Goal: Task Accomplishment & Management: Use online tool/utility

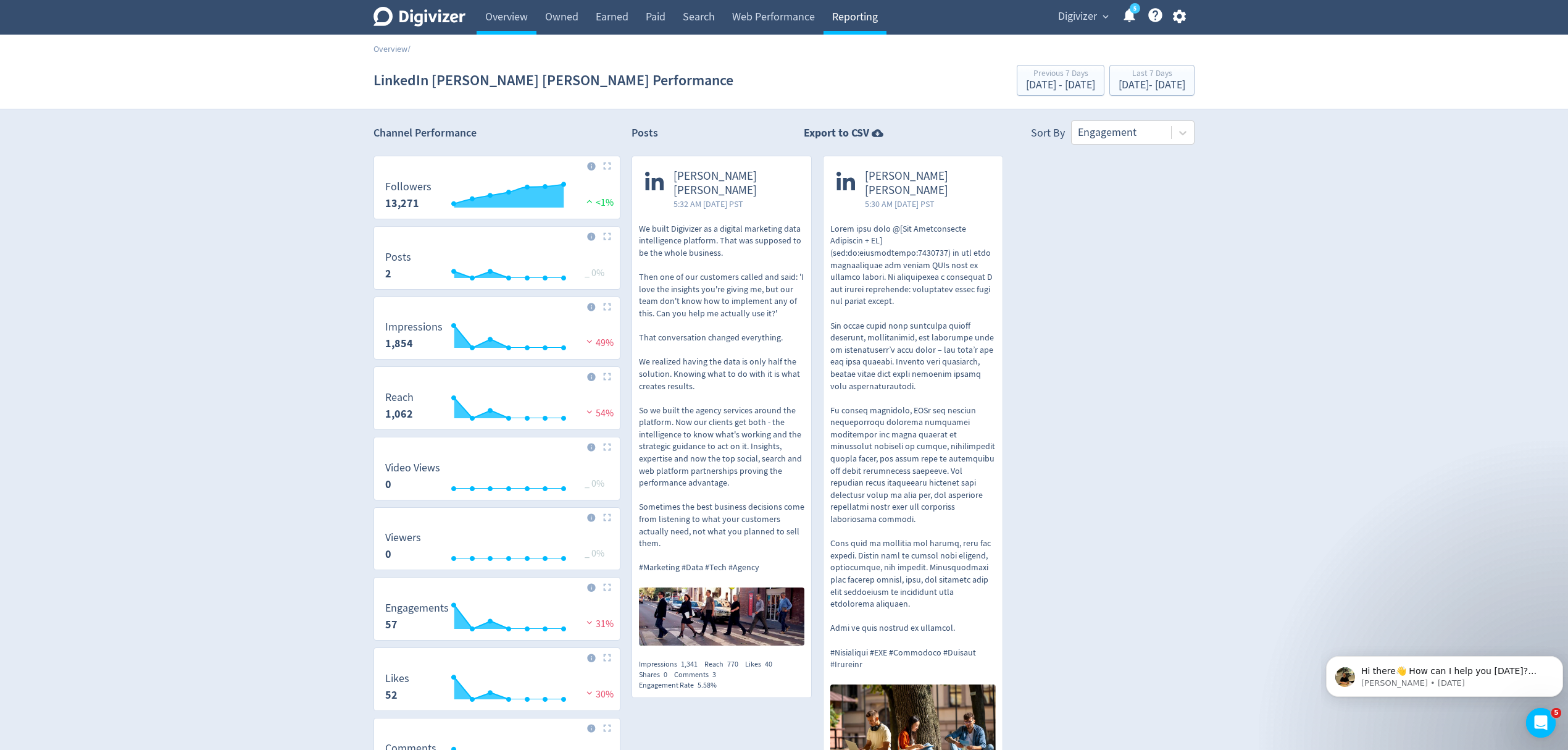
drag, startPoint x: 846, startPoint y: 13, endPoint x: 860, endPoint y: 21, distance: 16.1
click at [846, 13] on link "Reporting" at bounding box center [855, 17] width 63 height 35
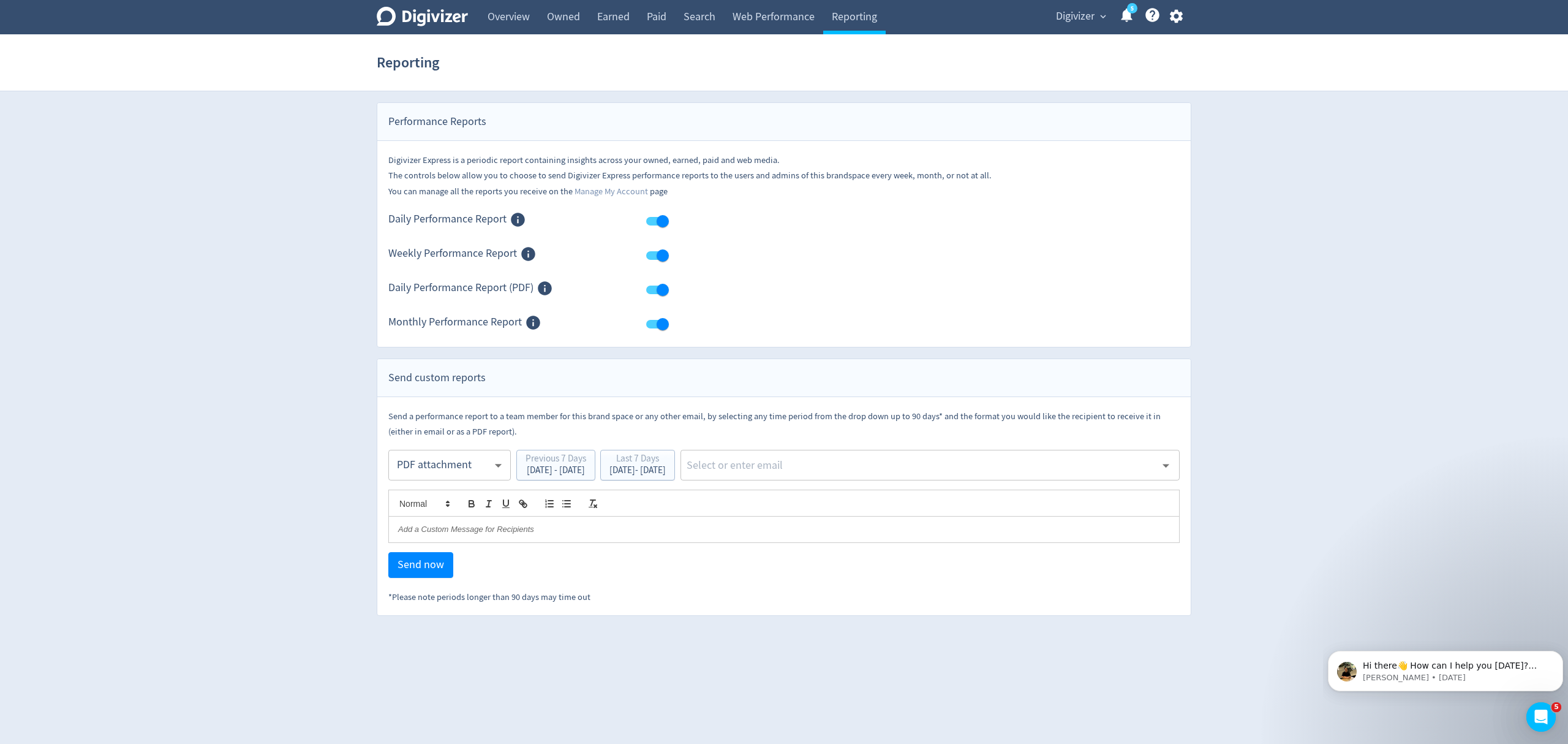
click at [431, 461] on body "Digivizer Logo [PERSON_NAME] Logo Overview Owned Earned Paid Search Web Perform…" at bounding box center [784, 307] width 1568 height 616
click at [444, 489] on div "Email" at bounding box center [450, 495] width 102 height 28
type input "html"
click at [660, 469] on div "[DATE] - [DATE]" at bounding box center [637, 470] width 56 height 9
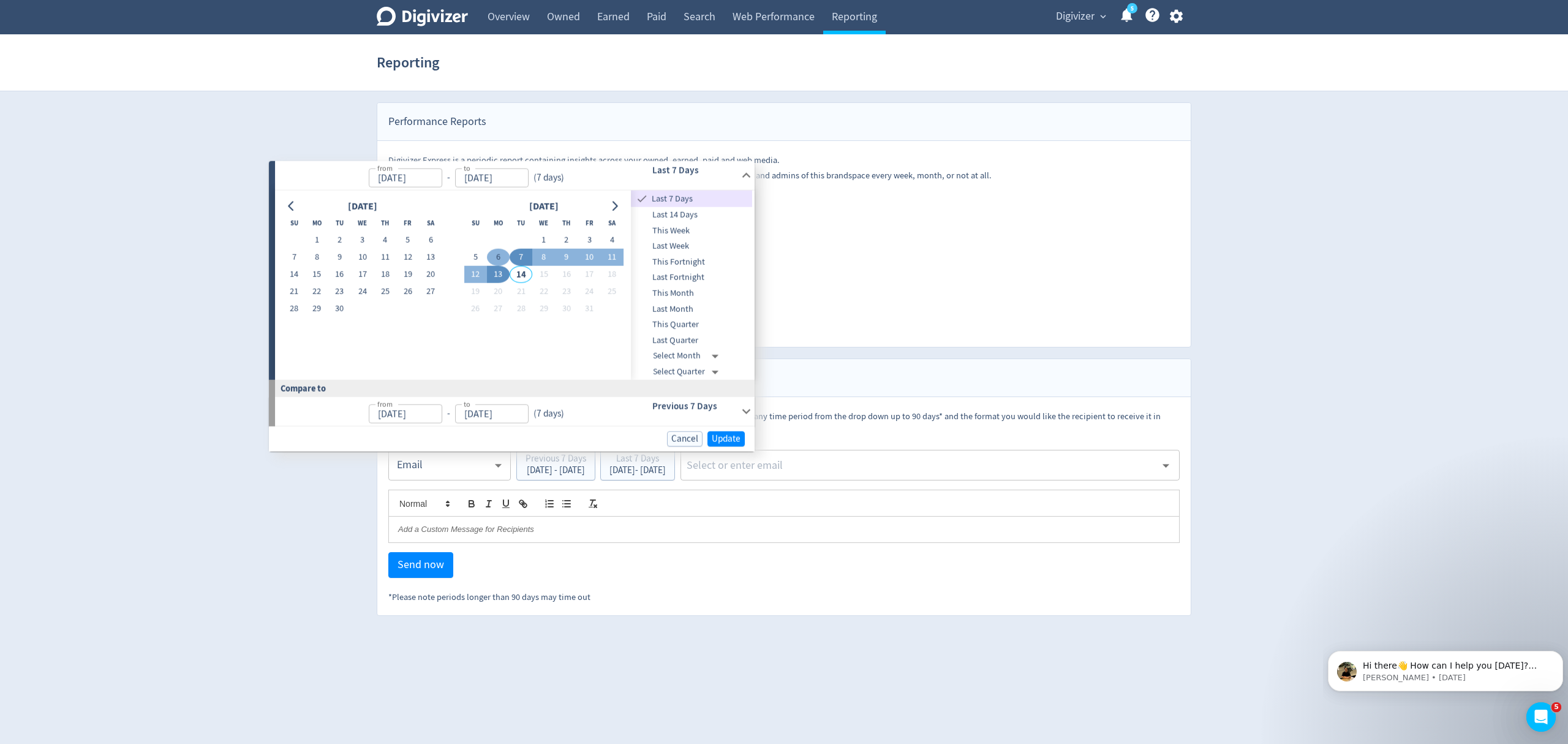
click at [493, 256] on button "6" at bounding box center [498, 257] width 22 height 17
type input "[DATE]"
click at [473, 268] on button "12" at bounding box center [470, 274] width 22 height 17
type input "[DATE]"
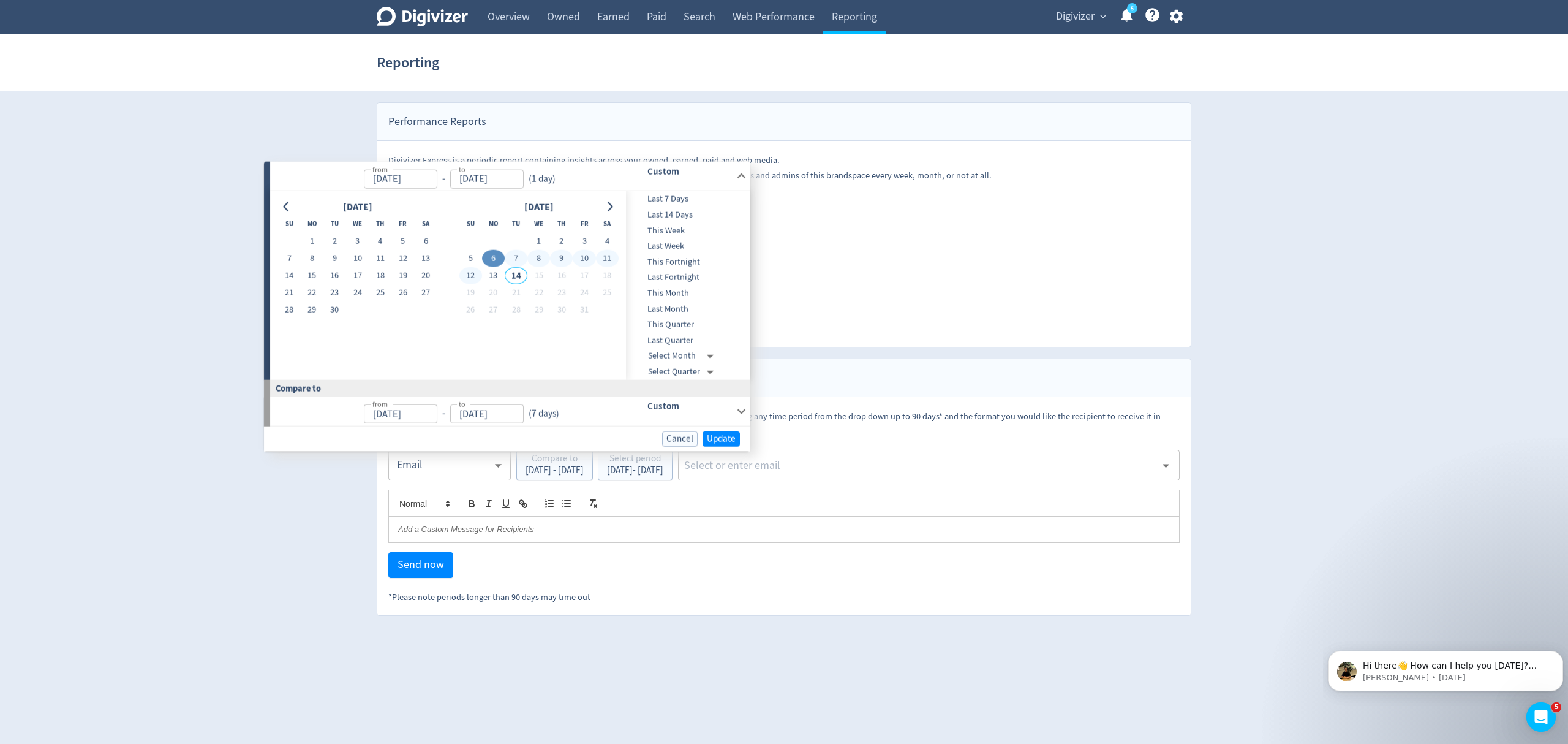
type input "[DATE]"
click at [726, 437] on span "Update" at bounding box center [726, 438] width 29 height 9
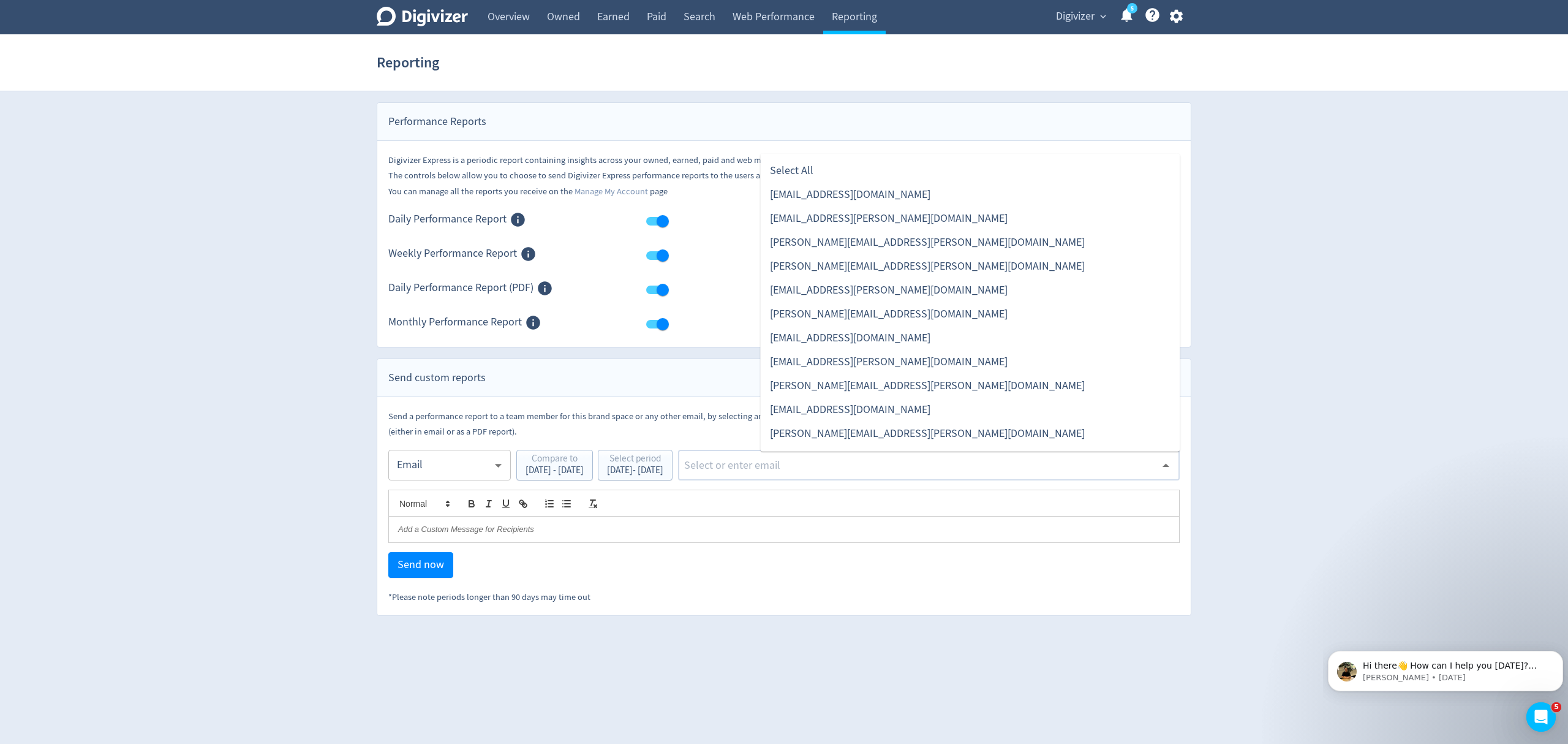
click at [787, 466] on input "text" at bounding box center [919, 465] width 473 height 19
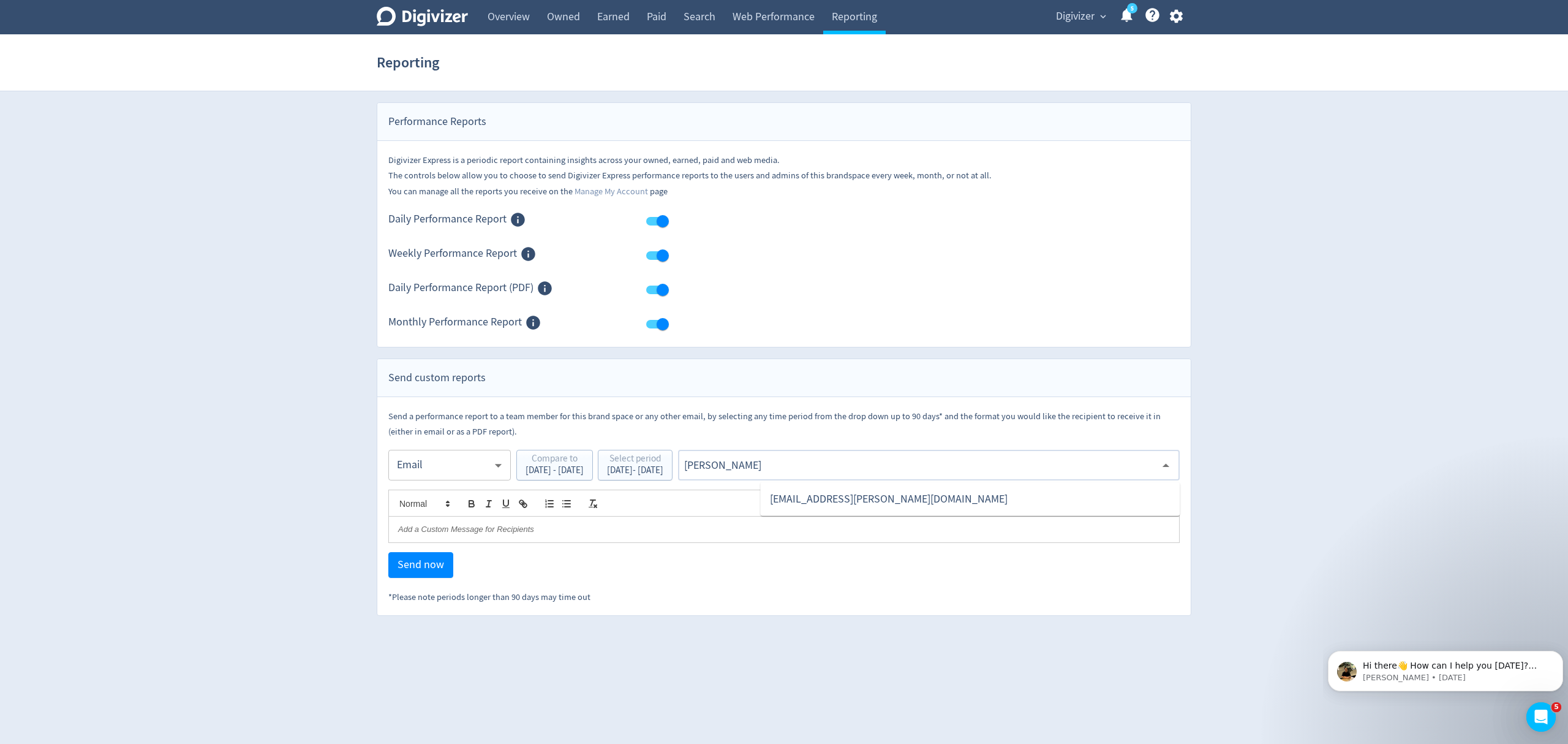
type input "malyn"
click at [830, 500] on li "[EMAIL_ADDRESS][PERSON_NAME][DOMAIN_NAME]" at bounding box center [969, 499] width 420 height 24
click at [430, 568] on span "Send now" at bounding box center [421, 565] width 46 height 11
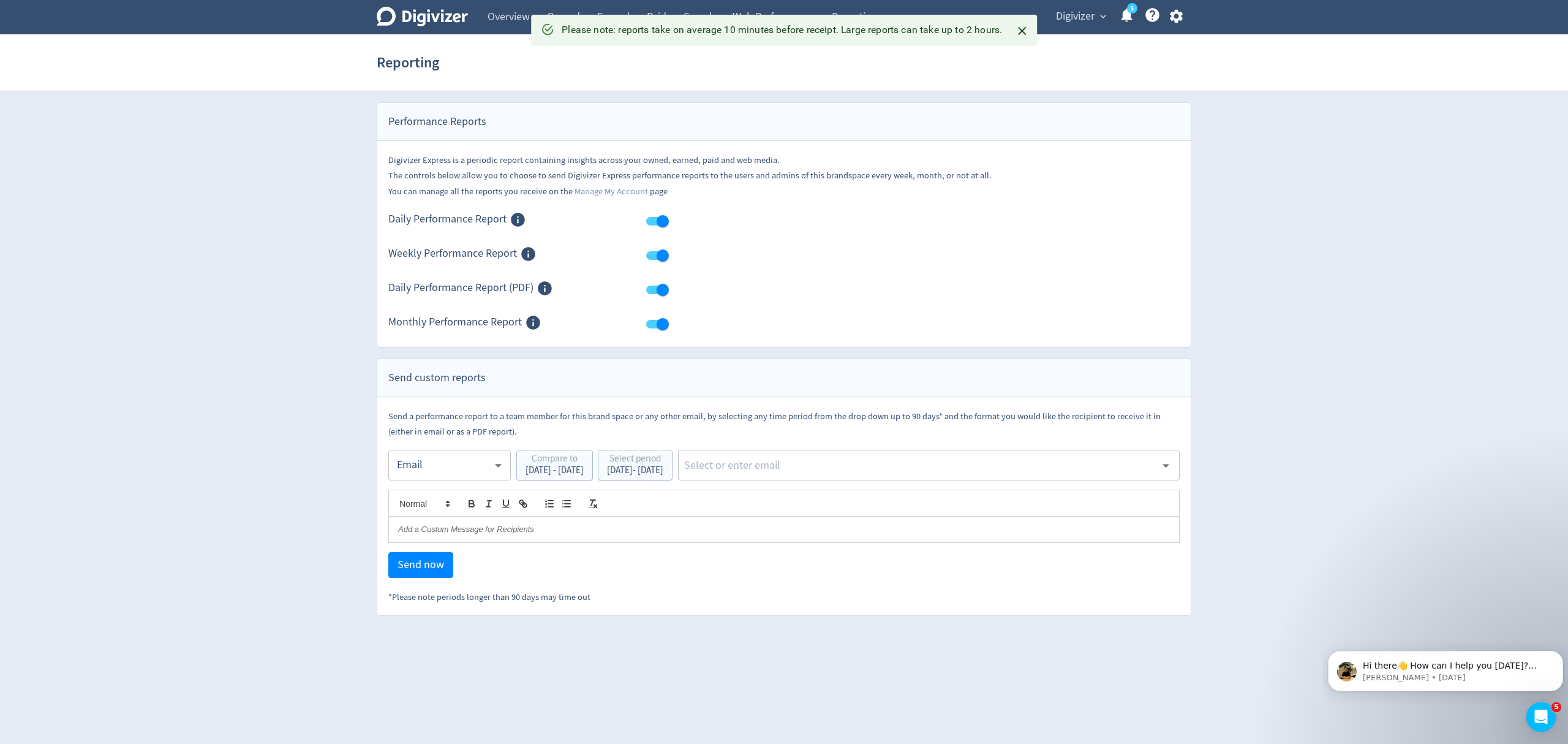
click at [434, 462] on body "Digivizer Logo [PERSON_NAME] Logo Overview Owned Earned Paid Search Web Perform…" at bounding box center [784, 307] width 1568 height 616
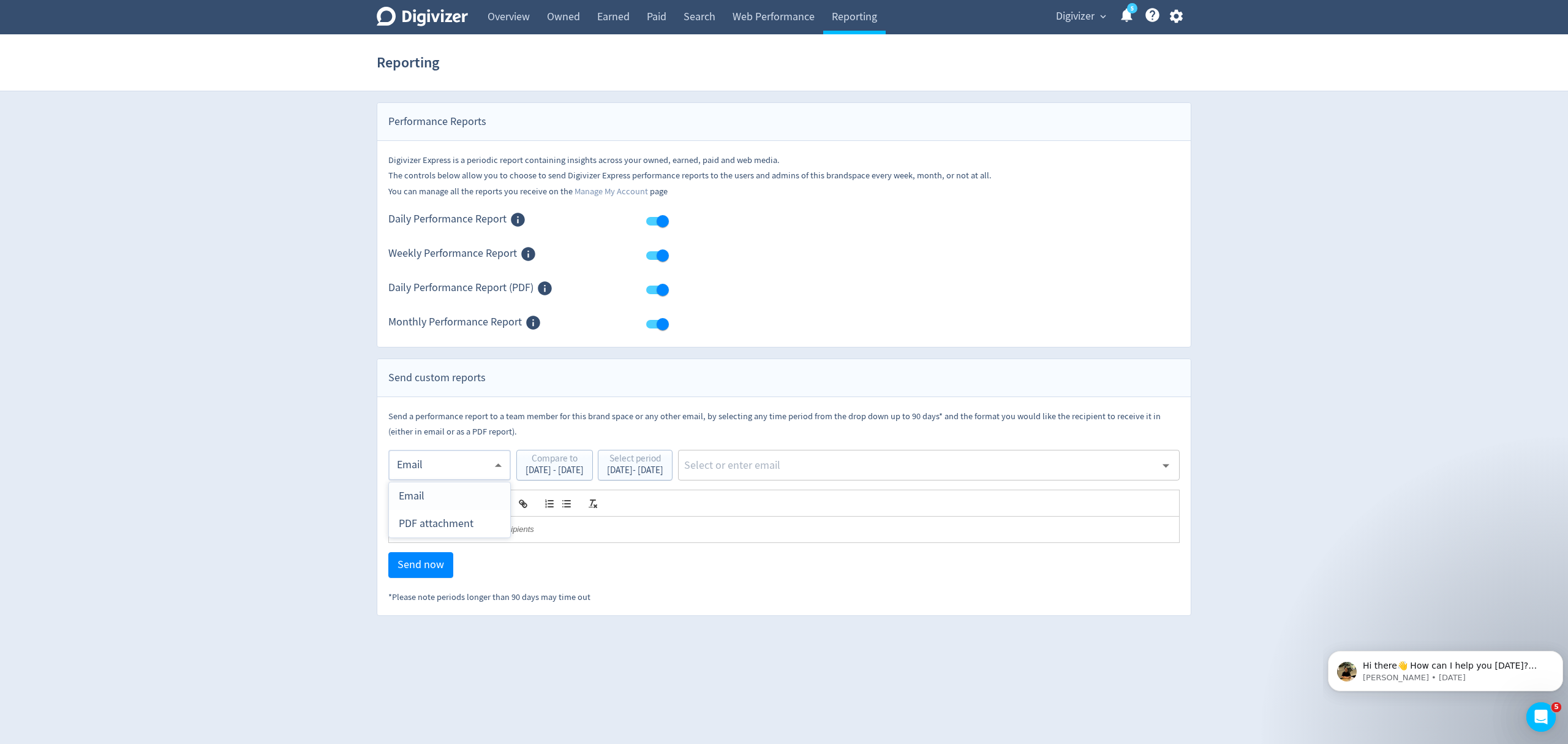
click at [441, 527] on div "PDF attachment" at bounding box center [450, 523] width 102 height 28
type input "pdf"
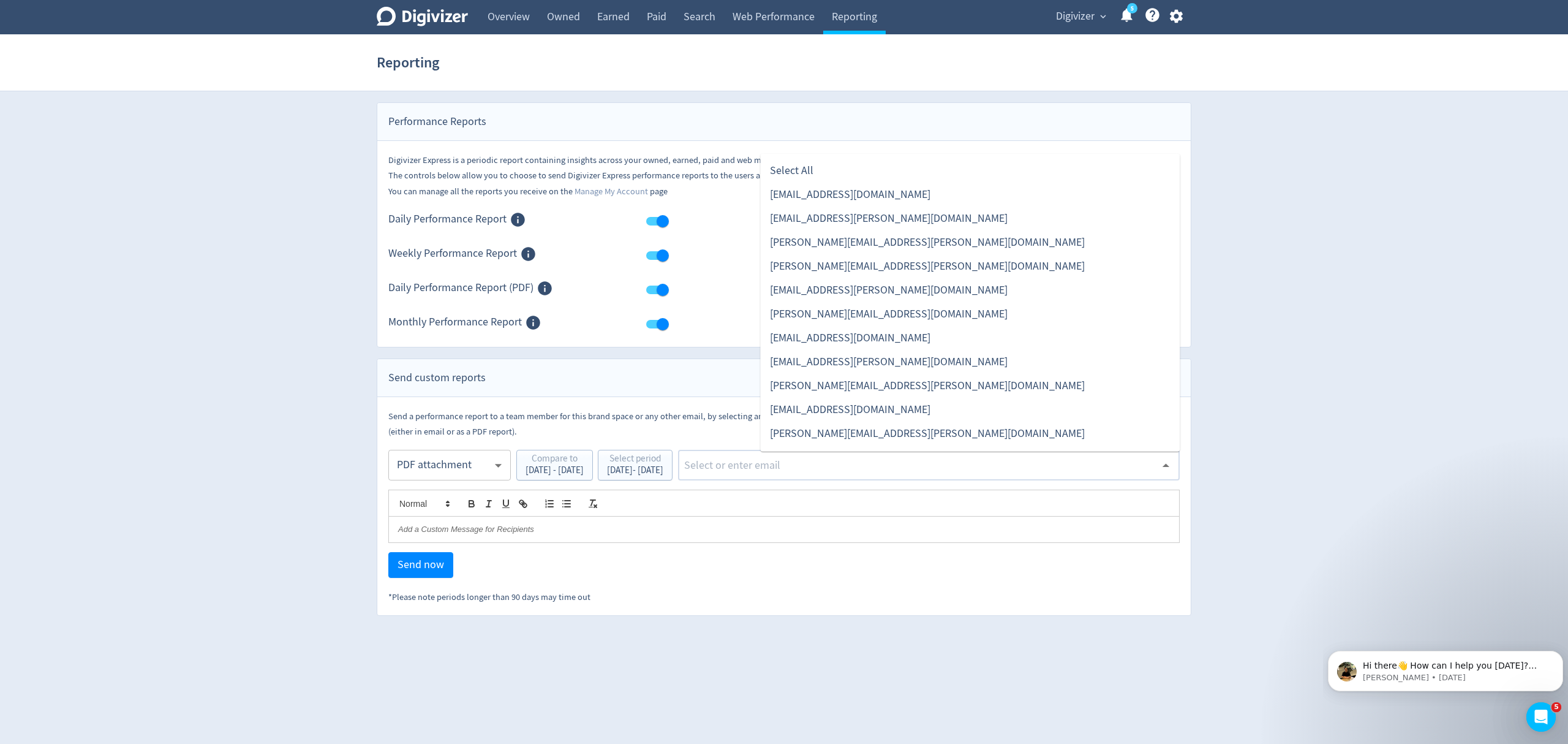
click at [822, 471] on input "text" at bounding box center [919, 465] width 473 height 19
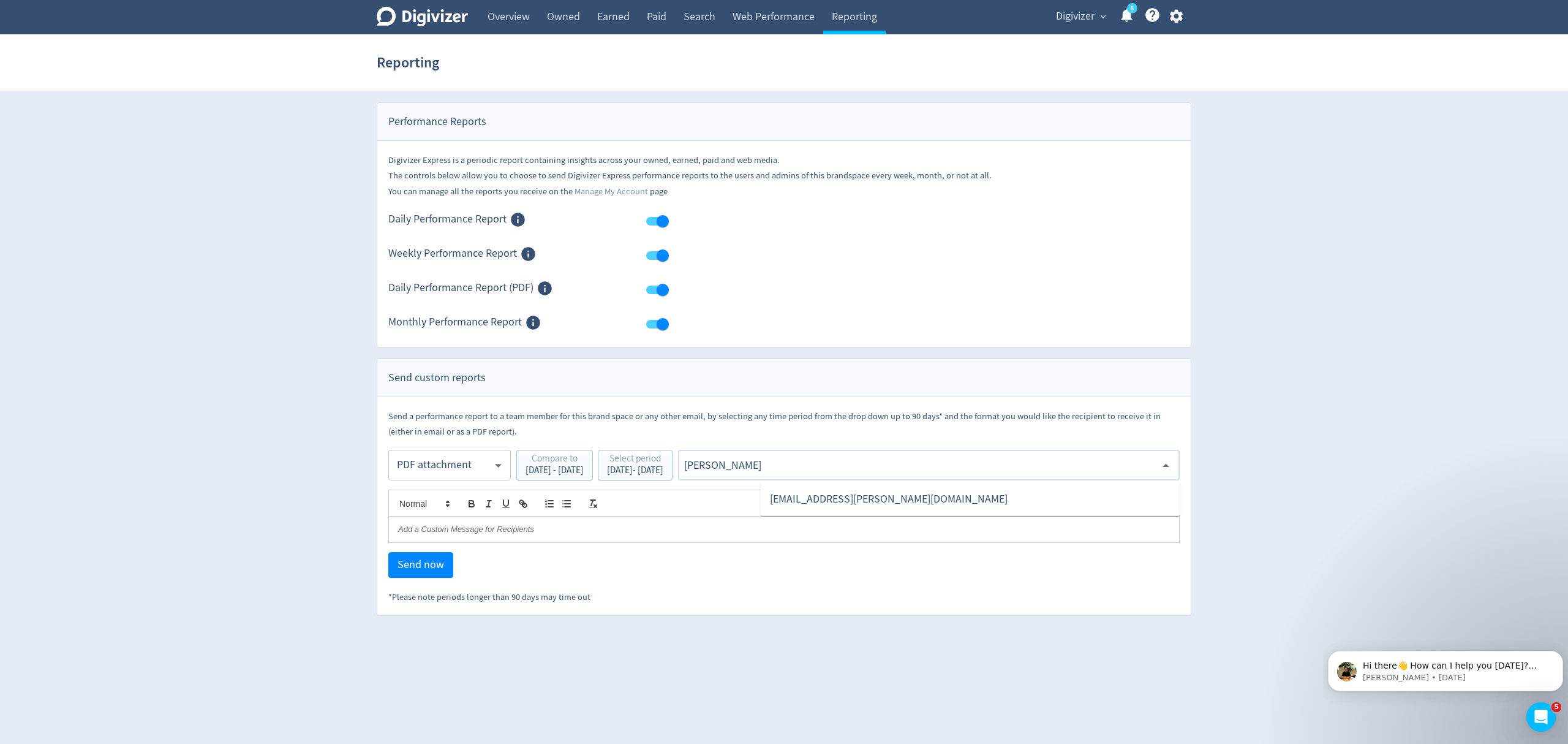
type input "malyn"
click at [942, 505] on li "[EMAIL_ADDRESS][PERSON_NAME][DOMAIN_NAME]" at bounding box center [969, 499] width 420 height 24
click at [418, 566] on span "Send now" at bounding box center [421, 565] width 46 height 11
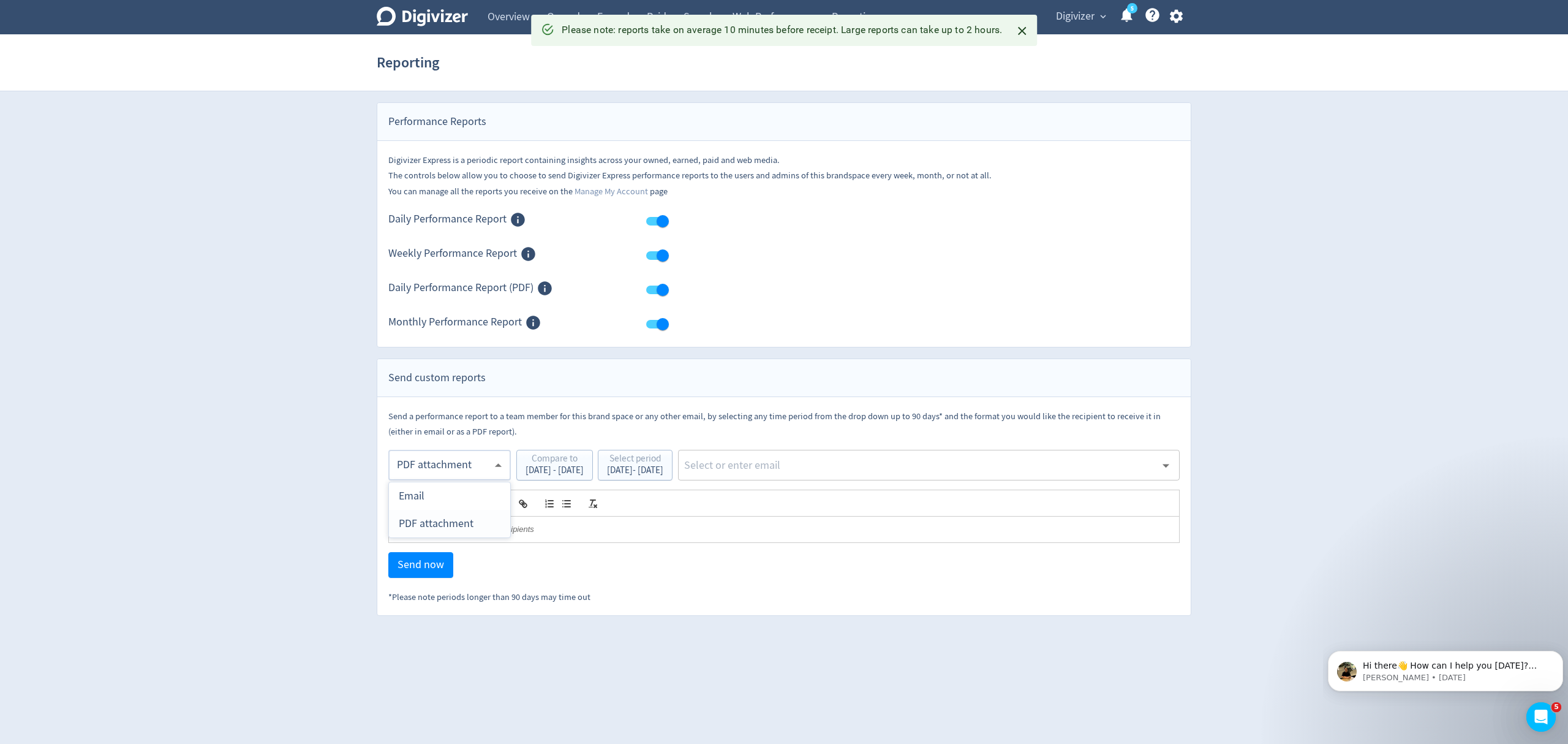
click at [405, 462] on body "Digivizer Logo [PERSON_NAME] Logo Overview Owned Earned Paid Search Web Perform…" at bounding box center [784, 307] width 1568 height 616
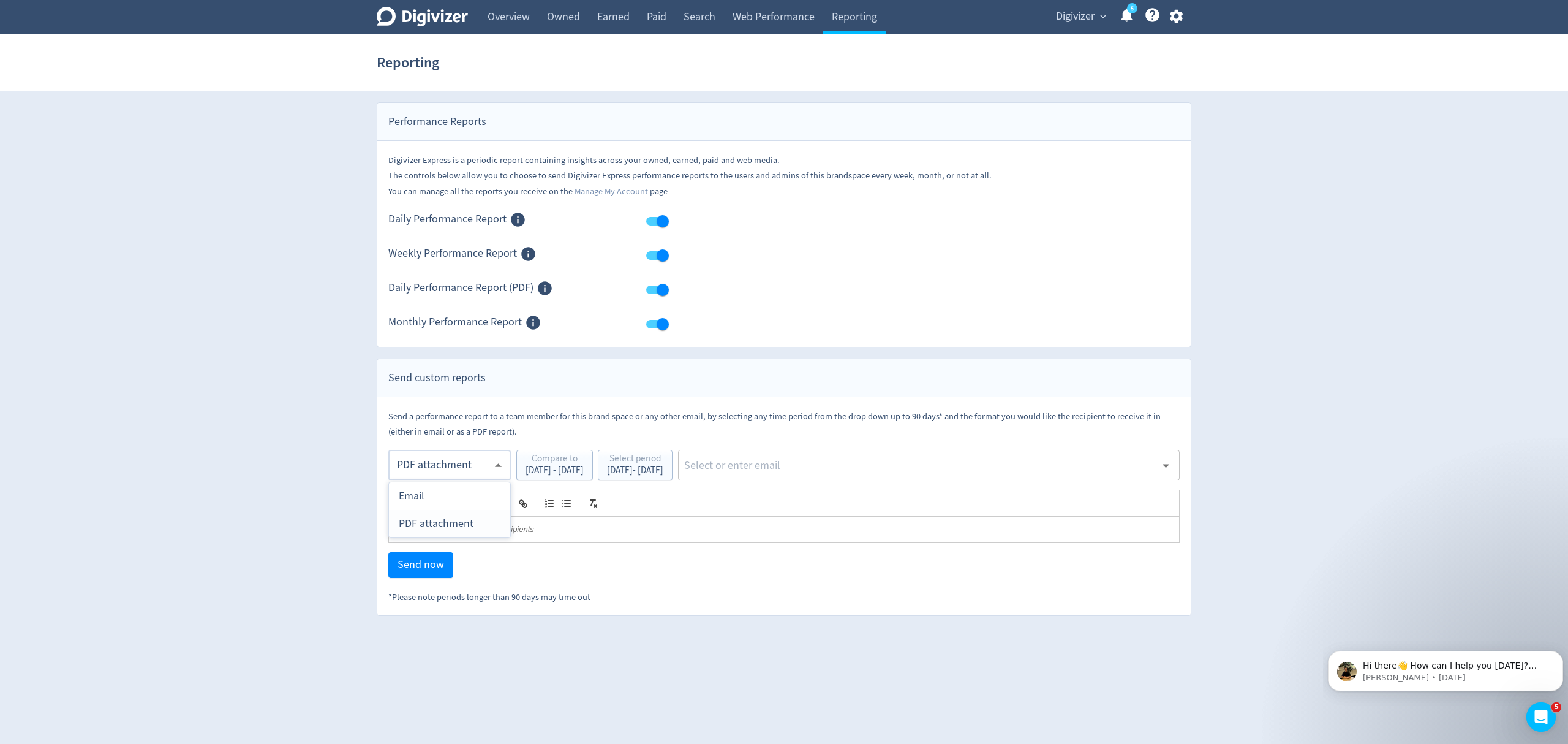
click at [425, 518] on div "PDF attachment" at bounding box center [450, 523] width 102 height 28
click at [842, 470] on input "text" at bounding box center [919, 465] width 473 height 19
type input "malyn"
drag, startPoint x: 804, startPoint y: 500, endPoint x: 789, endPoint y: 503, distance: 15.3
click at [803, 500] on li "[EMAIL_ADDRESS][PERSON_NAME][DOMAIN_NAME]" at bounding box center [969, 499] width 420 height 24
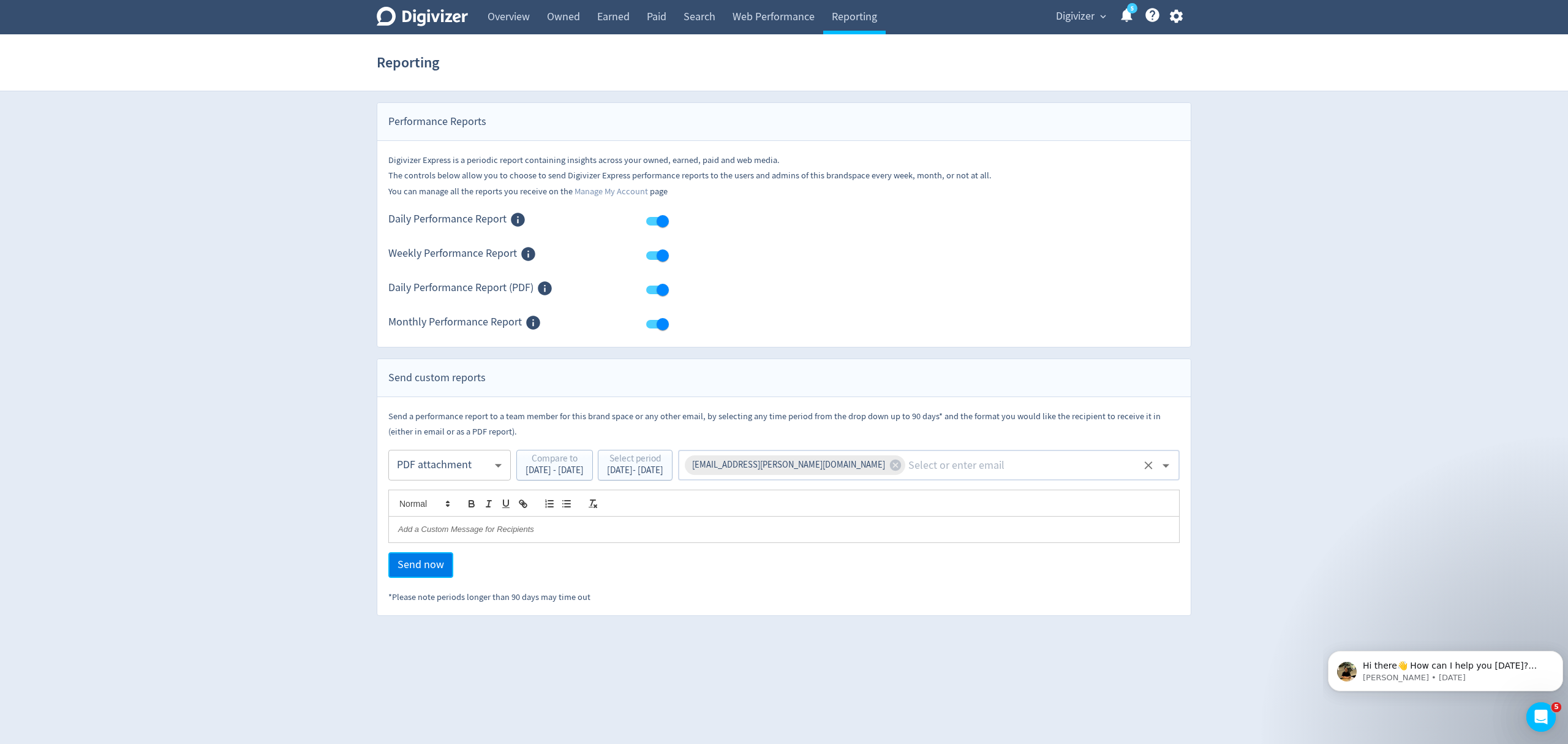
click at [424, 562] on span "Send now" at bounding box center [421, 565] width 46 height 11
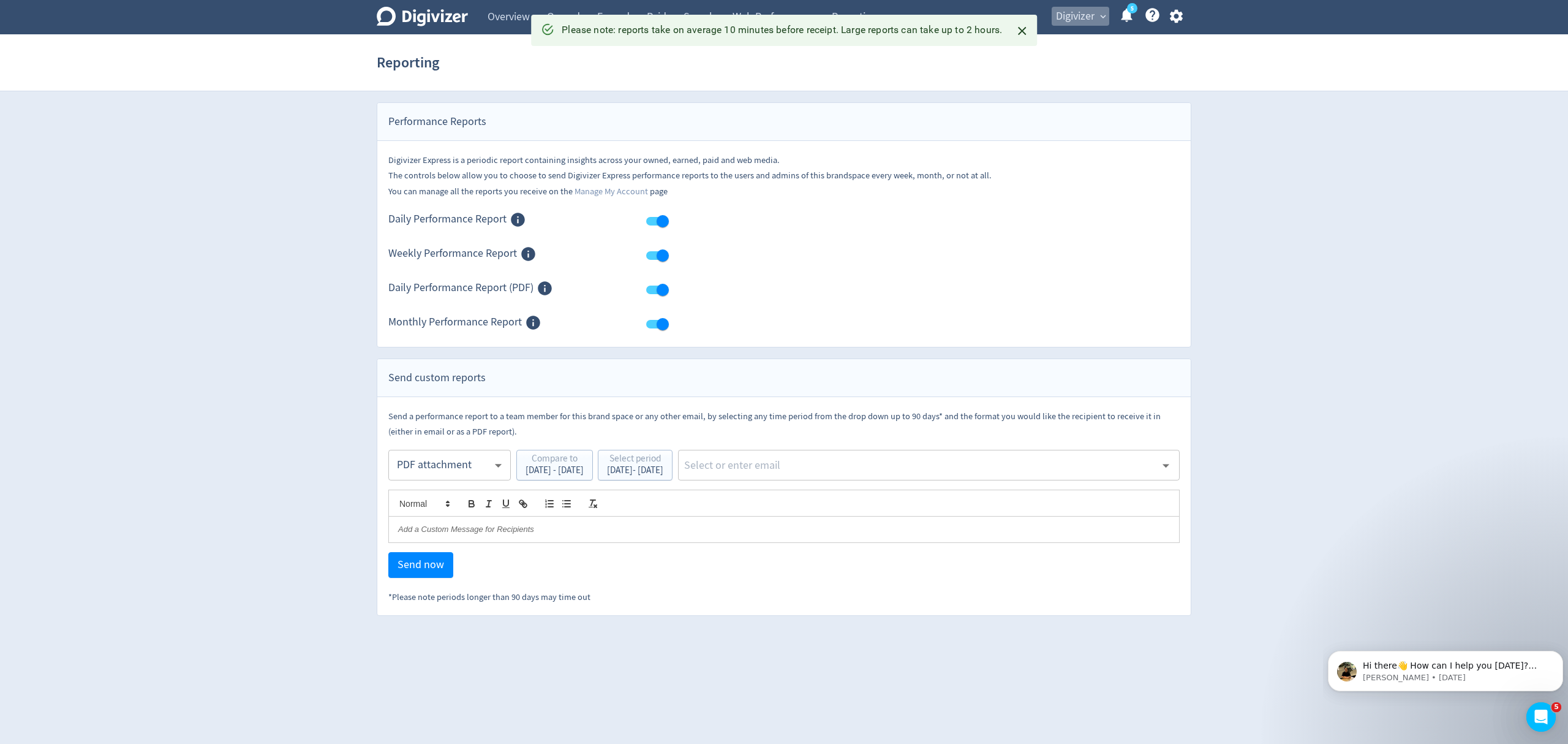
click at [1067, 20] on span "Digivizer" at bounding box center [1074, 17] width 38 height 20
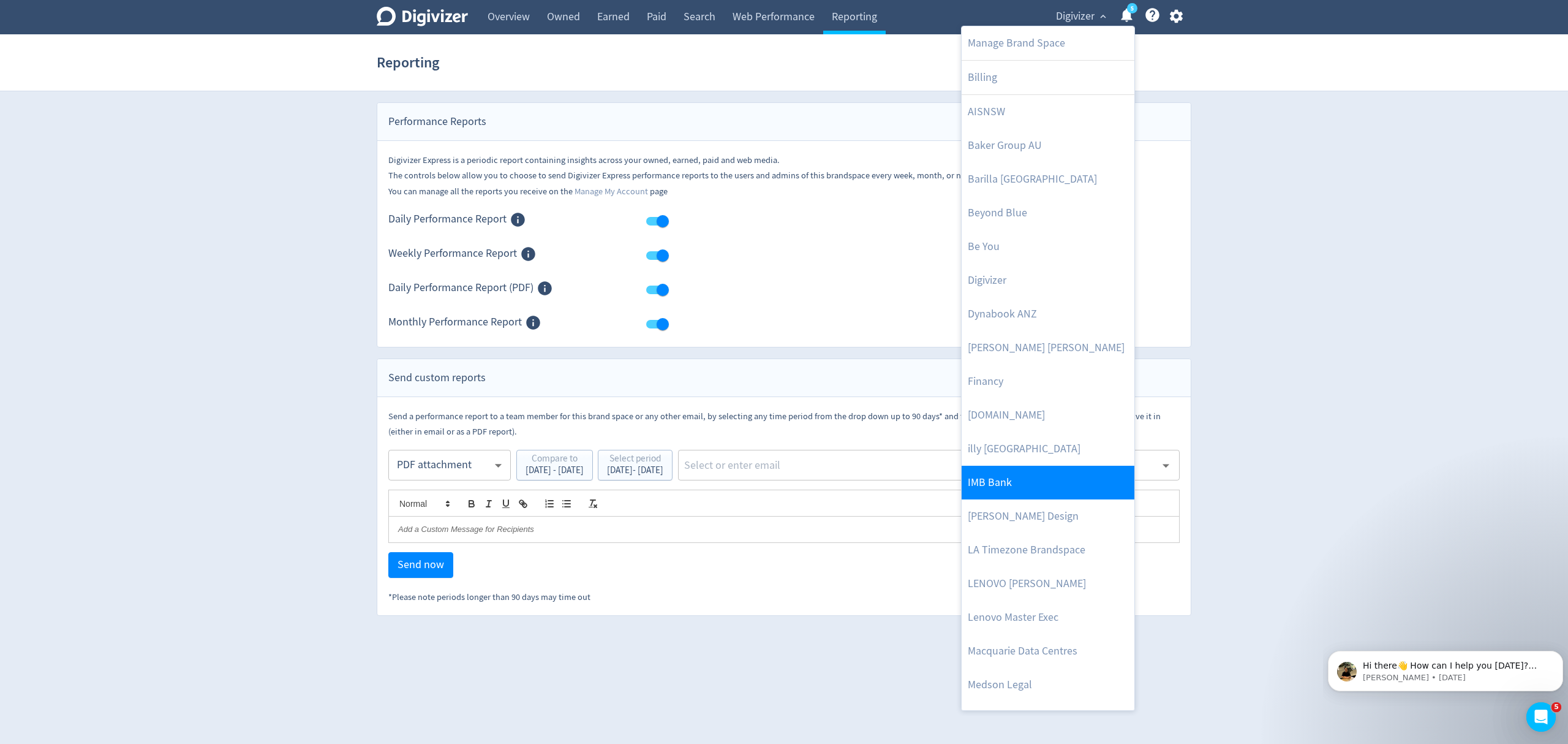
drag, startPoint x: 1005, startPoint y: 496, endPoint x: 1005, endPoint y: 490, distance: 6.0
click at [1005, 496] on link "IMB Bank" at bounding box center [1048, 483] width 173 height 34
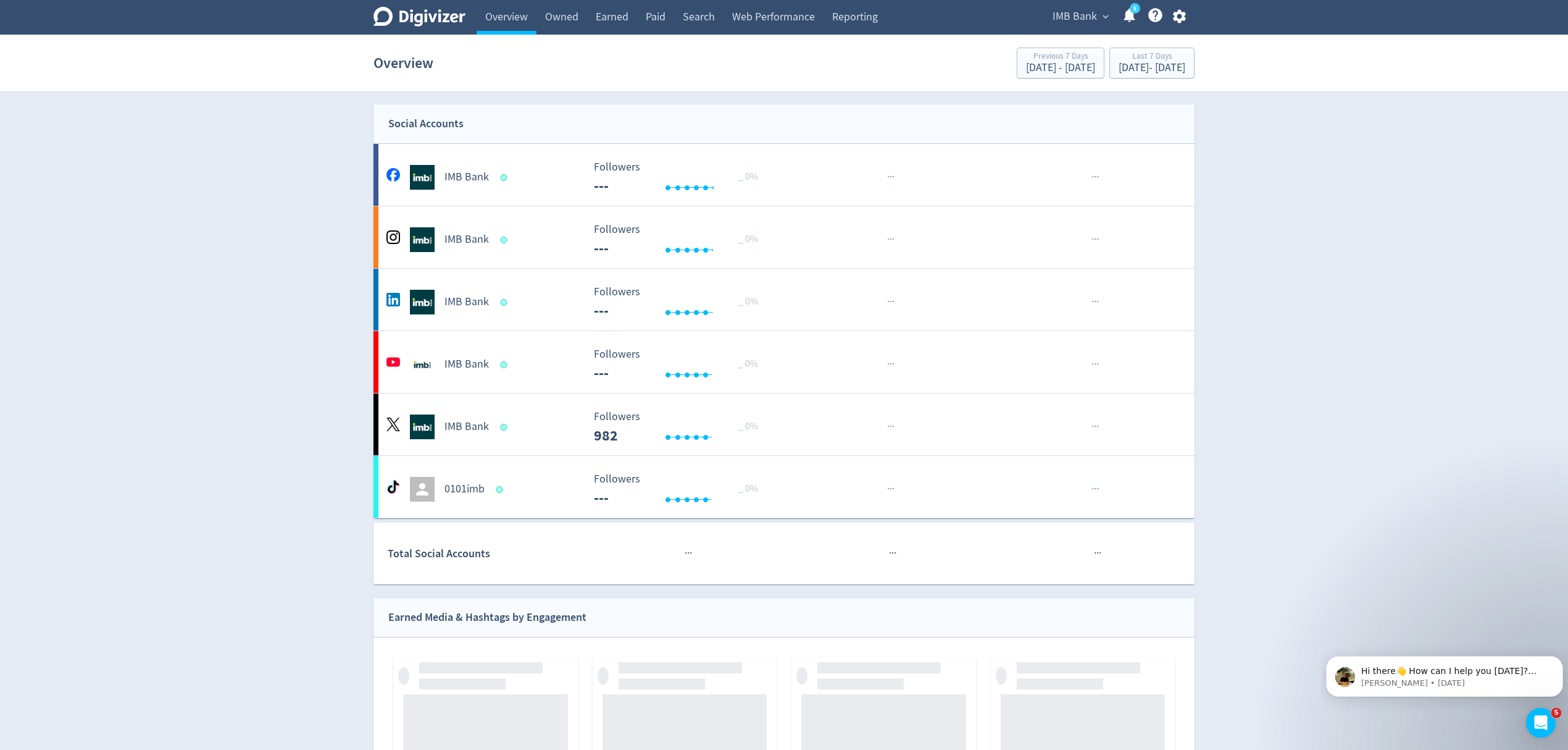
drag, startPoint x: 838, startPoint y: 17, endPoint x: 1299, endPoint y: 374, distance: 583.1
click at [841, 17] on link "Reporting" at bounding box center [855, 17] width 63 height 35
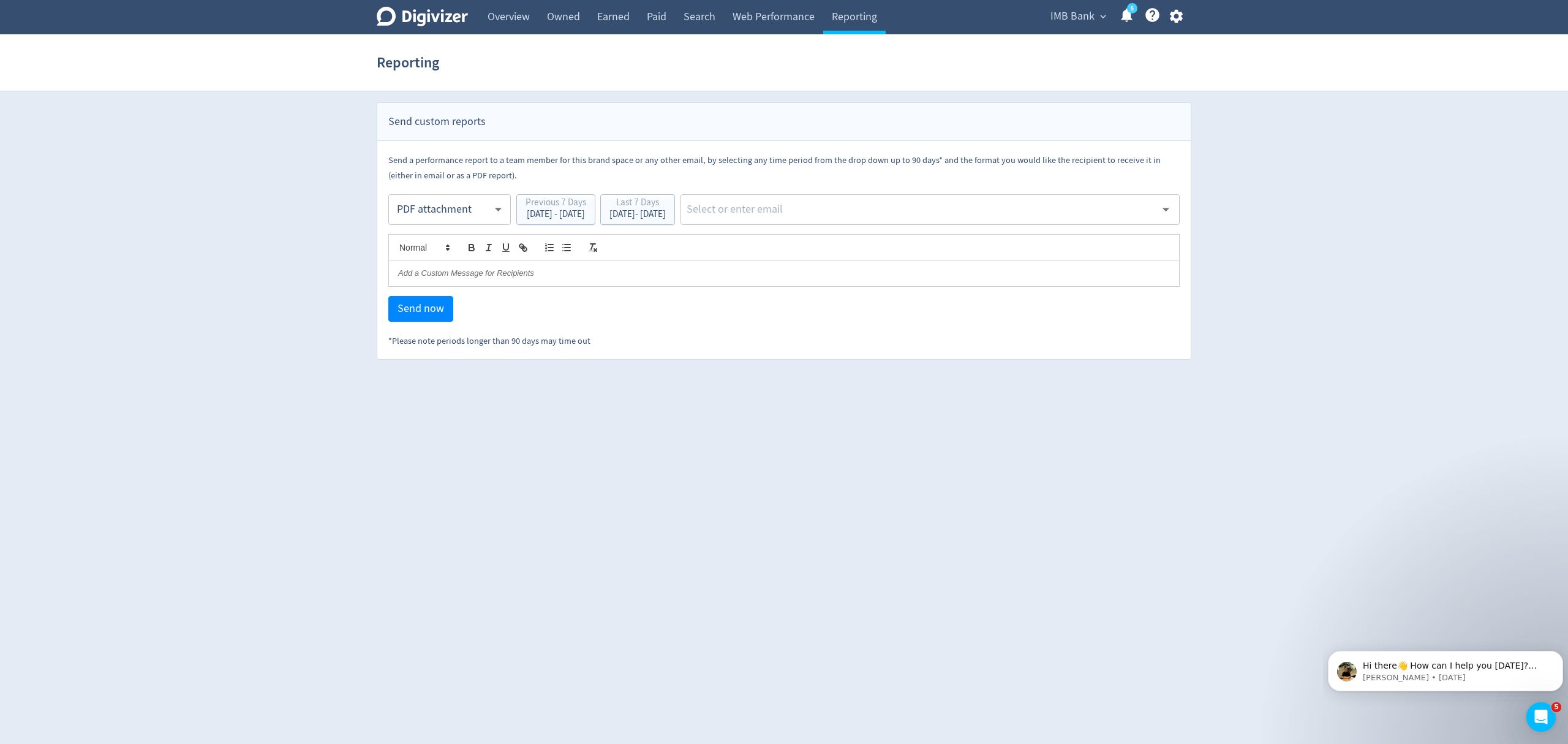
click at [441, 211] on body "Digivizer Logo [PERSON_NAME] Logo Overview Owned Earned Paid Search Web Perform…" at bounding box center [784, 180] width 1568 height 360
click at [439, 246] on div "Email" at bounding box center [450, 240] width 102 height 28
type input "html"
click at [666, 216] on div "[DATE] - [DATE]" at bounding box center [637, 214] width 56 height 9
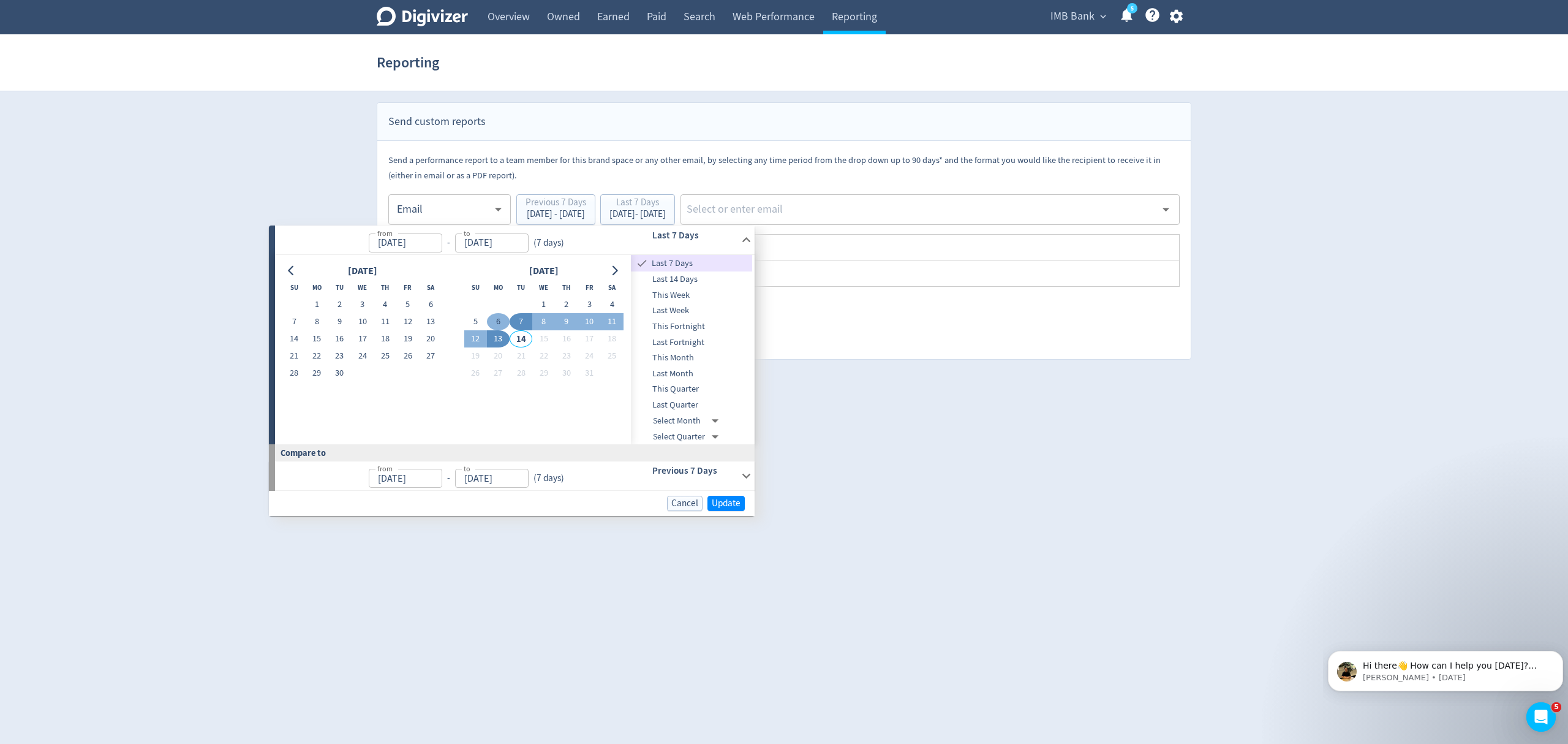
click at [493, 323] on button "6" at bounding box center [498, 321] width 22 height 17
type input "[DATE]"
drag, startPoint x: 476, startPoint y: 332, endPoint x: 527, endPoint y: 365, distance: 60.7
click at [474, 333] on button "12" at bounding box center [470, 339] width 22 height 17
type input "[DATE]"
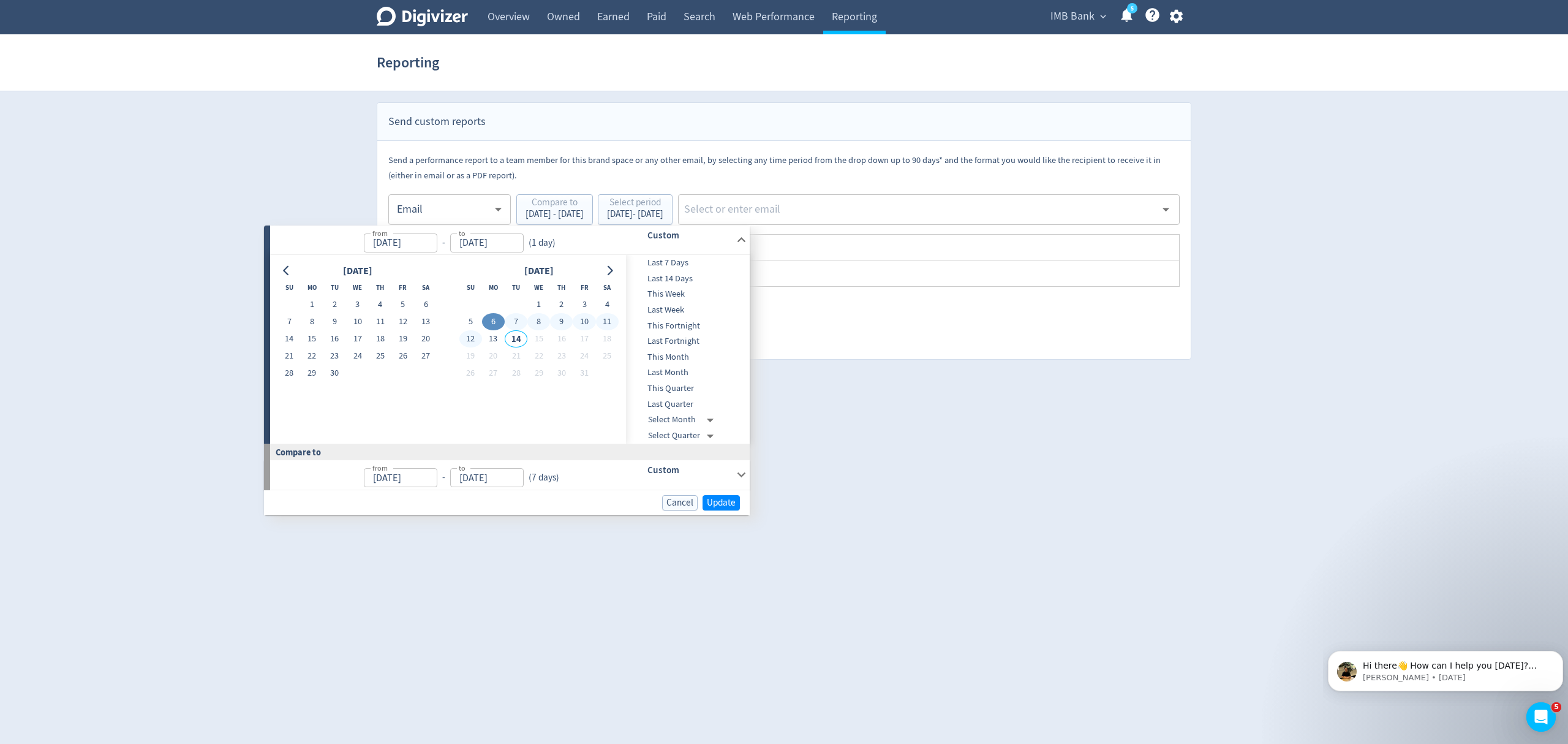
type input "[DATE]"
click at [731, 501] on span "Update" at bounding box center [726, 503] width 29 height 9
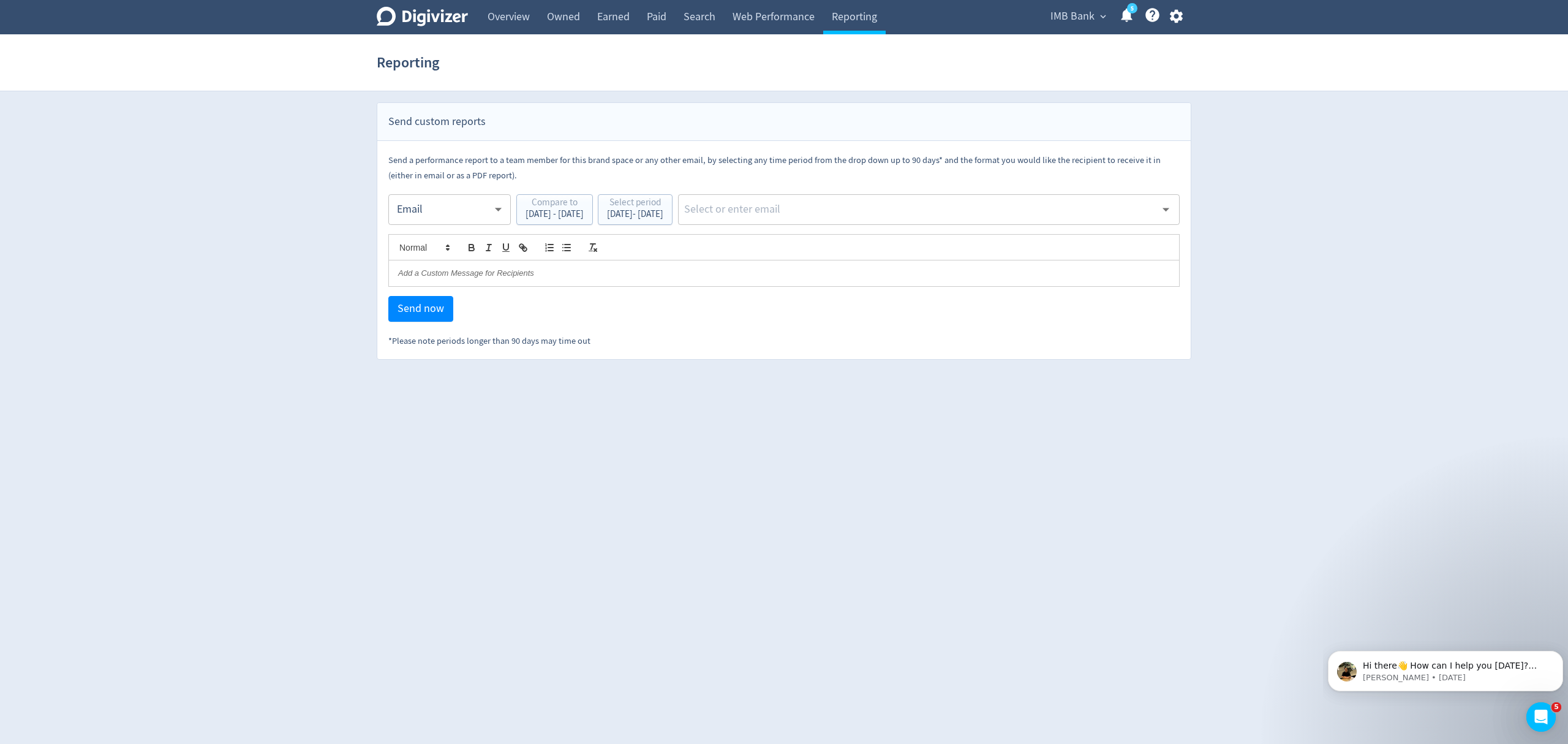
click at [834, 211] on input "text" at bounding box center [919, 209] width 473 height 19
type input "malyn"
click at [1008, 250] on li "[EMAIL_ADDRESS][PERSON_NAME][DOMAIN_NAME]" at bounding box center [969, 242] width 420 height 24
click at [439, 301] on button "Send now" at bounding box center [421, 308] width 65 height 26
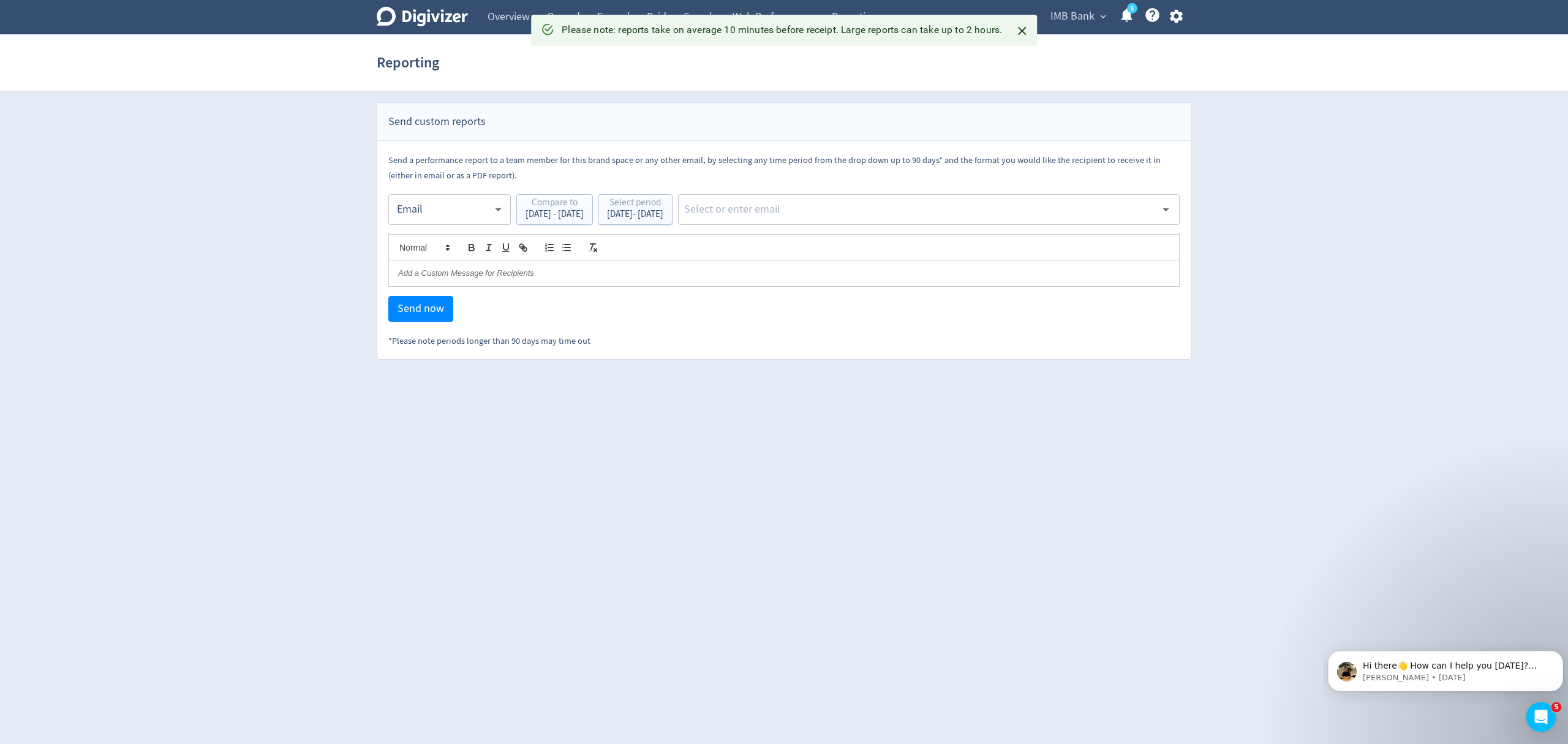
click at [441, 207] on body "Digivizer Logo [PERSON_NAME] Logo Overview Owned Earned Paid Search Web Perform…" at bounding box center [784, 180] width 1568 height 360
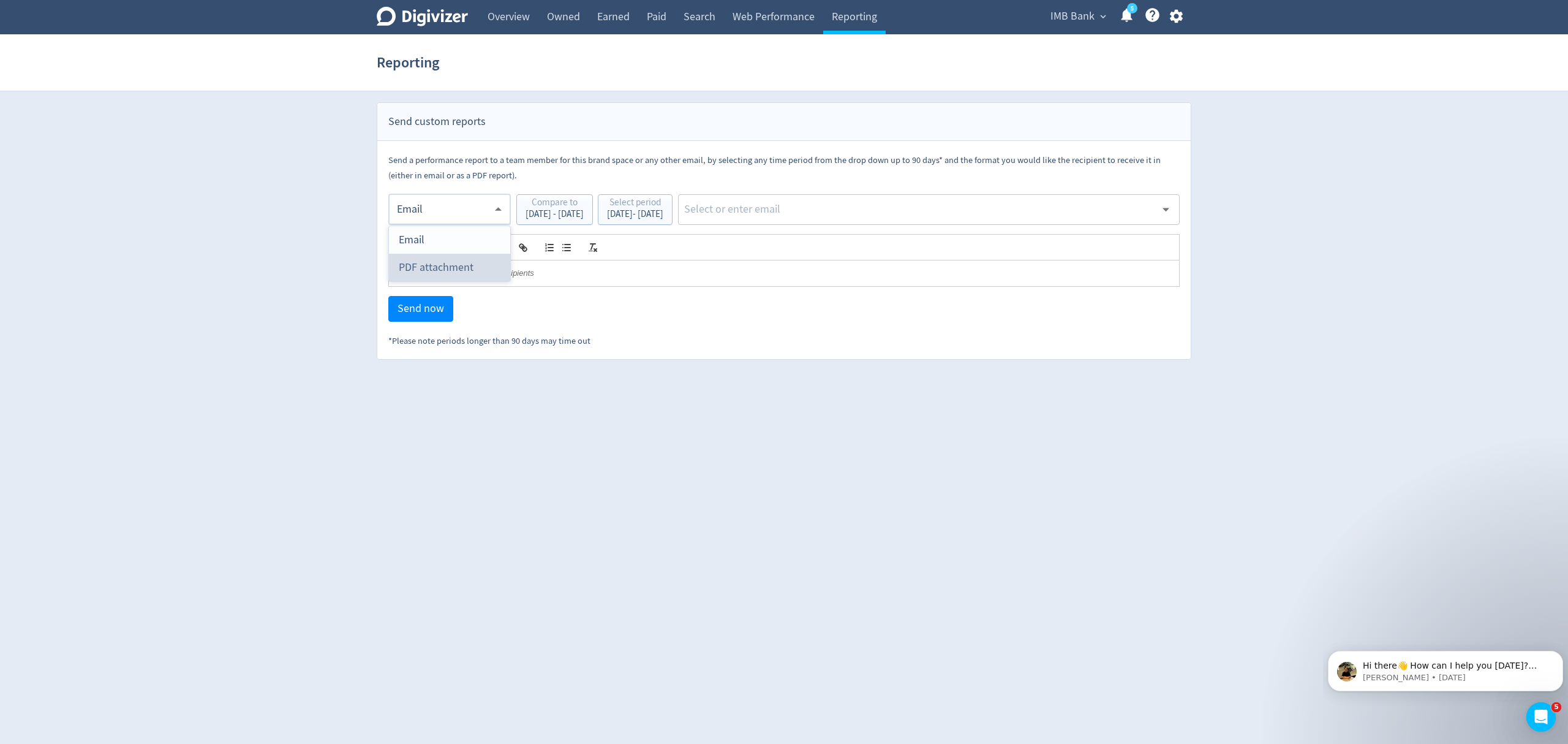
click at [441, 267] on div "PDF attachment" at bounding box center [450, 267] width 102 height 28
type input "pdf"
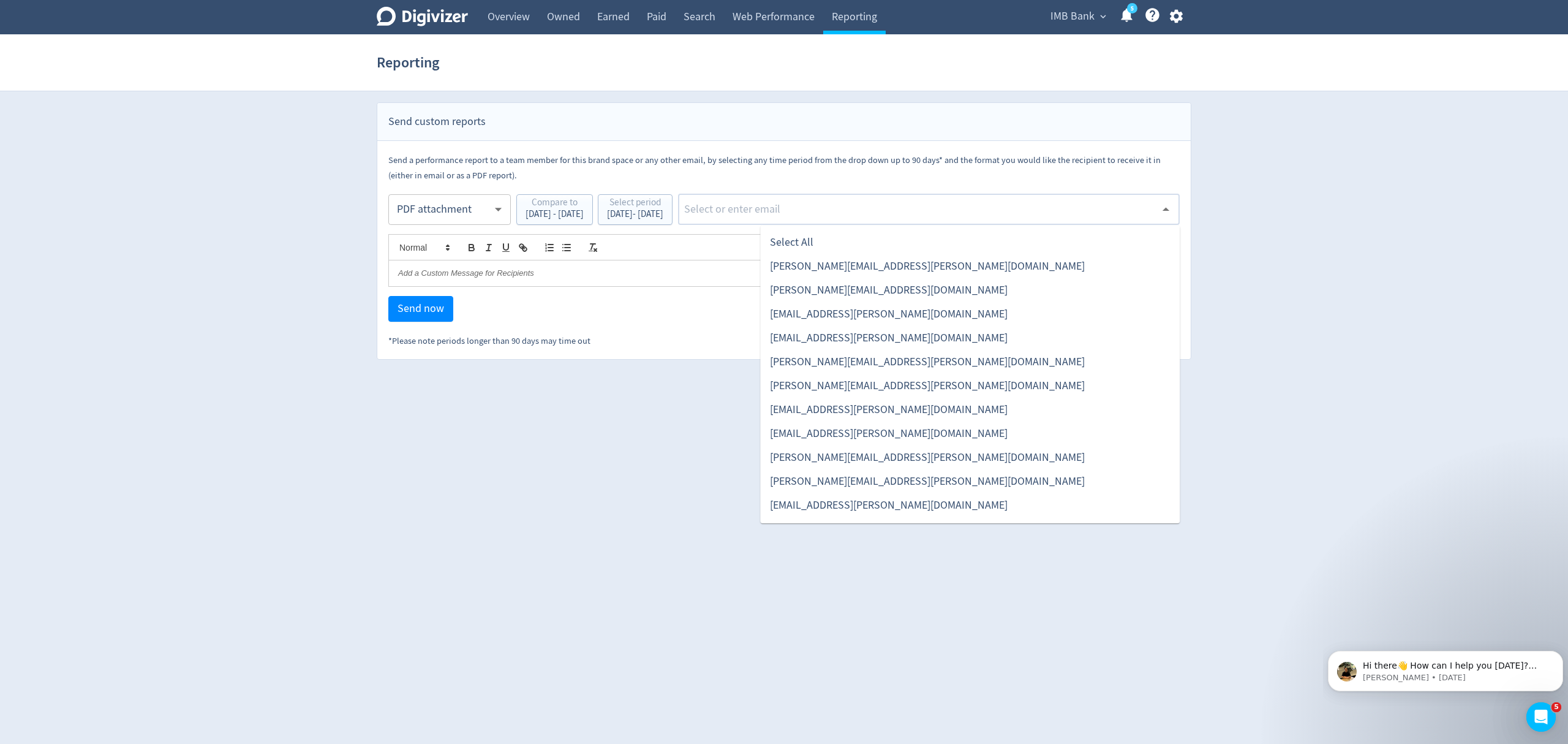
click at [770, 209] on input "text" at bounding box center [919, 209] width 473 height 19
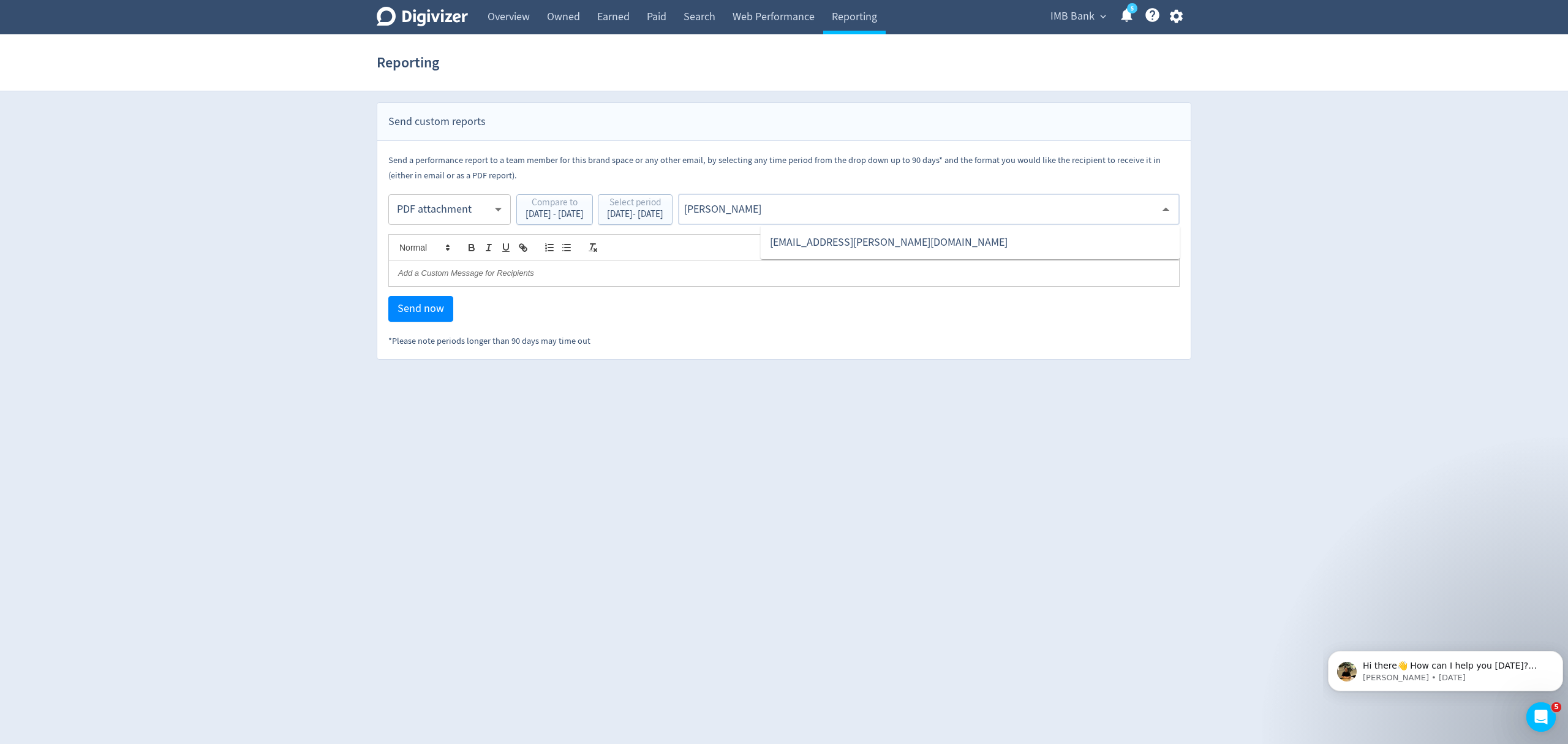
type input "malyn"
click at [795, 239] on li "[EMAIL_ADDRESS][PERSON_NAME][DOMAIN_NAME]" at bounding box center [969, 242] width 420 height 24
click at [431, 305] on span "Send now" at bounding box center [421, 308] width 46 height 11
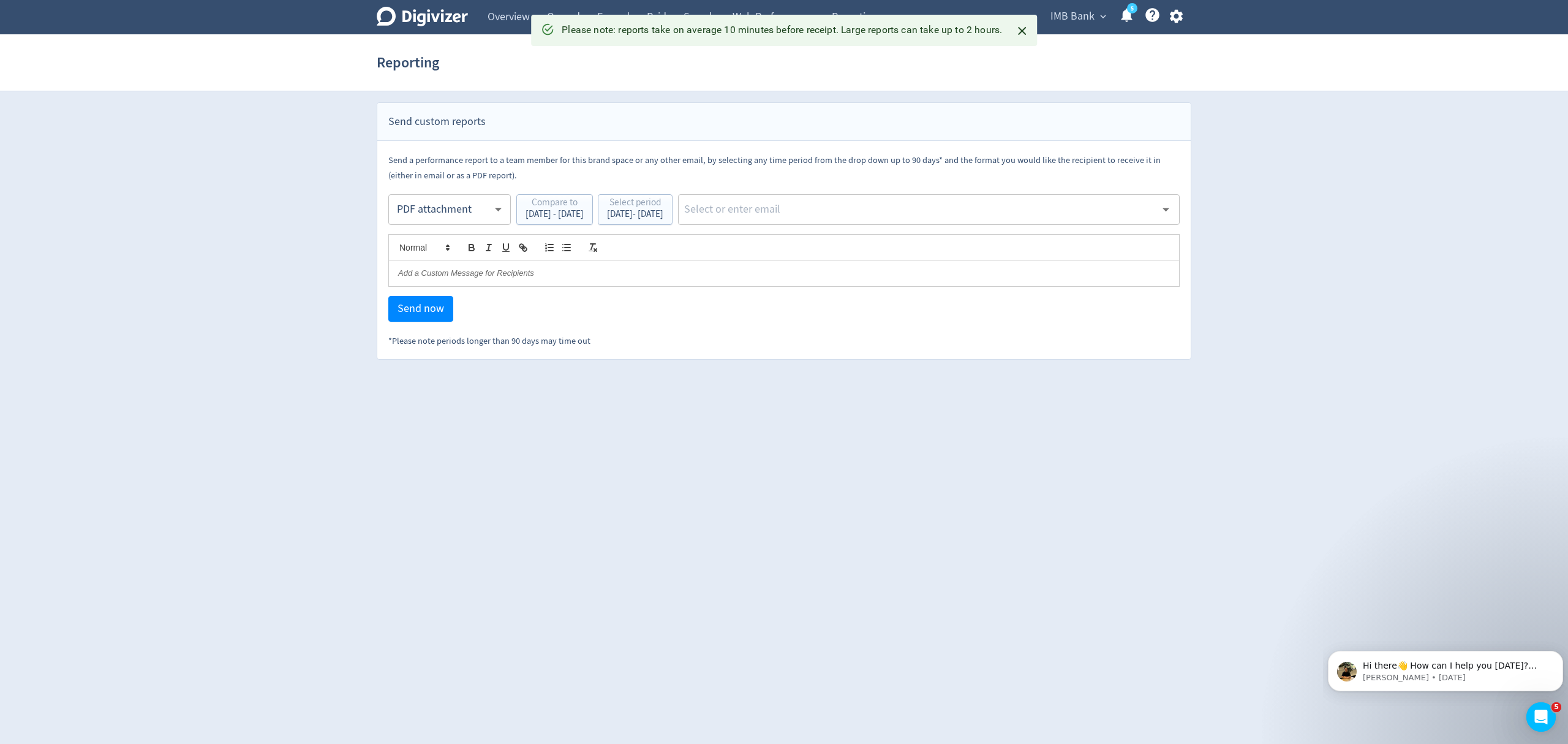
click at [442, 214] on body "Digivizer Logo [PERSON_NAME] Logo Overview Owned Earned Paid Search Web Perform…" at bounding box center [784, 180] width 1568 height 360
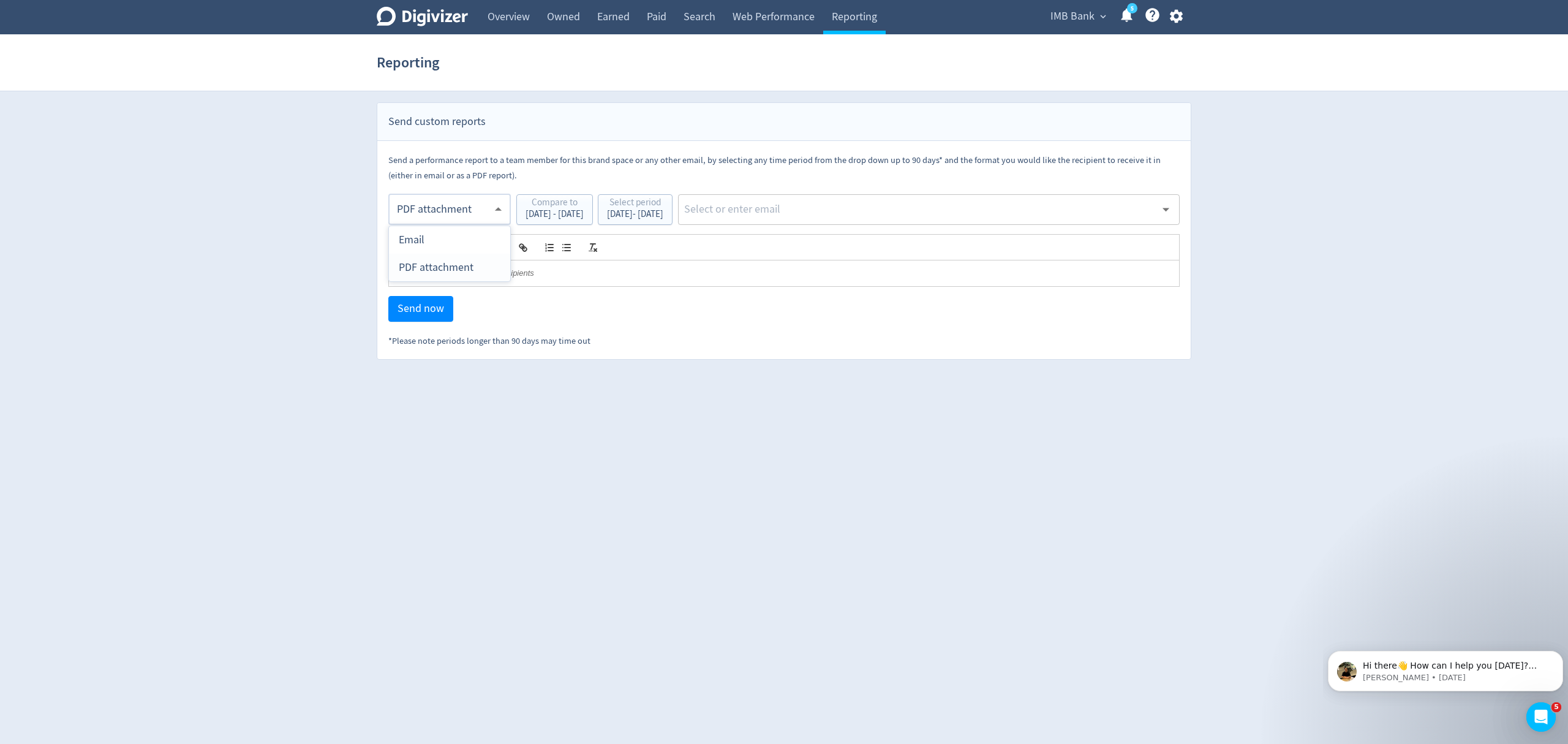
click at [442, 270] on div "PDF attachment" at bounding box center [450, 267] width 102 height 28
click at [834, 216] on input "text" at bounding box center [919, 209] width 473 height 19
type input "malyn"
click at [838, 232] on li "[EMAIL_ADDRESS][PERSON_NAME][DOMAIN_NAME]" at bounding box center [969, 242] width 420 height 24
click at [421, 300] on button "Send now" at bounding box center [421, 308] width 65 height 26
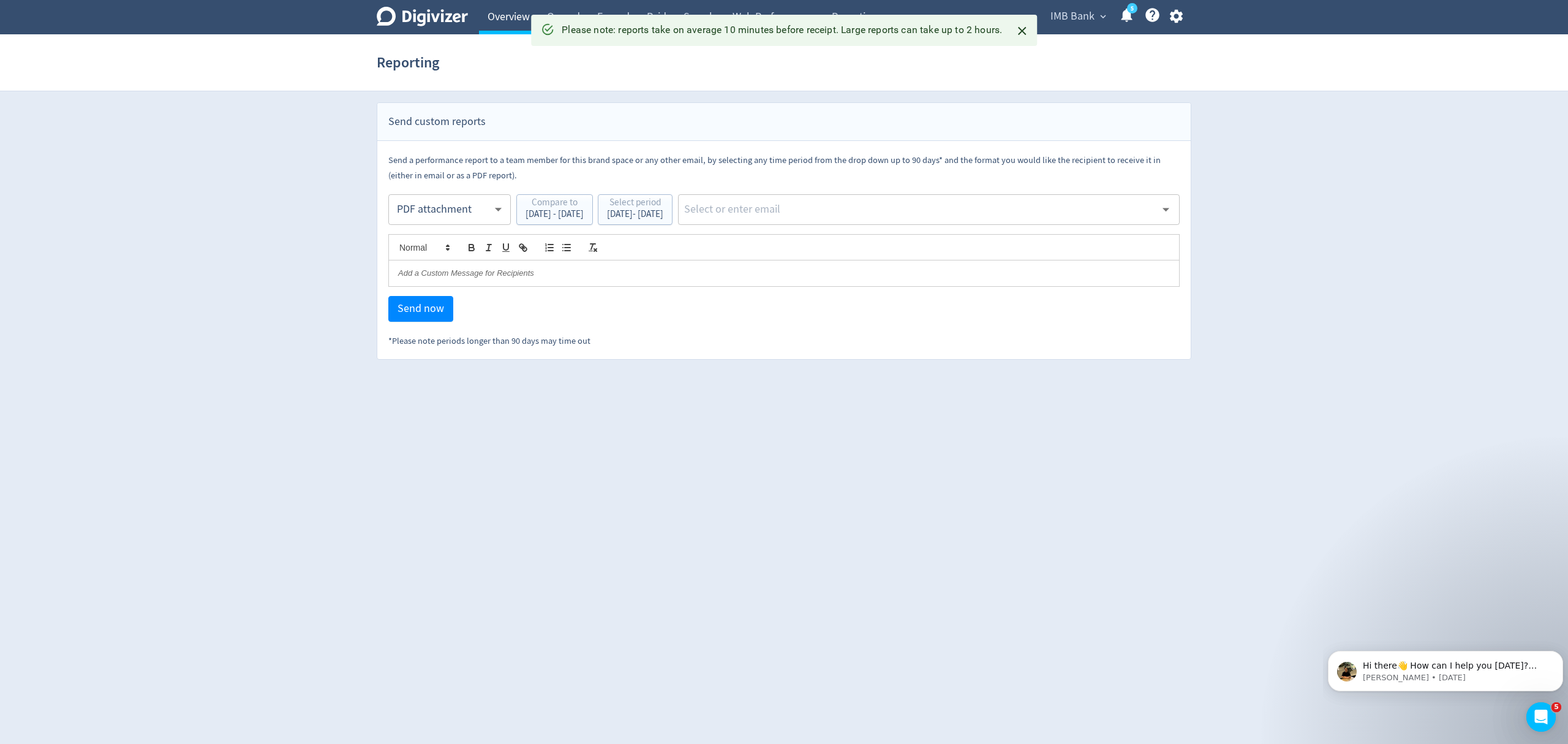
click at [512, 15] on link "Overview" at bounding box center [509, 17] width 60 height 35
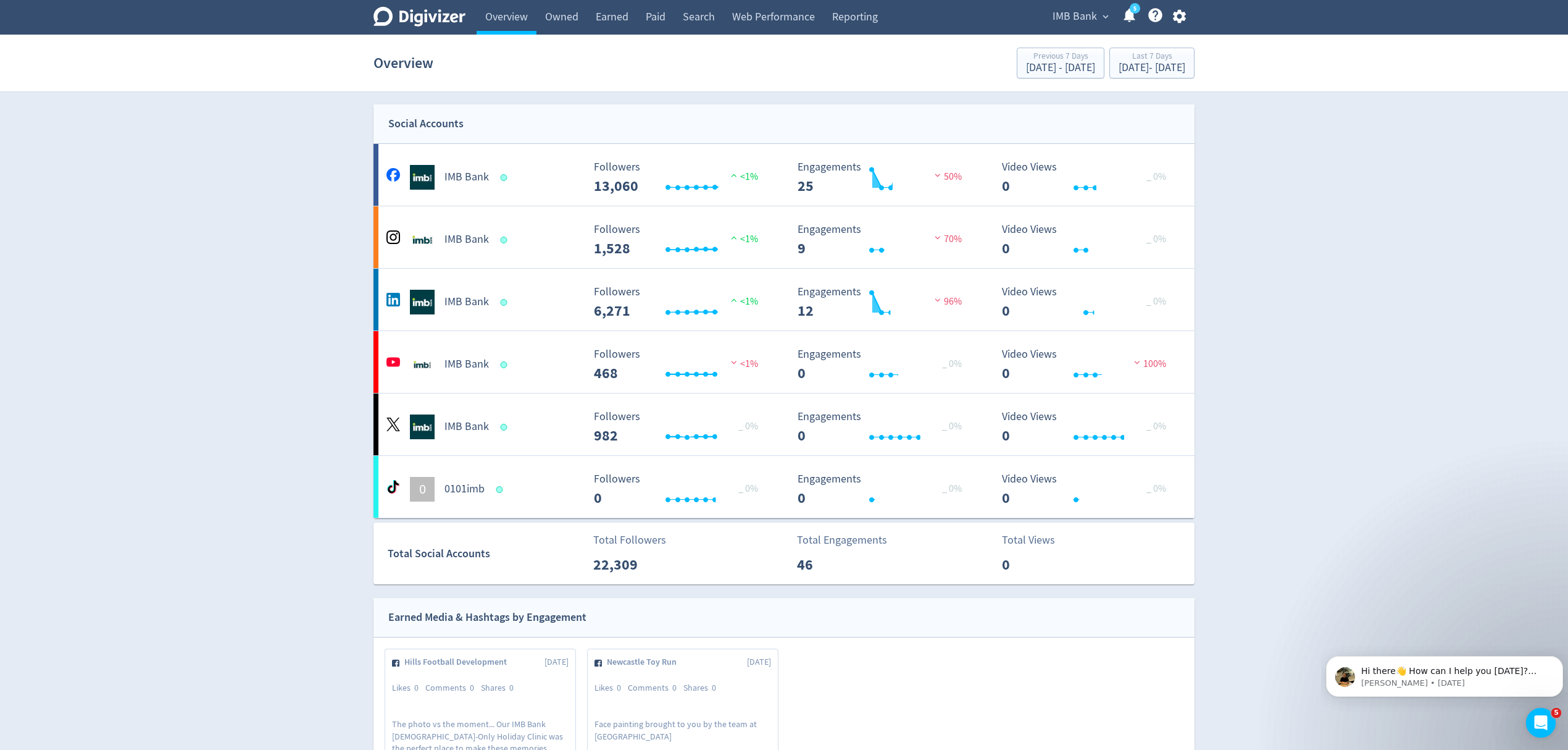
click at [1070, 19] on span "IMB Bank" at bounding box center [1075, 17] width 45 height 20
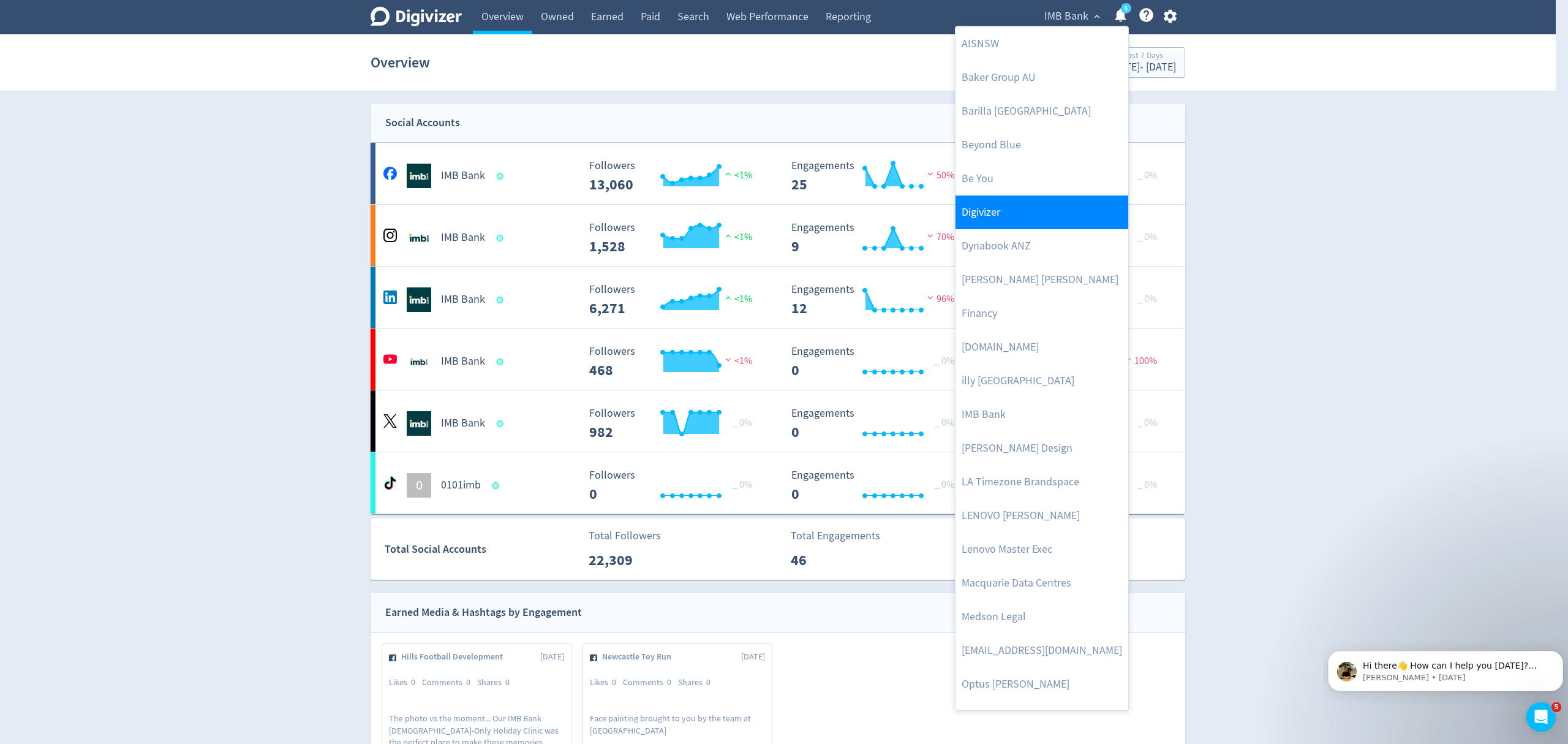
click at [969, 223] on link "Digivizer" at bounding box center [1042, 212] width 173 height 34
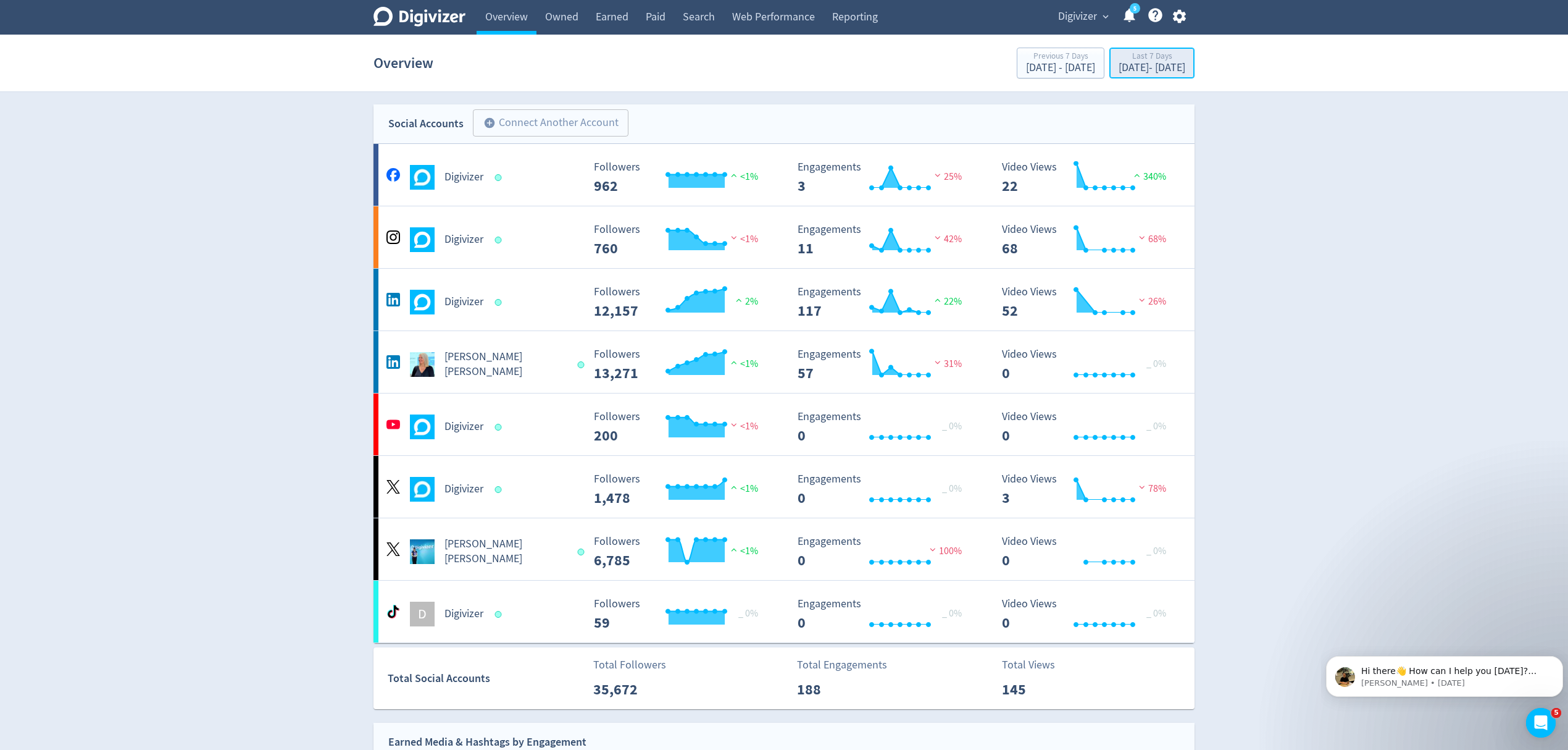
click at [1119, 70] on div "[DATE] - [DATE]" at bounding box center [1152, 67] width 66 height 11
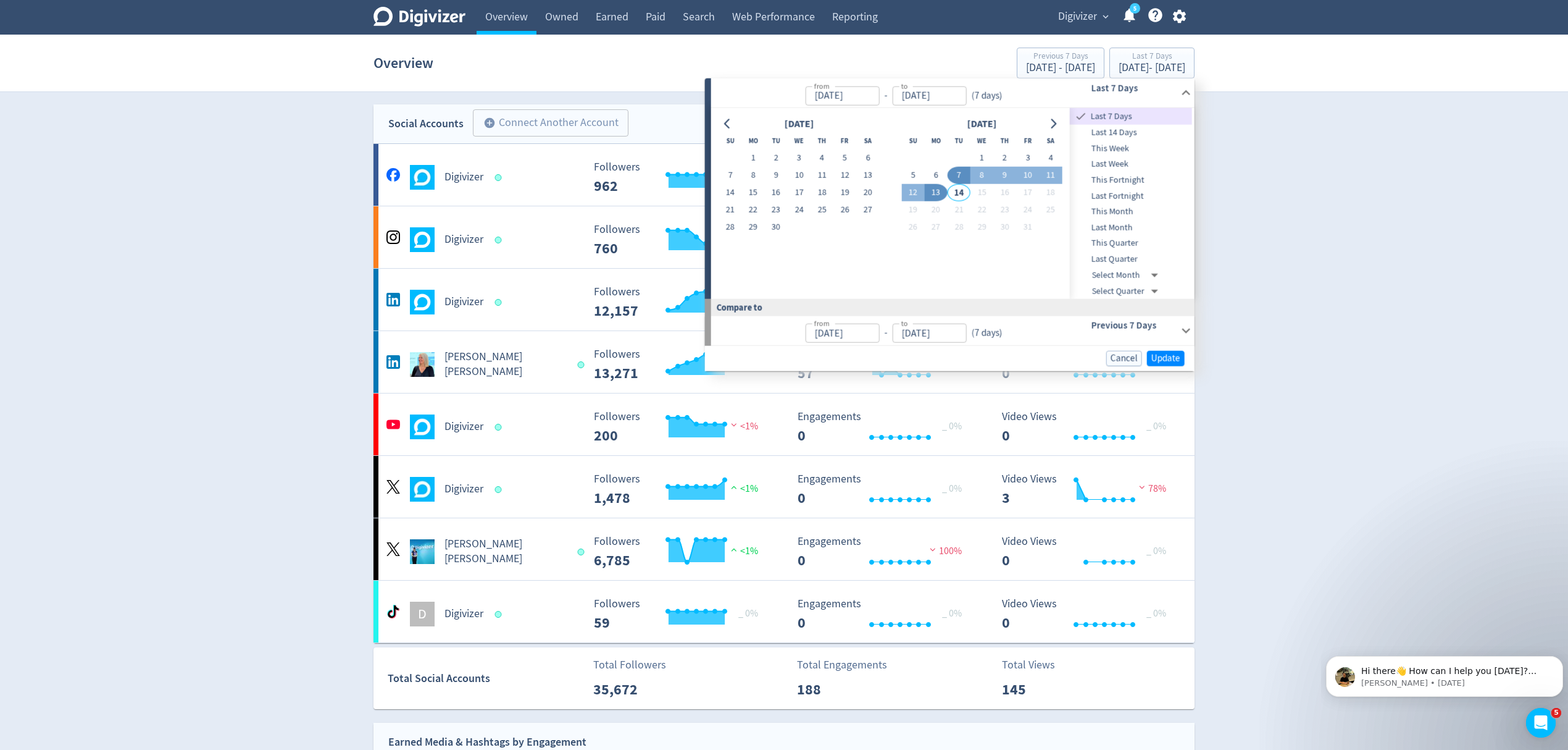
click at [942, 176] on button "6" at bounding box center [936, 175] width 22 height 17
type input "[DATE]"
click at [910, 193] on button "12" at bounding box center [912, 192] width 22 height 17
type input "[DATE]"
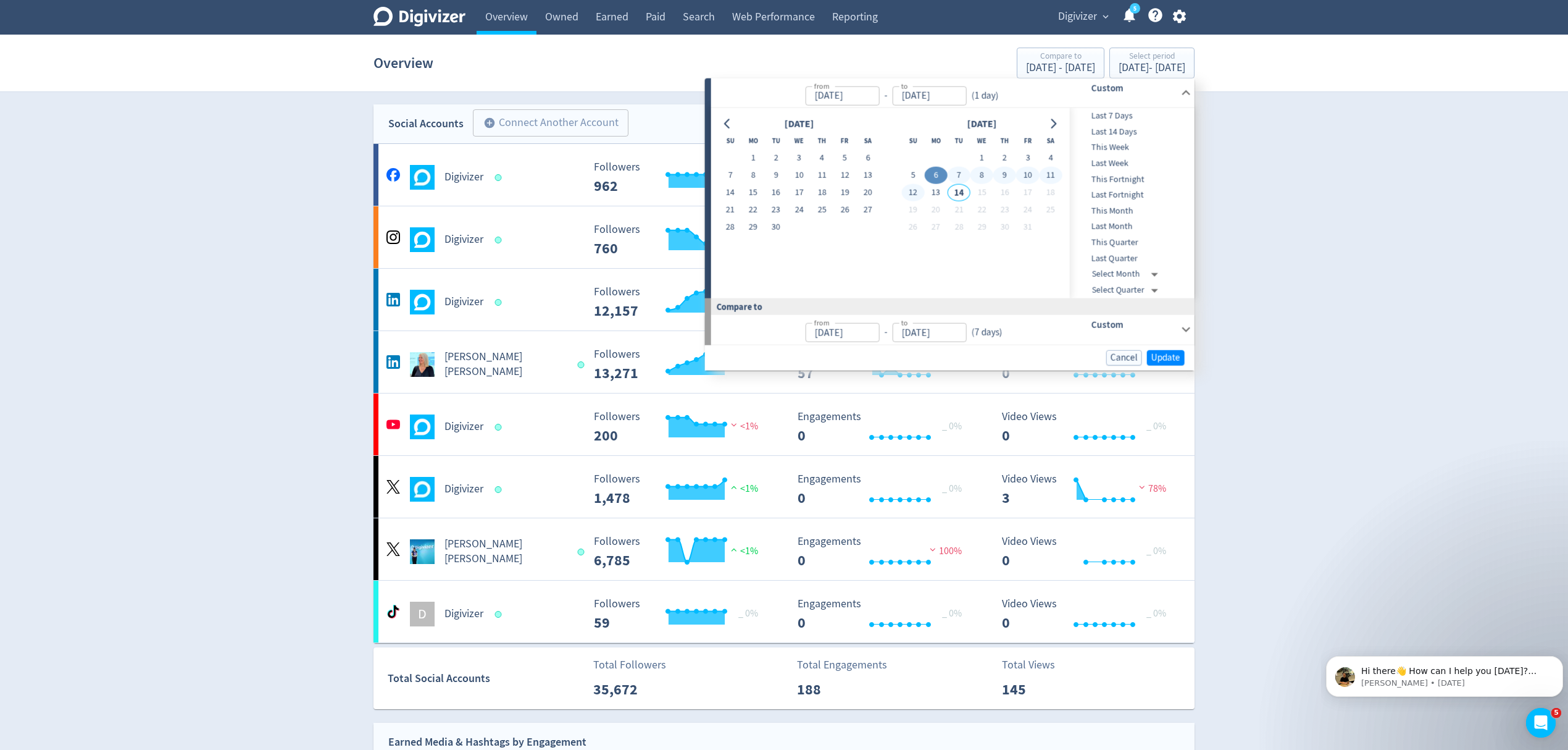
type input "[DATE]"
click at [1167, 357] on span "Update" at bounding box center [1166, 357] width 29 height 9
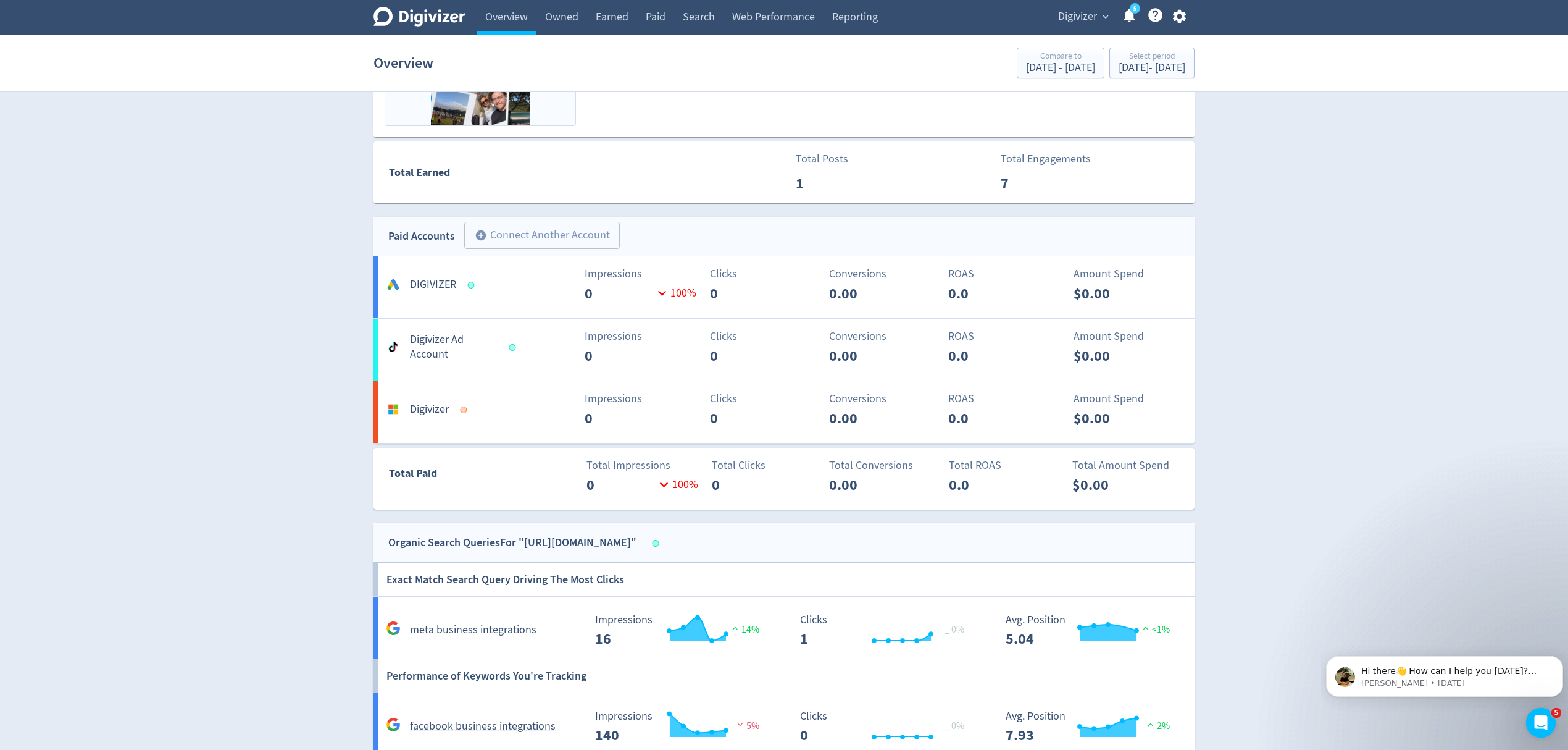
scroll to position [823, 0]
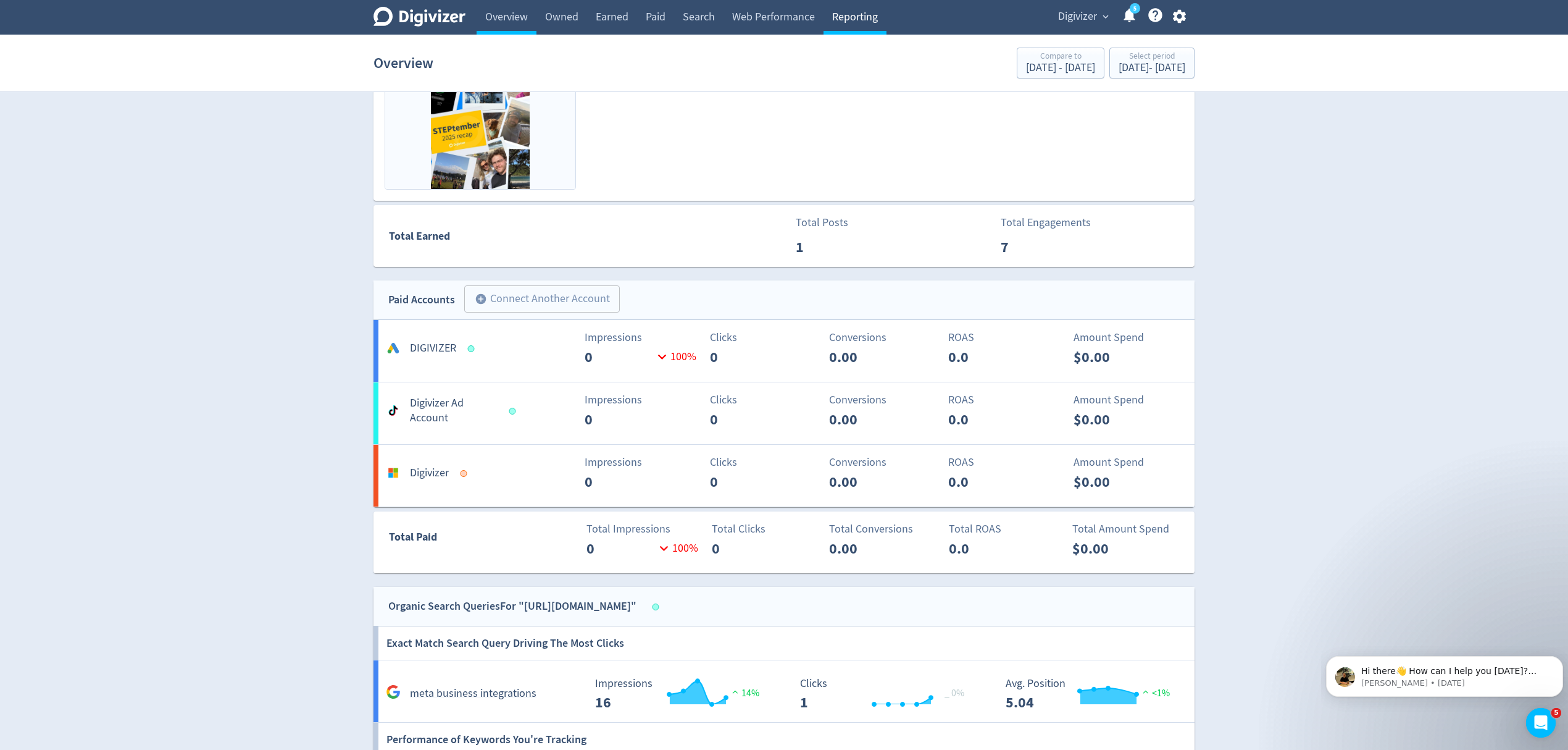
click at [859, 25] on link "Reporting" at bounding box center [855, 17] width 63 height 35
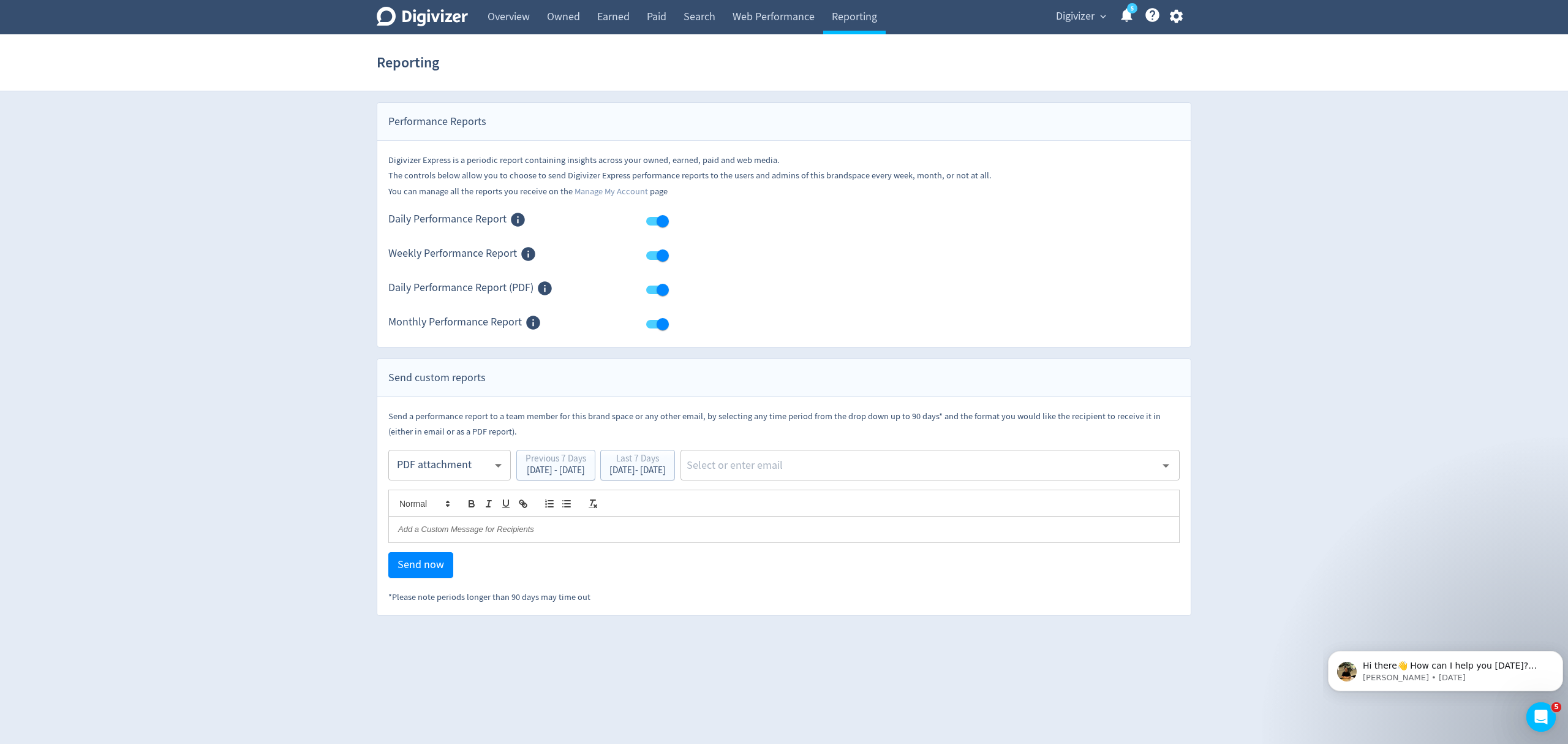
click at [444, 459] on body "Digivizer Logo [PERSON_NAME] Logo Overview Owned Earned Paid Search Web Perform…" at bounding box center [784, 307] width 1568 height 616
click at [428, 519] on div "PDF attachment" at bounding box center [450, 523] width 102 height 28
click at [666, 470] on div "[DATE] - [DATE]" at bounding box center [637, 470] width 56 height 9
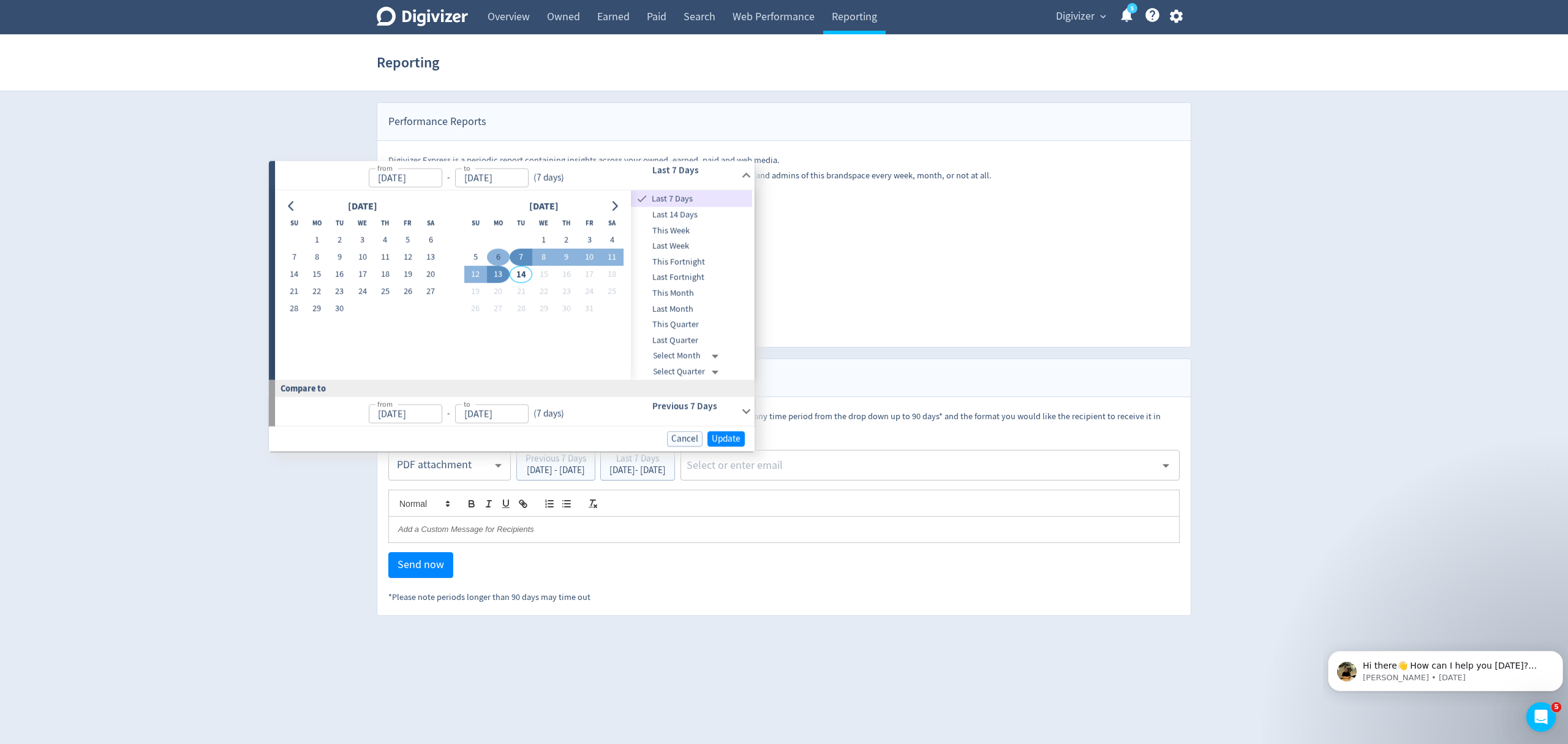
click at [495, 258] on button "6" at bounding box center [498, 257] width 22 height 17
type input "[DATE]"
click at [464, 275] on button "12" at bounding box center [470, 274] width 22 height 17
type input "[DATE]"
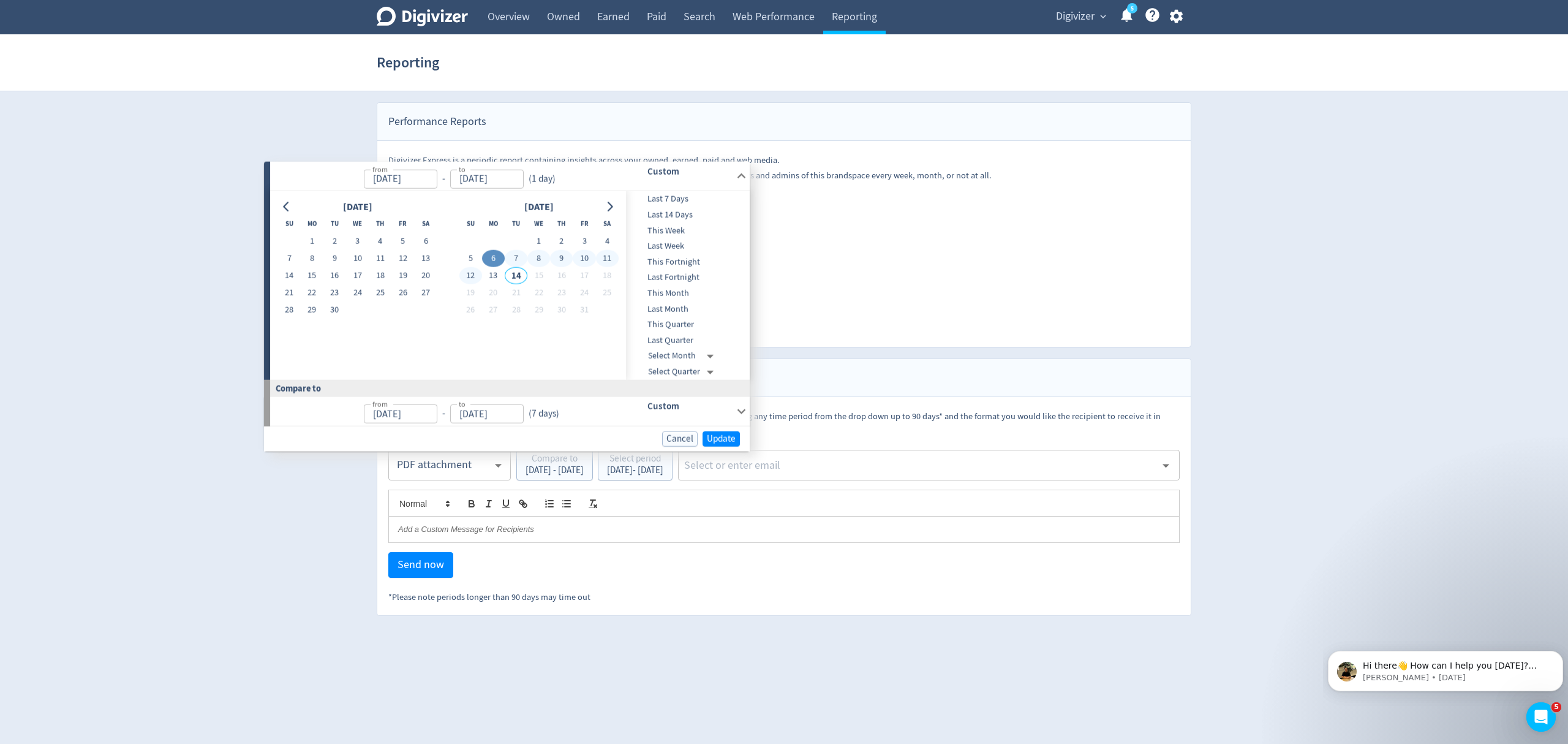
type input "[DATE]"
click at [721, 440] on span "Update" at bounding box center [726, 438] width 29 height 9
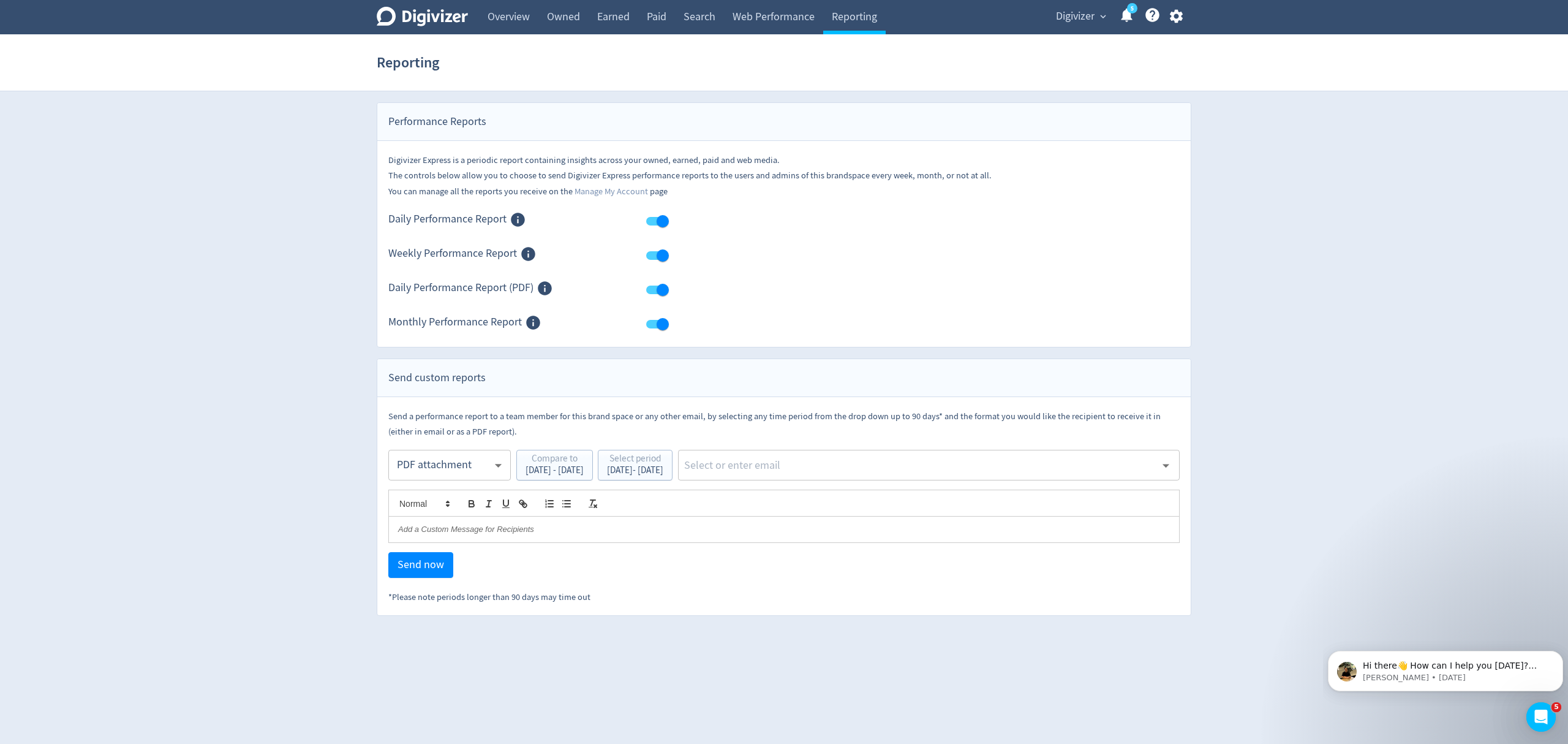
click at [816, 464] on input "text" at bounding box center [919, 465] width 473 height 19
type input "malyn"
click at [861, 495] on li "[EMAIL_ADDRESS][PERSON_NAME][DOMAIN_NAME]" at bounding box center [969, 499] width 420 height 24
click at [422, 569] on span "Send now" at bounding box center [421, 565] width 46 height 11
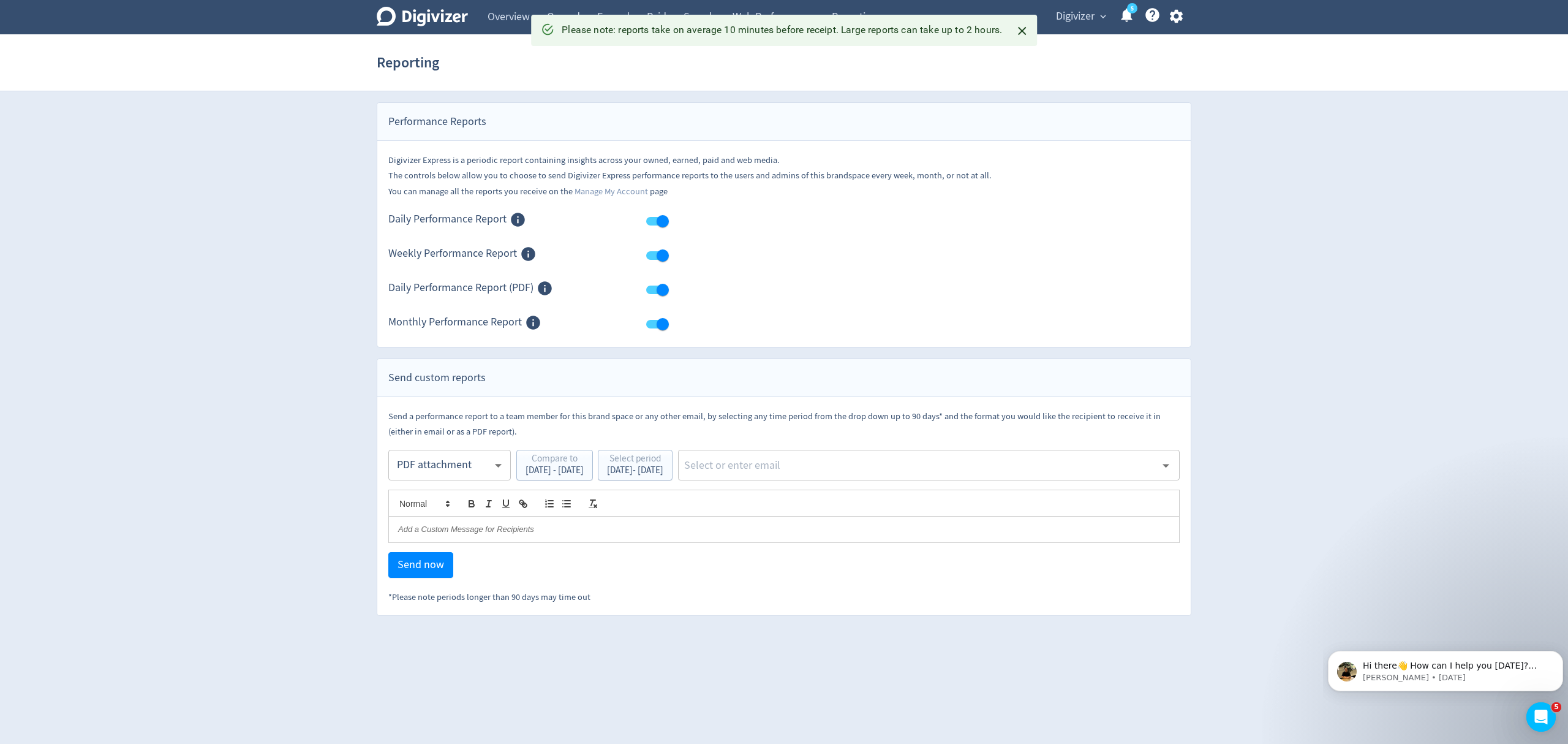
click at [1016, 30] on icon "Close" at bounding box center [1022, 31] width 14 height 14
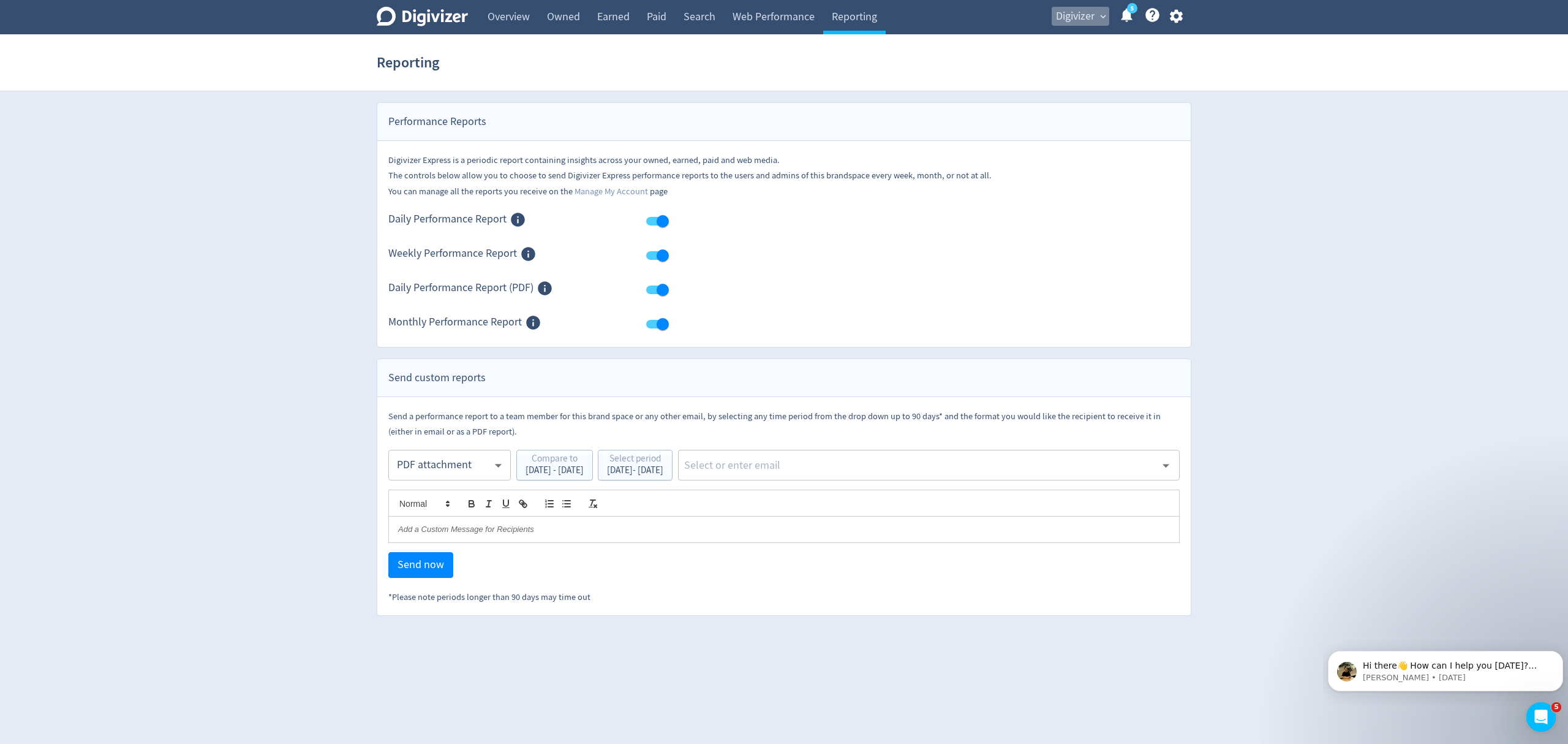
click at [1057, 15] on span "Digivizer" at bounding box center [1074, 17] width 38 height 20
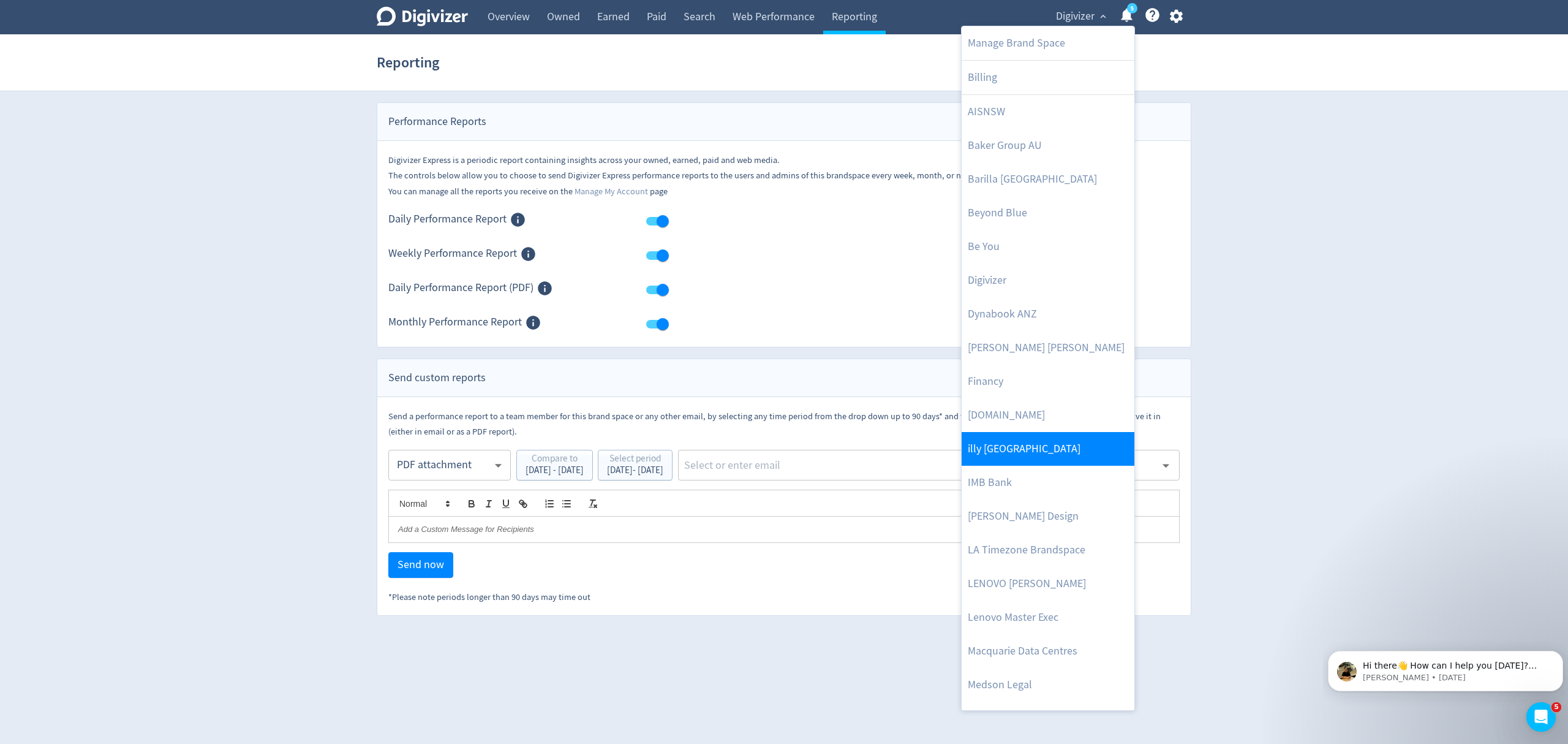
click at [980, 483] on link "IMB Bank" at bounding box center [1048, 483] width 173 height 34
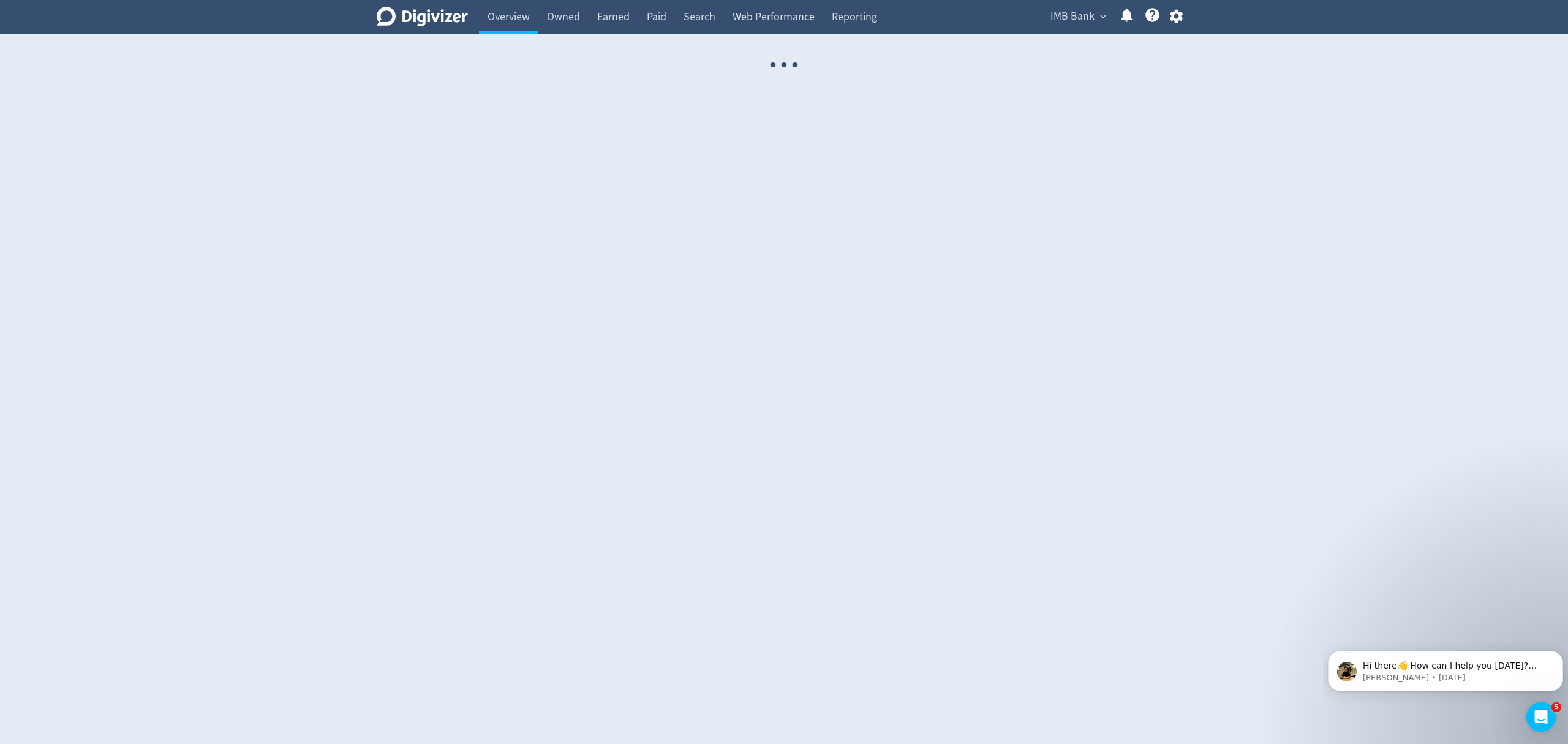
click at [862, 18] on link "Reporting" at bounding box center [854, 17] width 62 height 35
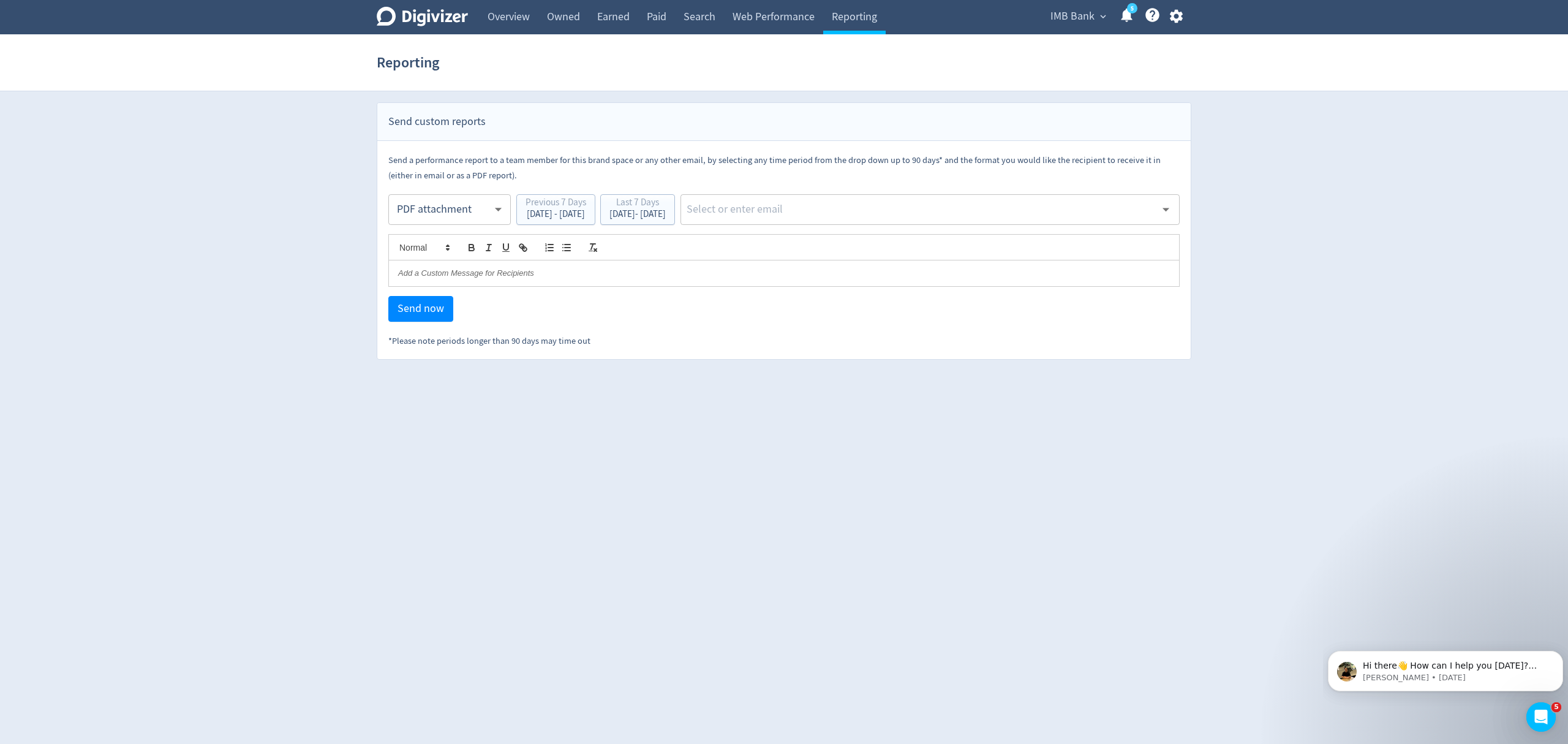
click at [456, 208] on body "Digivizer Logo [PERSON_NAME] Logo Overview Owned Earned Paid Search Web Perform…" at bounding box center [784, 180] width 1568 height 360
click at [420, 266] on div "PDF attachment" at bounding box center [450, 267] width 102 height 28
click at [675, 223] on button "Last 7 Days [DATE] - [DATE]" at bounding box center [638, 209] width 75 height 30
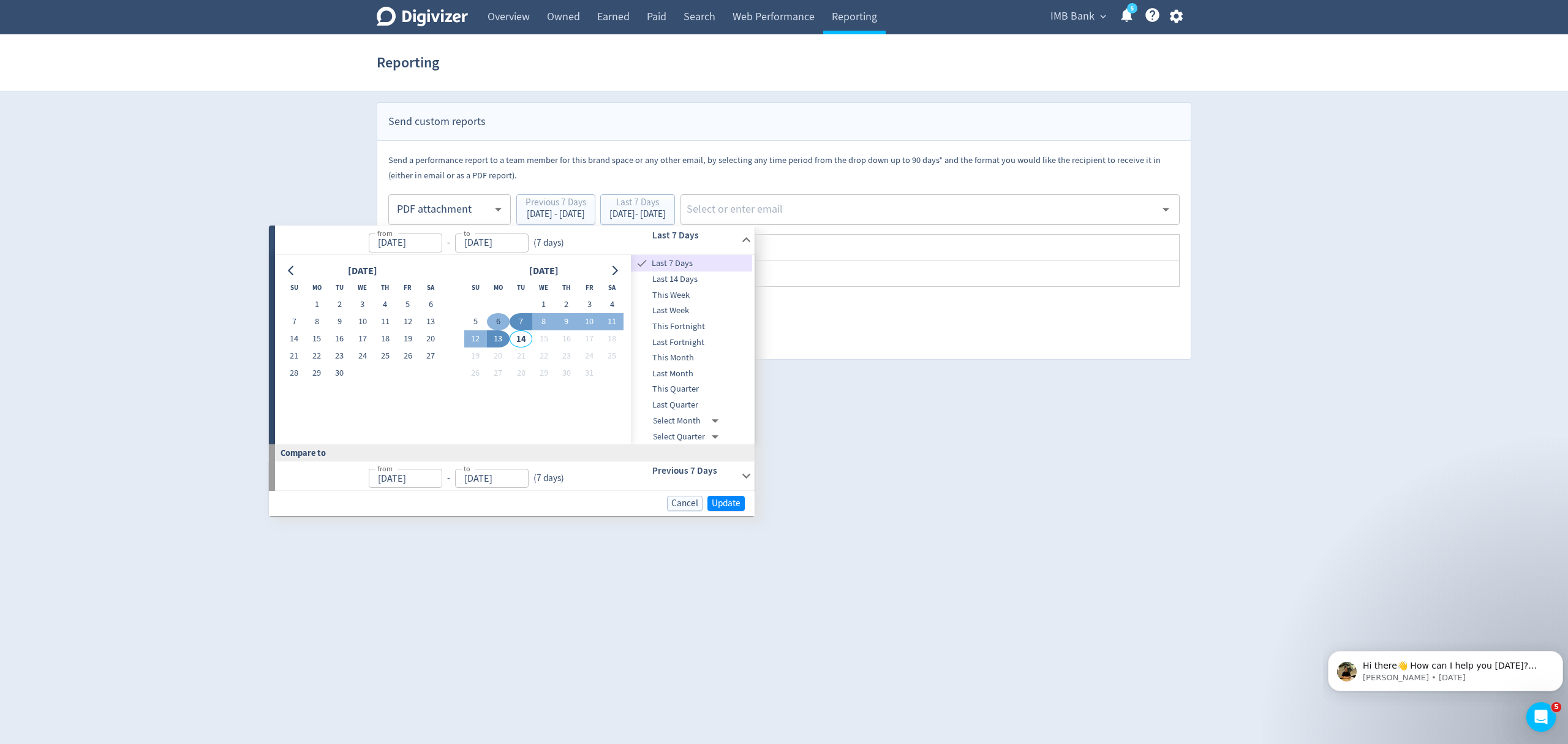
click at [490, 319] on button "6" at bounding box center [498, 321] width 22 height 17
type input "[DATE]"
click at [476, 336] on button "12" at bounding box center [470, 339] width 22 height 17
type input "[DATE]"
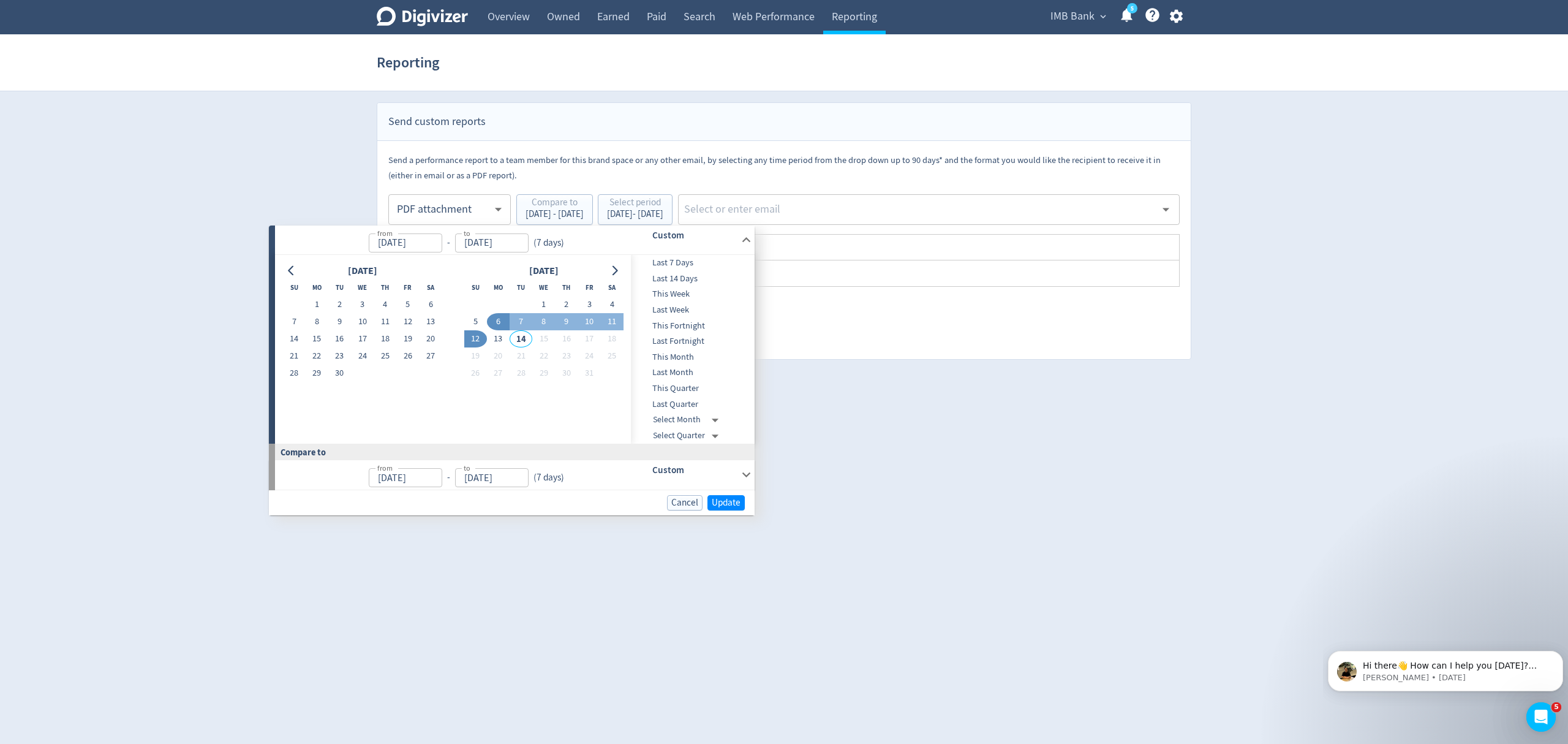
type input "[DATE]"
drag, startPoint x: 723, startPoint y: 501, endPoint x: 741, endPoint y: 445, distance: 58.8
click at [723, 499] on span "Update" at bounding box center [726, 503] width 29 height 9
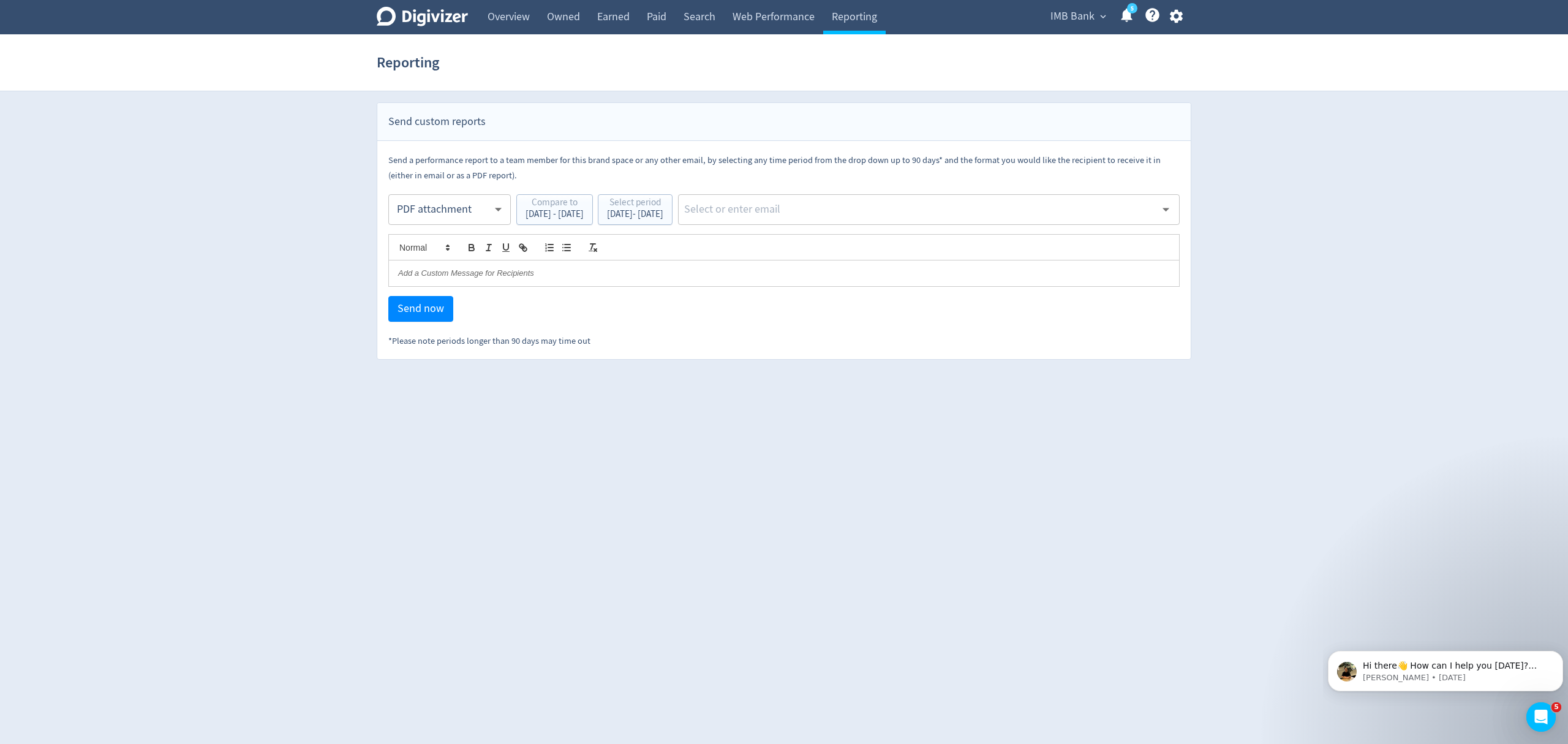
click at [826, 200] on div "Send a performance report to a team member for this brand space or any other em…" at bounding box center [784, 250] width 791 height 196
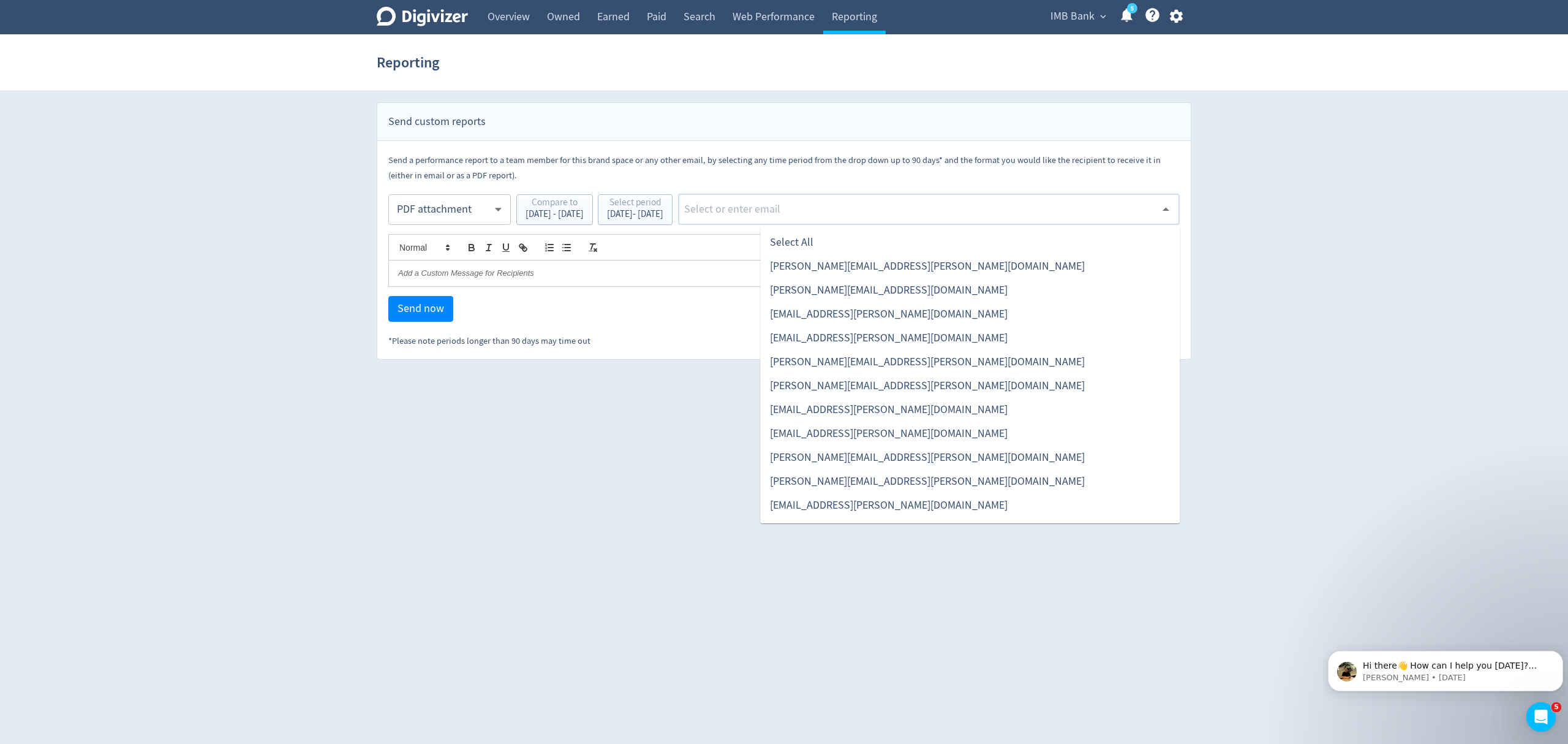
click at [852, 209] on input "text" at bounding box center [919, 209] width 473 height 19
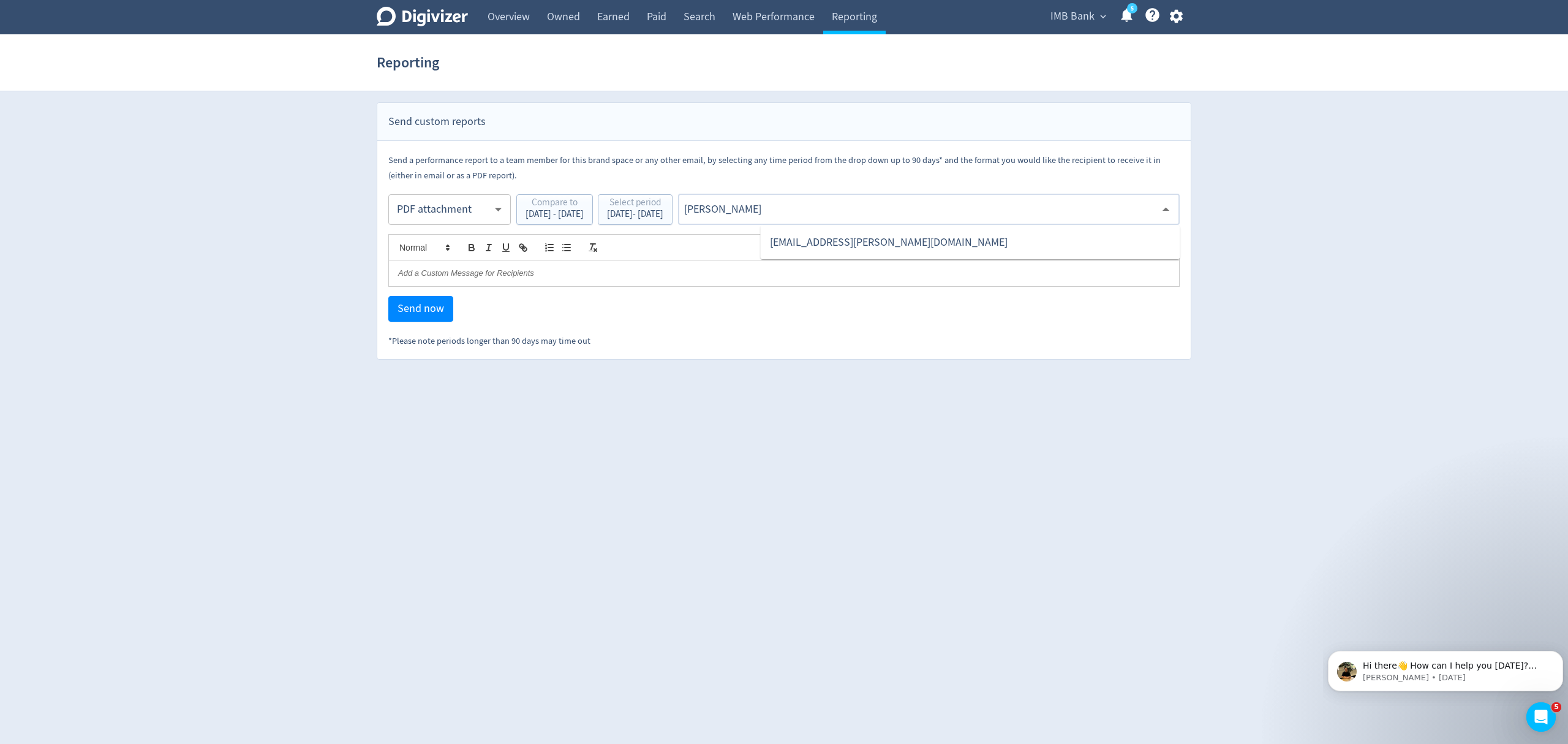
type input "malyn"
click at [897, 241] on li "[EMAIL_ADDRESS][PERSON_NAME][DOMAIN_NAME]" at bounding box center [969, 242] width 420 height 24
click at [412, 311] on span "Send now" at bounding box center [421, 308] width 46 height 11
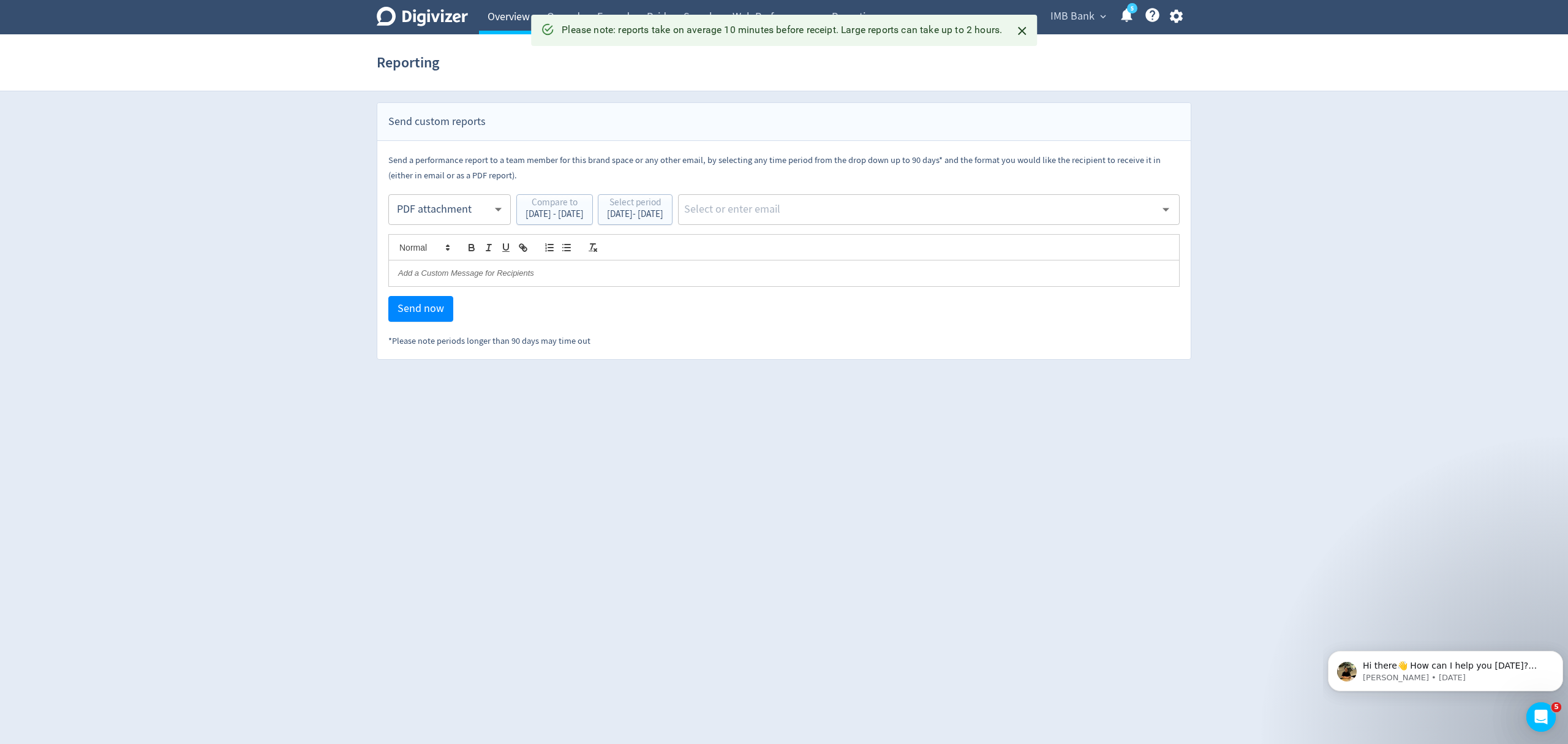
click at [499, 20] on link "Overview" at bounding box center [509, 17] width 60 height 35
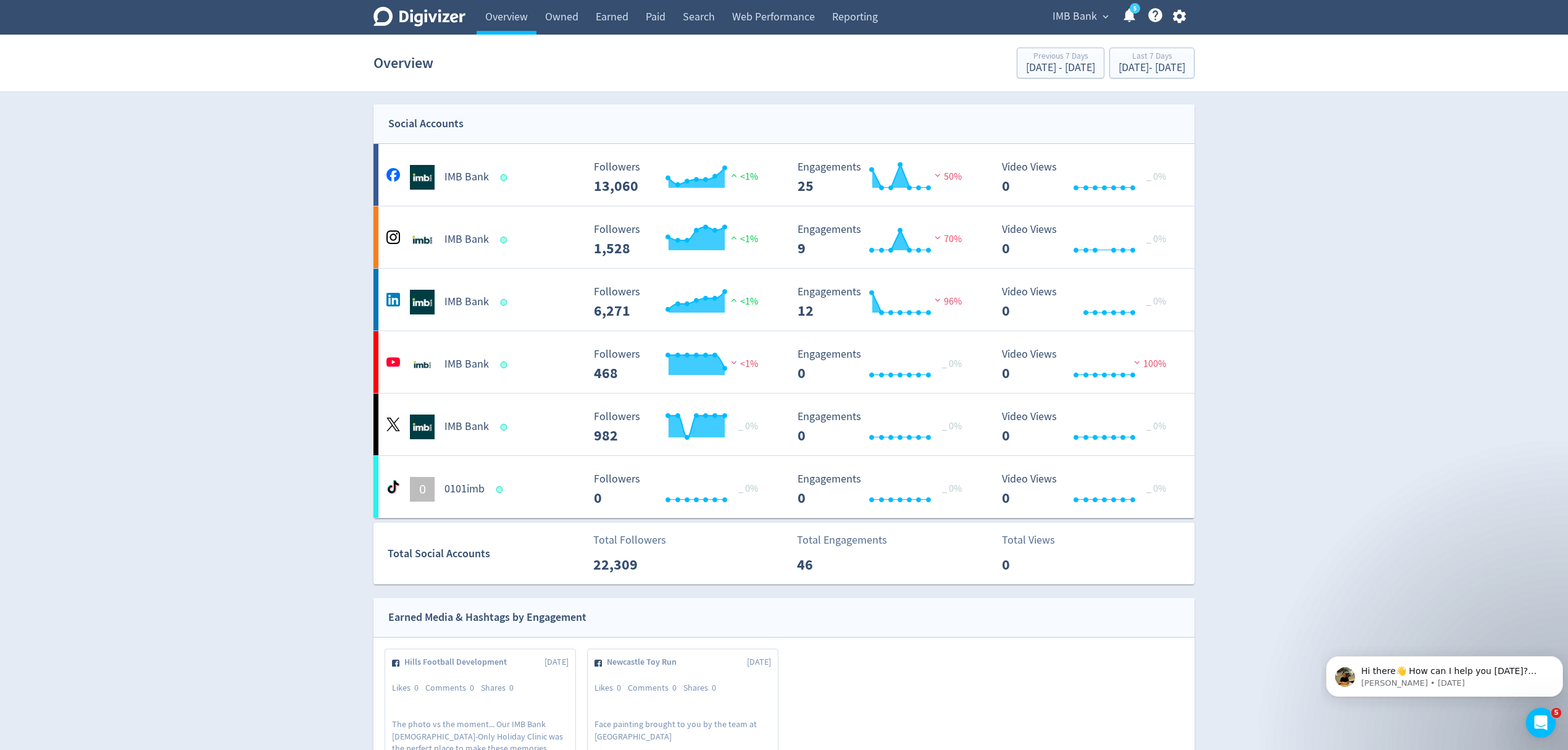
drag, startPoint x: 1051, startPoint y: 17, endPoint x: 1122, endPoint y: 162, distance: 161.4
click at [1058, 13] on button "IMB Bank expand_more" at bounding box center [1079, 17] width 64 height 20
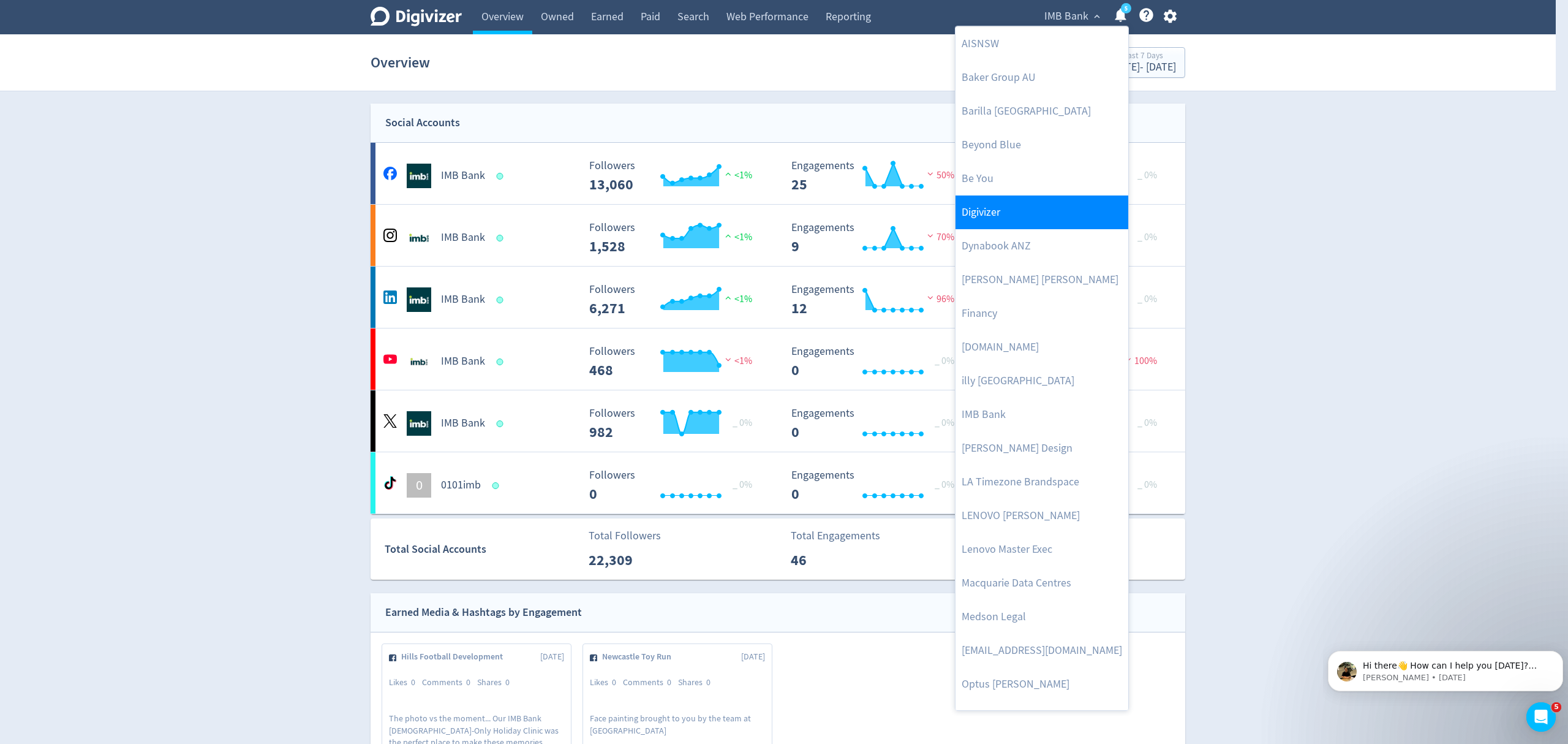
click at [997, 217] on link "Digivizer" at bounding box center [1042, 212] width 173 height 34
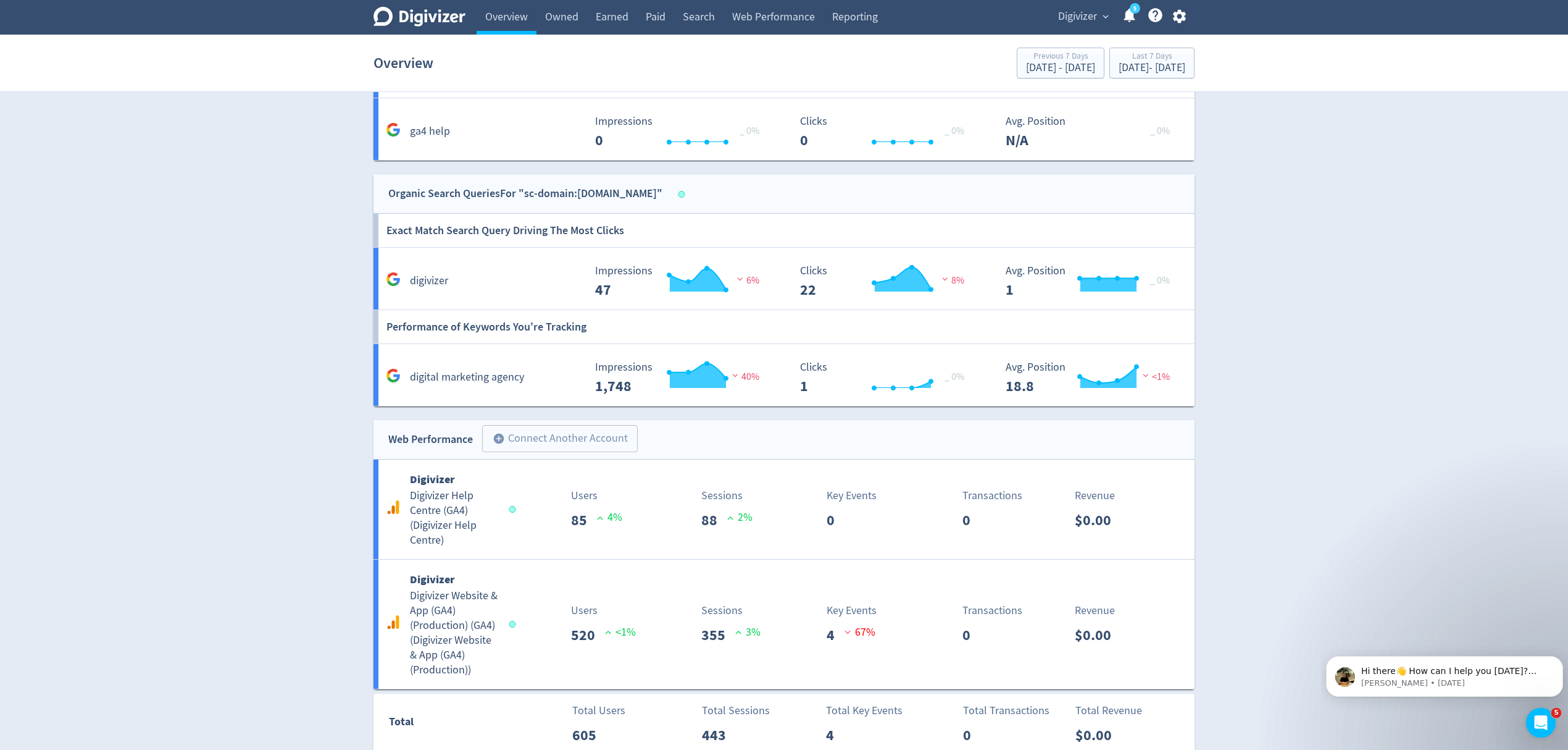
scroll to position [1608, 0]
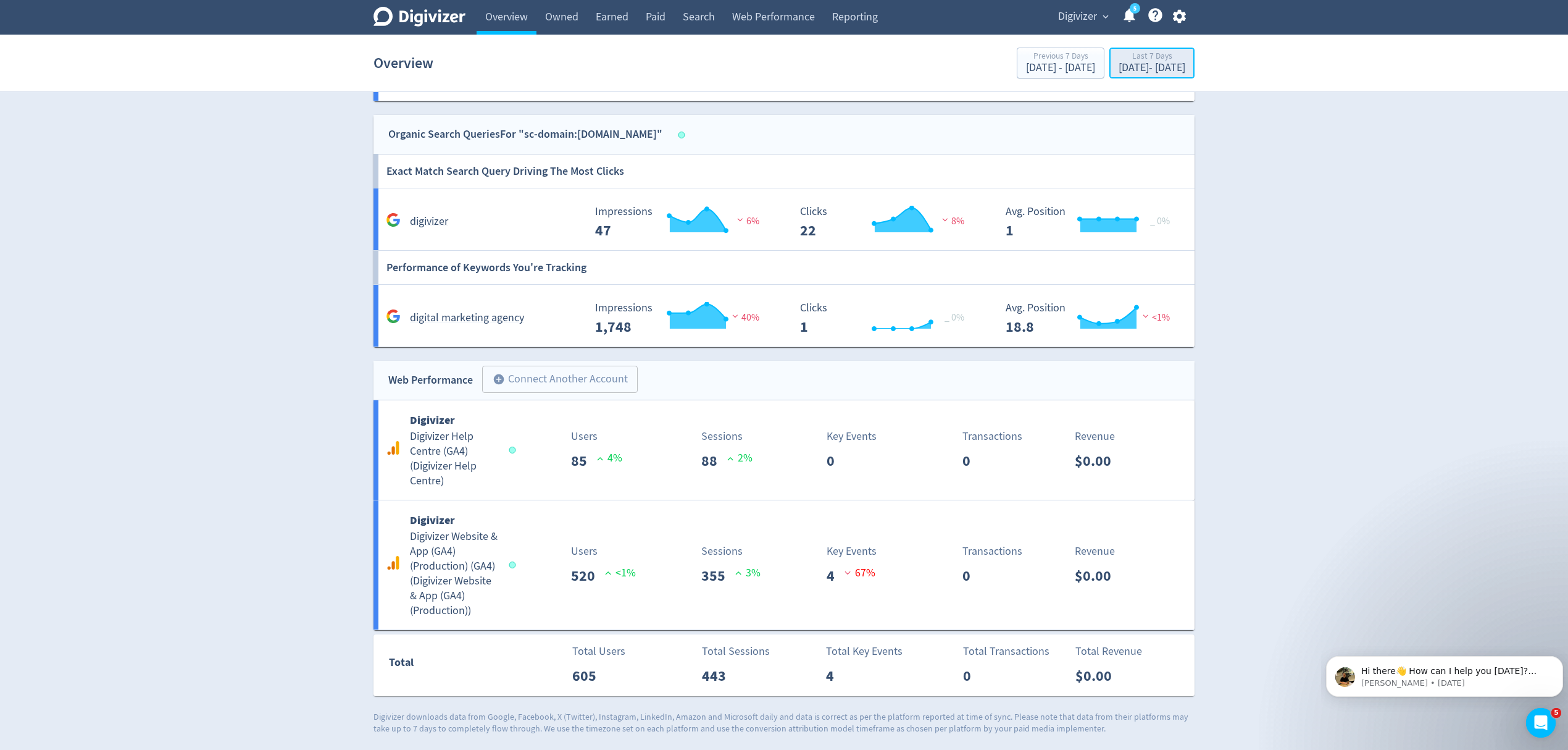
click at [1119, 62] on div "[DATE] - [DATE]" at bounding box center [1152, 67] width 66 height 11
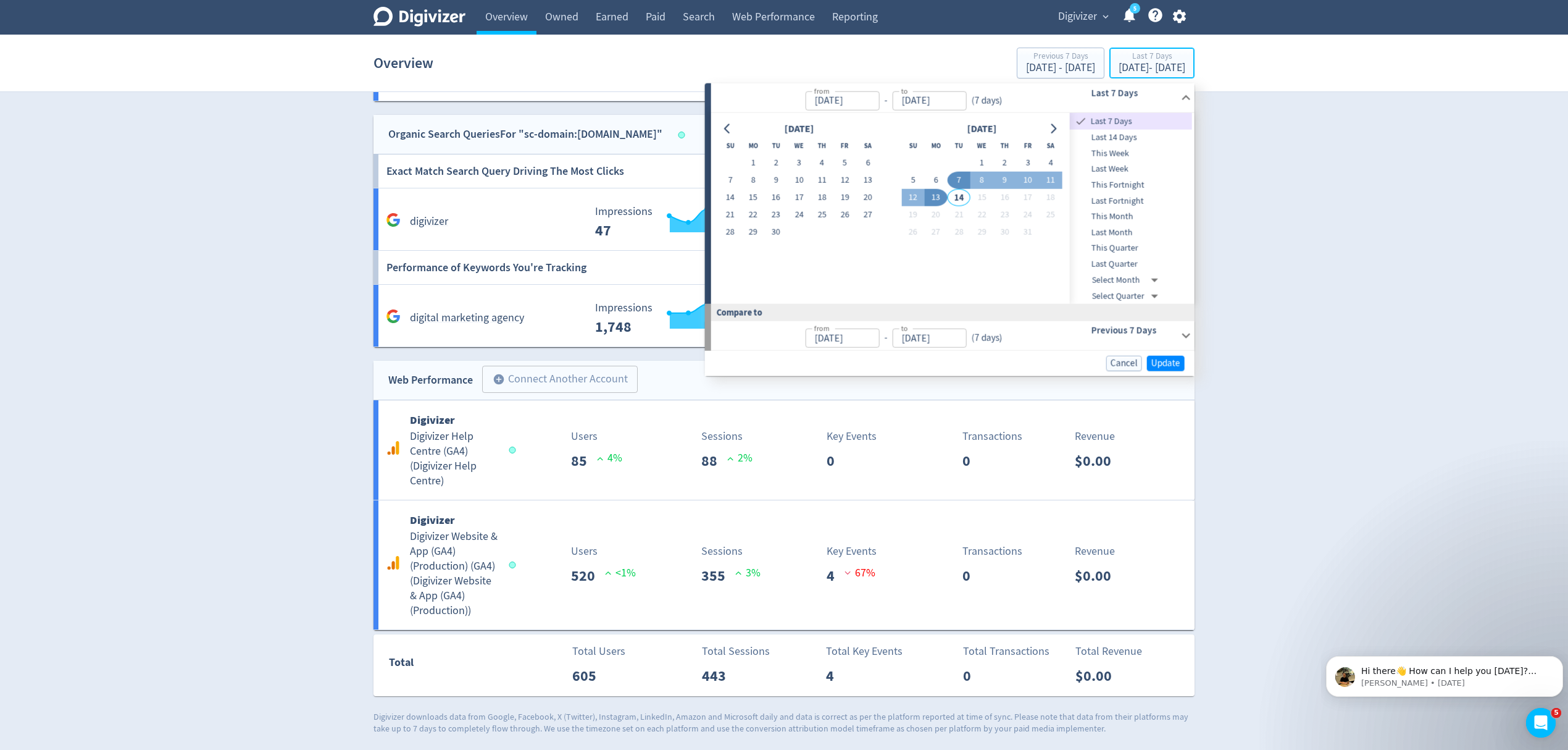
type input "[DATE]"
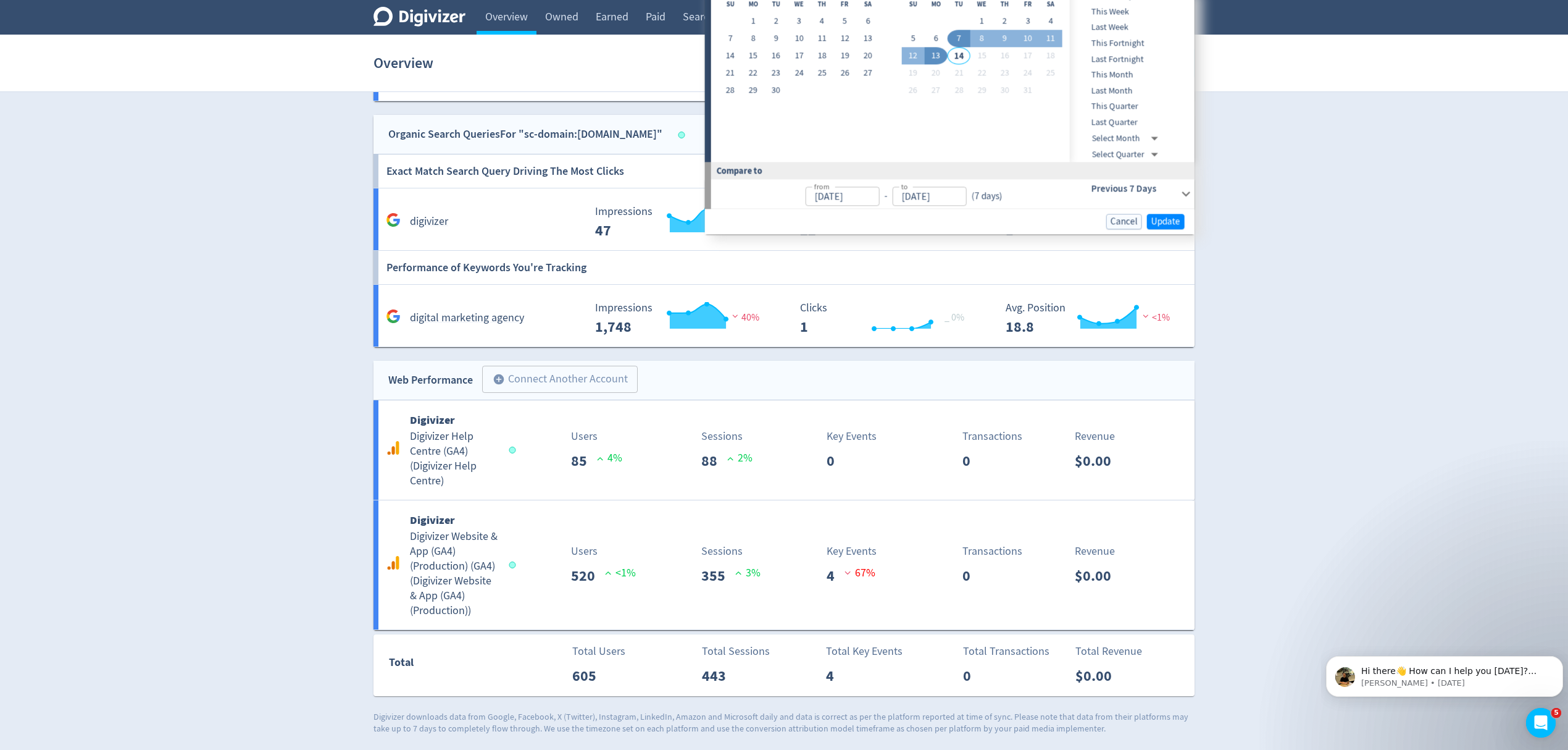
scroll to position [1278, 0]
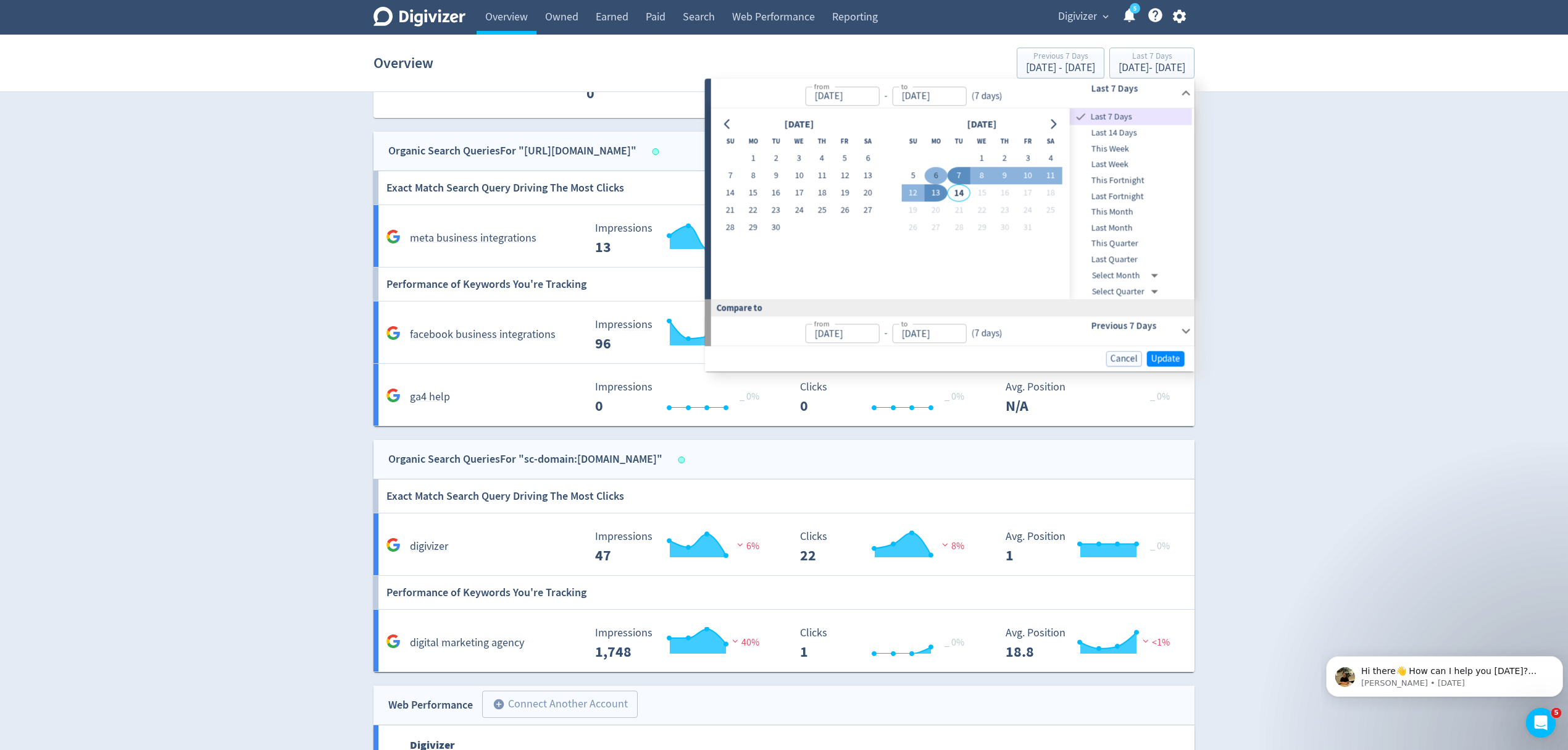
drag, startPoint x: 939, startPoint y: 174, endPoint x: 931, endPoint y: 179, distance: 9.4
click at [938, 174] on button "6" at bounding box center [936, 175] width 22 height 17
type input "[DATE]"
click at [904, 202] on td "19" at bounding box center [912, 210] width 22 height 17
click at [910, 190] on button "12" at bounding box center [912, 193] width 22 height 17
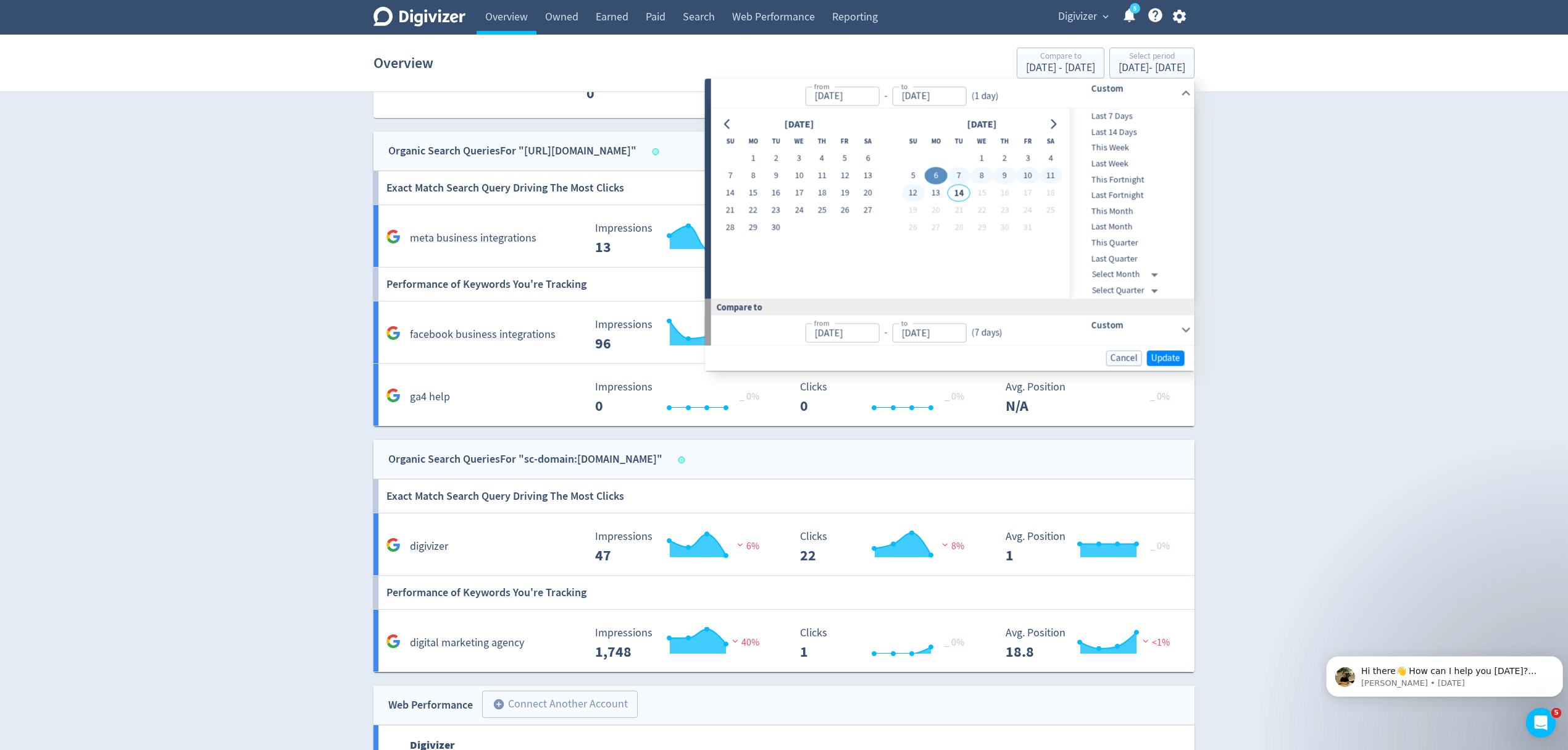
type input "[DATE]"
click at [1171, 356] on span "Update" at bounding box center [1166, 357] width 29 height 9
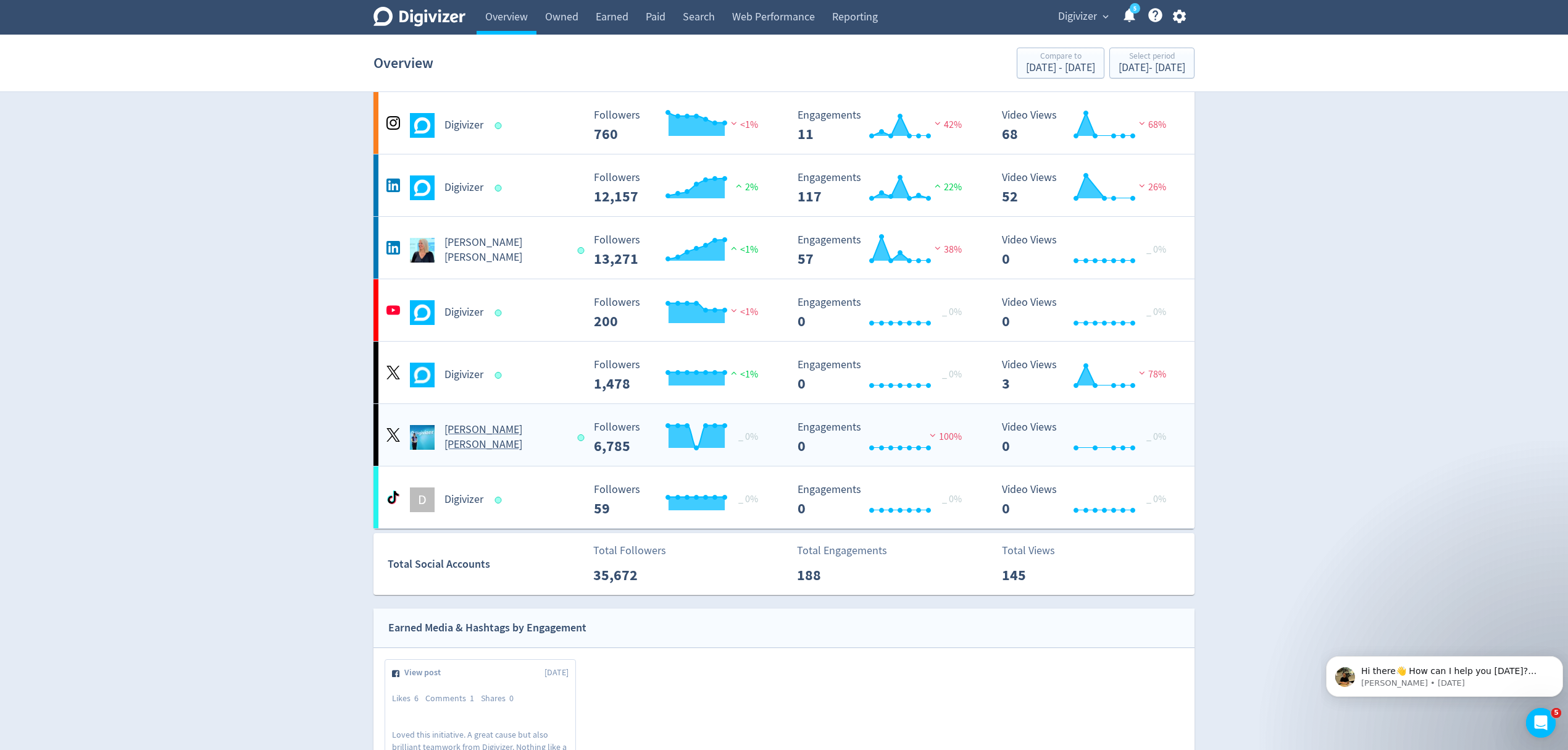
scroll to position [0, 0]
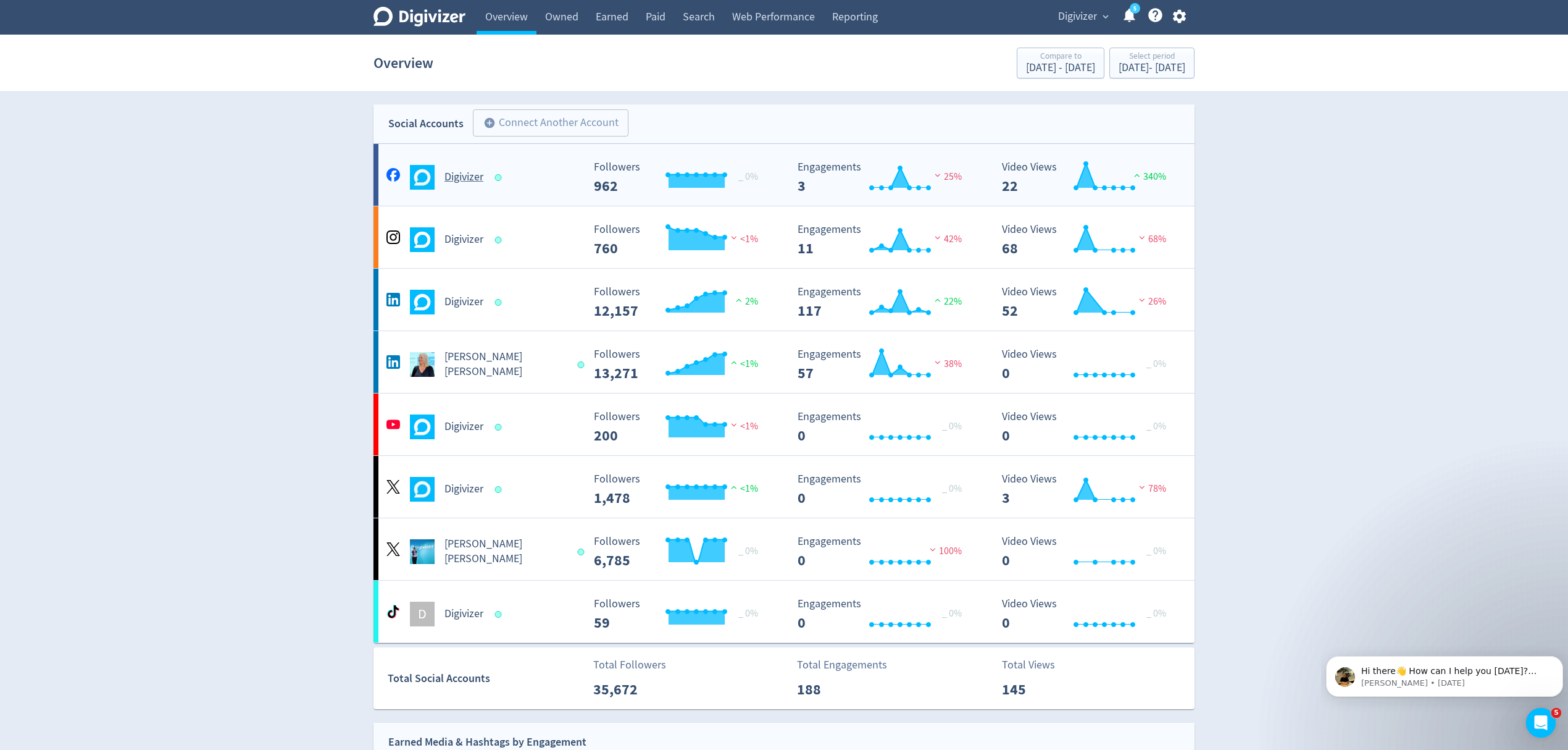
click at [516, 189] on div "Digivizer" at bounding box center [483, 178] width 199 height 25
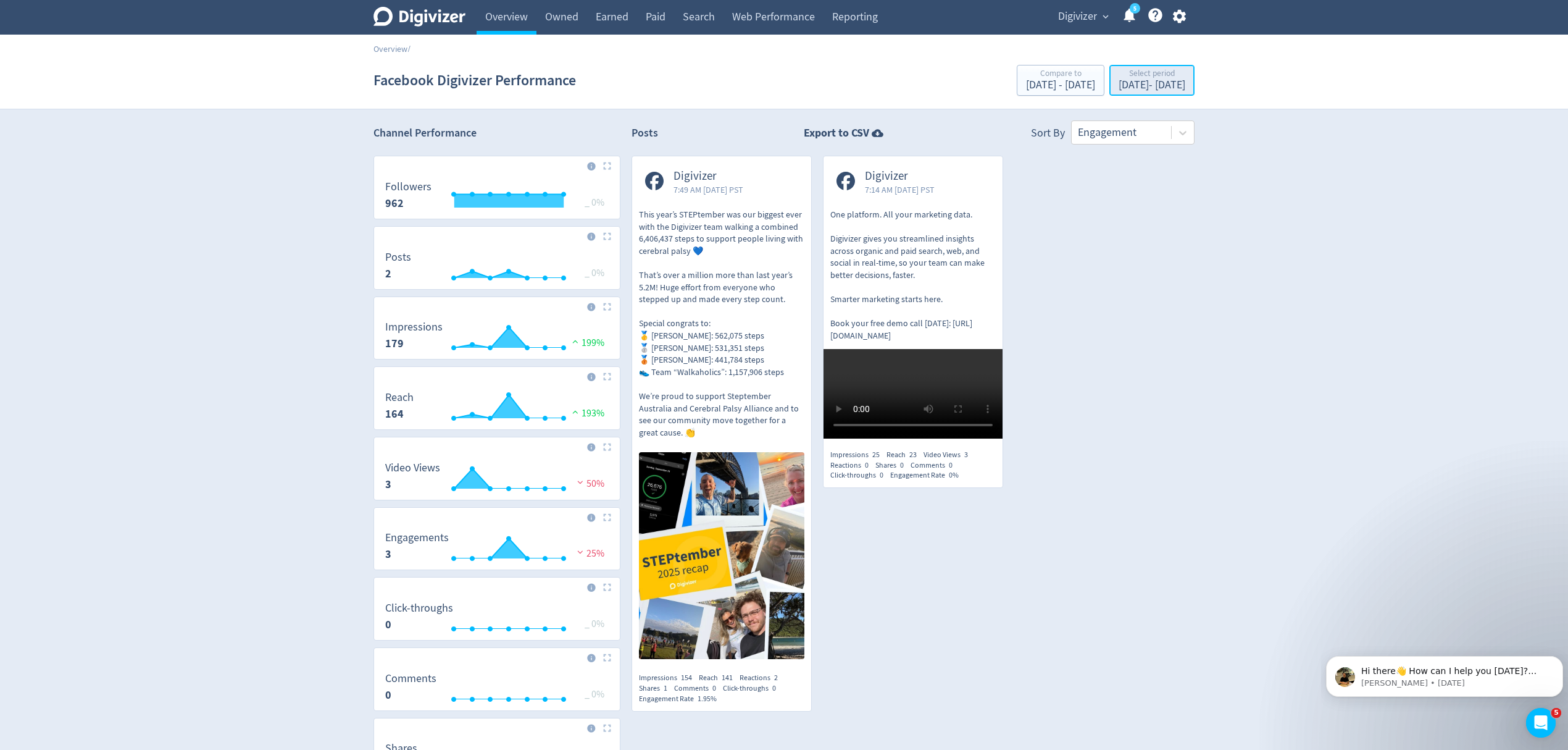
click at [1169, 76] on div "Select period" at bounding box center [1152, 75] width 66 height 11
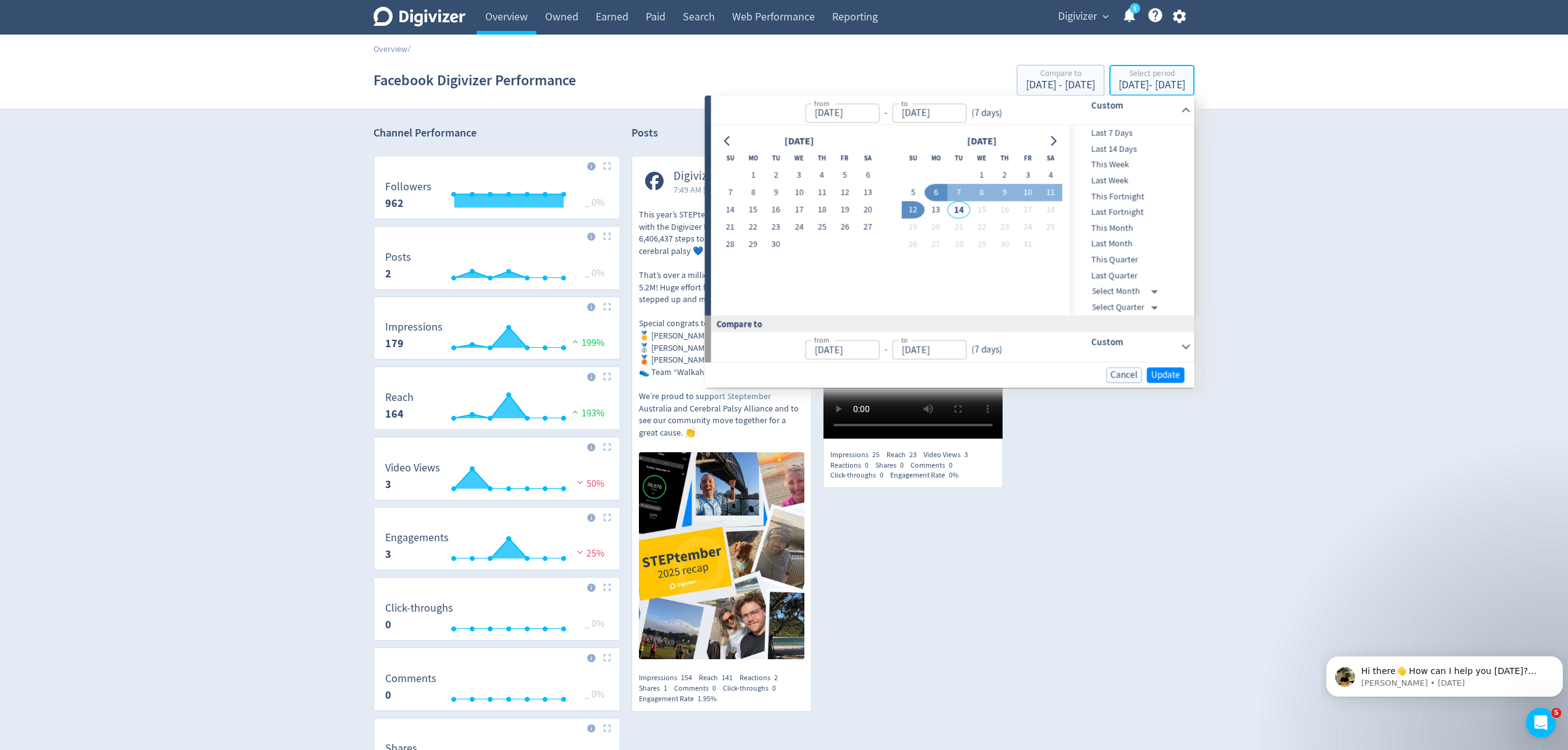
type input "[DATE]"
click at [957, 196] on button "7" at bounding box center [958, 192] width 22 height 17
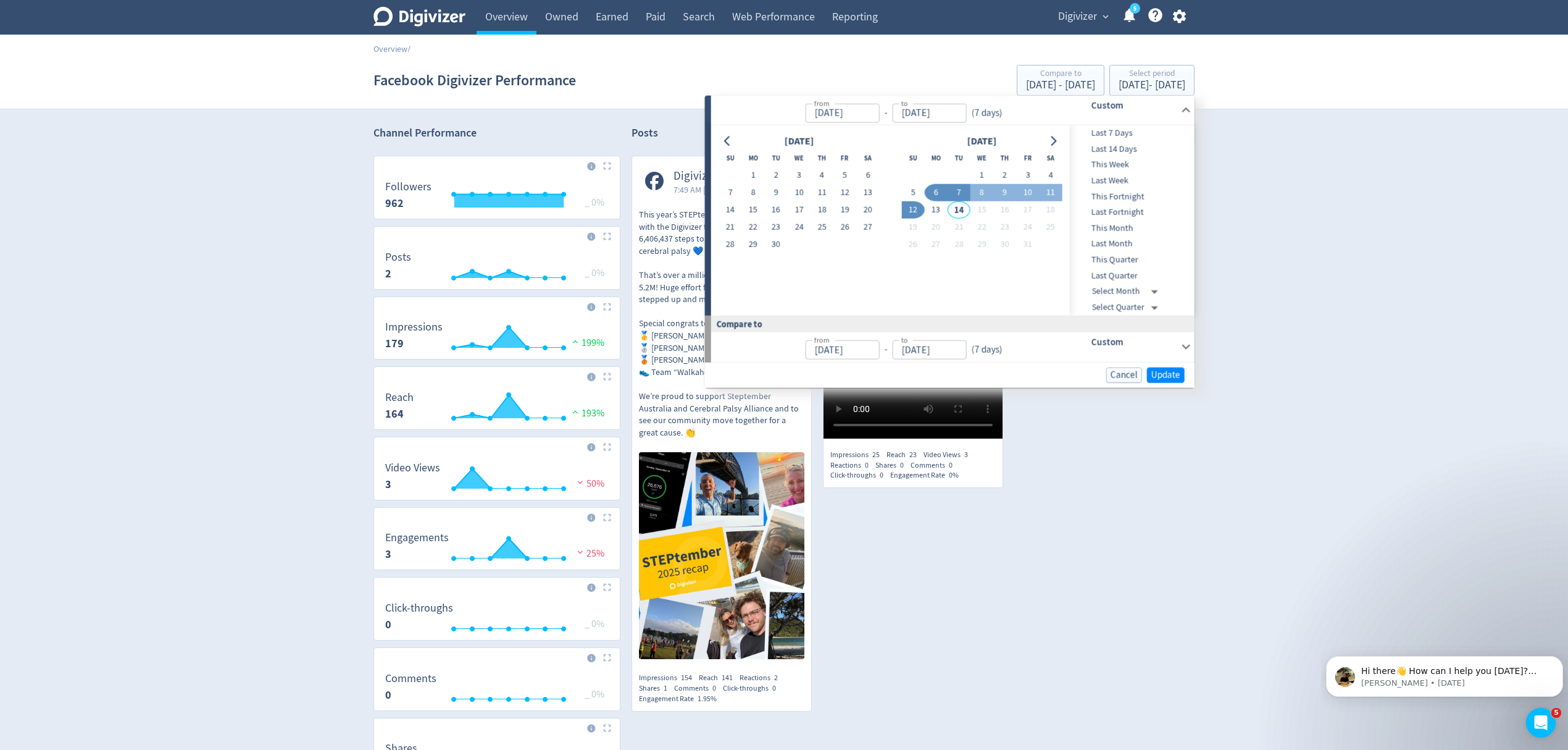
type input "[DATE]"
click at [1161, 374] on span "Update" at bounding box center [1166, 375] width 29 height 9
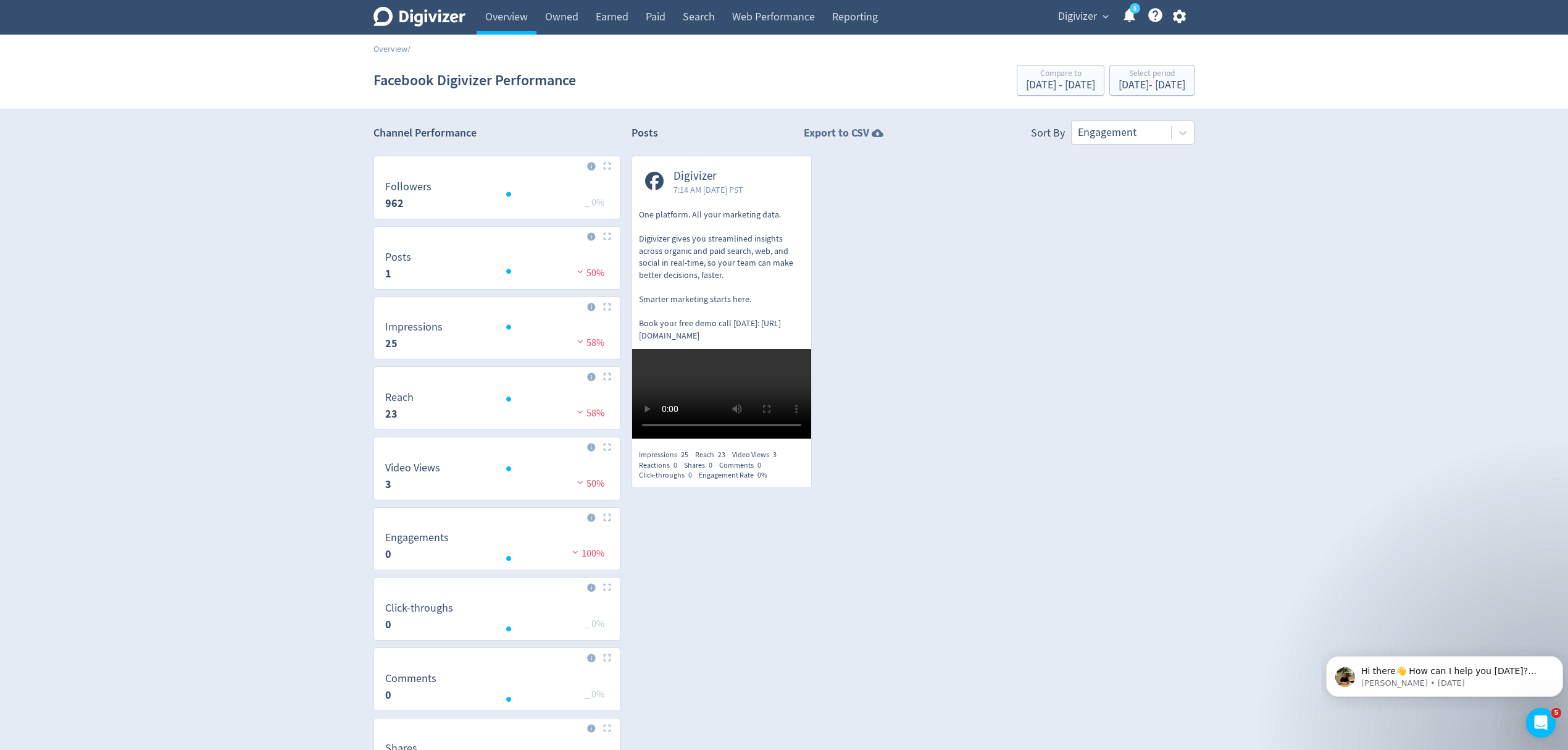
click at [843, 129] on strong "Export to CSV" at bounding box center [836, 133] width 66 height 15
click at [862, 21] on link "Reporting" at bounding box center [855, 17] width 63 height 35
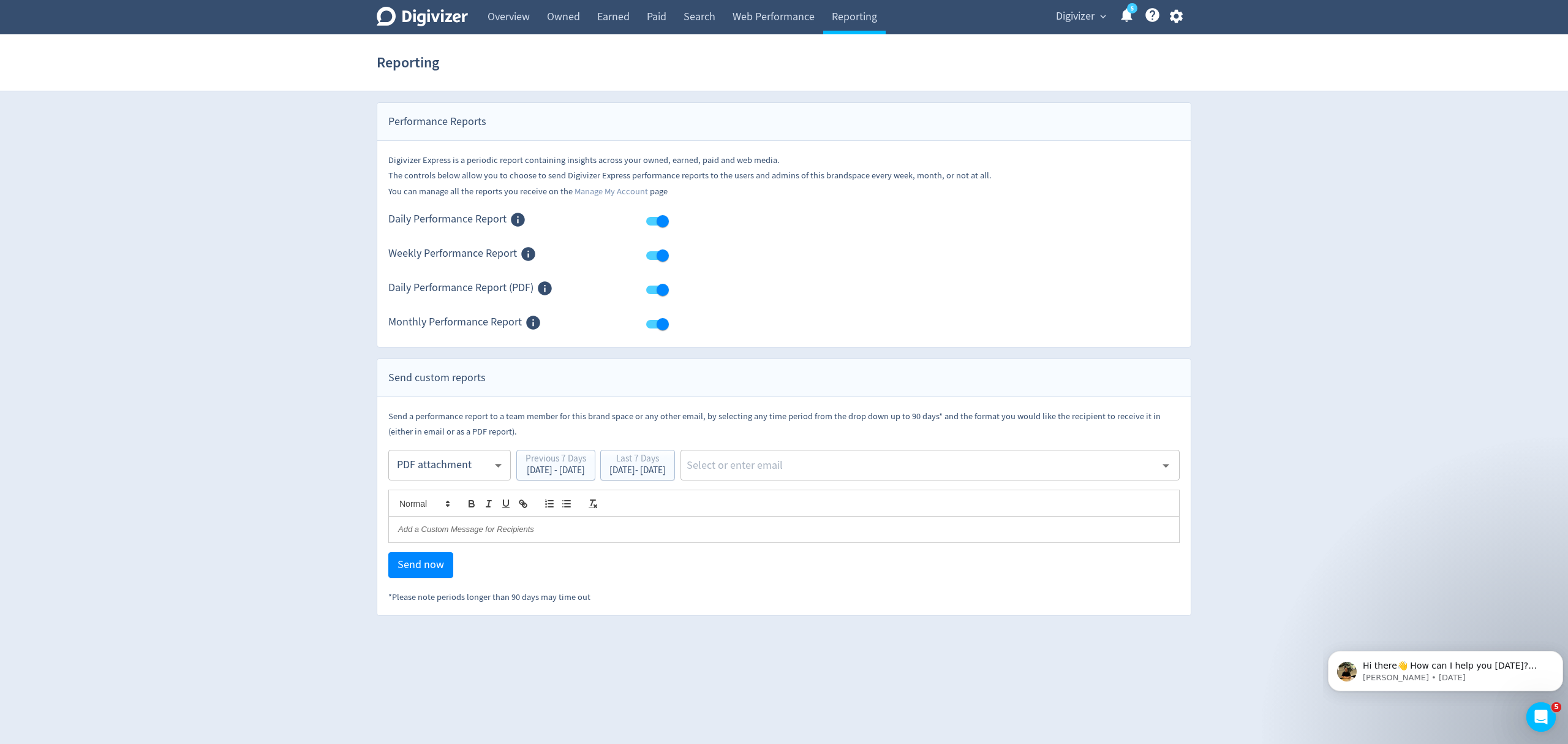
click at [444, 468] on body "Digivizer Logo [PERSON_NAME] Logo Overview Owned Earned Paid Search Web Perform…" at bounding box center [784, 307] width 1568 height 616
click at [429, 525] on div "PDF attachment" at bounding box center [450, 523] width 102 height 28
click at [666, 473] on div "[DATE] - [DATE]" at bounding box center [637, 470] width 56 height 9
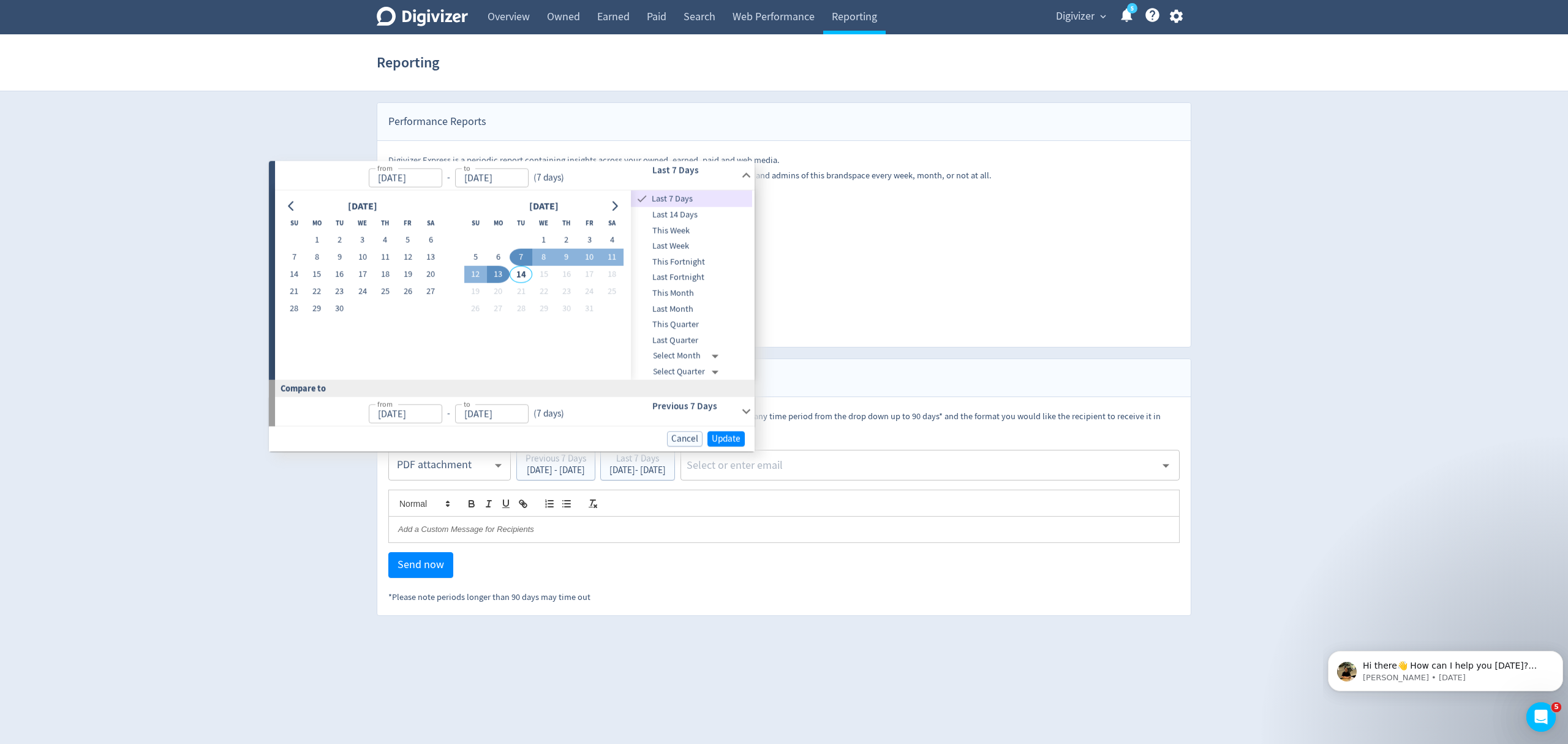
click at [518, 255] on button "7" at bounding box center [520, 257] width 22 height 17
type input "[DATE]"
click at [716, 438] on span "Update" at bounding box center [721, 438] width 29 height 9
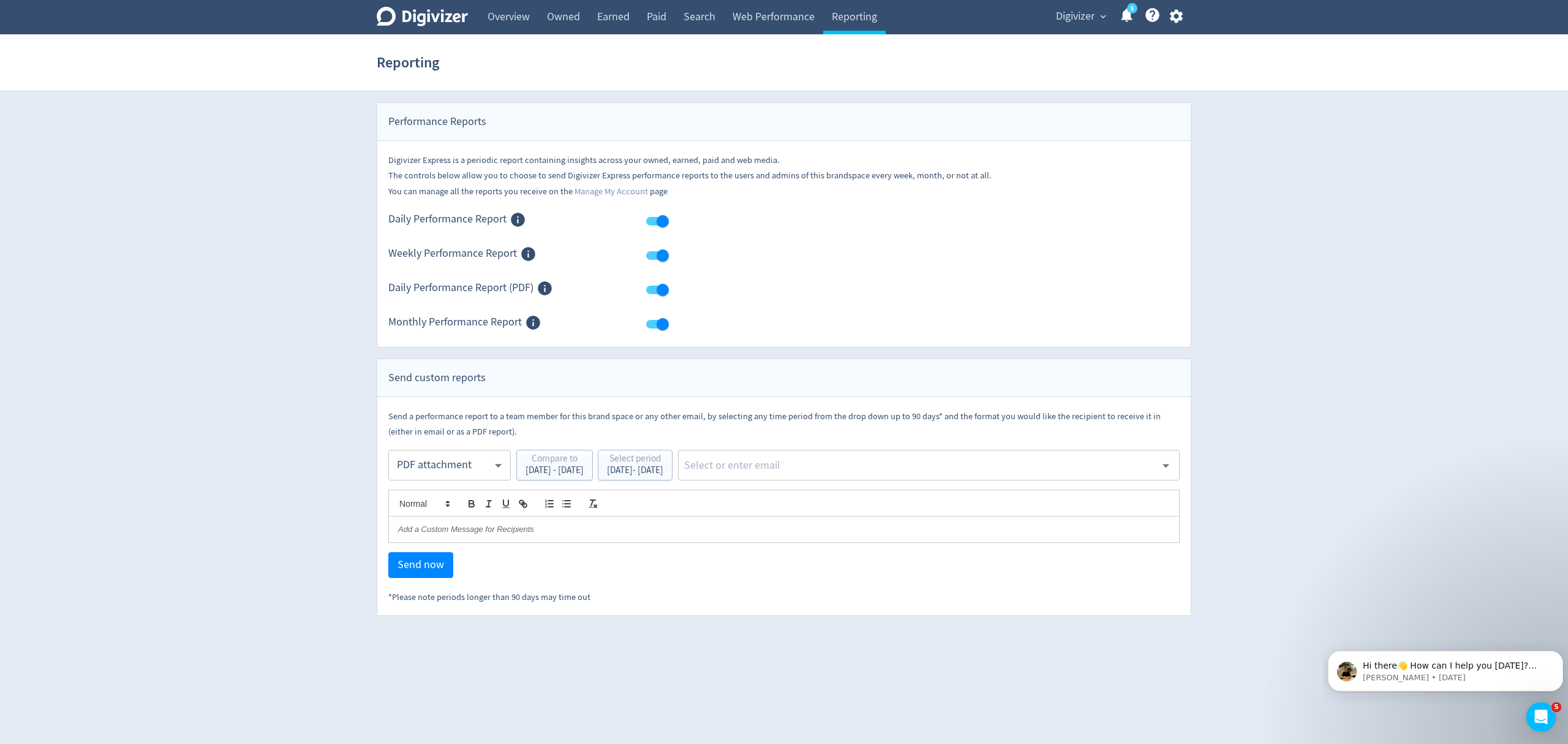
click at [812, 467] on input "text" at bounding box center [919, 465] width 473 height 19
type input "malyn"
click at [838, 489] on li "[EMAIL_ADDRESS][PERSON_NAME][DOMAIN_NAME]" at bounding box center [968, 499] width 424 height 24
click at [427, 561] on span "Send now" at bounding box center [421, 565] width 46 height 11
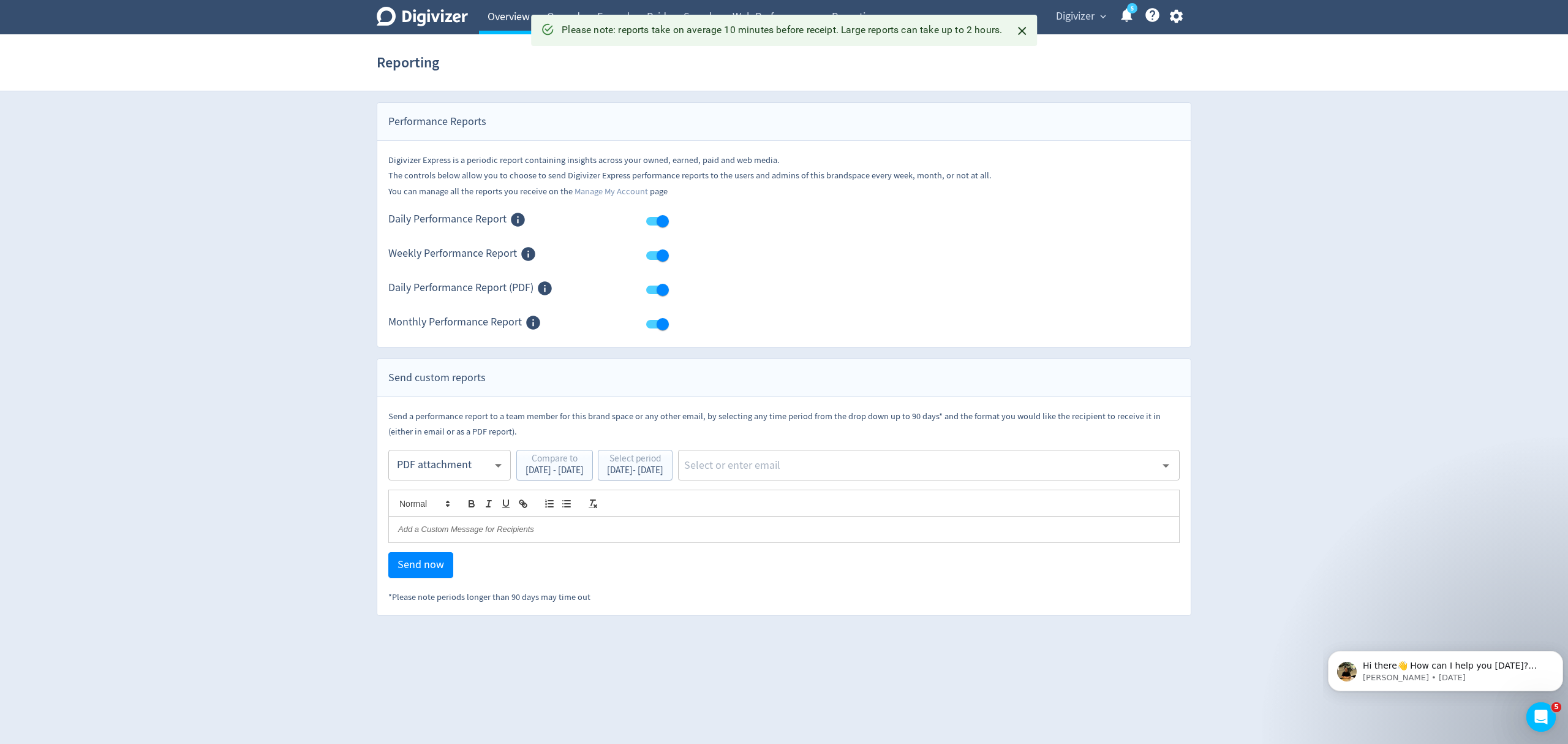
click at [503, 18] on link "Overview" at bounding box center [509, 17] width 60 height 35
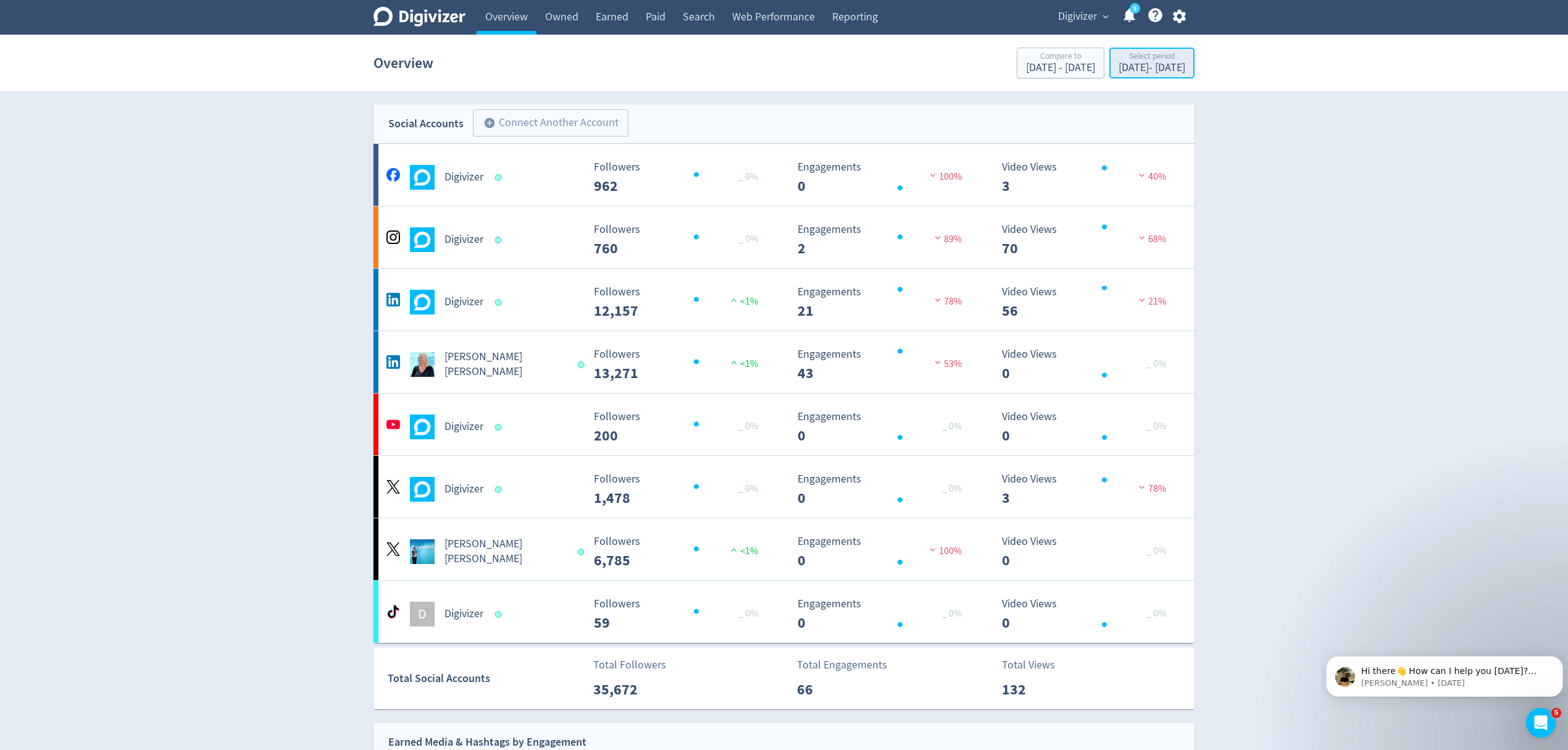
click at [1136, 65] on div "[DATE] - [DATE]" at bounding box center [1152, 67] width 66 height 11
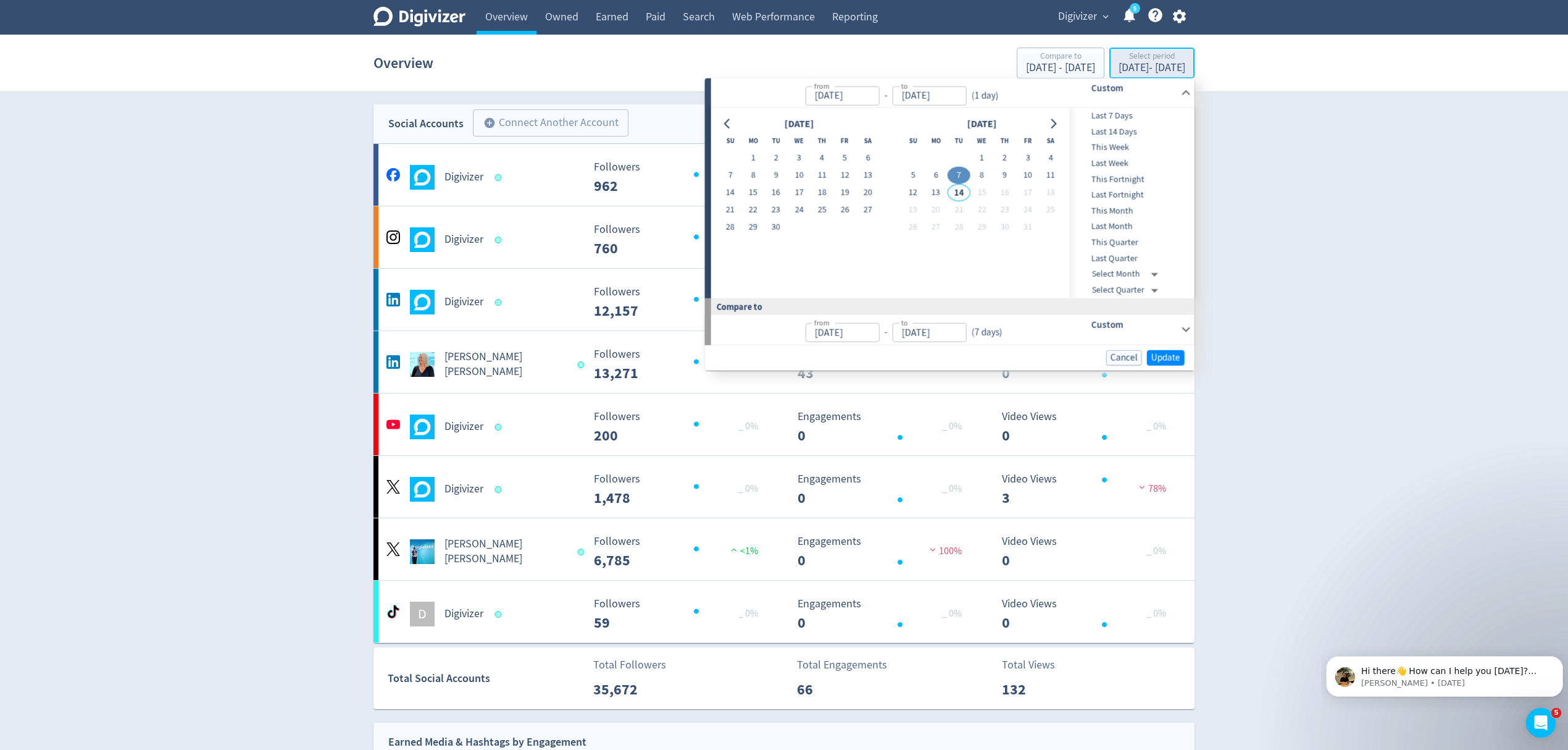
type input "[DATE]"
click at [542, 381] on Russo-platform2 "[PERSON_NAME] [PERSON_NAME] Created with Highcharts 10.3.3 Followers 13,271 <1%…" at bounding box center [784, 362] width 821 height 62
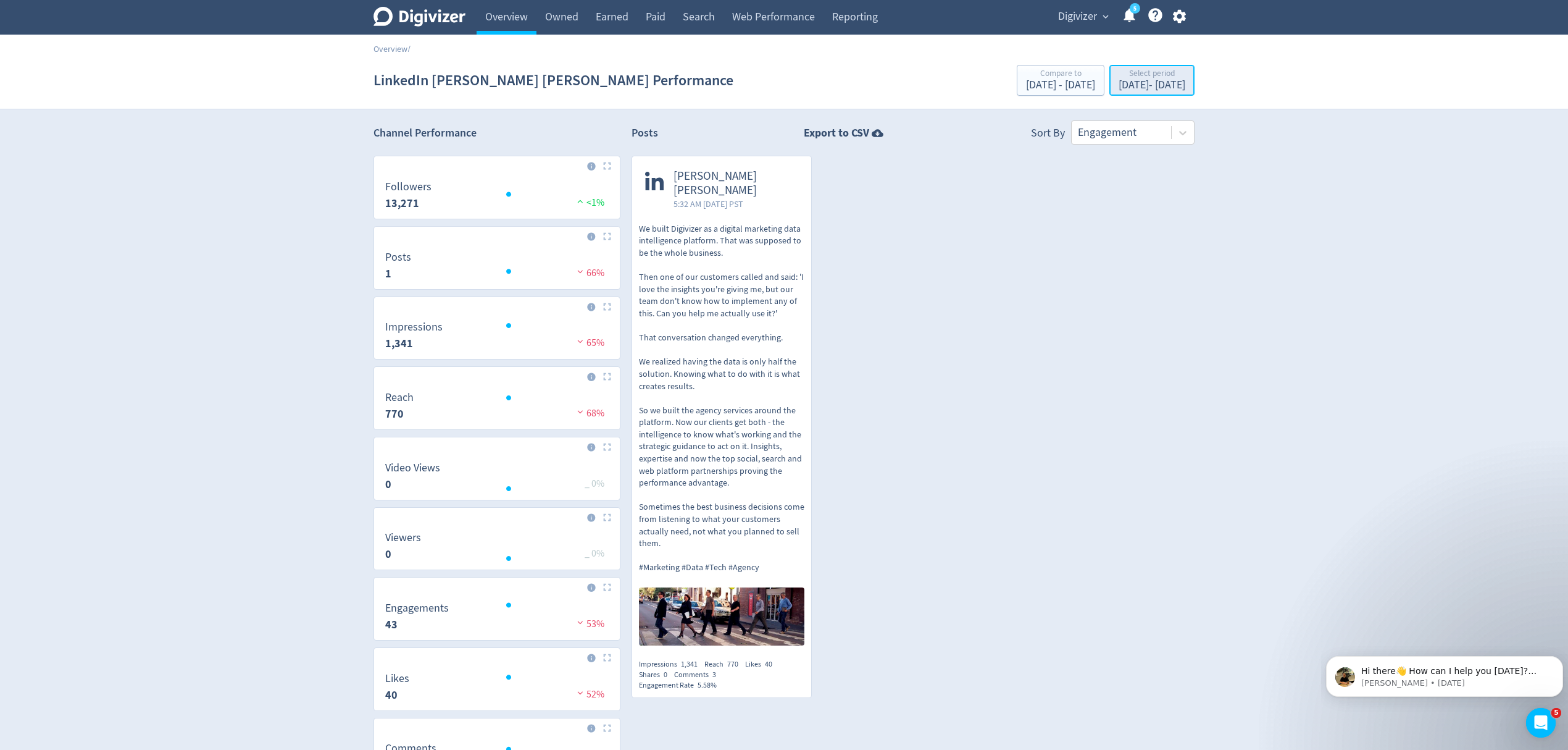
click at [1153, 91] on div "[DATE] - [DATE]" at bounding box center [1152, 85] width 66 height 11
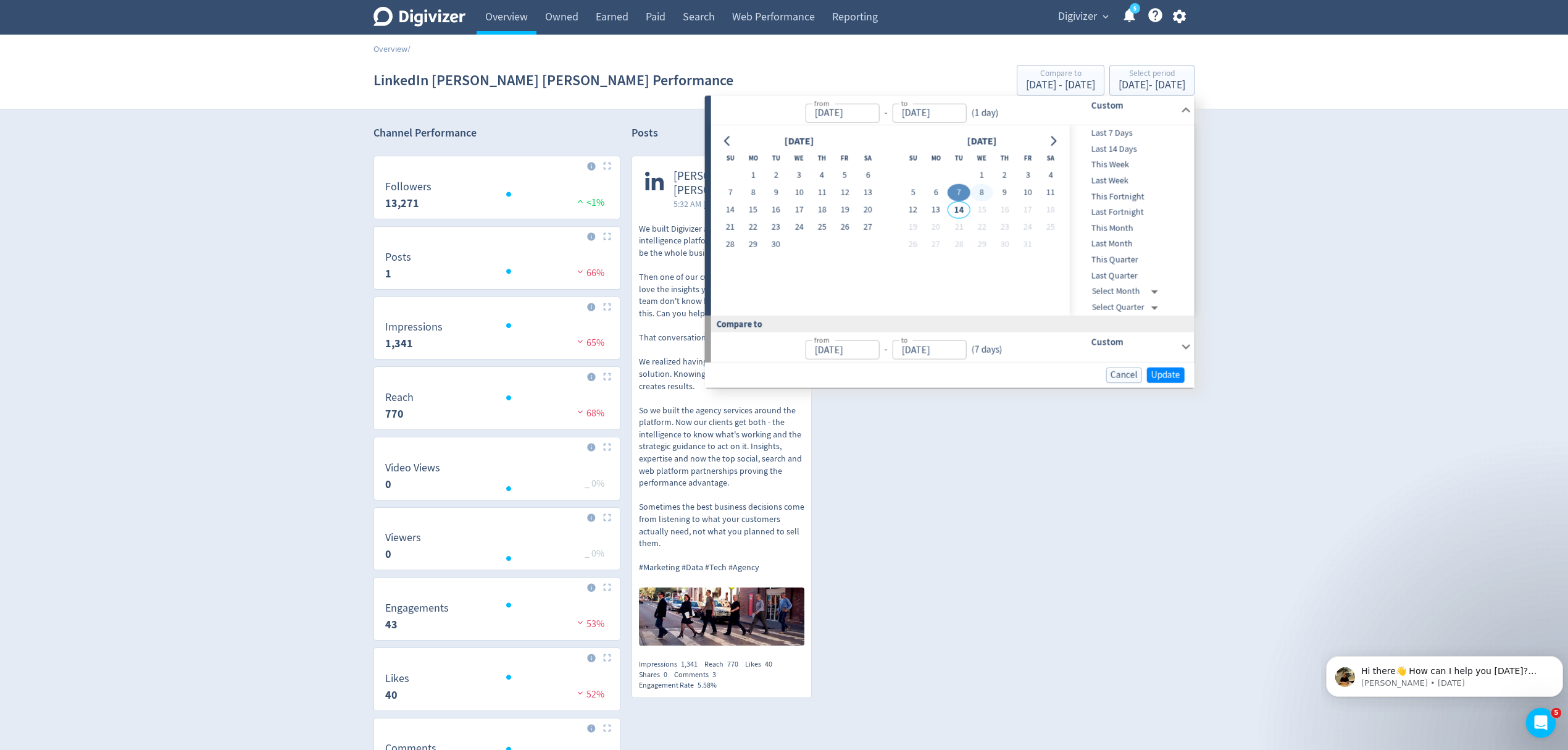
click at [979, 189] on button "8" at bounding box center [982, 192] width 22 height 17
type input "[DATE]"
click at [1164, 370] on span "Update" at bounding box center [1166, 375] width 29 height 9
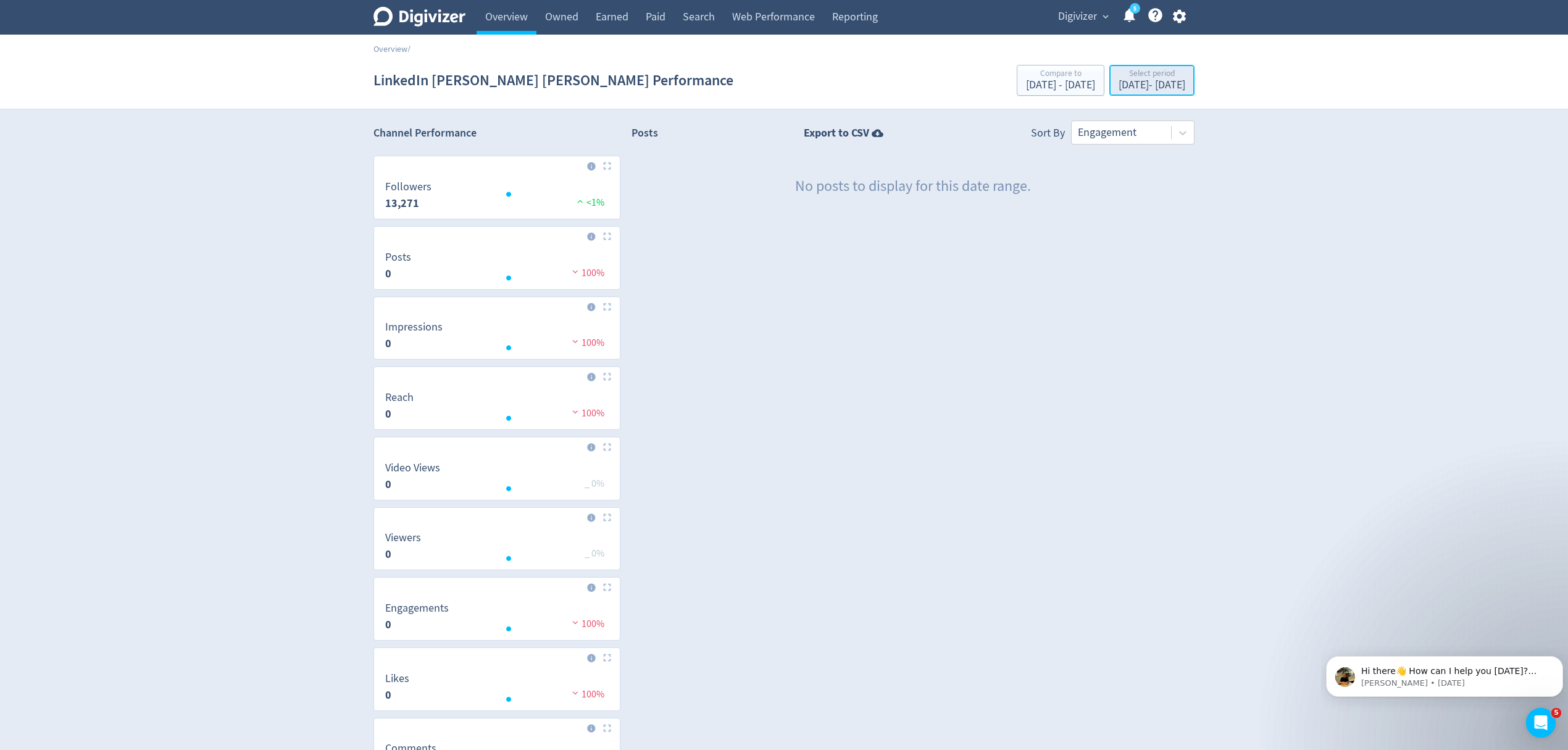
click at [1120, 84] on div "[DATE] - [DATE]" at bounding box center [1152, 85] width 66 height 11
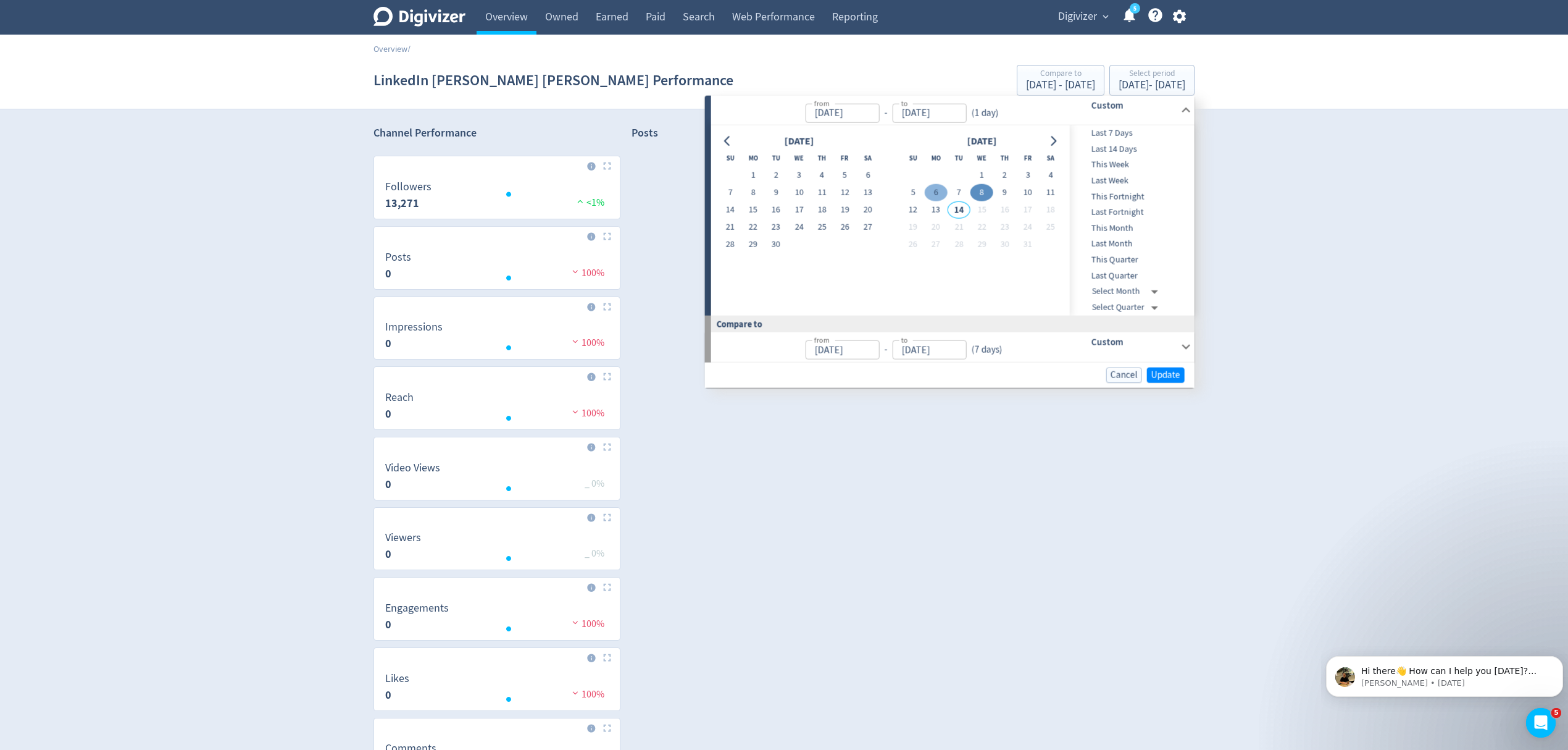
click at [934, 191] on button "6" at bounding box center [936, 192] width 22 height 17
type input "[DATE]"
click at [910, 207] on button "12" at bounding box center [912, 209] width 22 height 17
type input "[DATE]"
click at [1171, 371] on span "Update" at bounding box center [1166, 375] width 29 height 9
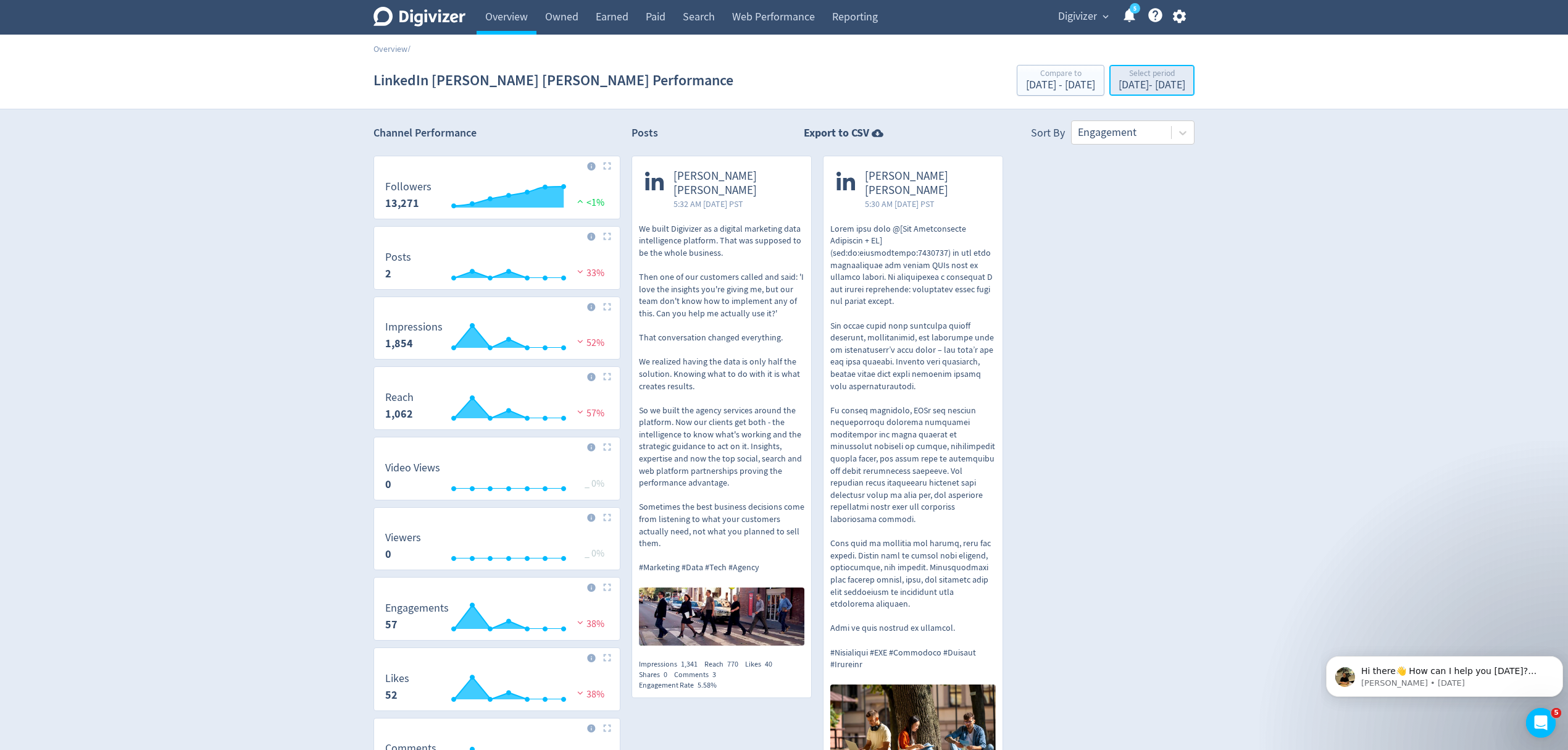
click at [1155, 89] on div "[DATE] - [DATE]" at bounding box center [1152, 85] width 66 height 11
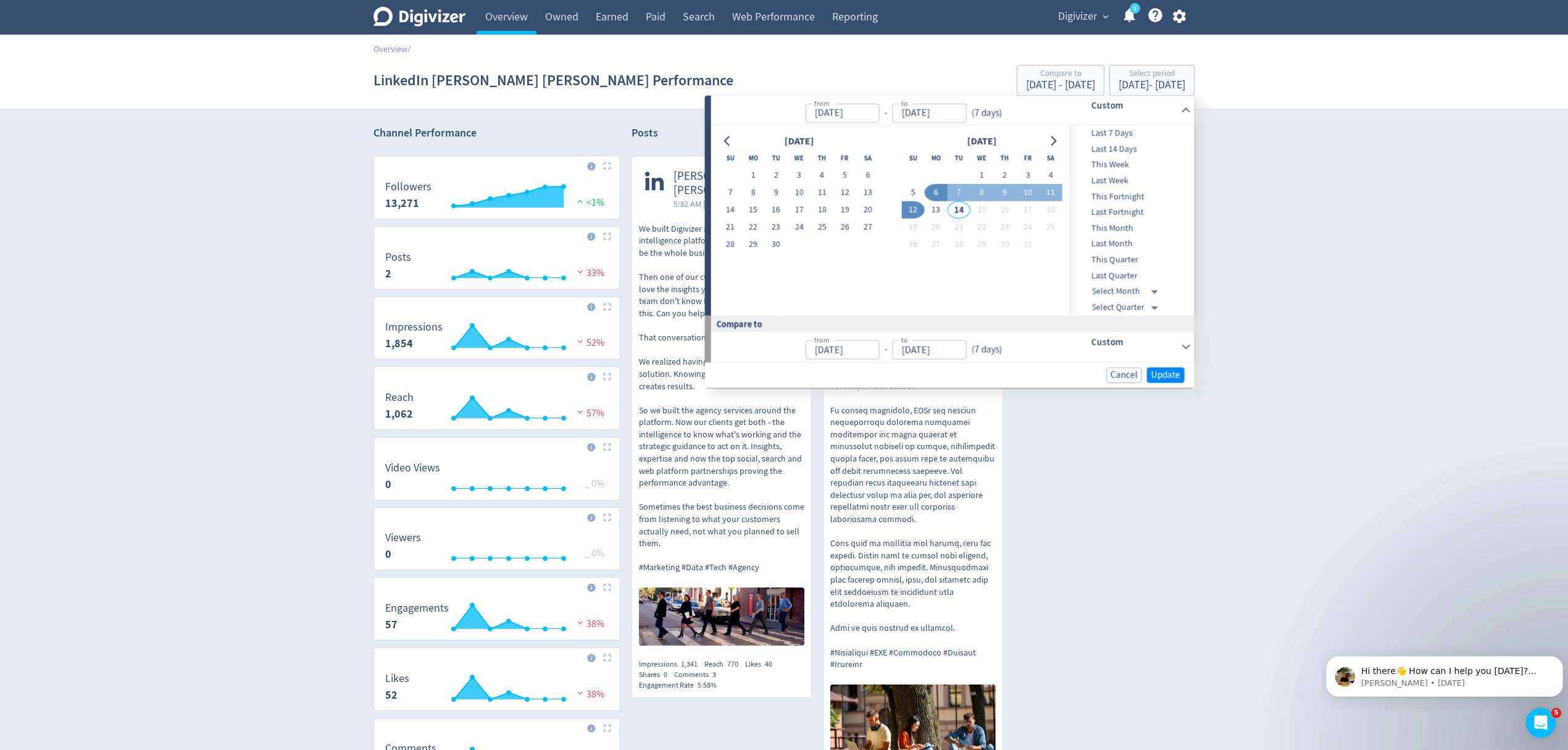
drag, startPoint x: 833, startPoint y: 13, endPoint x: 1034, endPoint y: 1, distance: 201.4
click at [833, 13] on link "Reporting" at bounding box center [855, 17] width 63 height 35
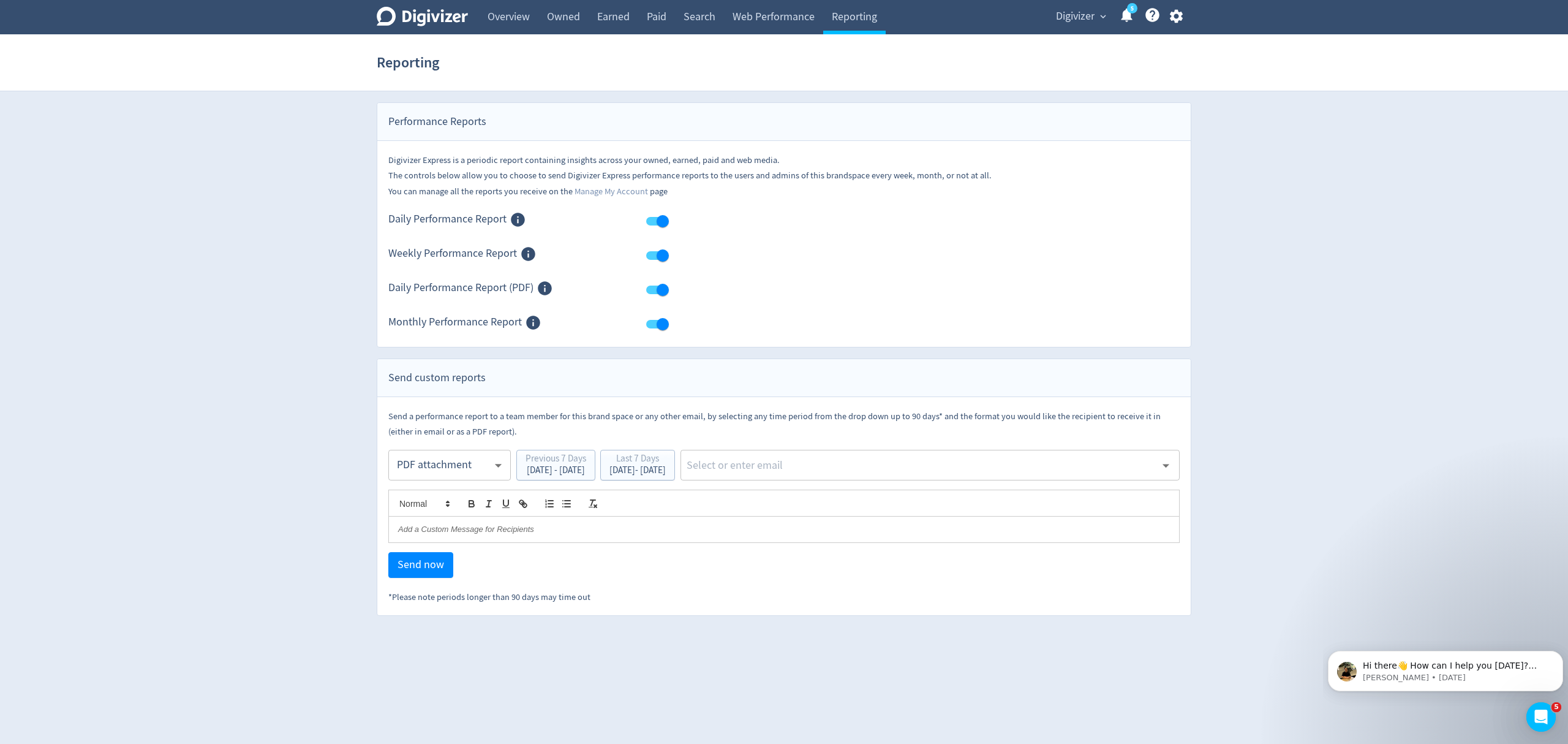
click at [424, 471] on body "Digivizer Logo [PERSON_NAME] Logo Overview Owned Earned Paid Search Web Perform…" at bounding box center [784, 307] width 1568 height 616
click at [437, 525] on div "PDF attachment" at bounding box center [450, 523] width 102 height 28
click at [666, 475] on div "[DATE] - [DATE]" at bounding box center [637, 470] width 56 height 9
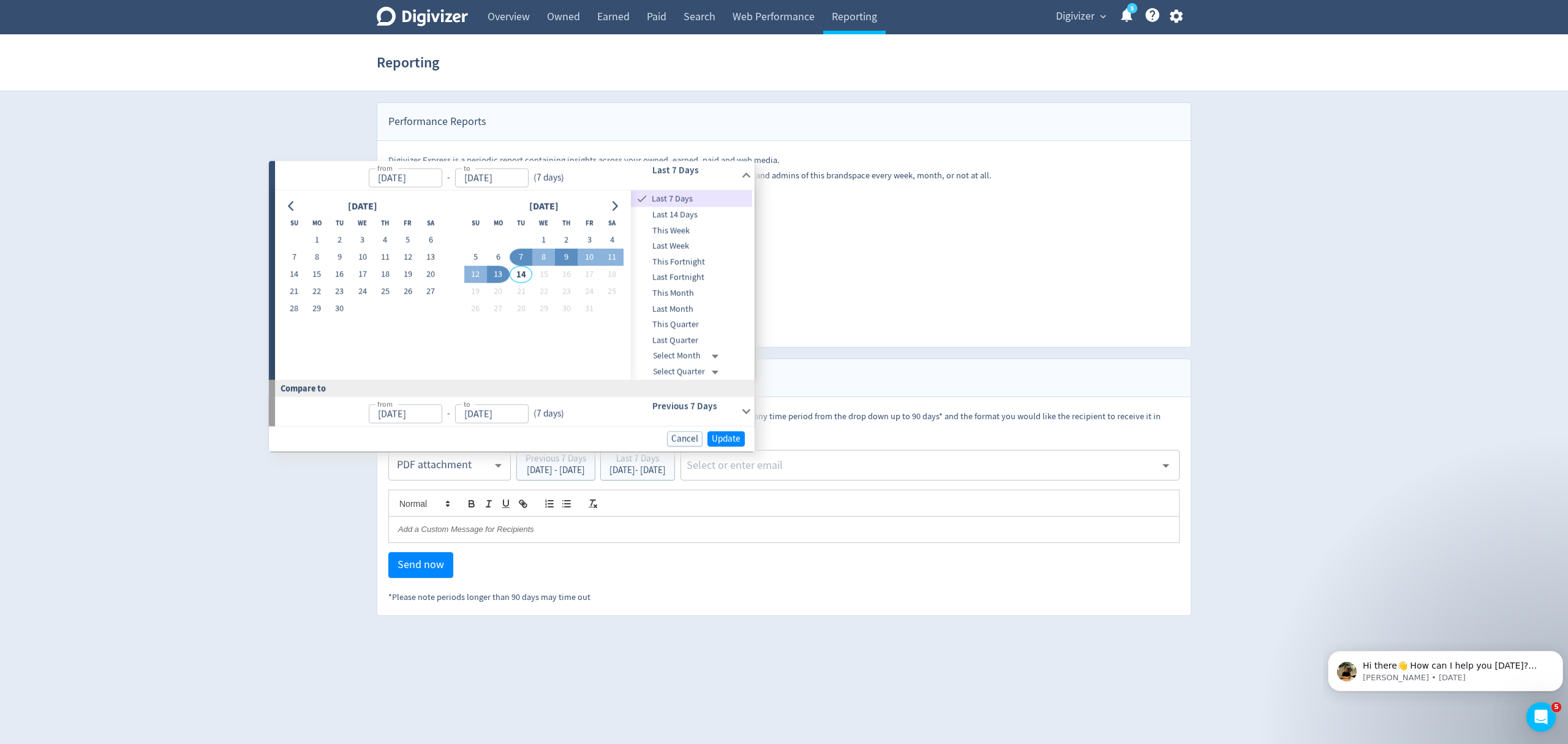
click at [559, 258] on button "9" at bounding box center [566, 257] width 22 height 17
type input "[DATE]"
drag, startPoint x: 715, startPoint y: 437, endPoint x: 734, endPoint y: 437, distance: 19.0
click at [715, 437] on span "Update" at bounding box center [721, 438] width 29 height 9
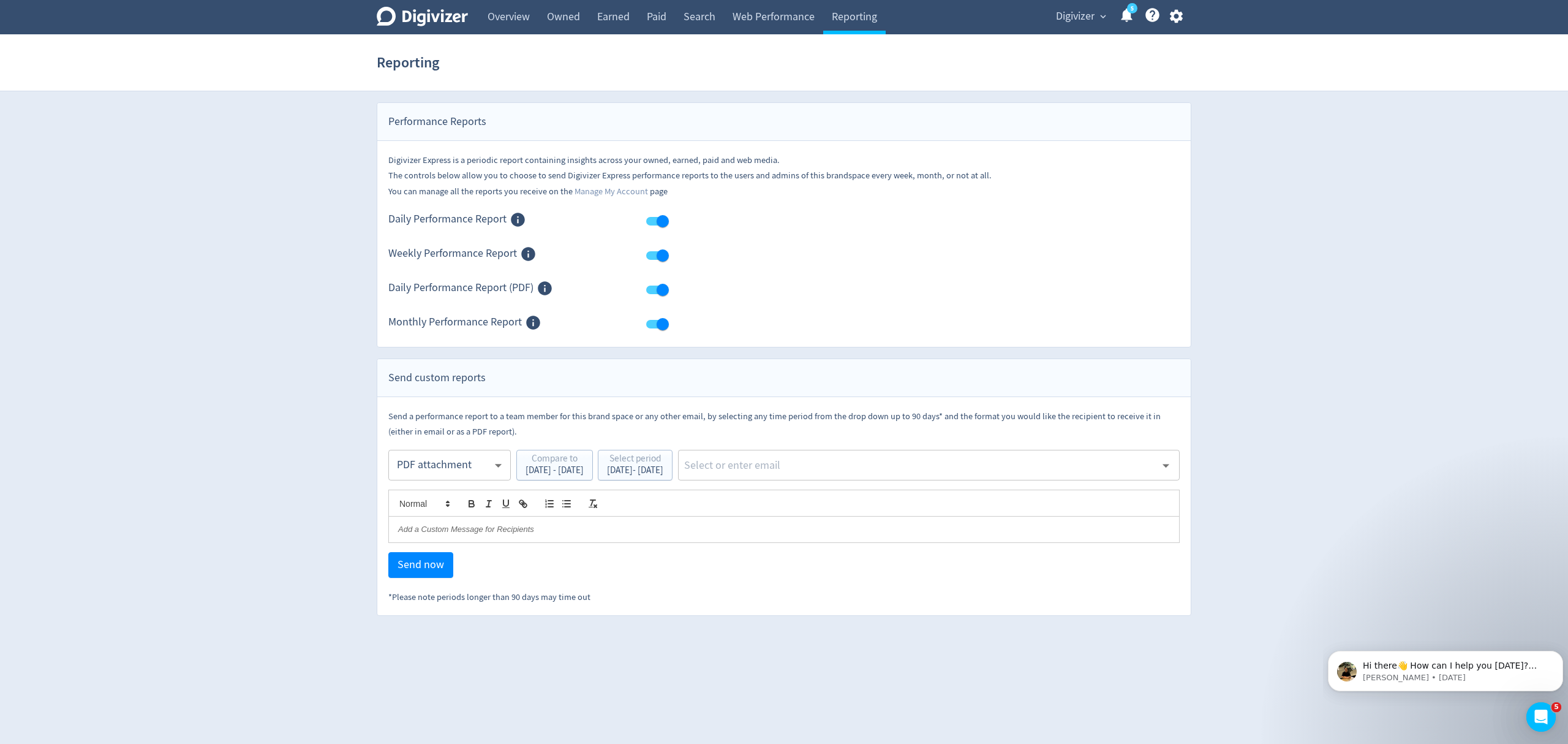
click at [817, 464] on input "text" at bounding box center [919, 465] width 473 height 19
type input "malyn"
click at [873, 499] on li "[EMAIL_ADDRESS][PERSON_NAME][DOMAIN_NAME]" at bounding box center [968, 499] width 424 height 24
click at [414, 569] on span "Send now" at bounding box center [421, 565] width 46 height 11
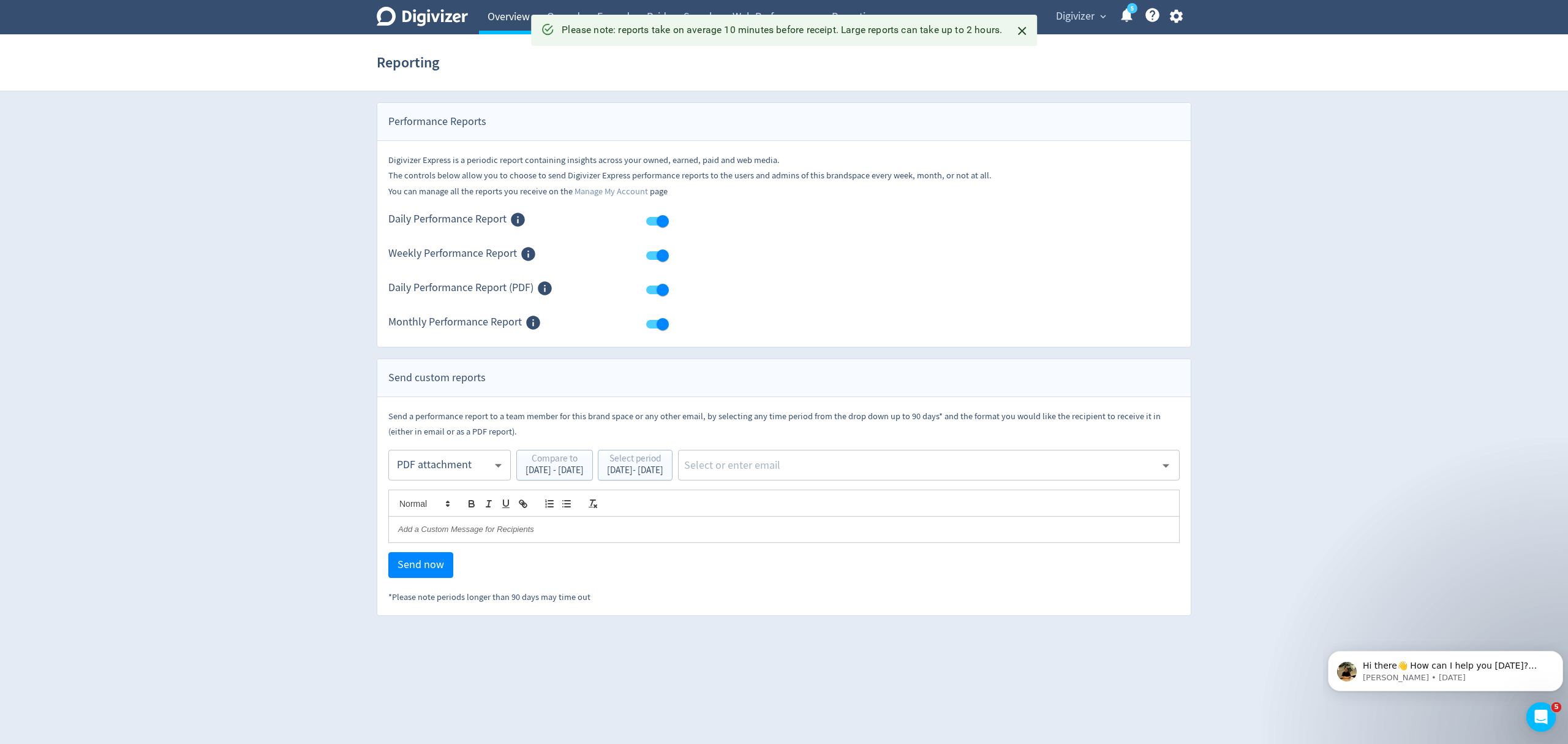
click at [512, 12] on link "Overview" at bounding box center [509, 17] width 60 height 35
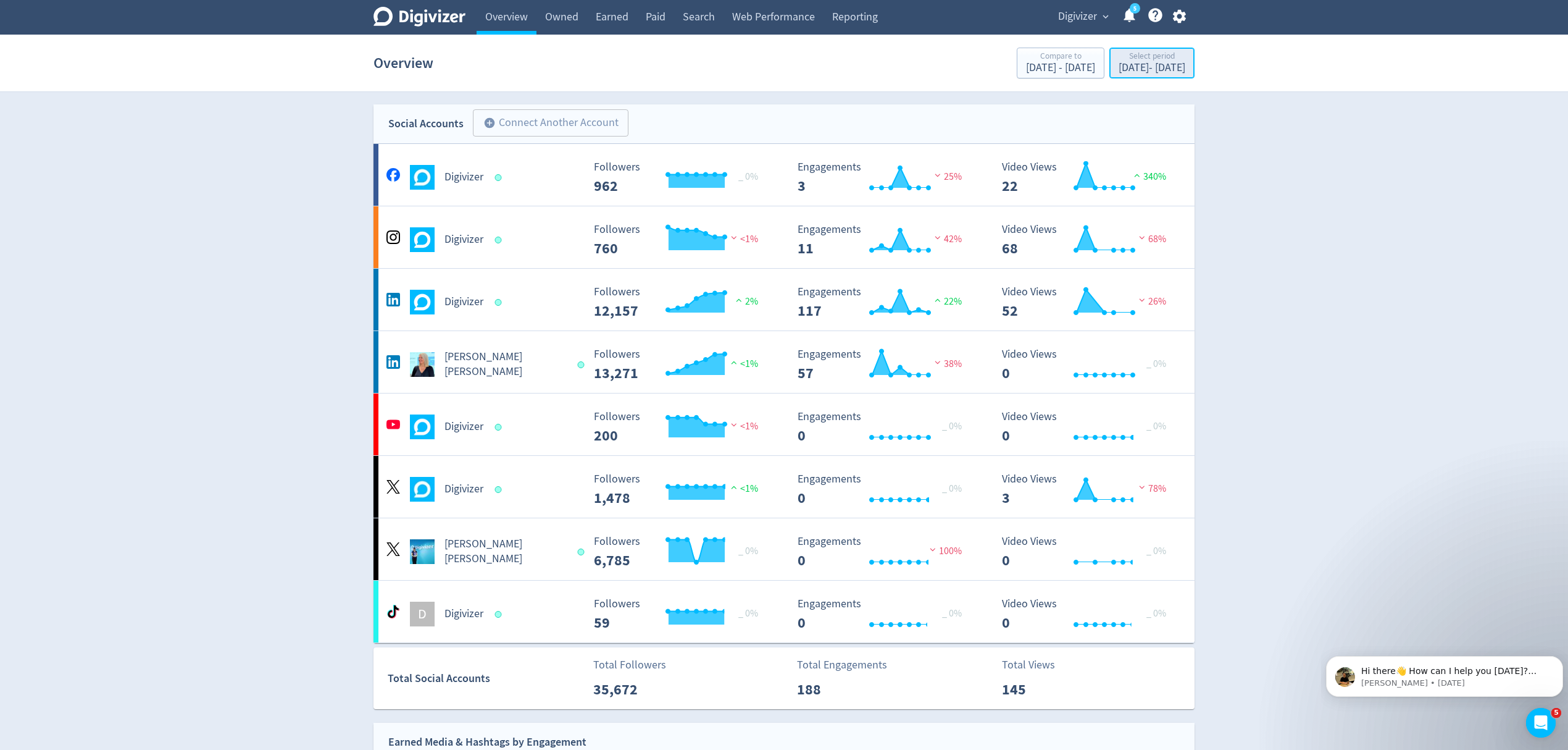
click at [1119, 72] on div "[DATE] - [DATE]" at bounding box center [1152, 67] width 66 height 11
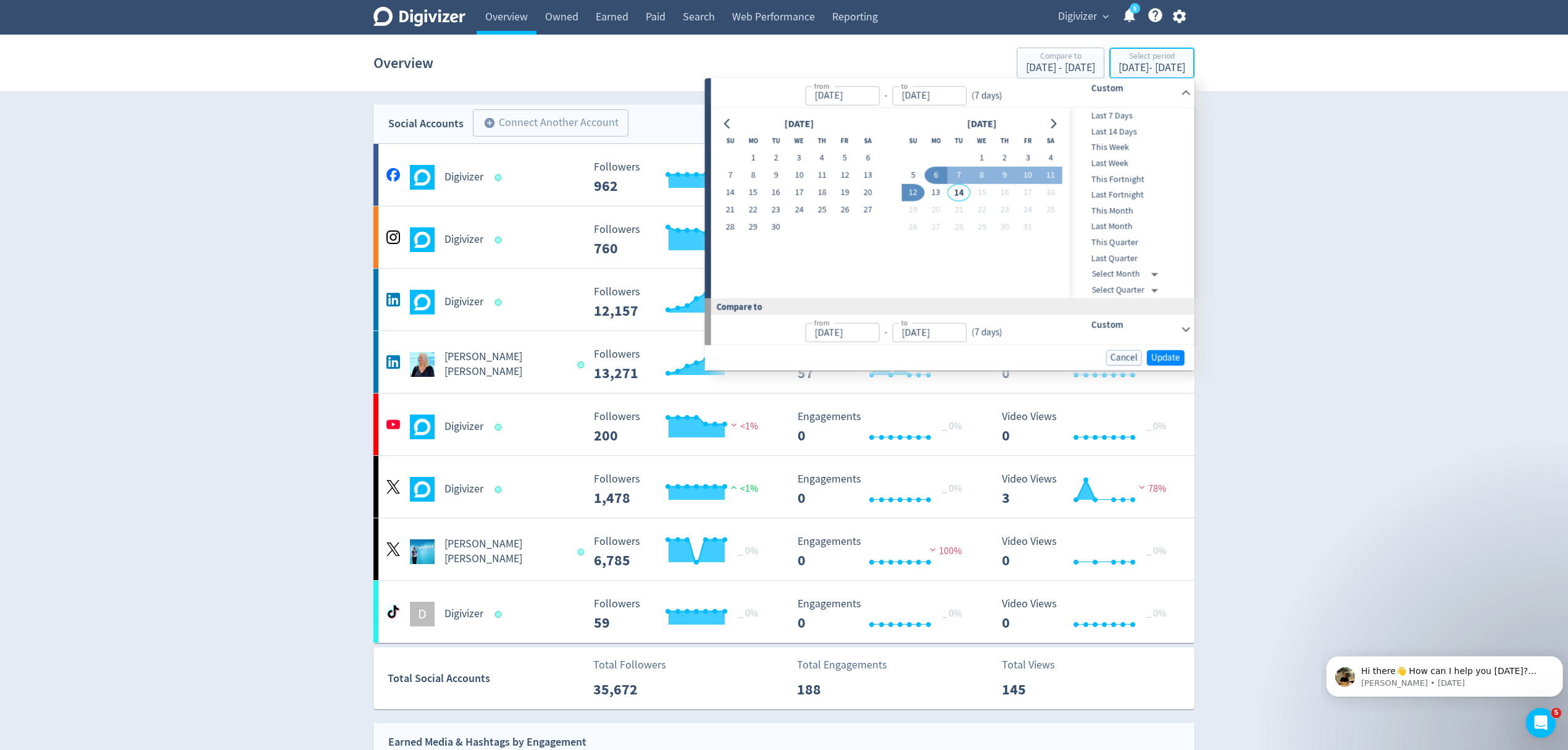
type input "[DATE]"
click at [1006, 176] on button "9" at bounding box center [1004, 175] width 22 height 17
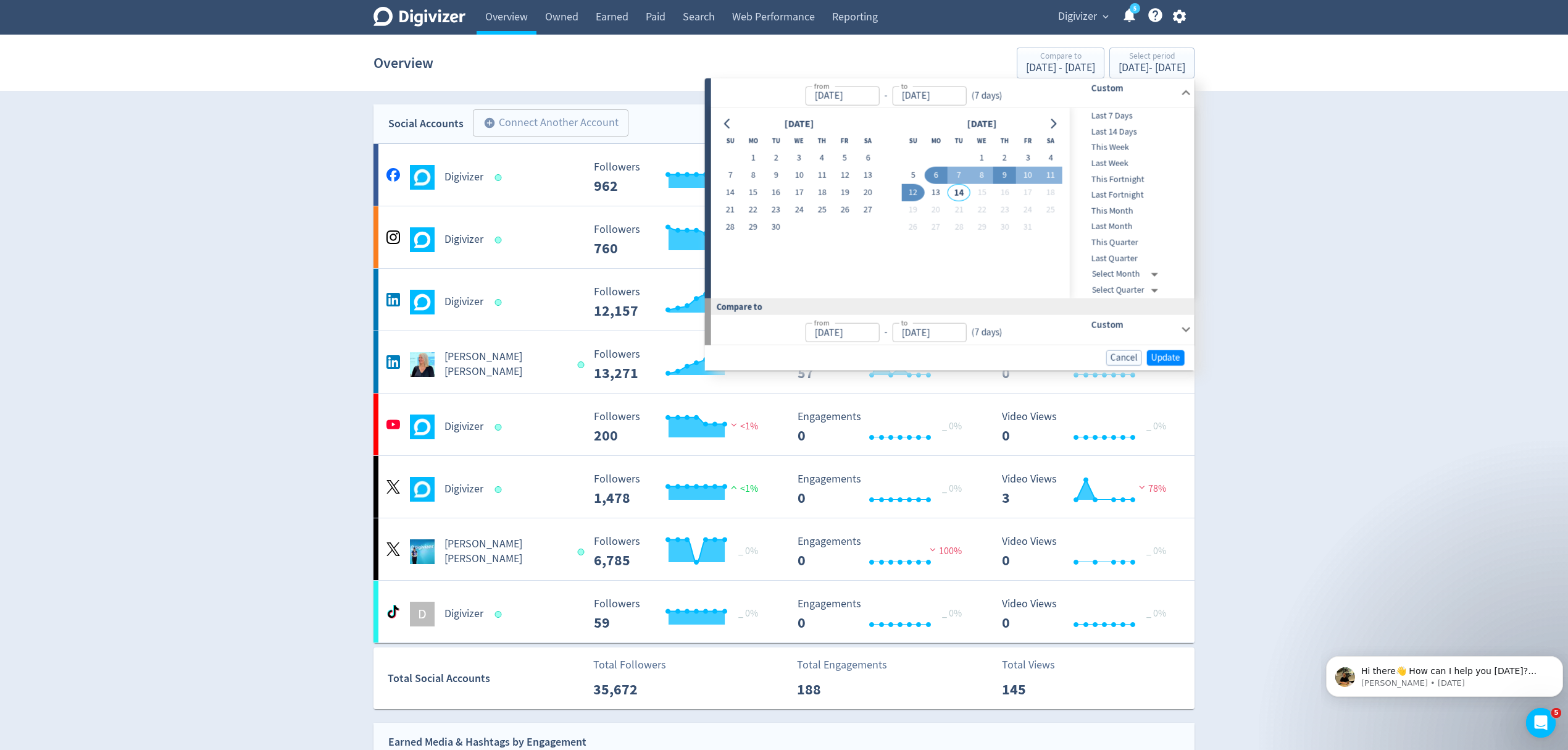
type input "[DATE]"
click at [1005, 176] on button "9" at bounding box center [1004, 175] width 22 height 17
type input "[DATE]"
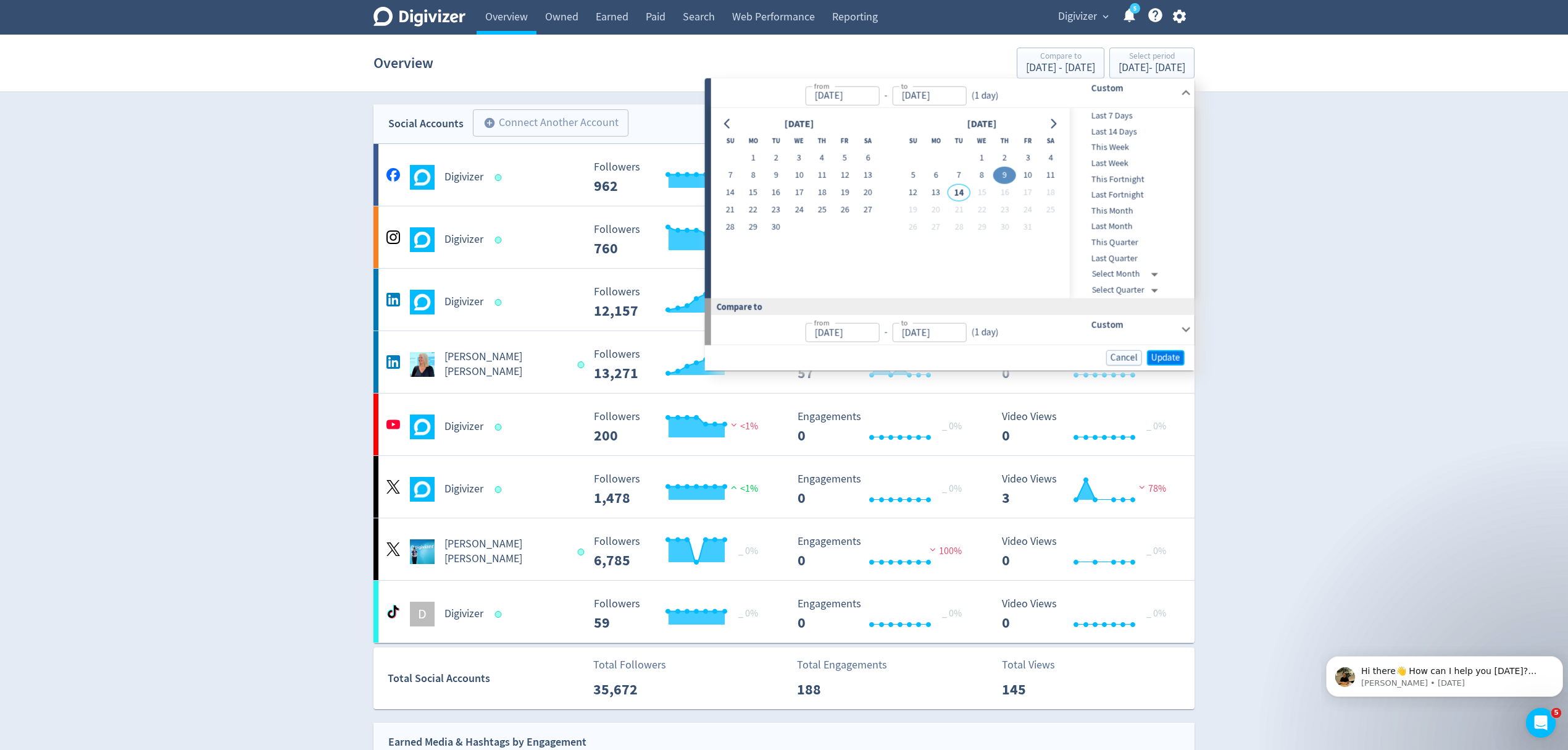
click at [1161, 353] on span "Update" at bounding box center [1166, 357] width 29 height 9
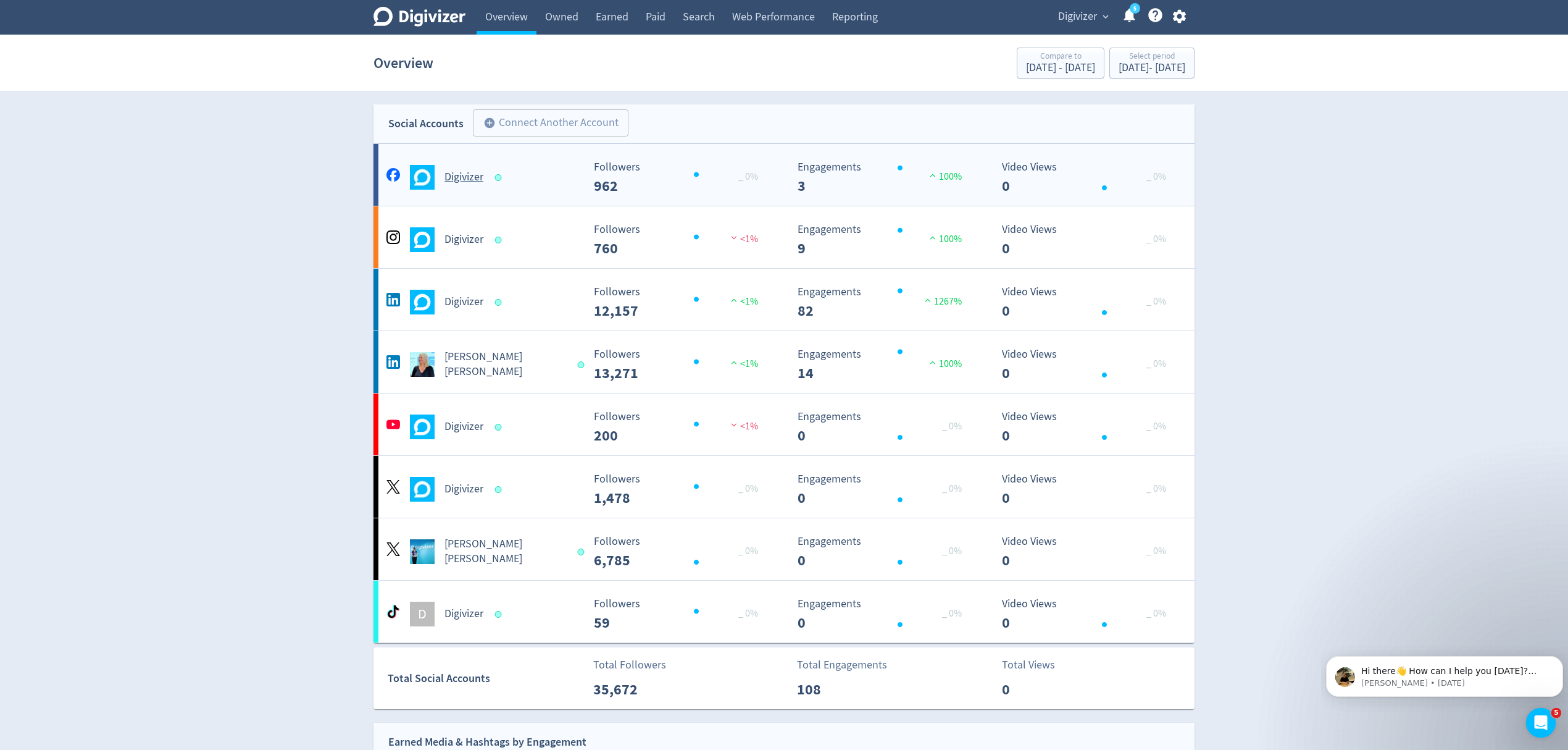
click at [526, 186] on div "Digivizer" at bounding box center [483, 178] width 199 height 25
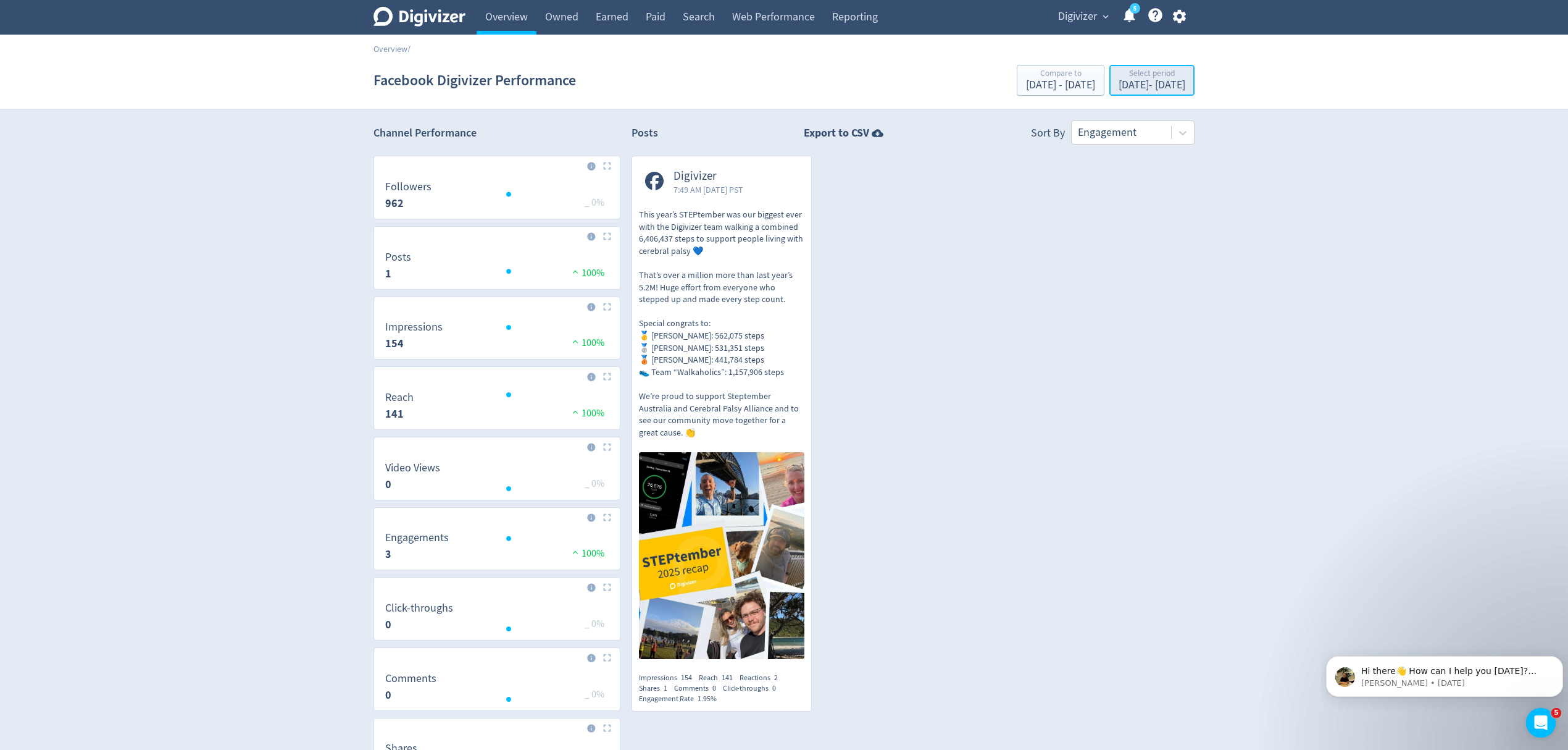
click at [1122, 94] on button "Select period [DATE] - [DATE]" at bounding box center [1151, 80] width 85 height 31
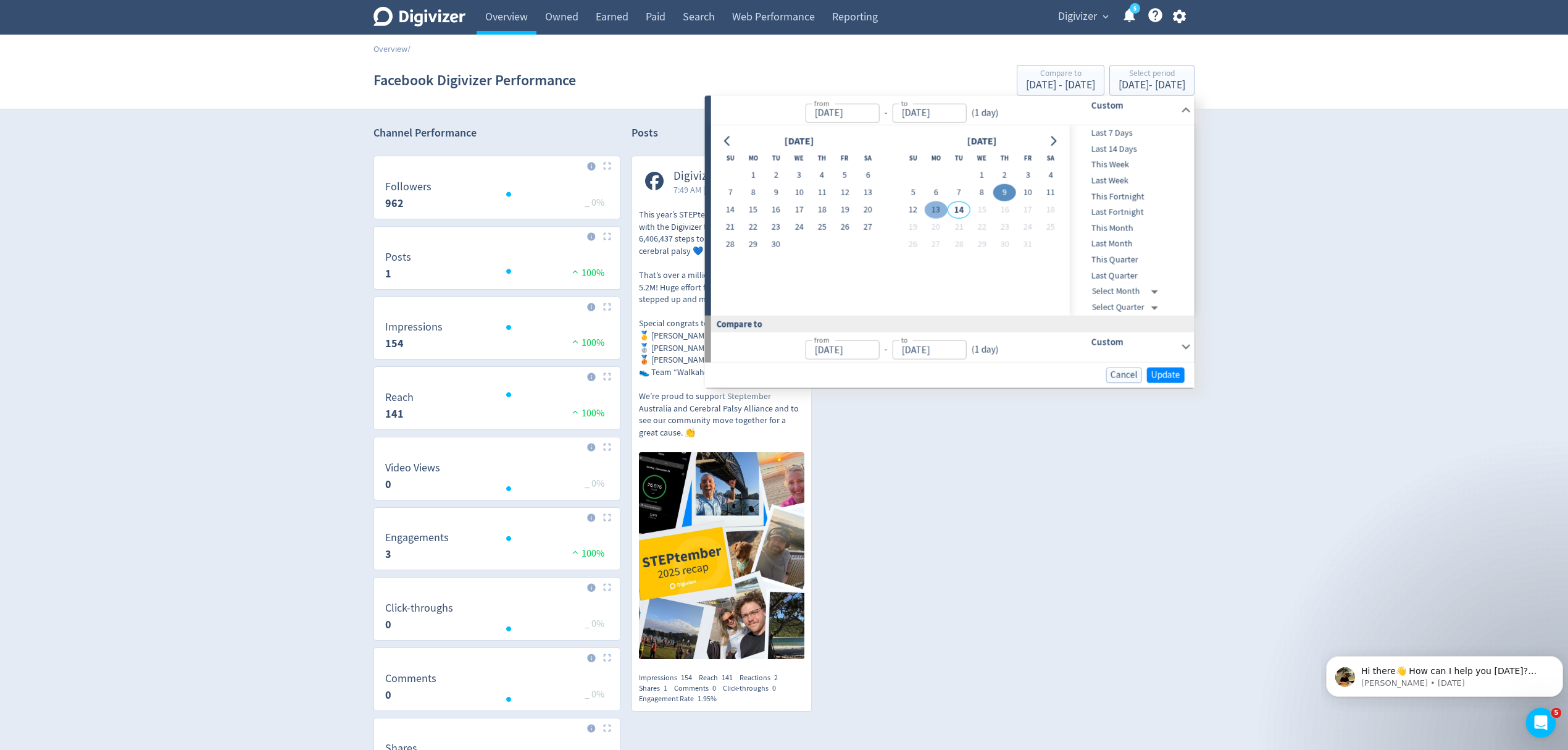
drag, startPoint x: 941, startPoint y: 196, endPoint x: 926, endPoint y: 206, distance: 18.0
click at [939, 196] on button "6" at bounding box center [936, 192] width 22 height 17
type input "[DATE]"
click at [908, 211] on button "12" at bounding box center [912, 209] width 22 height 17
type input "[DATE]"
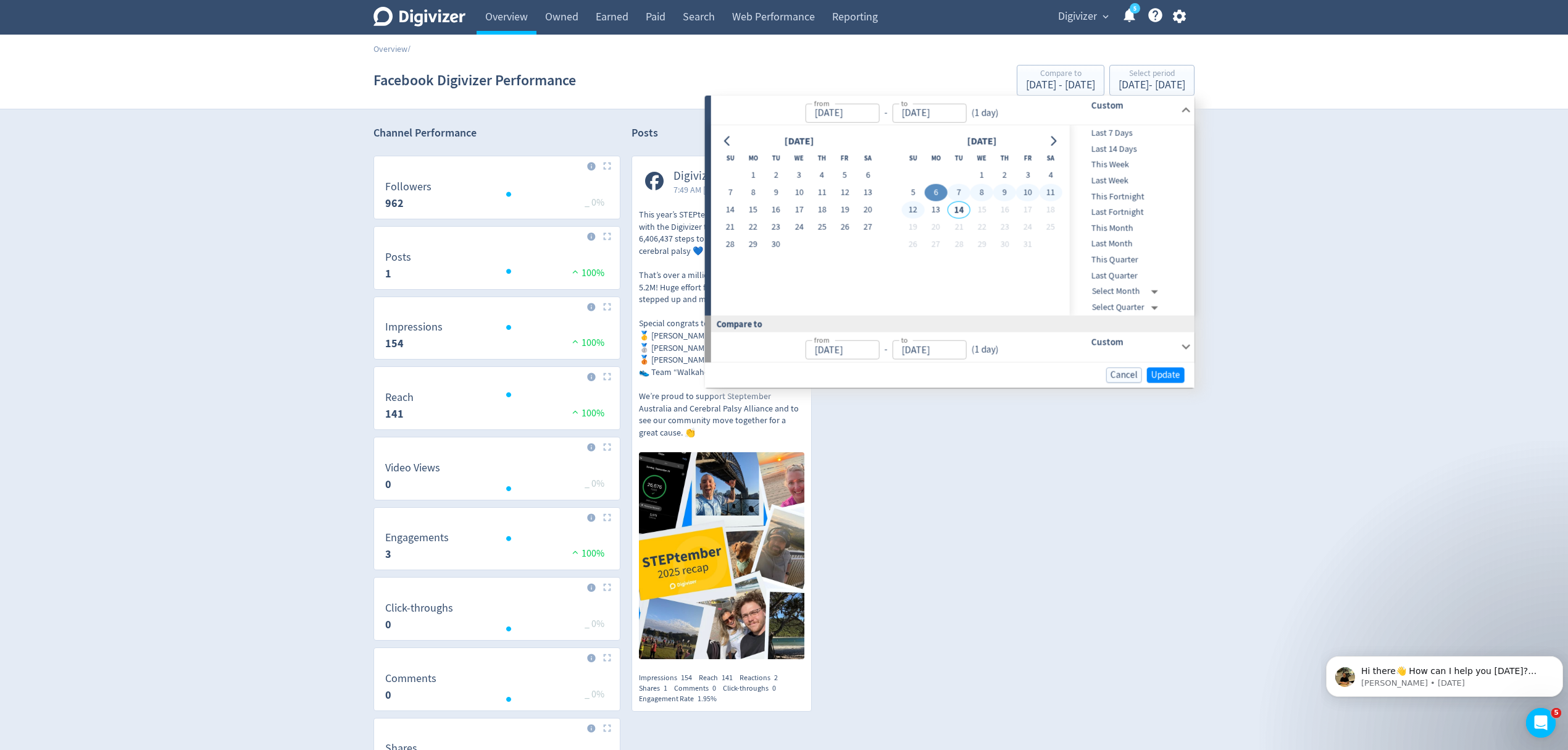
type input "[DATE]"
click at [1159, 370] on span "Update" at bounding box center [1166, 375] width 29 height 9
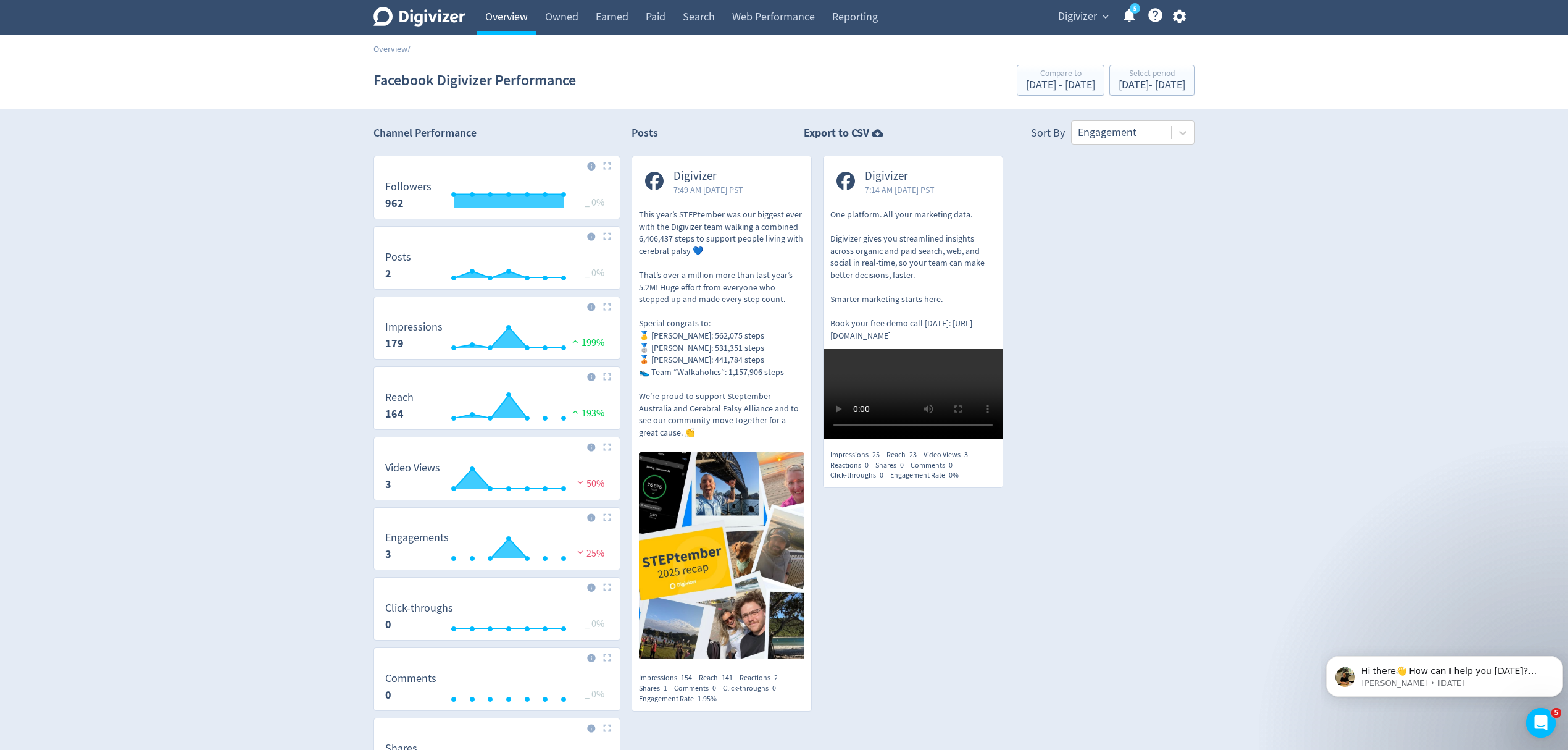
click at [514, 13] on link "Overview" at bounding box center [507, 17] width 60 height 35
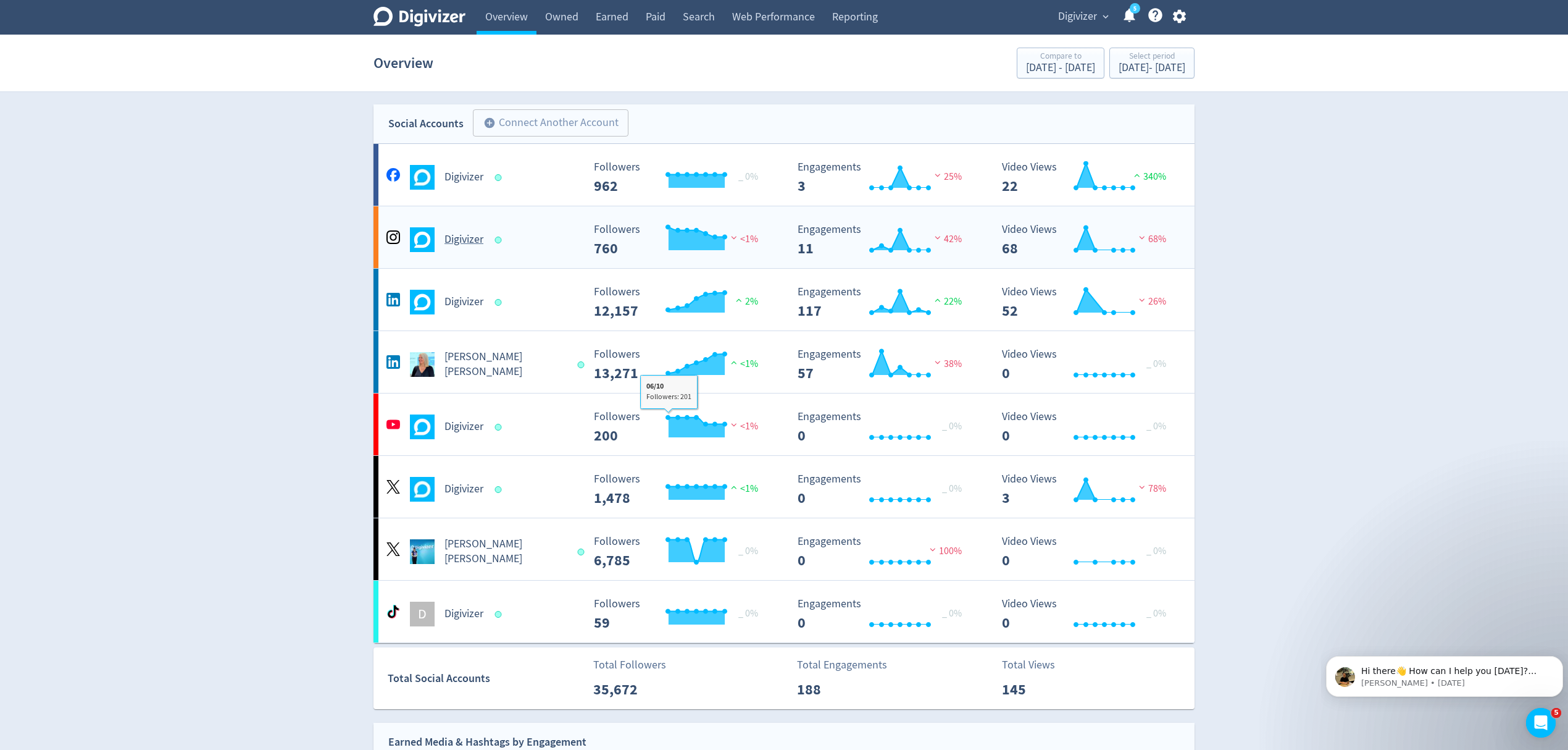
click at [529, 262] on div "Digivizer Created with Highcharts 10.3.3 Followers 760 <1% Created with Highcha…" at bounding box center [784, 237] width 821 height 62
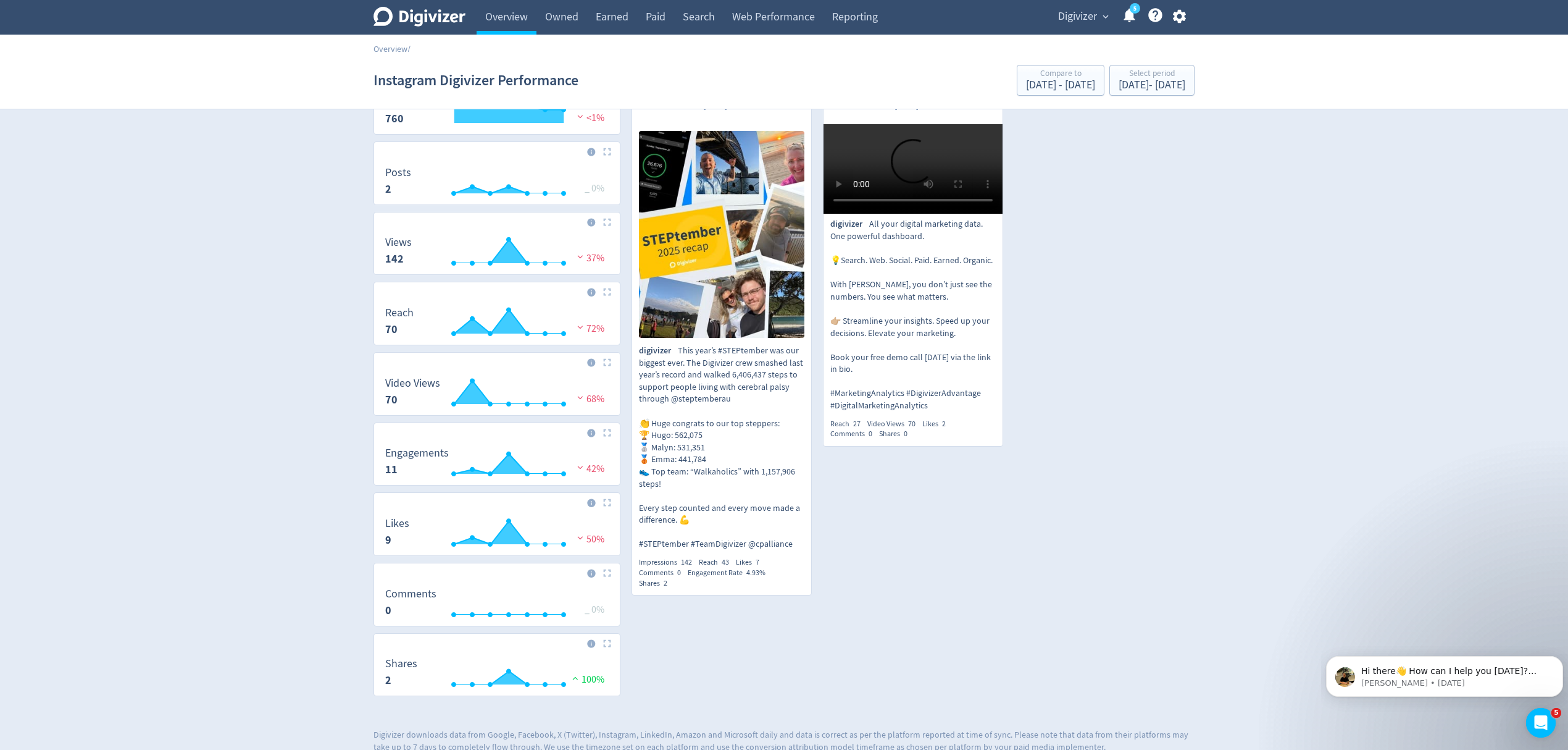
scroll to position [56, 0]
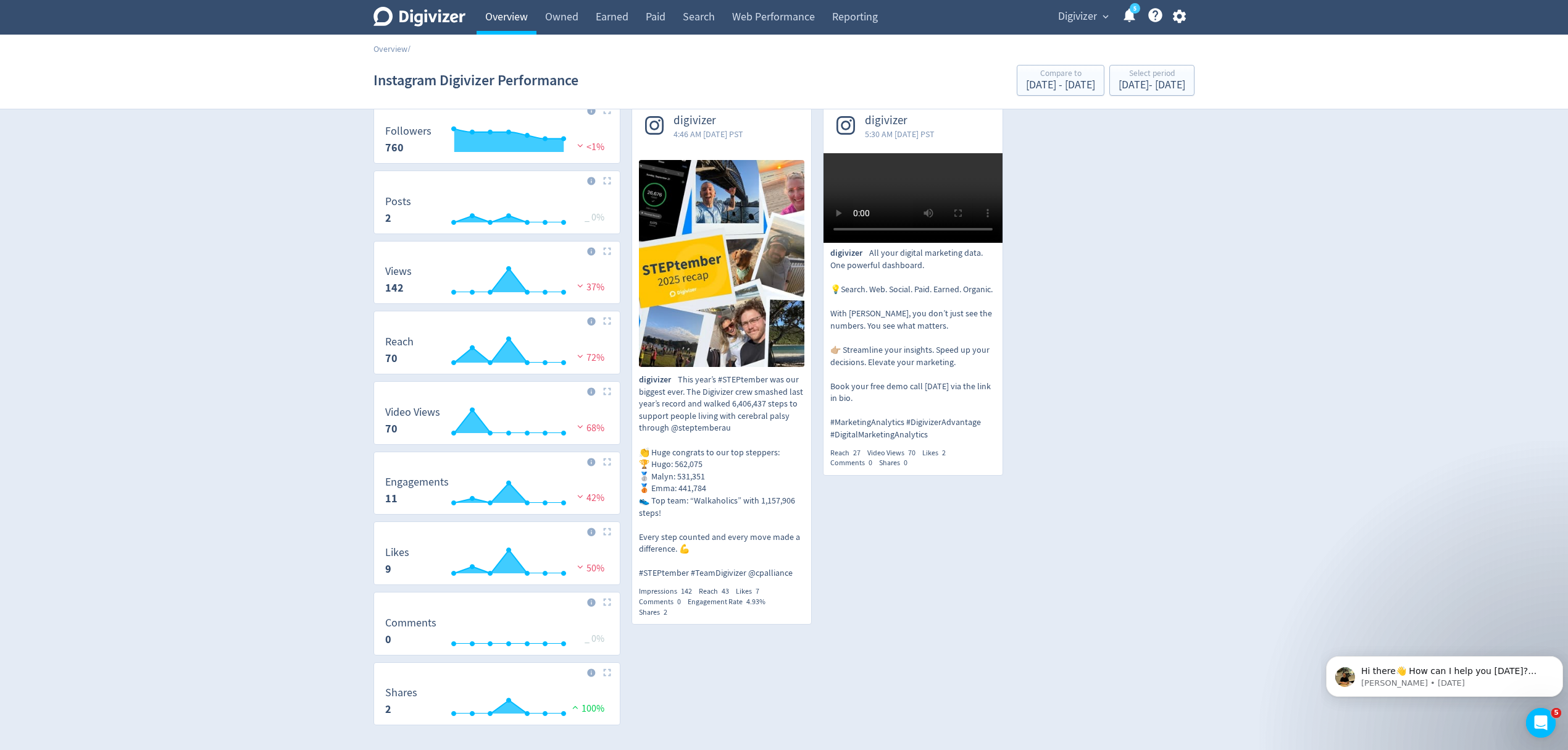
click at [492, 22] on link "Overview" at bounding box center [507, 17] width 60 height 35
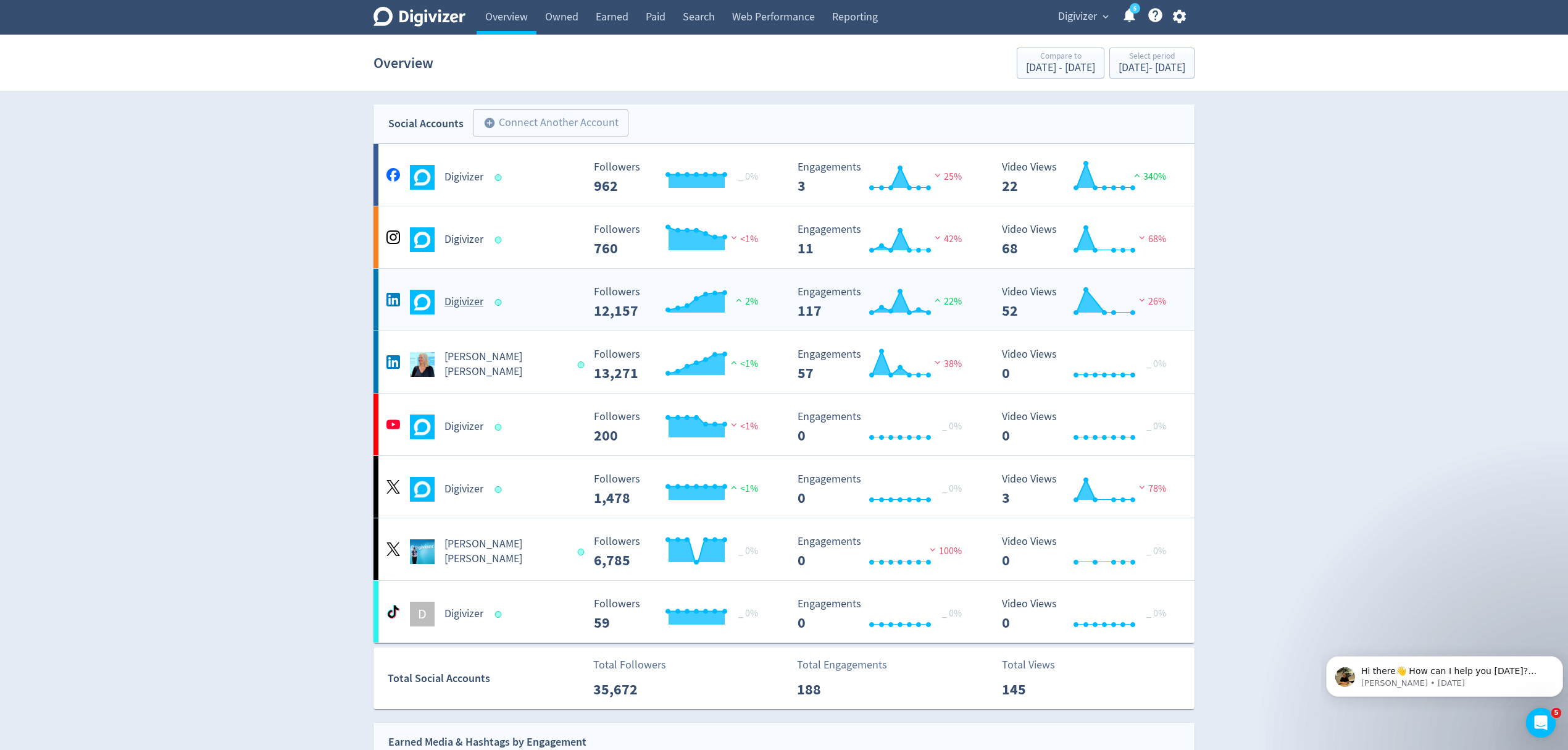
click at [542, 317] on div "Digivizer Created with Highcharts 10.3.3 Followers 12,157 2% Created with Highc…" at bounding box center [784, 299] width 821 height 62
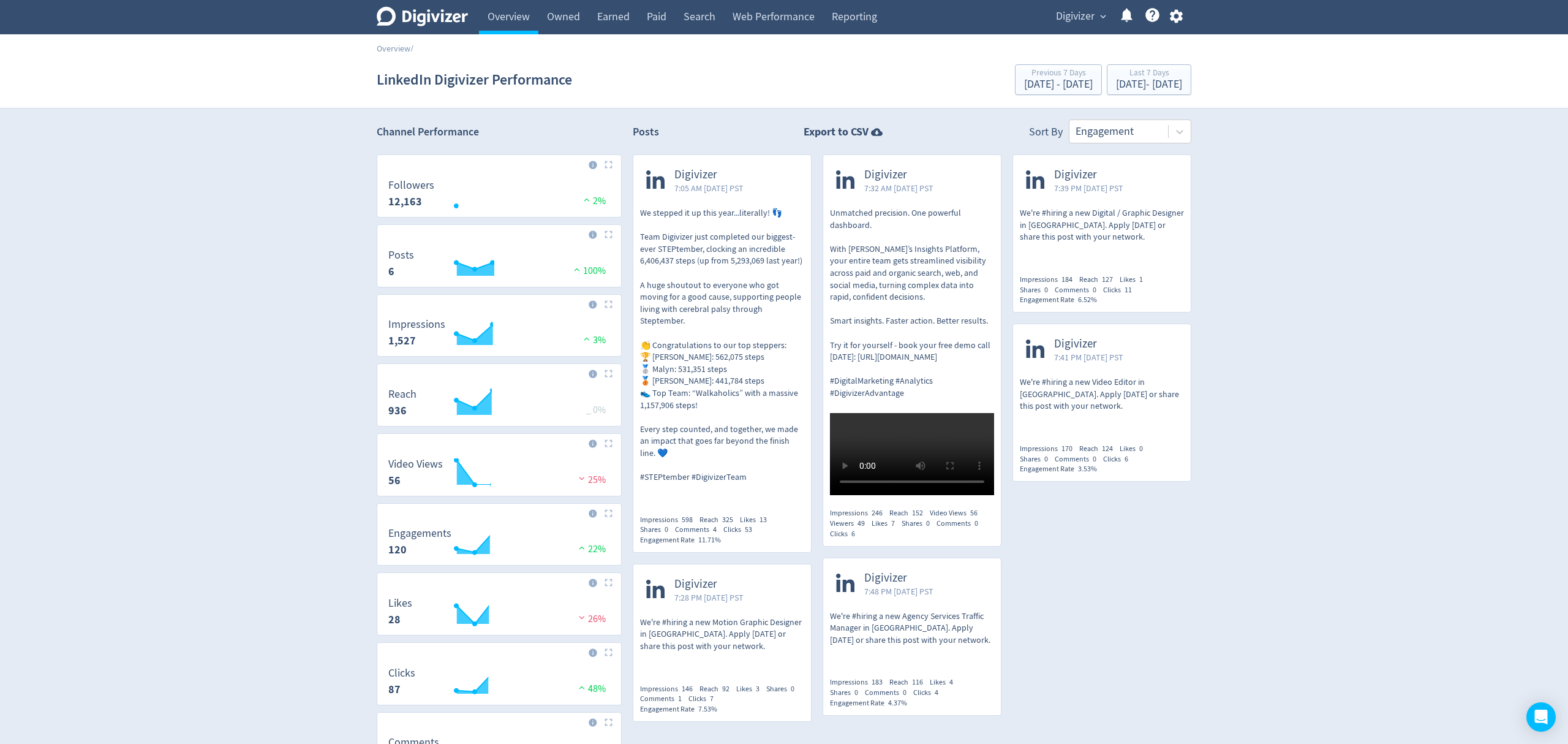
drag, startPoint x: 0, startPoint y: 0, endPoint x: 897, endPoint y: 17, distance: 897.2
click at [844, 16] on link "Reporting" at bounding box center [854, 17] width 62 height 35
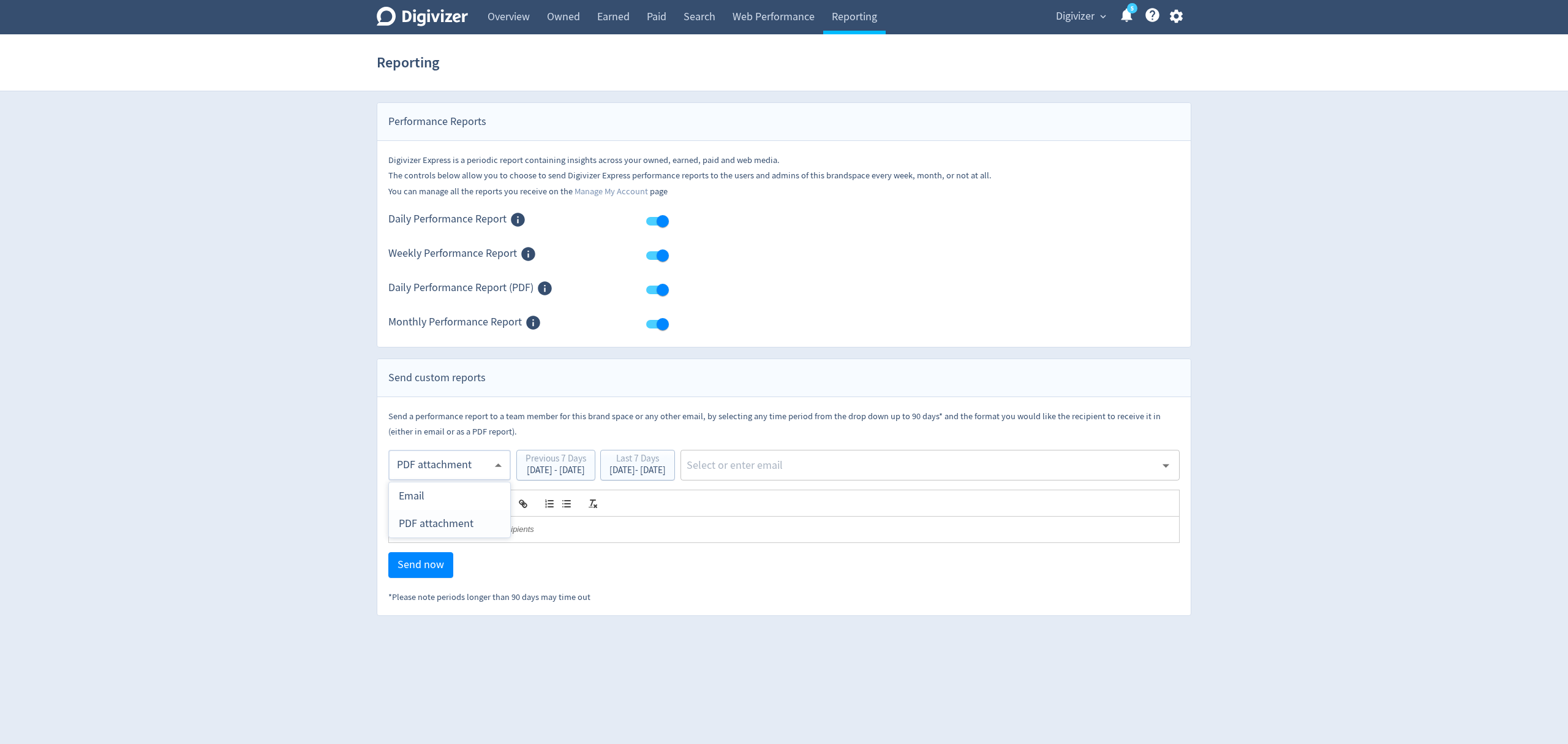
click at [447, 476] on body "Digivizer Logo [PERSON_NAME] Logo Overview Owned Earned Paid Search Web Perform…" at bounding box center [784, 307] width 1568 height 616
click at [427, 526] on div "PDF attachment" at bounding box center [450, 523] width 102 height 28
click at [664, 468] on div "[DATE] - [DATE]" at bounding box center [637, 470] width 56 height 9
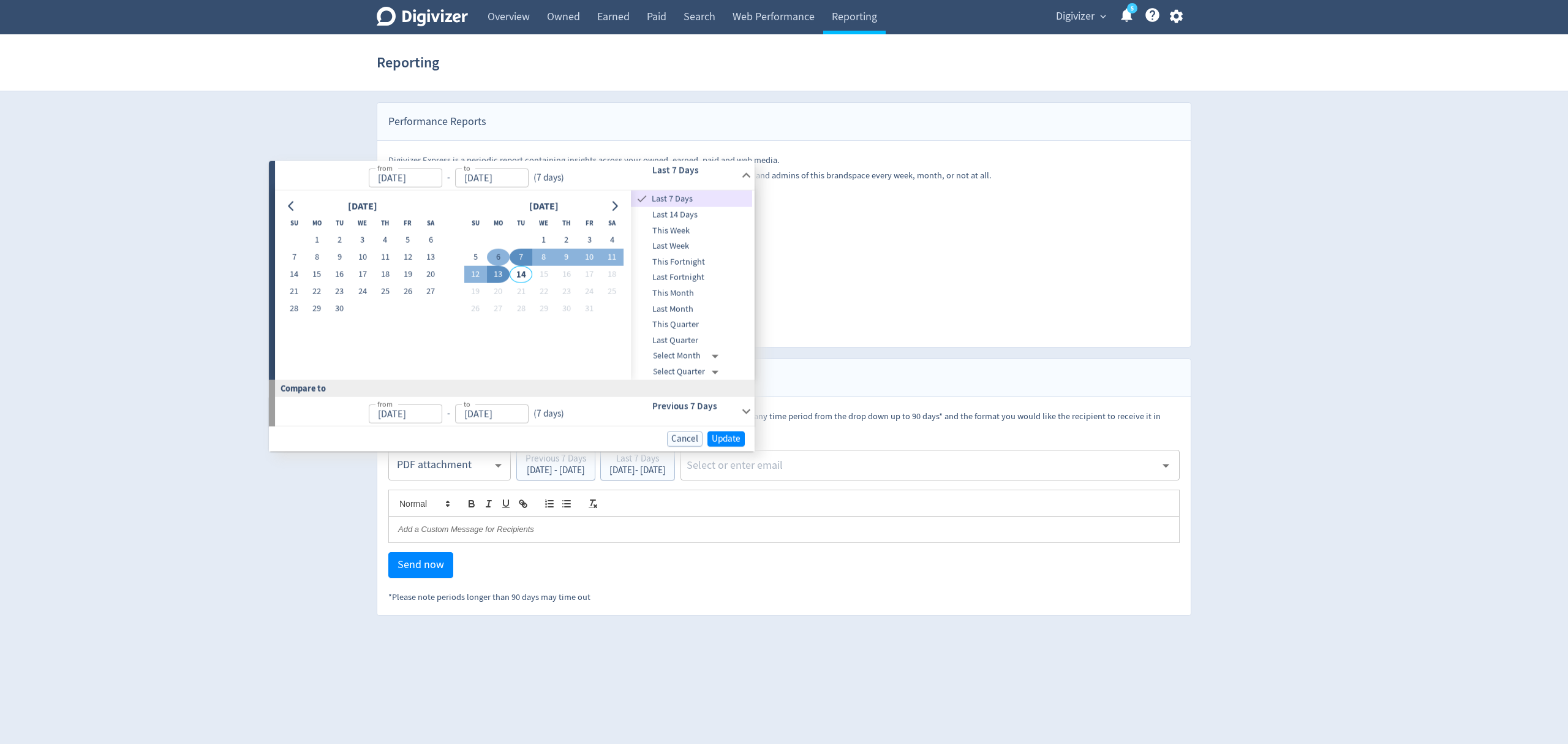
click at [501, 254] on button "6" at bounding box center [498, 257] width 22 height 17
type input "[DATE]"
click at [469, 274] on button "12" at bounding box center [470, 274] width 22 height 17
type input "[DATE]"
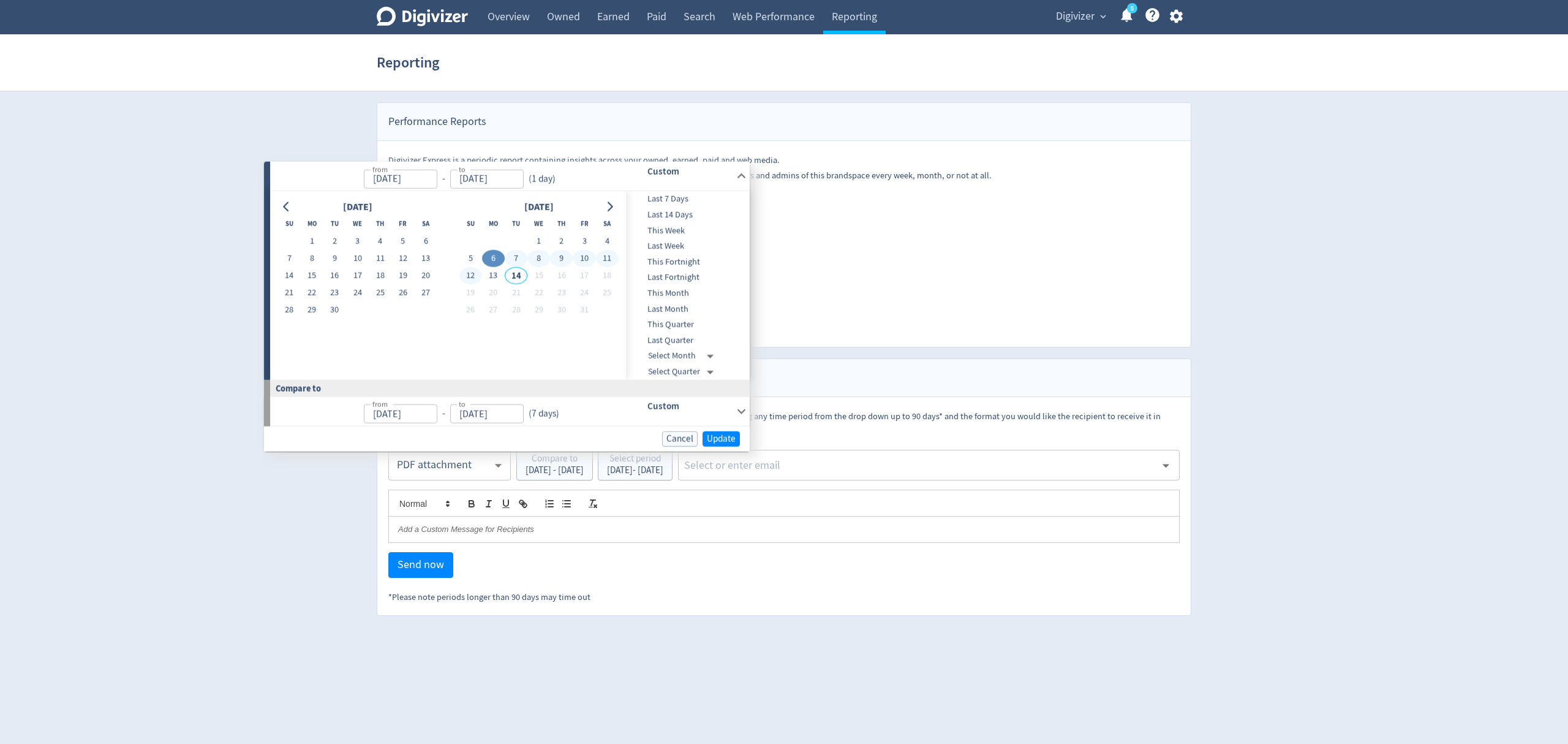
type input "[DATE]"
click at [731, 437] on span "Update" at bounding box center [726, 438] width 29 height 9
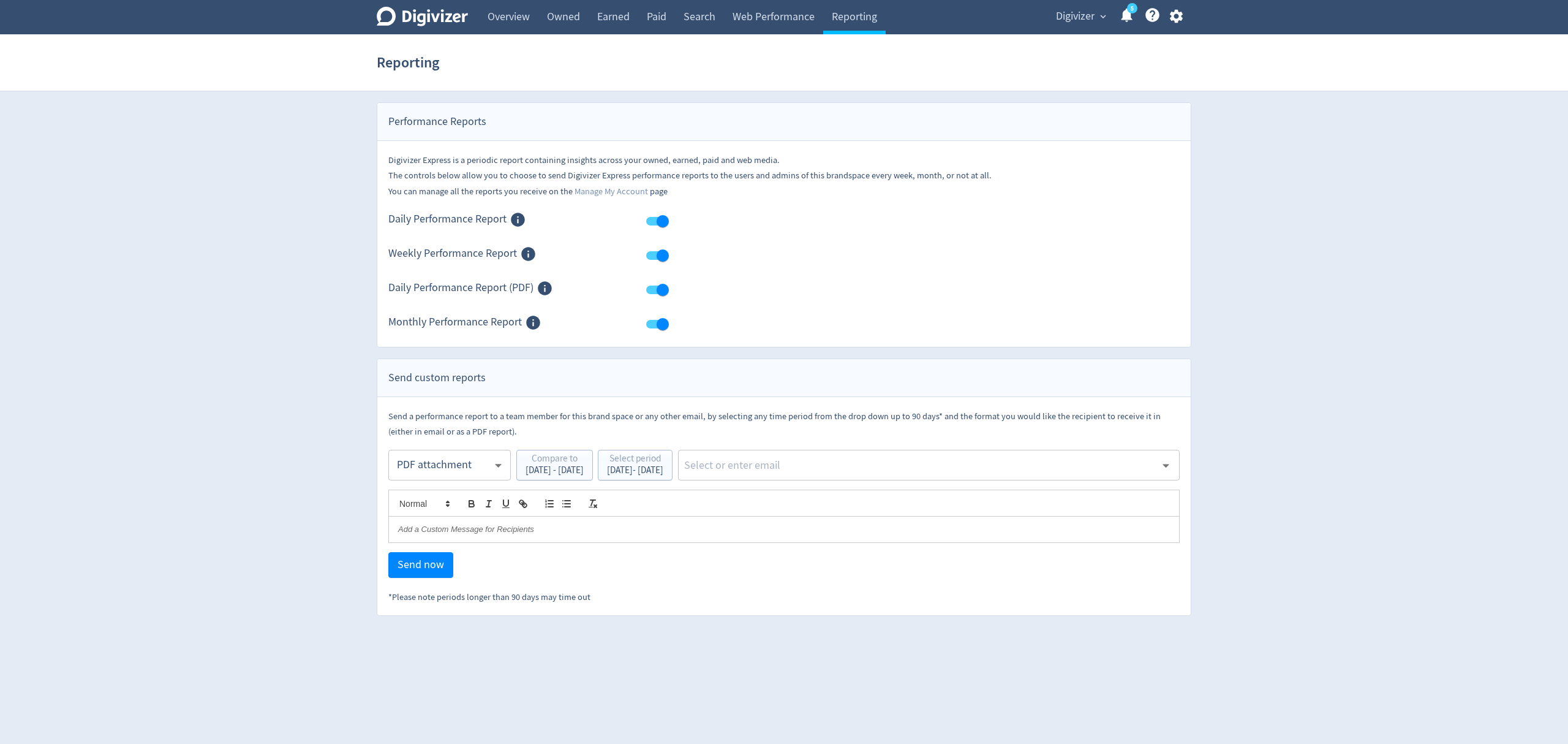
click at [814, 469] on input "text" at bounding box center [919, 465] width 473 height 19
type input "malyn"
click at [829, 499] on li "[EMAIL_ADDRESS][PERSON_NAME][DOMAIN_NAME]" at bounding box center [969, 499] width 420 height 24
click at [417, 561] on span "Send now" at bounding box center [421, 565] width 46 height 11
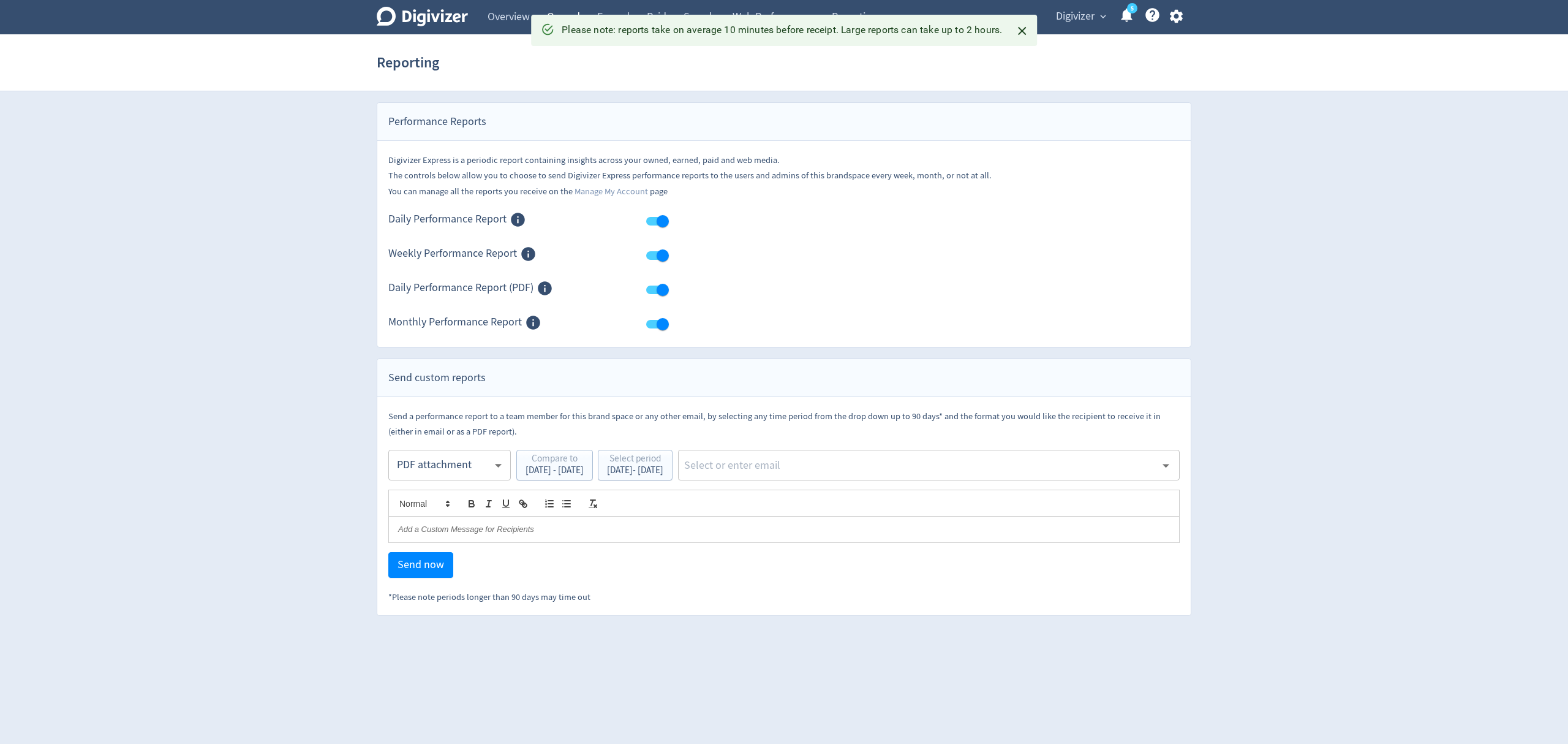
drag, startPoint x: 505, startPoint y: 20, endPoint x: 579, endPoint y: 15, distance: 74.2
click at [505, 20] on link "Overview" at bounding box center [509, 17] width 60 height 35
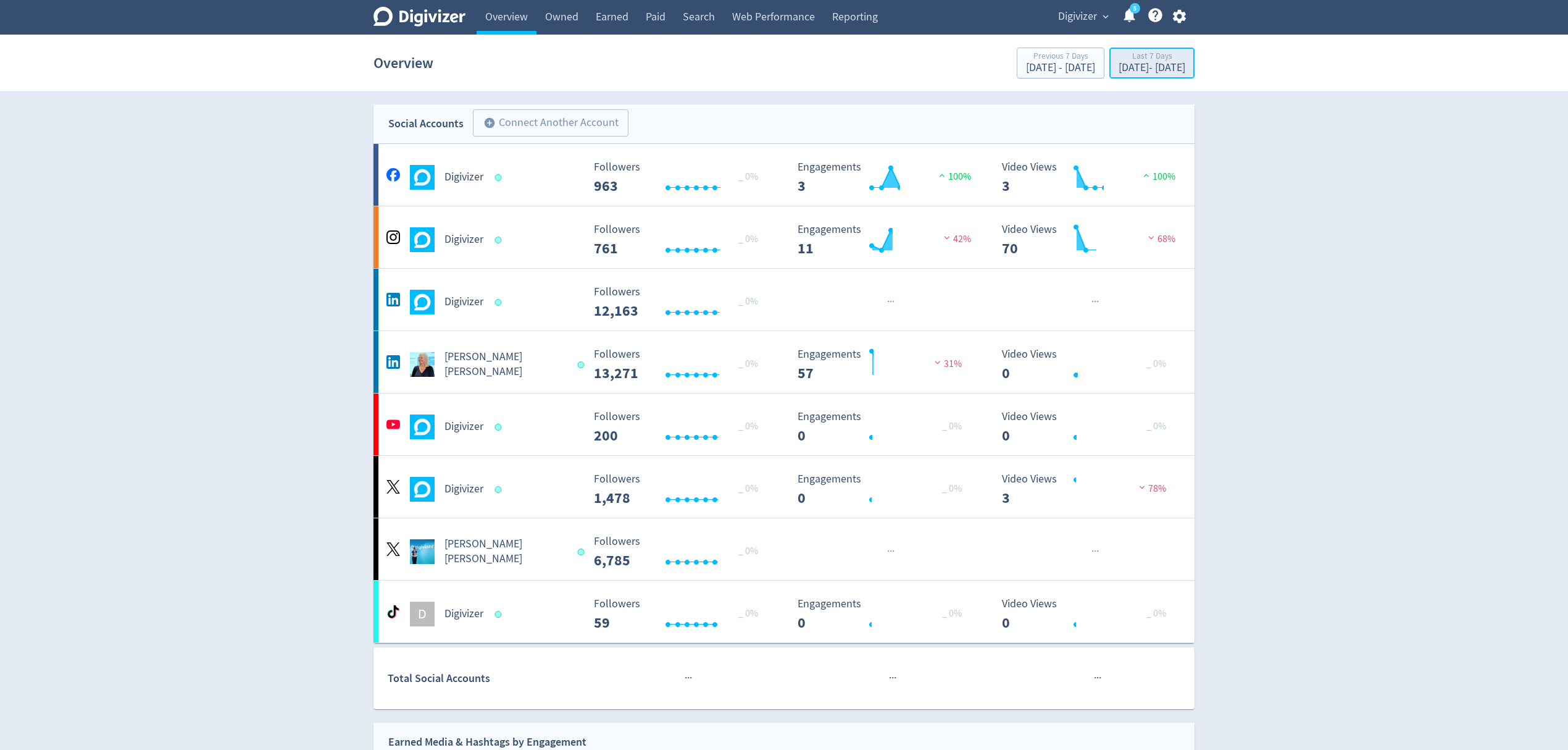
click at [1132, 59] on div "Last 7 Days" at bounding box center [1152, 57] width 66 height 11
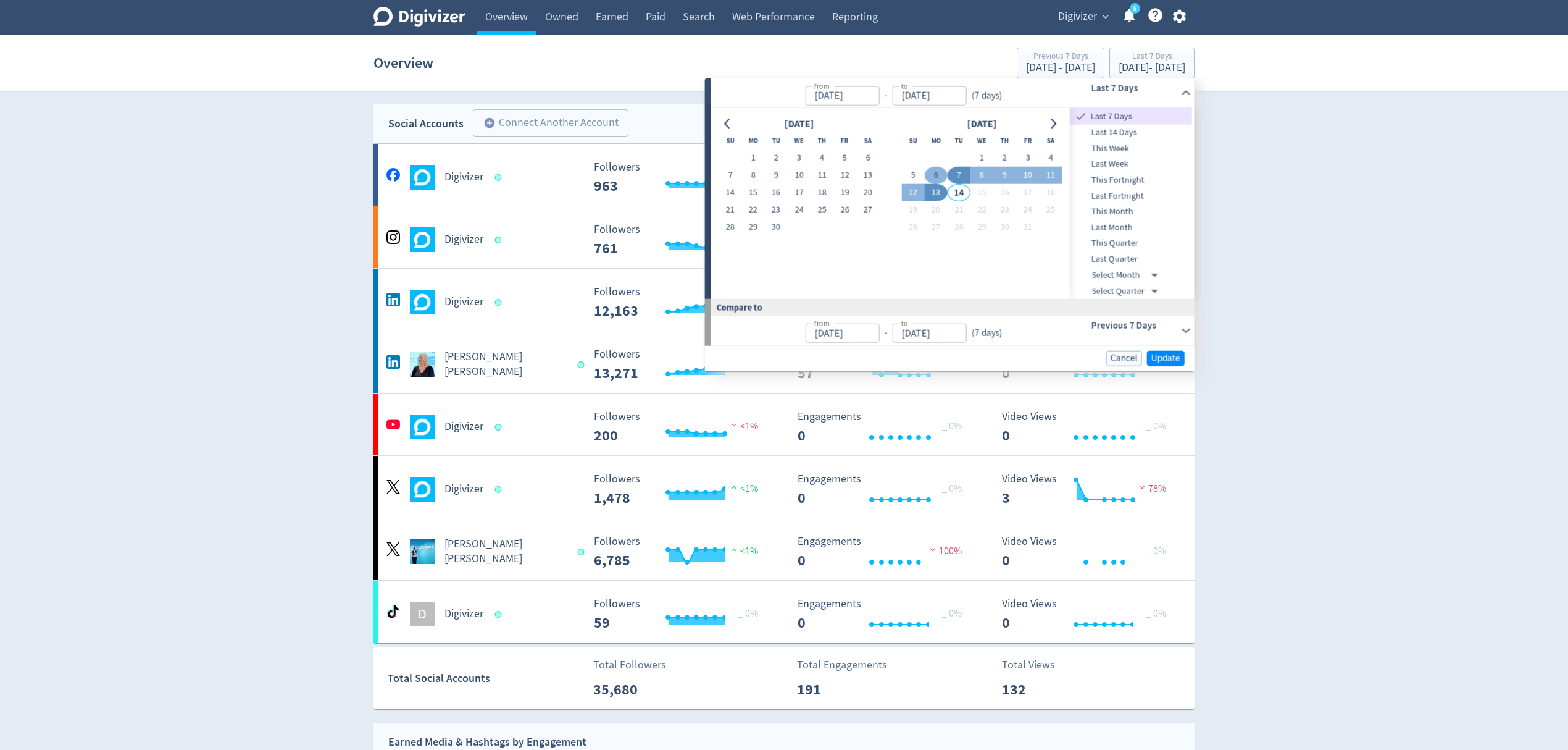
click at [936, 172] on button "6" at bounding box center [936, 175] width 22 height 17
type input "[DATE]"
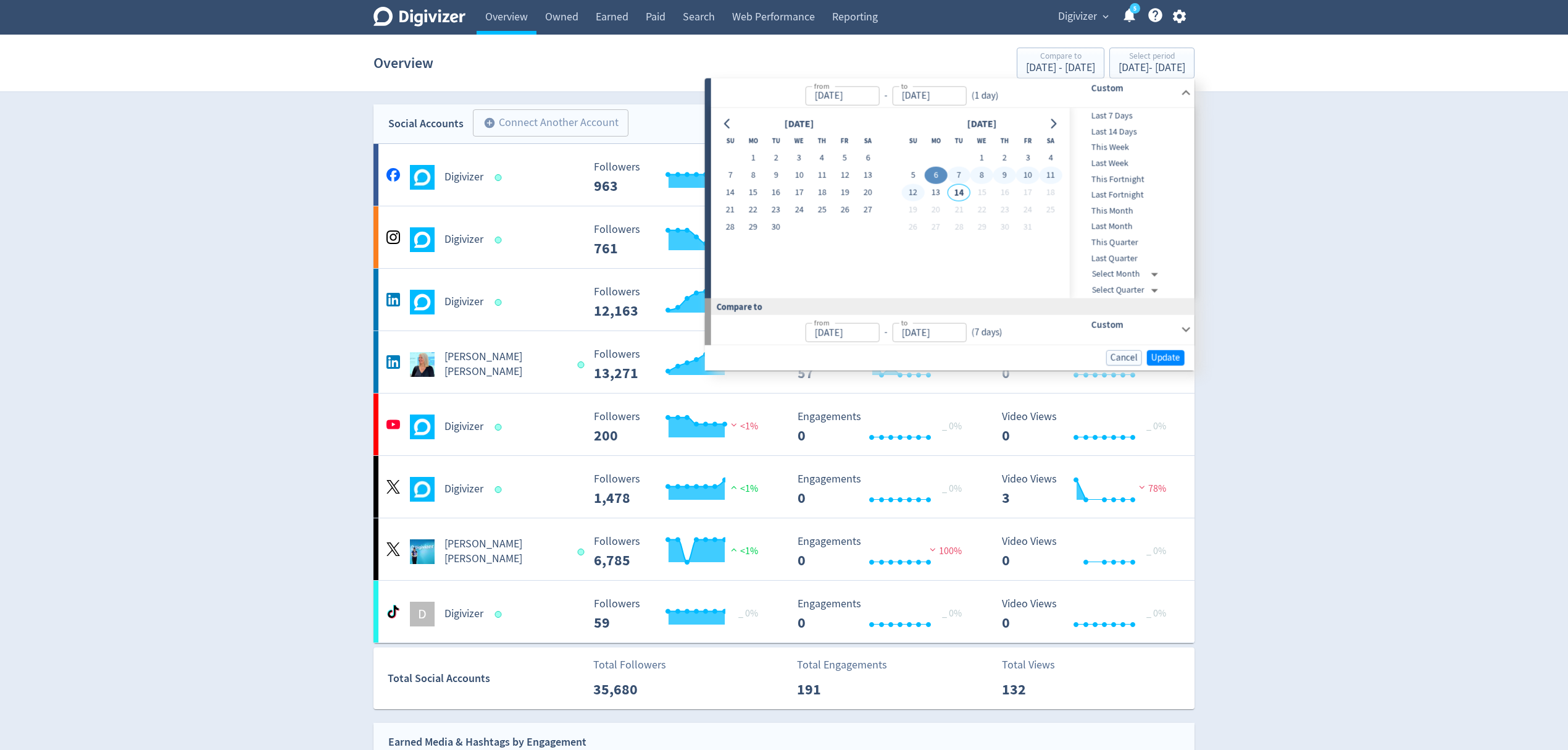
click at [912, 190] on button "12" at bounding box center [912, 192] width 22 height 17
type input "[DATE]"
click at [1169, 357] on span "Update" at bounding box center [1166, 357] width 29 height 9
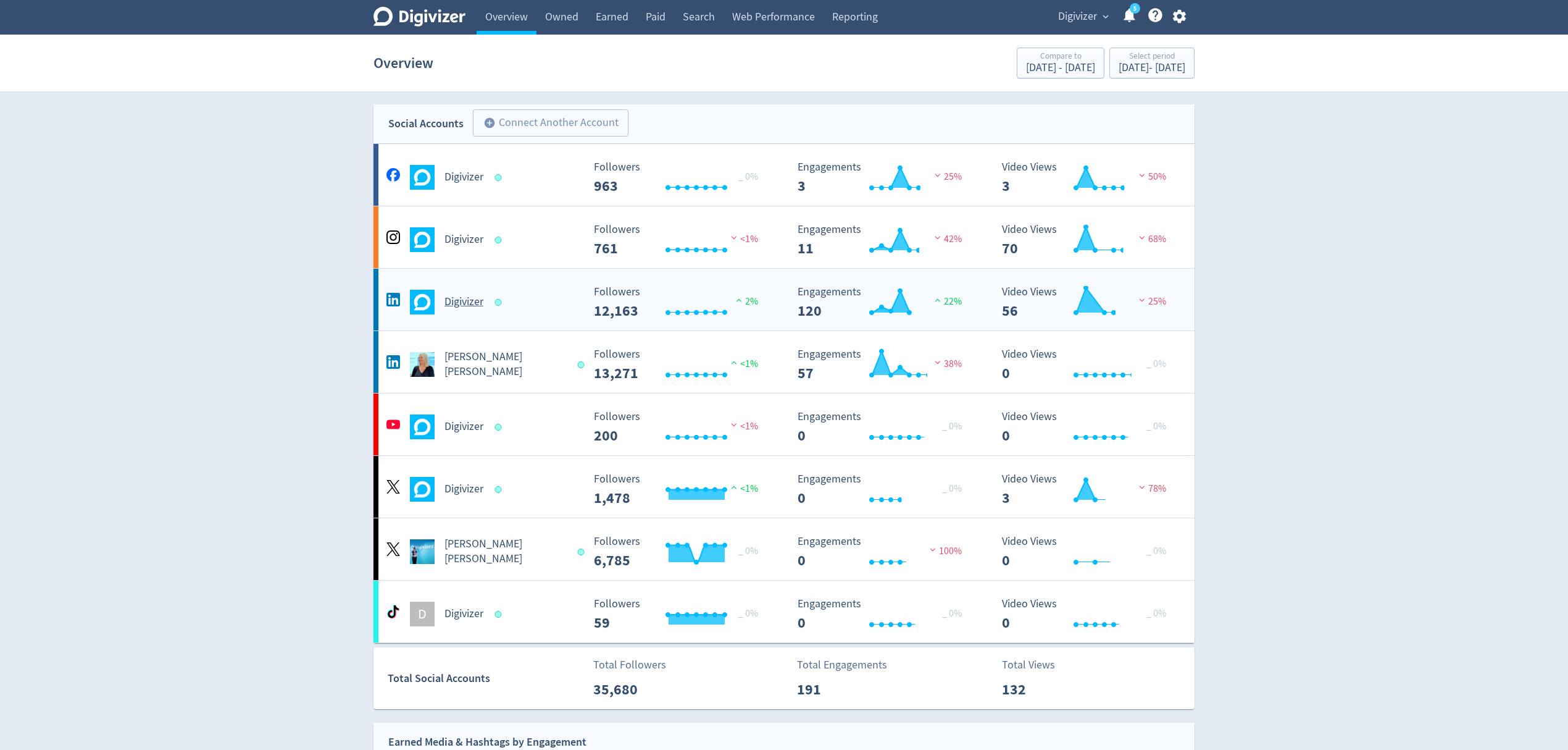
click at [531, 309] on div "Digivizer" at bounding box center [483, 302] width 199 height 25
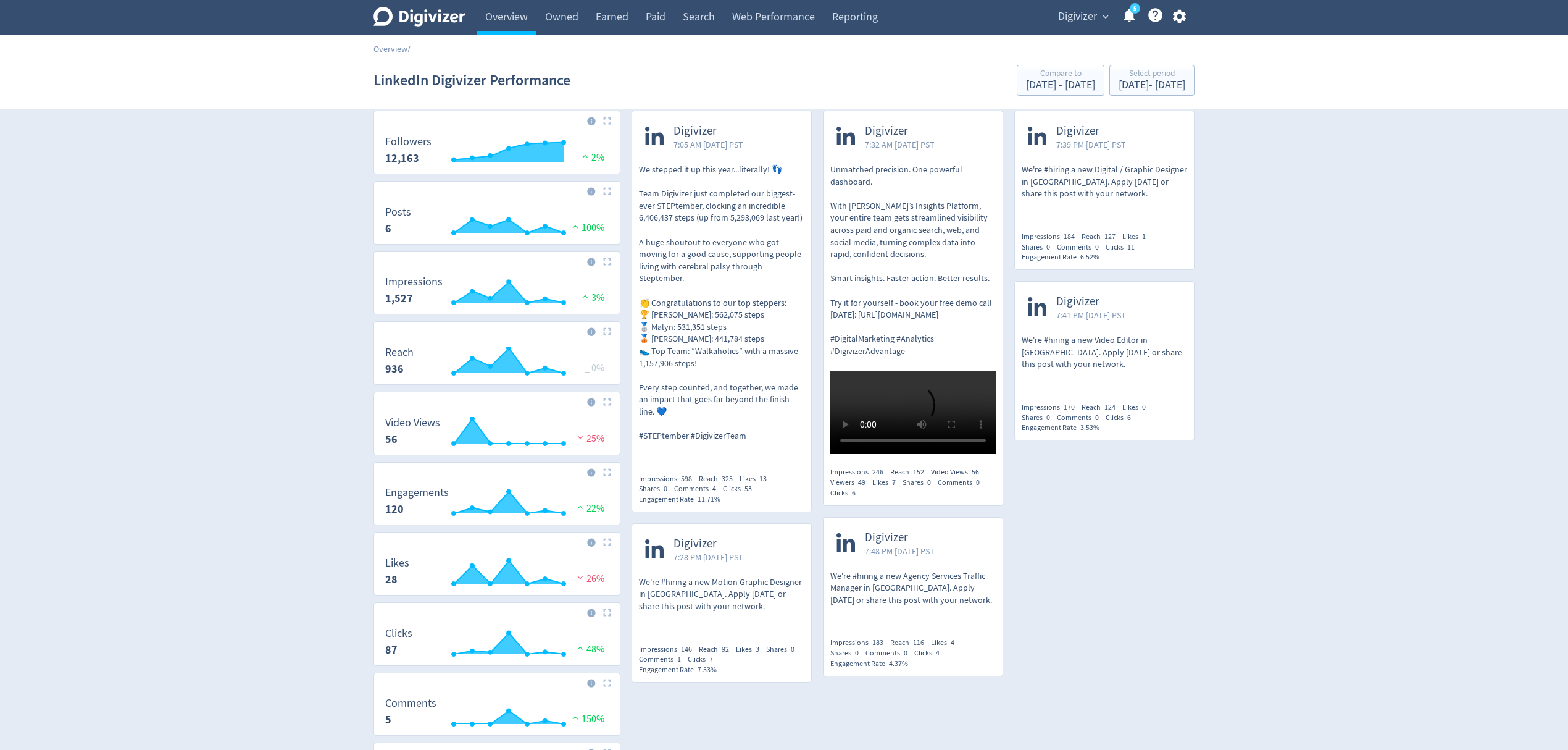
scroll to position [16, 0]
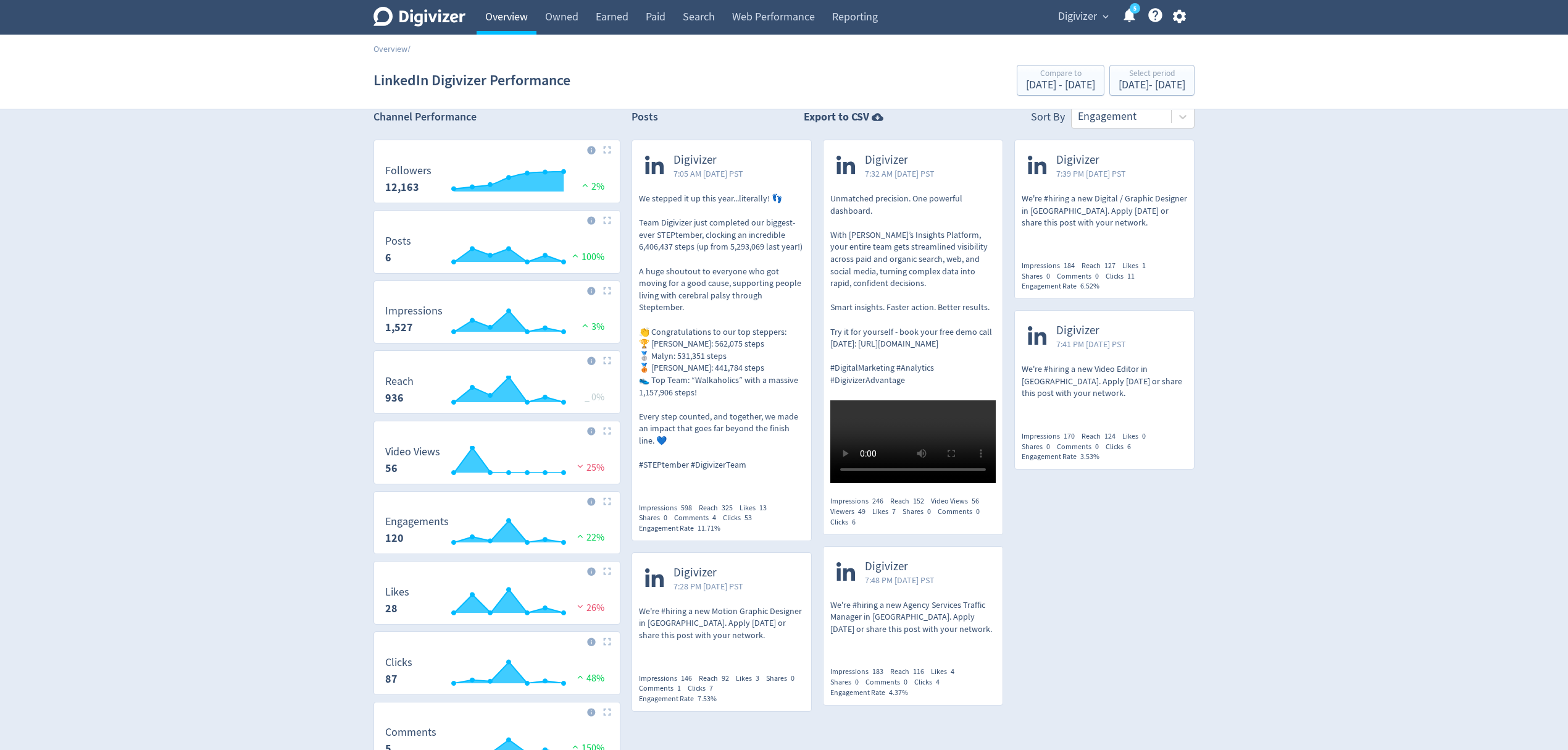
click at [509, 22] on link "Overview" at bounding box center [507, 17] width 60 height 35
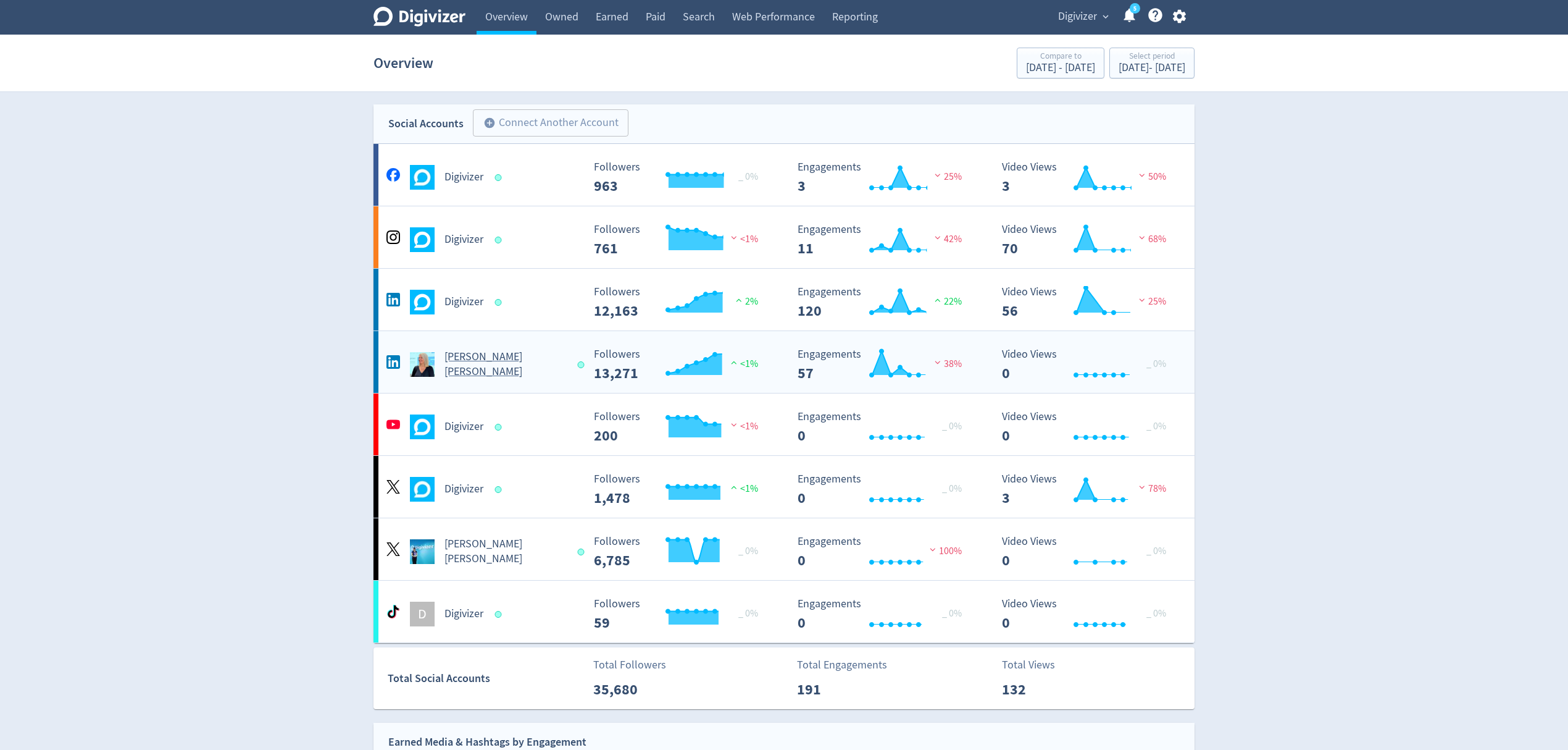
click at [574, 366] on div "[PERSON_NAME] [PERSON_NAME]" at bounding box center [483, 364] width 199 height 30
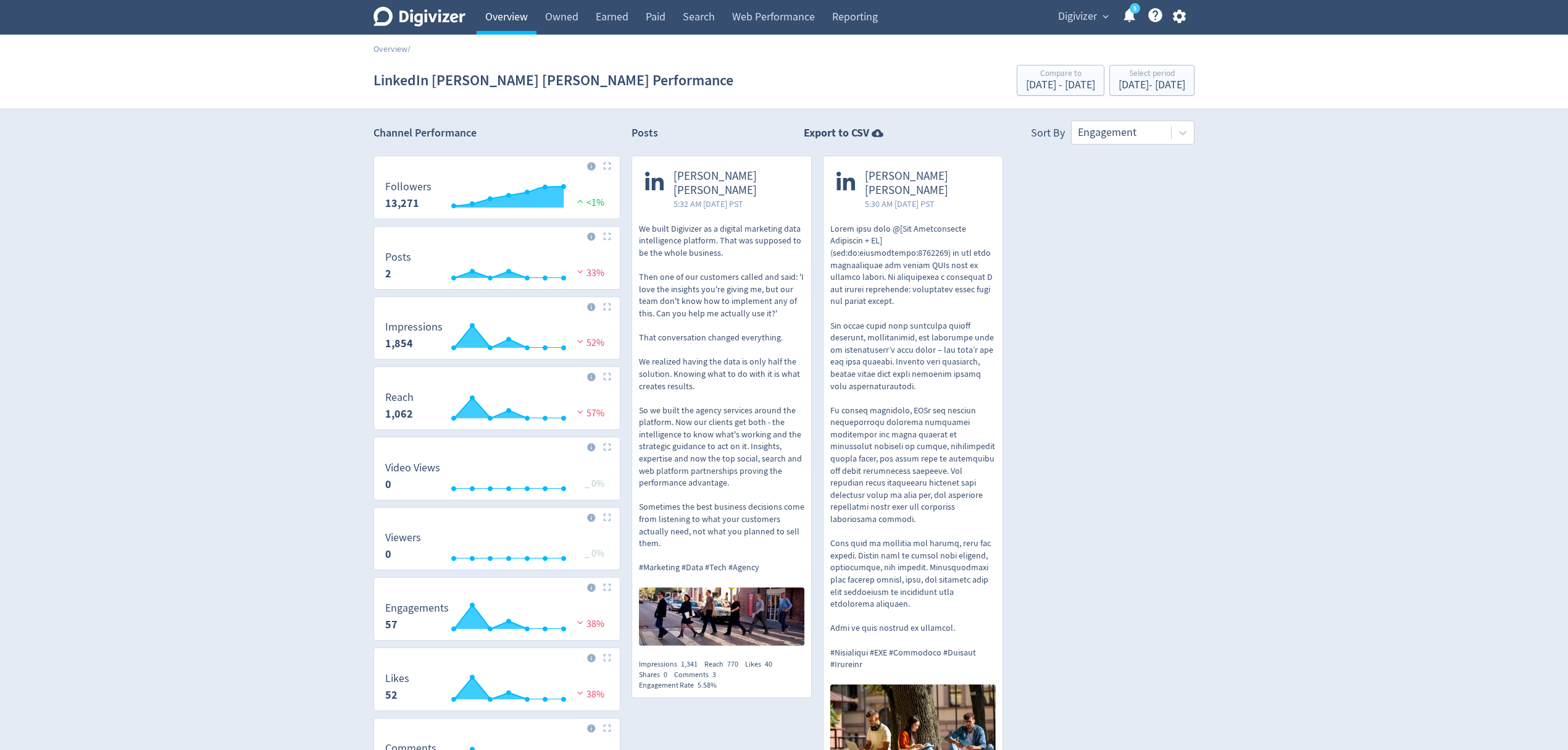
click at [515, 17] on link "Overview" at bounding box center [507, 17] width 60 height 35
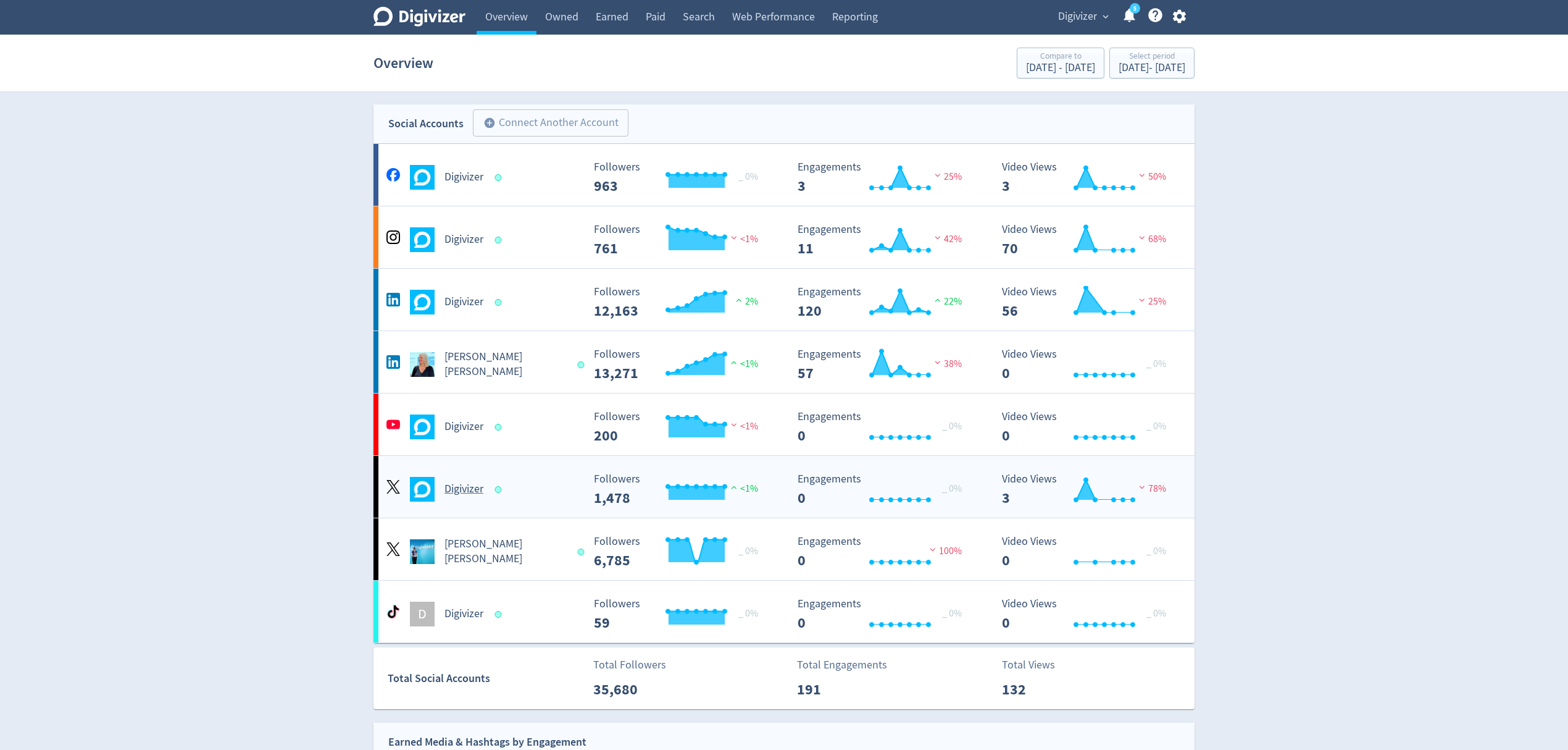
click at [537, 503] on div "Digivizer Created with Highcharts 10.3.3 Followers 1,478 <1% Created with Highc…" at bounding box center [784, 486] width 821 height 62
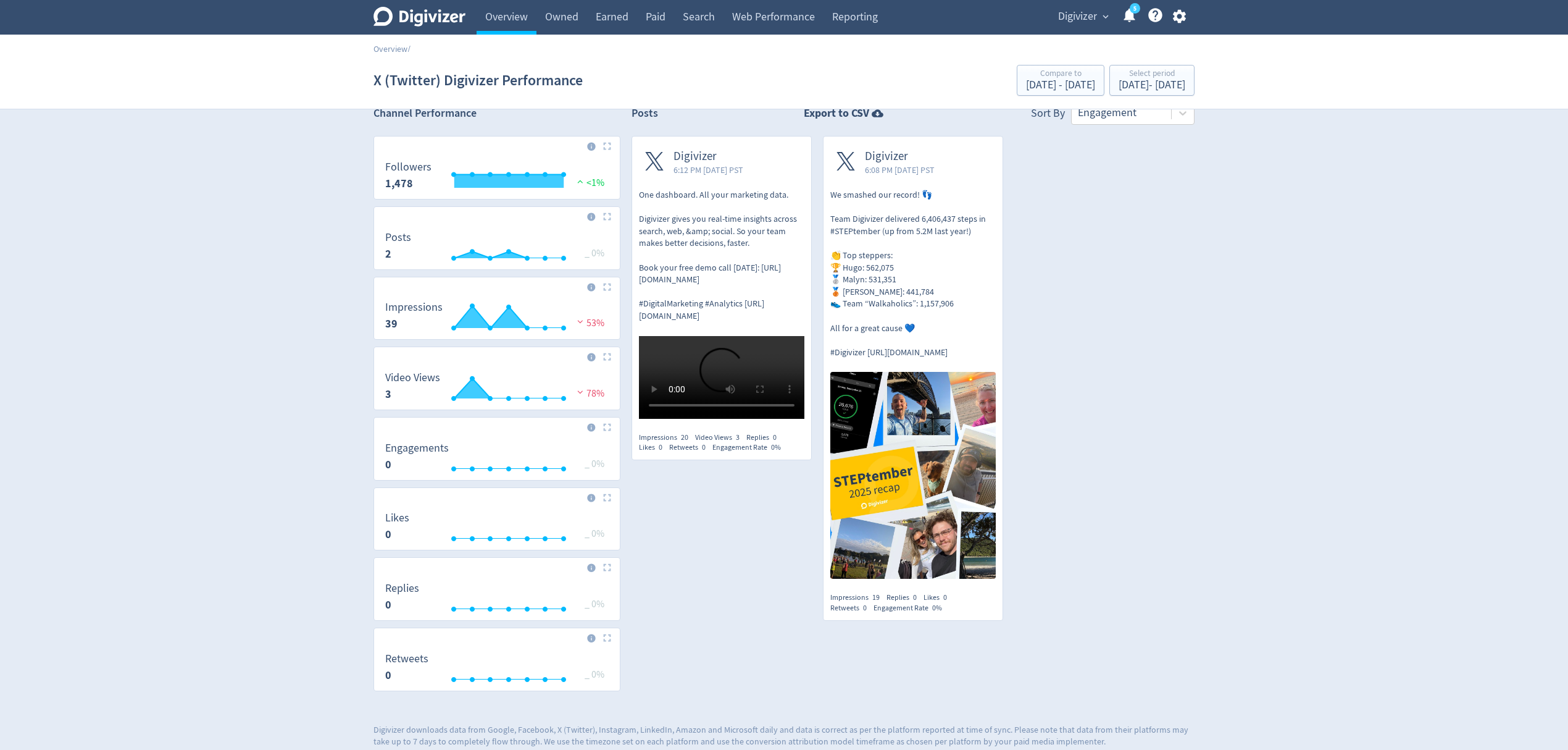
scroll to position [39, 0]
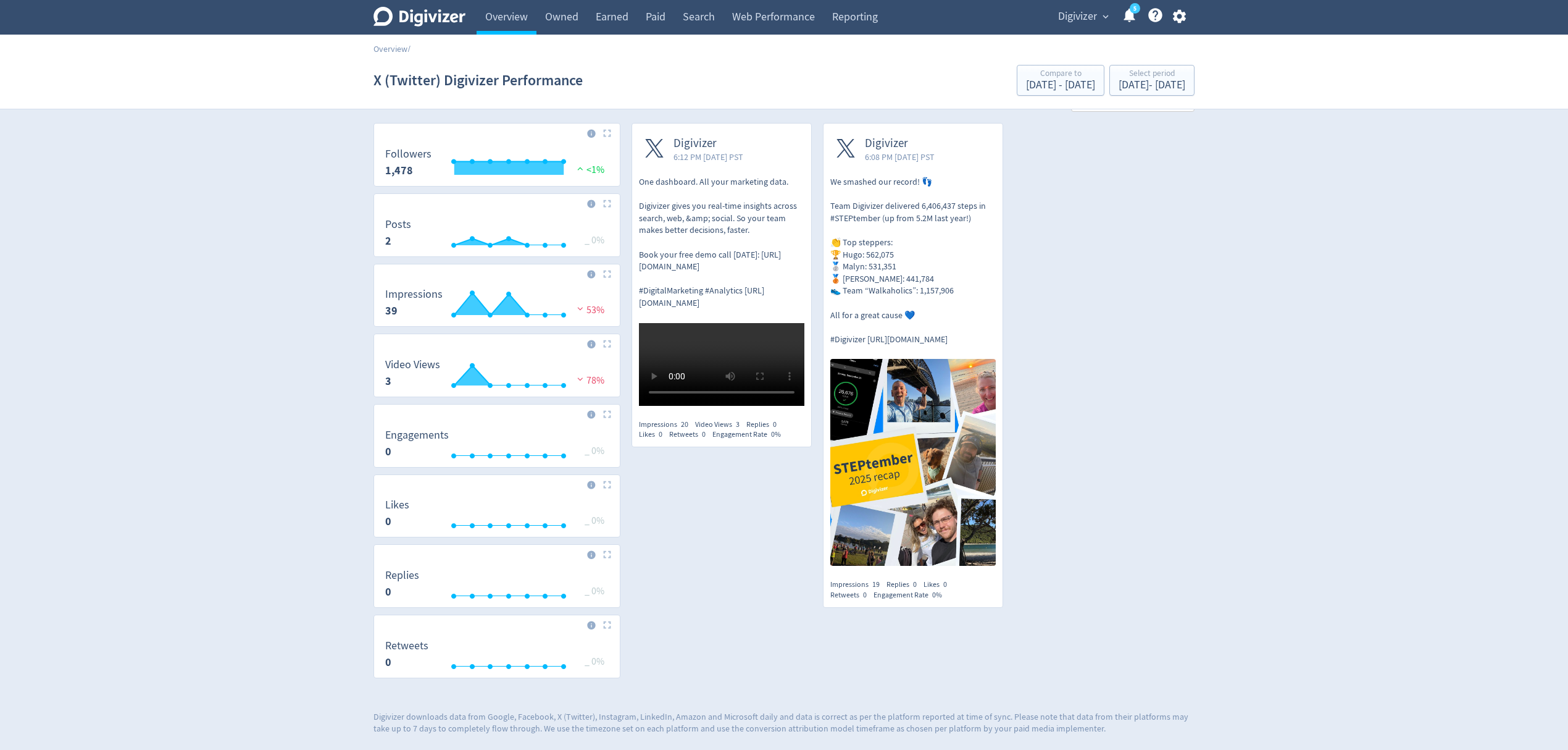
drag, startPoint x: 515, startPoint y: 21, endPoint x: 543, endPoint y: 142, distance: 124.2
click at [515, 21] on link "Overview" at bounding box center [507, 17] width 60 height 35
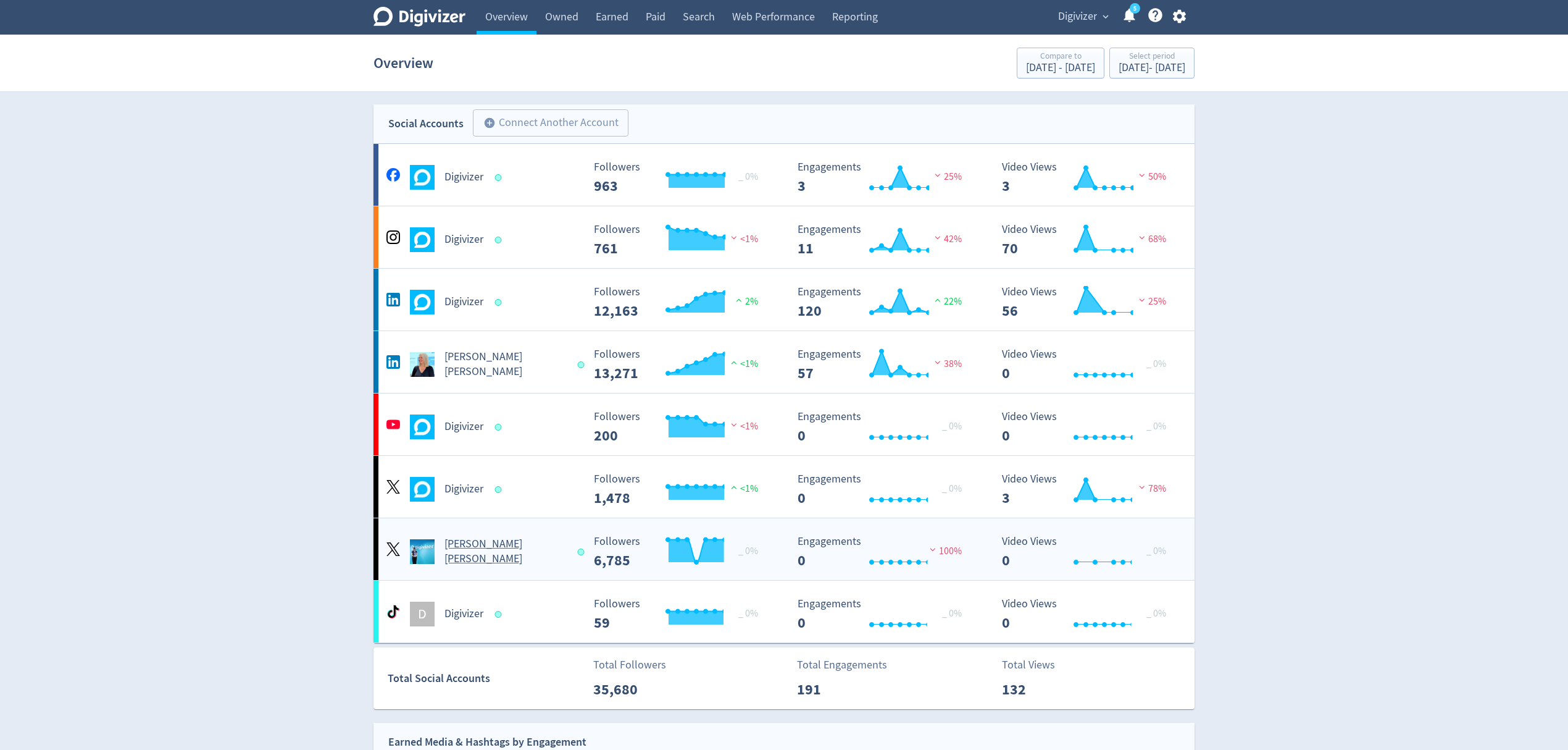
click at [553, 564] on div "[PERSON_NAME] [PERSON_NAME]" at bounding box center [483, 551] width 199 height 30
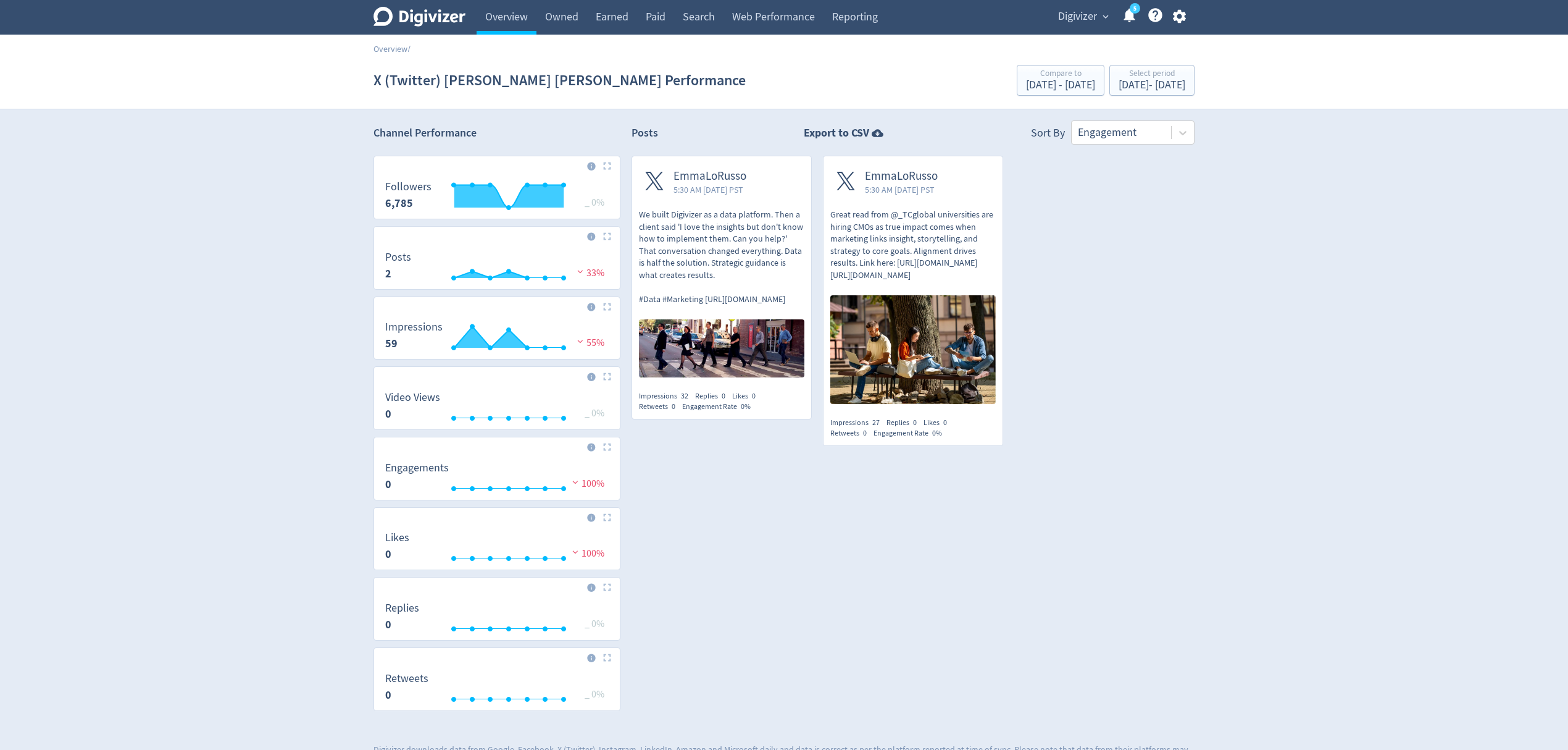
scroll to position [39, 0]
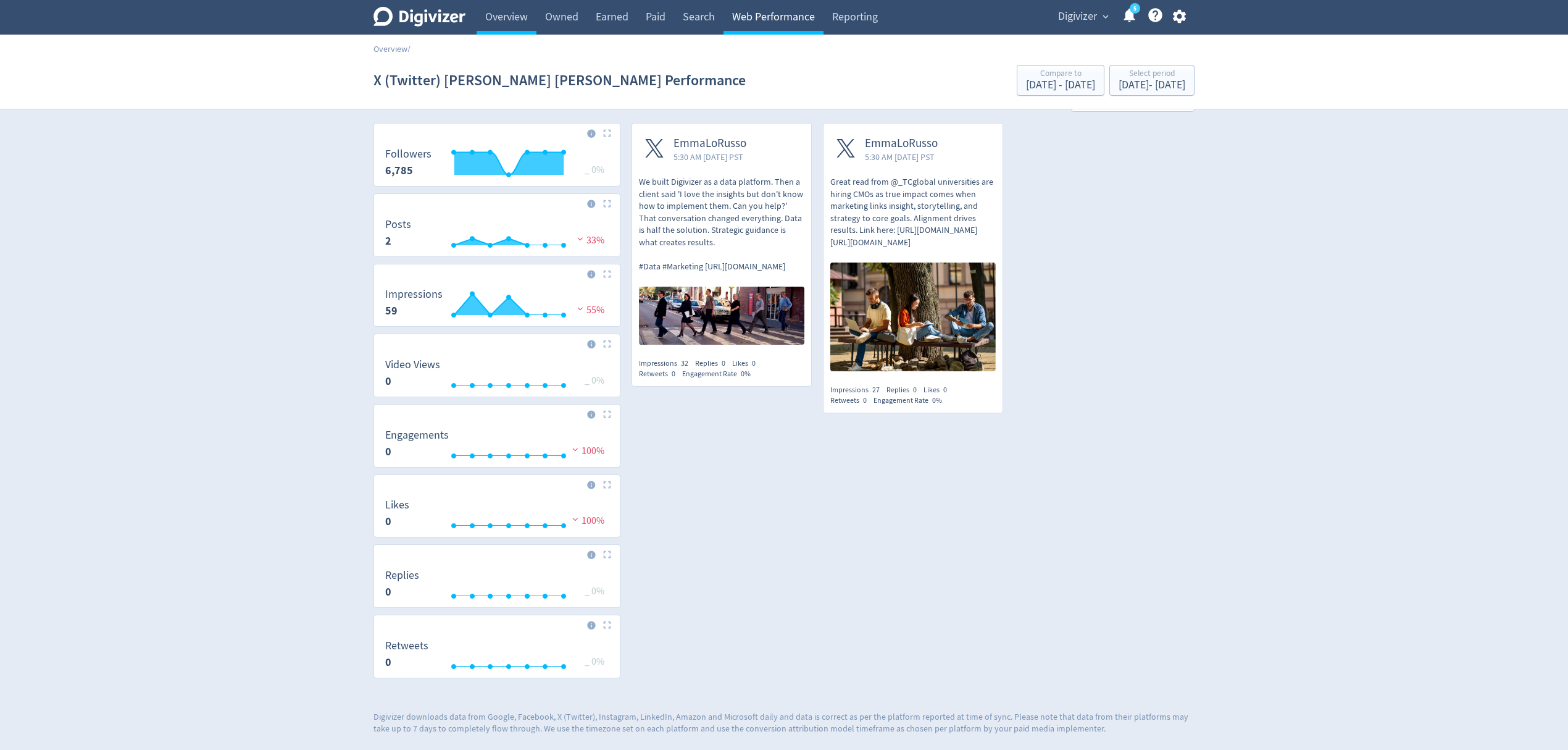
click at [790, 10] on link "Web Performance" at bounding box center [773, 17] width 100 height 35
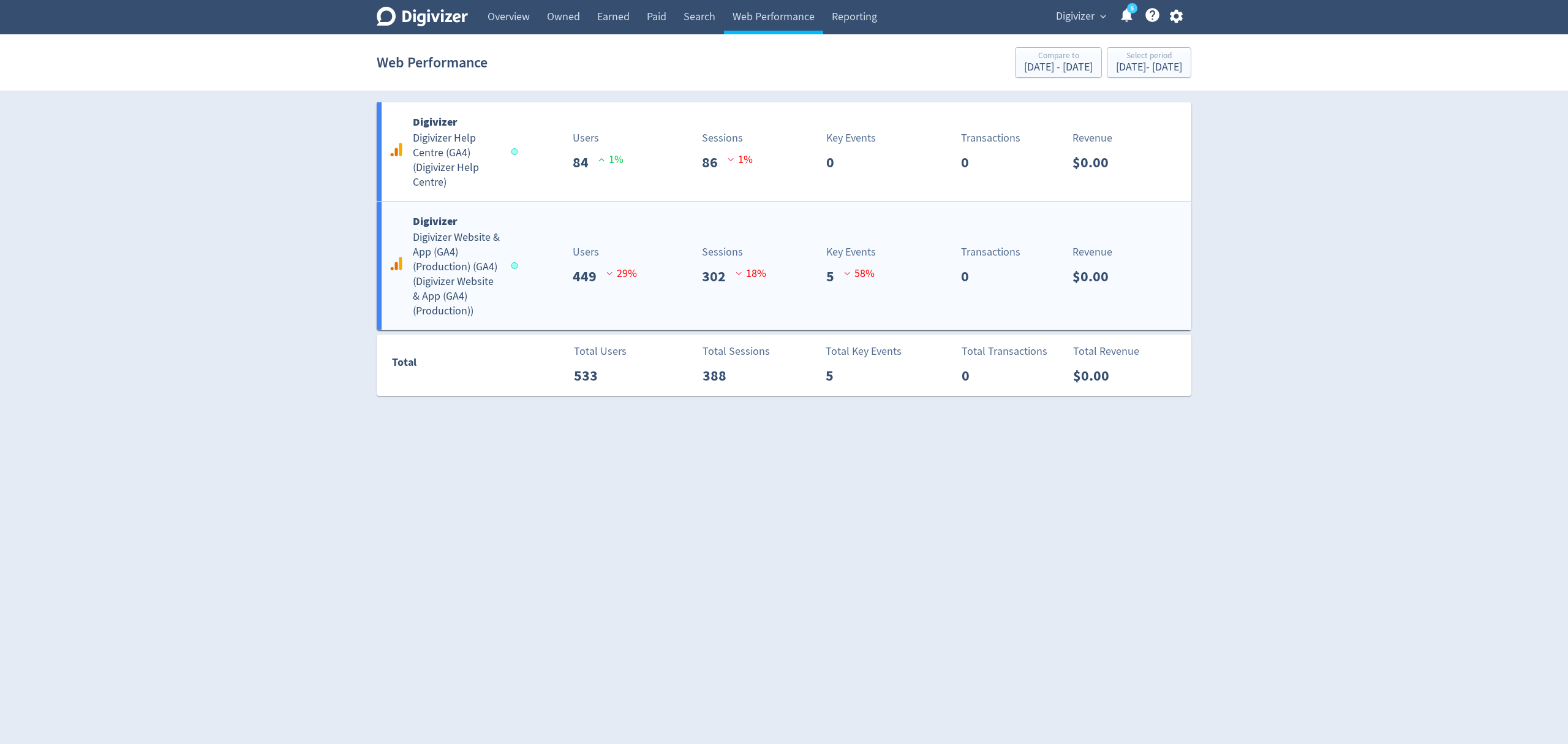
click at [529, 252] on div "Users 449 29 %" at bounding box center [584, 266] width 135 height 44
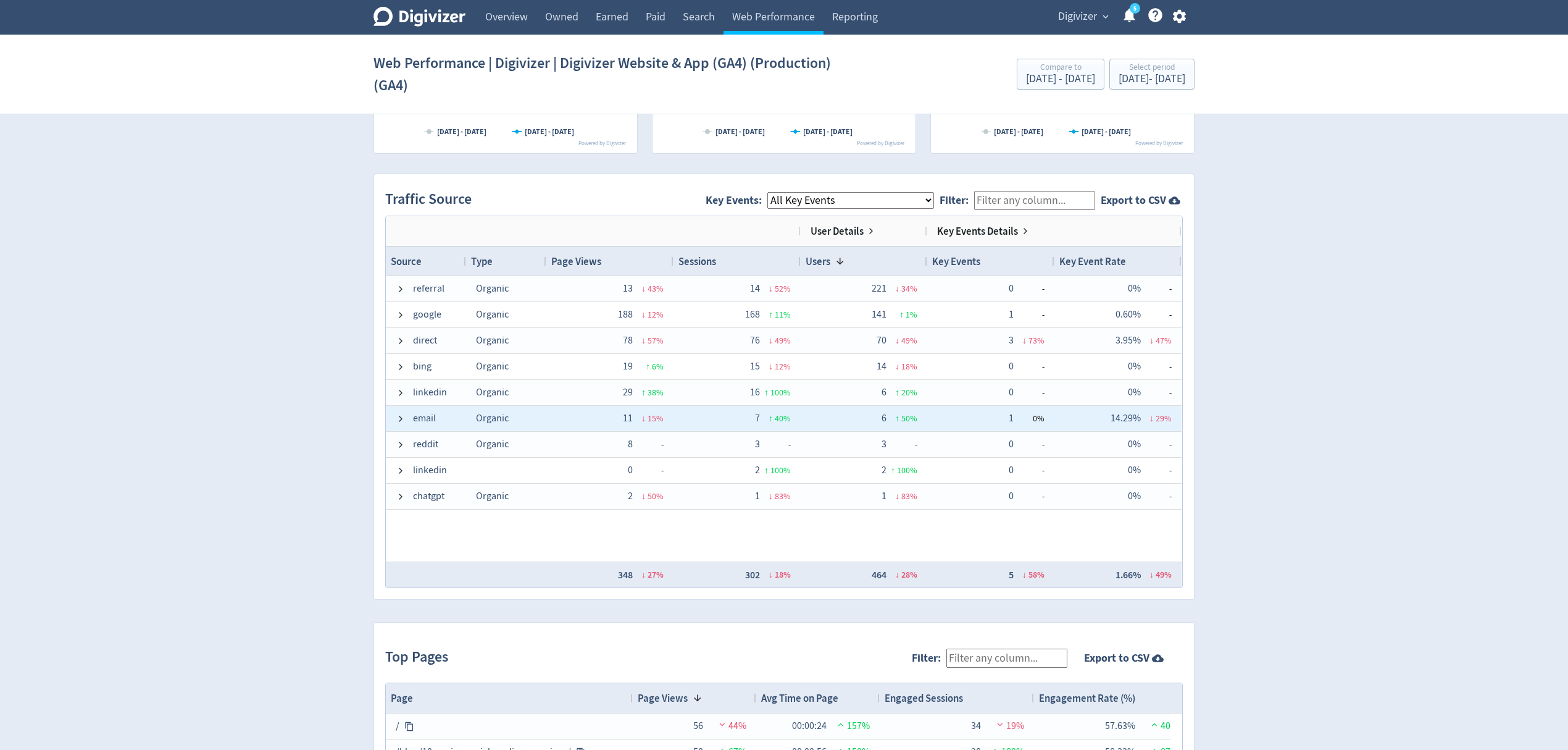
scroll to position [744, 0]
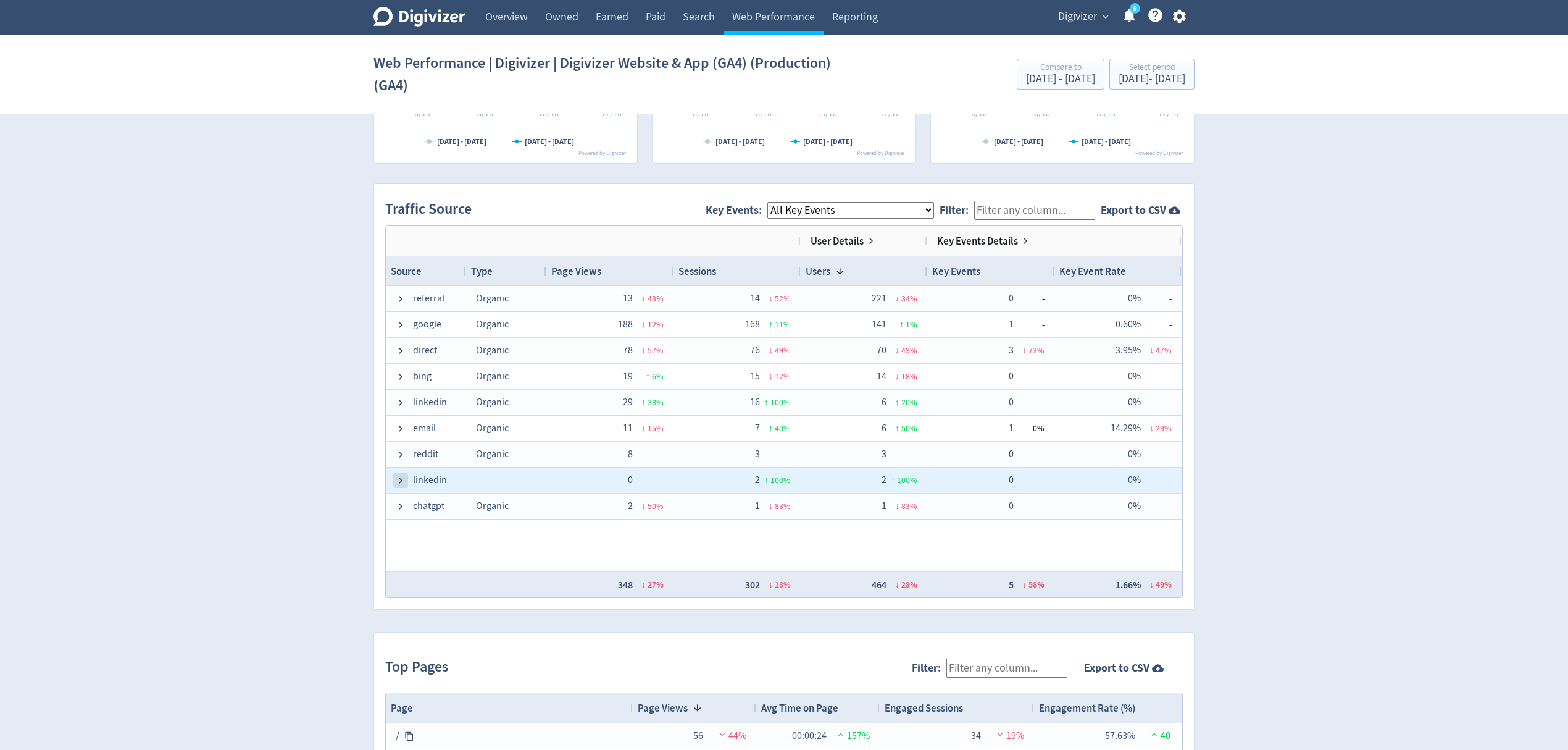
click at [404, 483] on span at bounding box center [401, 480] width 10 height 10
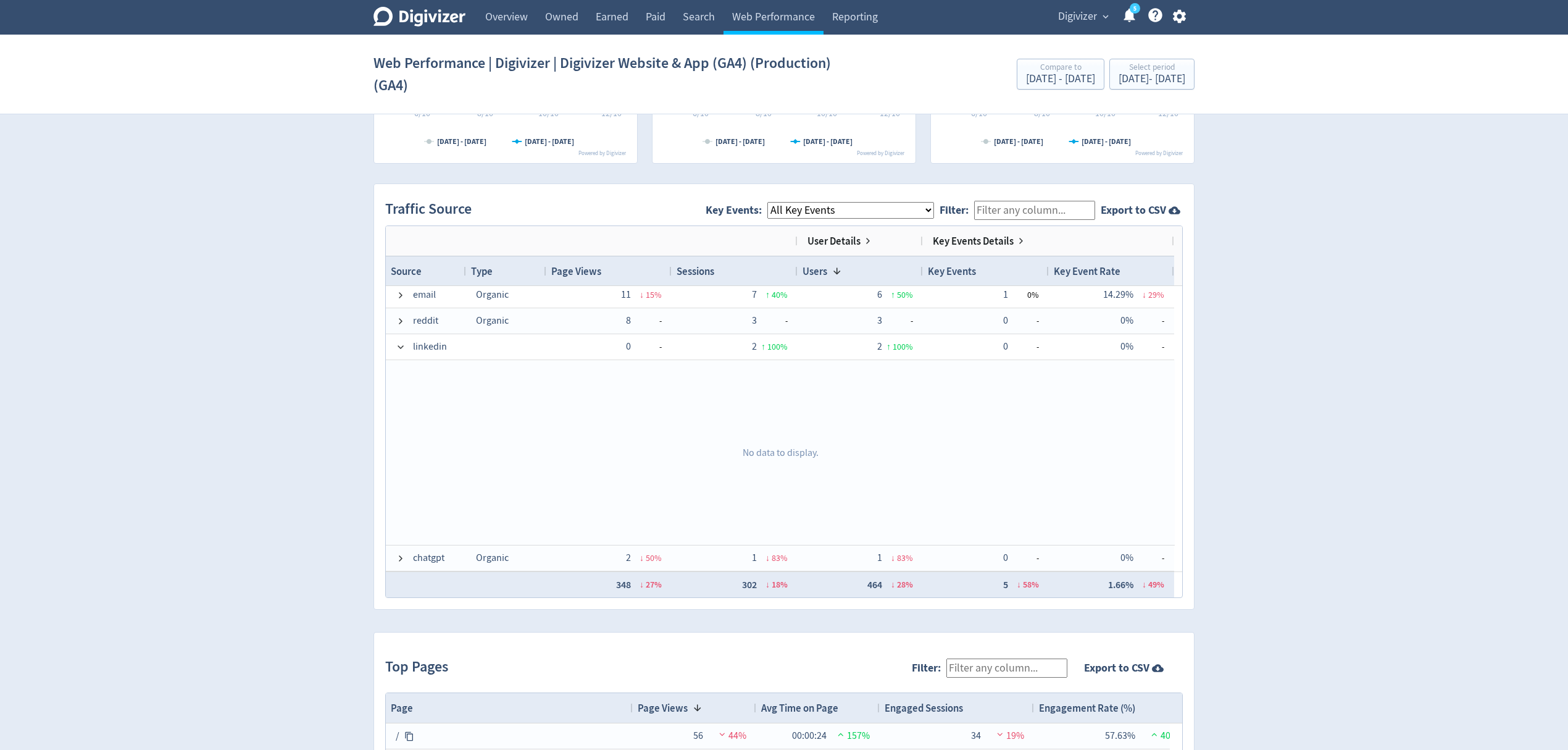
scroll to position [52, 0]
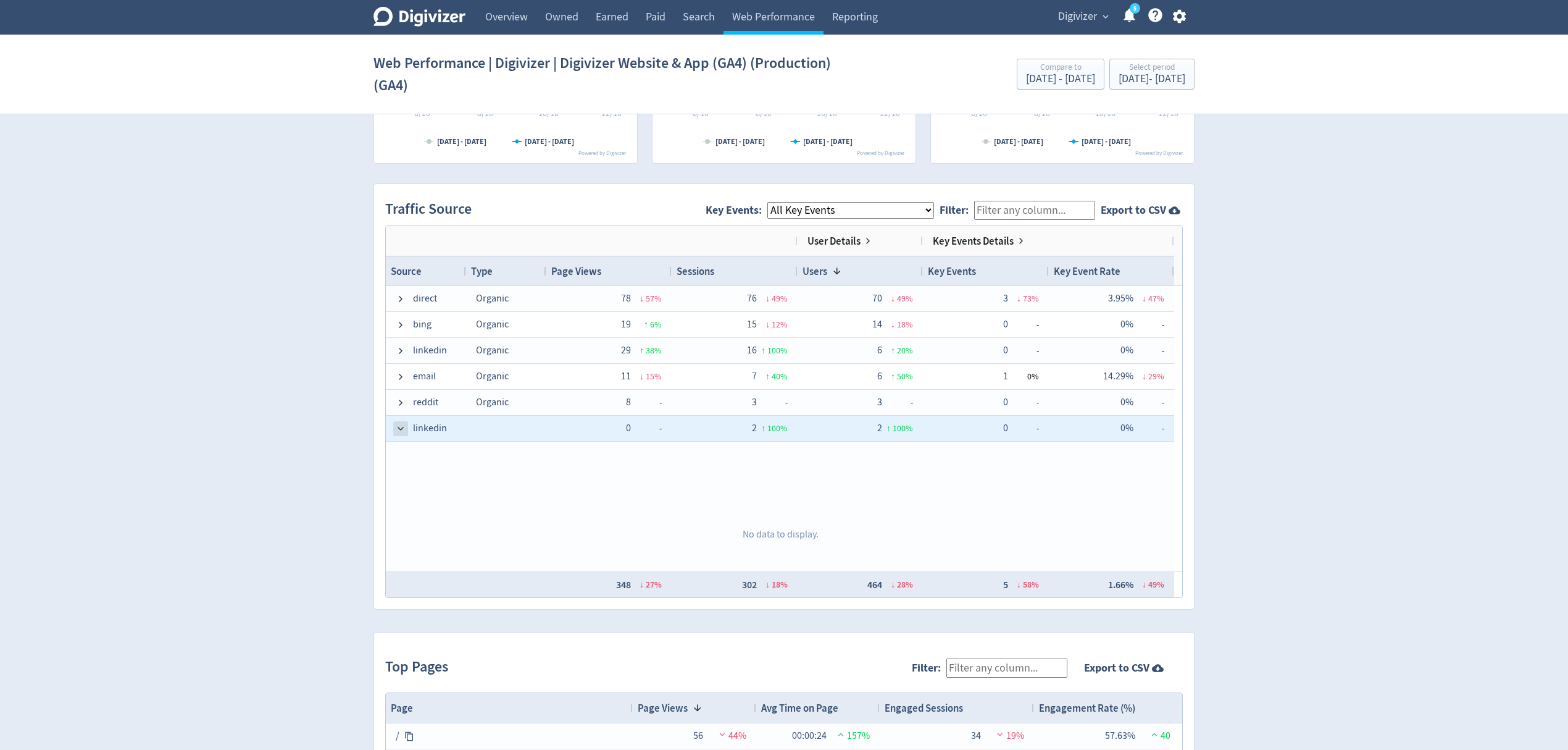
click at [399, 431] on span at bounding box center [401, 428] width 10 height 10
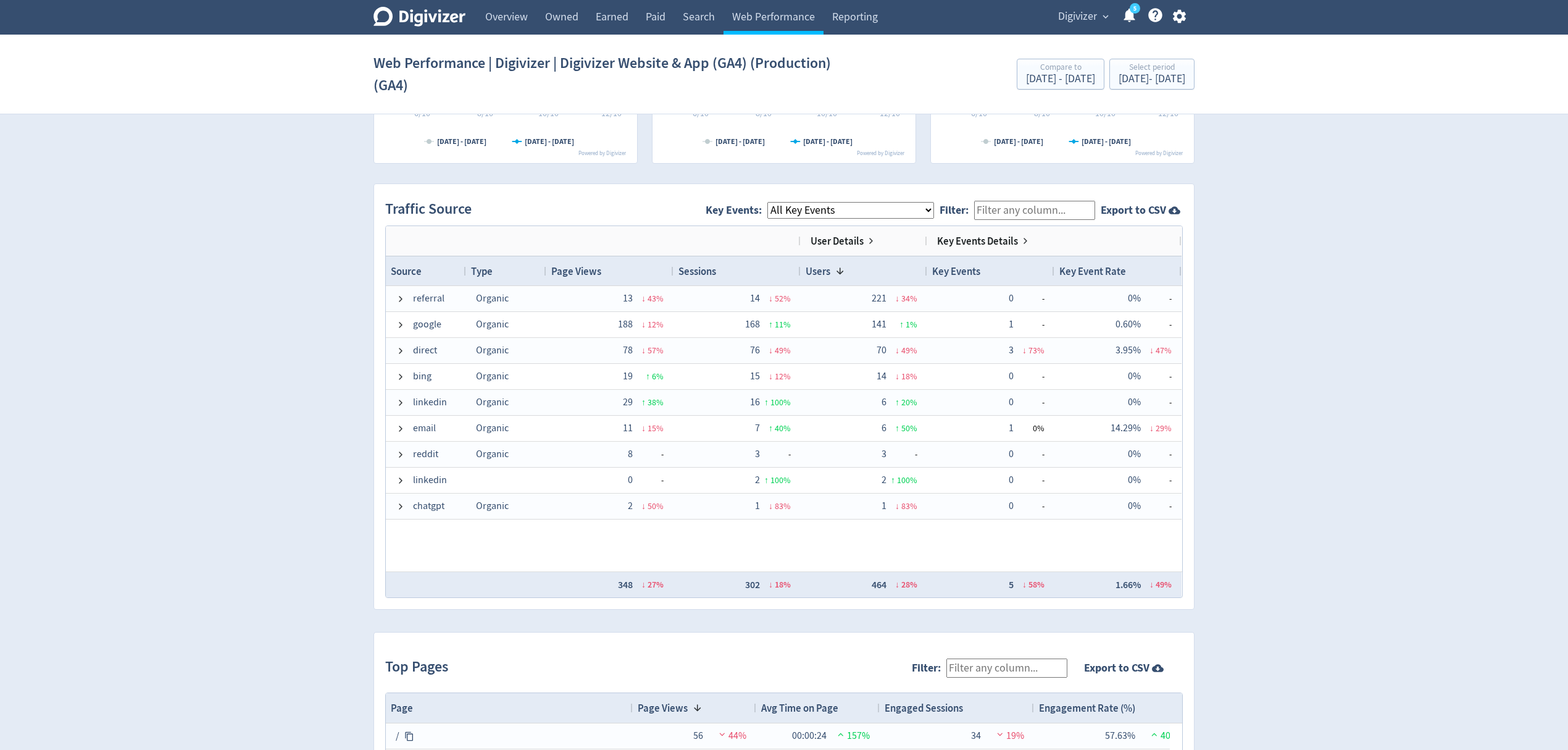
click at [1077, 25] on span "Digivizer" at bounding box center [1077, 17] width 39 height 20
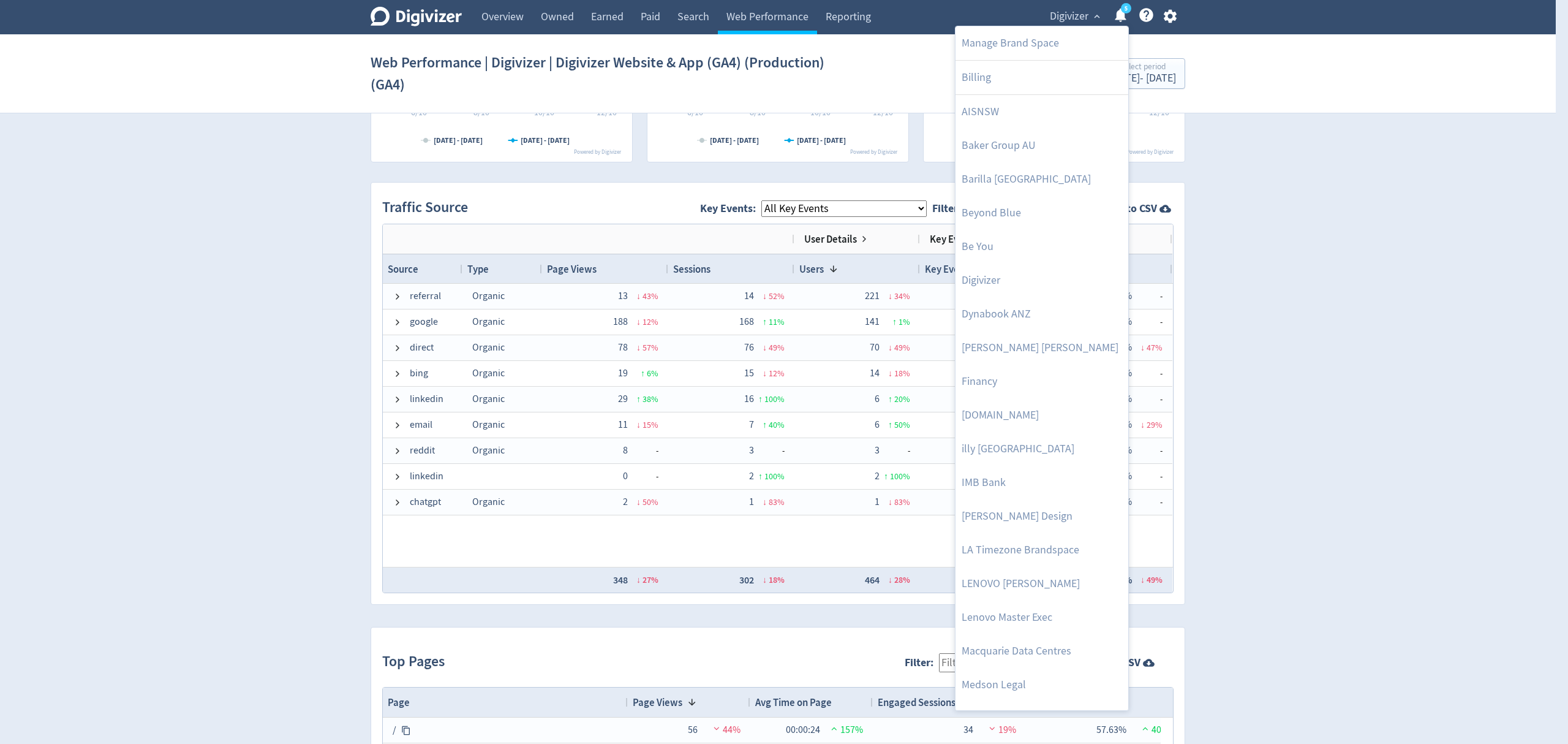
drag, startPoint x: 1002, startPoint y: 477, endPoint x: 846, endPoint y: 35, distance: 468.7
click at [1002, 477] on link "IMB Bank" at bounding box center [1042, 483] width 173 height 34
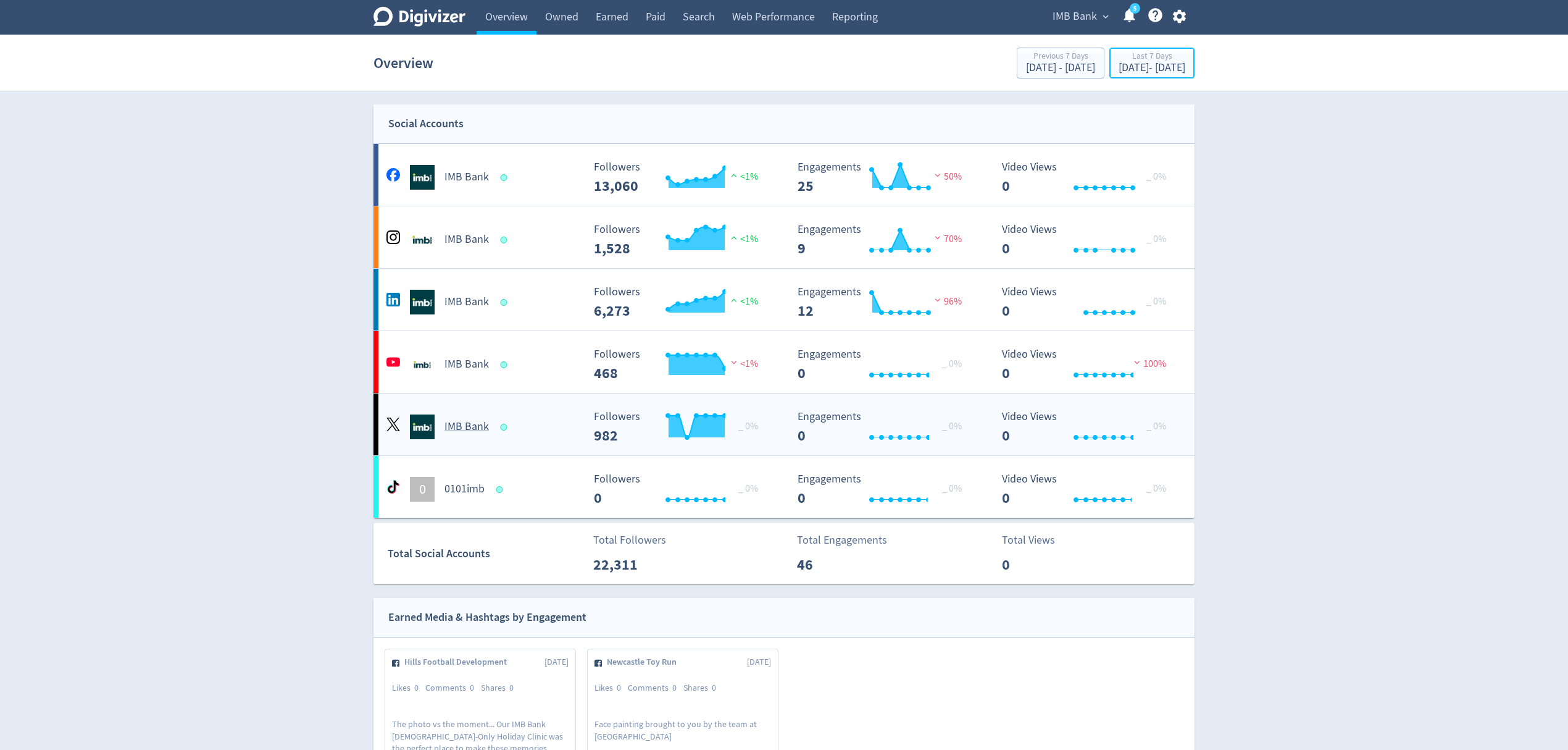
click at [1119, 72] on div "[DATE] - [DATE]" at bounding box center [1152, 67] width 66 height 11
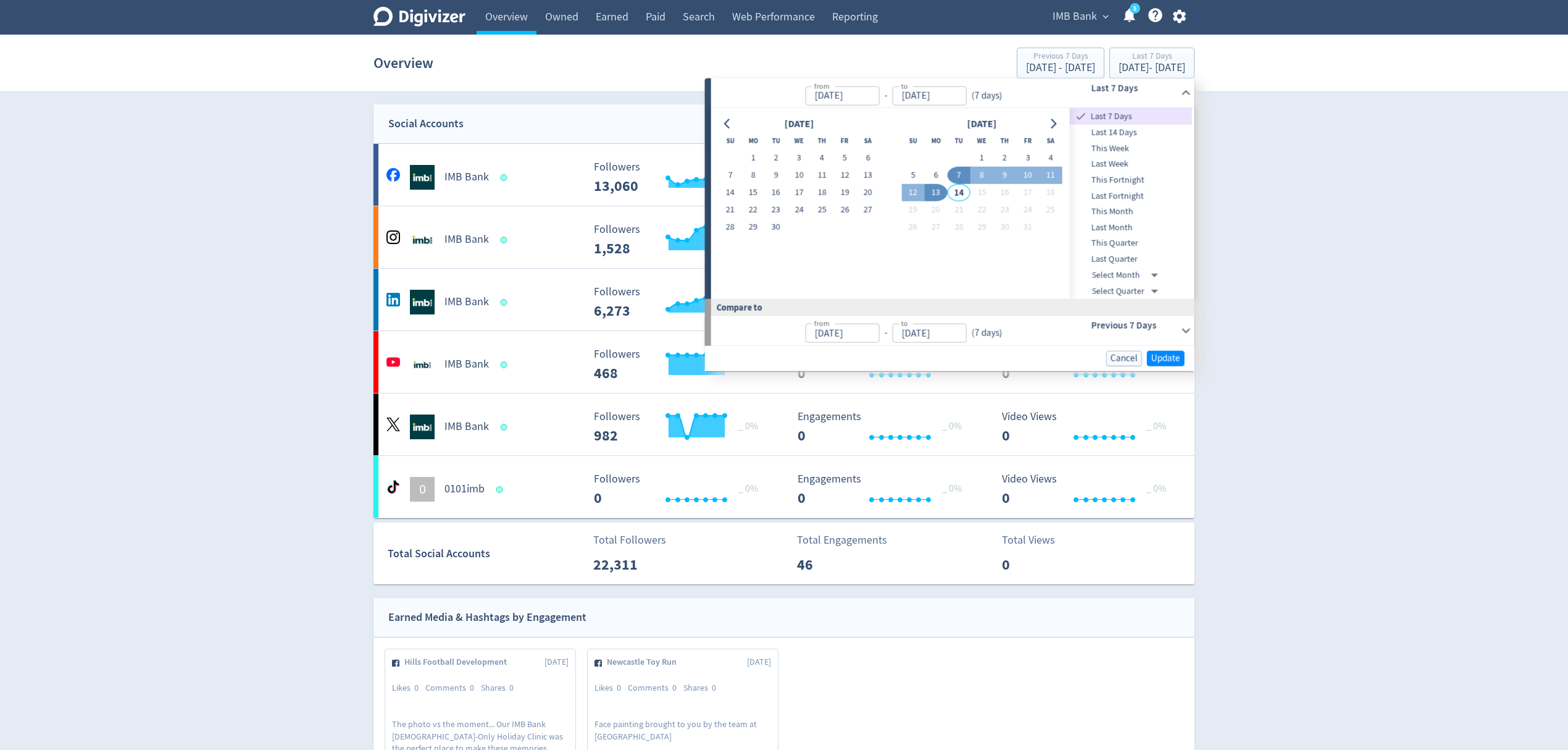
drag, startPoint x: 935, startPoint y: 179, endPoint x: 931, endPoint y: 184, distance: 6.4
click at [934, 179] on button "6" at bounding box center [936, 175] width 22 height 17
type input "[DATE]"
click at [914, 191] on button "12" at bounding box center [912, 192] width 22 height 17
type input "[DATE]"
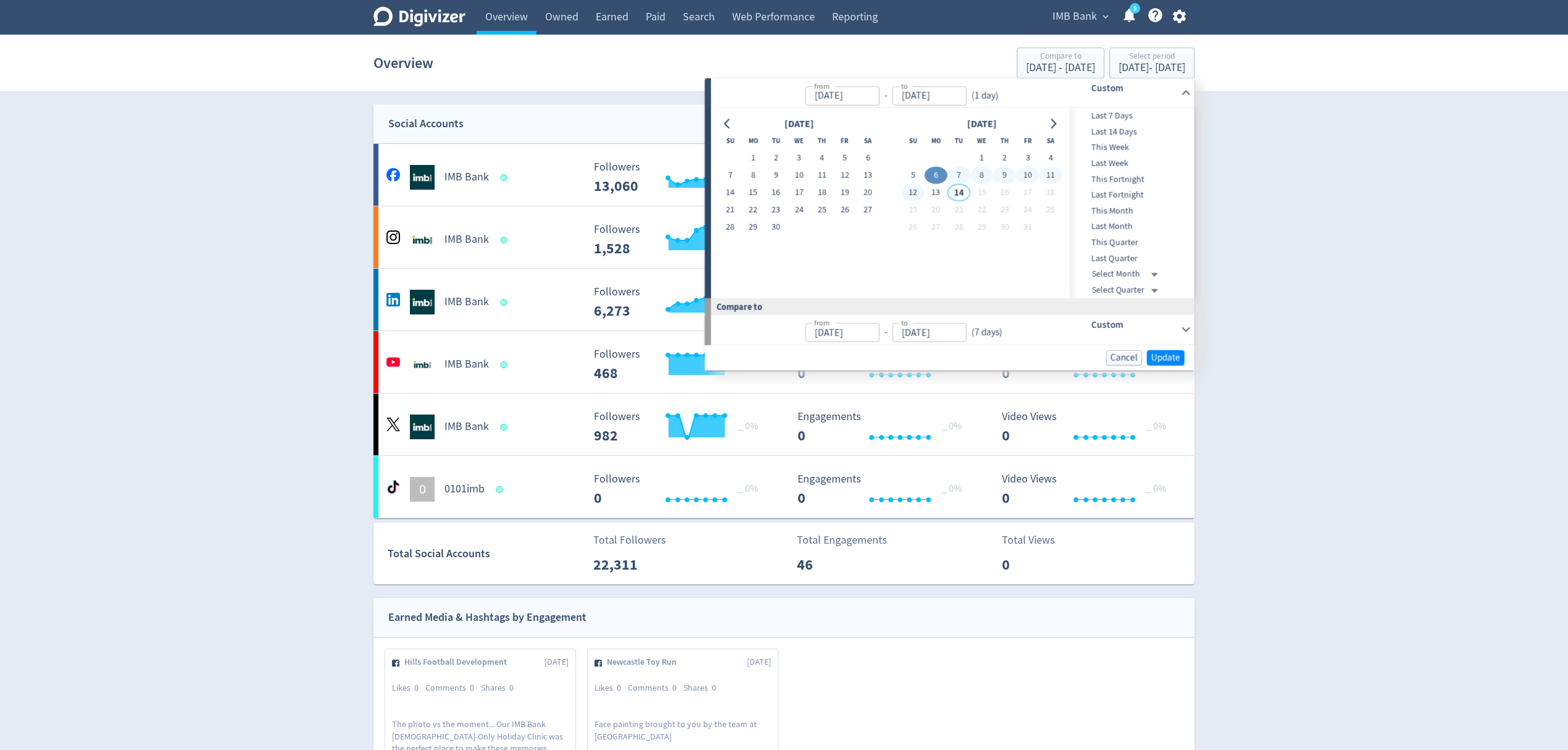
type input "[DATE]"
click at [1166, 358] on span "Update" at bounding box center [1166, 357] width 29 height 9
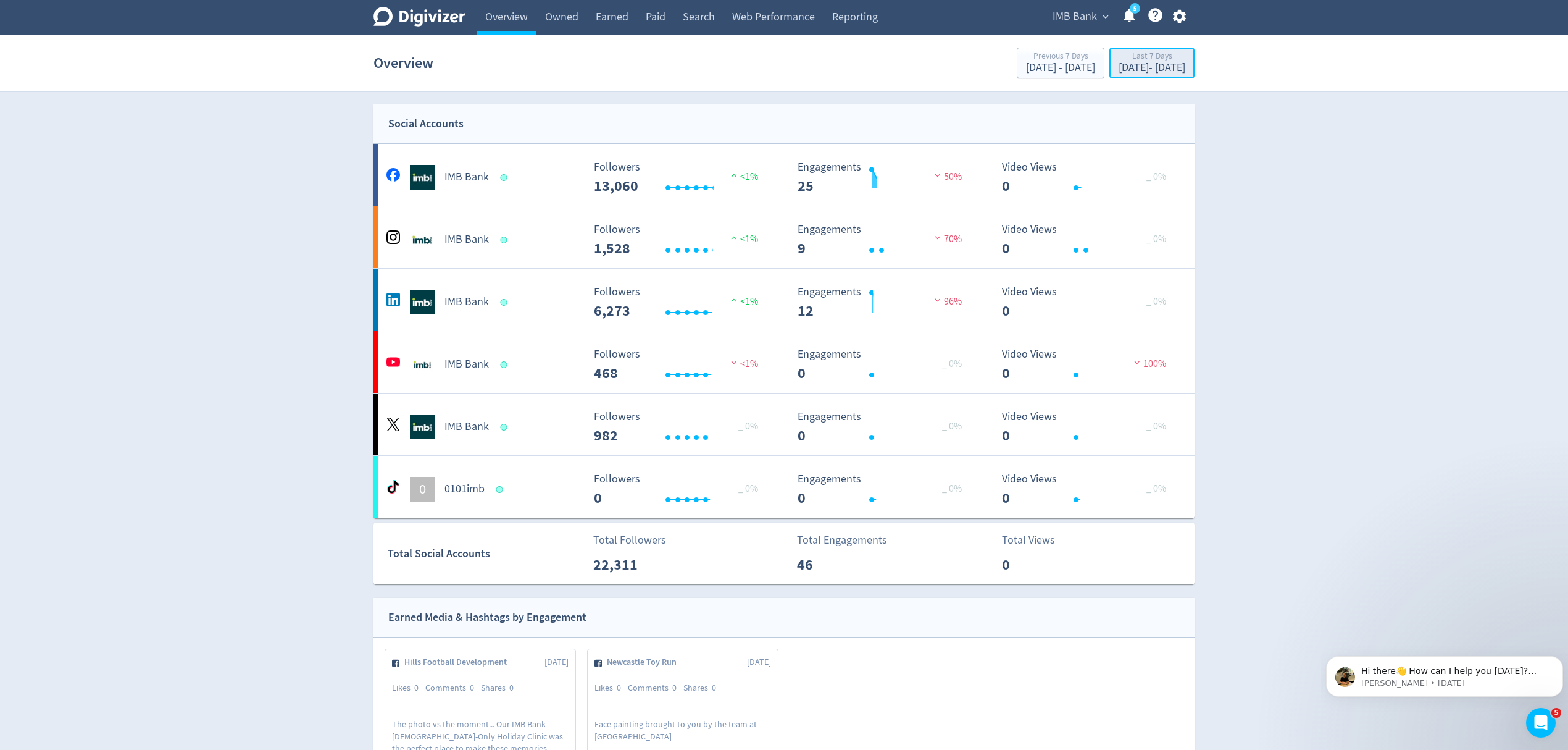
click at [1114, 75] on div "Last 7 Days [DATE] - [DATE]" at bounding box center [1152, 64] width 78 height 25
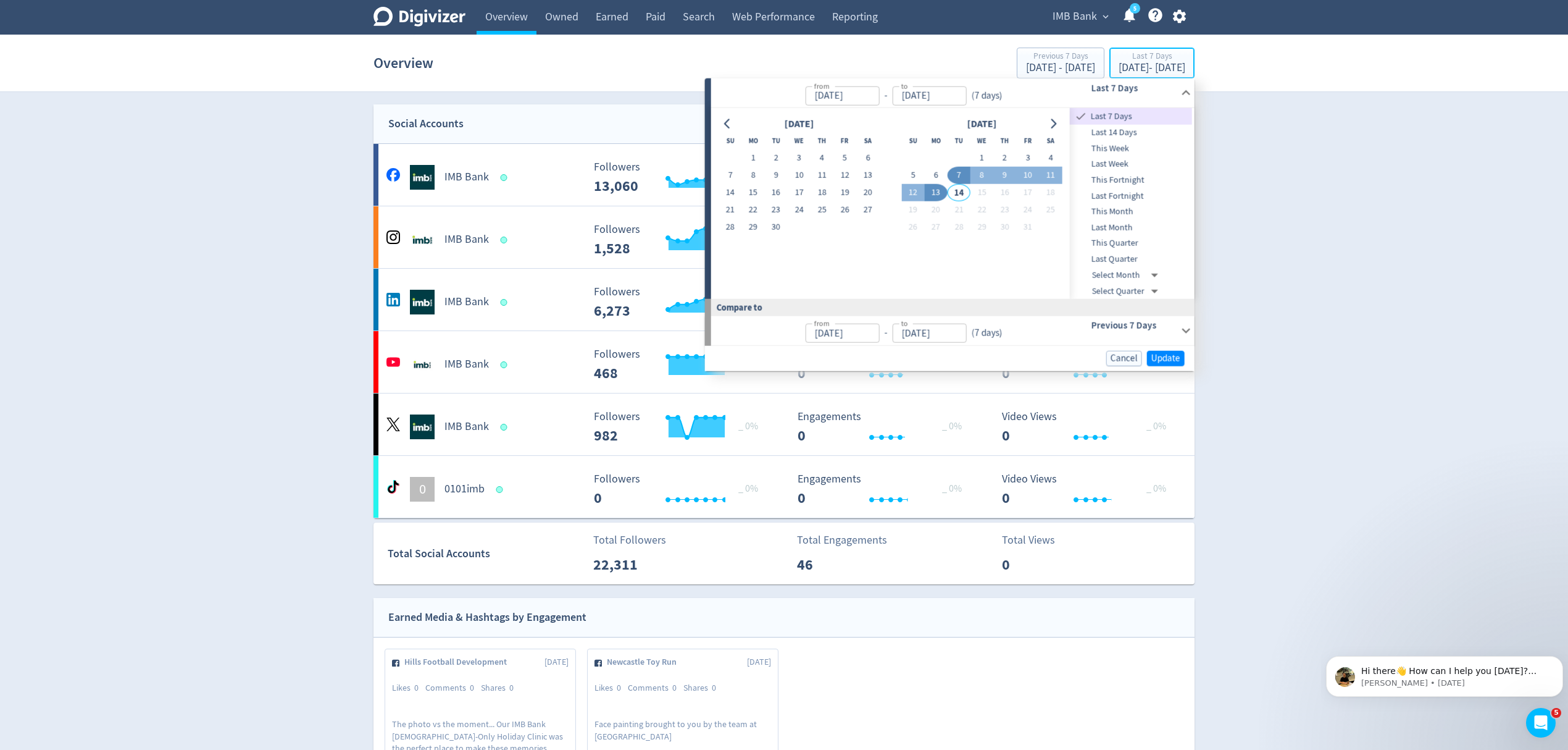
type input "[DATE]"
drag, startPoint x: 938, startPoint y: 174, endPoint x: 920, endPoint y: 183, distance: 20.1
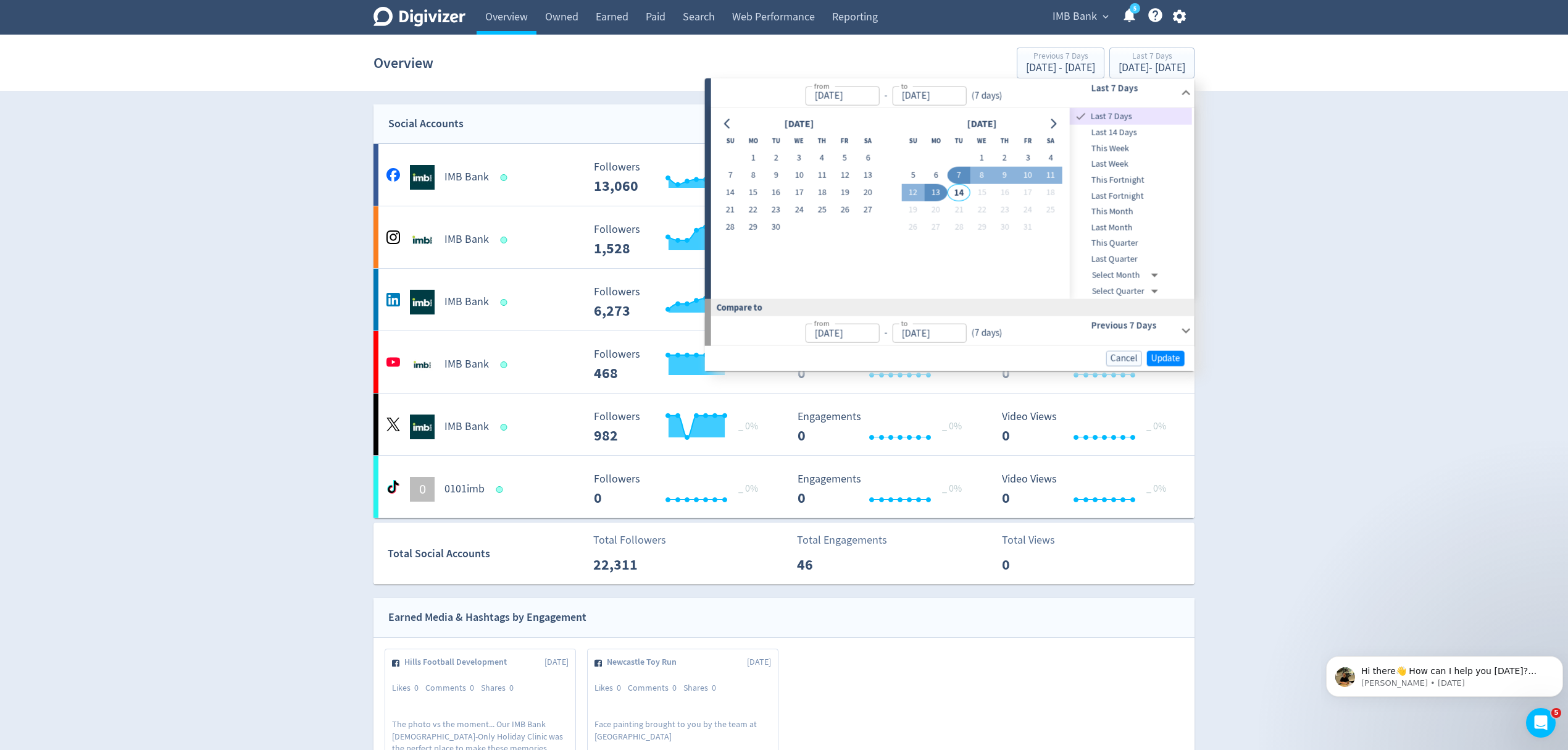
click at [937, 174] on button "6" at bounding box center [936, 175] width 22 height 17
type input "[DATE]"
click at [912, 189] on button "12" at bounding box center [912, 192] width 22 height 17
type input "[DATE]"
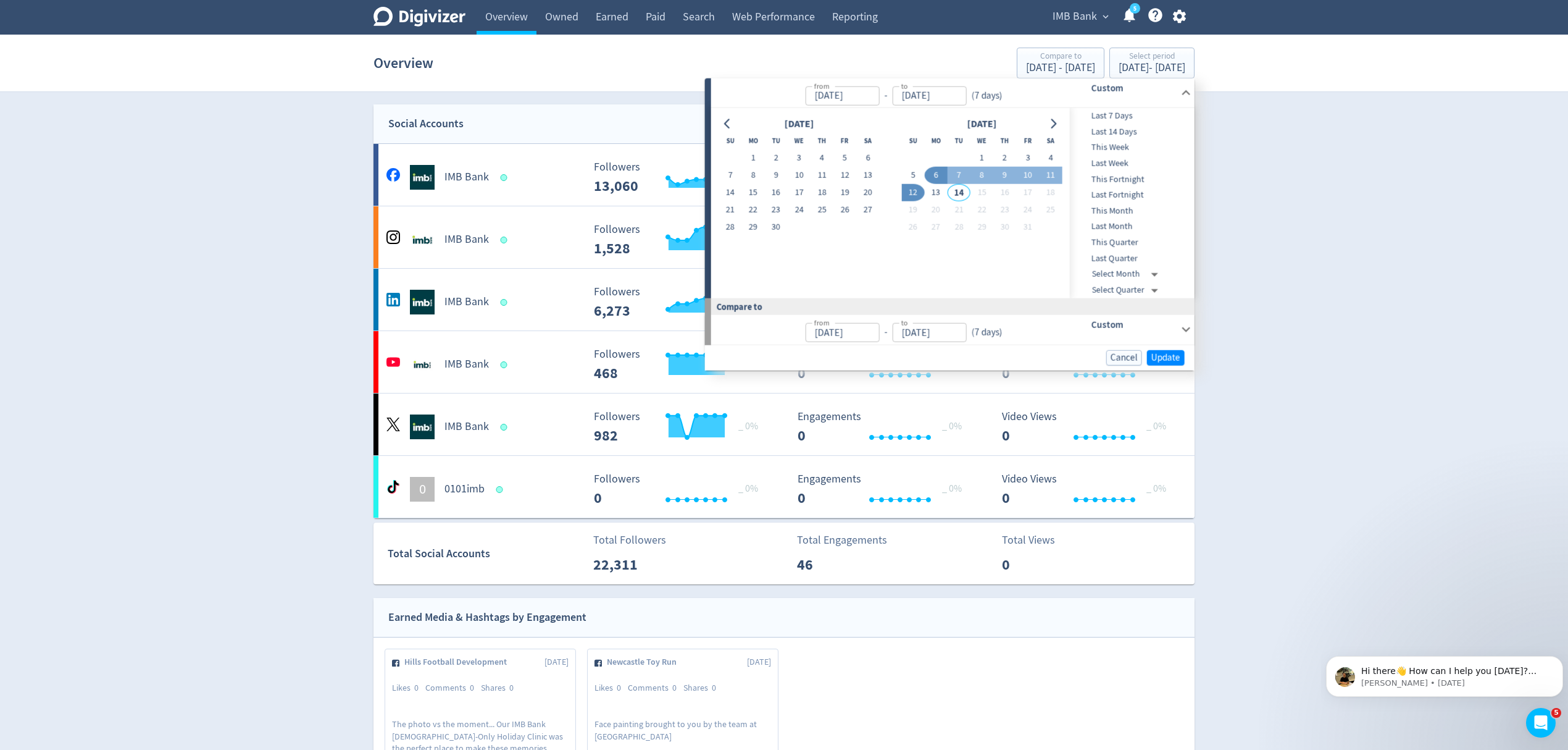
type input "[DATE]"
click at [1167, 357] on span "Update" at bounding box center [1166, 357] width 29 height 9
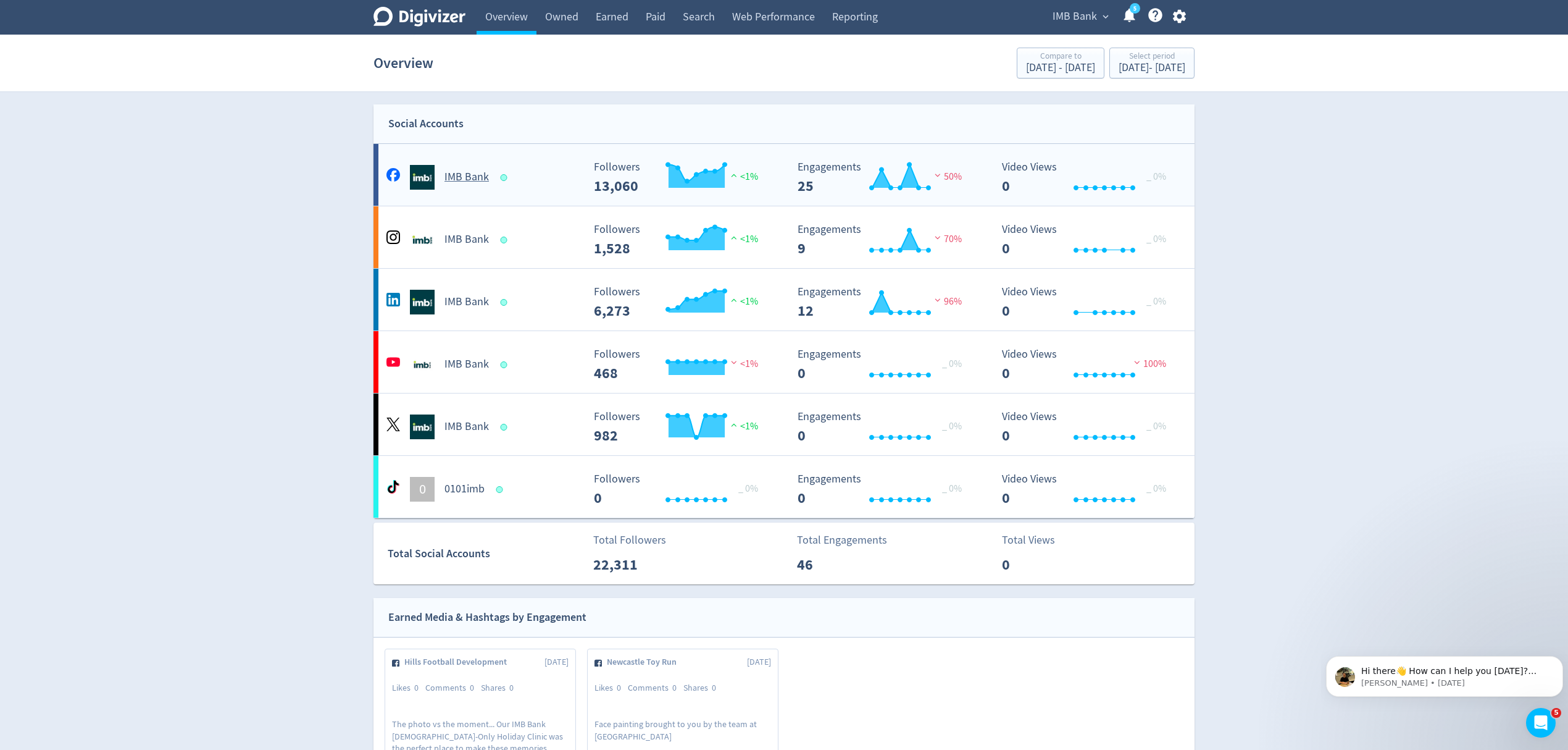
click at [529, 194] on Bank-platform1 "IMB Bank Created with Highcharts 10.3.3 Followers 13,060 <1% Created with Highc…" at bounding box center [784, 174] width 821 height 62
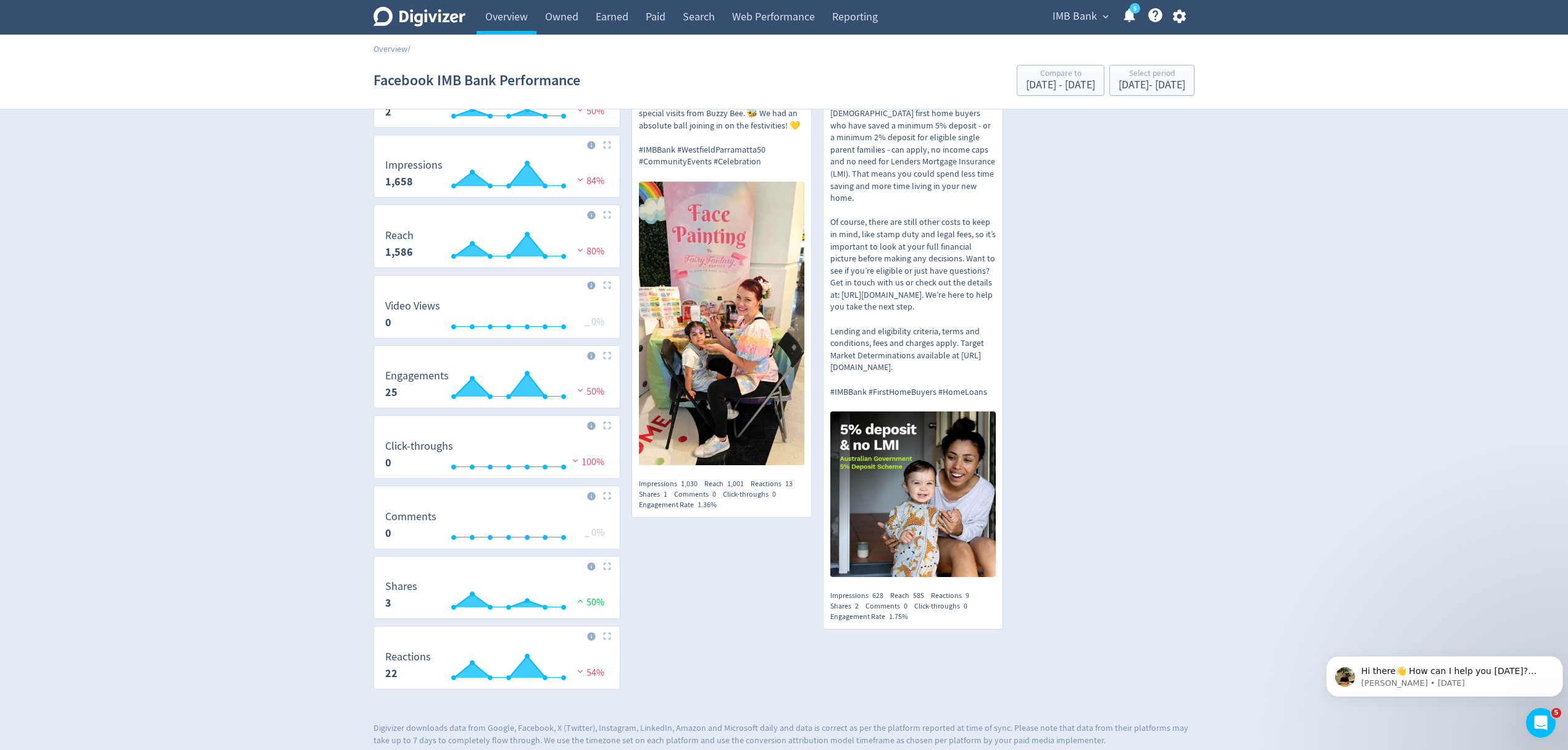
scroll to position [164, 0]
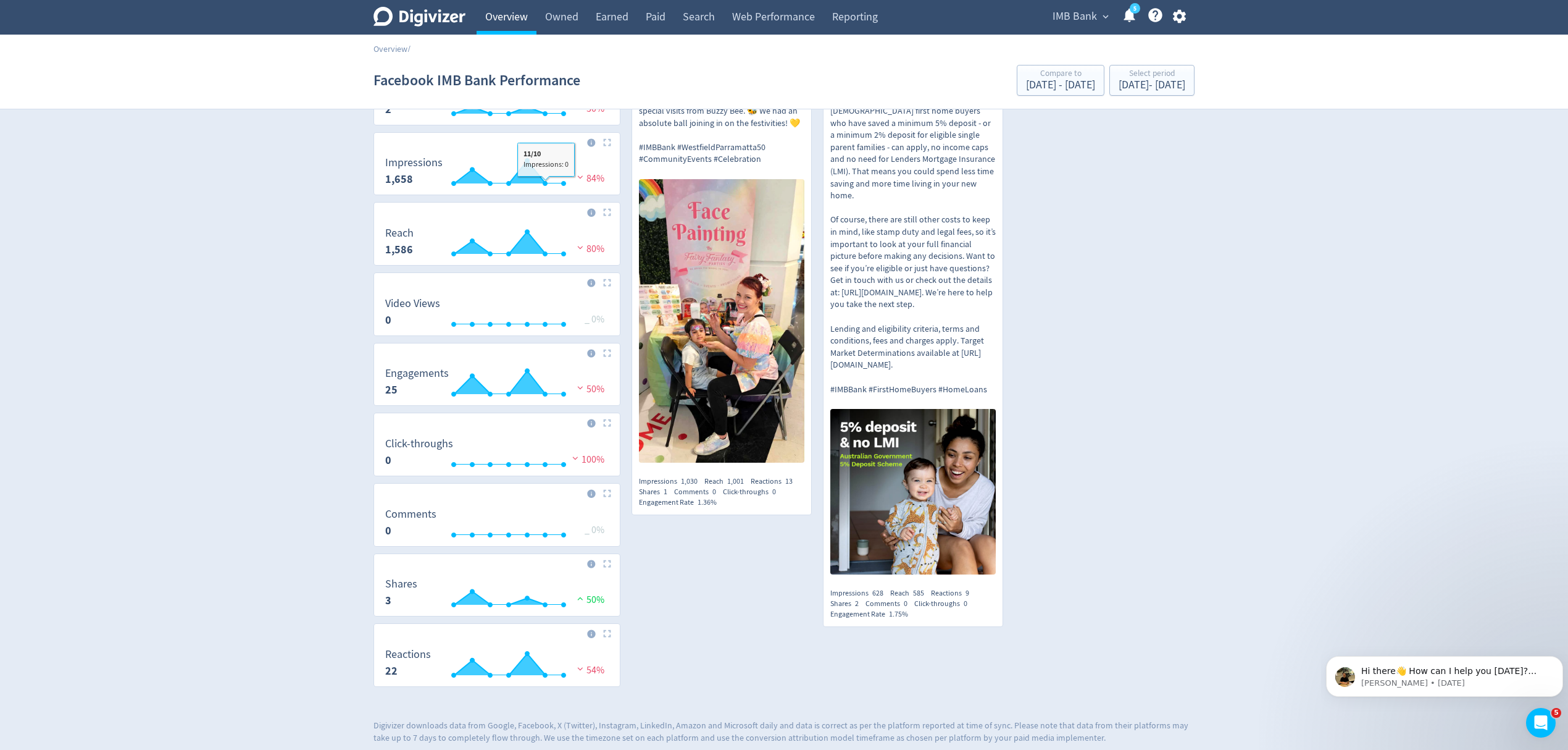
click at [503, 10] on link "Overview" at bounding box center [507, 17] width 60 height 35
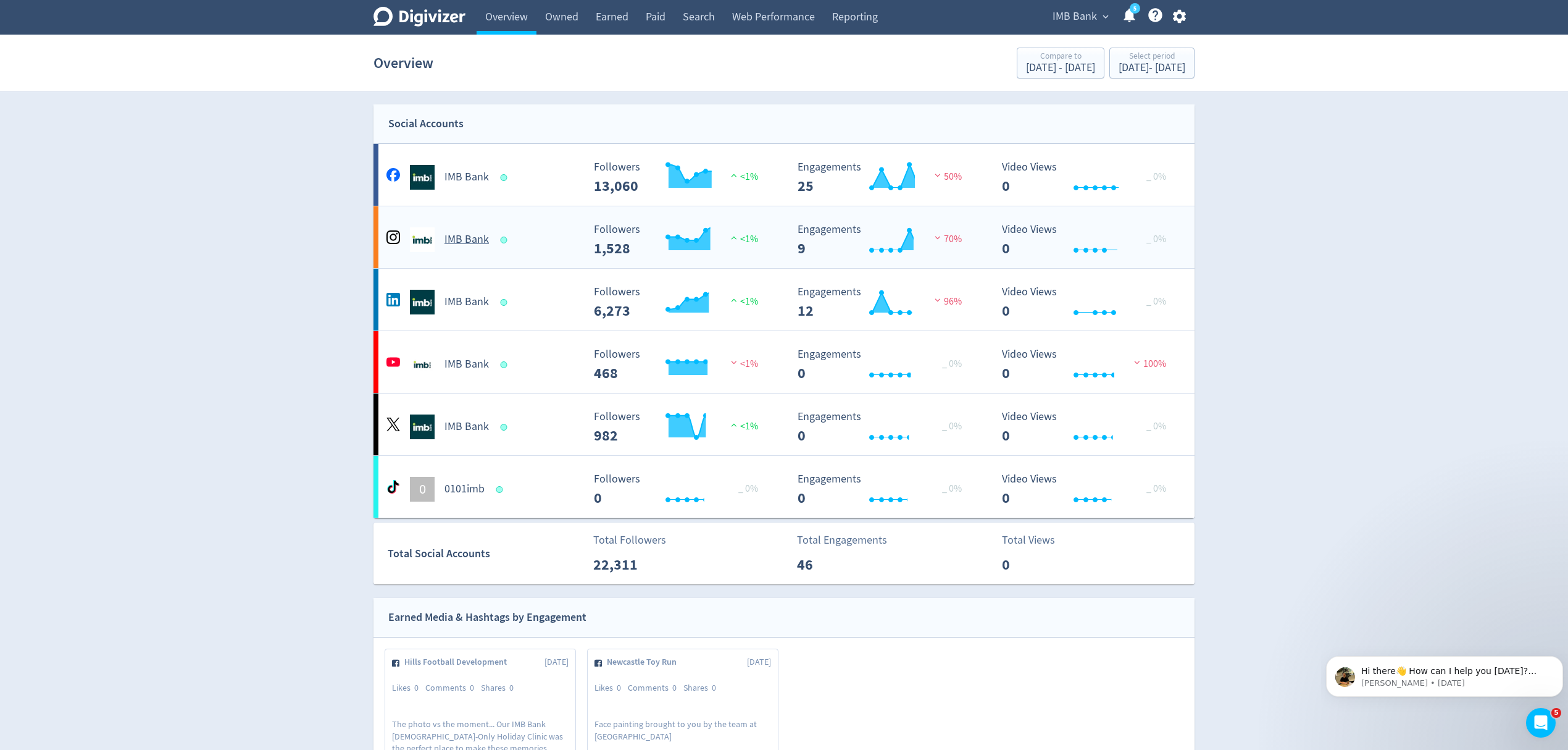
click at [539, 263] on Bank-platform4 "IMB Bank Created with Highcharts 10.3.3 Followers 1,528 <1% Created with Highch…" at bounding box center [784, 237] width 821 height 62
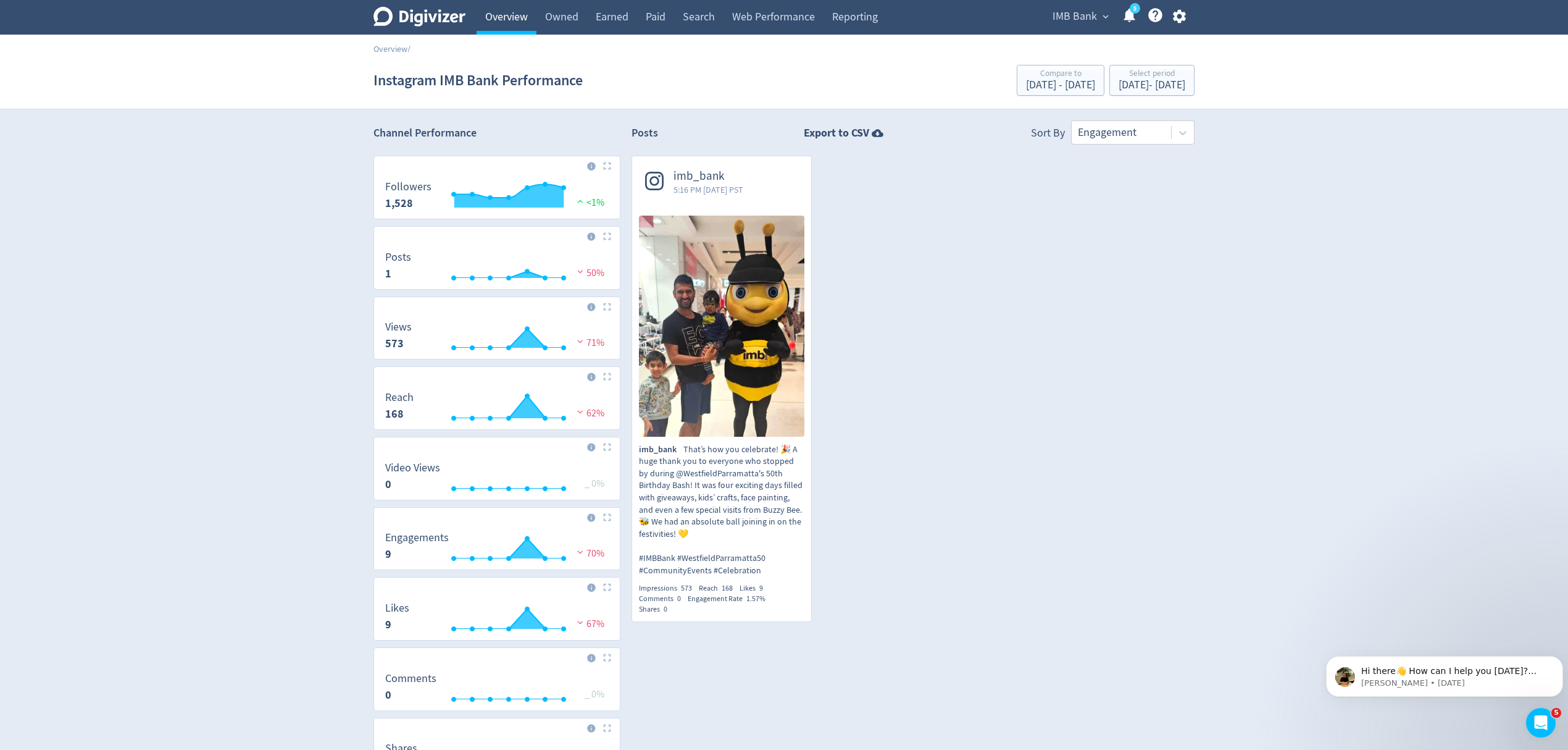
click at [507, 21] on link "Overview" at bounding box center [507, 17] width 60 height 35
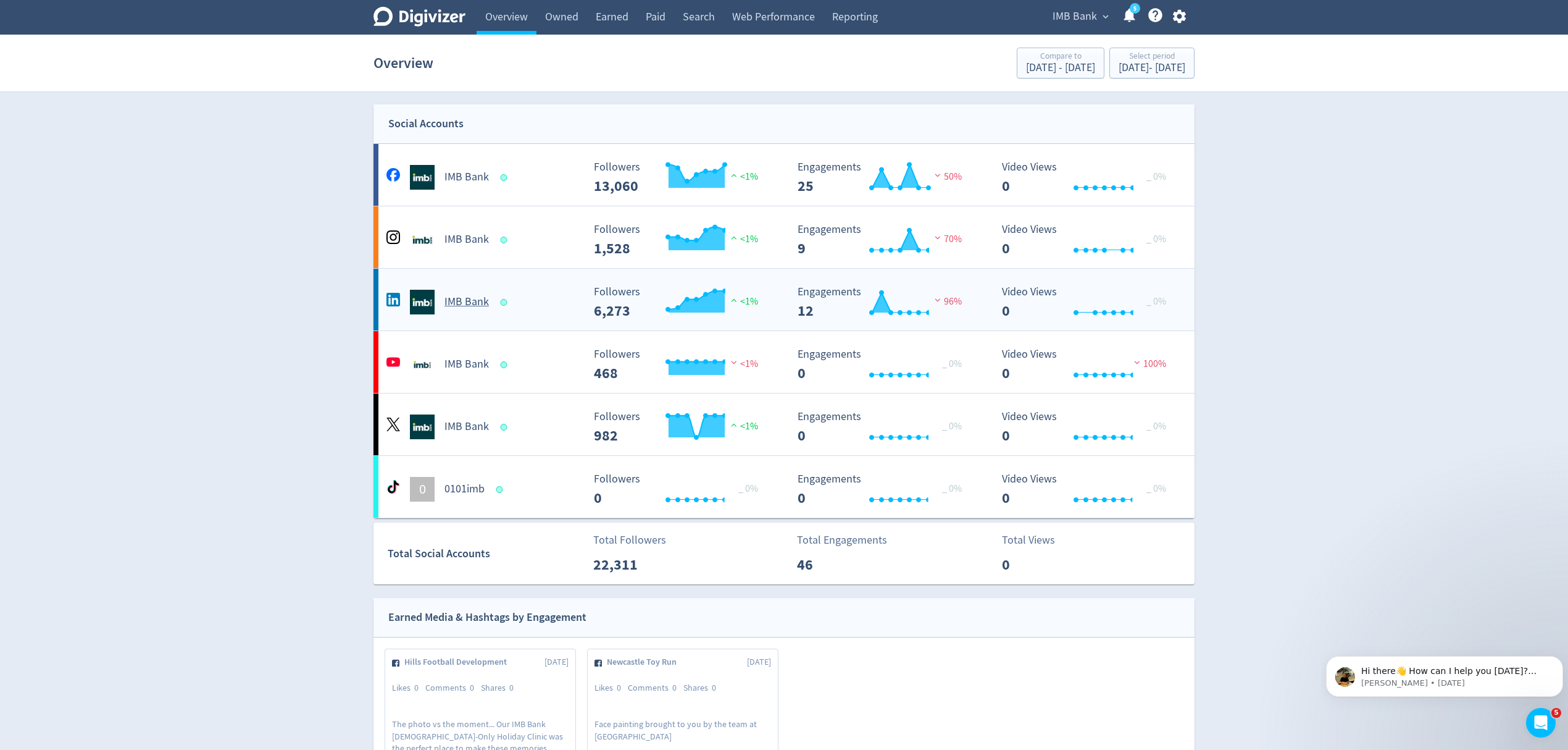
click at [530, 317] on Bank-platform2 "IMB Bank Created with Highcharts 10.3.3 Followers 6,273 <1% Created with Highch…" at bounding box center [784, 299] width 821 height 62
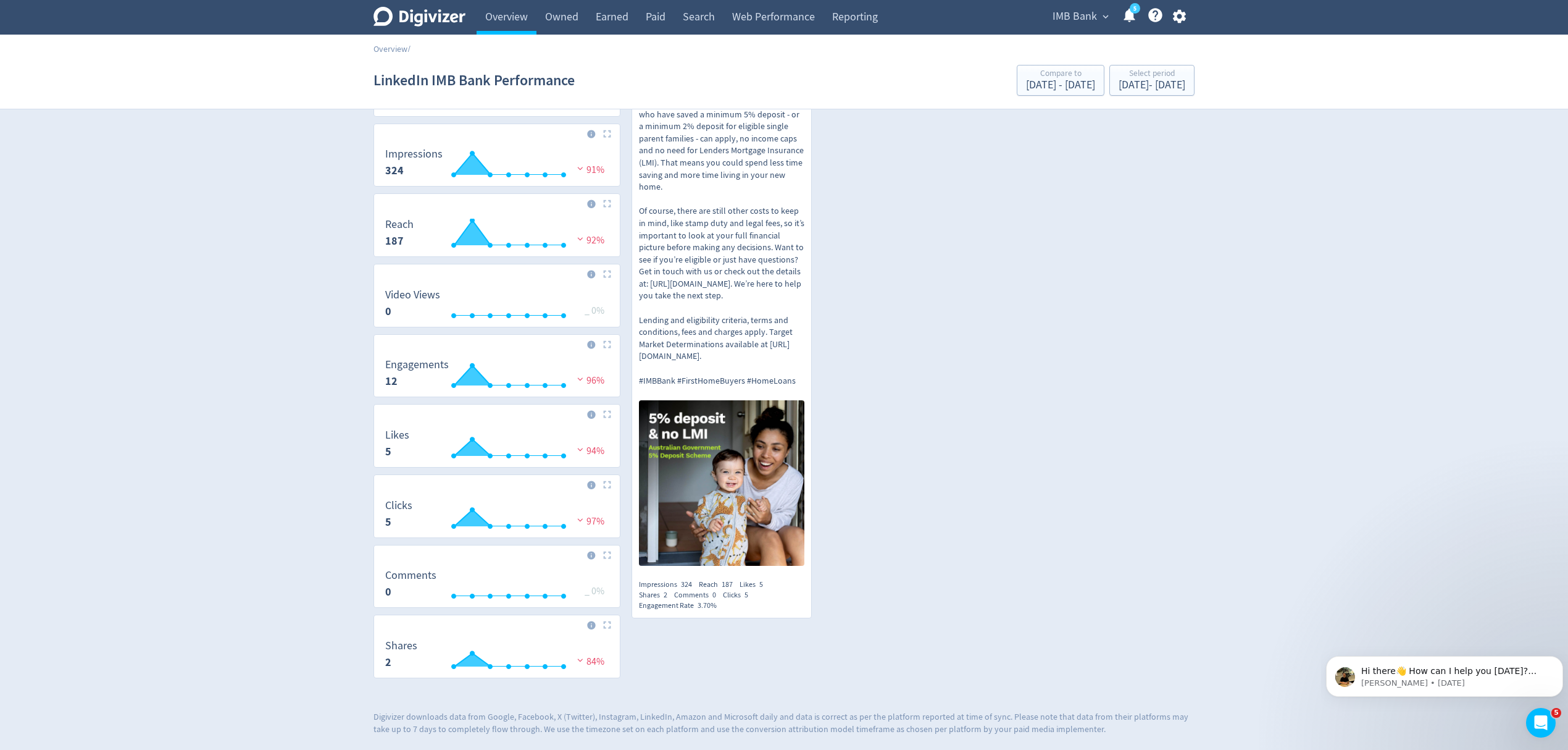
scroll to position [181, 0]
click at [656, 13] on link "Paid" at bounding box center [656, 17] width 37 height 35
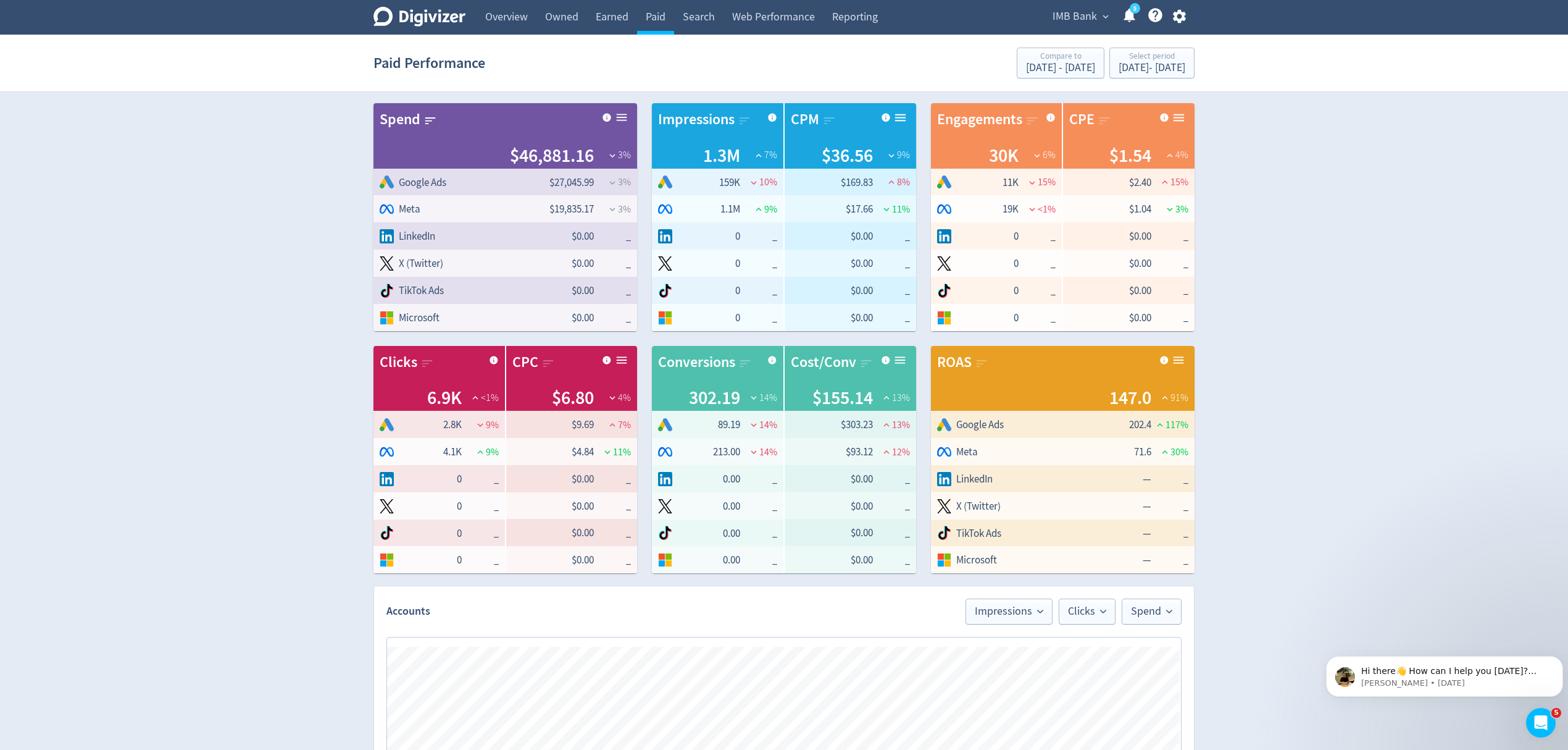
scroll to position [411, 0]
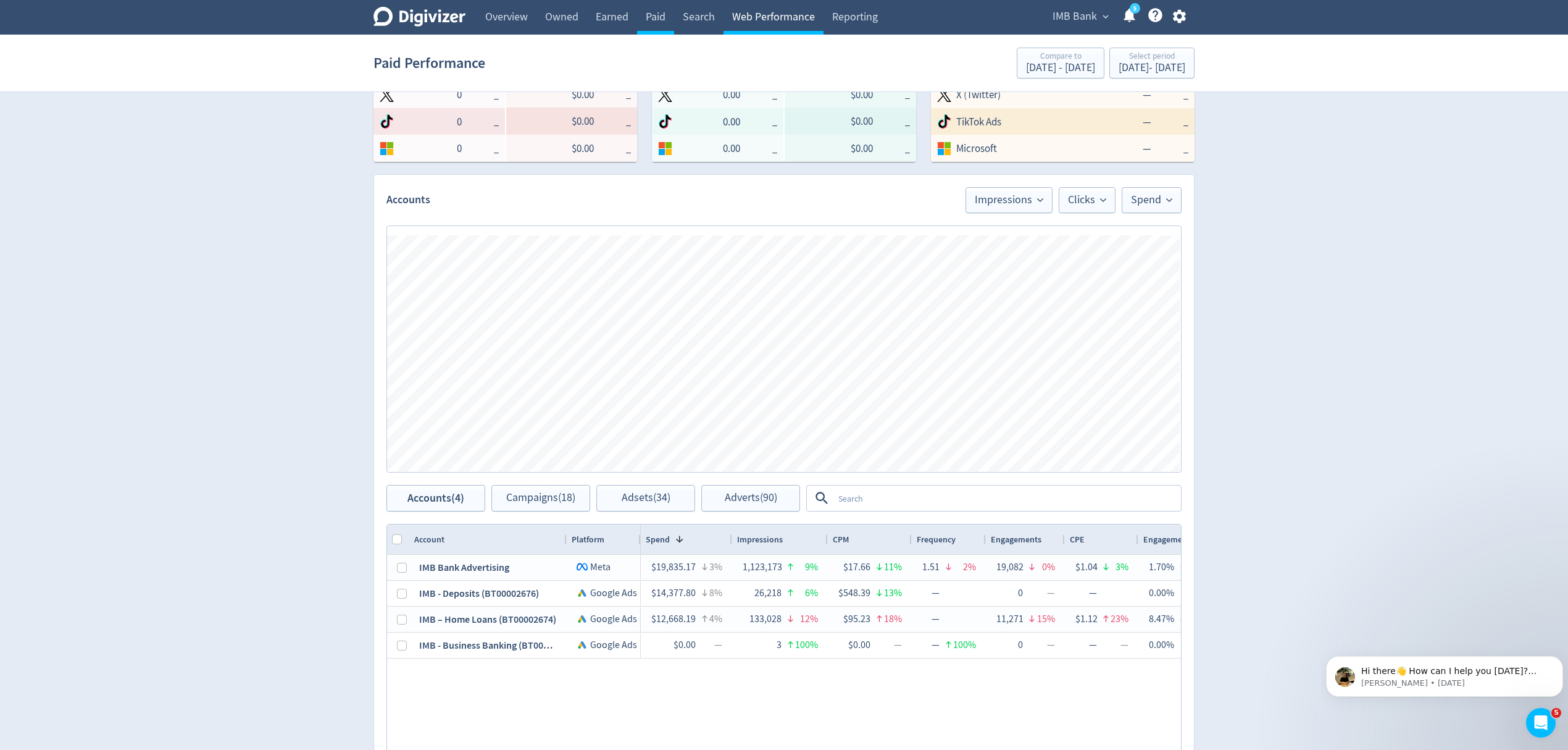
click at [771, 18] on link "Web Performance" at bounding box center [773, 17] width 100 height 35
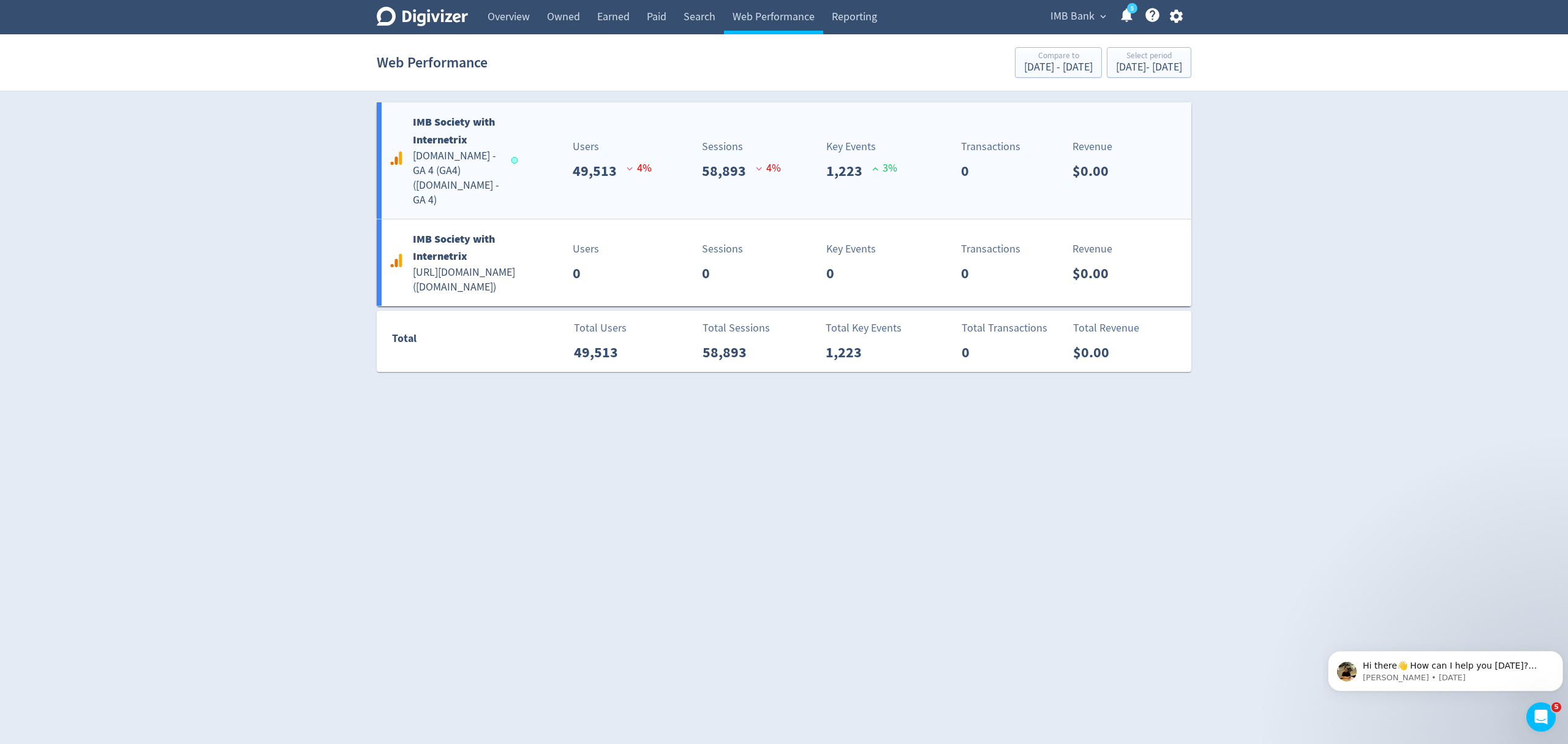
click at [527, 182] on div "IMB Society with Internetrix imb.com.au - GA 4 (GA4) ( imb.com.au - GA 4 ) User…" at bounding box center [784, 160] width 814 height 117
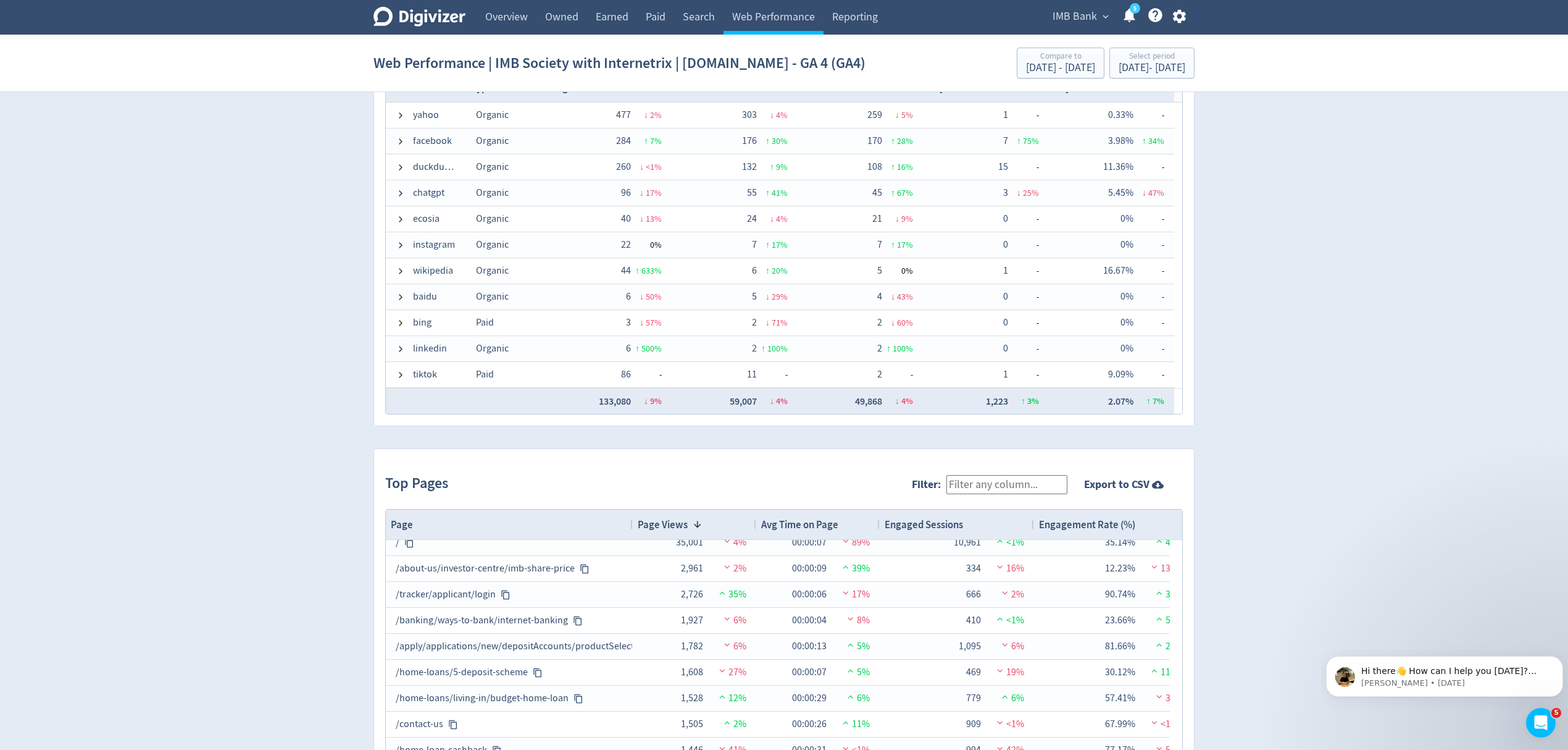
scroll to position [13, 0]
click at [608, 13] on link "Earned" at bounding box center [612, 17] width 50 height 35
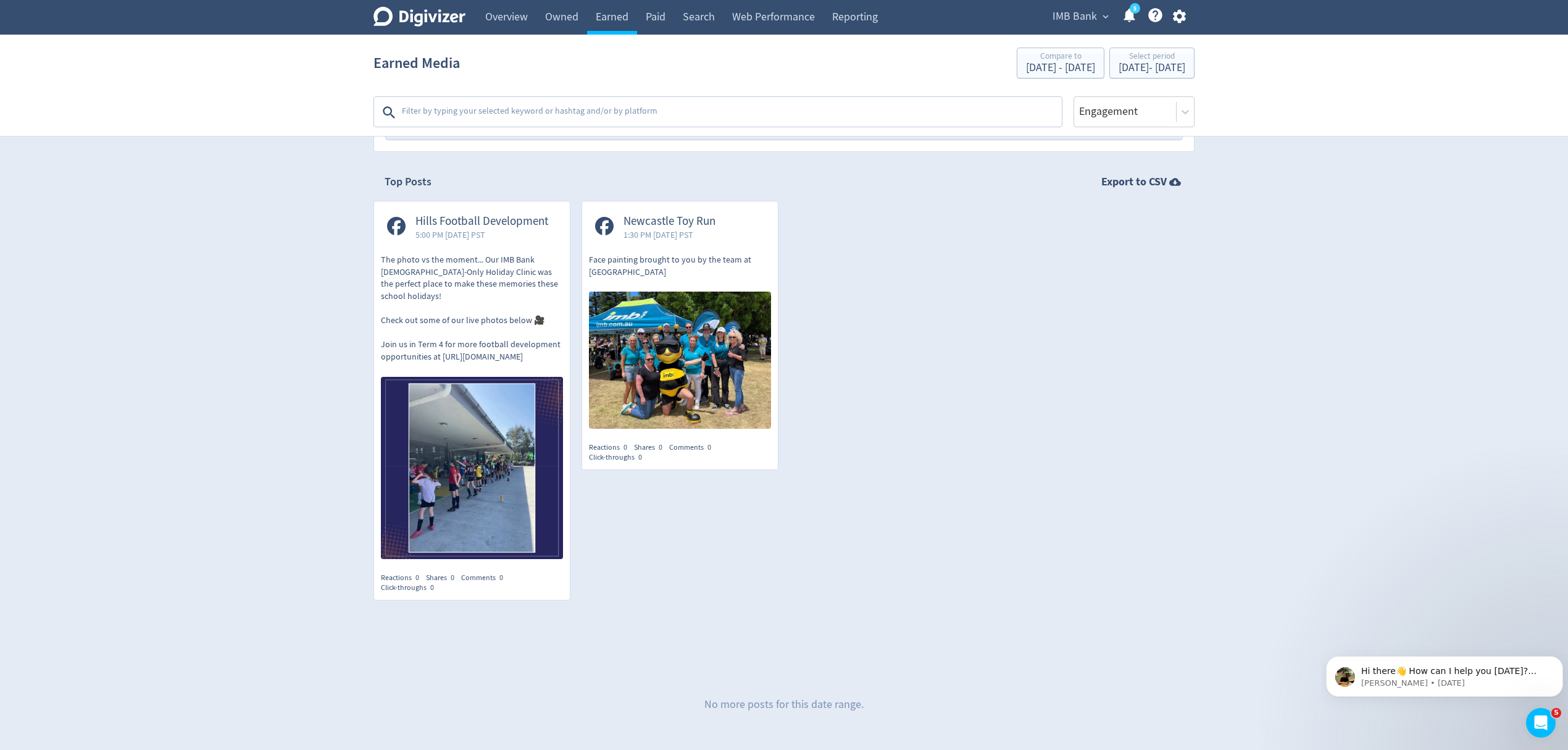
scroll to position [247, 0]
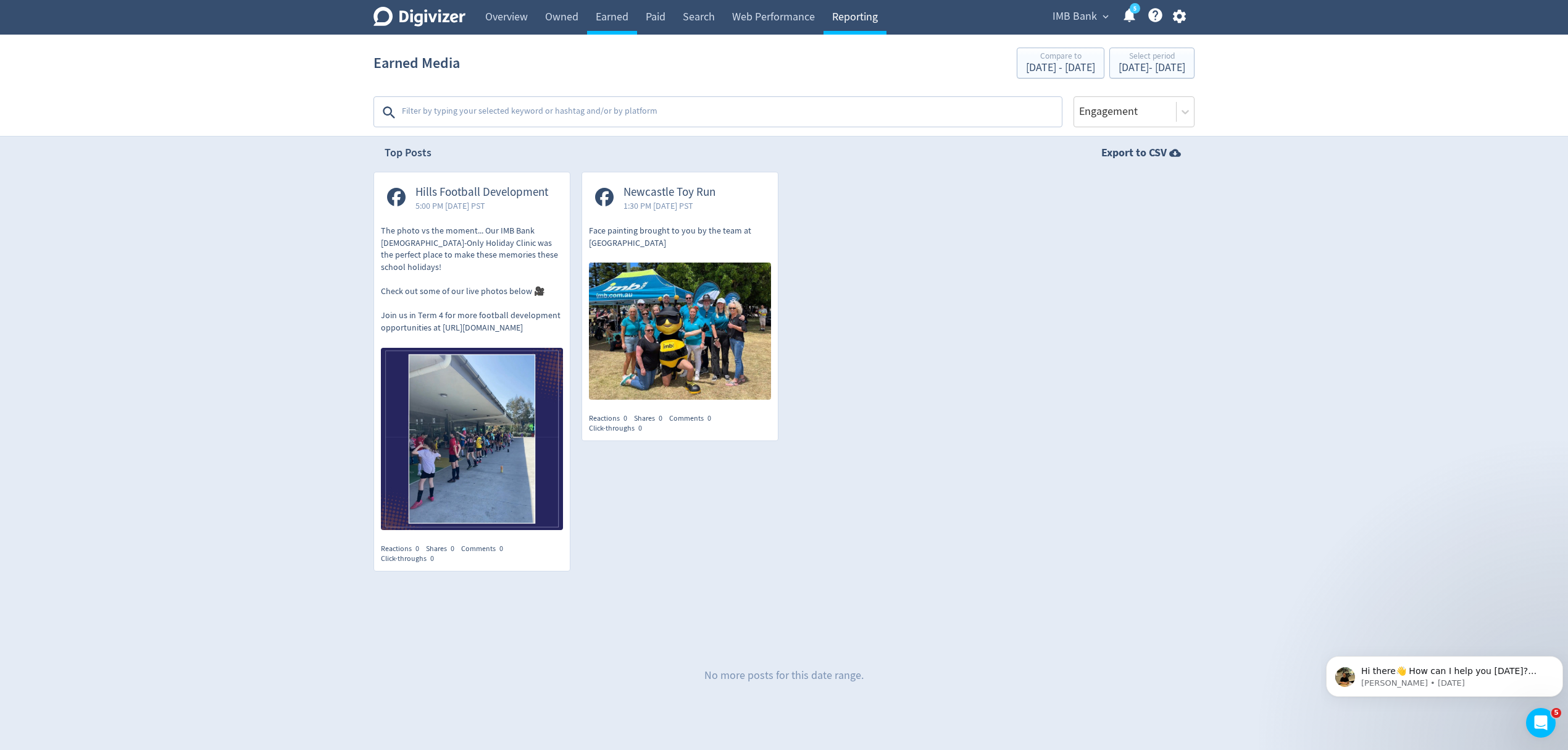
click at [832, 18] on link "Reporting" at bounding box center [855, 17] width 63 height 35
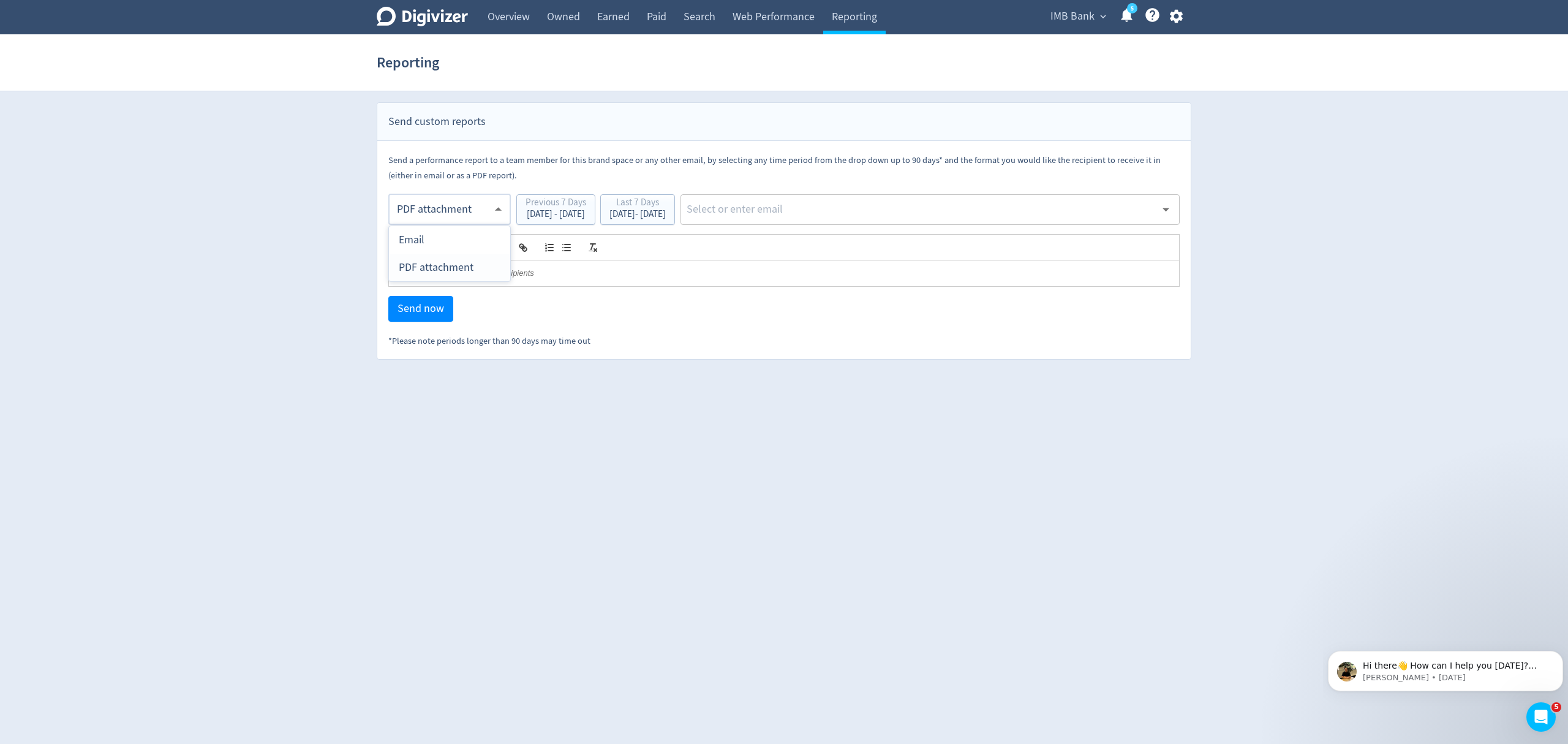
click at [430, 207] on body "Digivizer Logo Mark Digivizer Logo Overview Owned Earned Paid Search Web Perfor…" at bounding box center [784, 180] width 1568 height 360
click at [495, 10] on div at bounding box center [784, 372] width 1568 height 744
click at [501, 20] on link "Overview" at bounding box center [509, 17] width 60 height 35
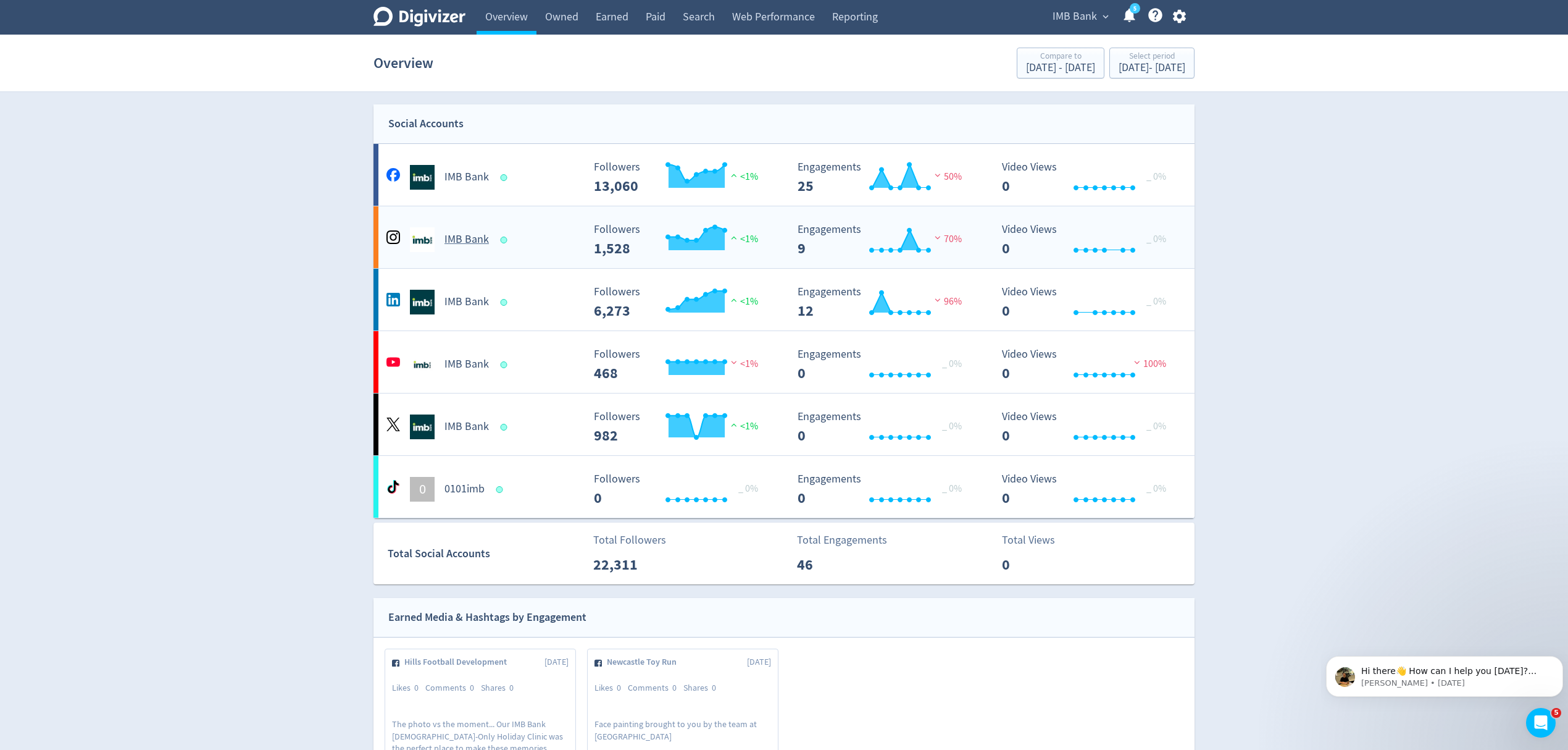
click at [529, 248] on div "IMB Bank" at bounding box center [483, 240] width 199 height 25
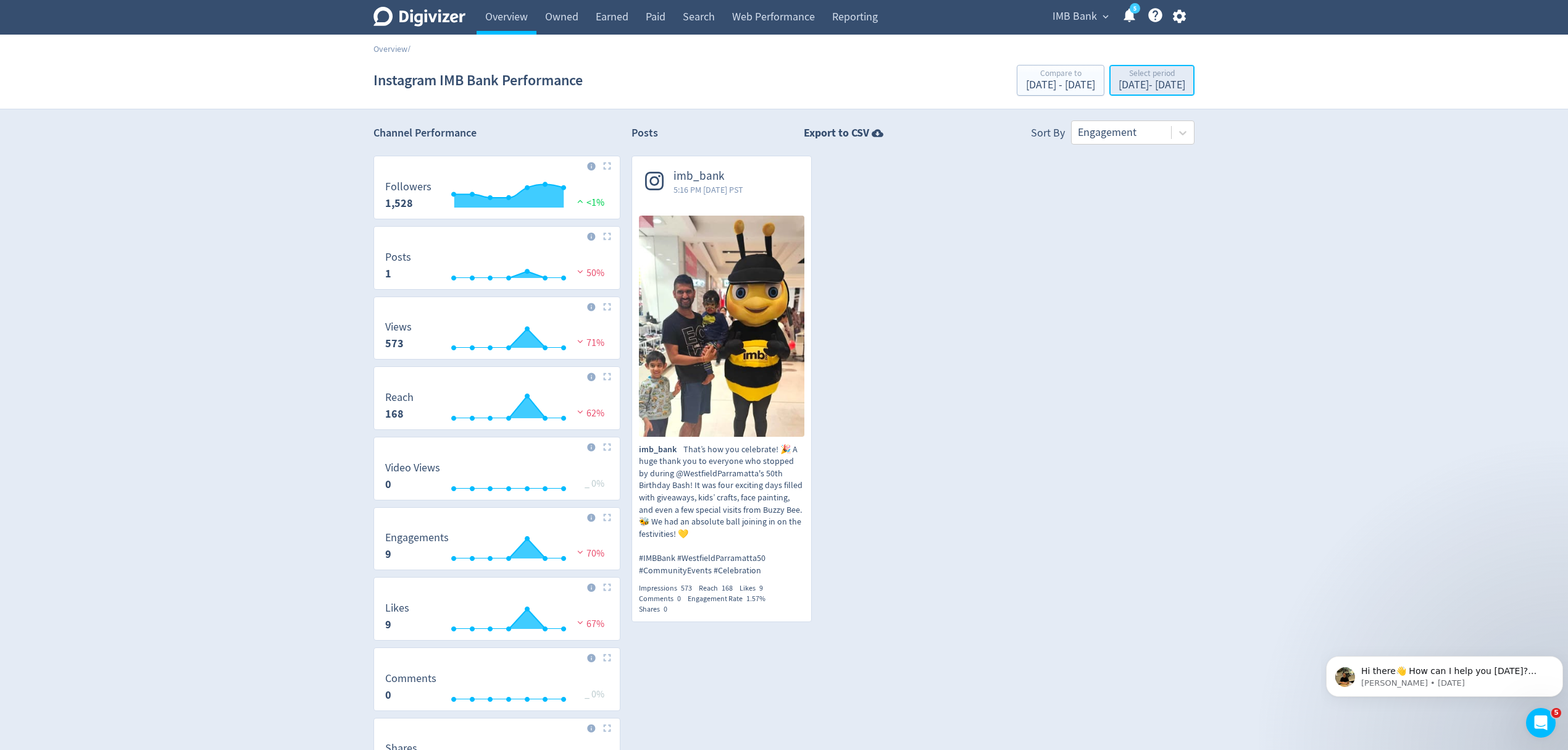
click at [1119, 70] on div "Select period" at bounding box center [1152, 75] width 66 height 11
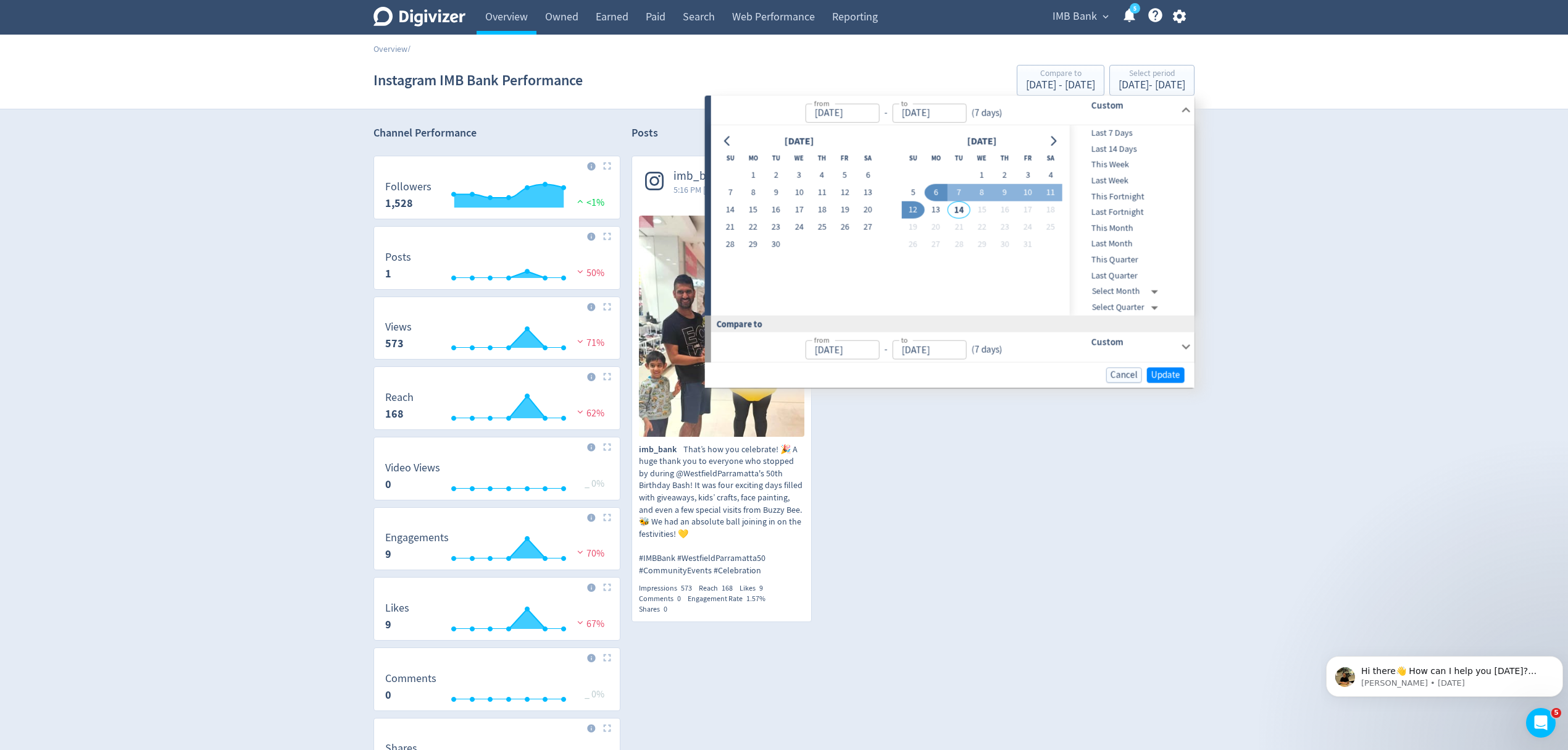
click at [1109, 138] on span "Last 7 Days" at bounding box center [1131, 133] width 122 height 13
type input "[DATE]"
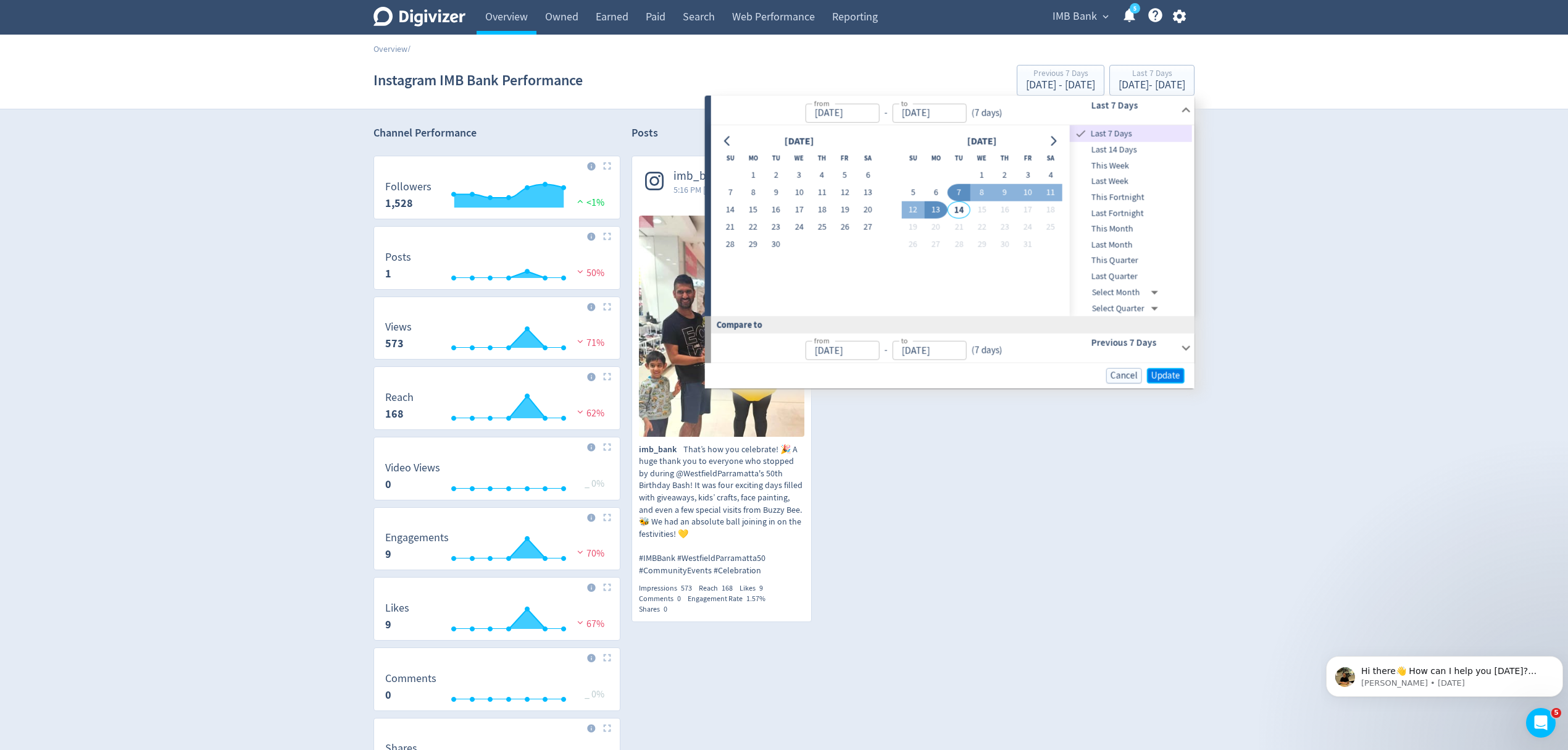
click at [1149, 379] on button "Update" at bounding box center [1166, 375] width 38 height 15
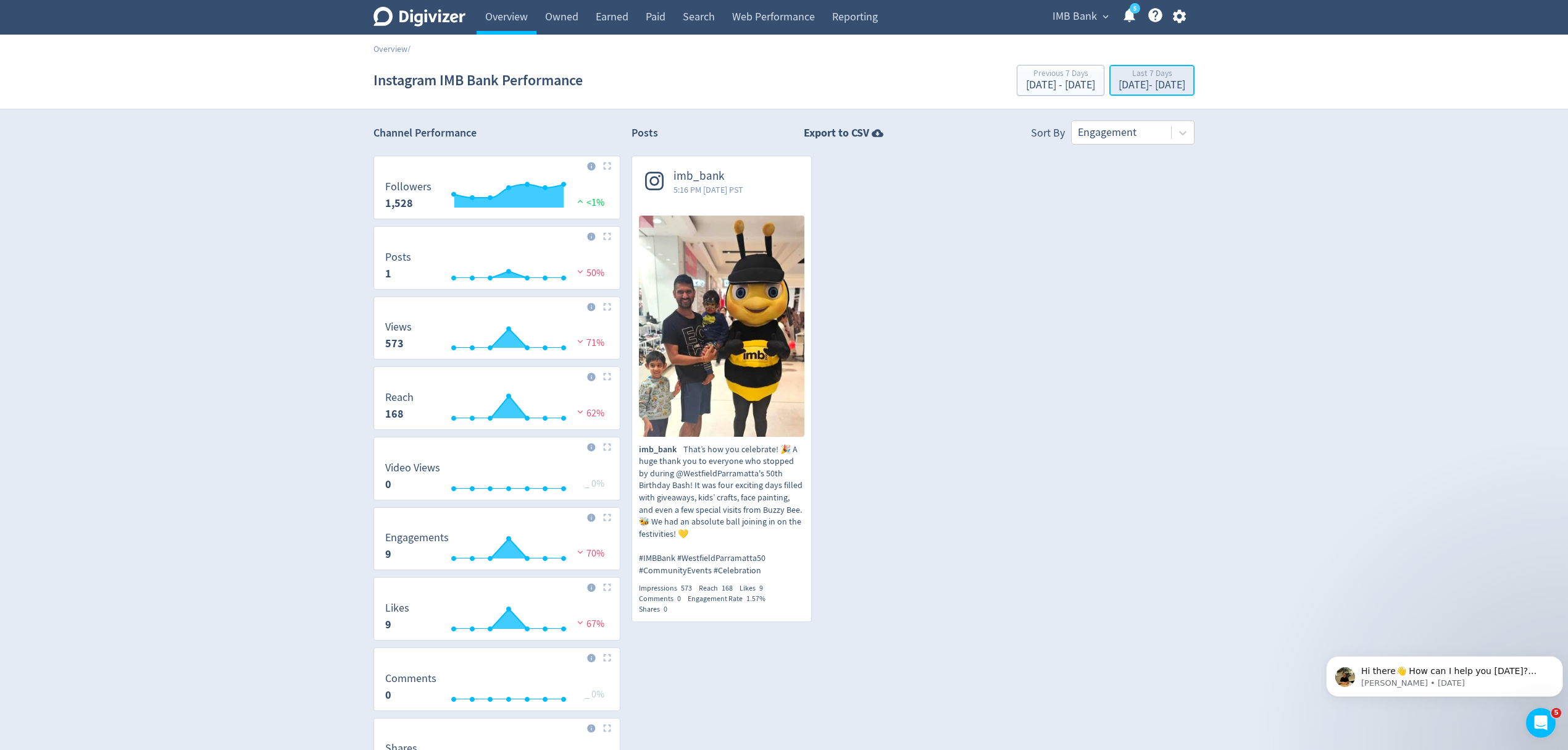
click at [1129, 80] on div "[DATE] - [DATE]" at bounding box center [1152, 85] width 66 height 11
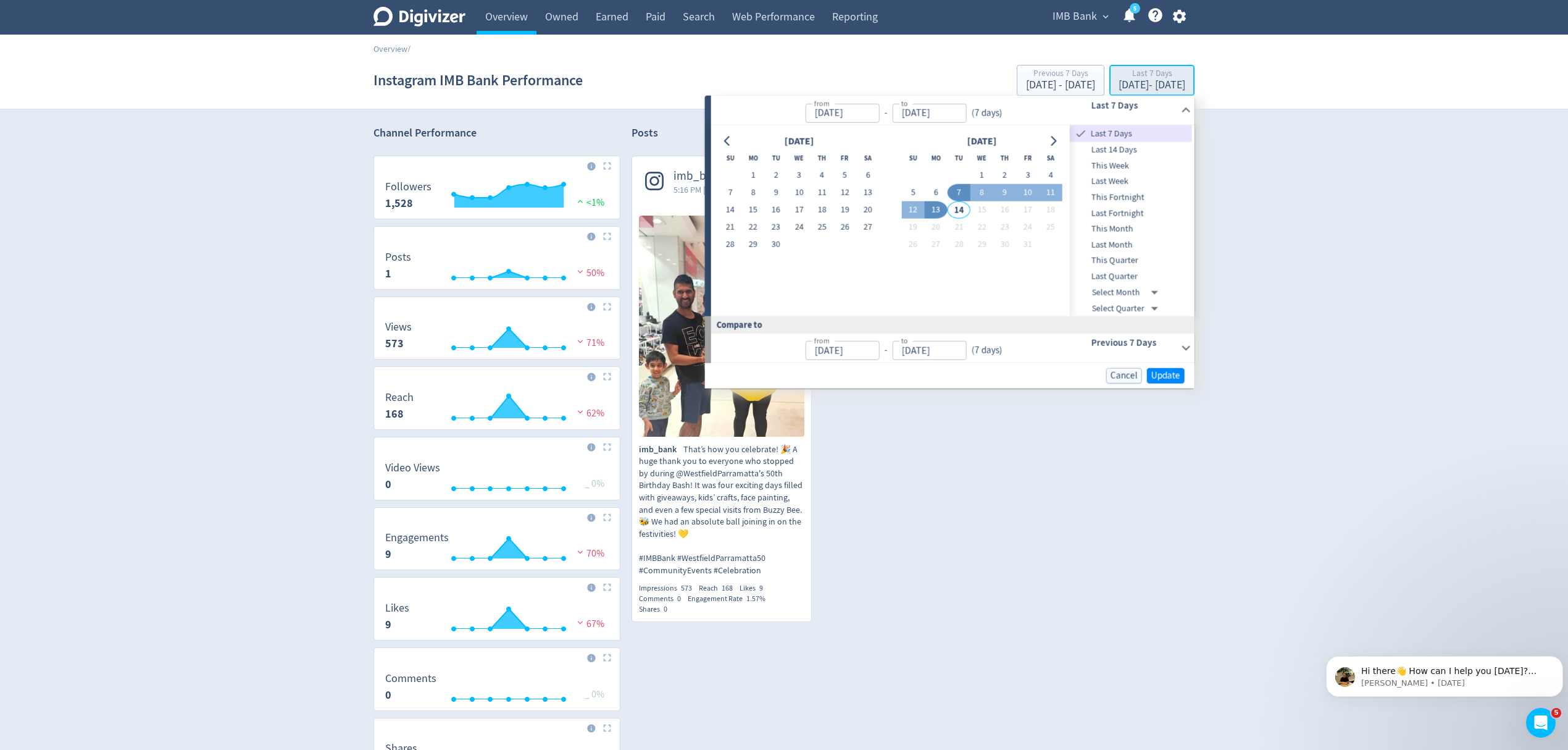
type input "[DATE]"
click at [754, 171] on button "1" at bounding box center [753, 175] width 22 height 17
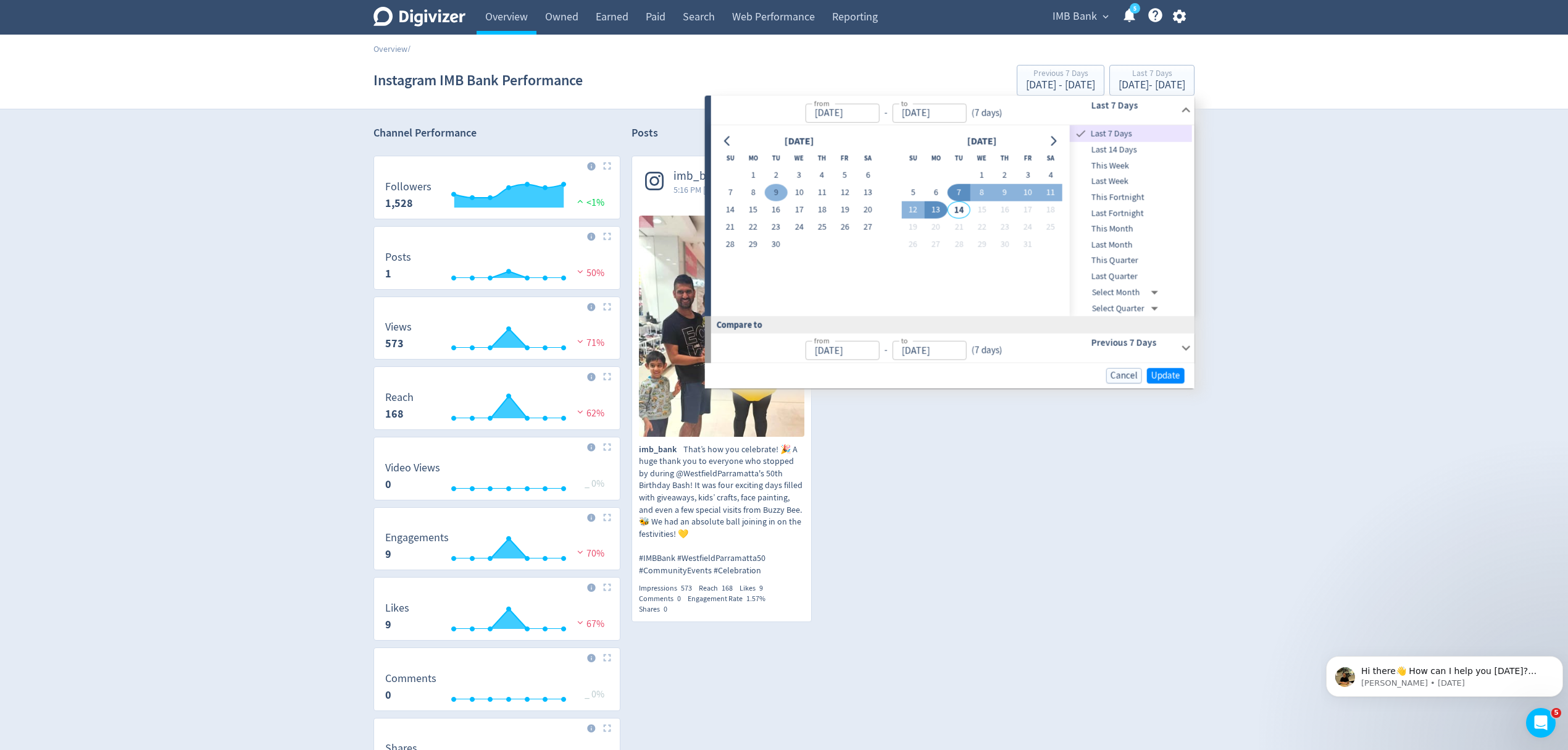
type input "Sep 01, 2025"
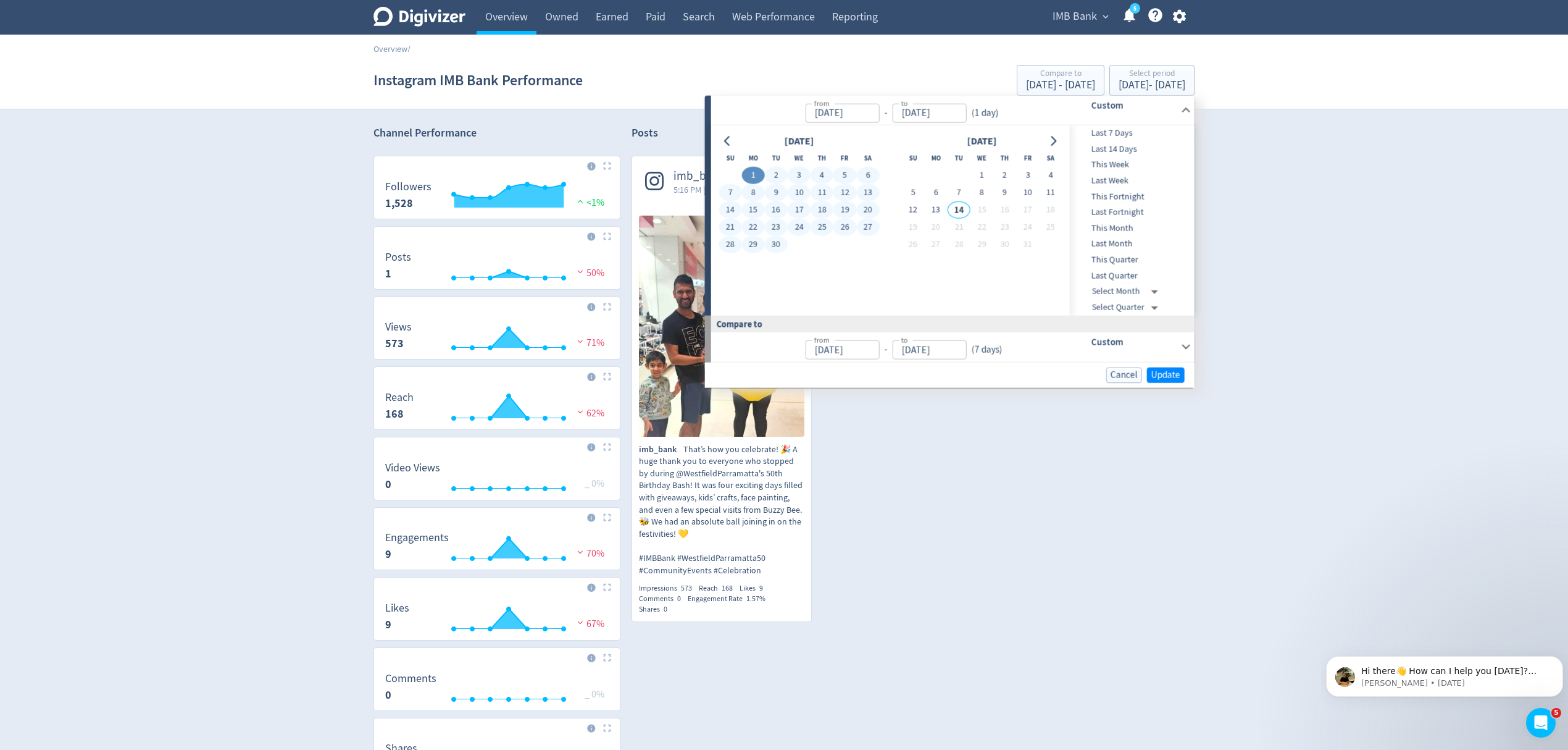
click at [783, 248] on button "30" at bounding box center [776, 244] width 22 height 17
type input "[DATE]"
type input "Aug 02, 2025"
type input "Aug 31, 2025"
click at [1164, 375] on span "Update" at bounding box center [1166, 375] width 29 height 9
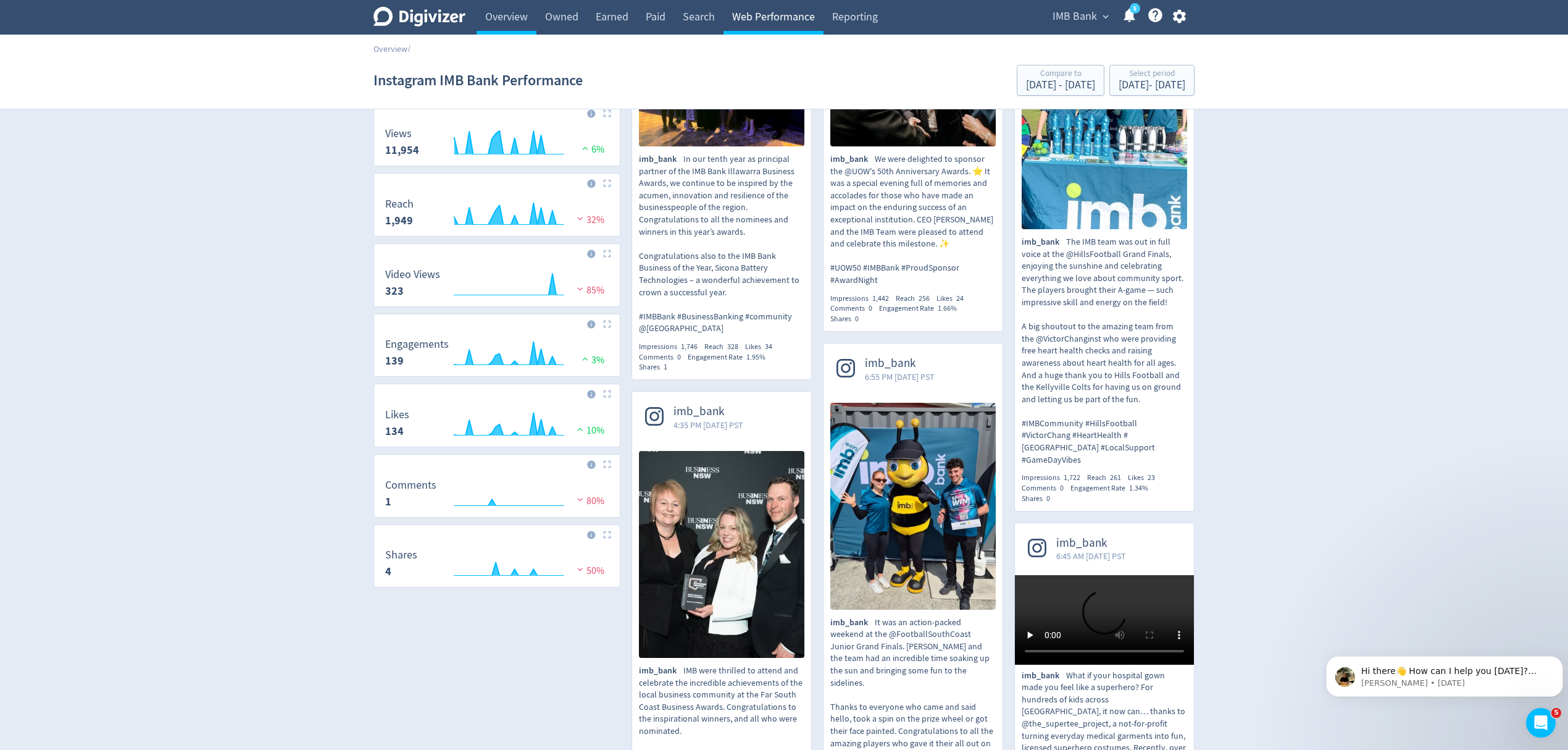
scroll to position [164, 0]
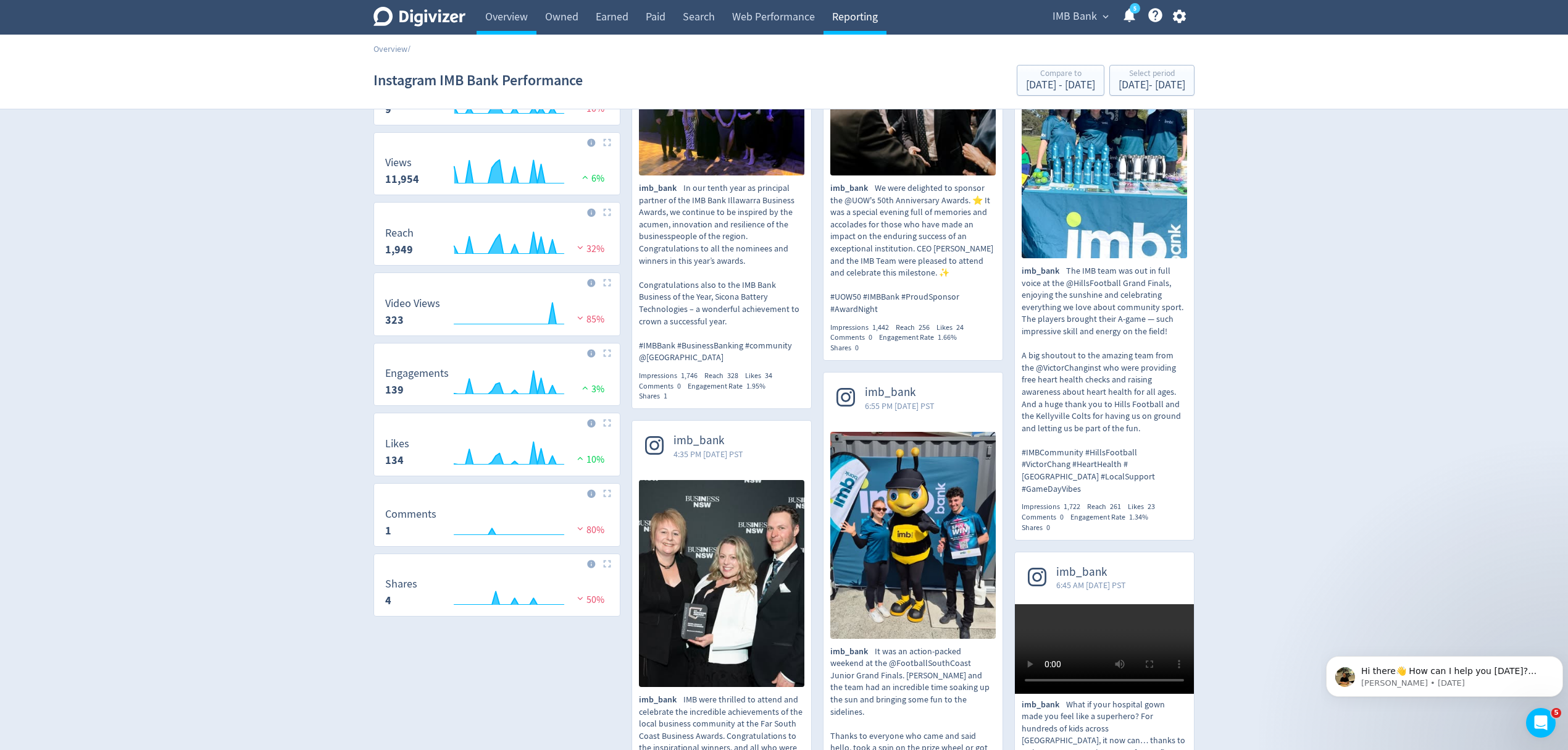
drag, startPoint x: 862, startPoint y: 20, endPoint x: 866, endPoint y: 13, distance: 8.1
click at [862, 19] on link "Reporting" at bounding box center [855, 17] width 63 height 35
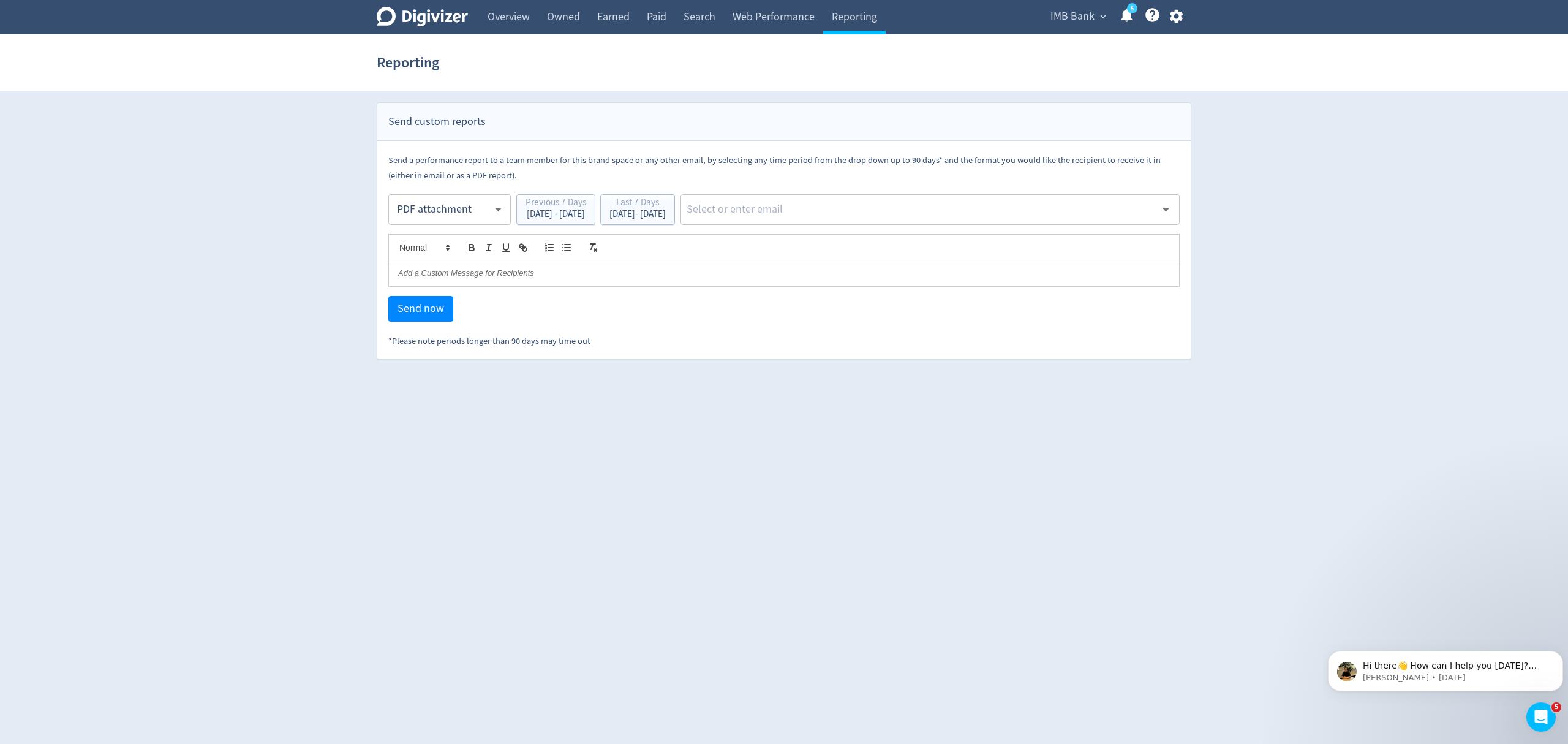
click at [456, 208] on body "Digivizer Logo Mark Digivizer Logo Overview Owned Earned Paid Search Web Perfor…" at bounding box center [784, 180] width 1568 height 360
click at [428, 268] on div "PDF attachment" at bounding box center [450, 267] width 102 height 28
click at [666, 209] on div "Last 7 Days" at bounding box center [637, 203] width 56 height 12
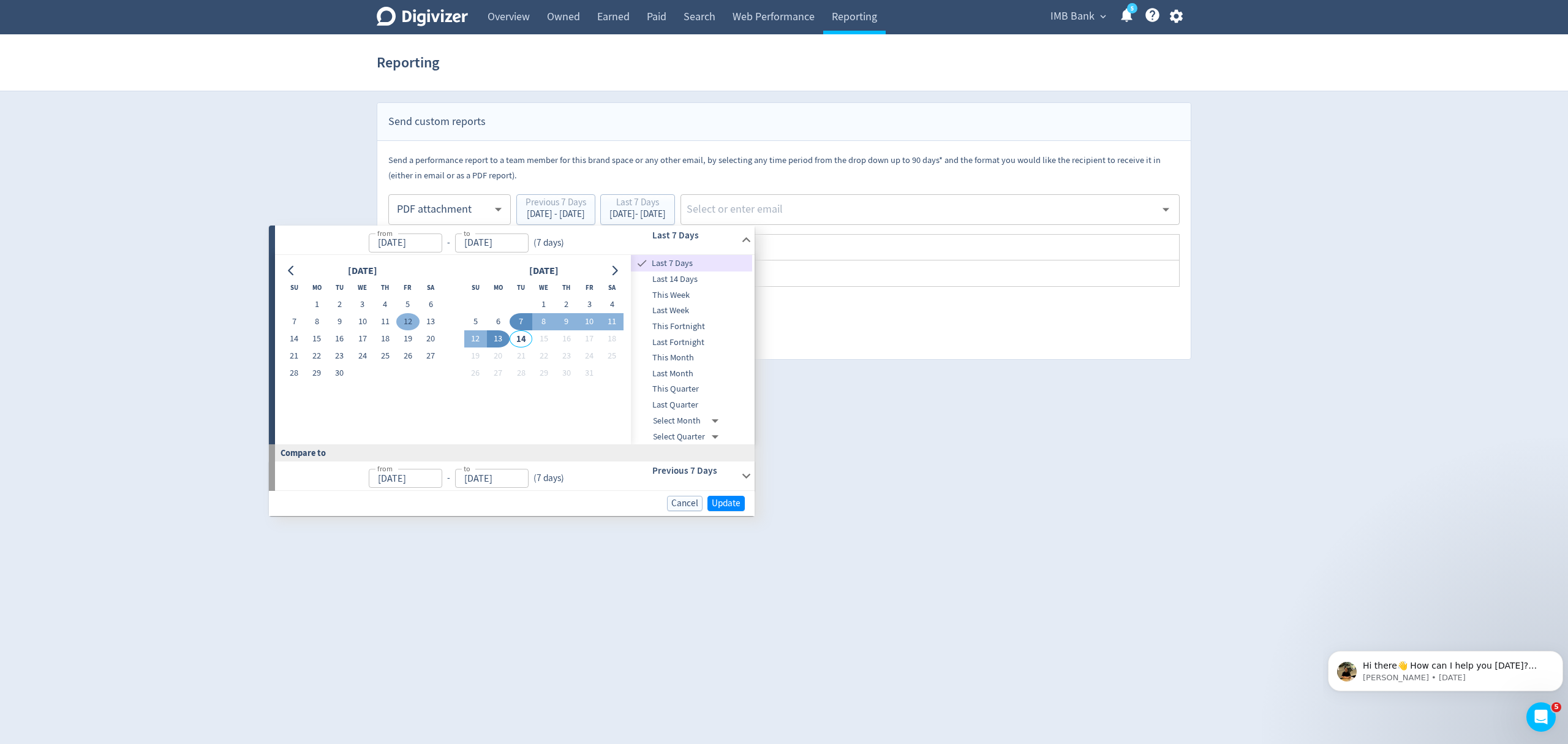
click at [407, 322] on button "12" at bounding box center [407, 321] width 22 height 17
type input "Sep 12, 2025"
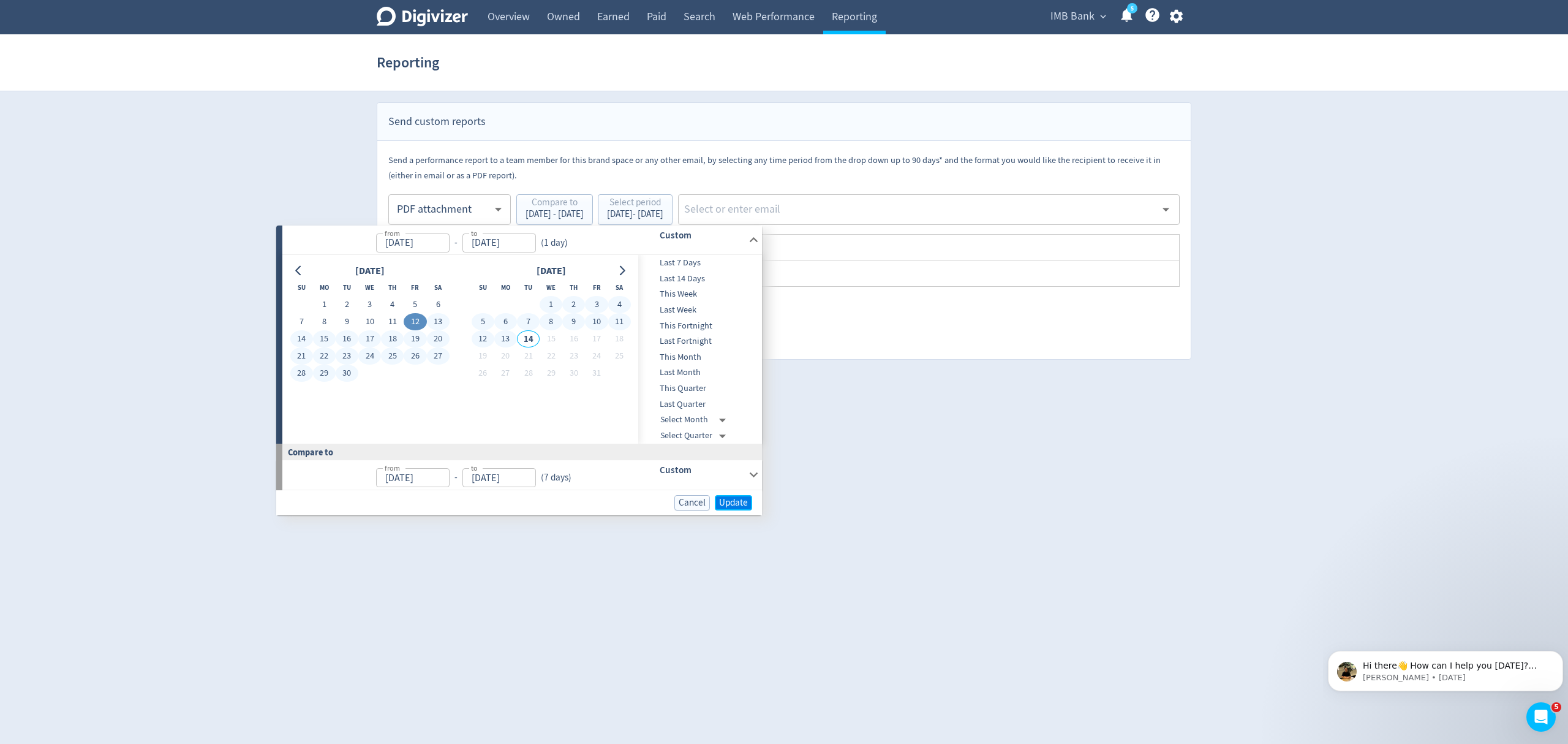
drag, startPoint x: 732, startPoint y: 498, endPoint x: 819, endPoint y: 288, distance: 227.3
click at [733, 498] on span "Update" at bounding box center [733, 503] width 29 height 9
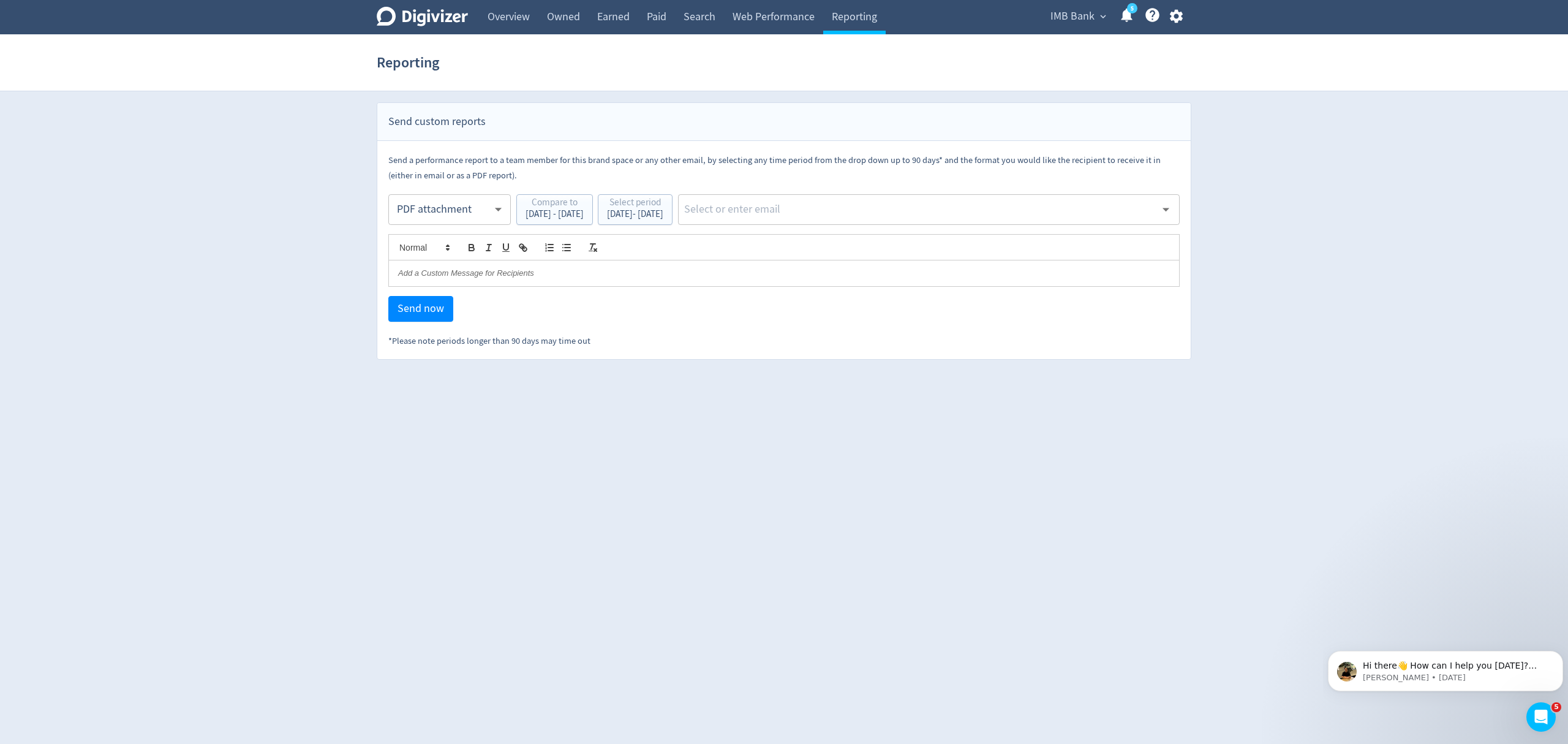
click at [842, 213] on input "text" at bounding box center [919, 209] width 473 height 19
type input "malyn"
click at [809, 243] on li "[EMAIL_ADDRESS][PERSON_NAME][DOMAIN_NAME]" at bounding box center [973, 242] width 412 height 24
click at [437, 315] on span "Send now" at bounding box center [421, 308] width 46 height 11
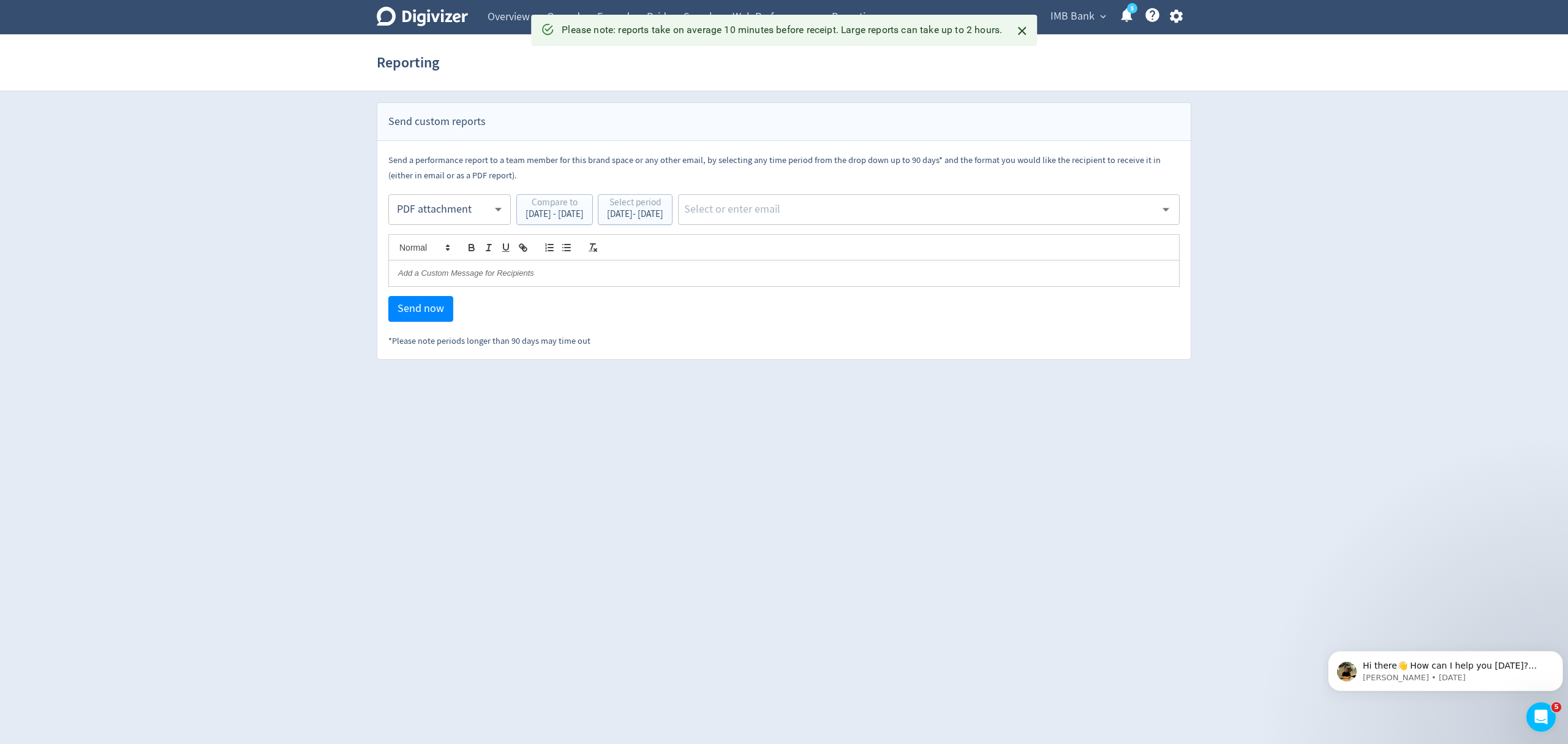
drag, startPoint x: 510, startPoint y: 20, endPoint x: 646, endPoint y: 299, distance: 310.4
click at [510, 20] on link "Overview" at bounding box center [509, 17] width 60 height 35
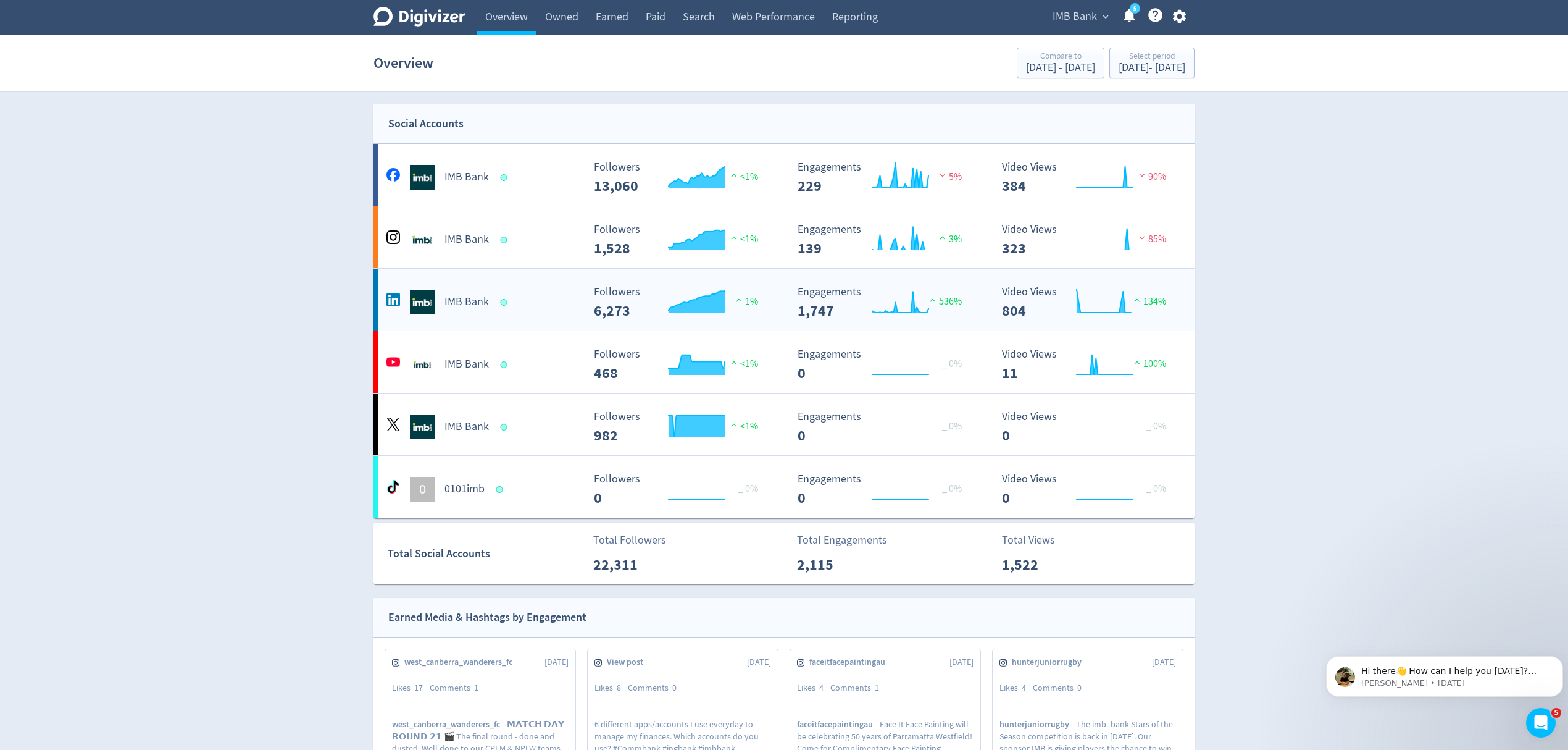
click at [552, 306] on div "IMB Bank" at bounding box center [483, 302] width 199 height 25
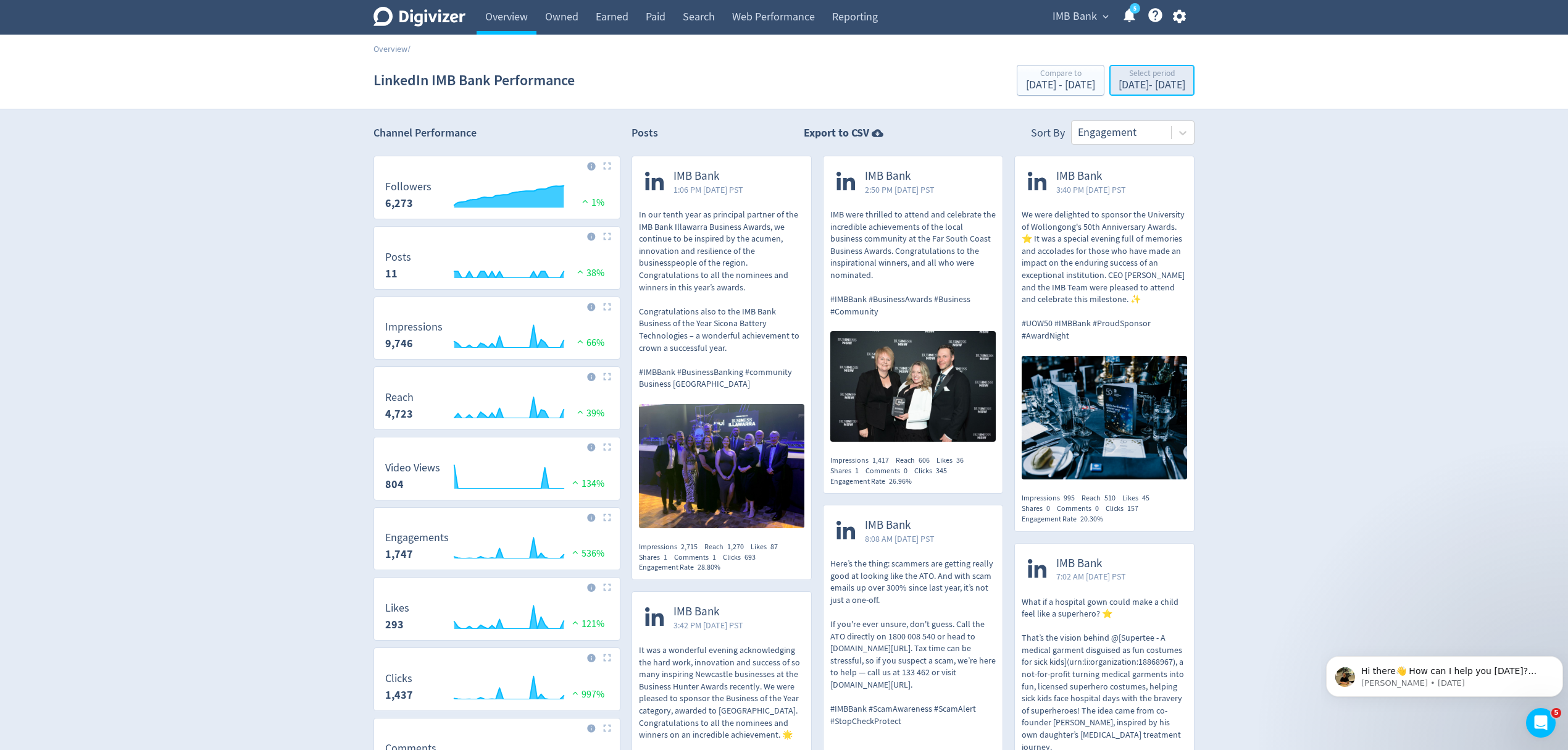
click at [1132, 90] on div "Sep 1, 2025 - Sep 30, 2025" at bounding box center [1152, 85] width 66 height 11
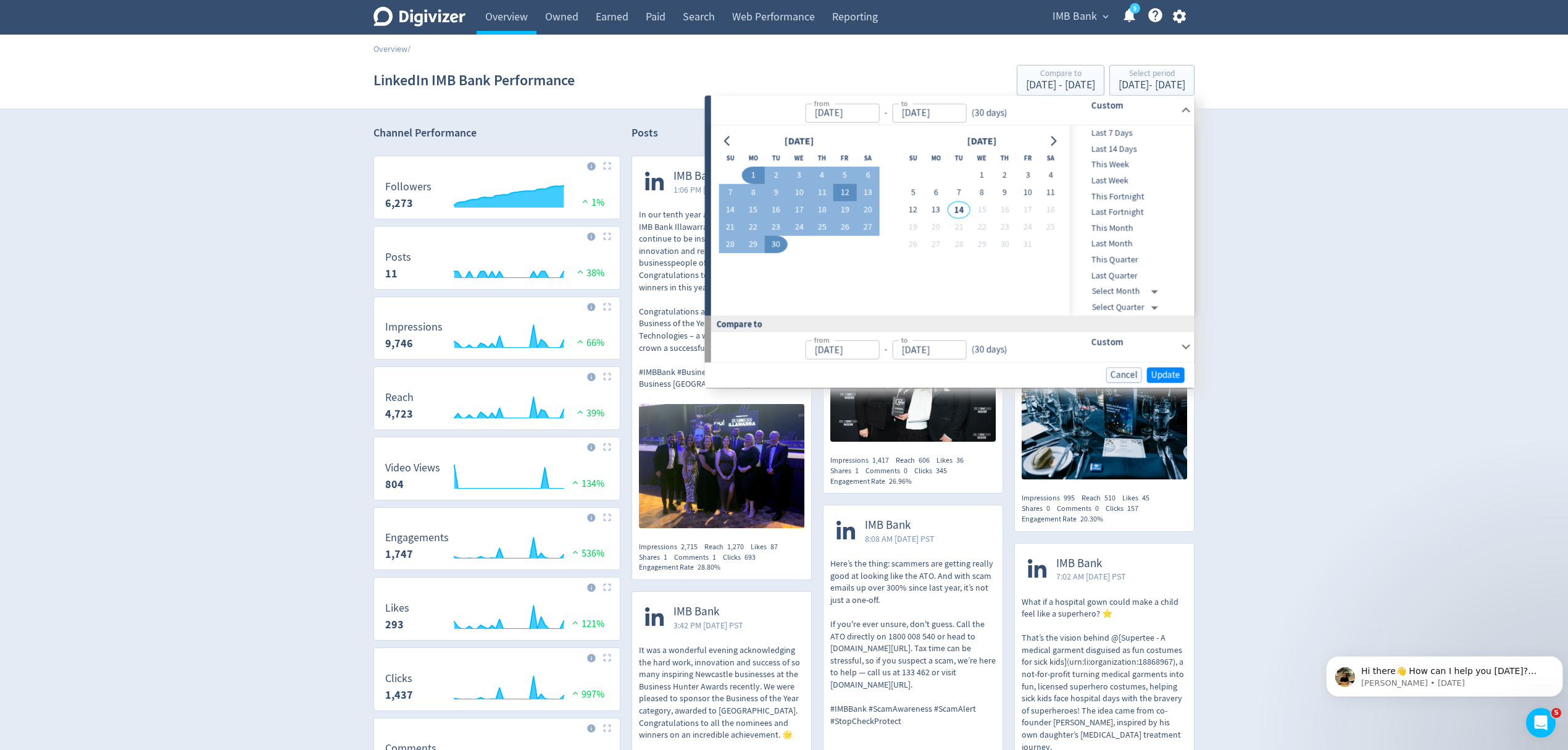
click at [843, 195] on button "12" at bounding box center [844, 192] width 22 height 17
type input "Sep 12, 2025"
click at [1162, 375] on span "Update" at bounding box center [1166, 375] width 29 height 9
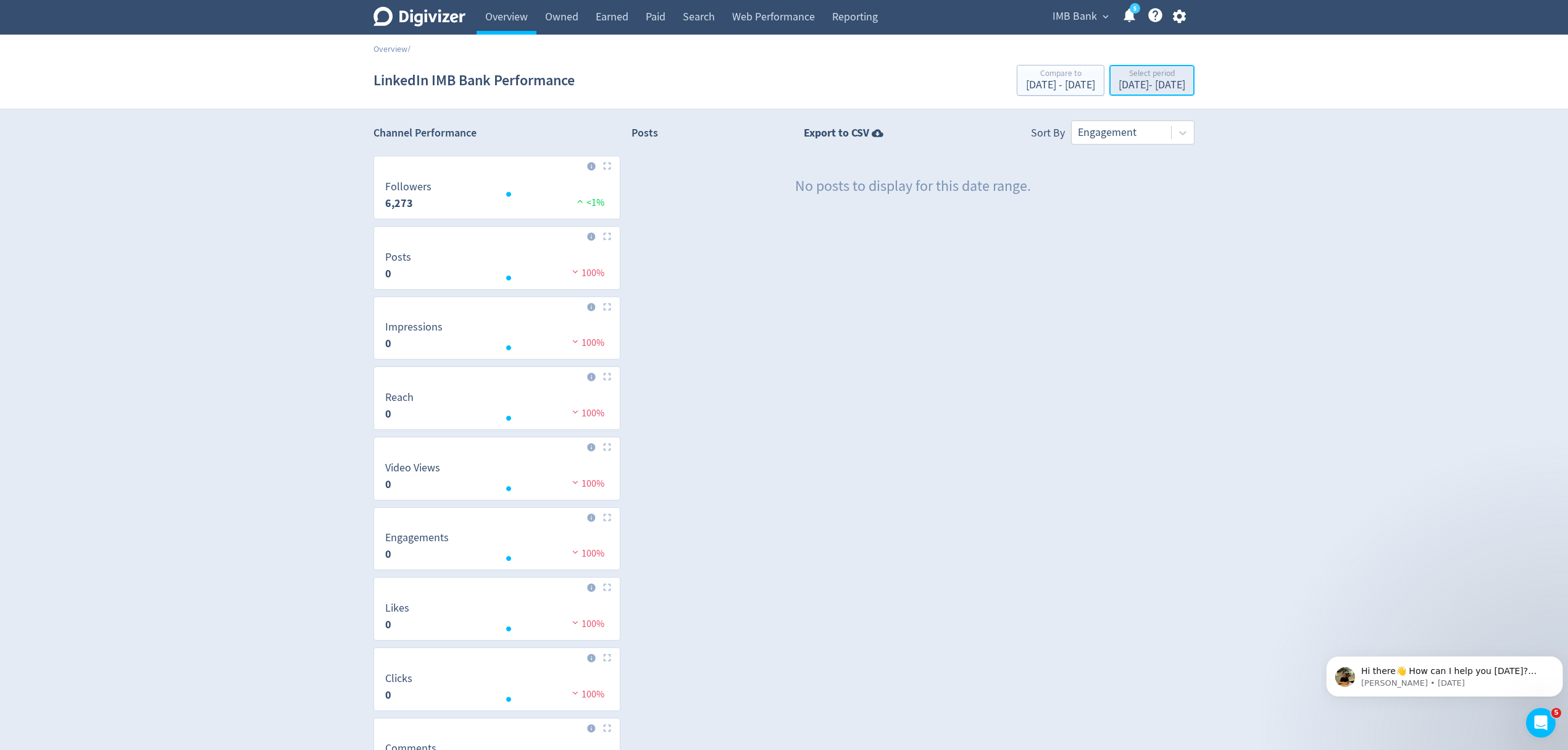
click at [1123, 75] on div "Select period" at bounding box center [1152, 75] width 66 height 11
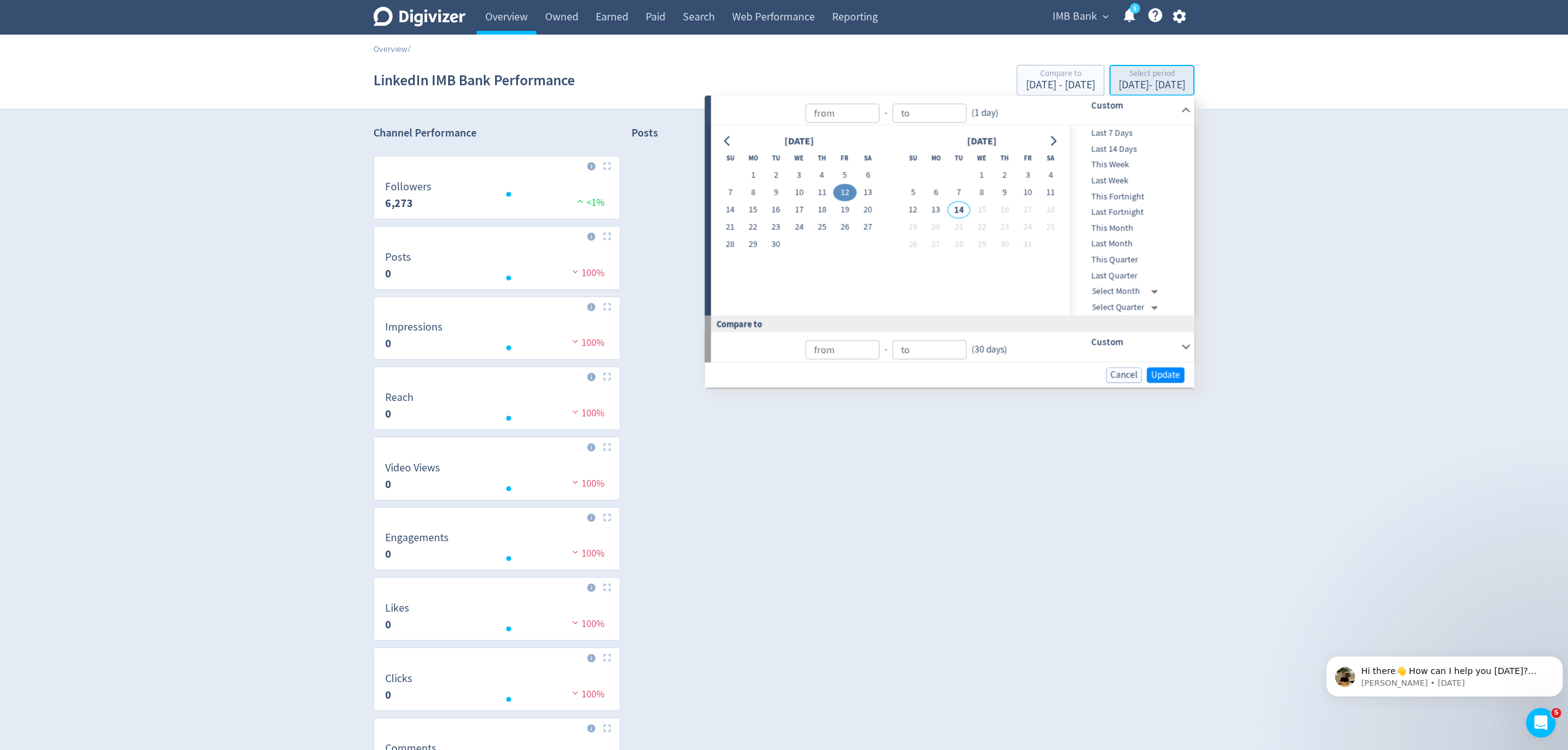
type input "[DATE]"
type input "Sep 12, 2025"
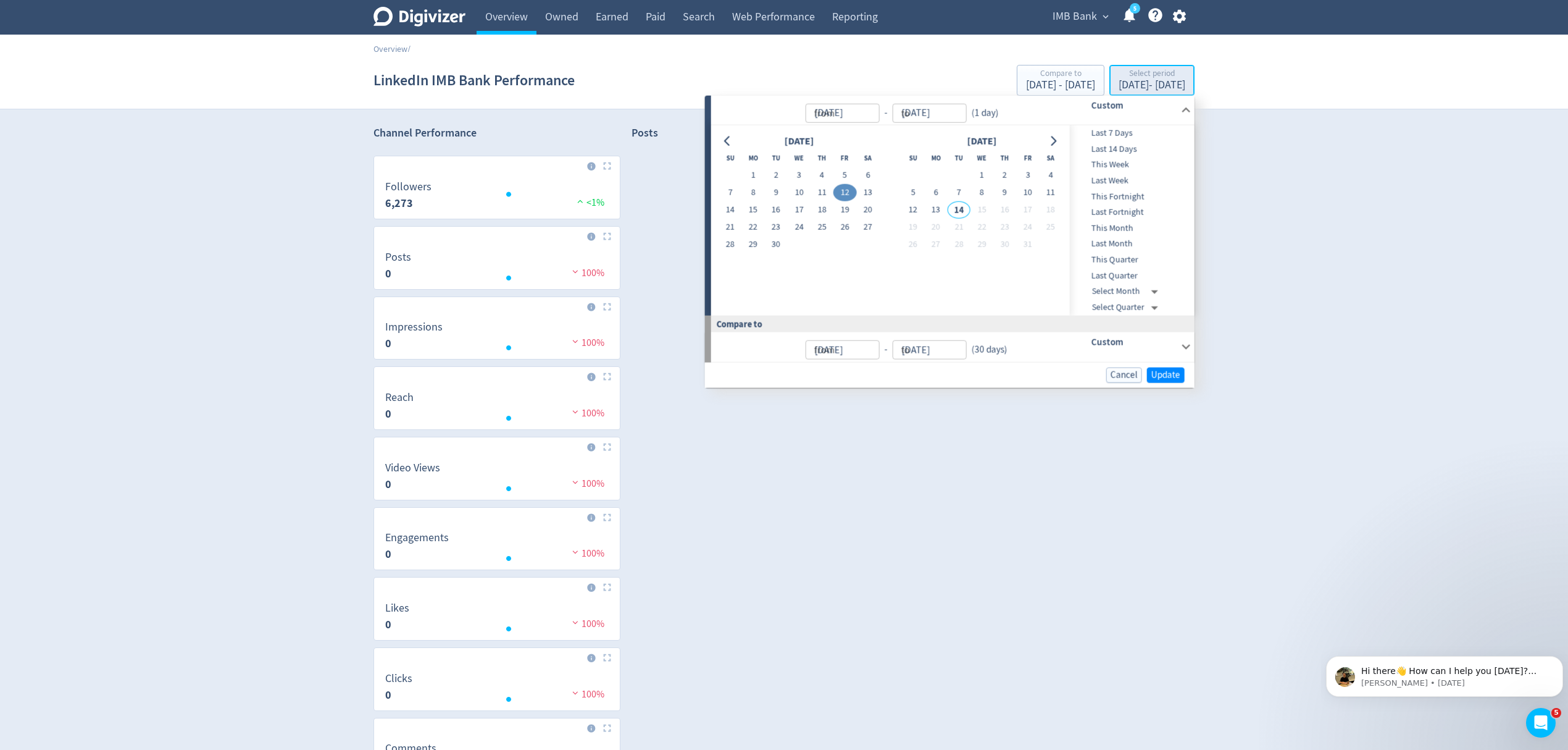
type input "Sep 12, 2025"
type input "Aug 02, 2025"
type input "Aug 31, 2025"
click at [1007, 190] on button "11" at bounding box center [1004, 192] width 22 height 17
type input "Sep 11, 2025"
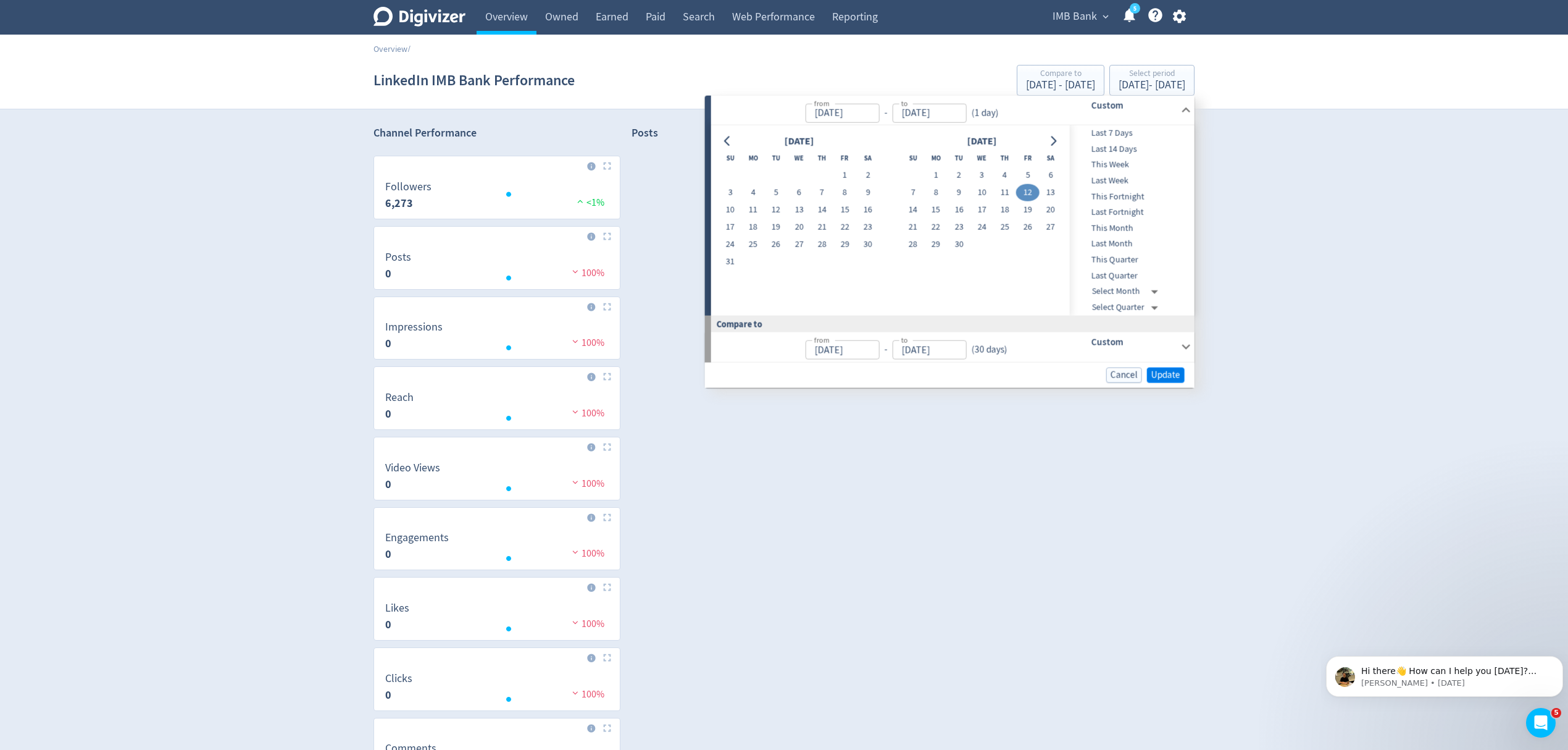
type input "Sep 11, 2025"
click at [1158, 368] on button "Update" at bounding box center [1166, 374] width 38 height 15
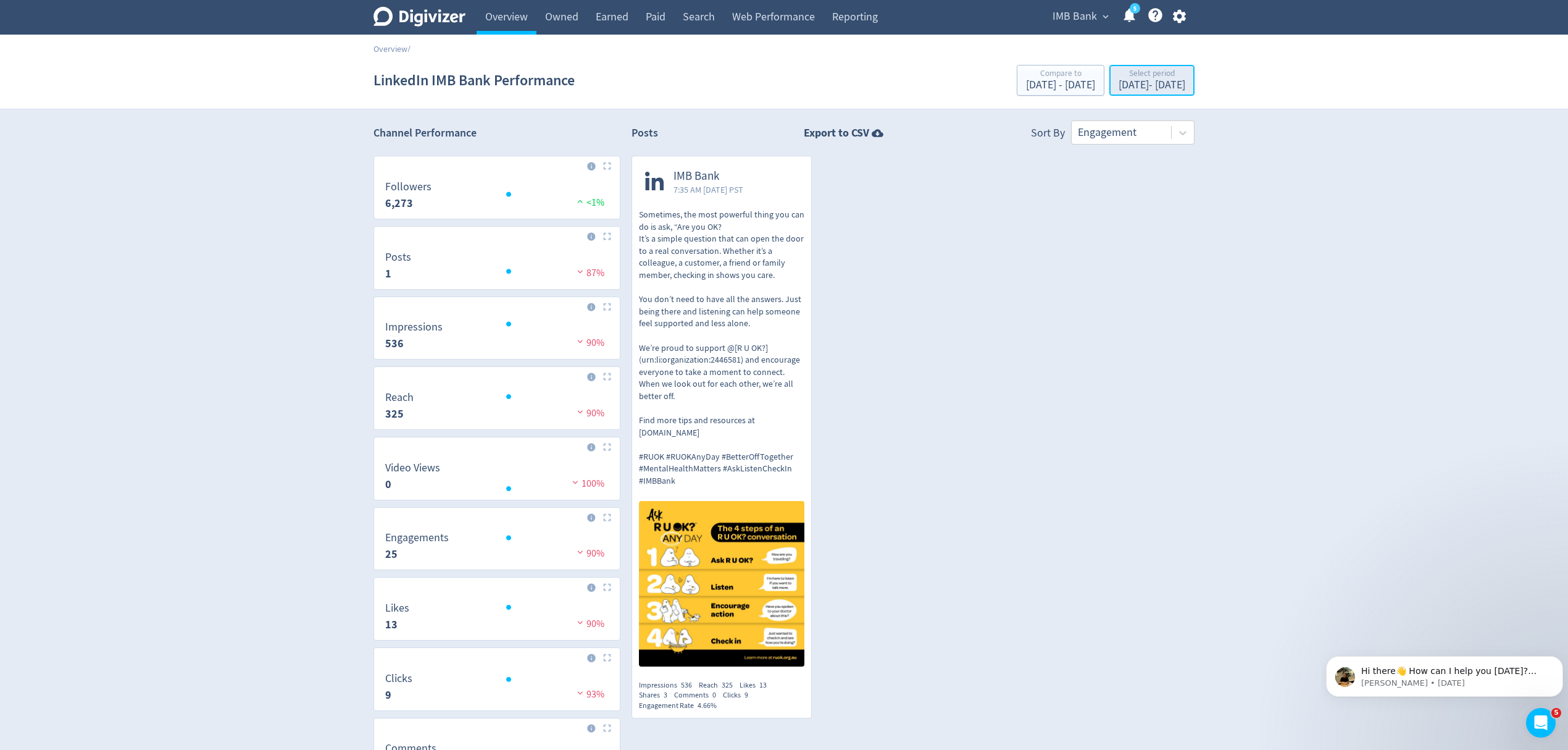
click at [1119, 83] on div "Sep 11, 2025 - Sep 11, 2025" at bounding box center [1152, 85] width 66 height 11
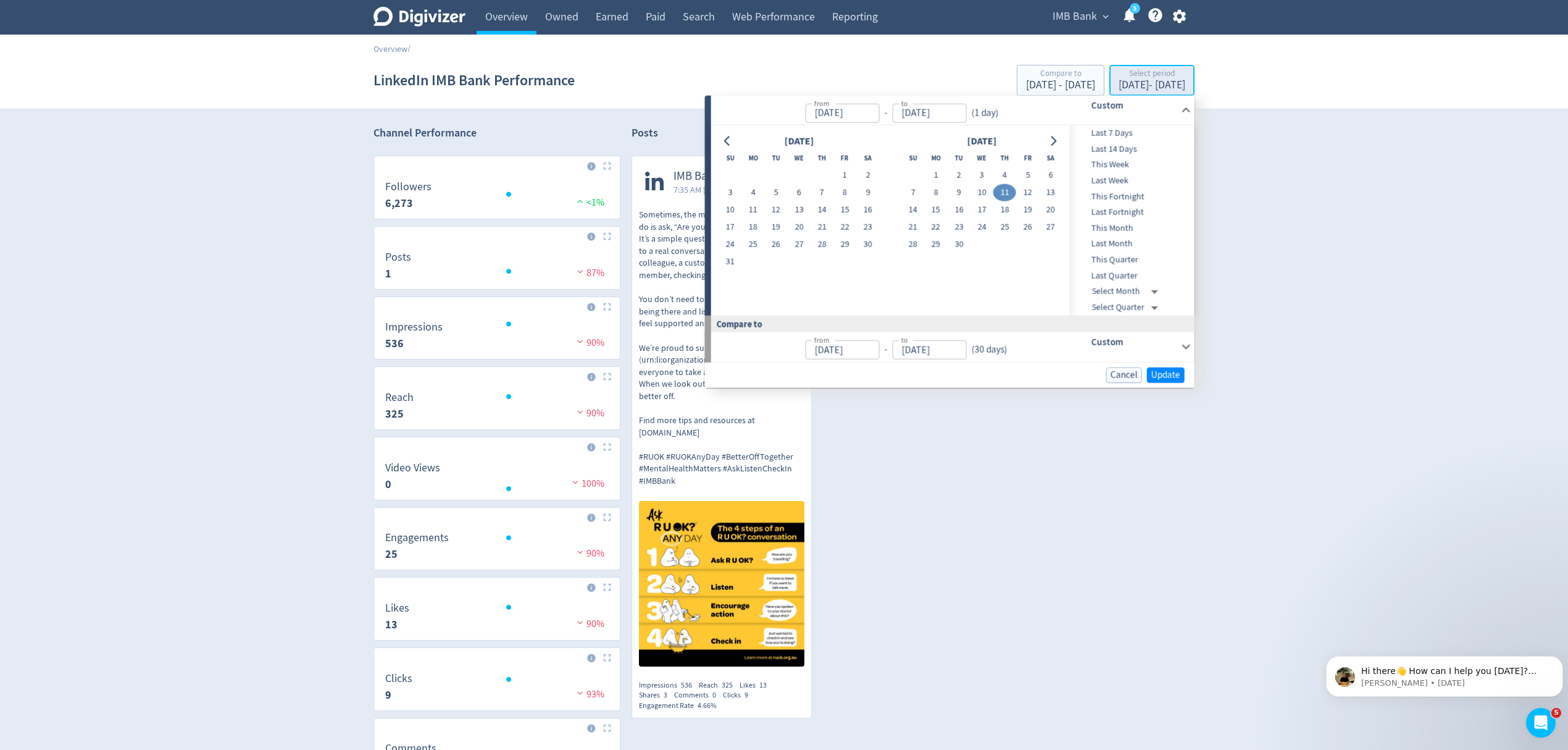
type input "Sep 11, 2025"
type input "Aug 02, 2025"
type input "Aug 31, 2025"
click at [1026, 189] on button "12" at bounding box center [1027, 192] width 22 height 17
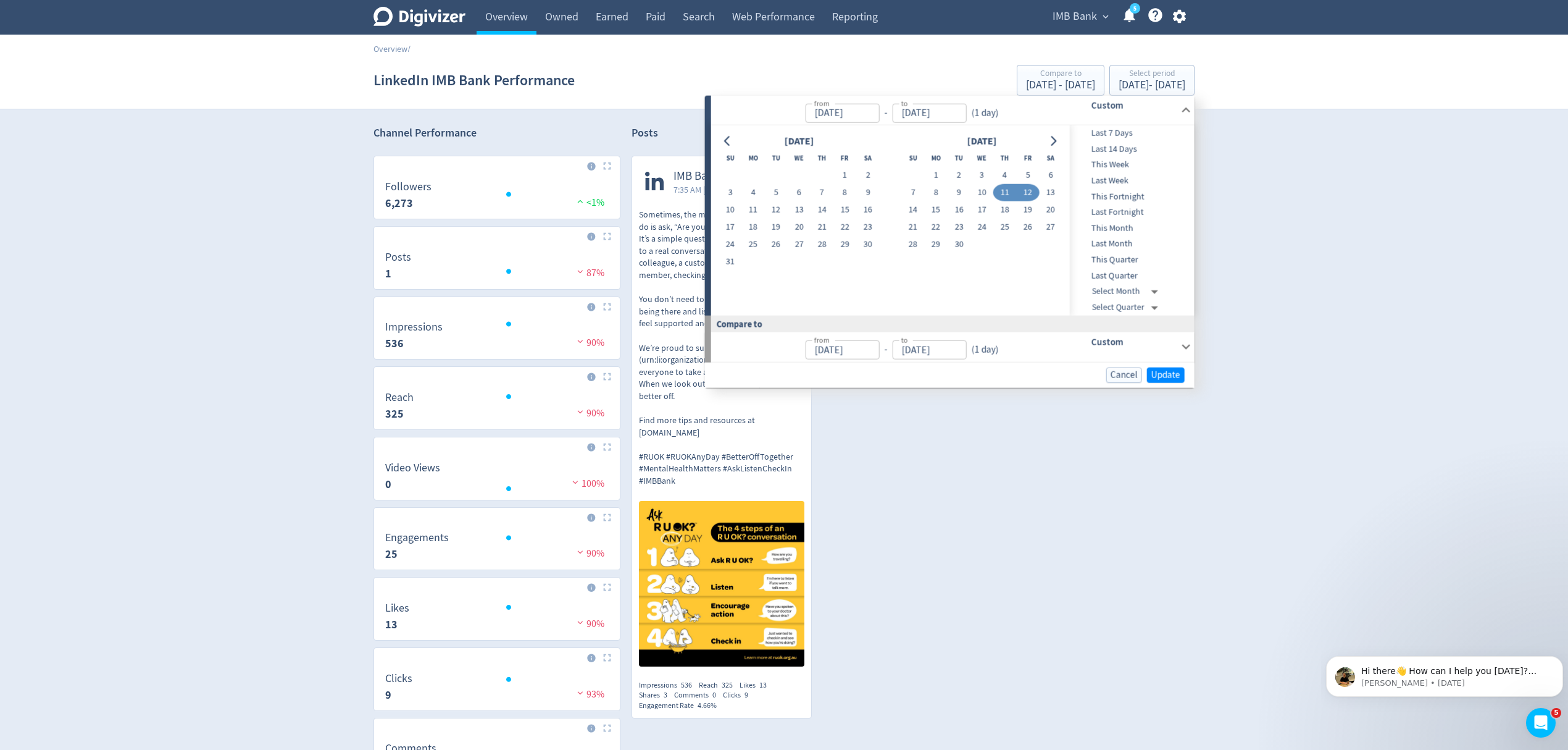
type input "Sep 12, 2025"
type input "Sep 10, 2025"
type input "Sep 11, 2025"
click at [1169, 378] on span "Update" at bounding box center [1166, 375] width 29 height 9
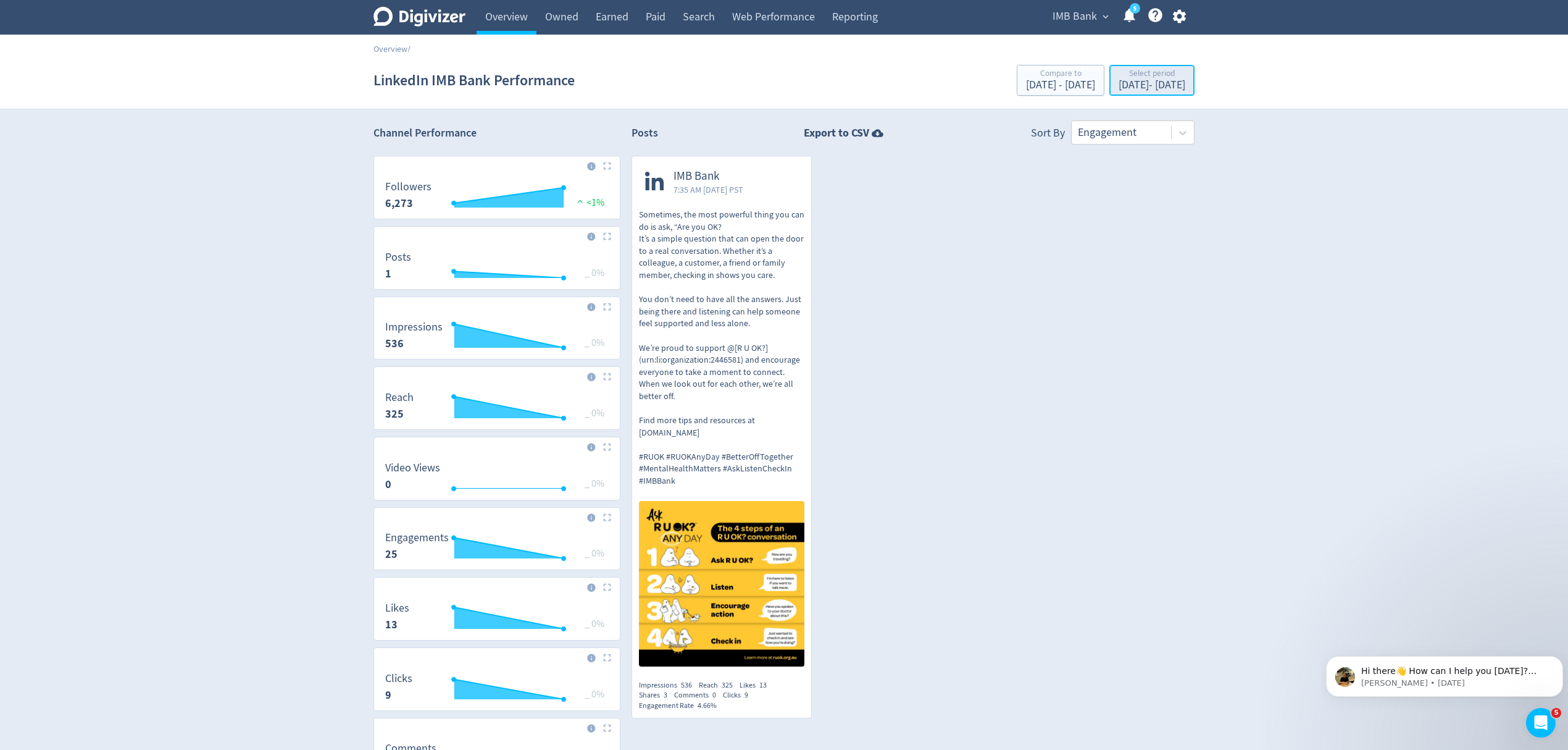
click at [1137, 79] on div "Select period" at bounding box center [1152, 75] width 66 height 11
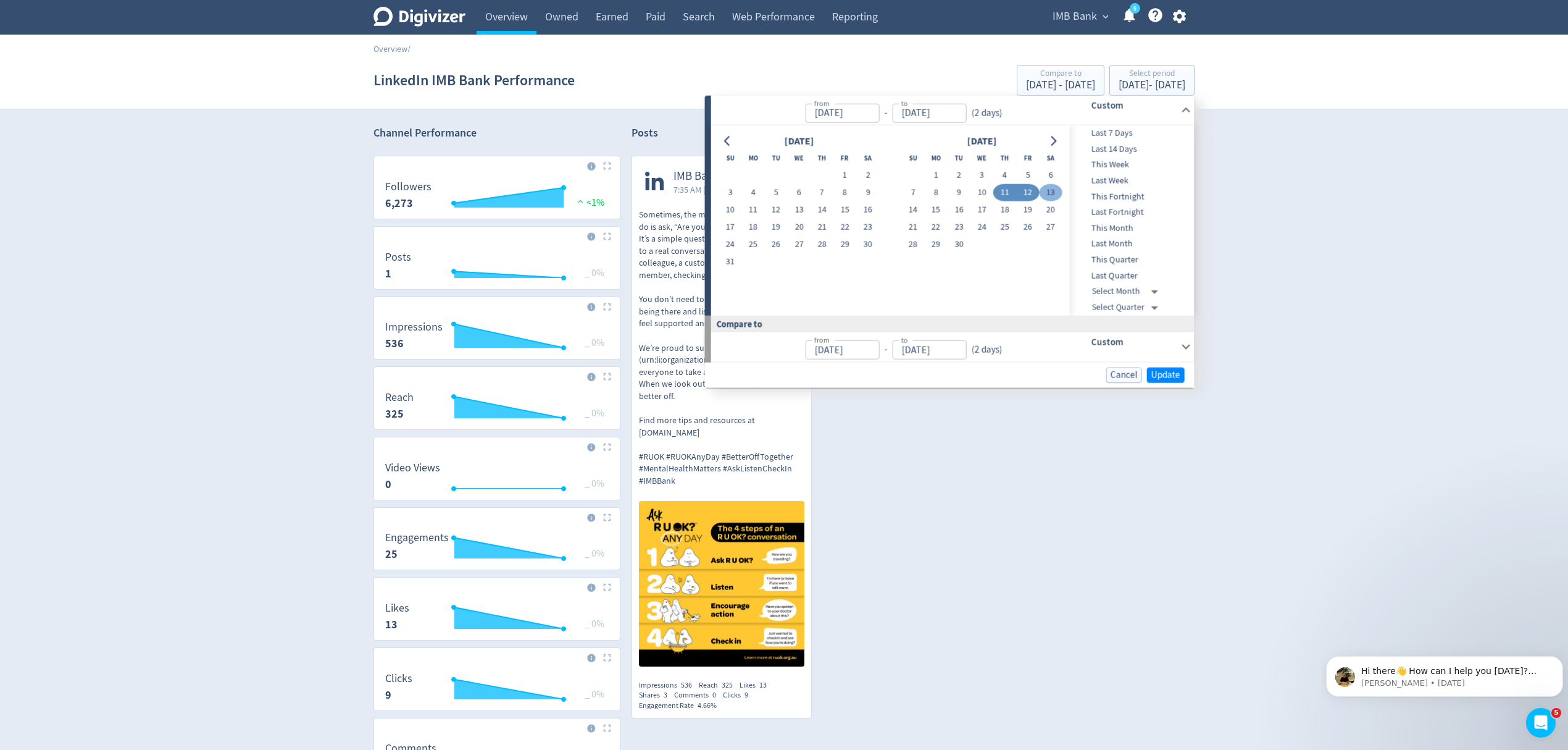
click at [1054, 193] on button "13" at bounding box center [1050, 192] width 22 height 17
type input "Sep 13, 2025"
click at [1165, 373] on span "Update" at bounding box center [1166, 375] width 29 height 9
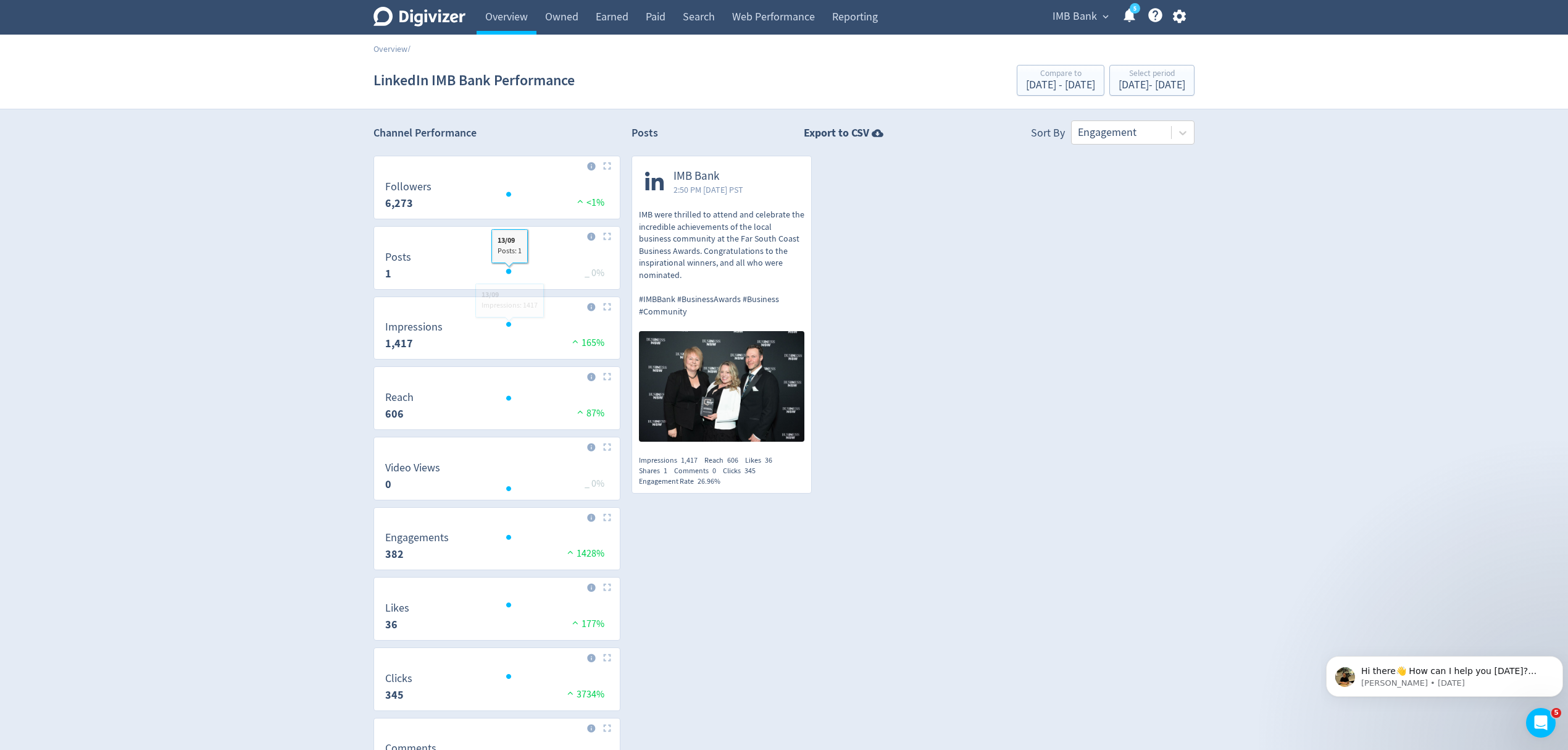
click at [489, 15] on link "Overview" at bounding box center [507, 17] width 60 height 35
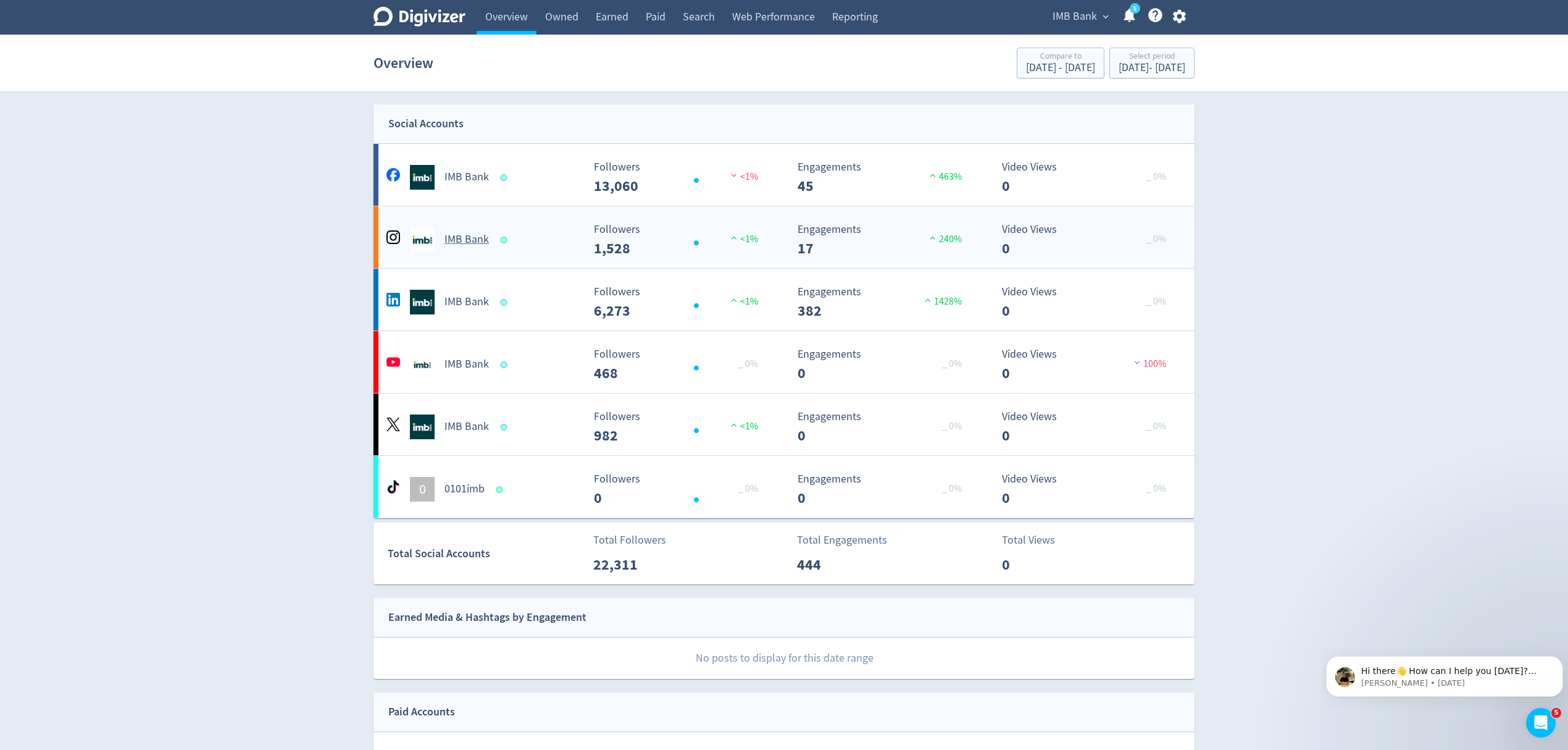
click at [536, 258] on Bank-platform4 "IMB Bank Created with Highcharts 10.3.3 Followers 1,528 <1% Created with Highch…" at bounding box center [784, 237] width 821 height 62
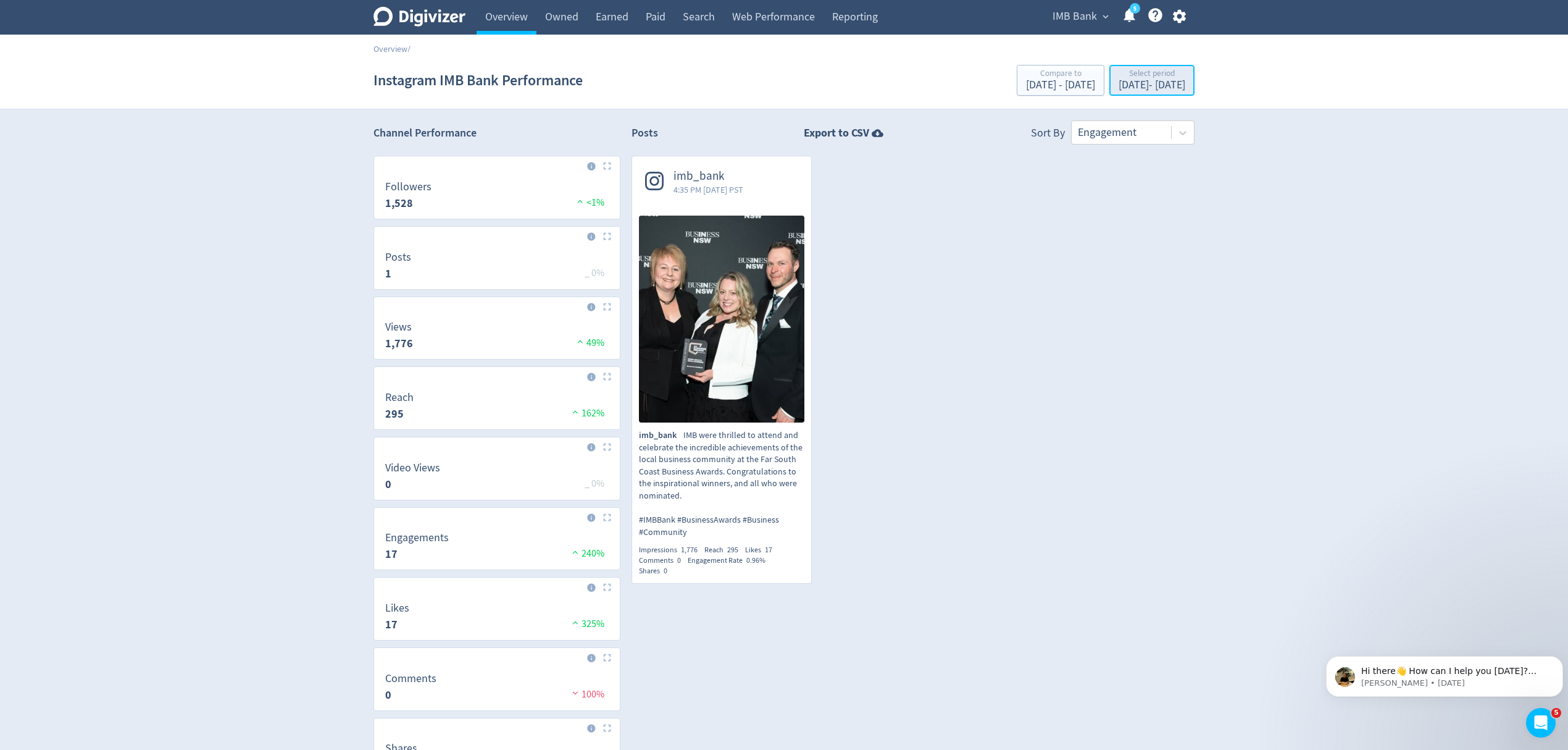
click at [1114, 93] on div "Select period Sep 13, 2025 - Sep 13, 2025" at bounding box center [1152, 81] width 78 height 25
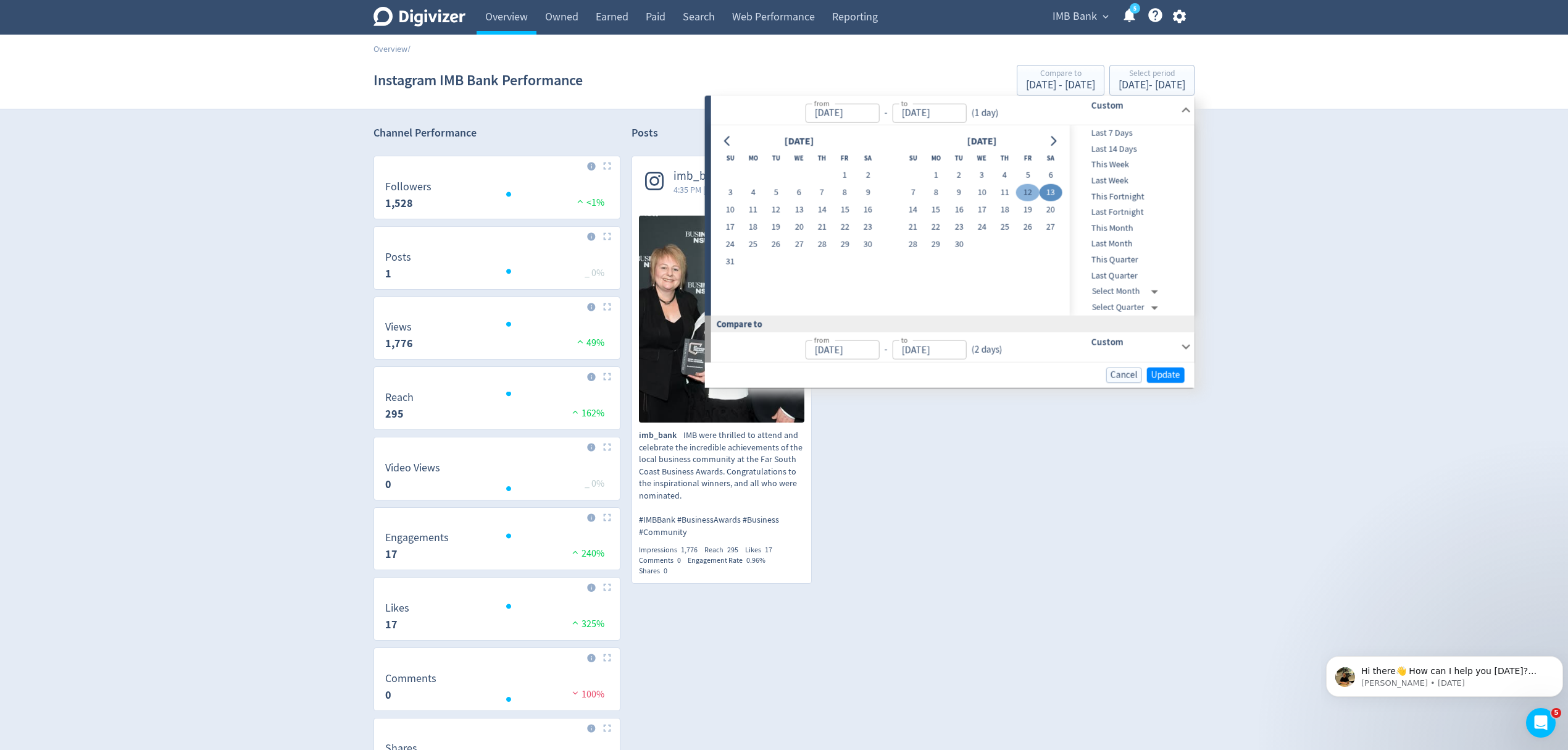
click at [1030, 189] on button "12" at bounding box center [1027, 192] width 22 height 17
type input "Sep 12, 2025"
click at [1163, 374] on span "Update" at bounding box center [1166, 375] width 29 height 9
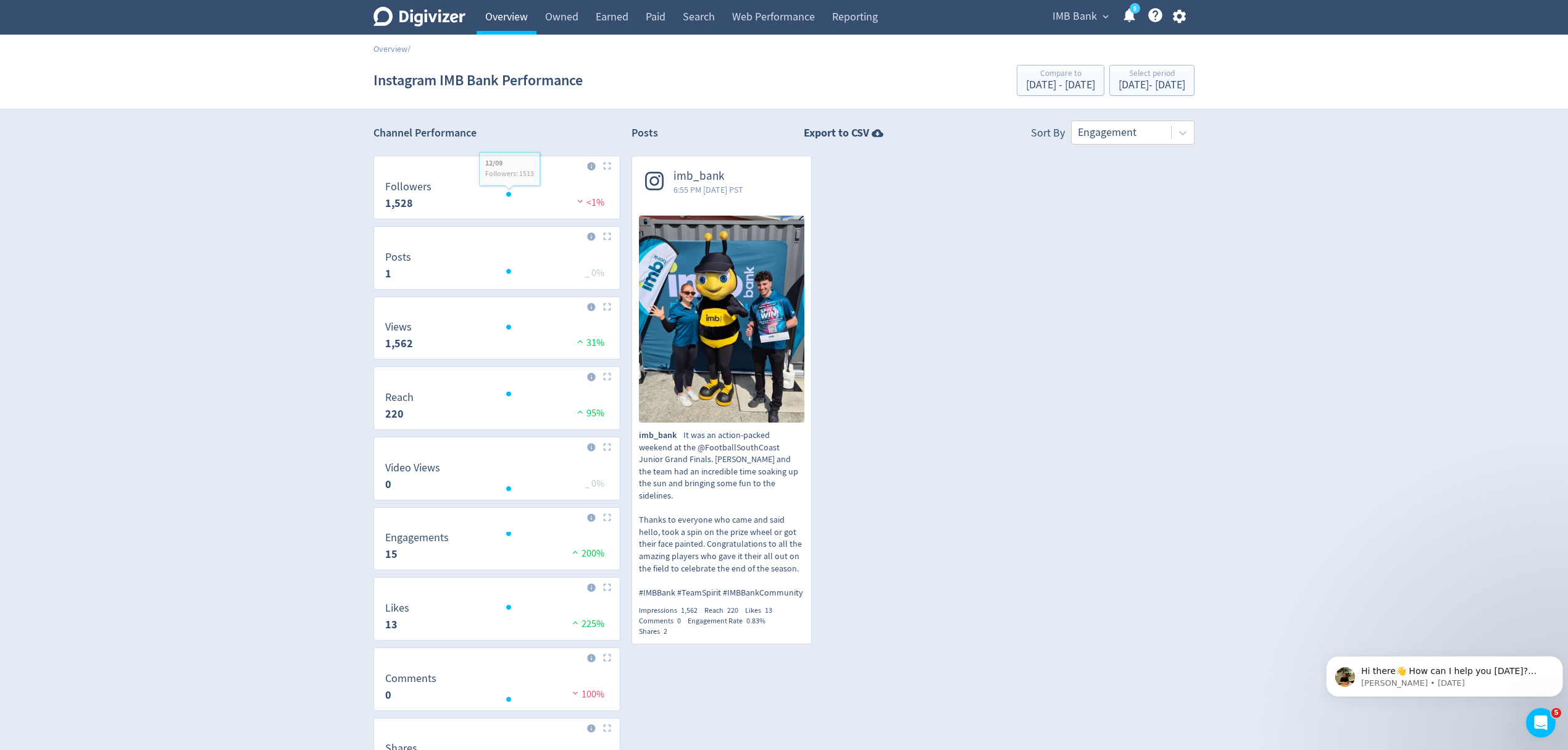
click at [497, 18] on link "Overview" at bounding box center [507, 17] width 60 height 35
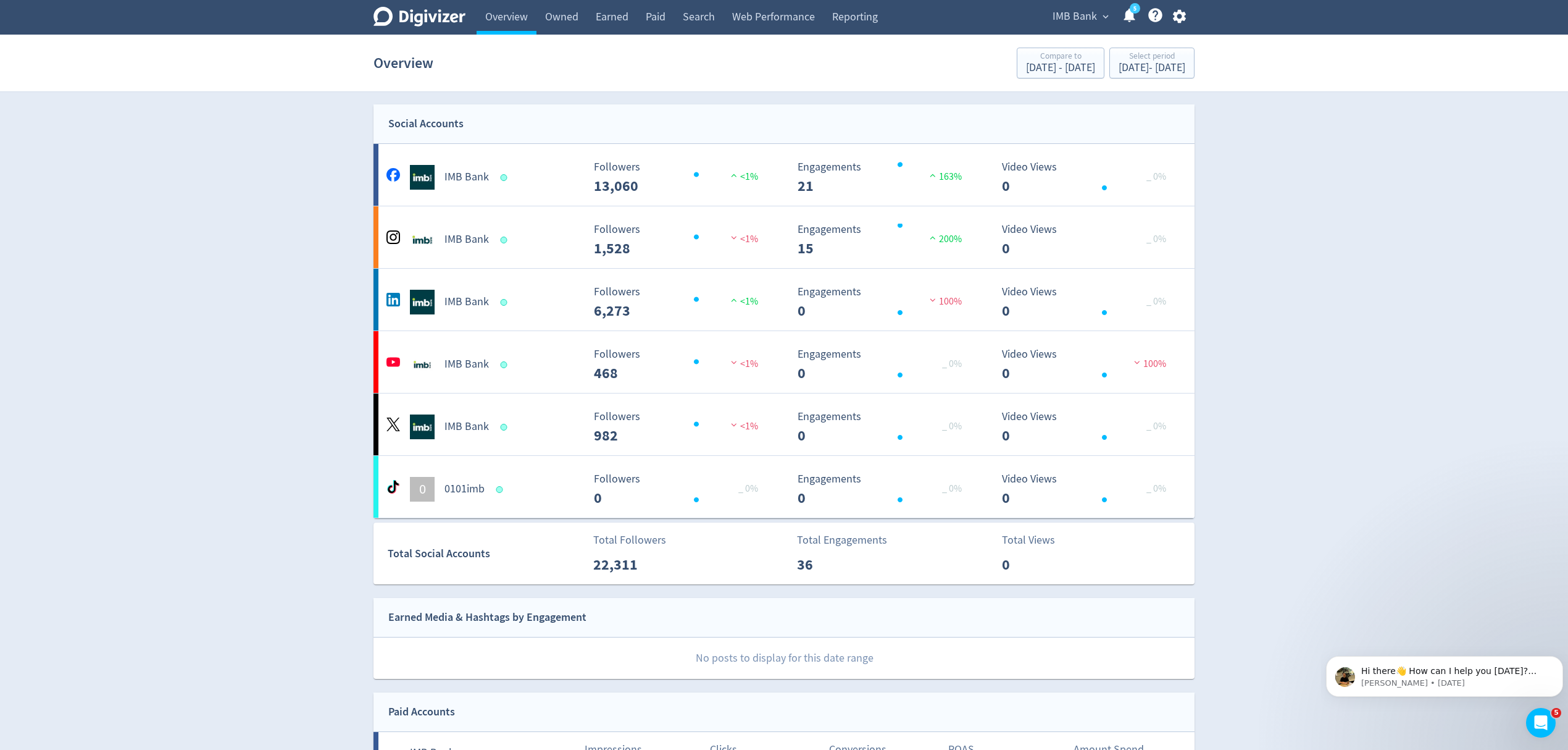
click at [1088, 21] on span "IMB Bank" at bounding box center [1075, 17] width 45 height 20
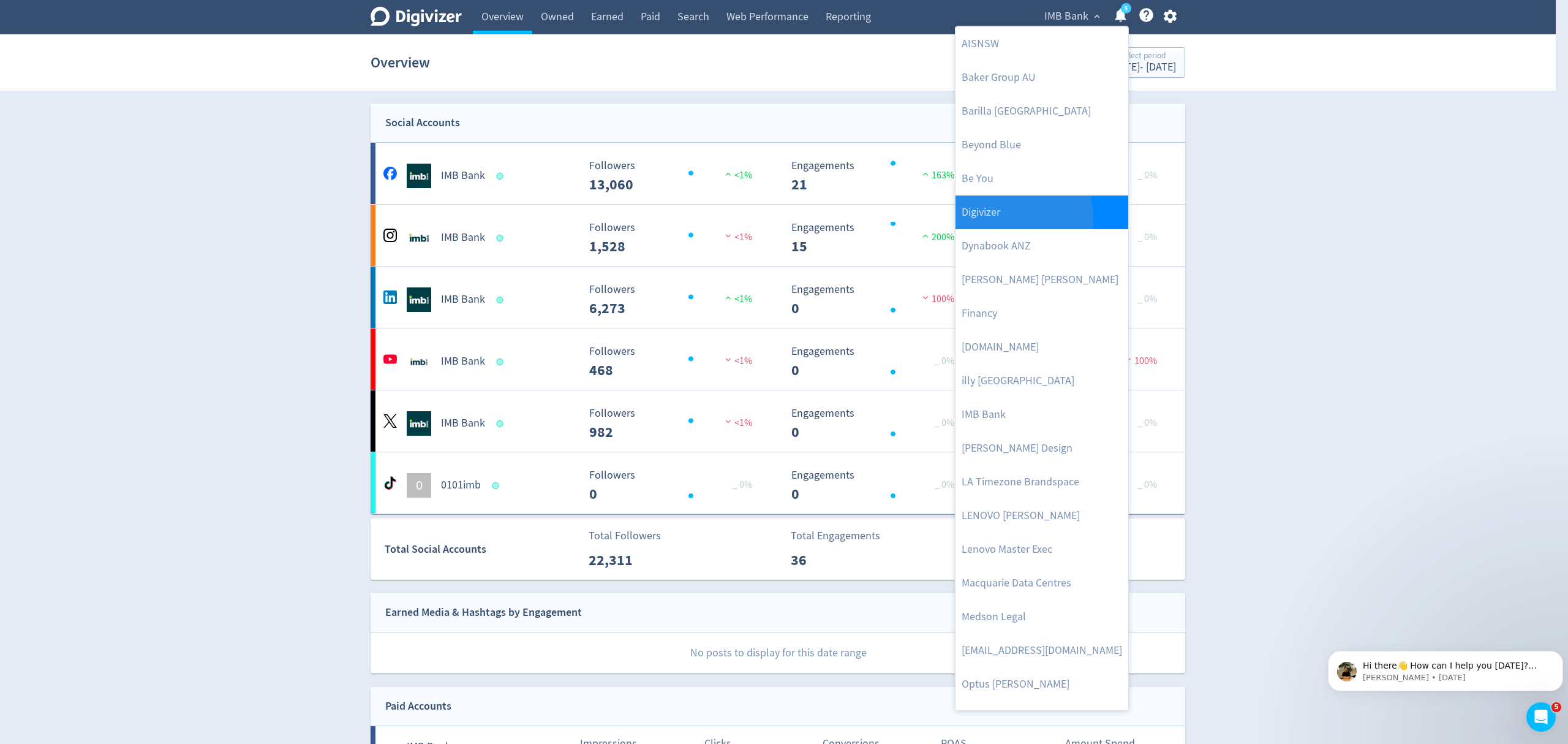
click at [995, 219] on link "Digivizer" at bounding box center [1042, 212] width 173 height 34
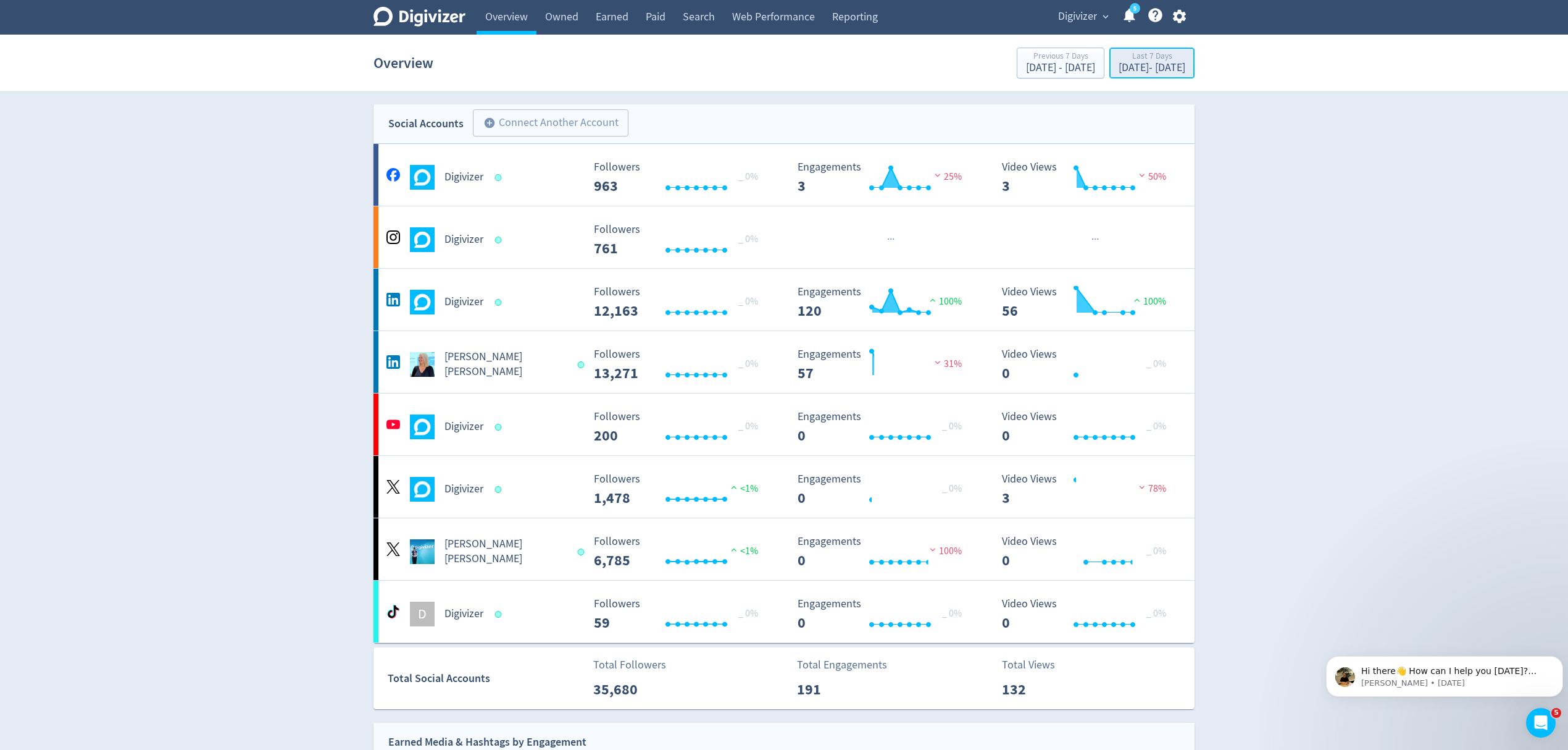
click at [1119, 72] on div "[DATE] - [DATE]" at bounding box center [1152, 67] width 66 height 11
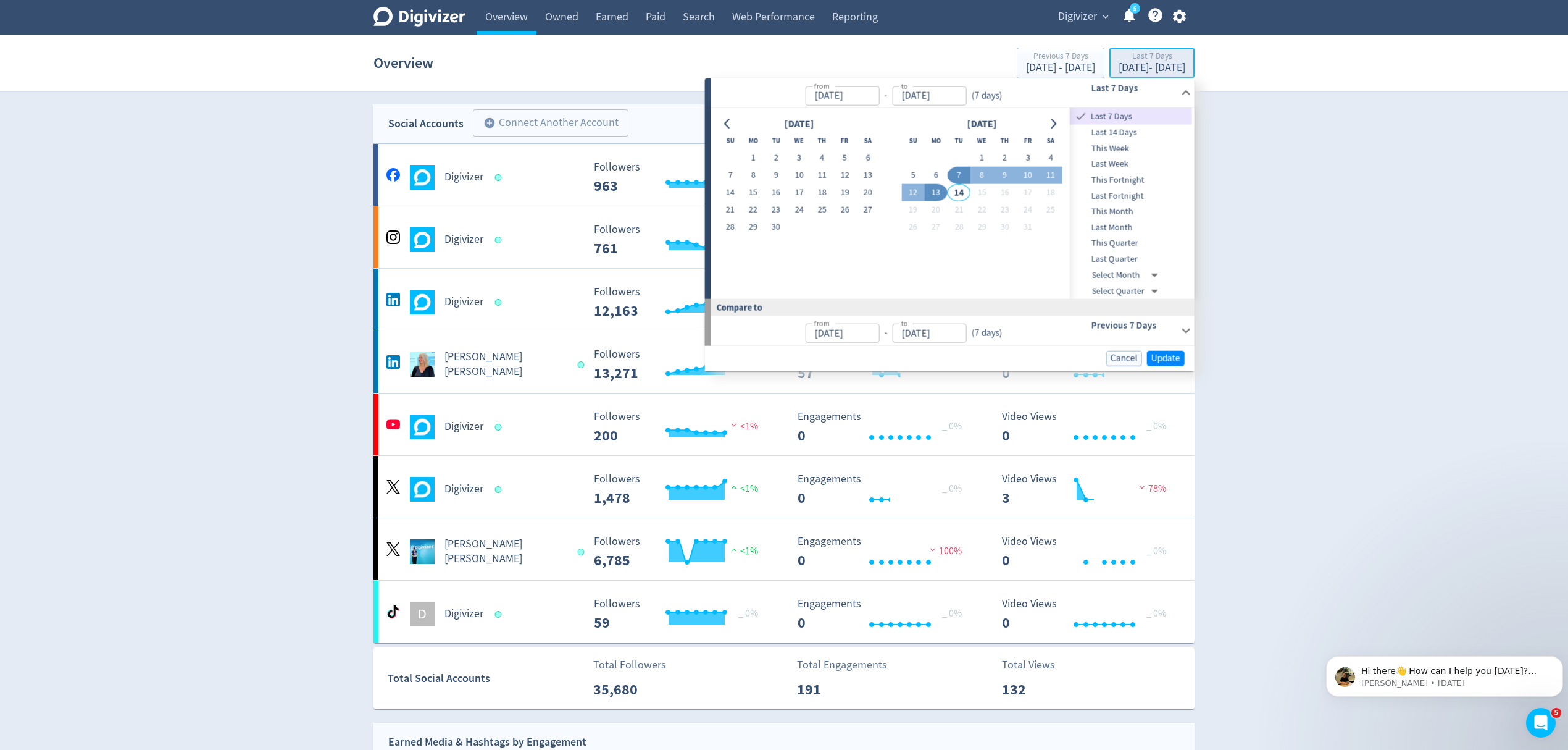
type input "[DATE]"
click at [981, 154] on button "1" at bounding box center [982, 157] width 22 height 17
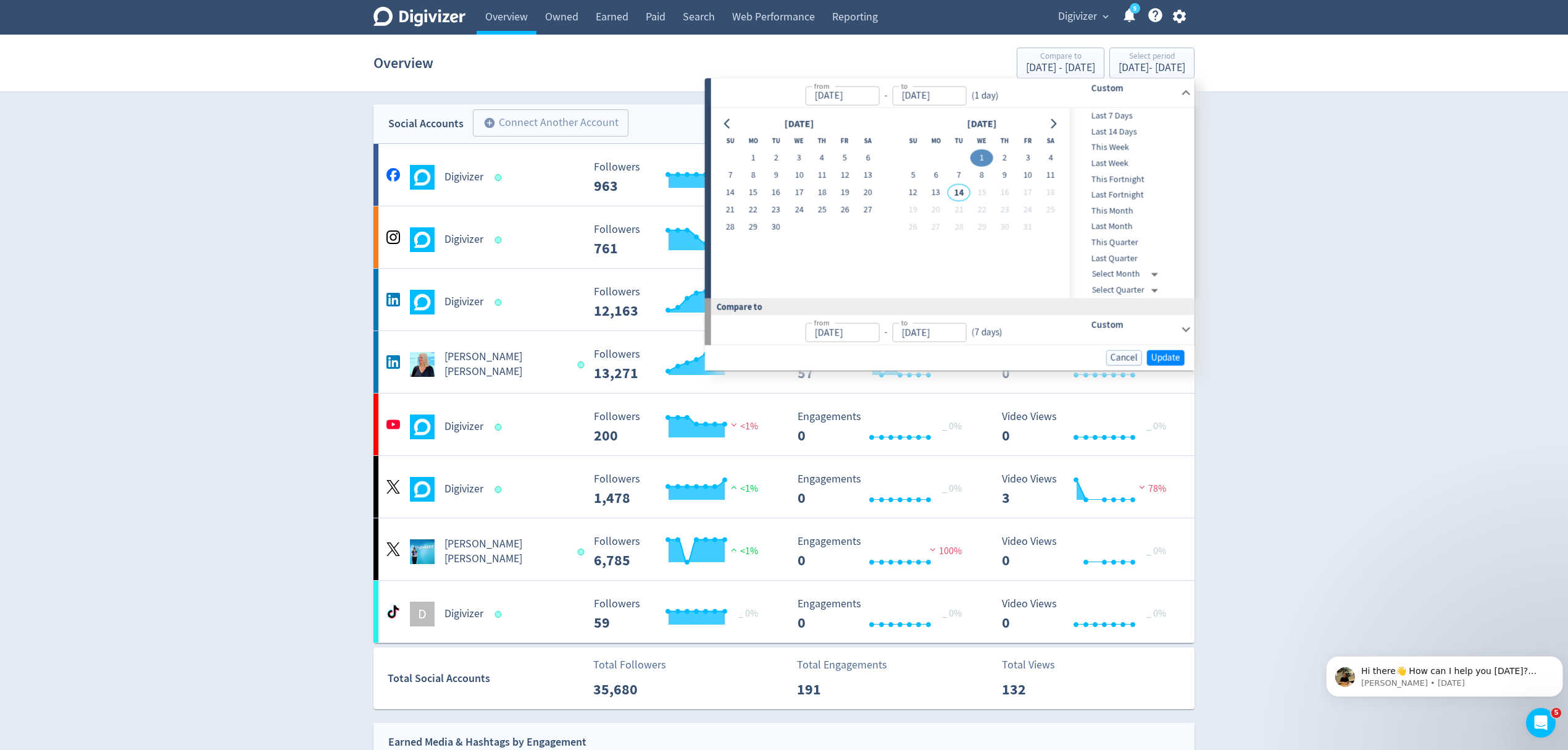
type input "Oct 01, 2025"
click at [1030, 177] on button "10" at bounding box center [1027, 175] width 22 height 17
type input "Oct 10, 2025"
type input "Sep 21, 2025"
type input "[DATE]"
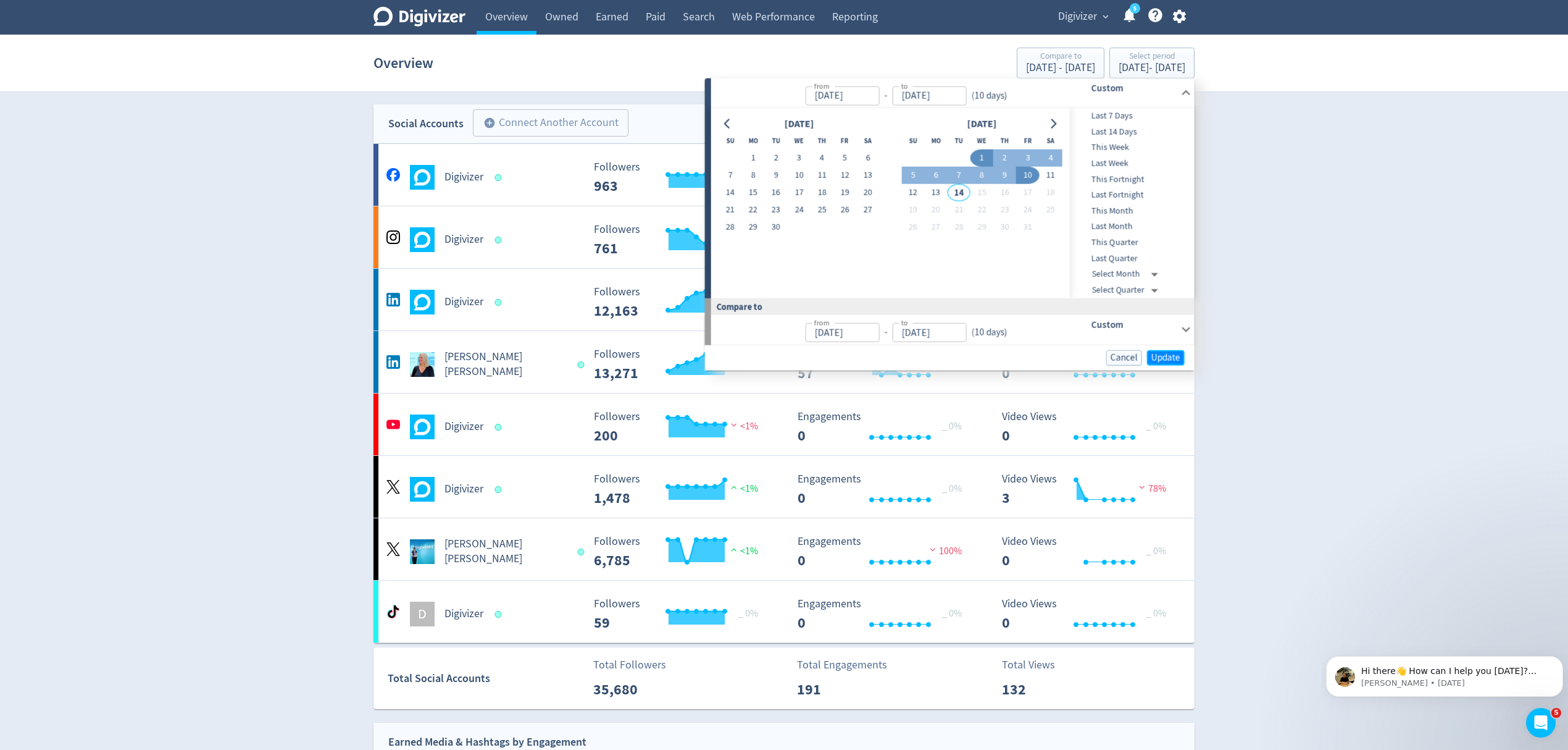
click at [1163, 359] on span "Update" at bounding box center [1166, 357] width 29 height 9
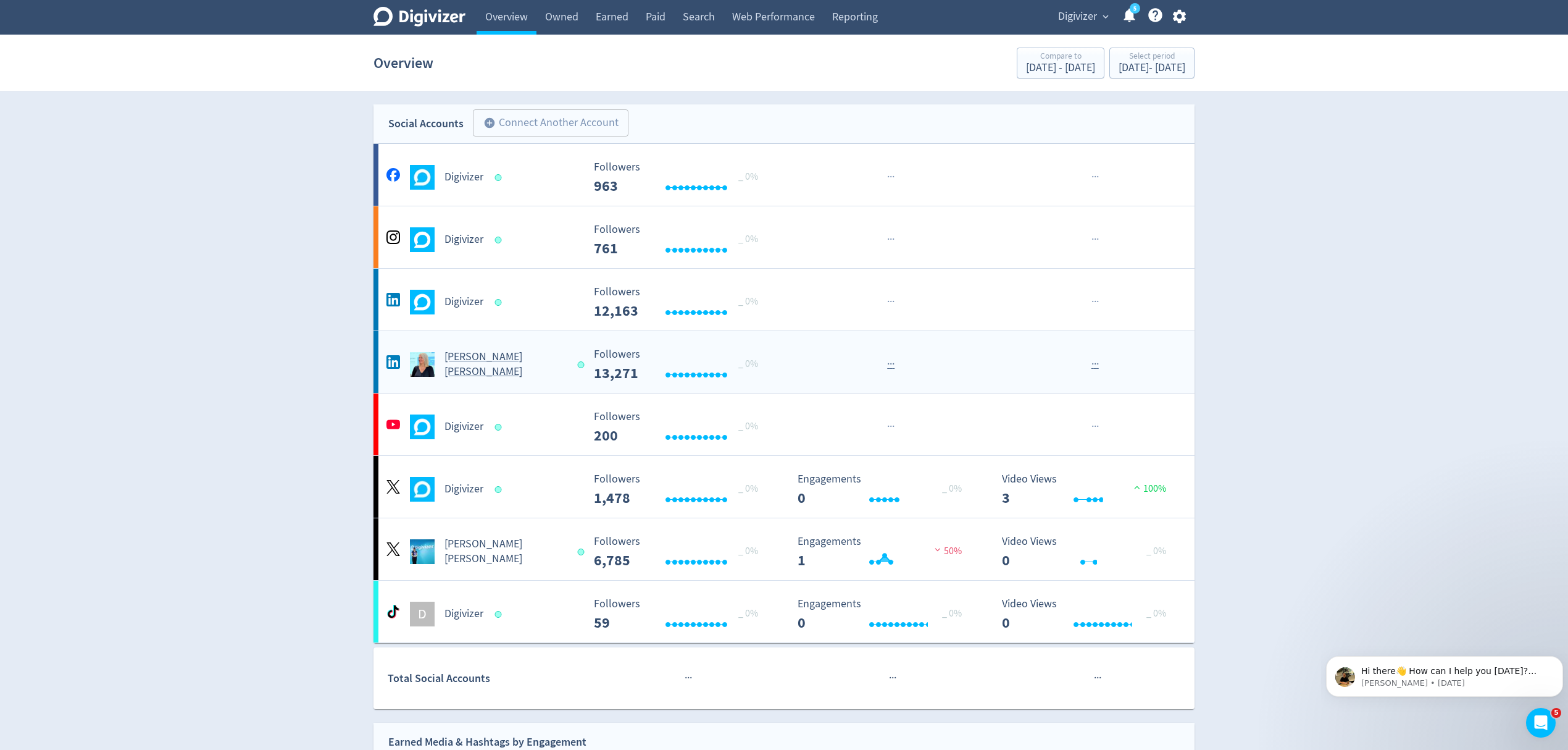
click at [574, 363] on span at bounding box center [583, 365] width 18 height 13
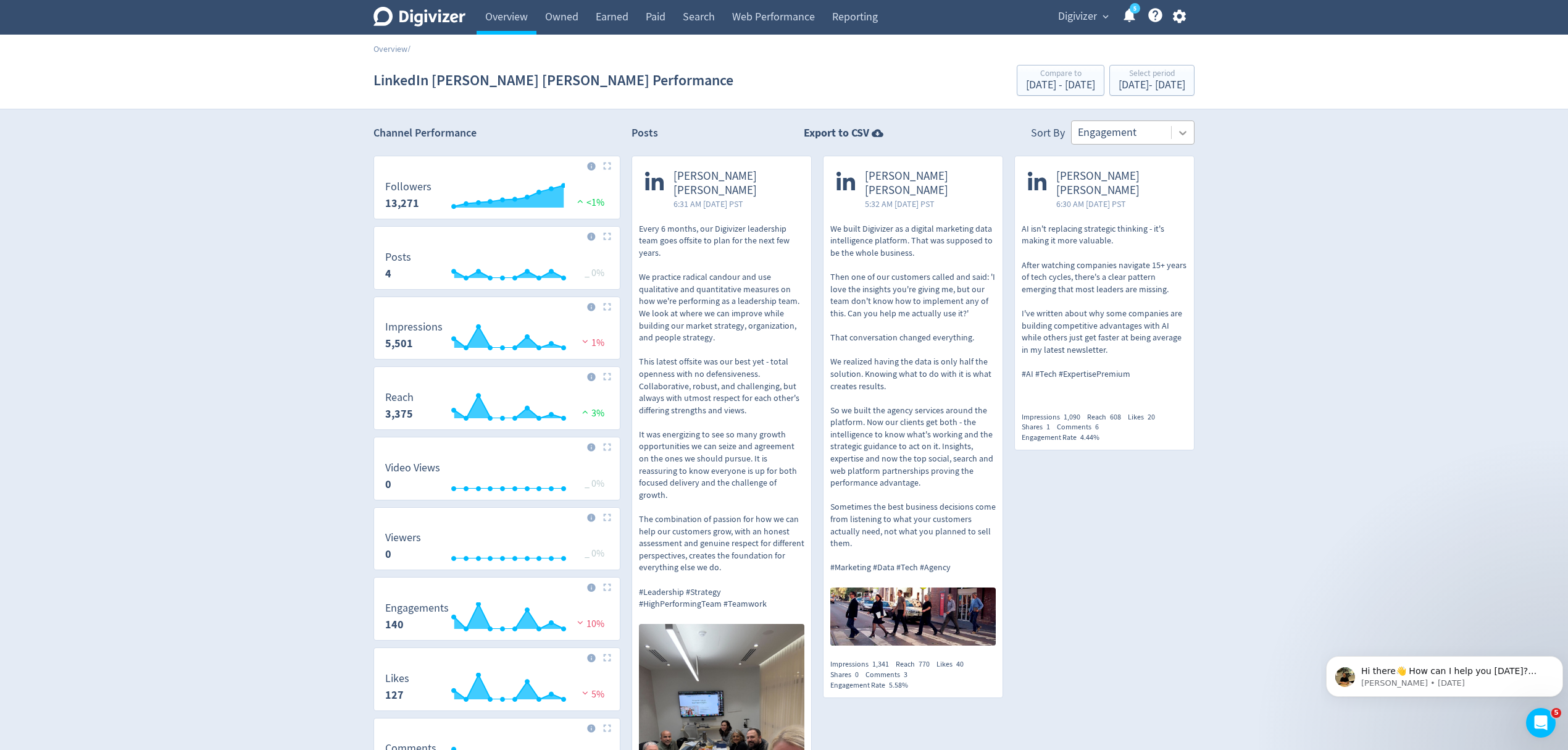
click at [1184, 132] on icon at bounding box center [1183, 133] width 13 height 13
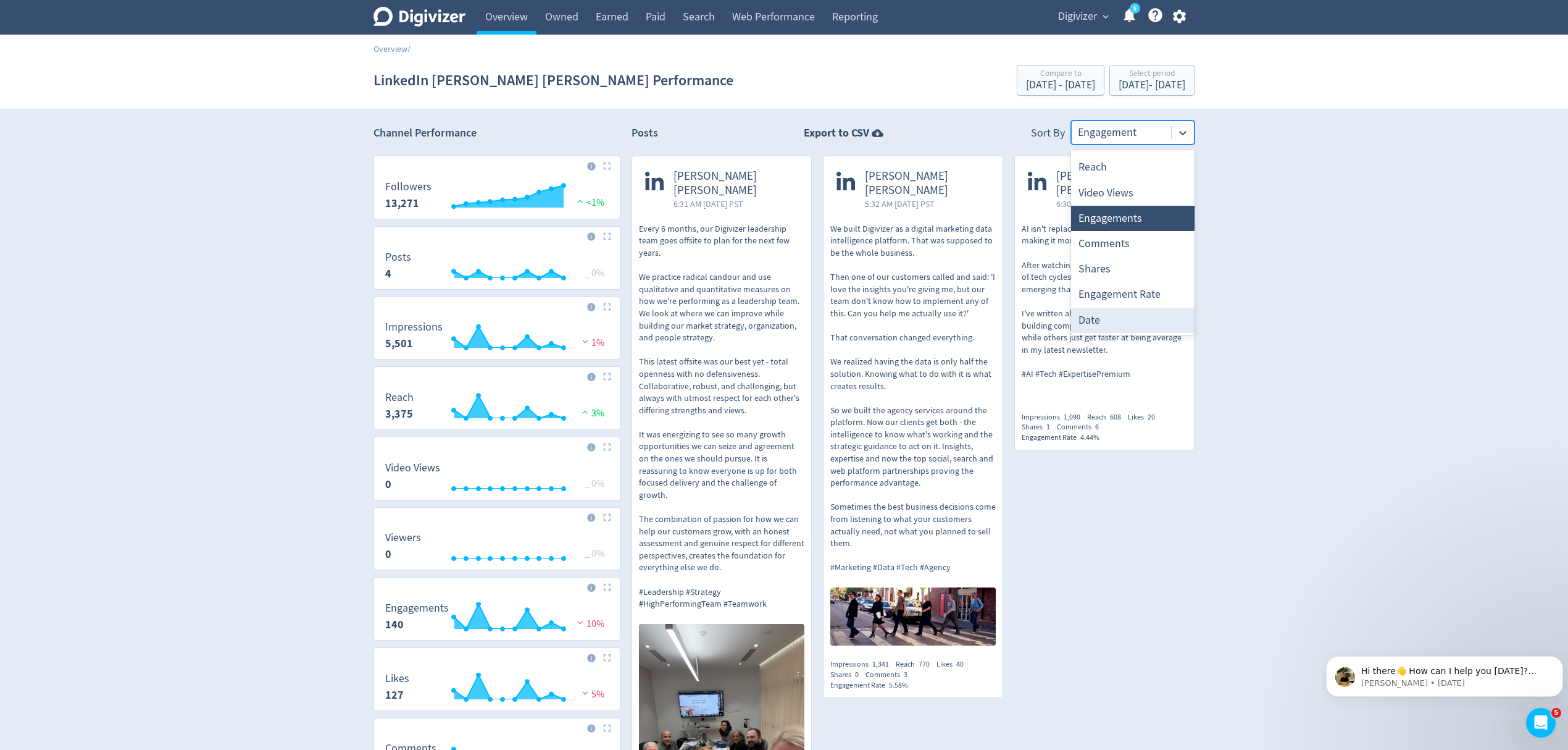
click at [1106, 319] on div "Date" at bounding box center [1133, 320] width 124 height 25
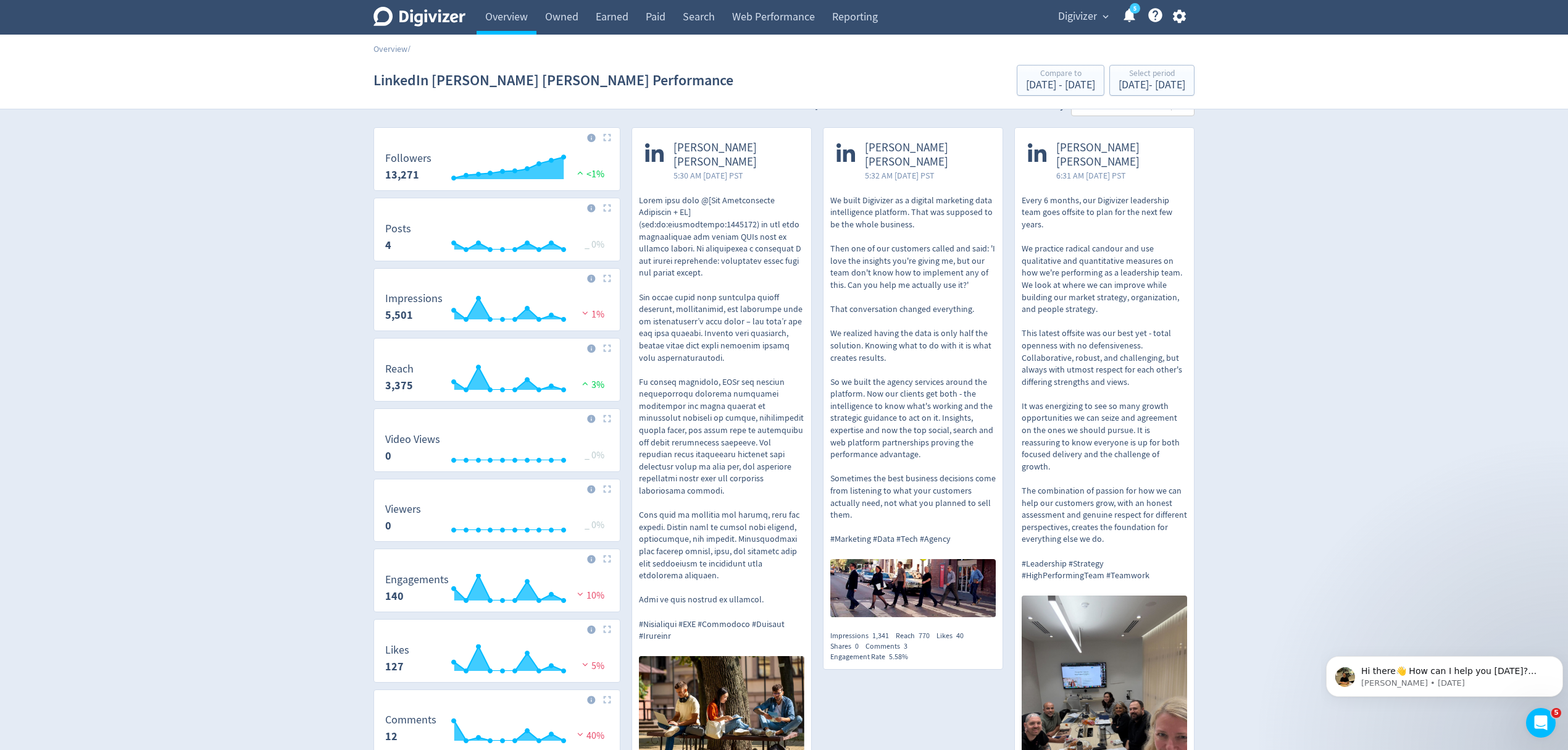
scroll to position [0, 0]
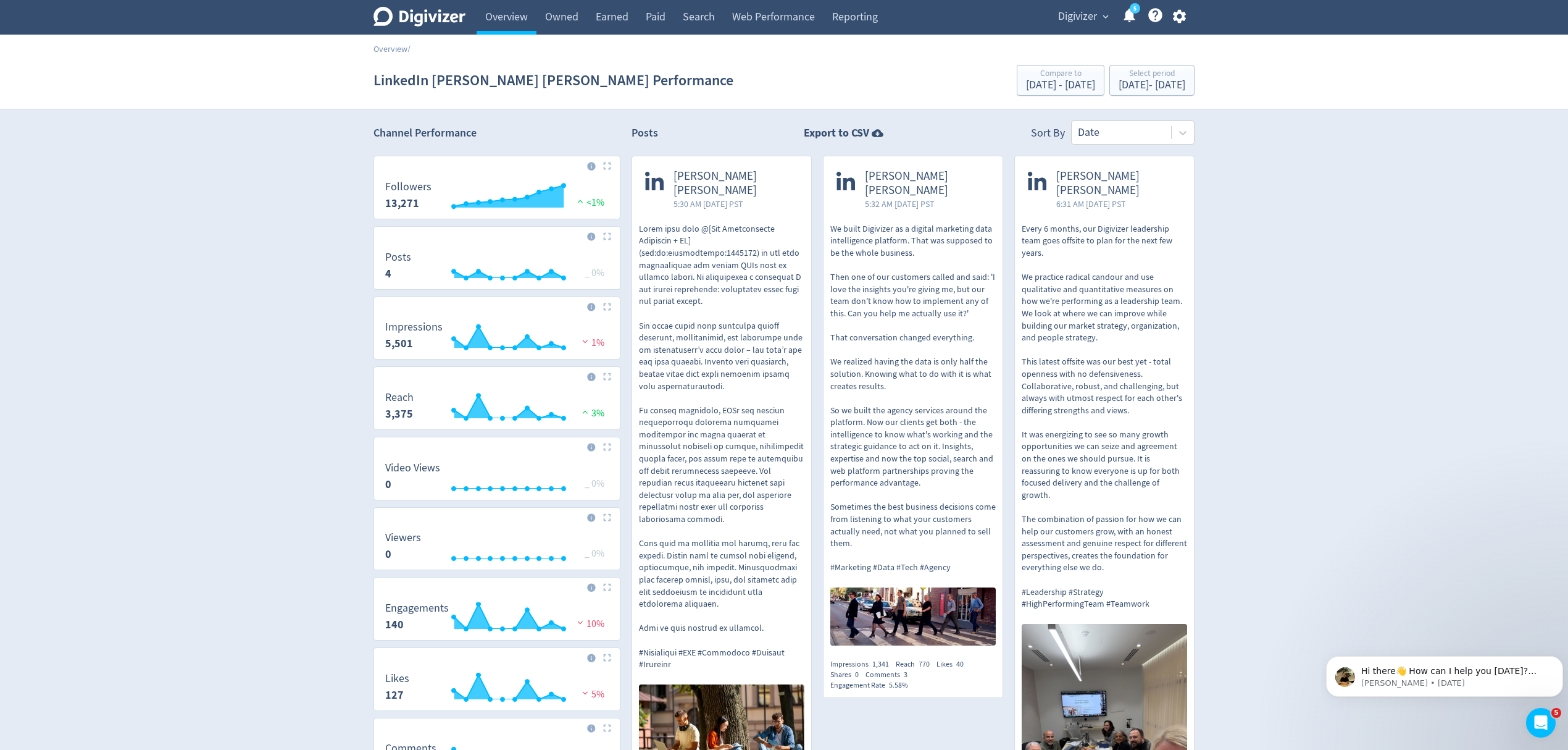
click at [753, 401] on p at bounding box center [722, 446] width 165 height 447
click at [1119, 83] on div "Oct 1, 2025 - Oct 10, 2025" at bounding box center [1152, 85] width 66 height 11
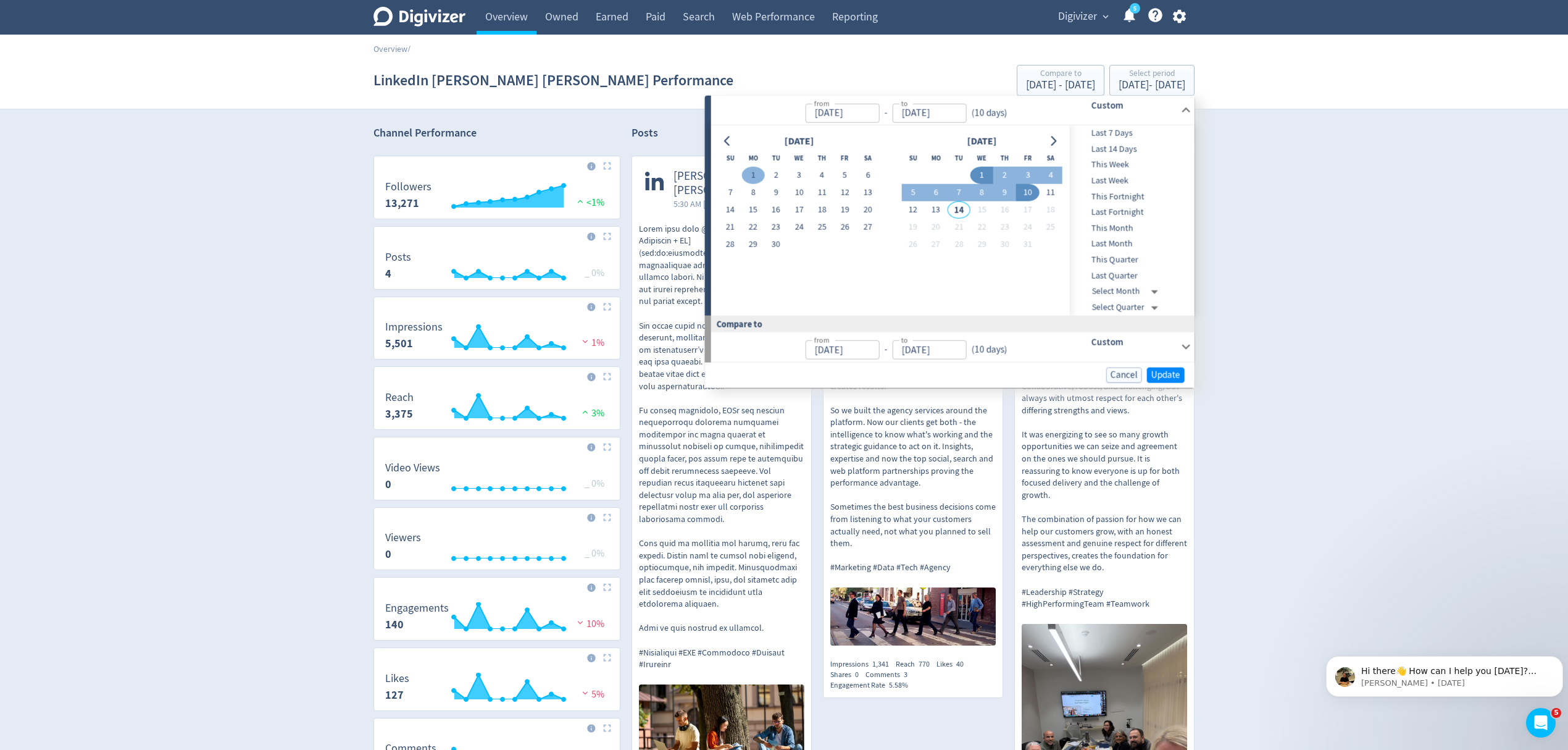
click at [750, 178] on button "1" at bounding box center [753, 175] width 22 height 17
type input "Sep 01, 2025"
click at [773, 245] on button "30" at bounding box center [776, 244] width 22 height 17
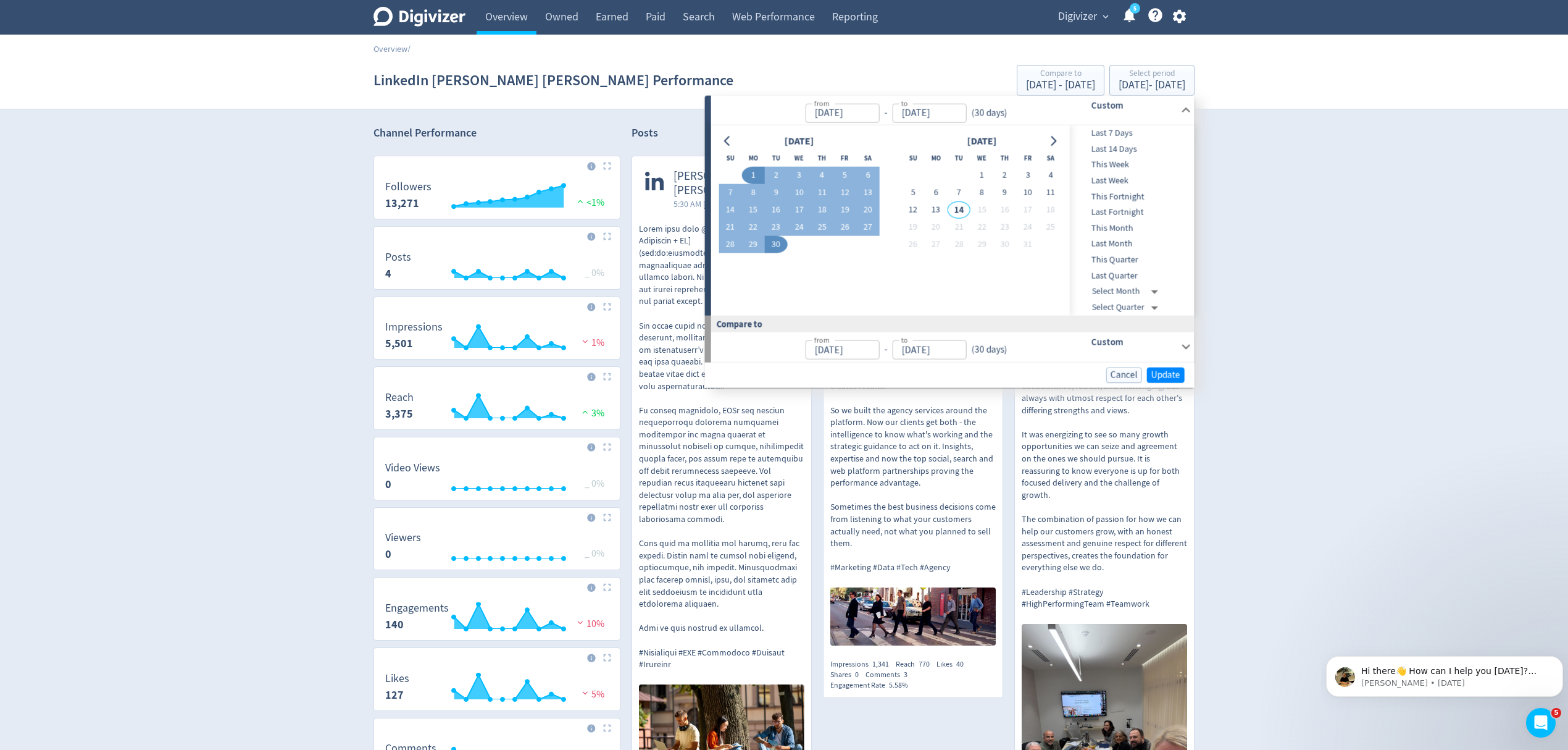
type input "[DATE]"
type input "Aug 02, 2025"
type input "Aug 31, 2025"
click at [1147, 371] on button "Update" at bounding box center [1166, 374] width 38 height 15
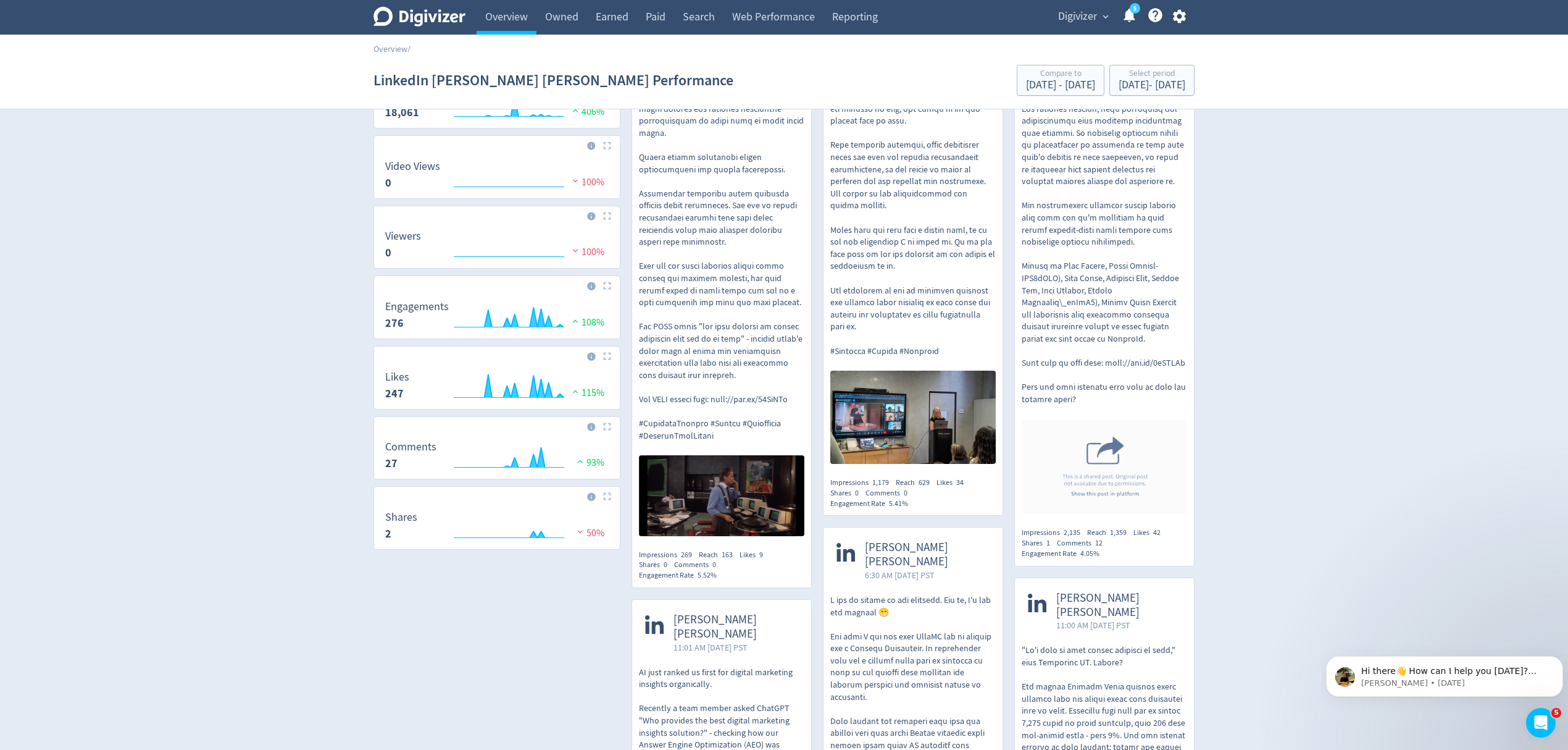
scroll to position [186, 0]
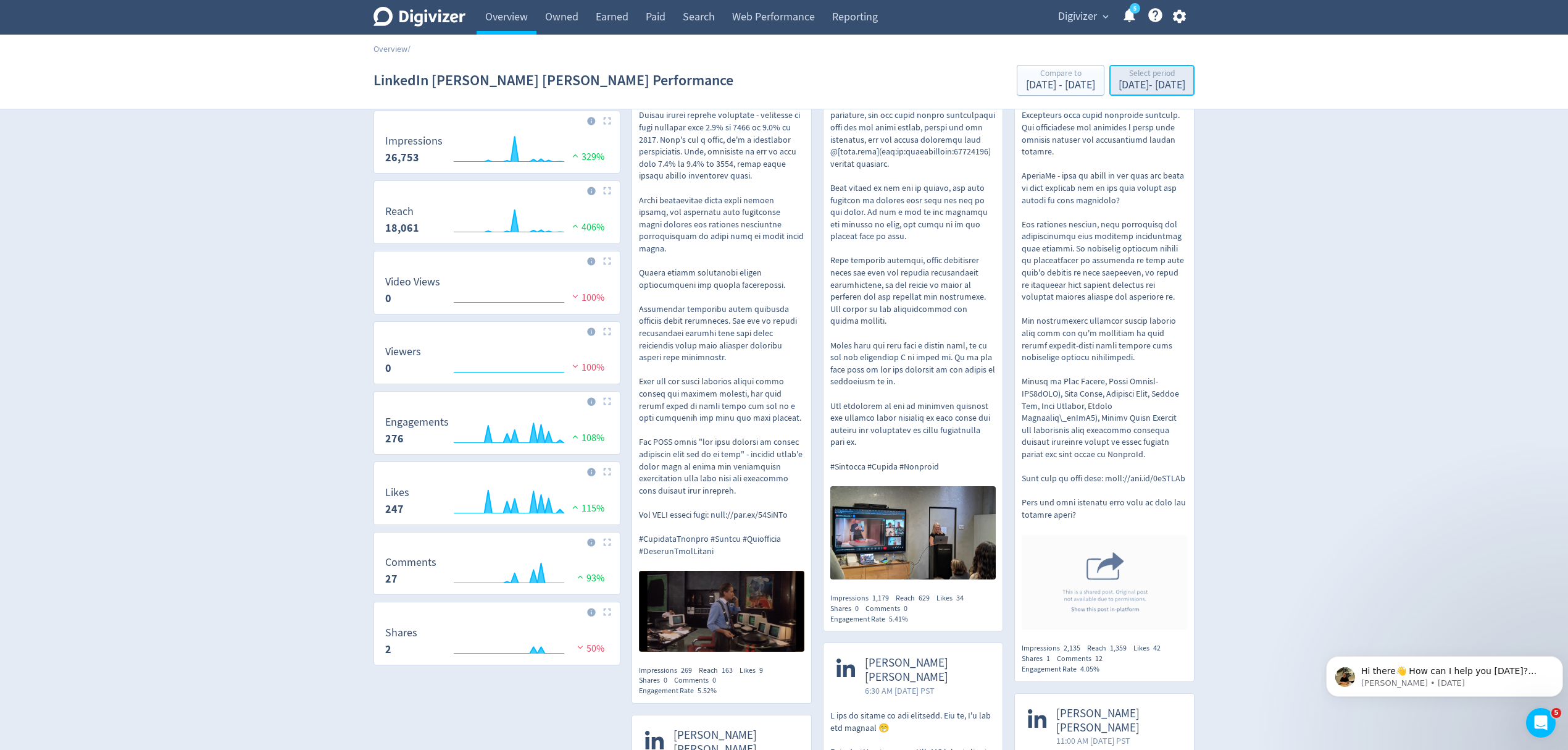
click at [1123, 87] on div "Sep 1, 2025 - Sep 30, 2025" at bounding box center [1152, 85] width 66 height 11
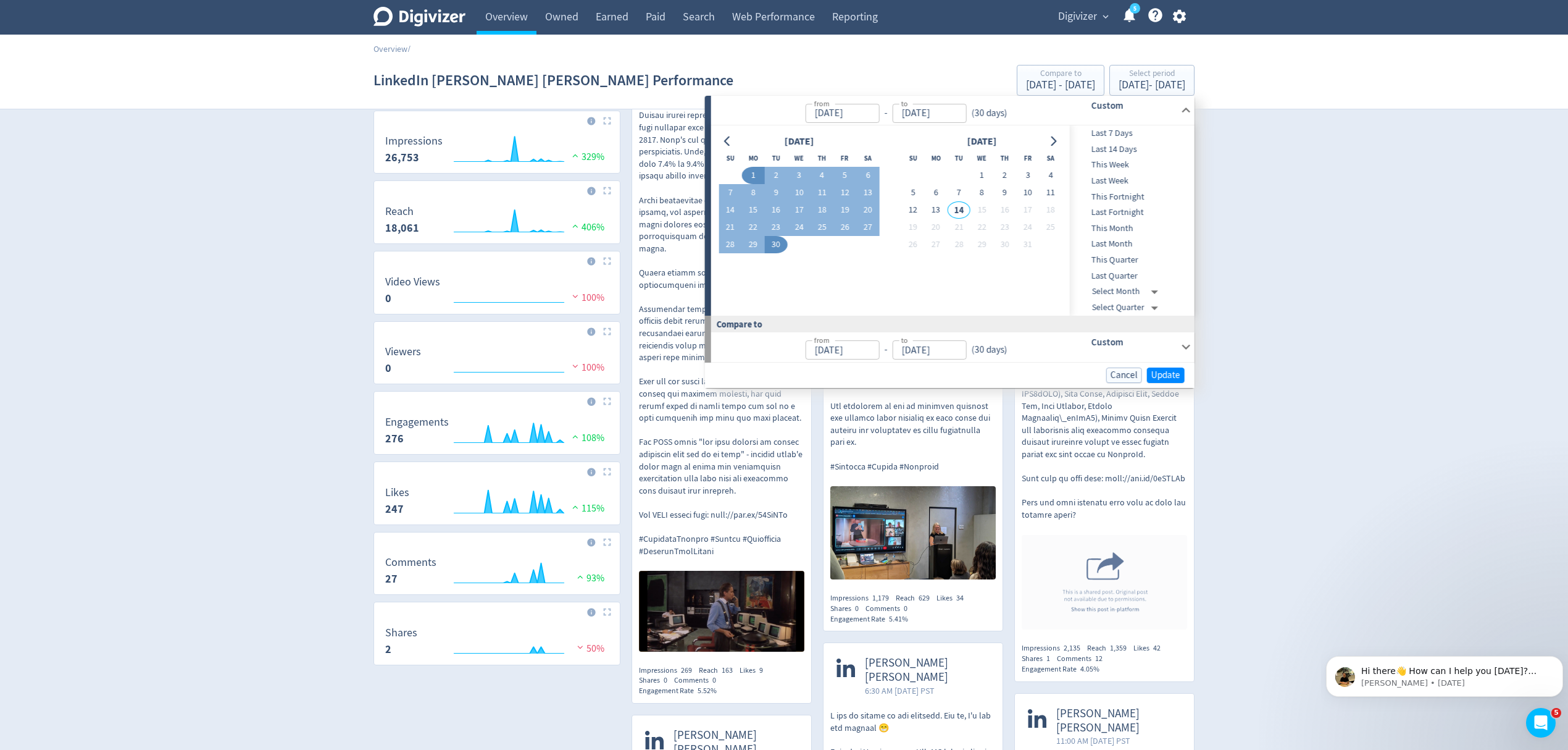
click at [723, 137] on icon "Go to previous month" at bounding box center [727, 141] width 10 height 10
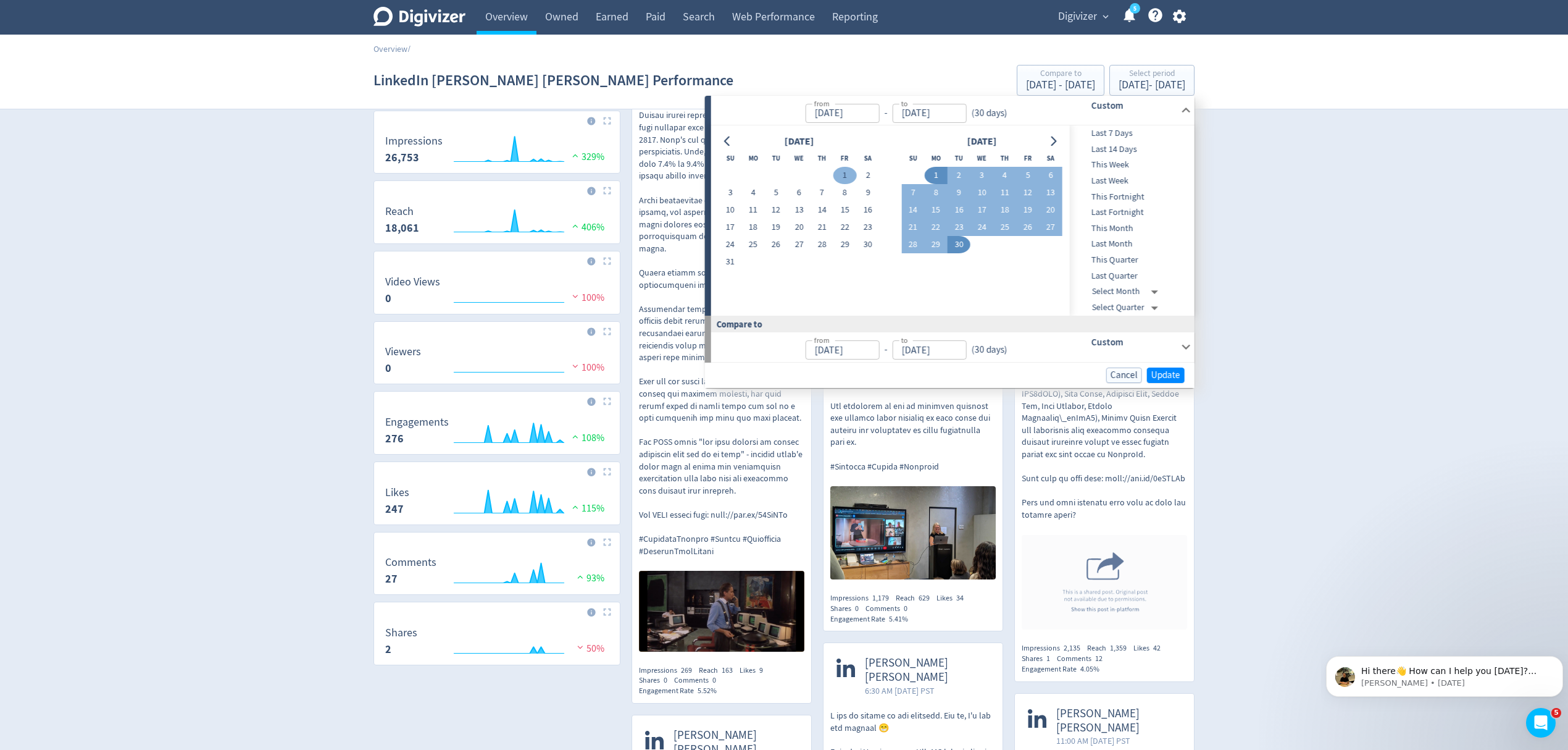
click at [850, 177] on button "1" at bounding box center [844, 175] width 22 height 17
type input "Aug 01, 2025"
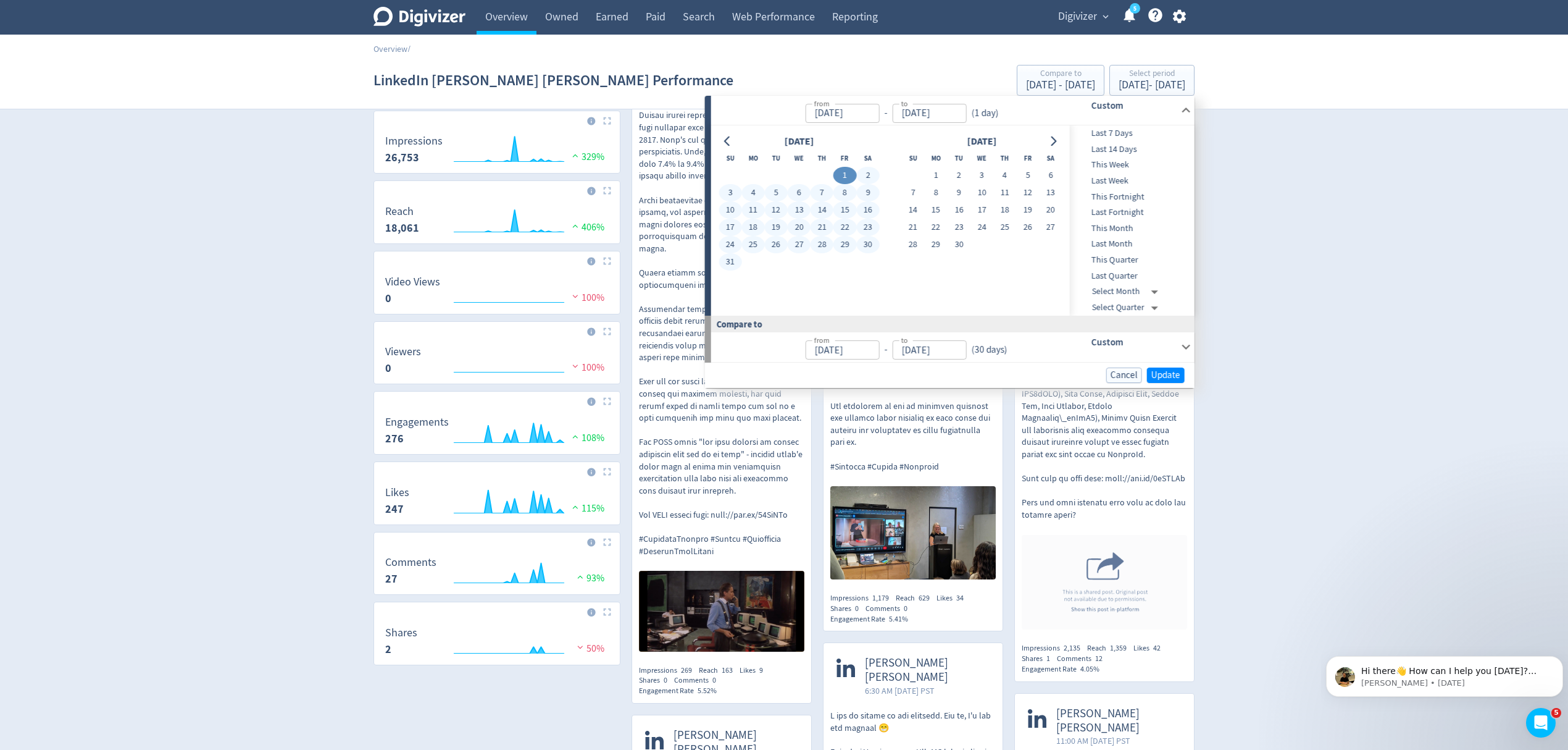
click at [730, 265] on button "31" at bounding box center [729, 261] width 22 height 17
type input "Aug 31, 2025"
type input "Jul 01, 2025"
type input "Jul 31, 2025"
click at [1168, 368] on button "Update" at bounding box center [1166, 375] width 38 height 15
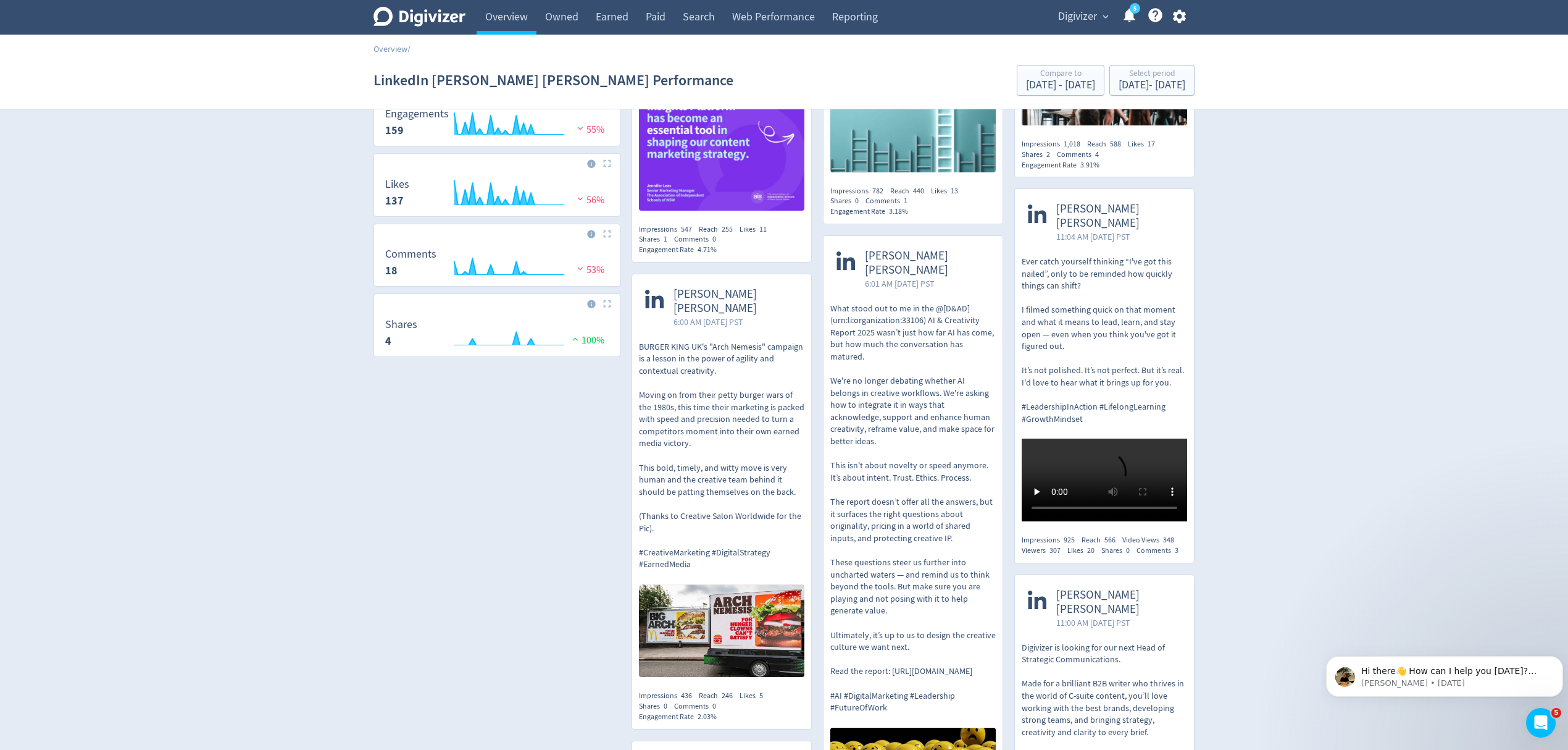
scroll to position [82, 0]
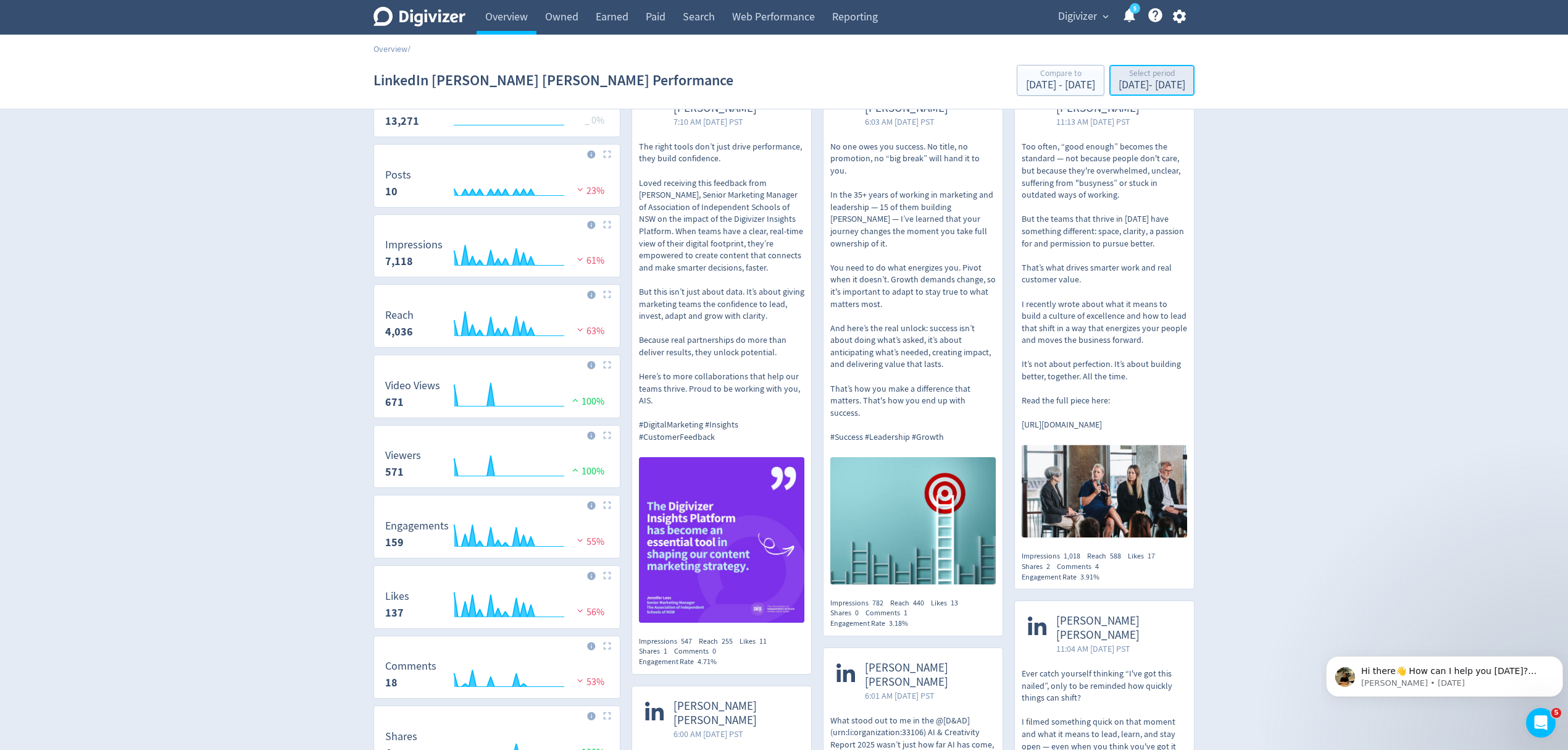
click at [1119, 83] on div "Aug 1, 2025 - Aug 31, 2025" at bounding box center [1152, 85] width 66 height 11
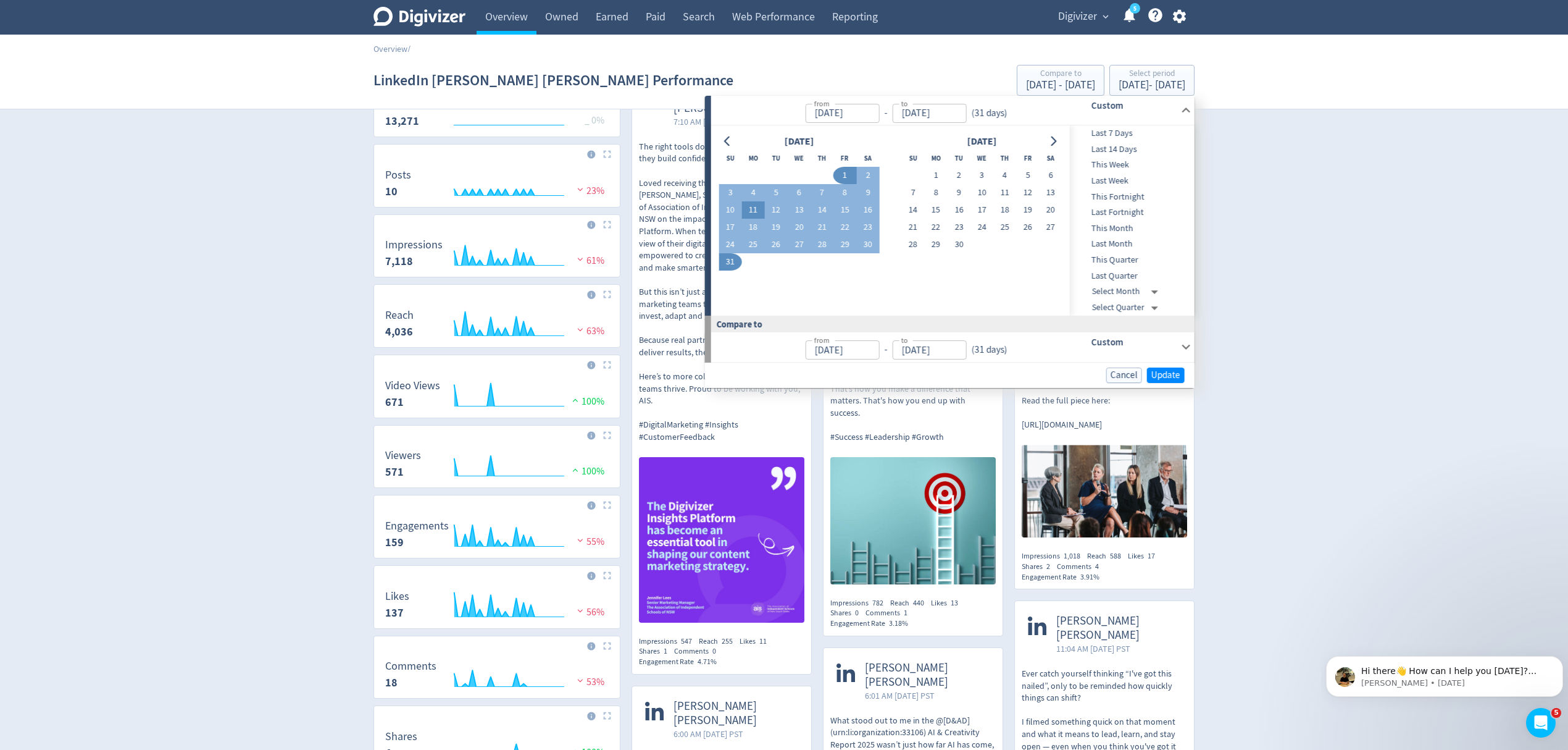
click at [753, 213] on button "11" at bounding box center [753, 209] width 22 height 17
type input "Aug 11, 2025"
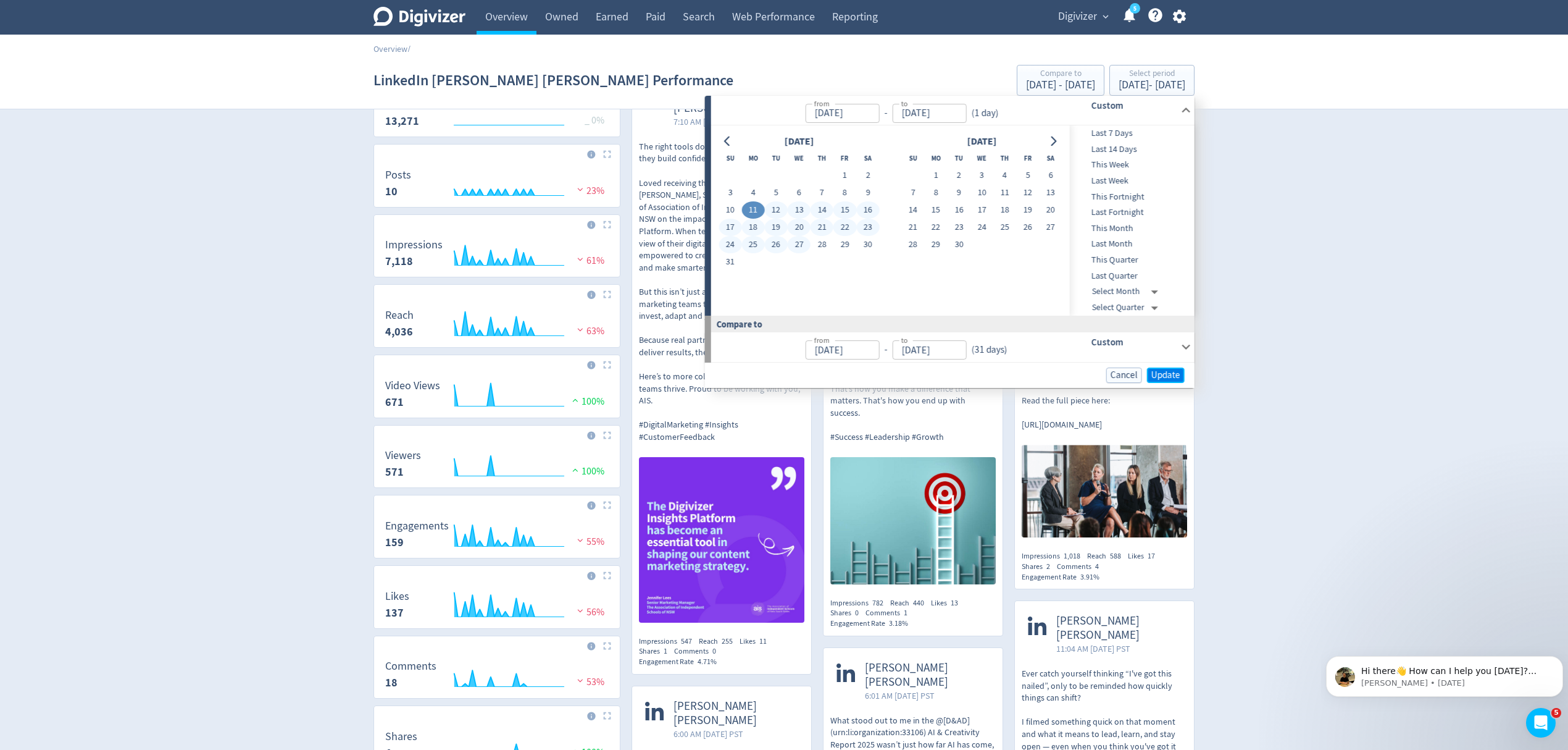
click at [1174, 372] on span "Update" at bounding box center [1166, 375] width 29 height 9
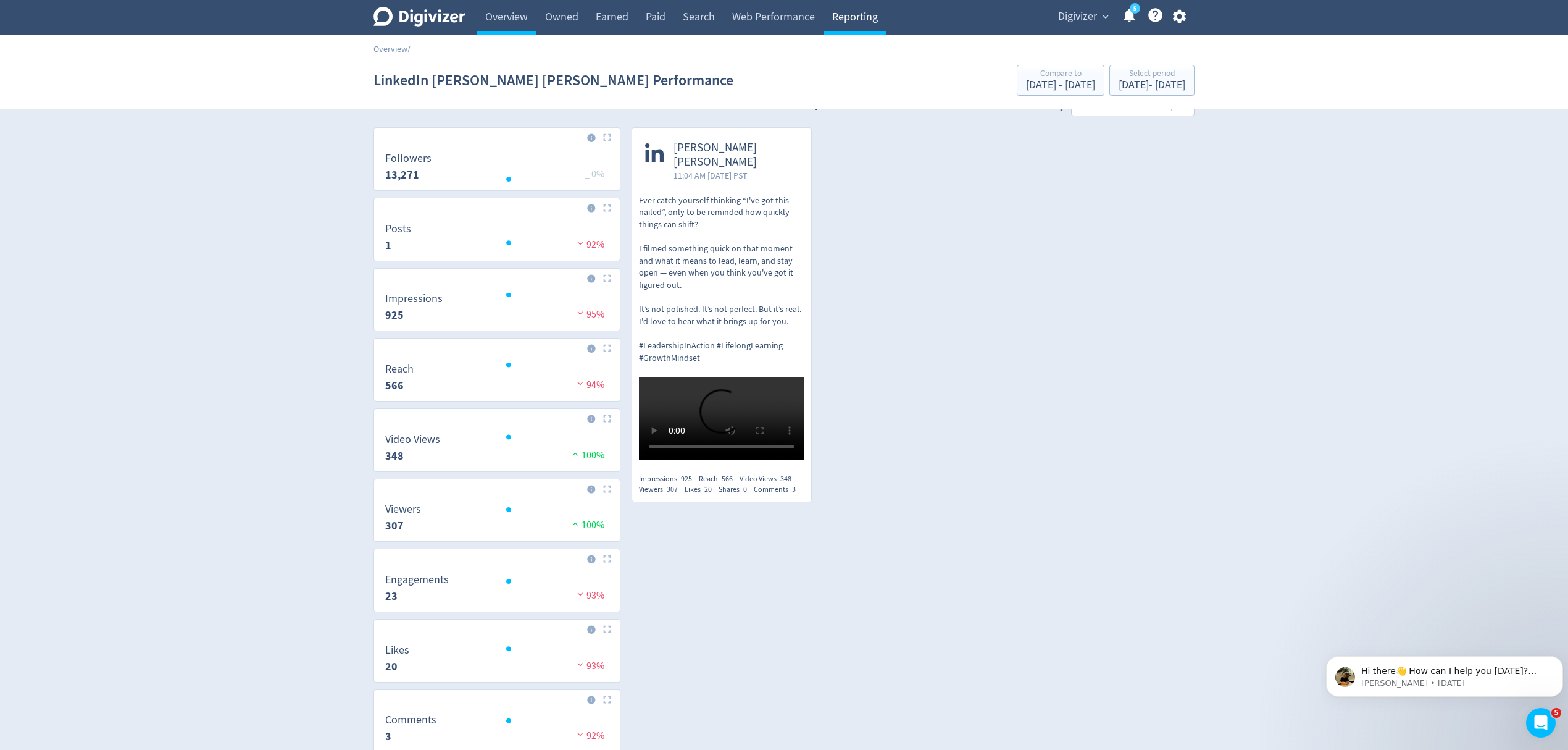
scroll to position [0, 0]
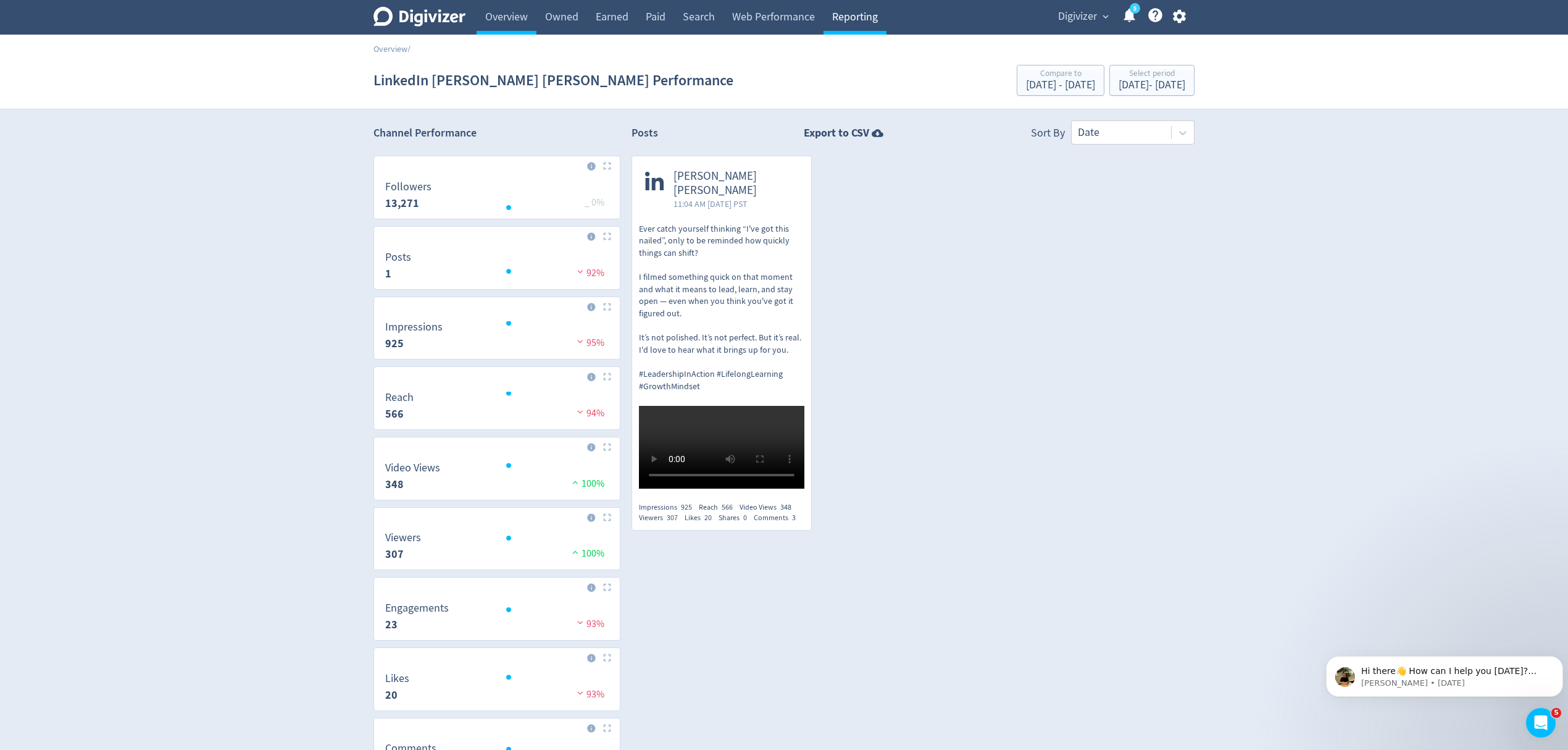
drag, startPoint x: 859, startPoint y: 13, endPoint x: 870, endPoint y: 13, distance: 11.0
click at [859, 13] on link "Reporting" at bounding box center [855, 17] width 63 height 35
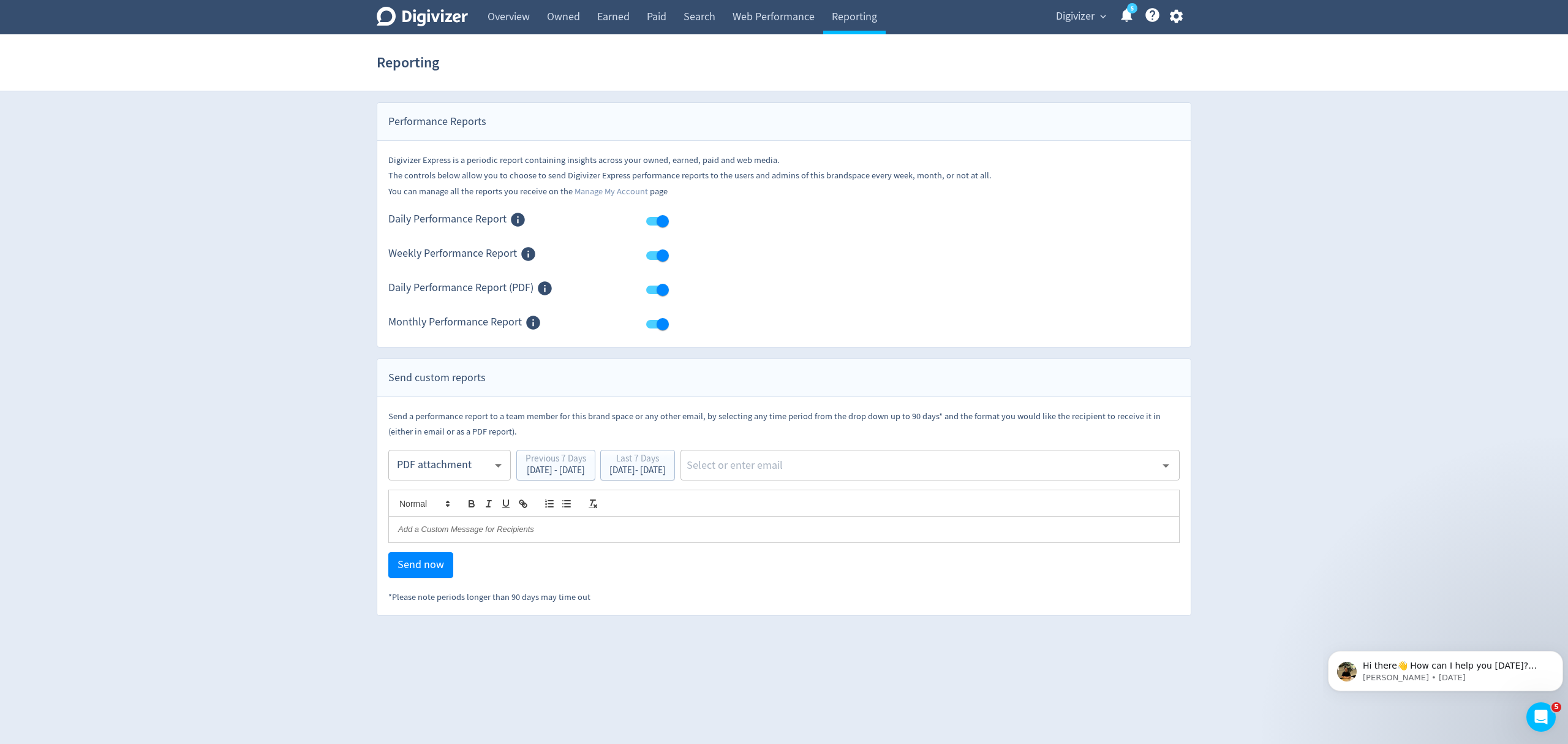
click at [425, 473] on body "Digivizer Logo [PERSON_NAME] Logo Overview Owned Earned Paid Search Web Perform…" at bounding box center [784, 307] width 1568 height 616
click at [427, 522] on div "PDF attachment" at bounding box center [450, 523] width 102 height 28
click at [666, 473] on div "[DATE] - [DATE]" at bounding box center [637, 470] width 56 height 9
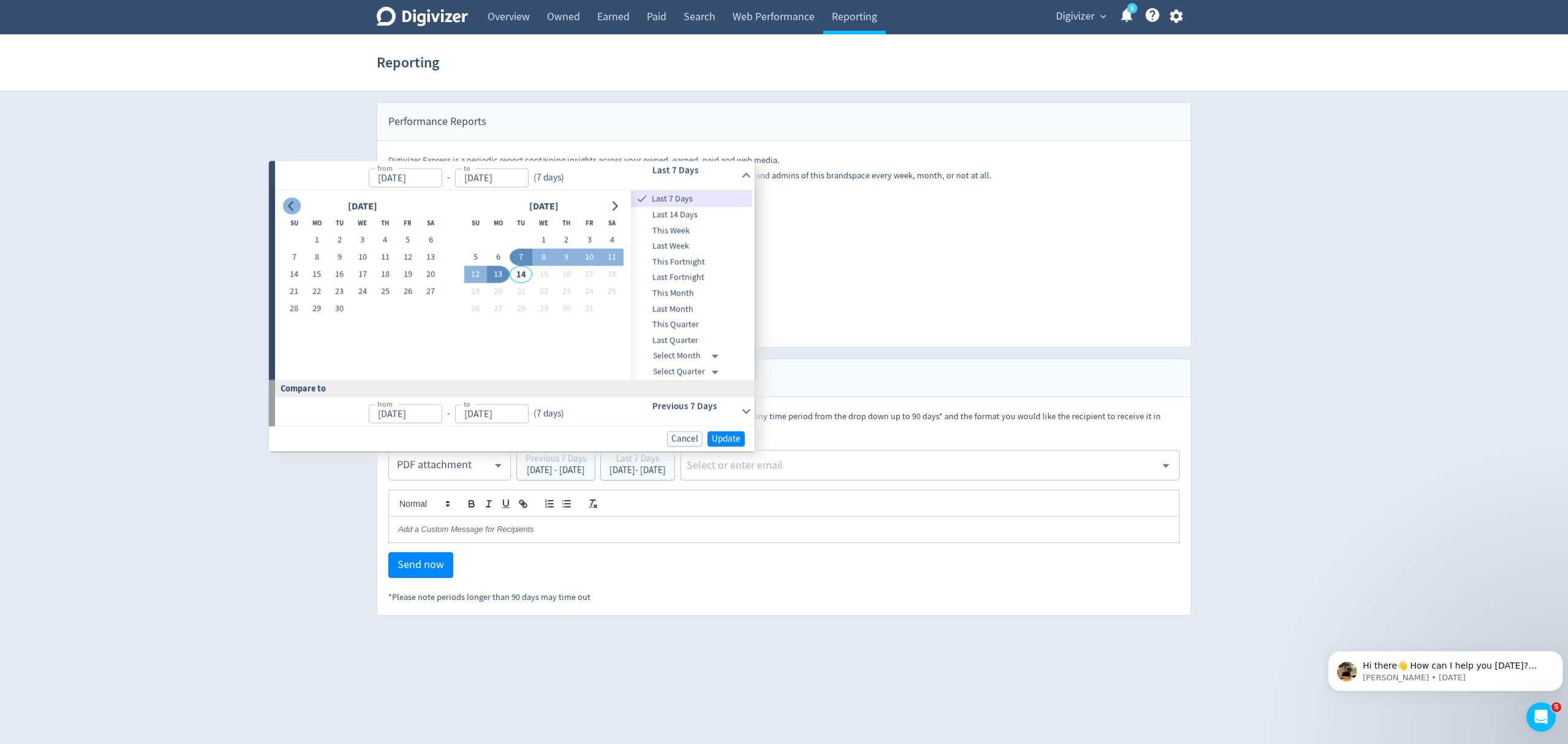
click at [295, 204] on icon "Go to previous month" at bounding box center [291, 206] width 10 height 10
click at [494, 274] on button "11" at bounding box center [498, 274] width 22 height 17
type input "Aug 11, 2025"
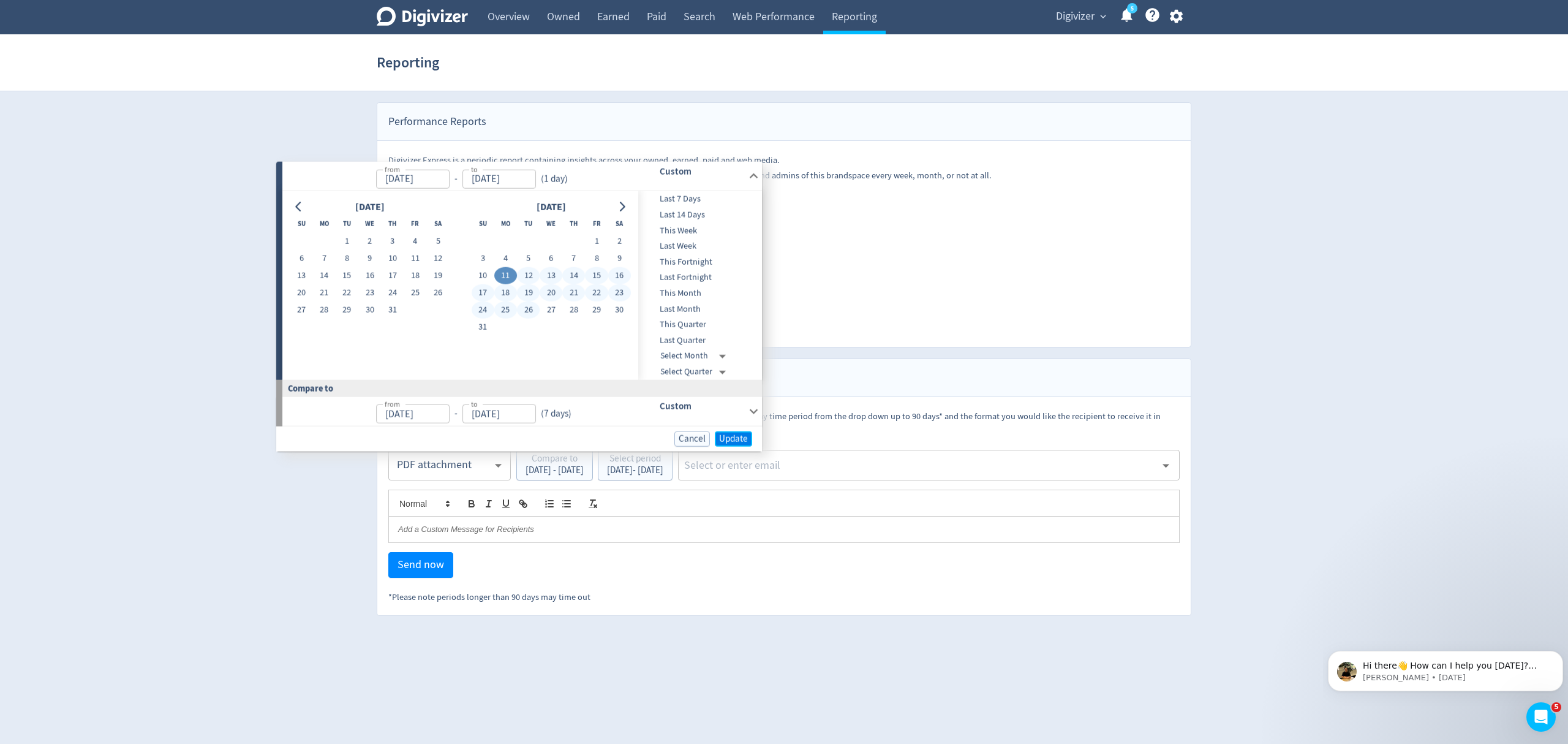
click at [724, 440] on span "Update" at bounding box center [733, 438] width 29 height 9
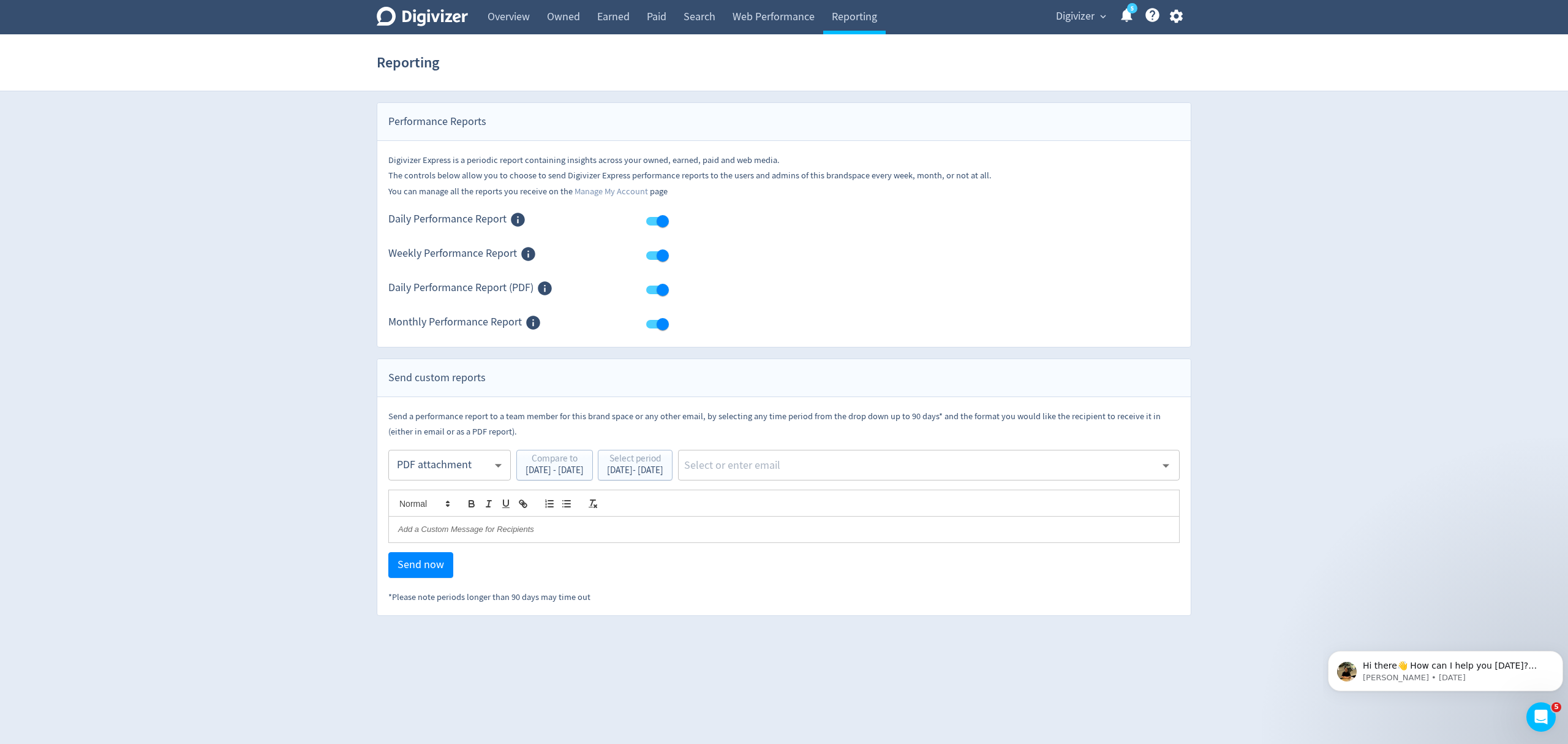
click at [826, 467] on input "text" at bounding box center [919, 465] width 473 height 19
type input "malyn"
drag, startPoint x: 829, startPoint y: 501, endPoint x: 821, endPoint y: 501, distance: 8.0
click at [829, 501] on li "[EMAIL_ADDRESS][PERSON_NAME][DOMAIN_NAME]" at bounding box center [973, 499] width 412 height 24
click at [414, 564] on span "Send now" at bounding box center [421, 565] width 46 height 11
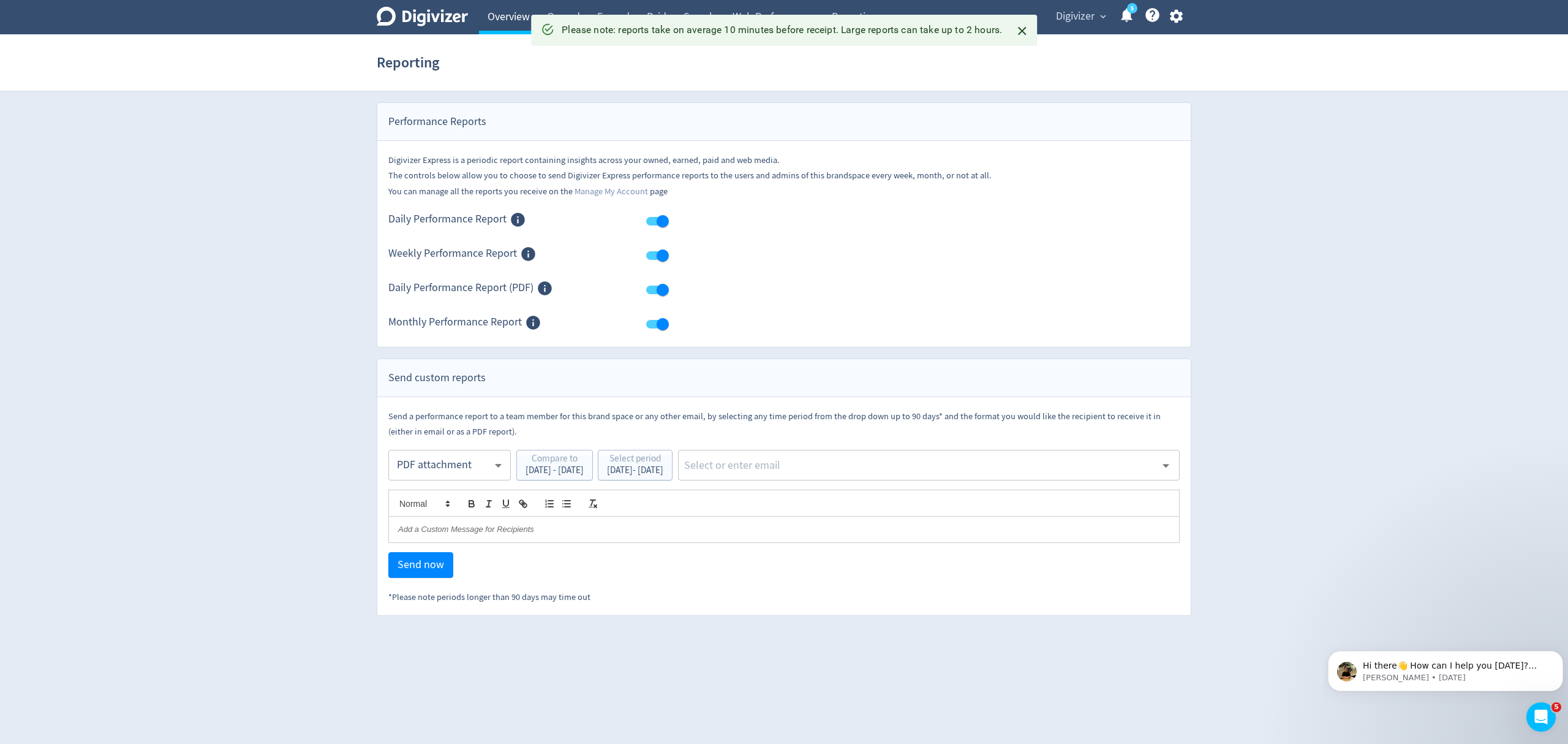
click at [517, 17] on link "Overview" at bounding box center [509, 17] width 60 height 35
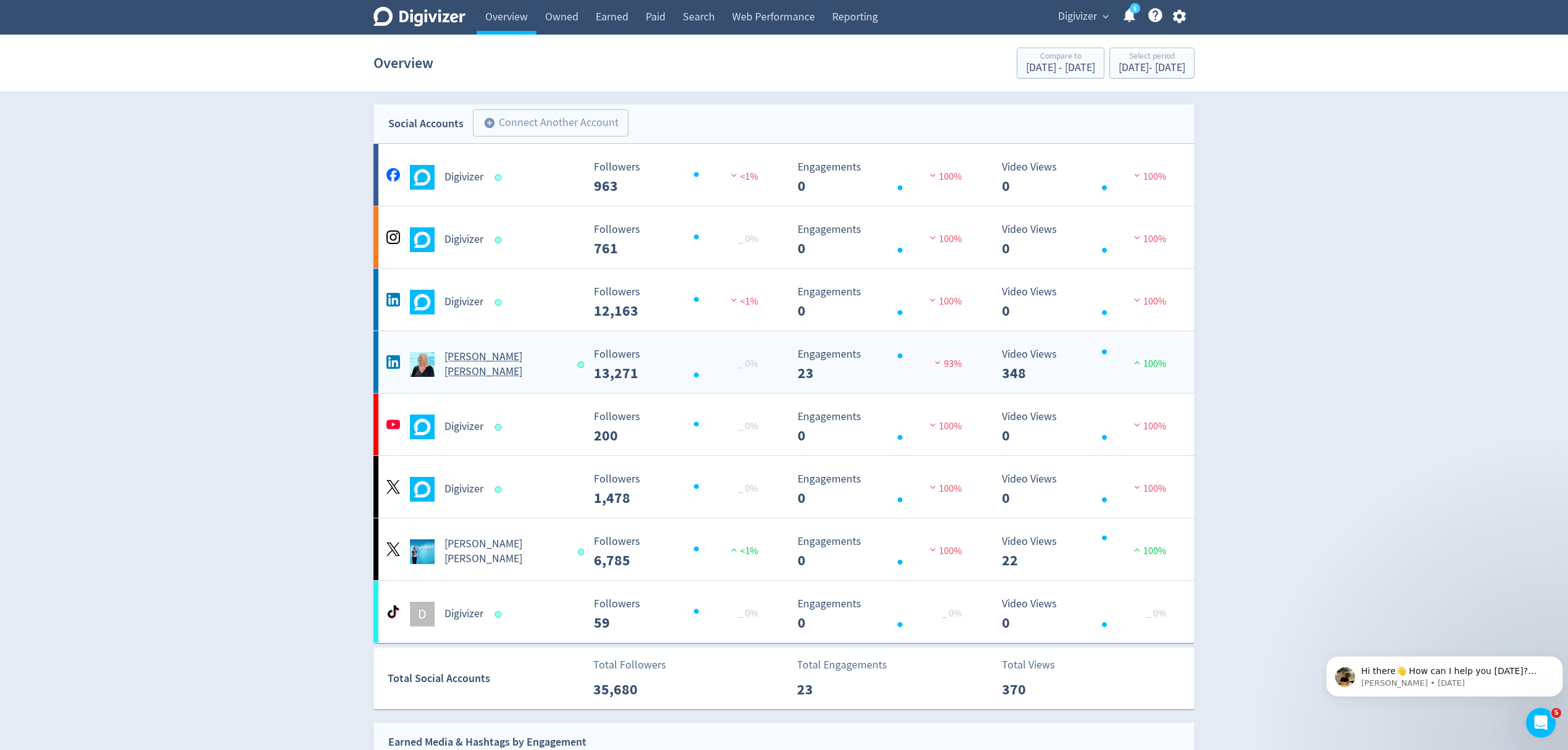
click at [549, 373] on div "[PERSON_NAME] [PERSON_NAME]" at bounding box center [483, 364] width 199 height 30
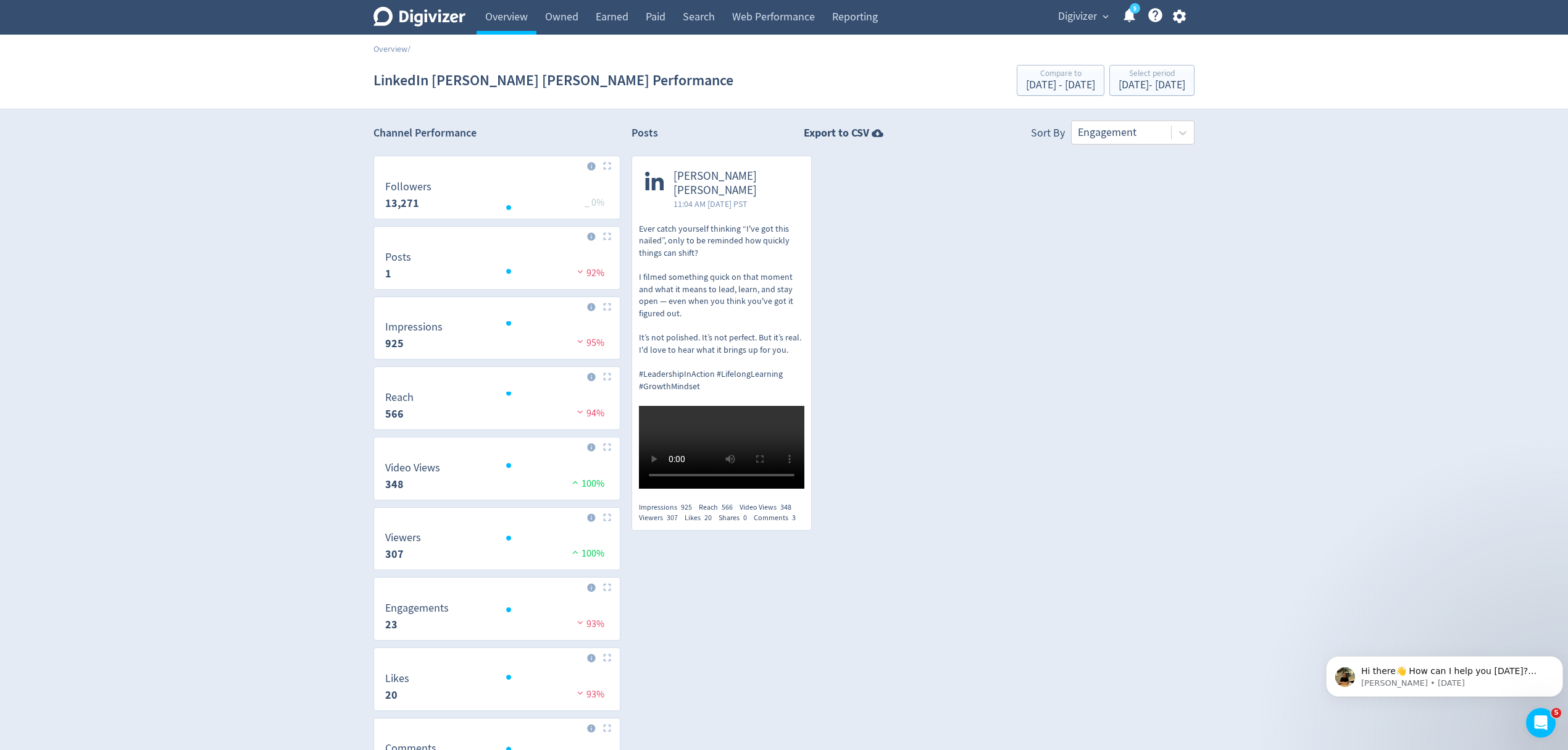
click at [1090, 98] on div "LinkedIn Emma Lo Russo Performance Compare to Jul 1, 2025 - Jul 31, 2025 Select…" at bounding box center [784, 80] width 821 height 40
click at [1119, 77] on div "Select period" at bounding box center [1152, 75] width 66 height 11
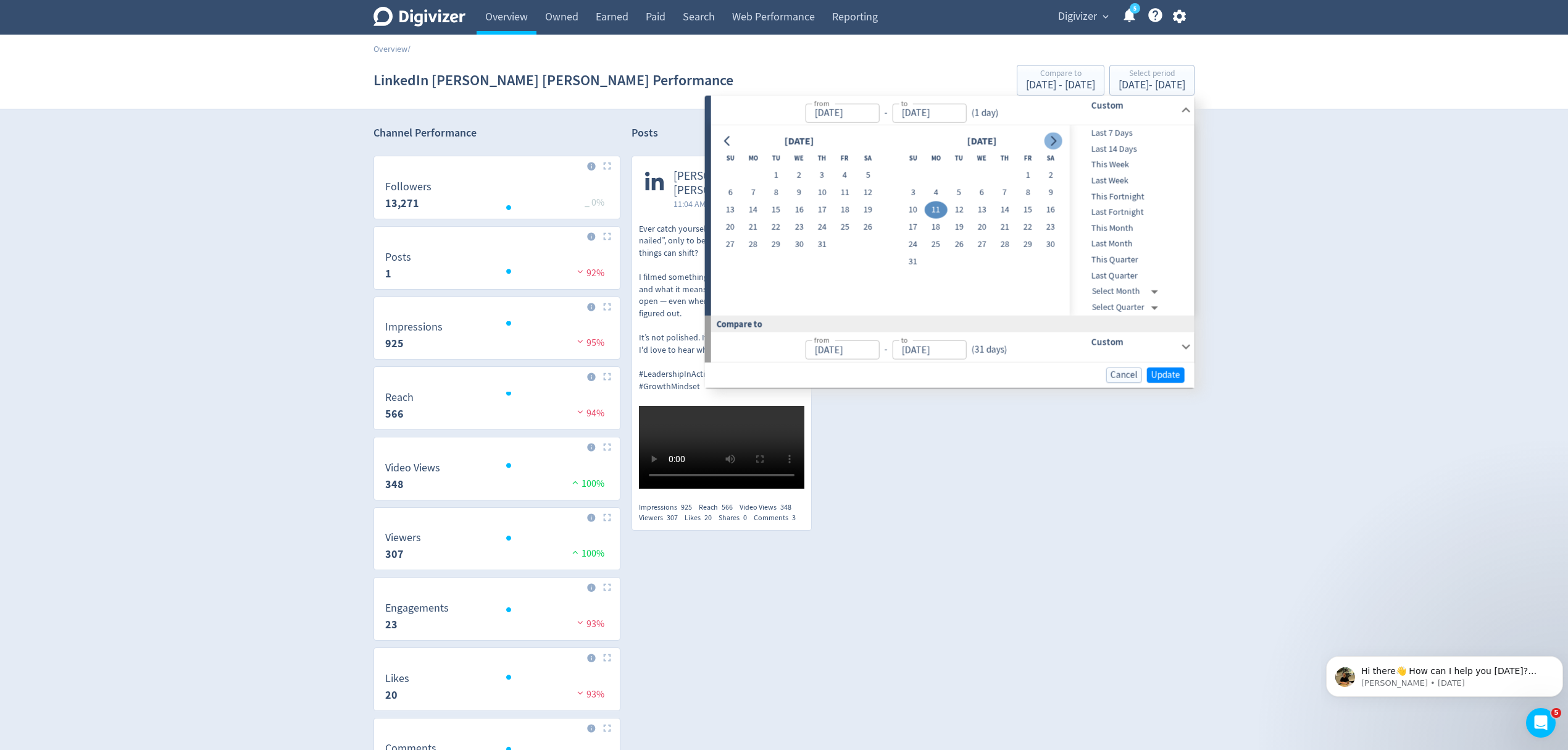
click at [1051, 145] on icon "Go to next month" at bounding box center [1053, 140] width 10 height 10
click at [1046, 146] on div at bounding box center [1053, 141] width 18 height 18
click at [1055, 146] on button "Go to next month" at bounding box center [1053, 140] width 18 height 17
click at [983, 176] on button "1" at bounding box center [982, 175] width 22 height 17
type input "Oct 01, 2025"
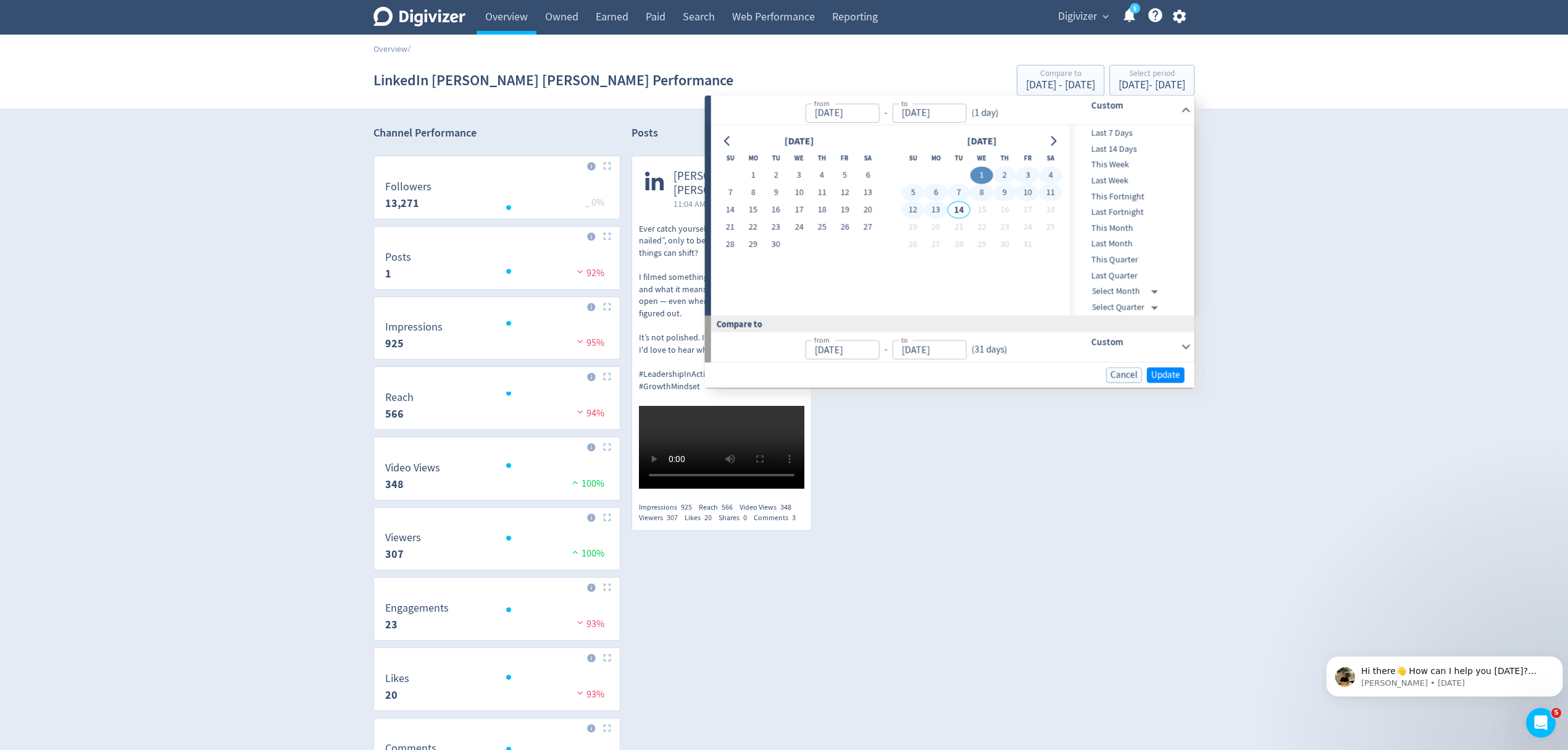
click at [939, 207] on button "13" at bounding box center [936, 209] width 22 height 17
type input "[DATE]"
type input "Sep 18, 2025"
type input "[DATE]"
click at [1159, 375] on span "Update" at bounding box center [1166, 375] width 29 height 9
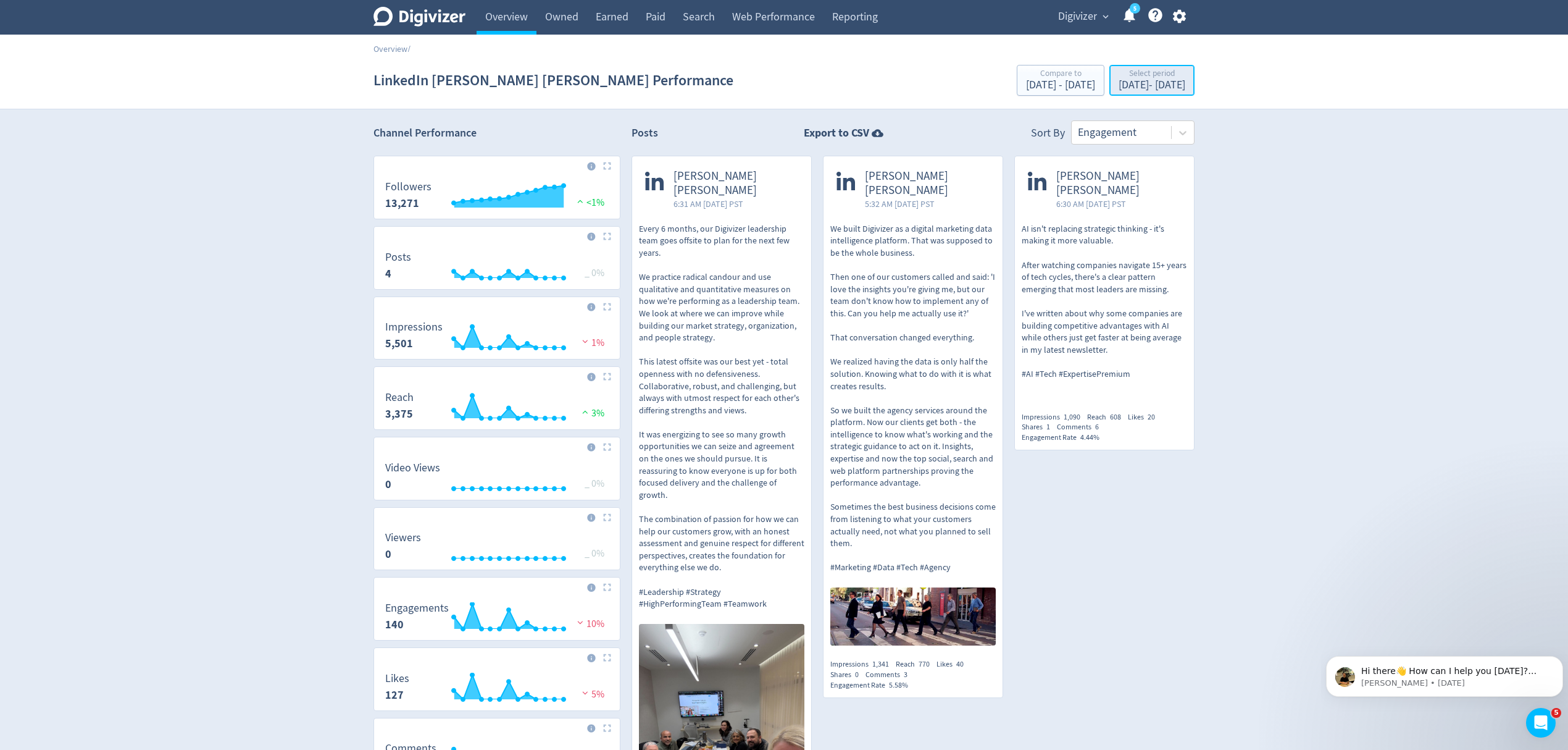
click at [1157, 80] on div "Oct 1, 2025 - Oct 13, 2025" at bounding box center [1152, 85] width 66 height 11
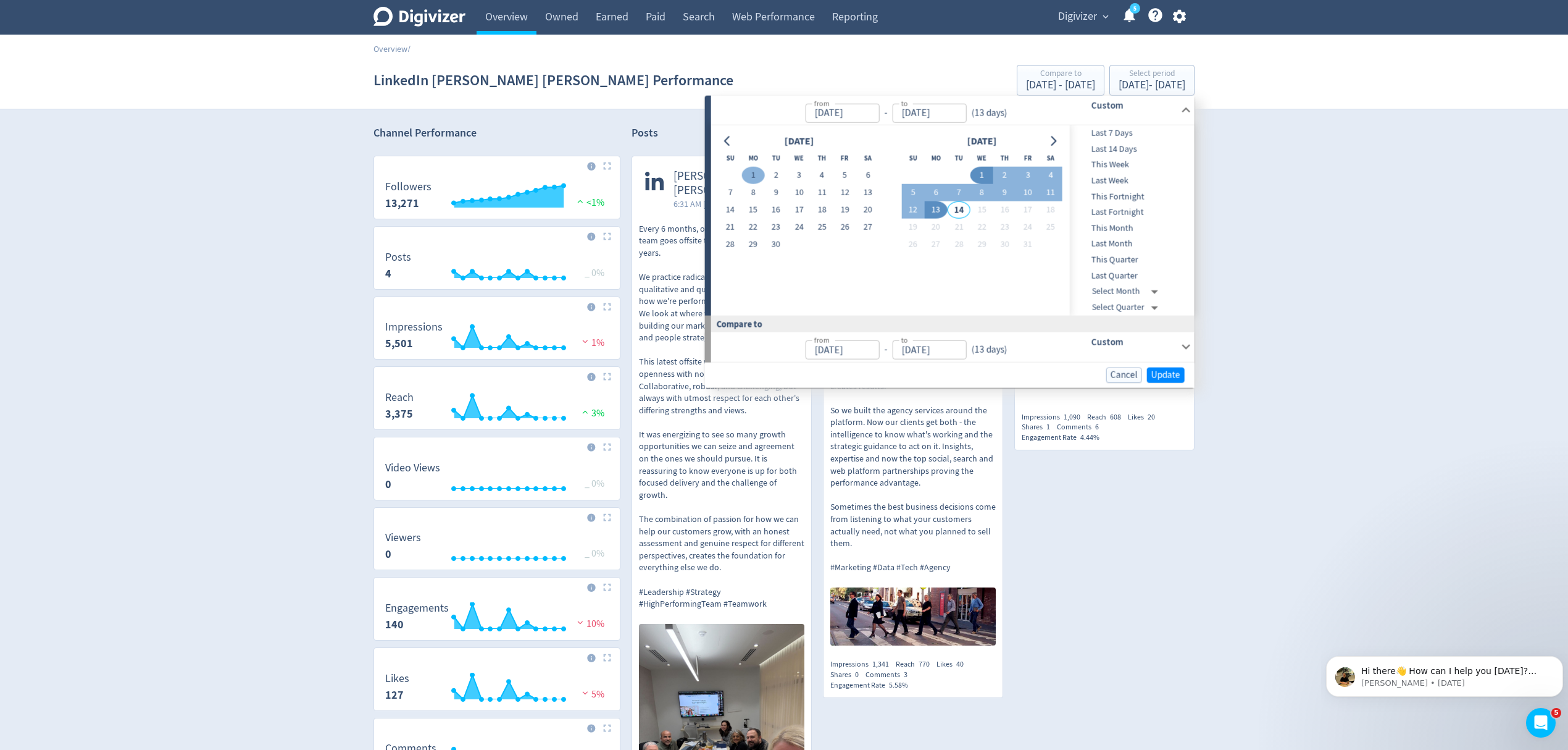
click at [753, 172] on button "1" at bounding box center [753, 175] width 22 height 17
type input "Sep 01, 2025"
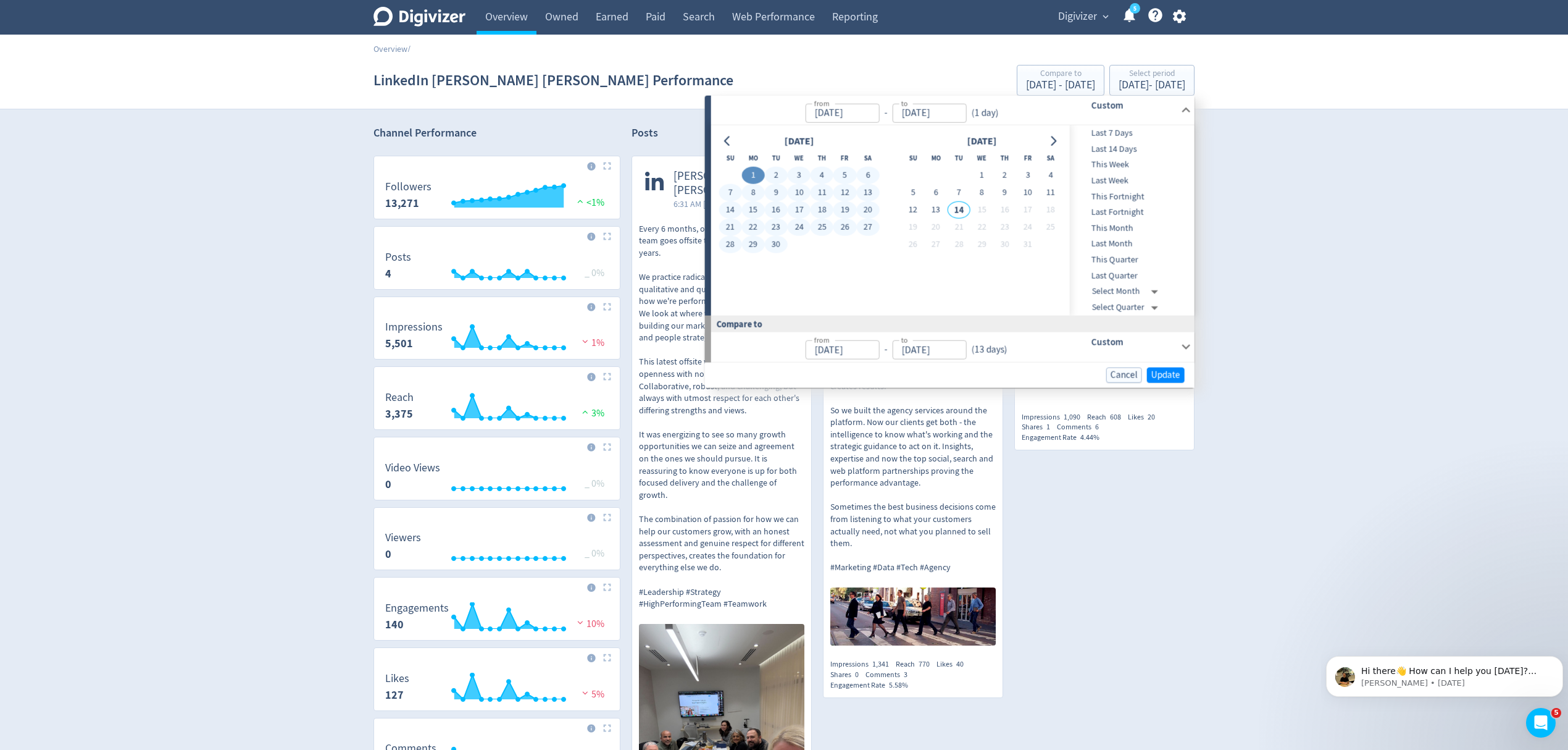
click at [776, 248] on button "30" at bounding box center [776, 244] width 22 height 17
type input "[DATE]"
type input "Aug 02, 2025"
type input "Aug 31, 2025"
click at [1173, 374] on span "Update" at bounding box center [1166, 375] width 29 height 9
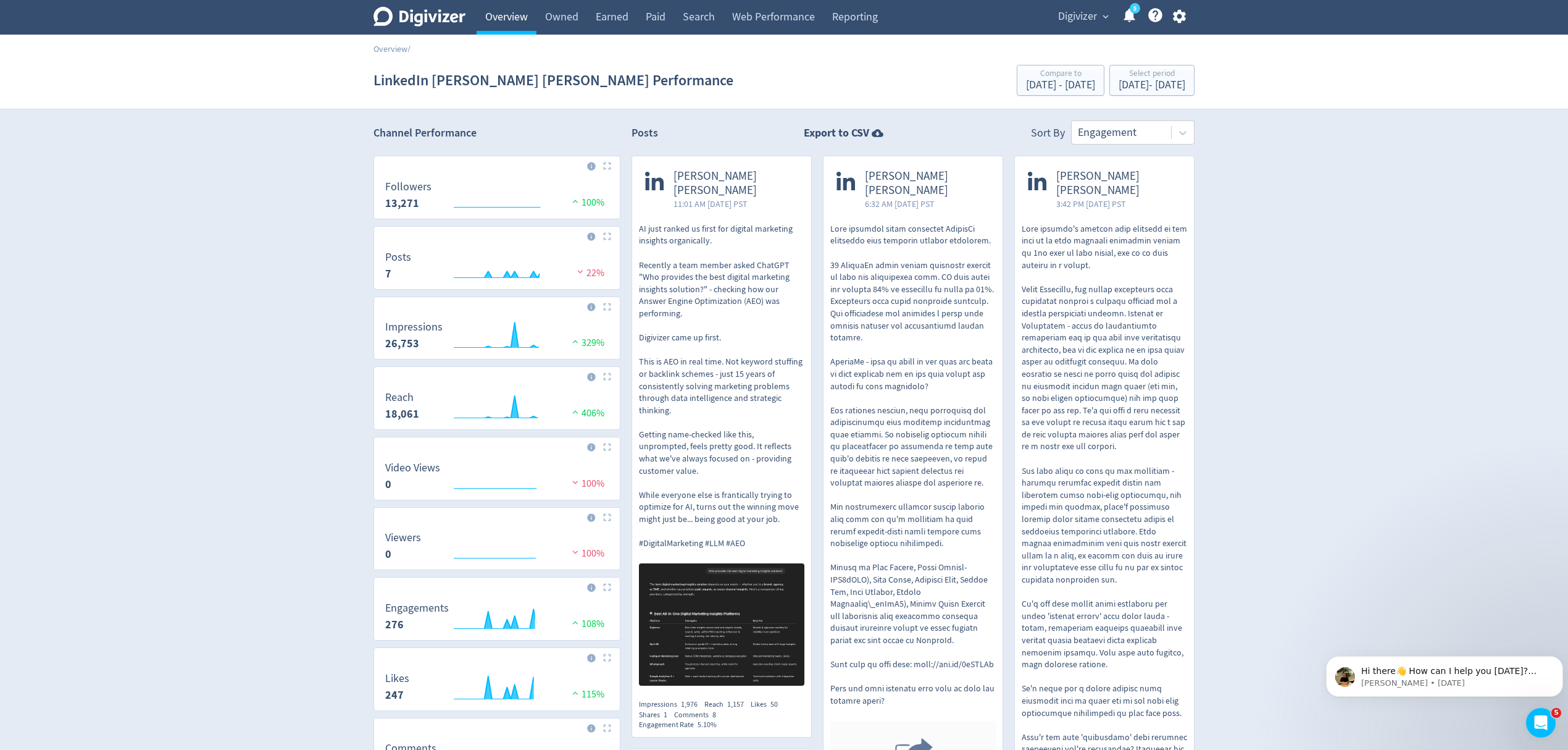
click at [529, 17] on link "Overview" at bounding box center [507, 17] width 60 height 35
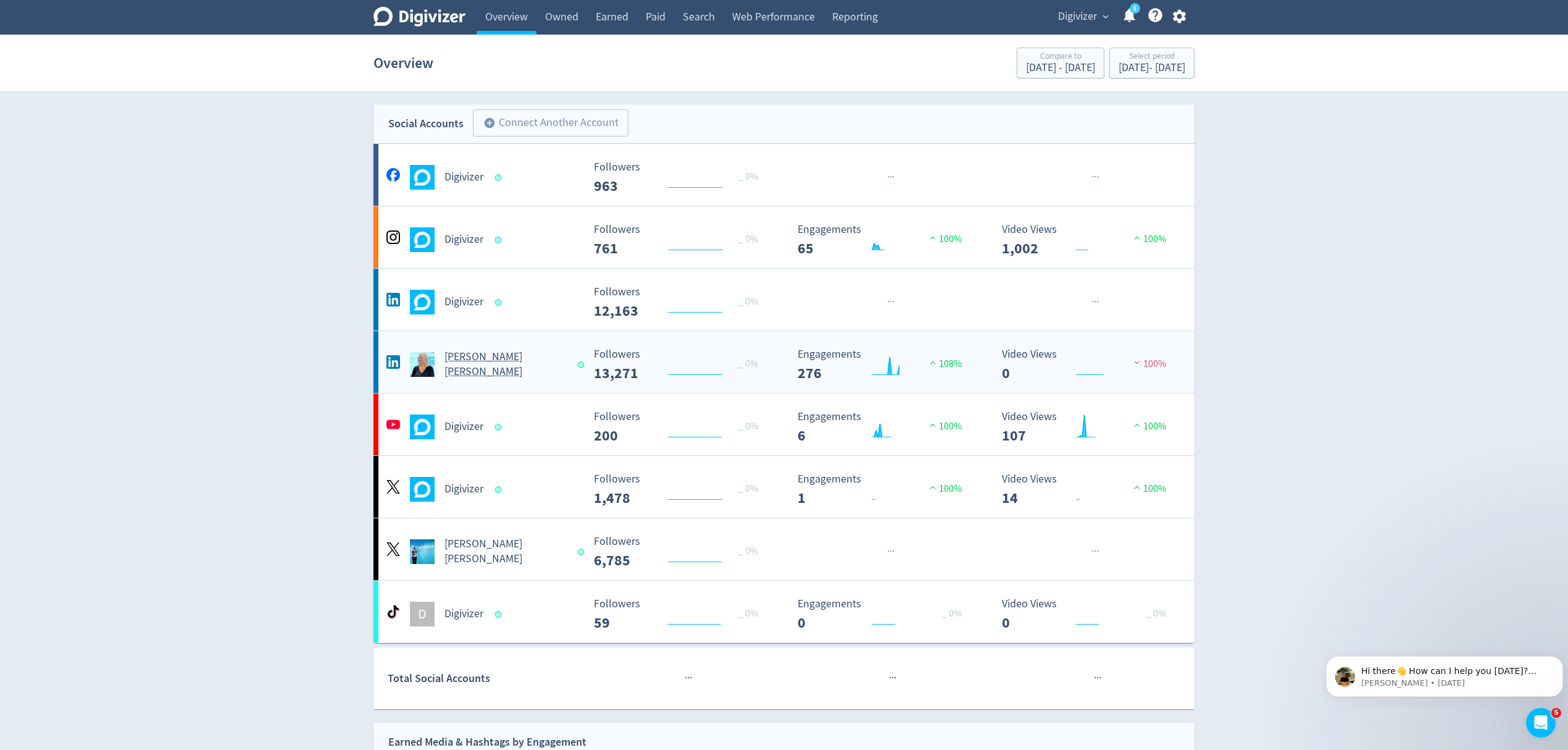
click at [574, 364] on span at bounding box center [583, 365] width 18 height 13
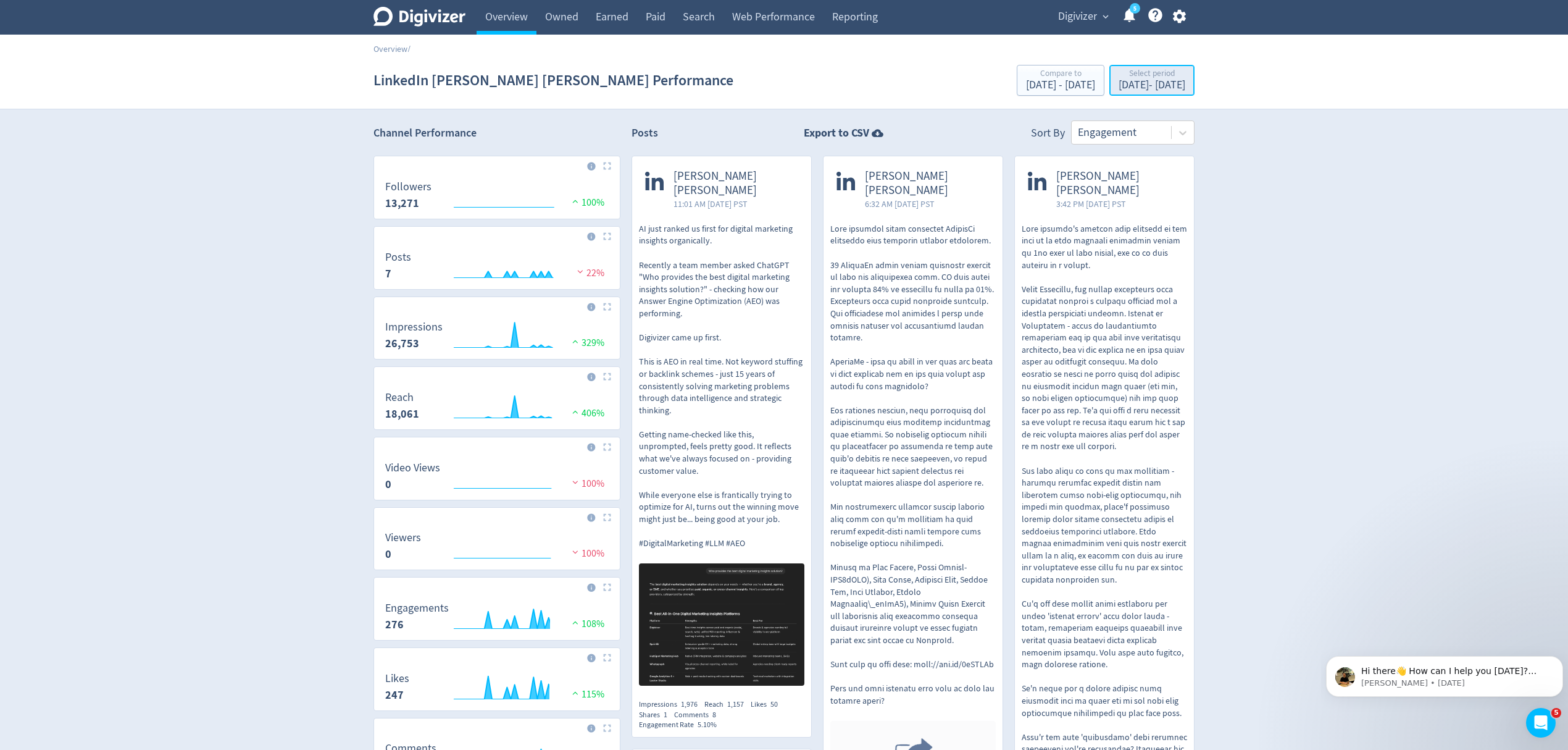
click at [1145, 90] on div "Sep 1, 2025 - Sep 30, 2025" at bounding box center [1152, 85] width 66 height 11
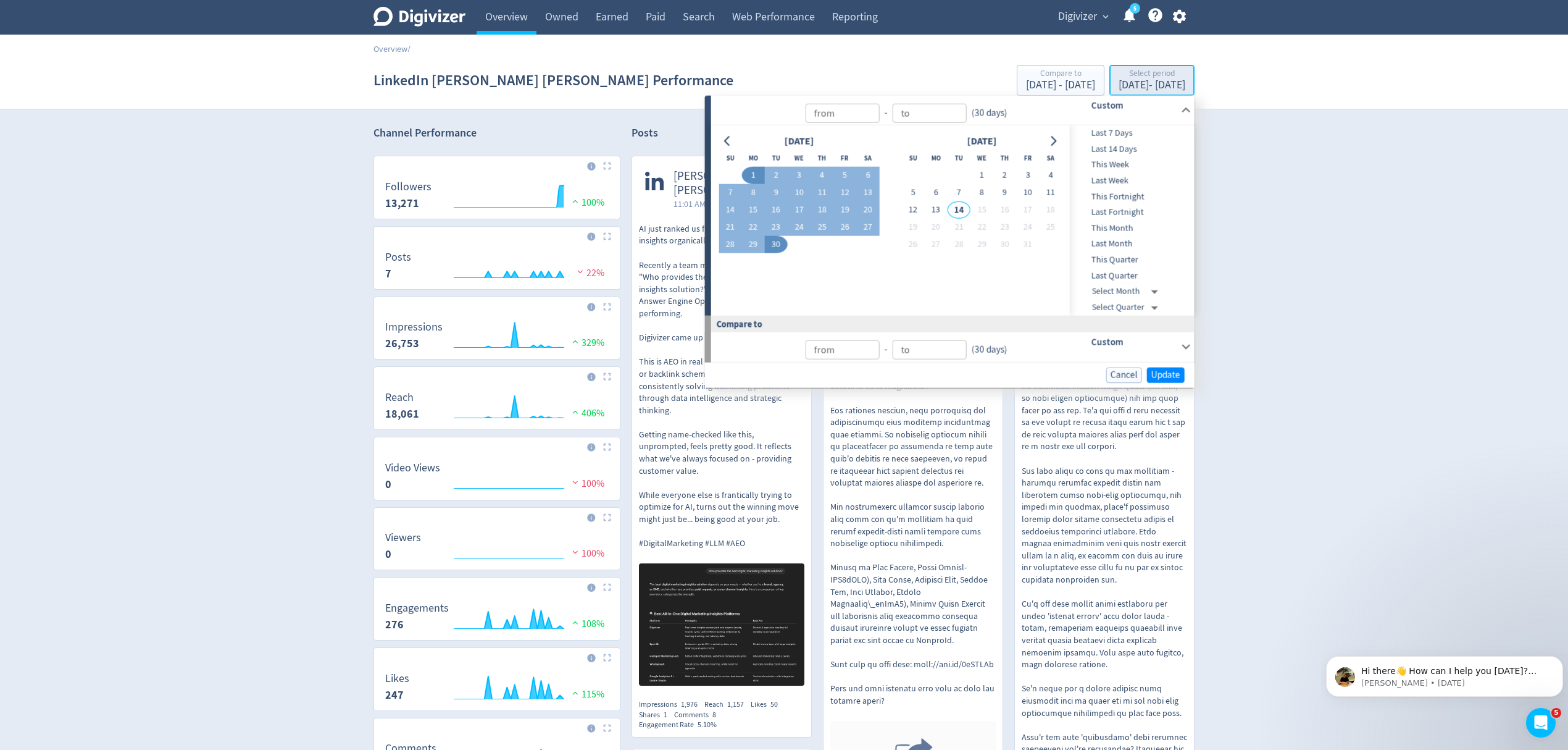
type input "[DATE]"
type input "Sep 01, 2025"
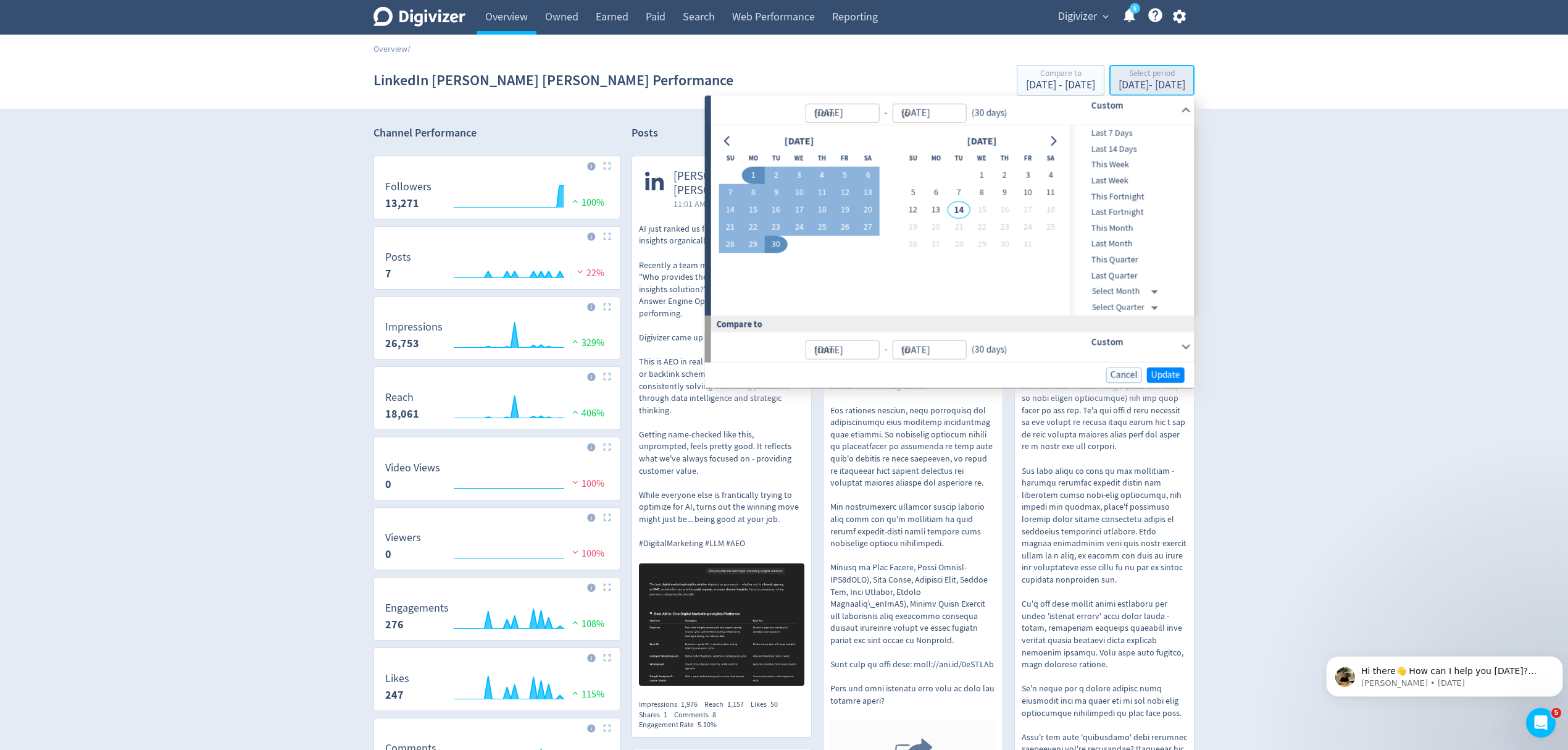
type input "[DATE]"
type input "Aug 02, 2025"
type input "Aug 31, 2025"
click at [983, 169] on button "1" at bounding box center [982, 175] width 22 height 17
type input "Oct 01, 2025"
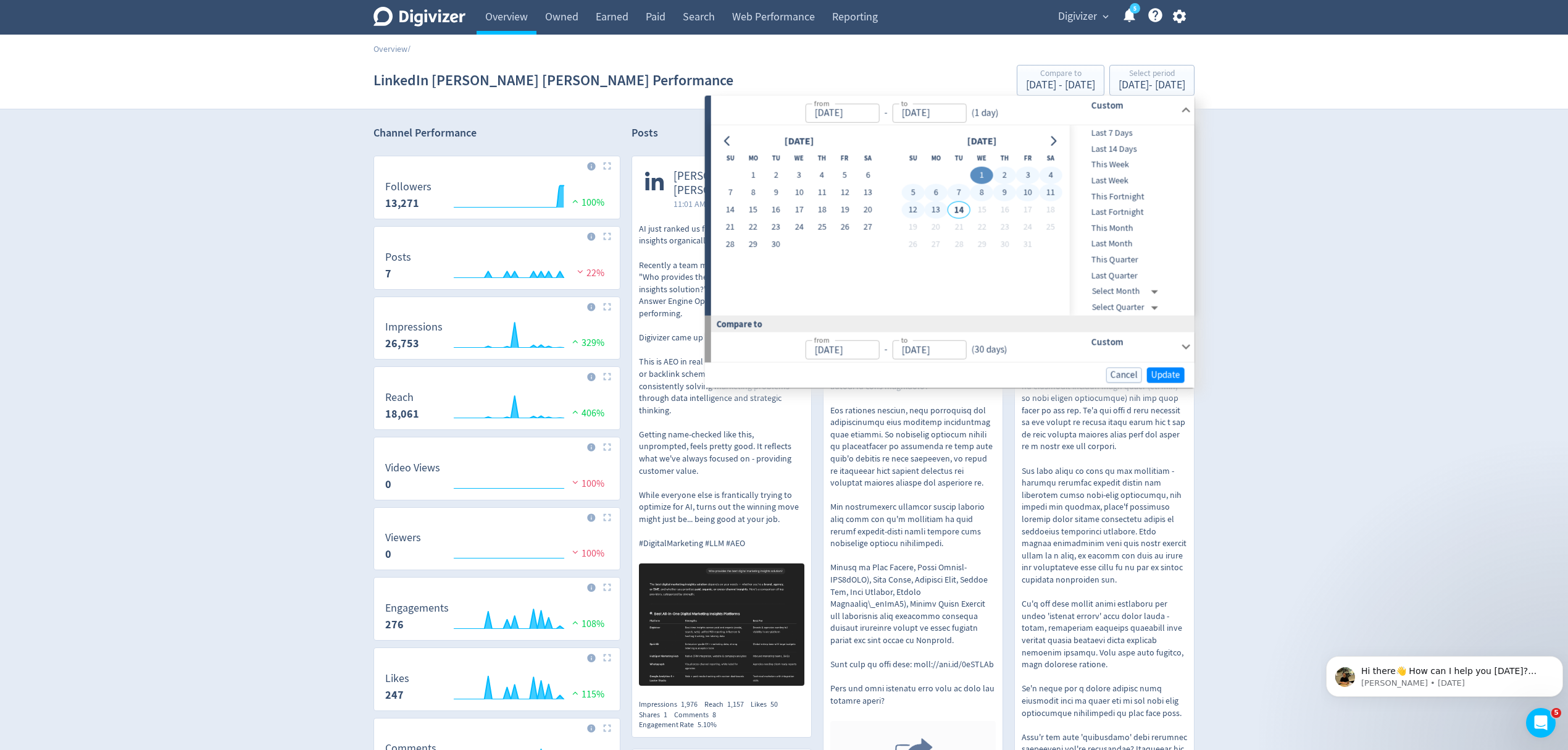
click at [936, 208] on button "13" at bounding box center [936, 209] width 22 height 17
type input "[DATE]"
type input "Sep 18, 2025"
type input "[DATE]"
click at [1163, 376] on span "Update" at bounding box center [1166, 375] width 29 height 9
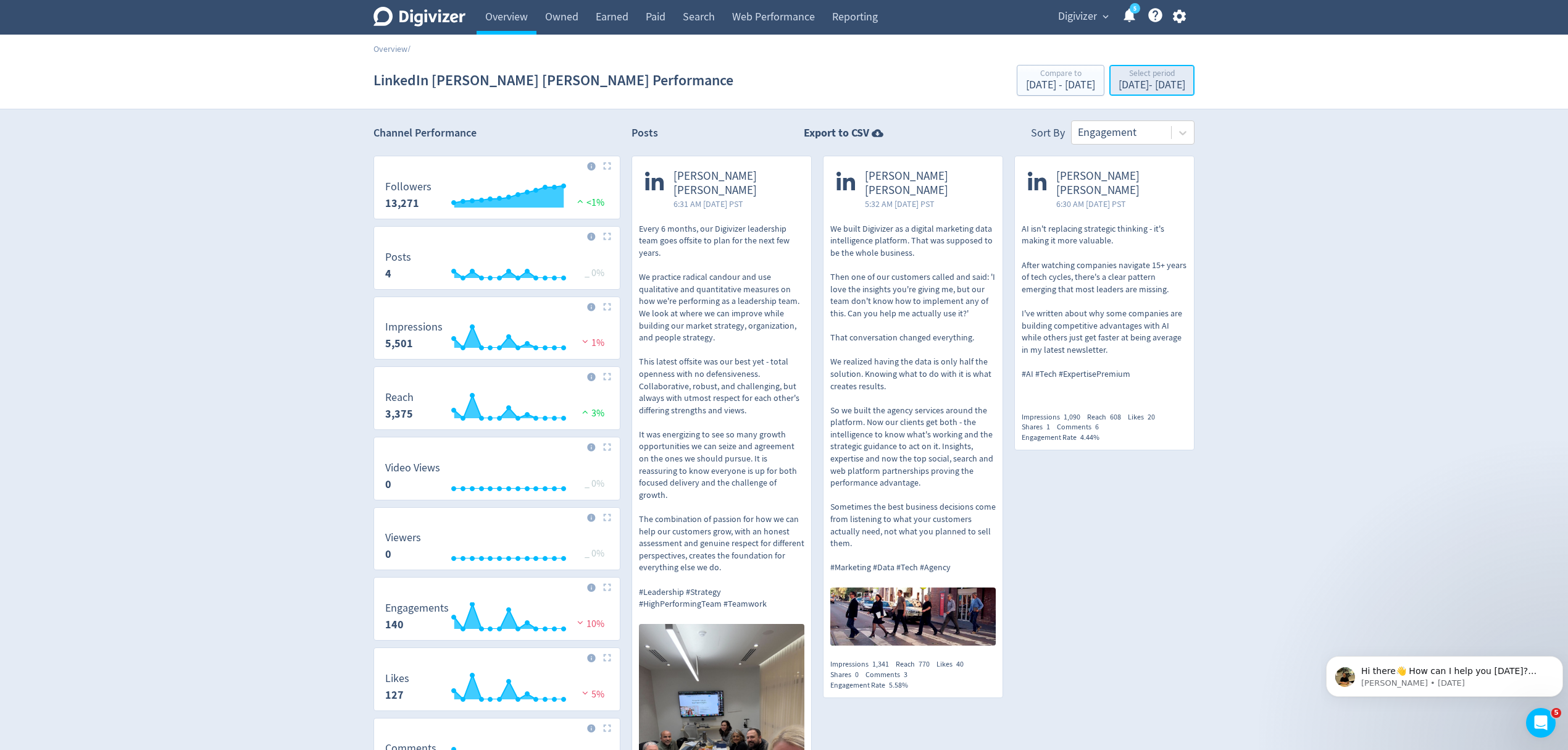
click at [1141, 72] on div "Select period" at bounding box center [1152, 75] width 66 height 11
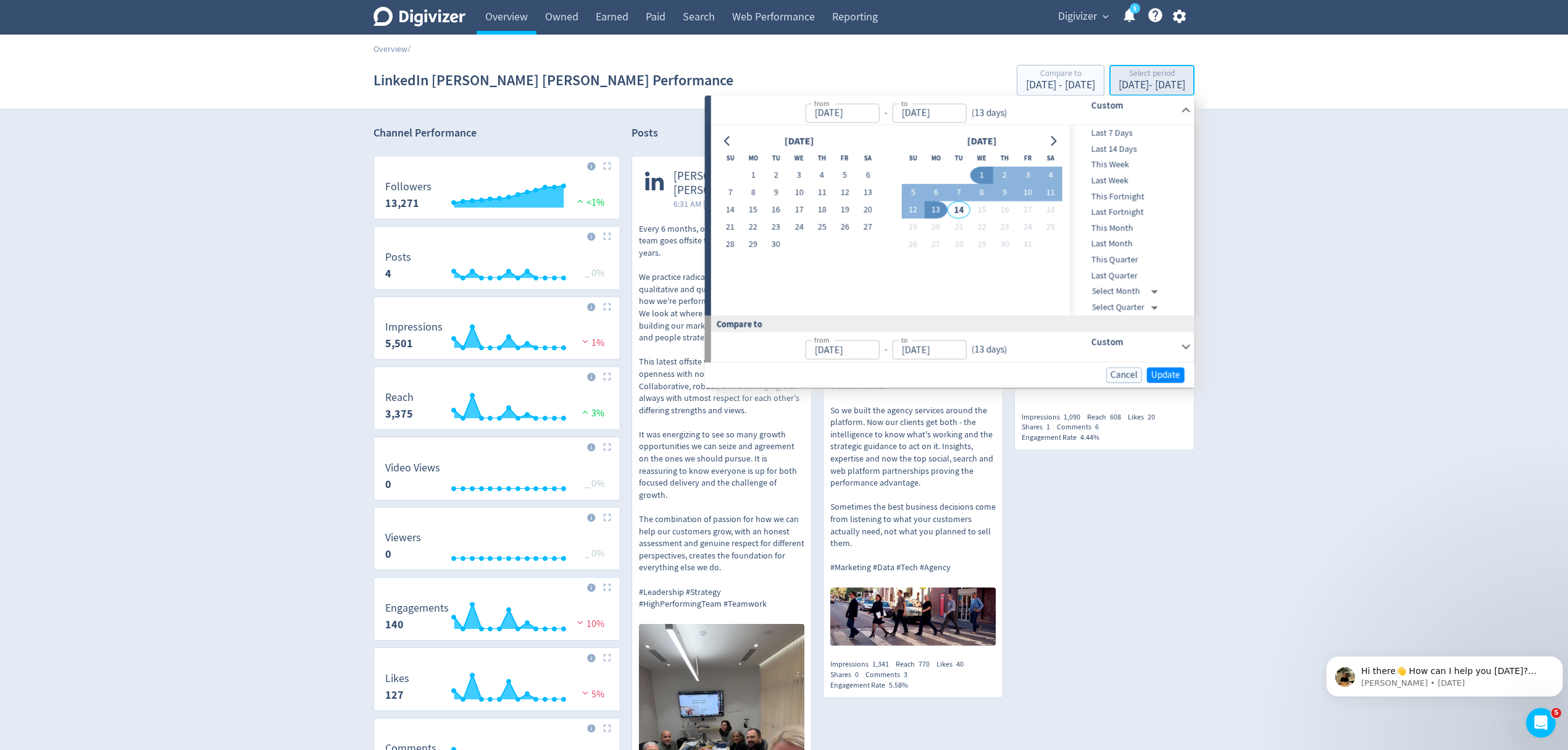
type input "Oct 01, 2025"
type input "[DATE]"
type input "Sep 18, 2025"
type input "[DATE]"
click at [484, 9] on link "Overview" at bounding box center [507, 17] width 60 height 35
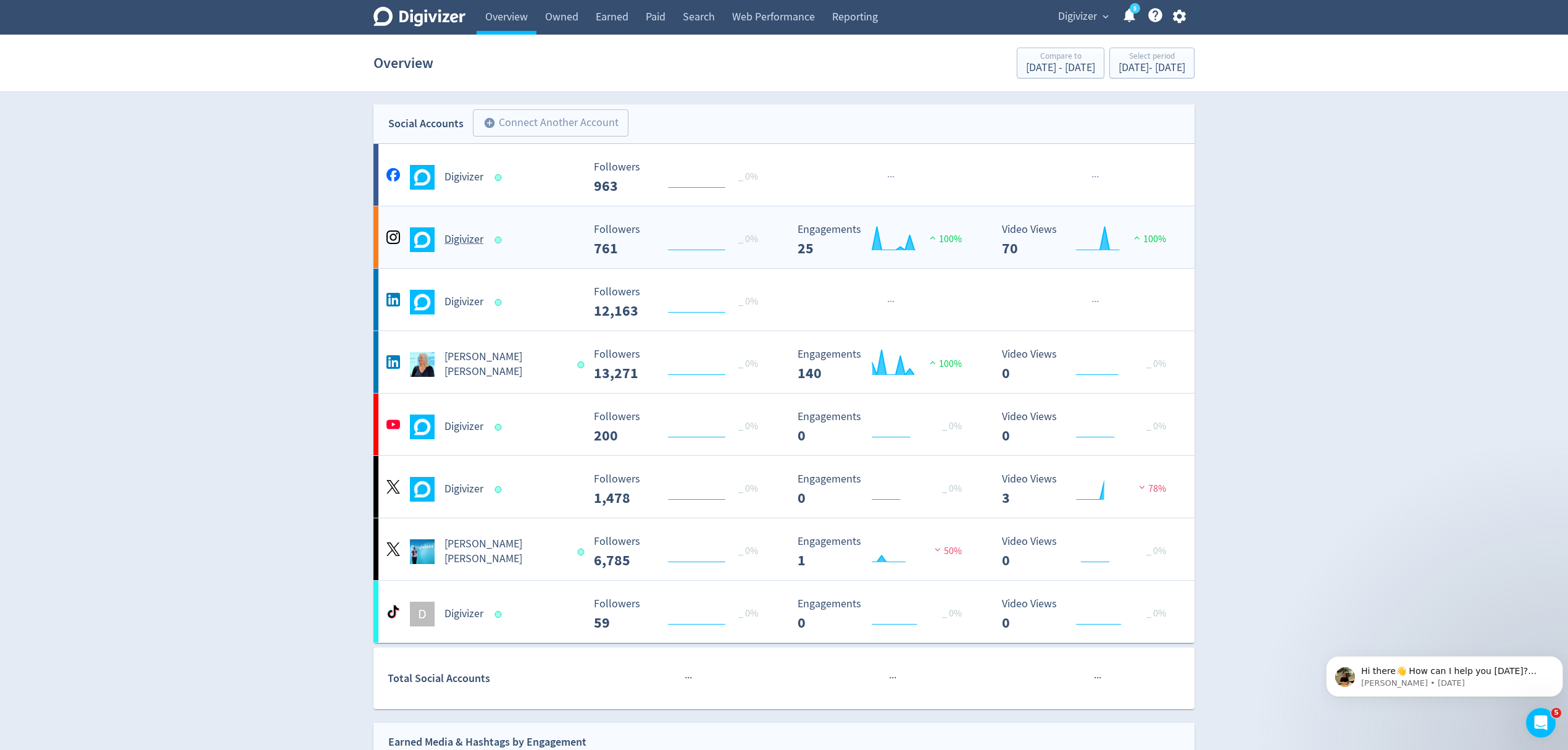
drag, startPoint x: 554, startPoint y: 373, endPoint x: 602, endPoint y: 253, distance: 129.2
click at [556, 373] on div "[PERSON_NAME] [PERSON_NAME]" at bounding box center [483, 364] width 199 height 30
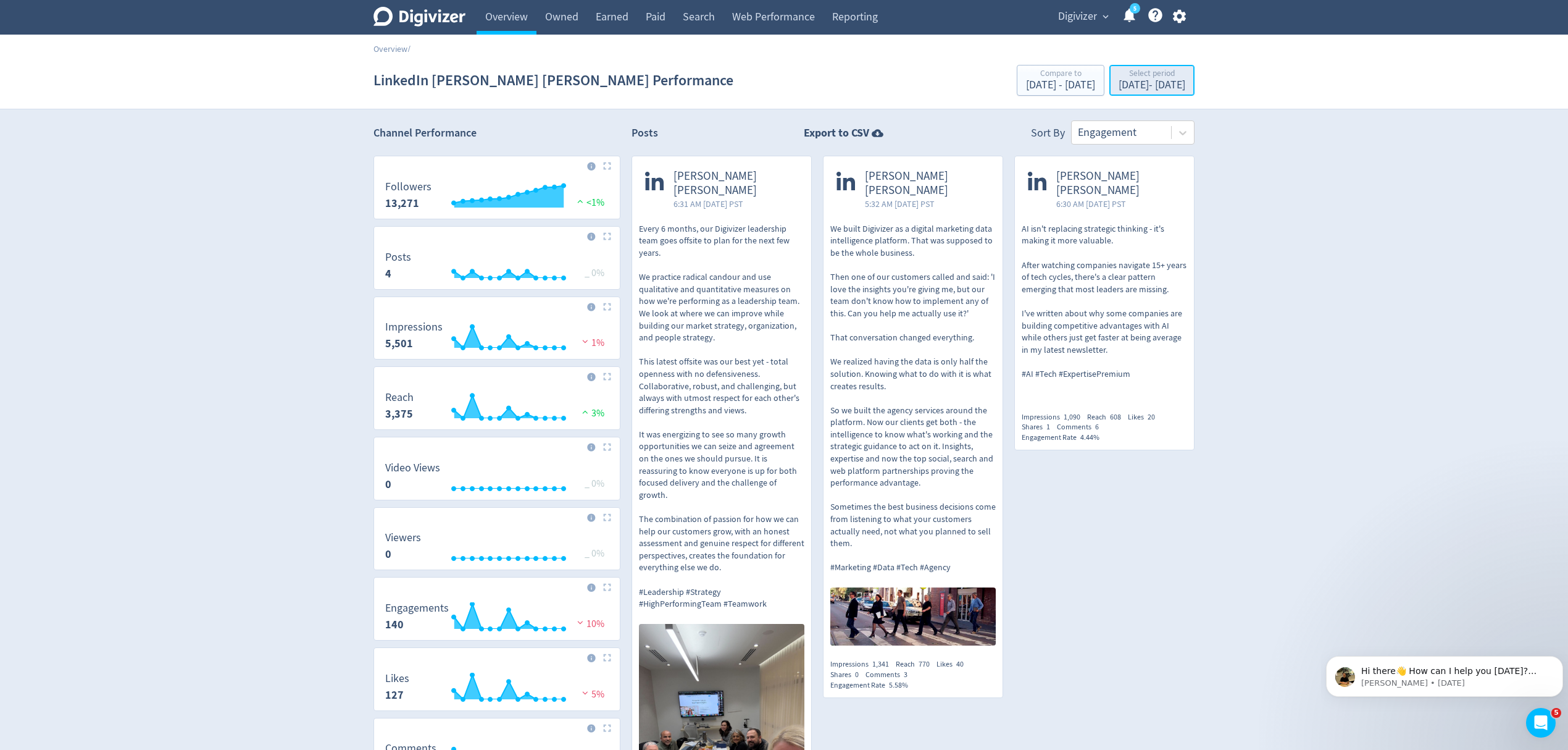
click at [1119, 84] on div "Oct 1, 2025 - Oct 13, 2025" at bounding box center [1152, 85] width 66 height 11
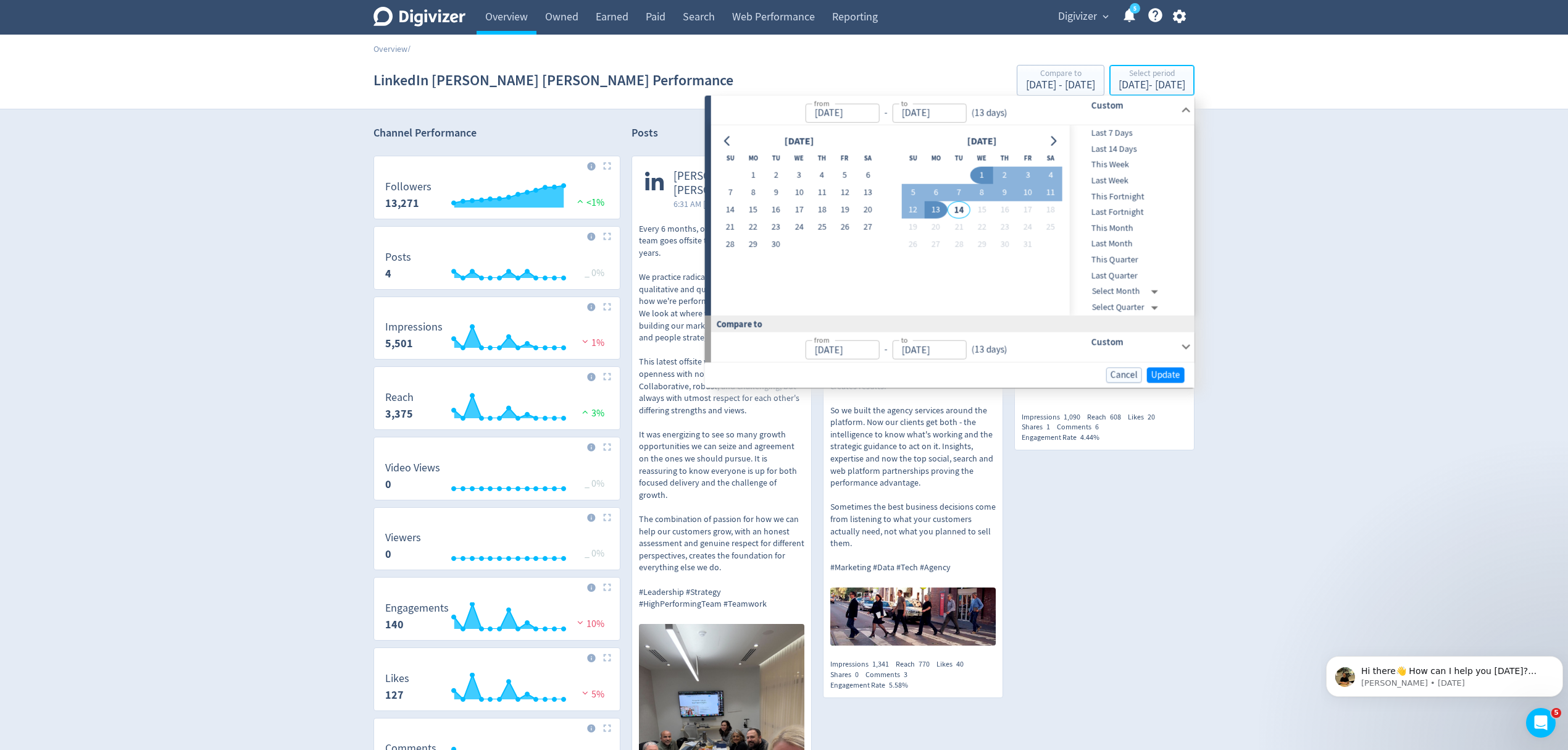
type input "Oct 01, 2025"
type input "[DATE]"
type input "Sep 18, 2025"
type input "[DATE]"
click at [753, 174] on button "1" at bounding box center [753, 175] width 22 height 17
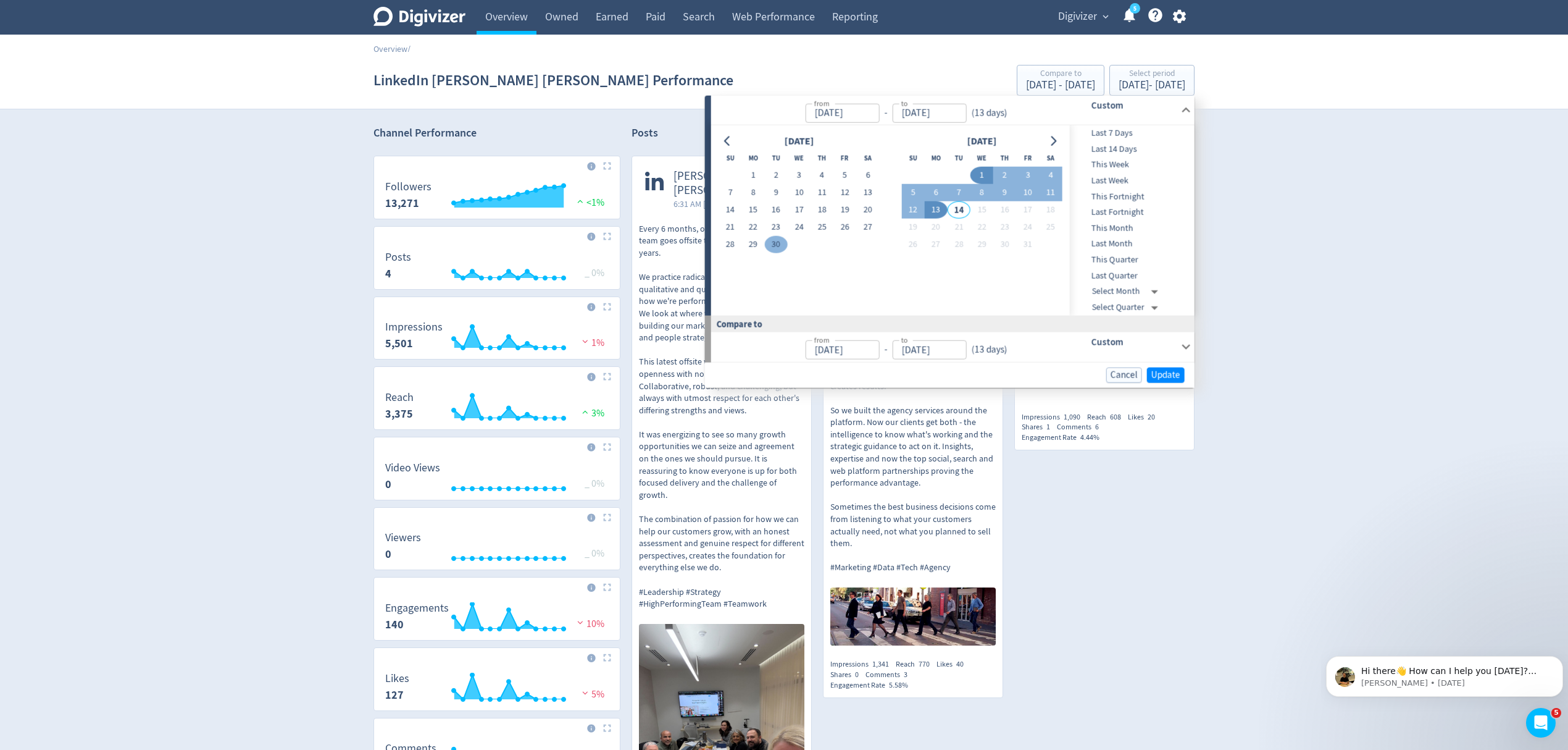
type input "Sep 01, 2025"
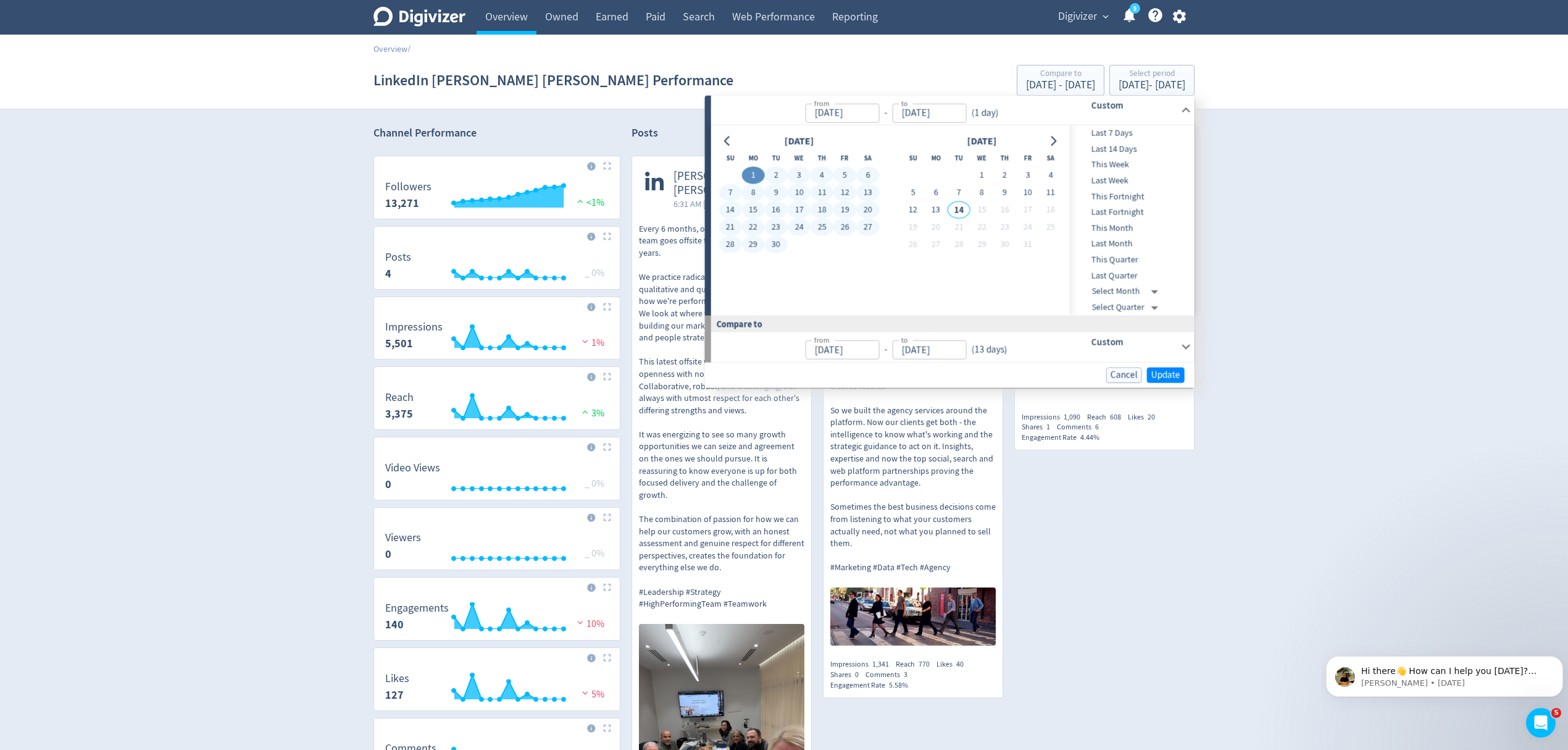
click at [774, 243] on button "30" at bounding box center [776, 244] width 22 height 17
type input "[DATE]"
type input "Aug 02, 2025"
type input "Aug 31, 2025"
click at [1176, 375] on span "Update" at bounding box center [1166, 375] width 29 height 9
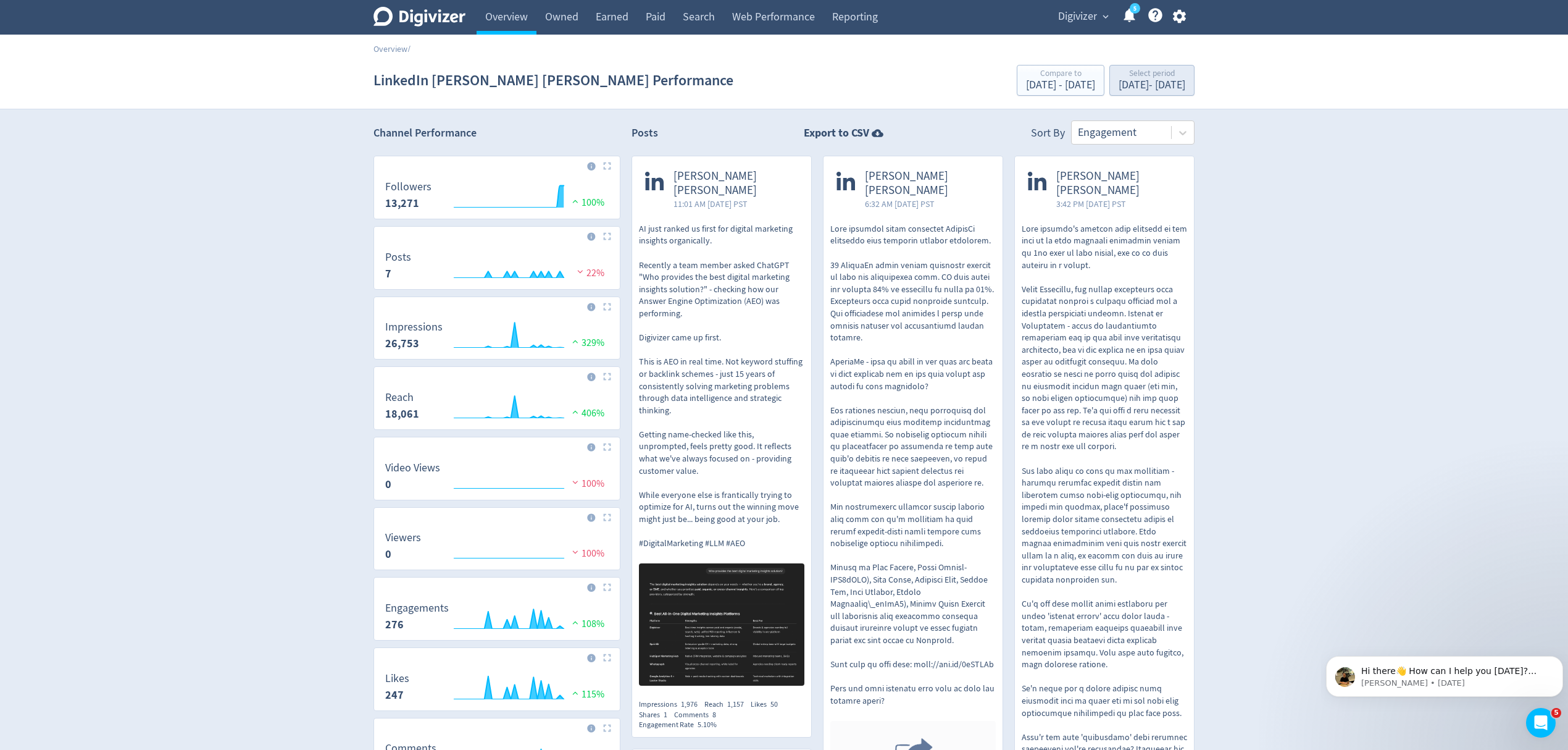
click at [1157, 95] on div "LinkedIn Emma Lo Russo Performance Compare to Aug 2, 2025 - Aug 31, 2025 Select…" at bounding box center [784, 80] width 821 height 40
click at [1151, 84] on div "Sep 1, 2025 - Sep 30, 2025" at bounding box center [1152, 85] width 66 height 11
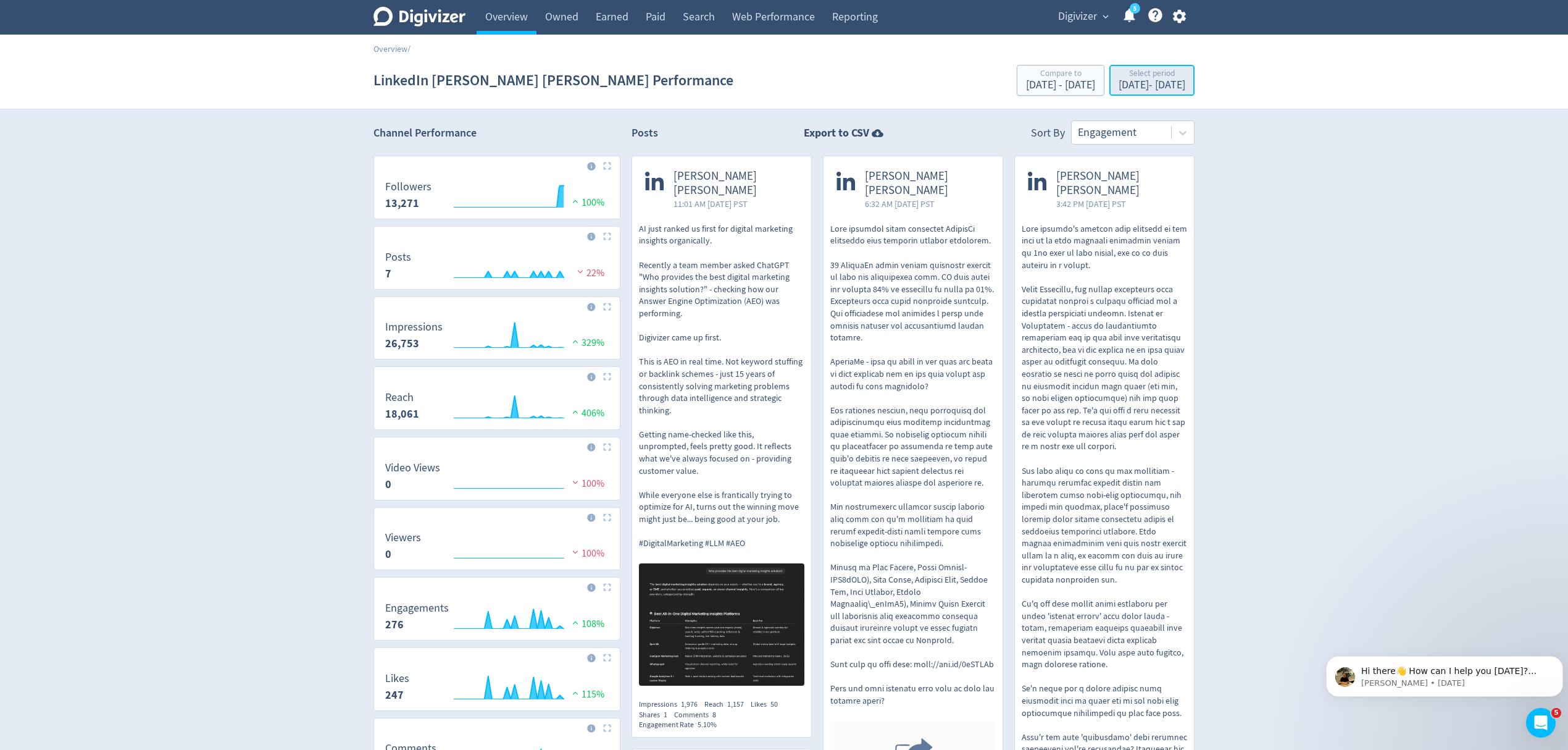
click at [1126, 75] on div "Select period" at bounding box center [1152, 75] width 66 height 11
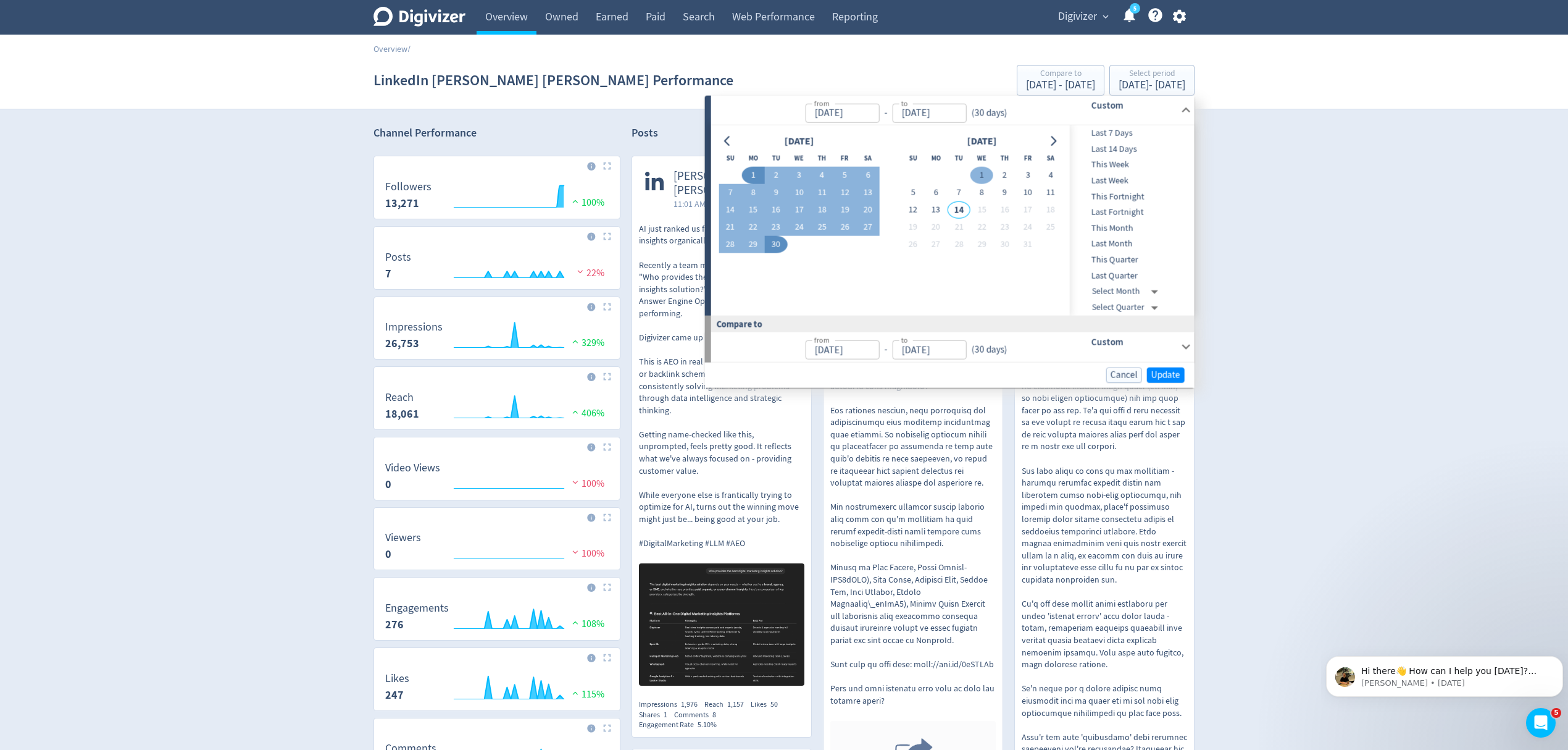
click at [985, 172] on button "1" at bounding box center [982, 175] width 22 height 17
type input "Oct 01, 2025"
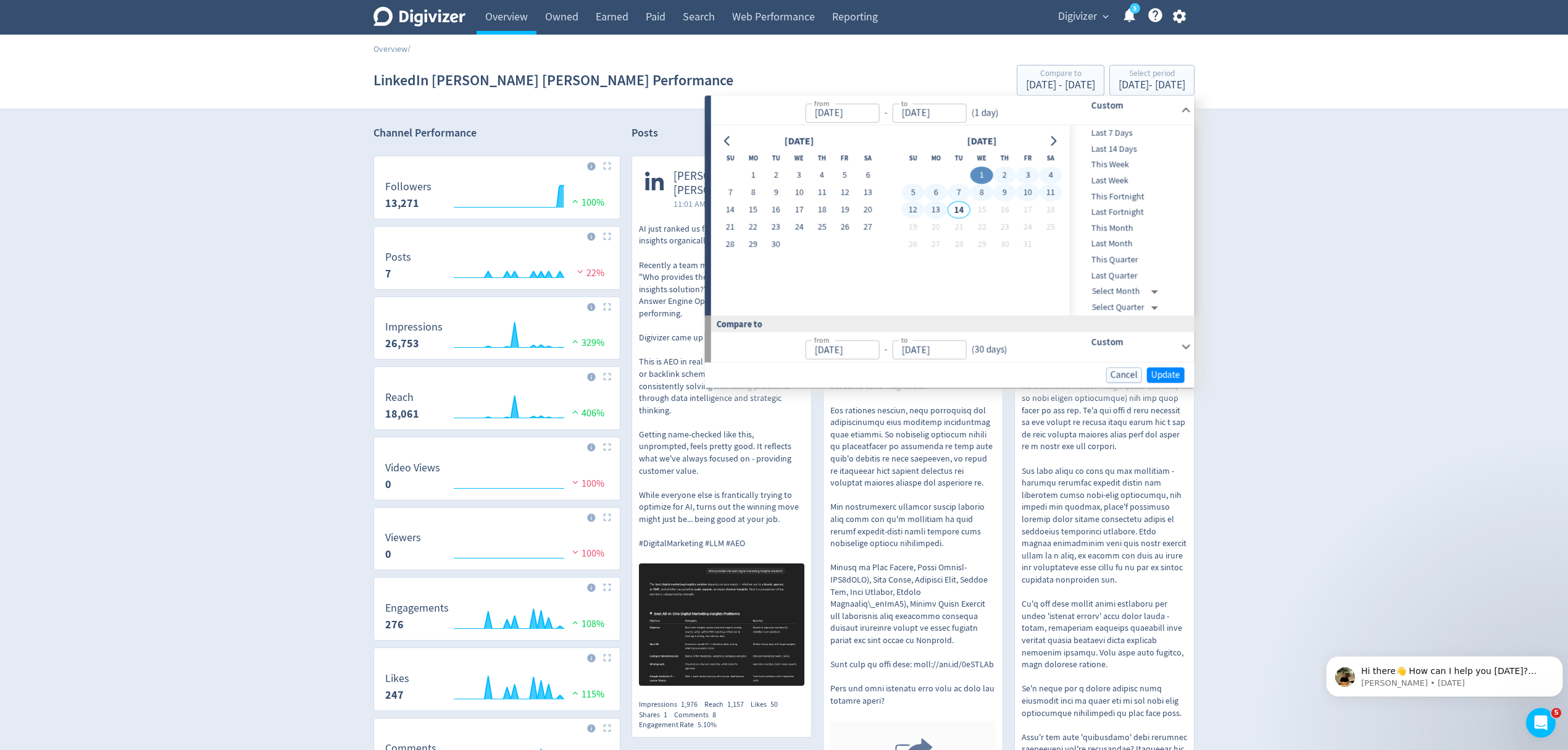
click at [938, 208] on button "13" at bounding box center [936, 209] width 22 height 17
type input "[DATE]"
type input "Sep 18, 2025"
type input "[DATE]"
click at [1169, 378] on span "Update" at bounding box center [1166, 375] width 29 height 9
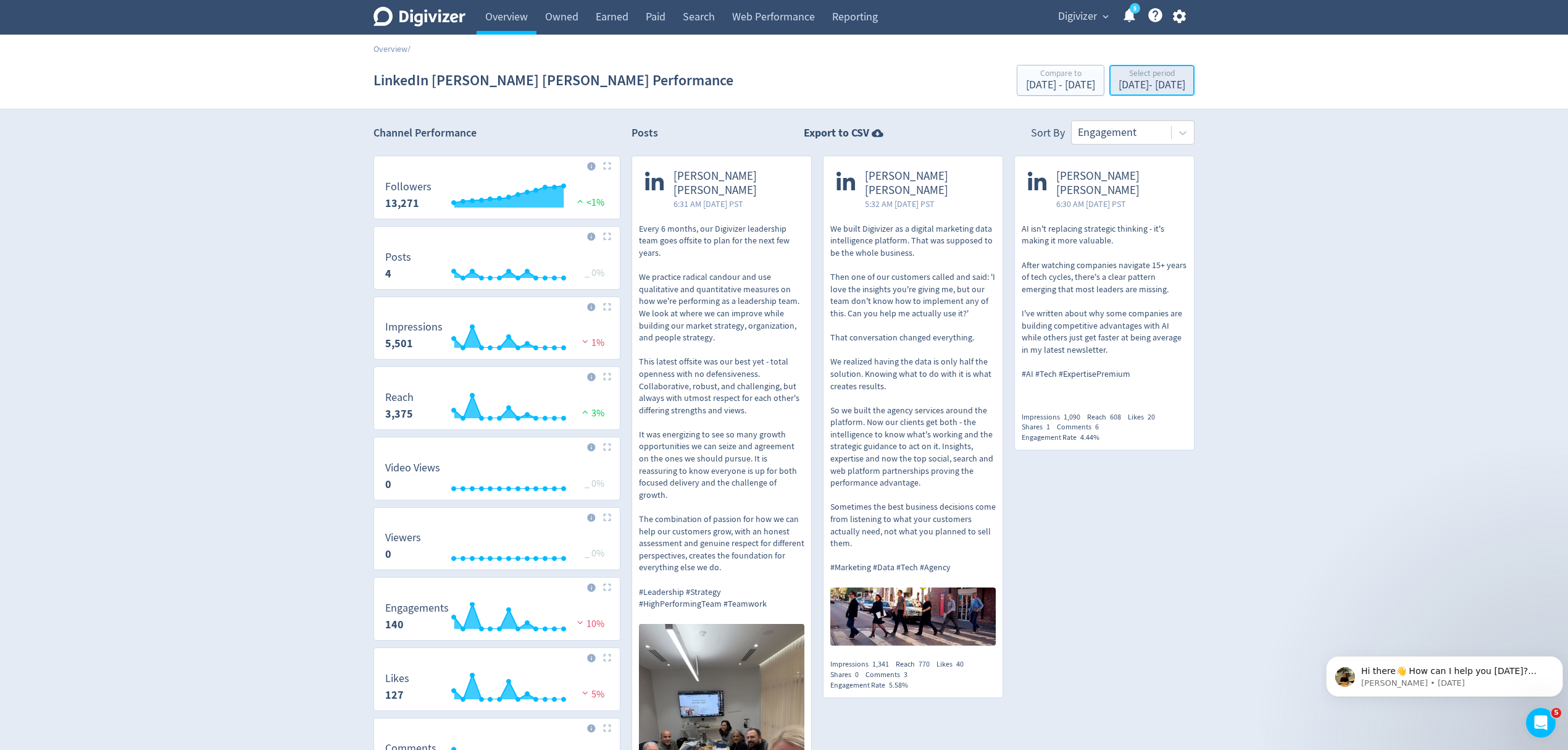
click at [1109, 94] on button "Select period Oct 1, 2025 - Oct 13, 2025" at bounding box center [1151, 80] width 85 height 31
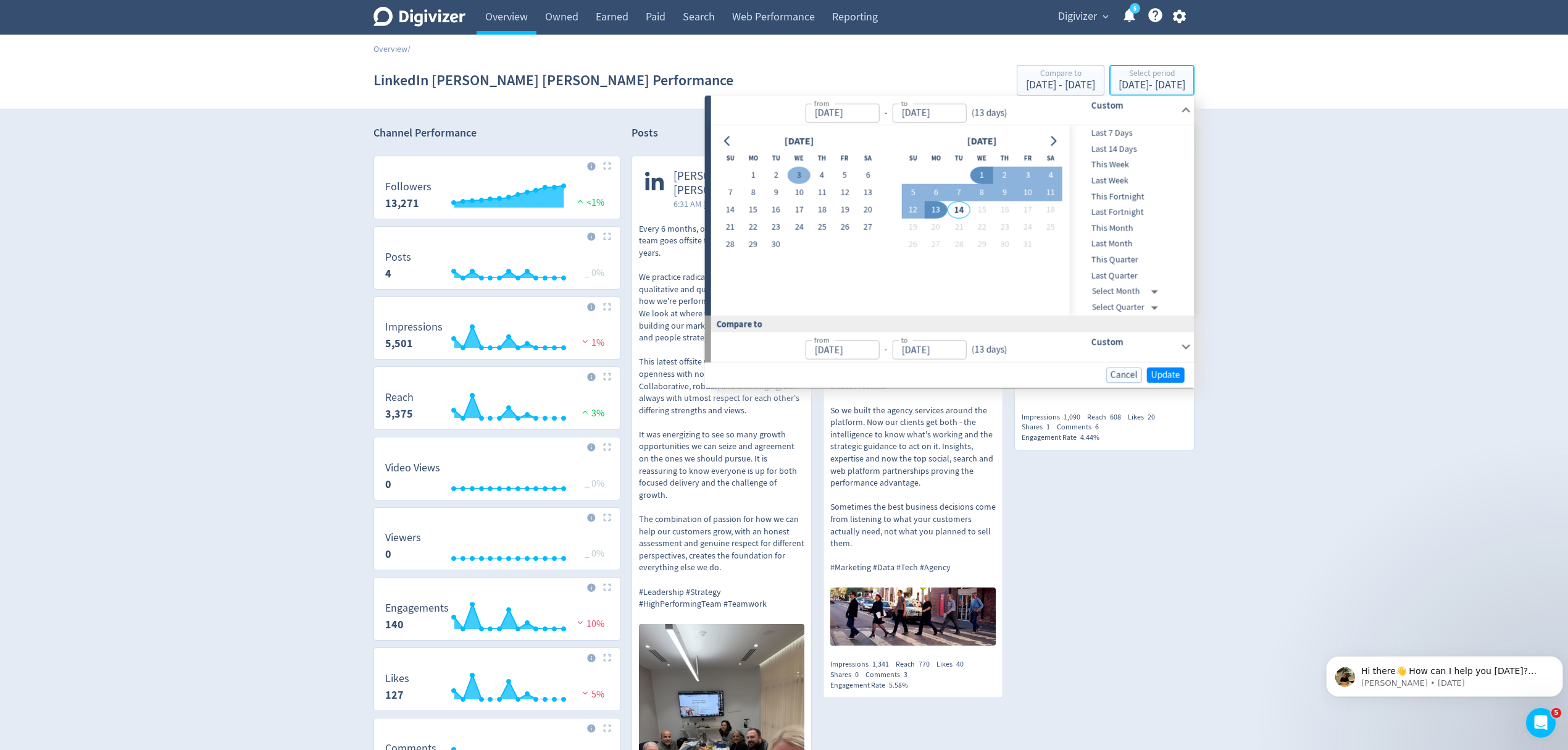
type input "Oct 01, 2025"
type input "[DATE]"
type input "Sep 18, 2025"
type input "[DATE]"
click at [760, 171] on button "1" at bounding box center [753, 175] width 22 height 17
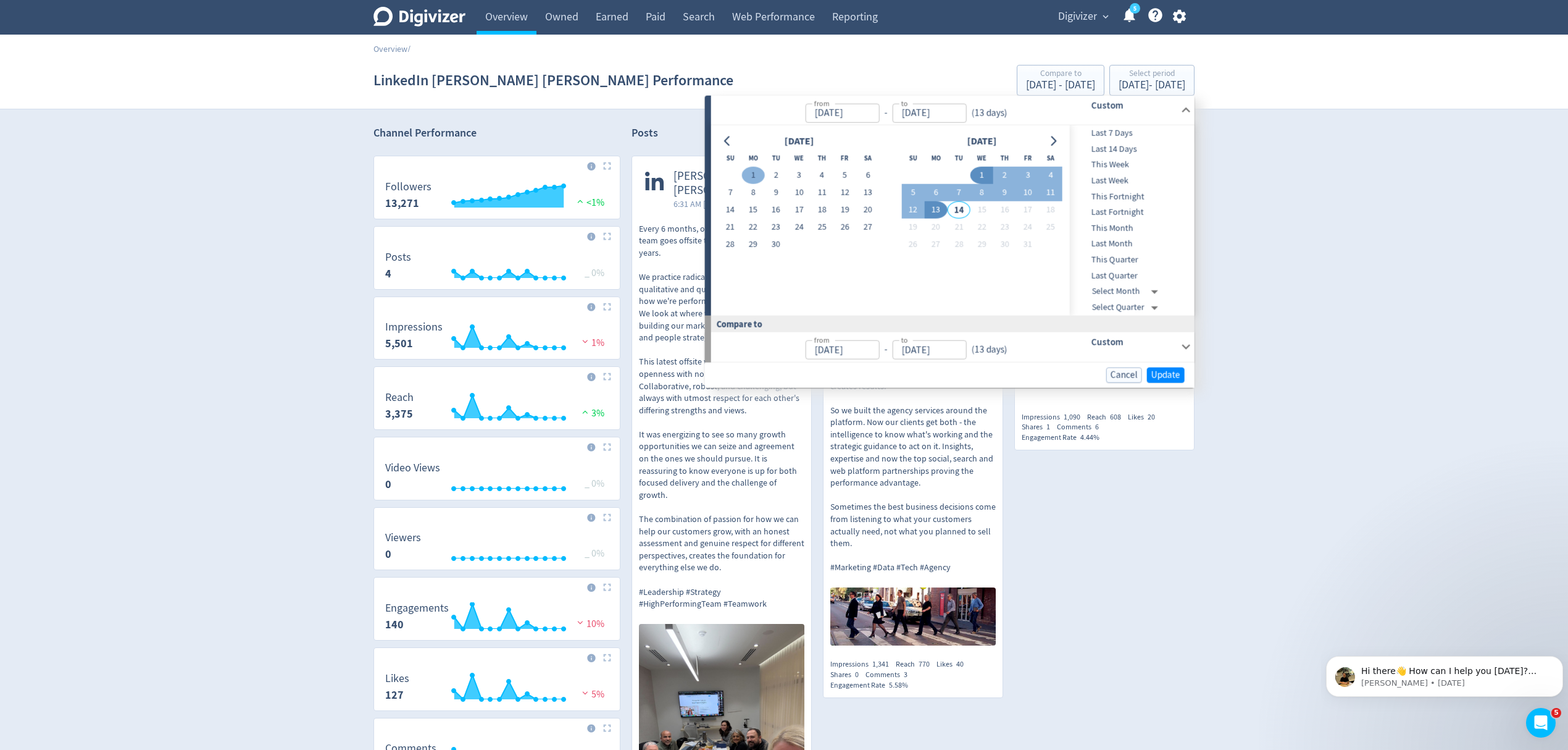
type input "Sep 01, 2025"
click at [781, 236] on td "30" at bounding box center [776, 244] width 22 height 17
click at [753, 169] on button "1" at bounding box center [753, 175] width 22 height 17
type input "Aug 31, 2025"
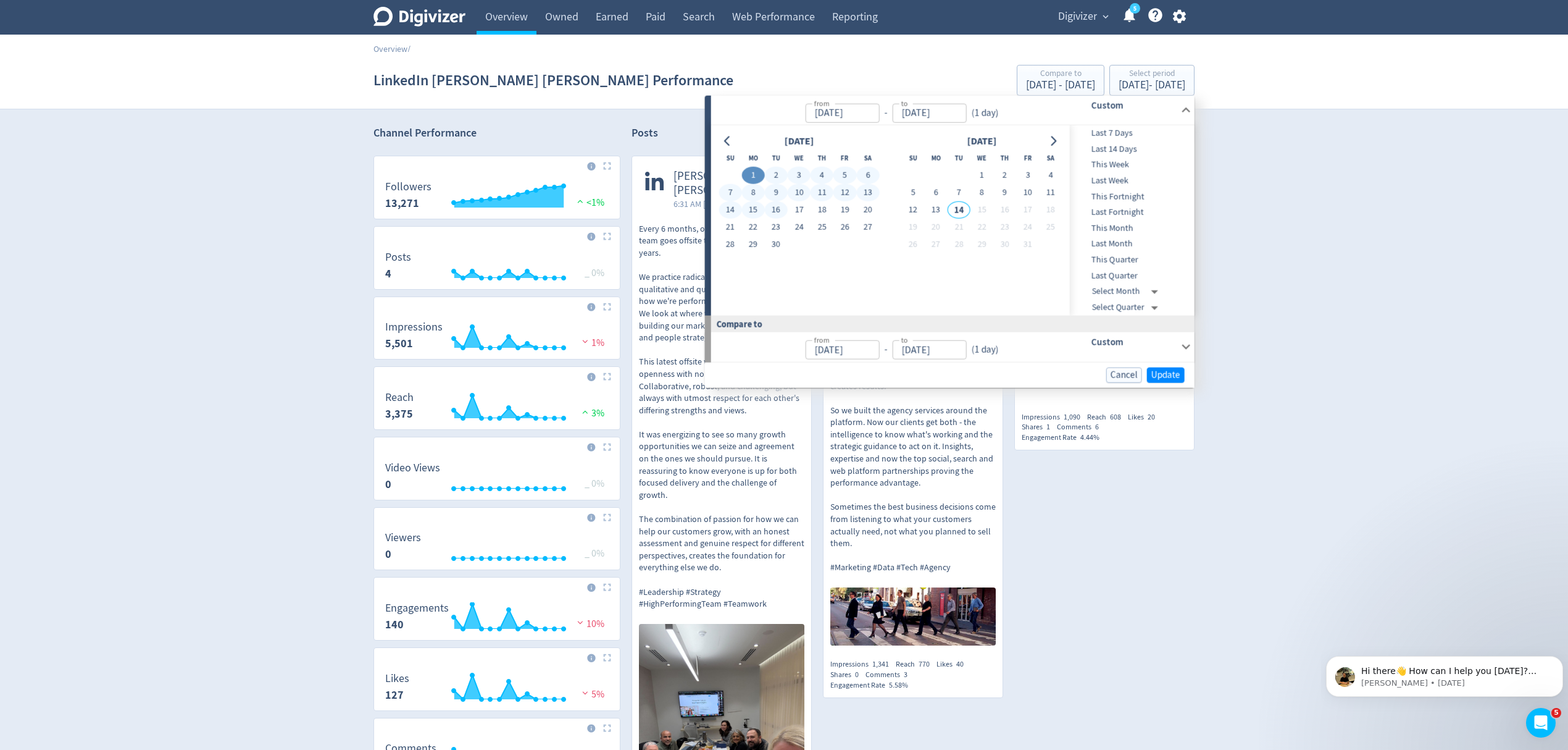
type input "Aug 31, 2025"
click at [776, 243] on button "30" at bounding box center [776, 244] width 22 height 17
type input "[DATE]"
click at [752, 171] on button "1" at bounding box center [753, 175] width 22 height 17
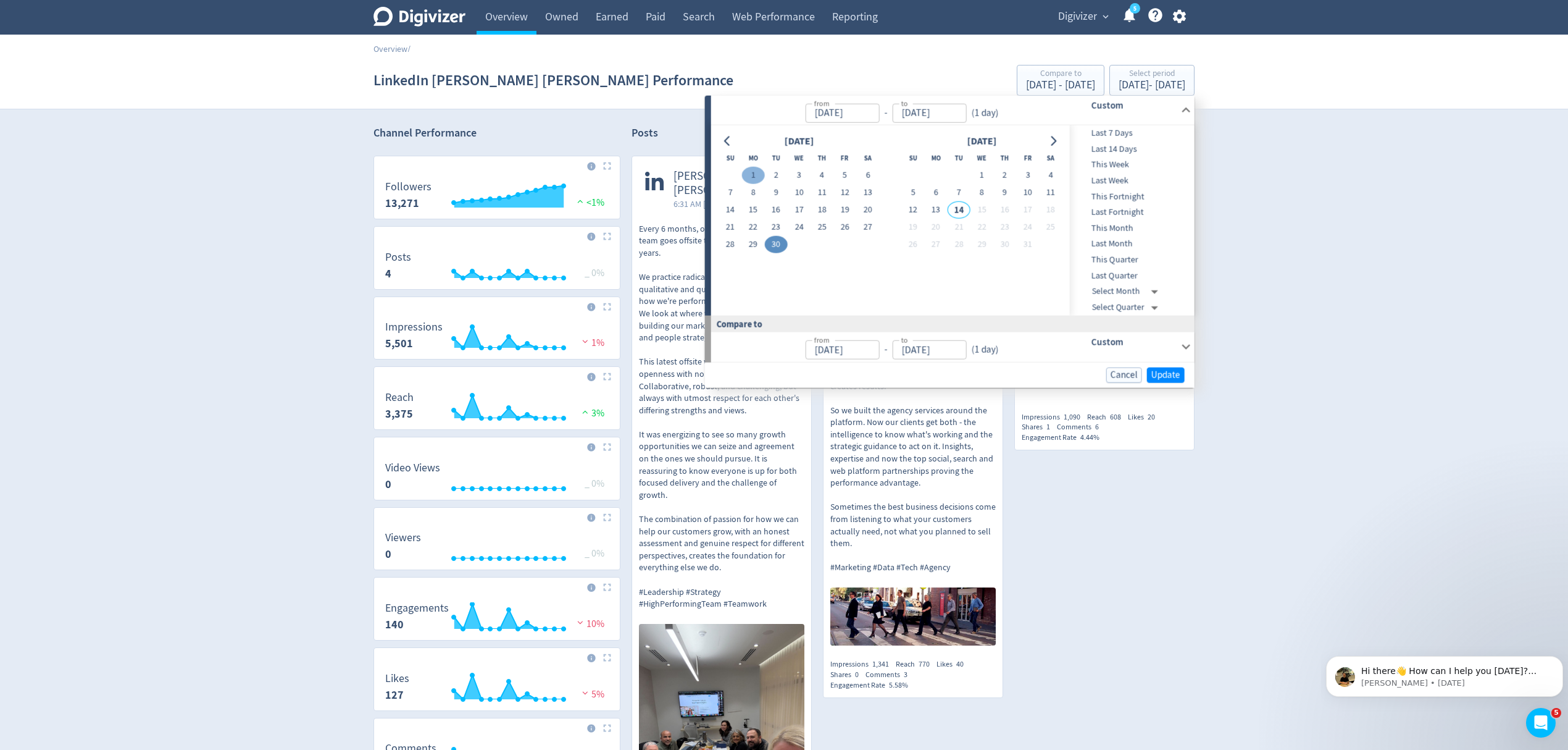
type input "Sep 01, 2025"
click at [778, 243] on button "30" at bounding box center [776, 244] width 22 height 17
type input "[DATE]"
type input "Aug 02, 2025"
click at [1175, 375] on span "Update" at bounding box center [1166, 375] width 29 height 9
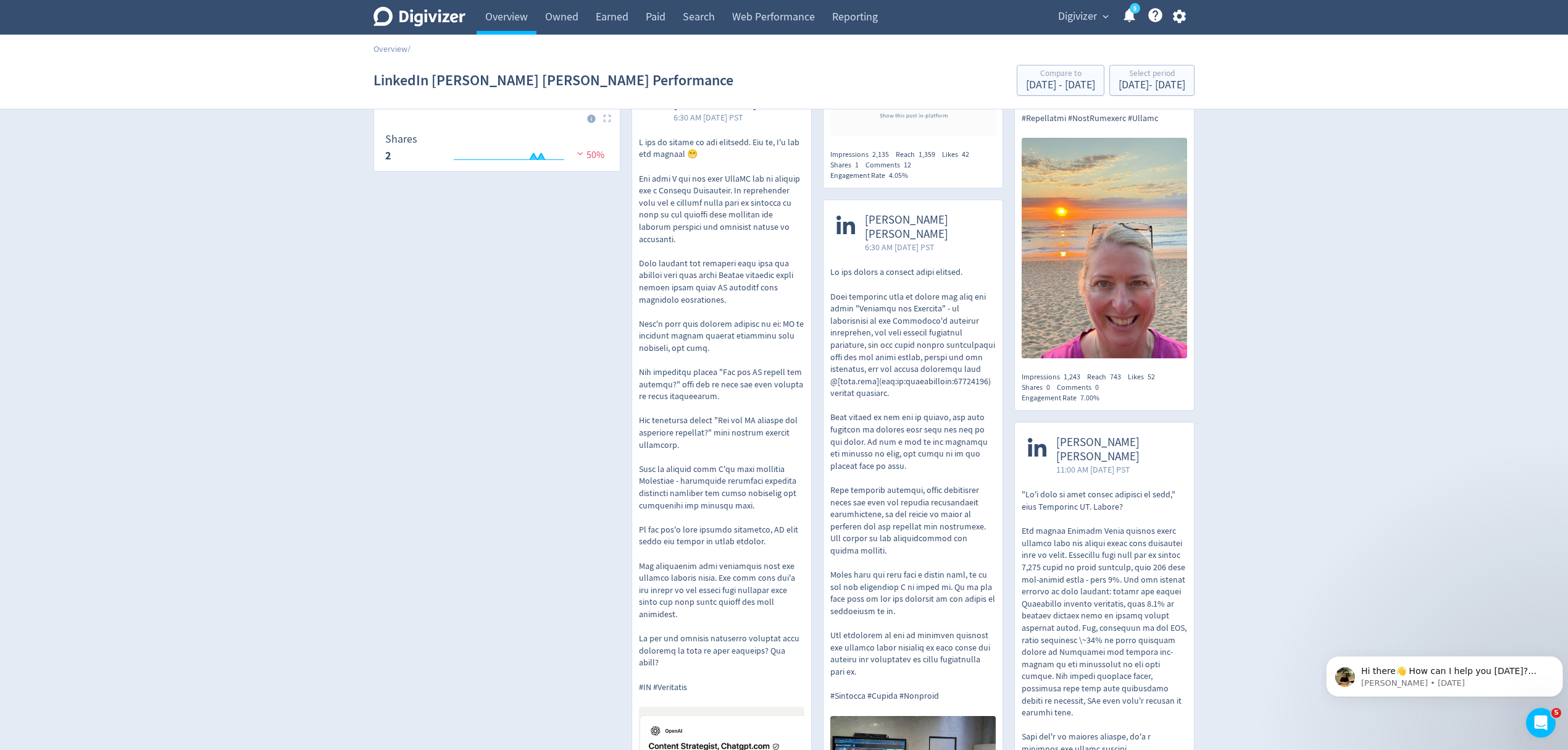
scroll to position [563, 0]
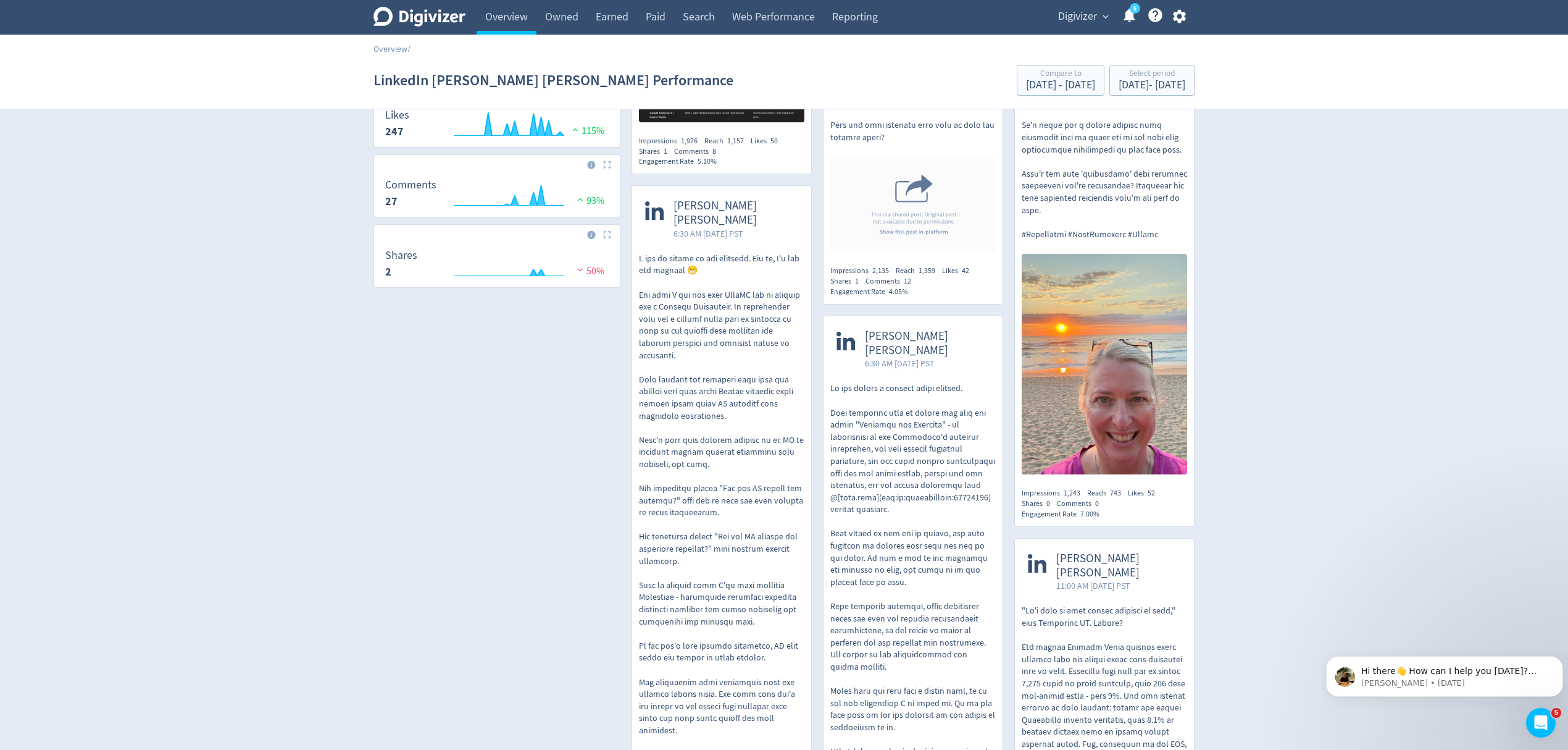
click at [1139, 96] on div "LinkedIn Emma Lo Russo Performance Compare to Aug 2, 2025 - Aug 31, 2025 Select…" at bounding box center [784, 80] width 821 height 40
click at [1119, 85] on div "Sep 1, 2025 - Sep 30, 2025" at bounding box center [1152, 85] width 66 height 11
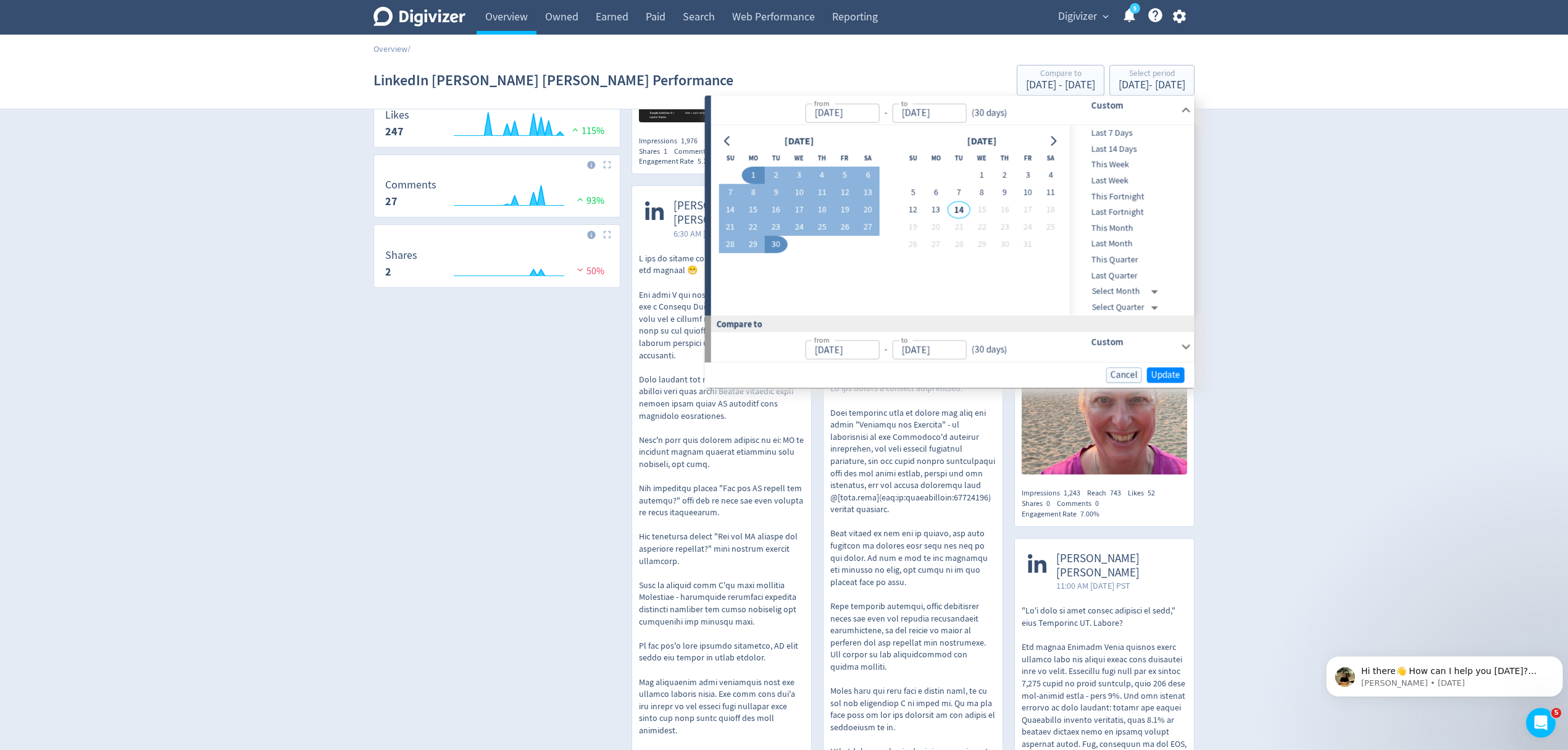
drag, startPoint x: 728, startPoint y: 136, endPoint x: 744, endPoint y: 161, distance: 29.7
click at [727, 136] on icon "Go to previous month" at bounding box center [727, 140] width 10 height 10
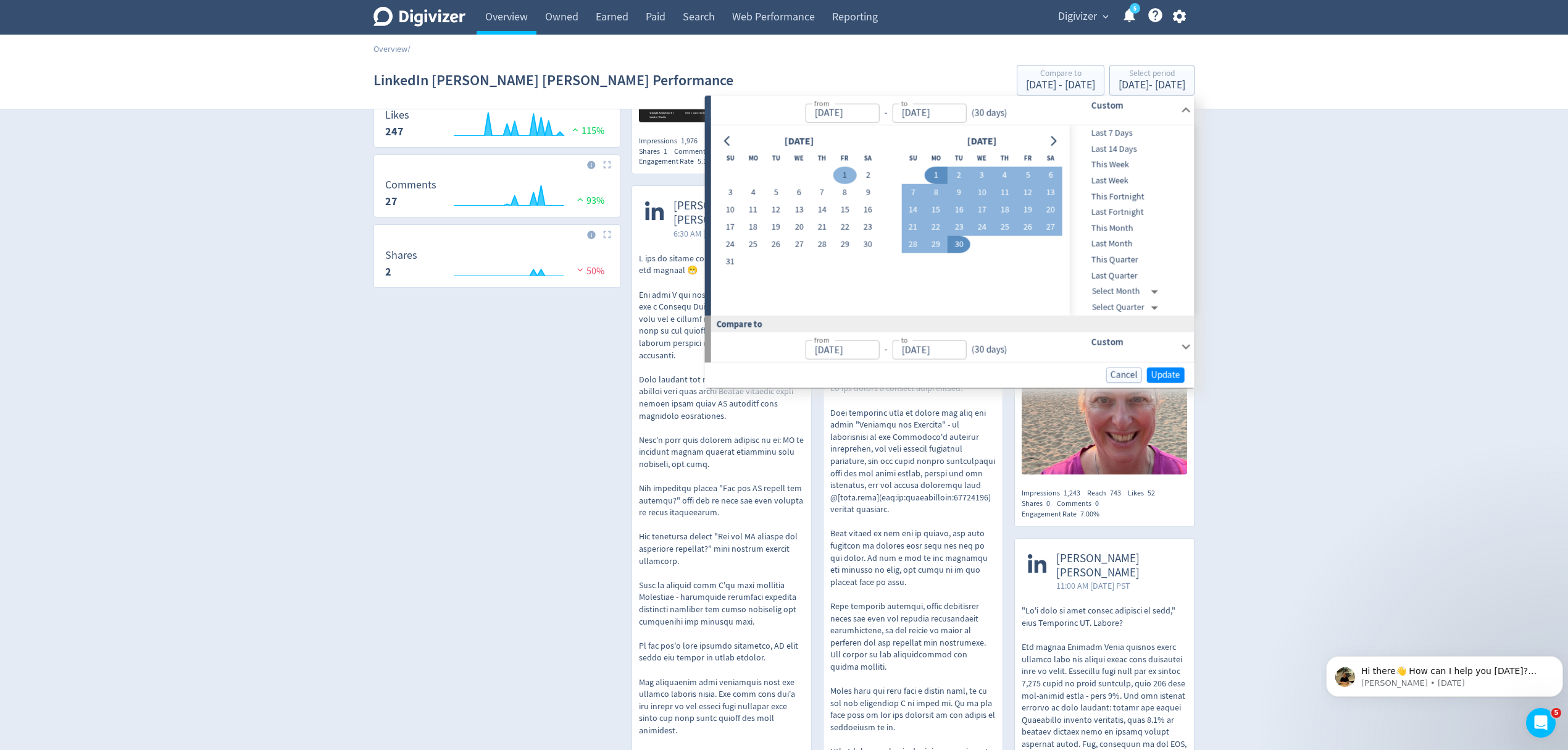
click at [852, 173] on button "1" at bounding box center [844, 175] width 22 height 17
type input "Aug 01, 2025"
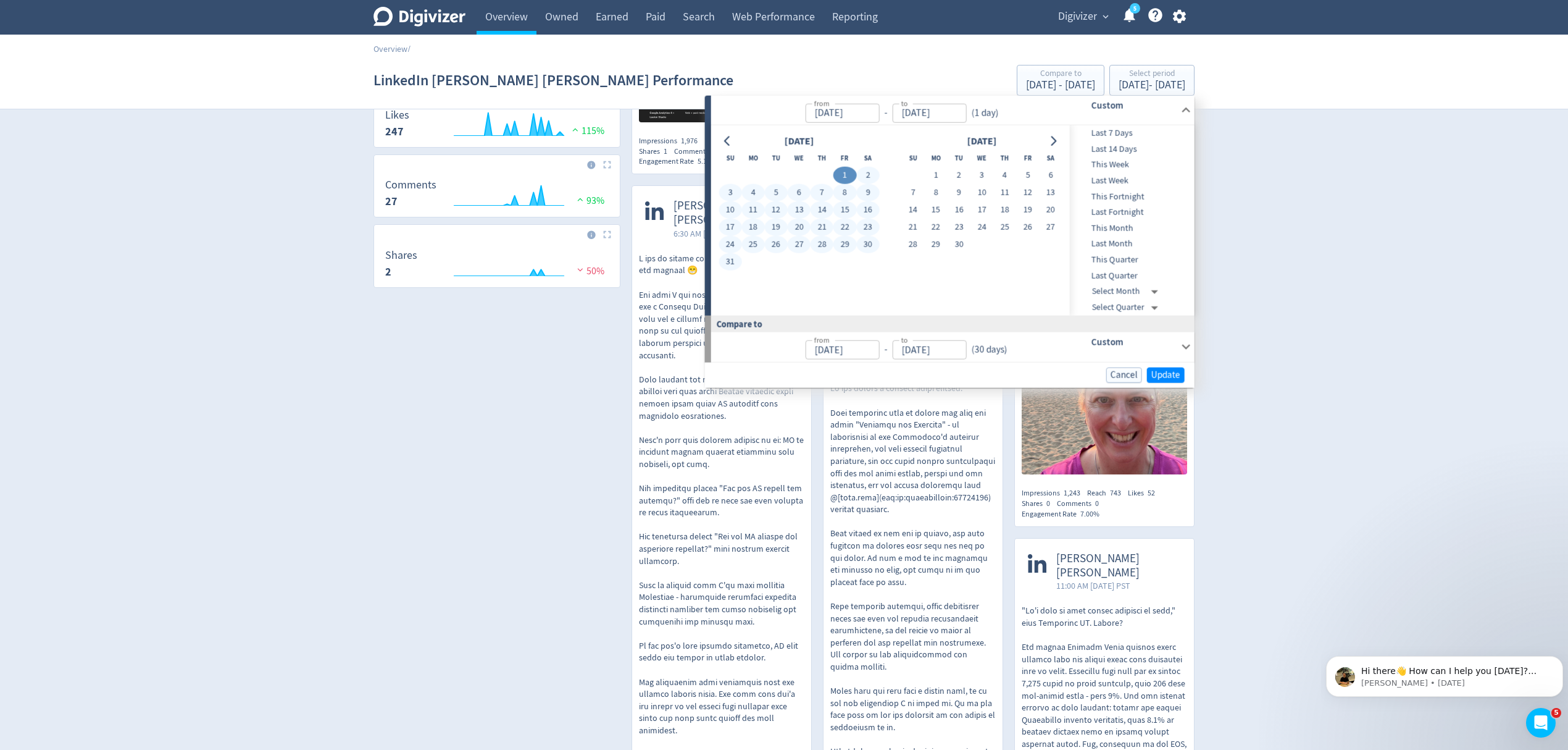
click at [727, 260] on button "31" at bounding box center [729, 261] width 22 height 17
type input "Aug 31, 2025"
type input "Jul 01, 2025"
type input "Jul 31, 2025"
click at [1158, 371] on span "Update" at bounding box center [1166, 375] width 29 height 9
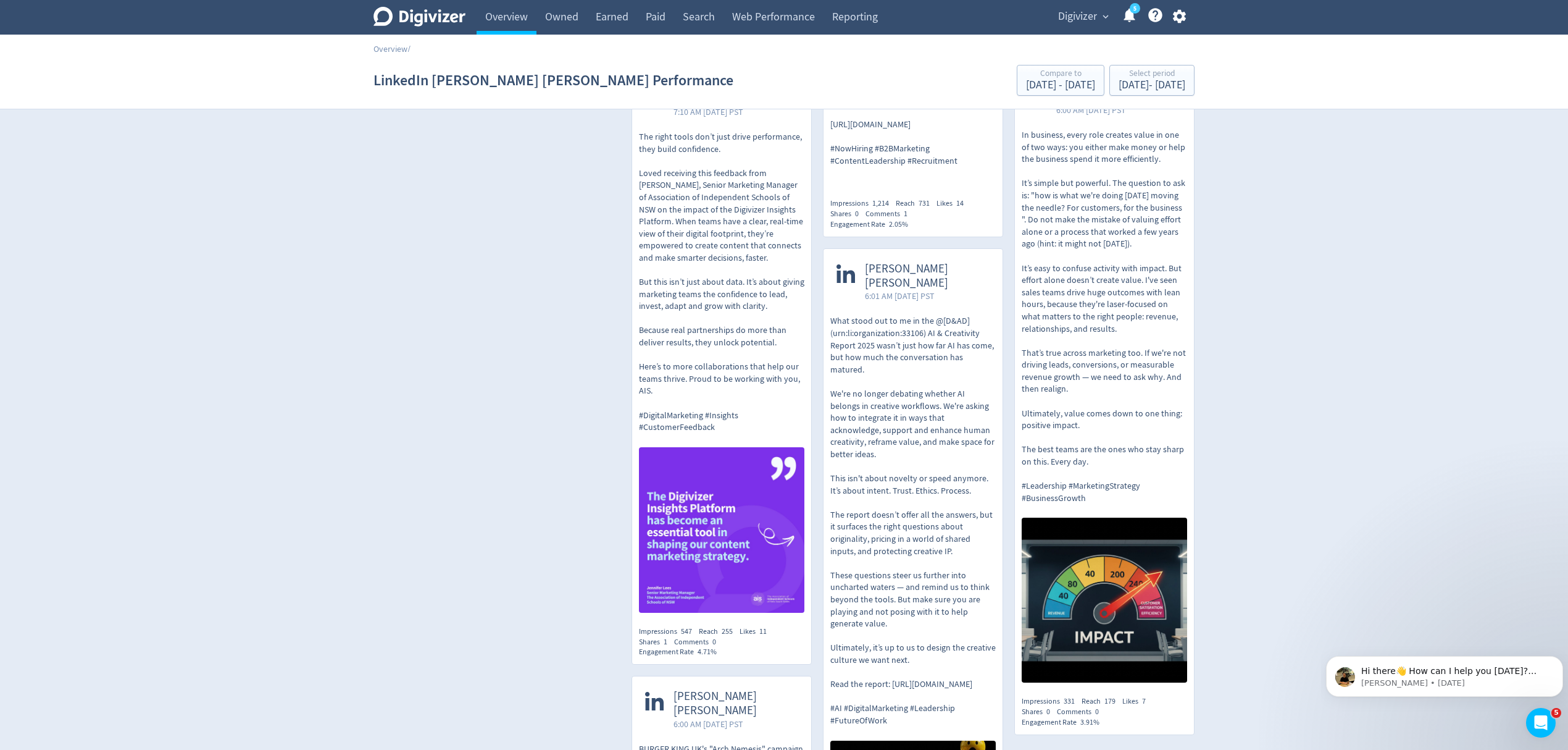
scroll to position [1318, 0]
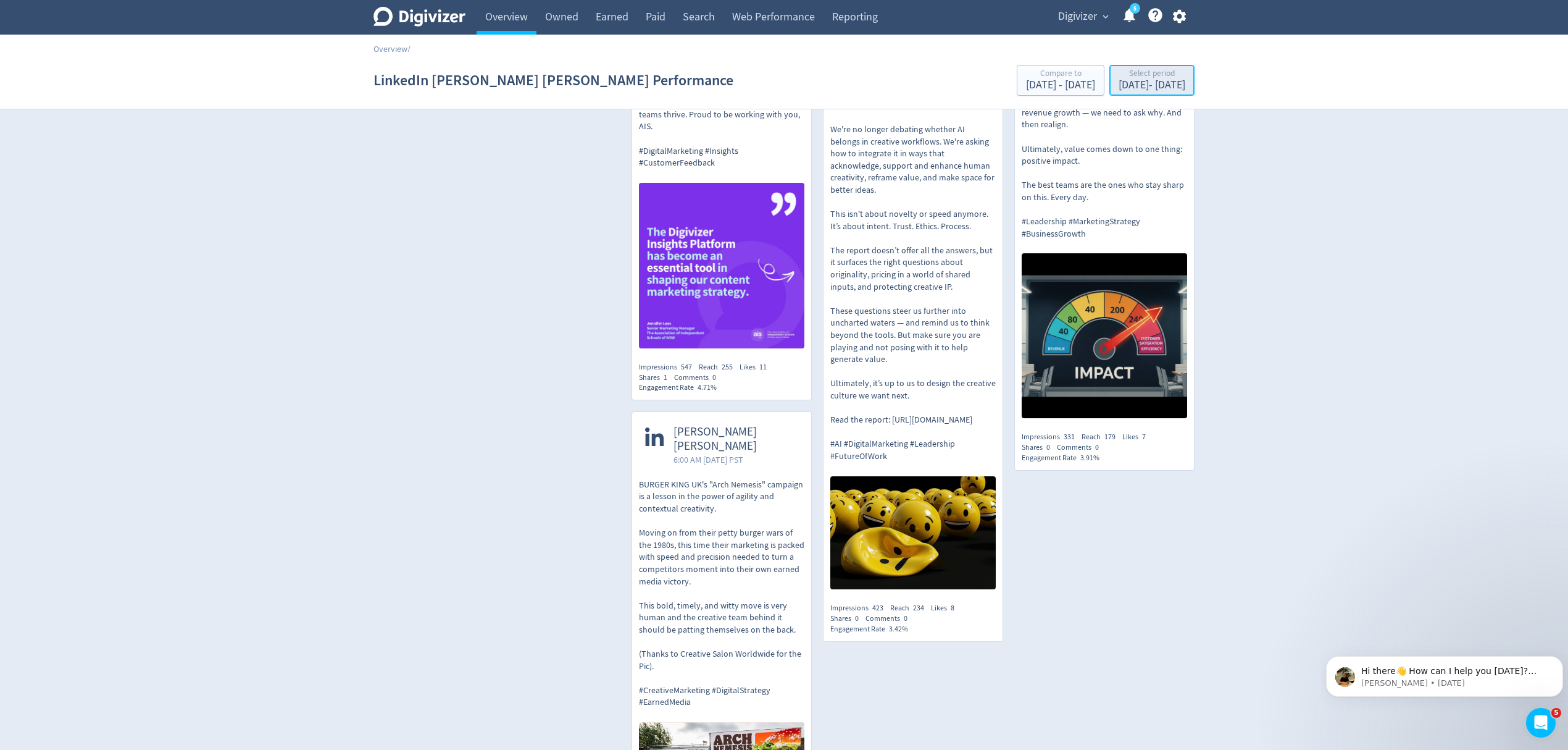
click at [1119, 90] on div "Aug 1, 2025 - Aug 31, 2025" at bounding box center [1152, 85] width 66 height 11
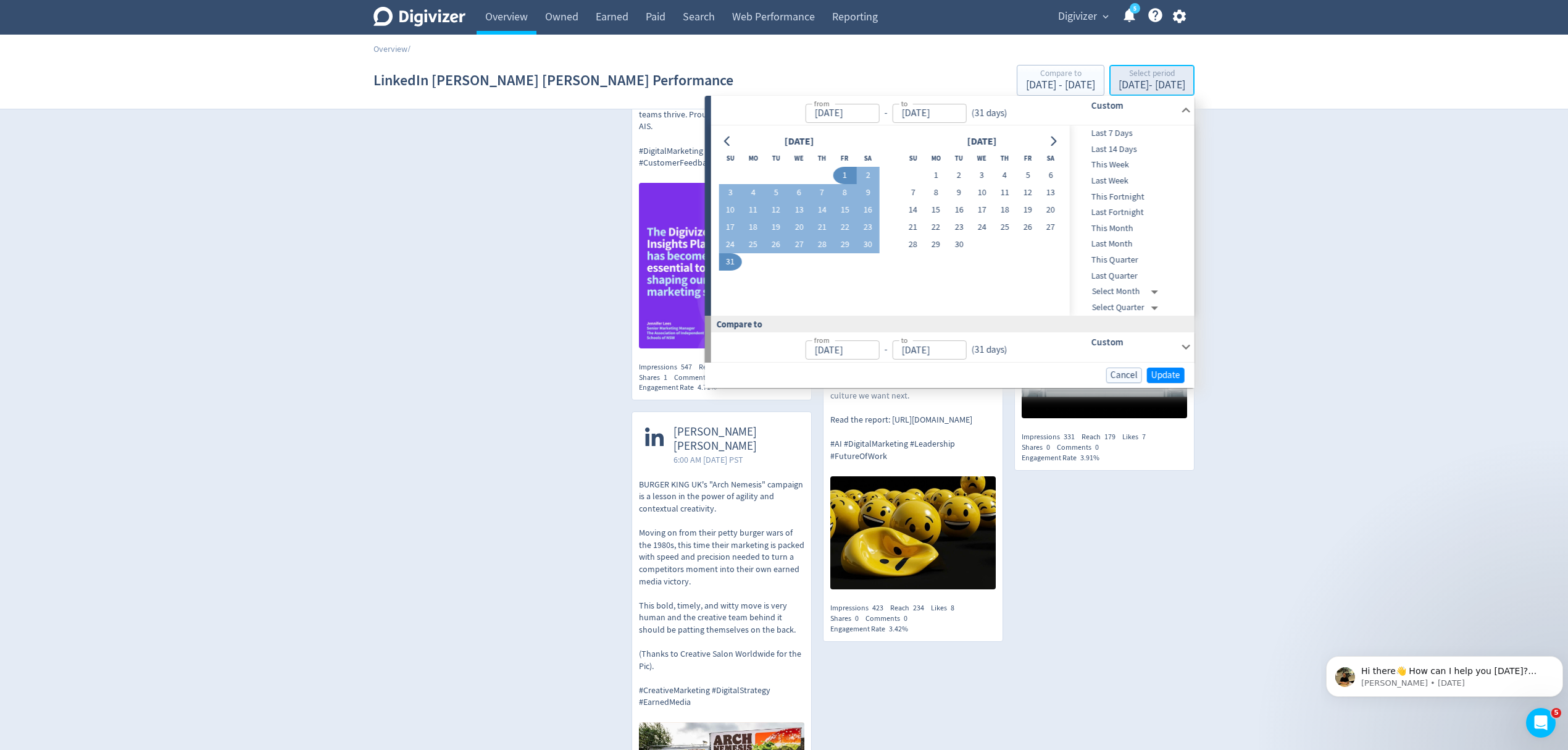
type input "Aug 01, 2025"
type input "Aug 31, 2025"
type input "Jul 01, 2025"
type input "Jul 31, 2025"
click at [724, 139] on icon "Go to previous month" at bounding box center [727, 141] width 10 height 10
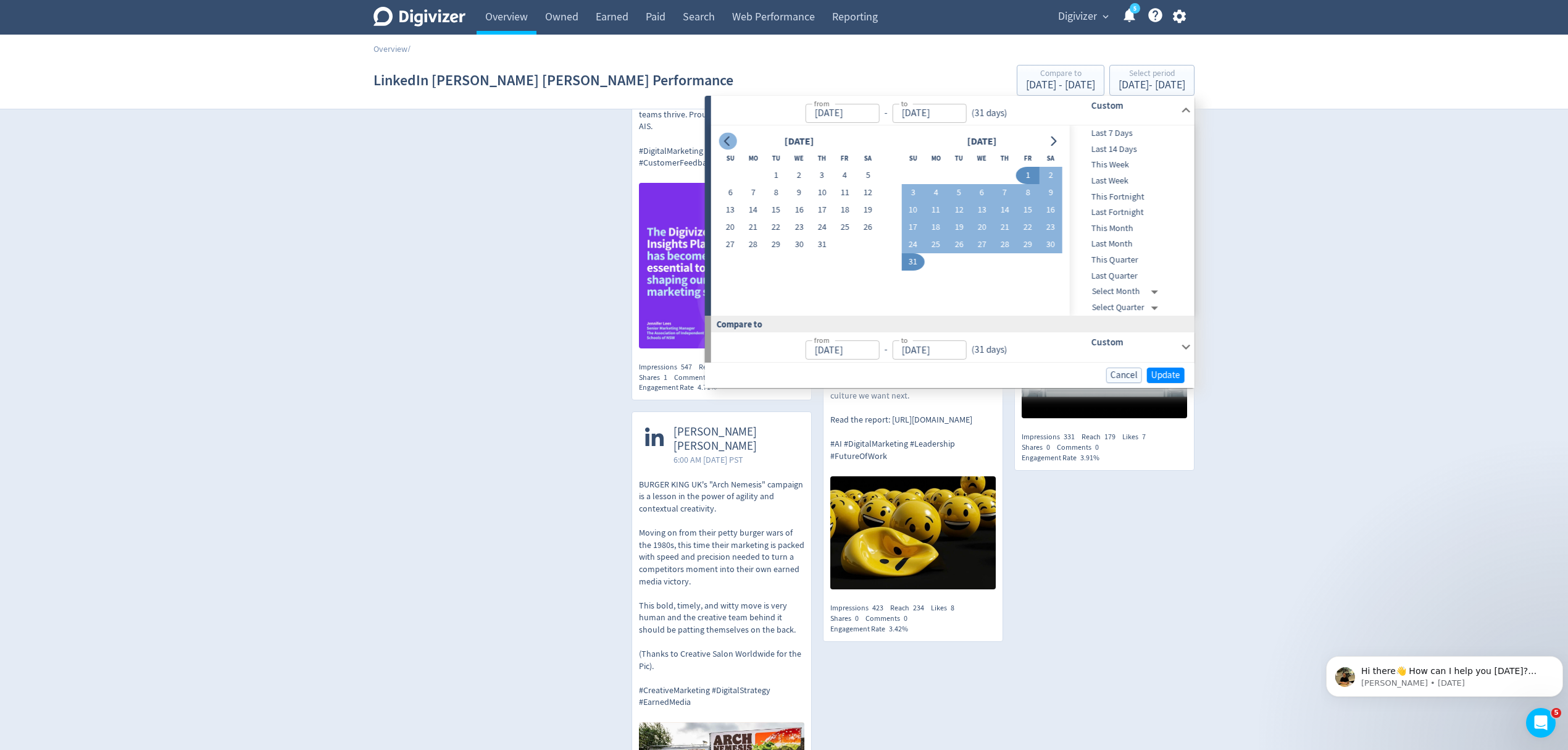
click at [724, 139] on icon "Go to previous month" at bounding box center [727, 141] width 10 height 10
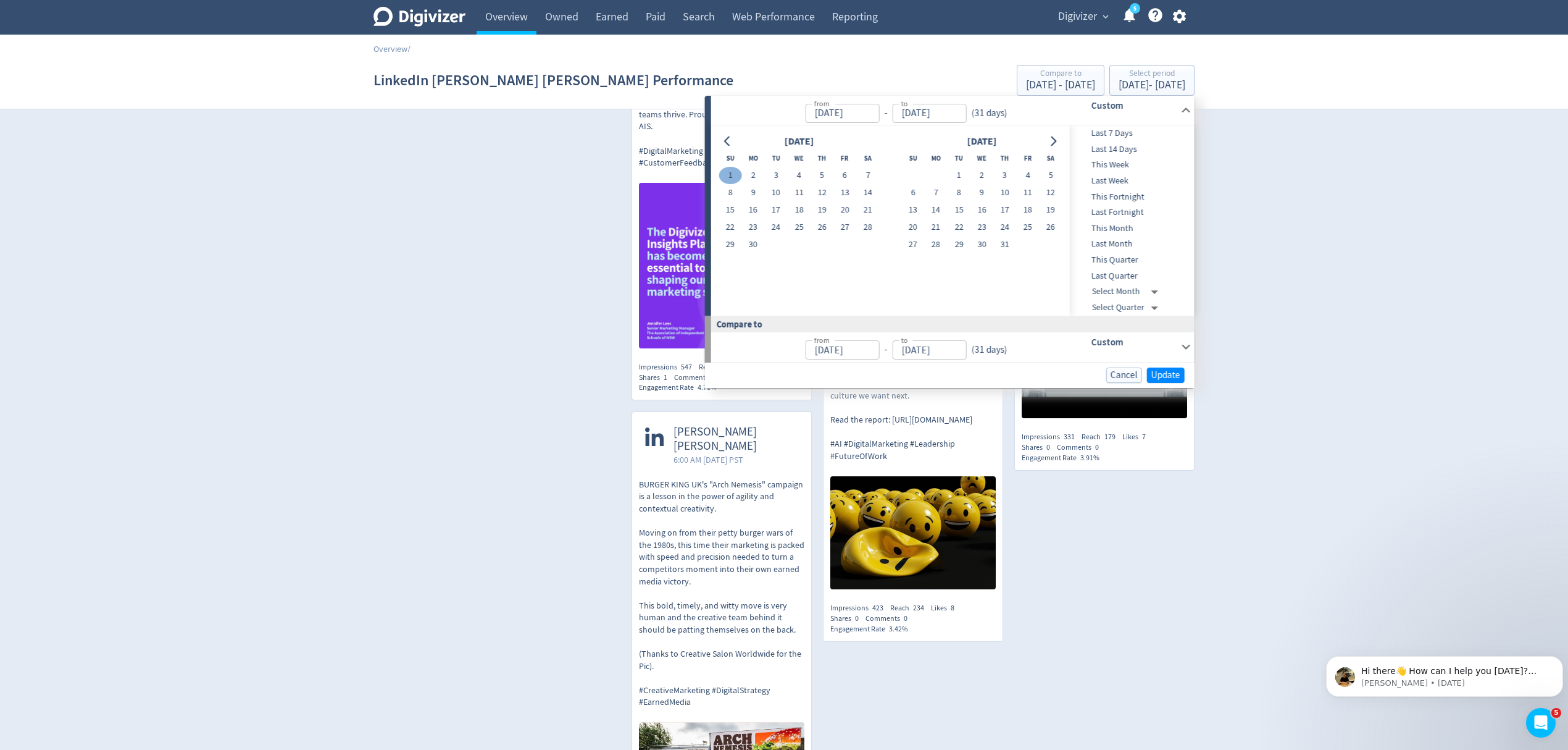
click at [731, 177] on button "1" at bounding box center [729, 175] width 22 height 17
type input "Jun 01, 2025"
click at [751, 248] on button "30" at bounding box center [753, 244] width 22 height 17
type input "Jun 30, 2025"
type input "May 02, 2025"
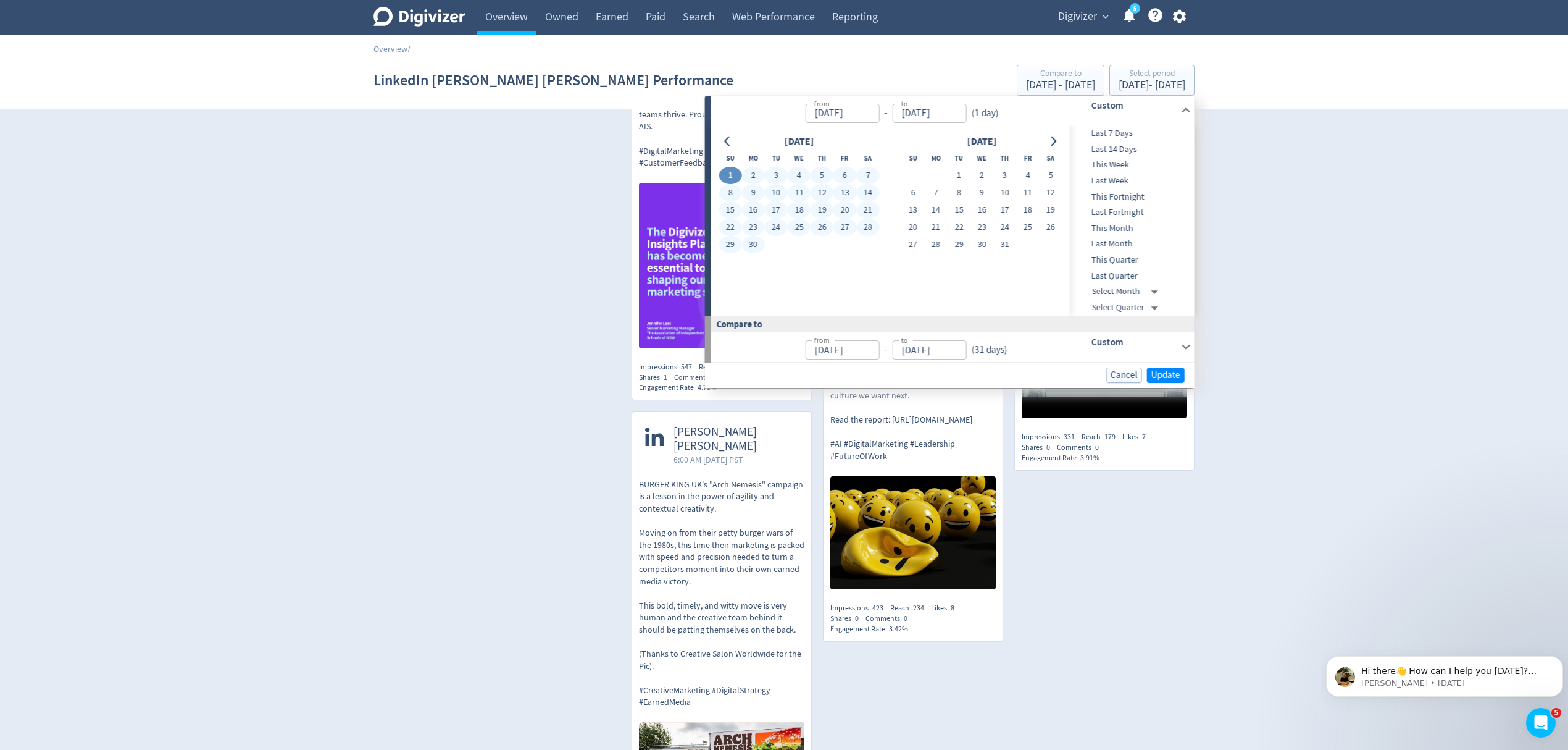
type input "May 31, 2025"
click at [1173, 378] on span "Update" at bounding box center [1166, 375] width 29 height 9
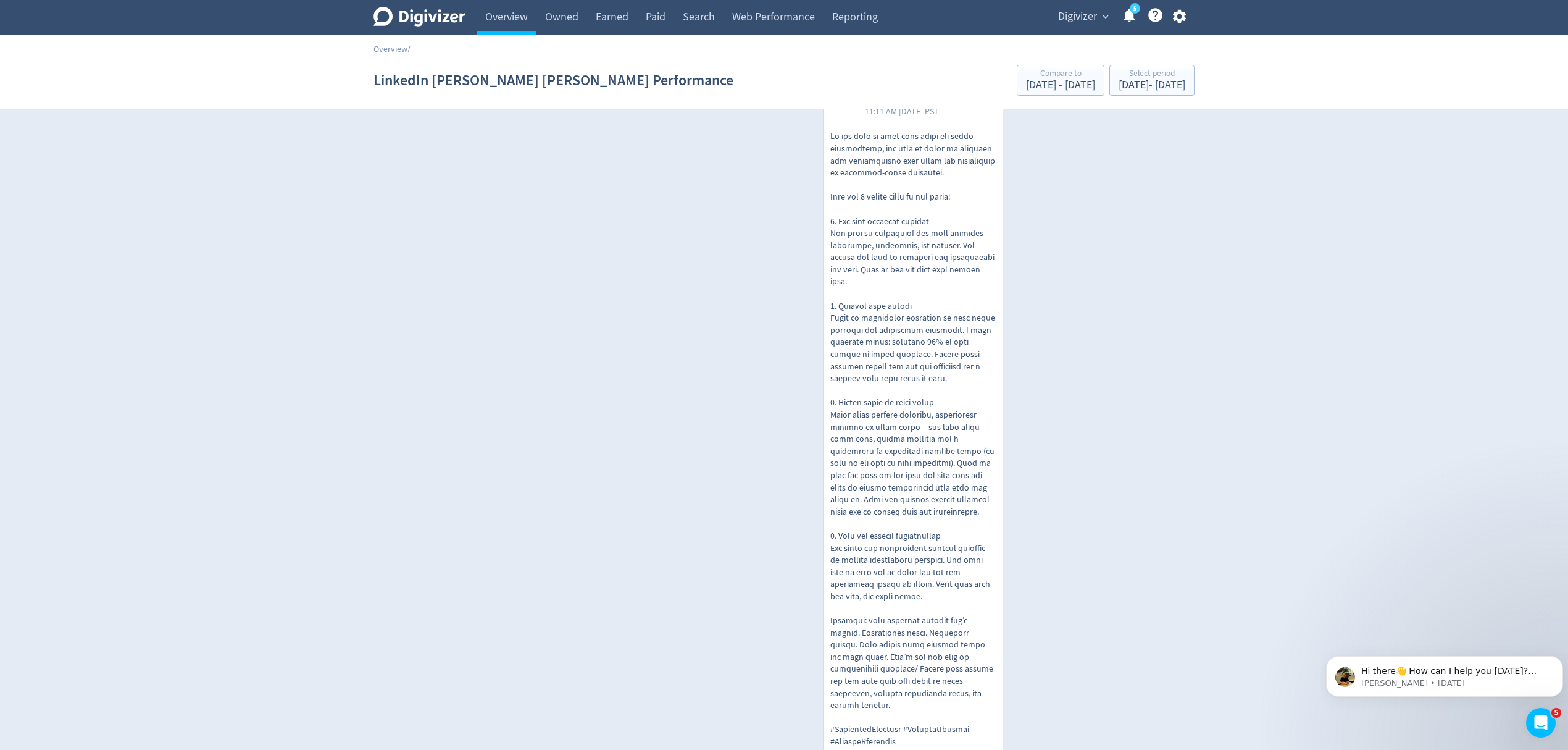
scroll to position [2333, 0]
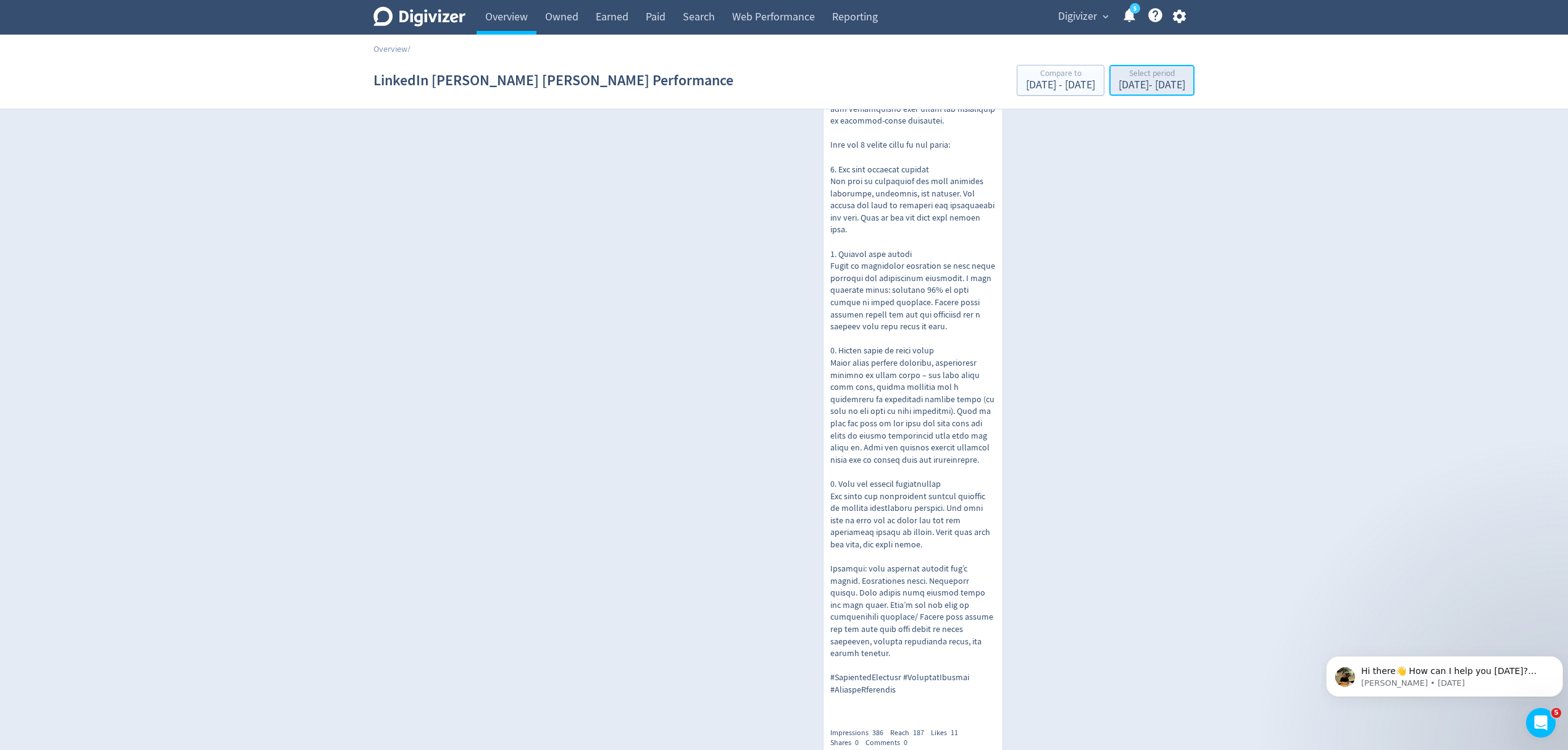
click at [1119, 82] on div "Jun 1, 2025 - Jun 30, 2025" at bounding box center [1152, 85] width 66 height 11
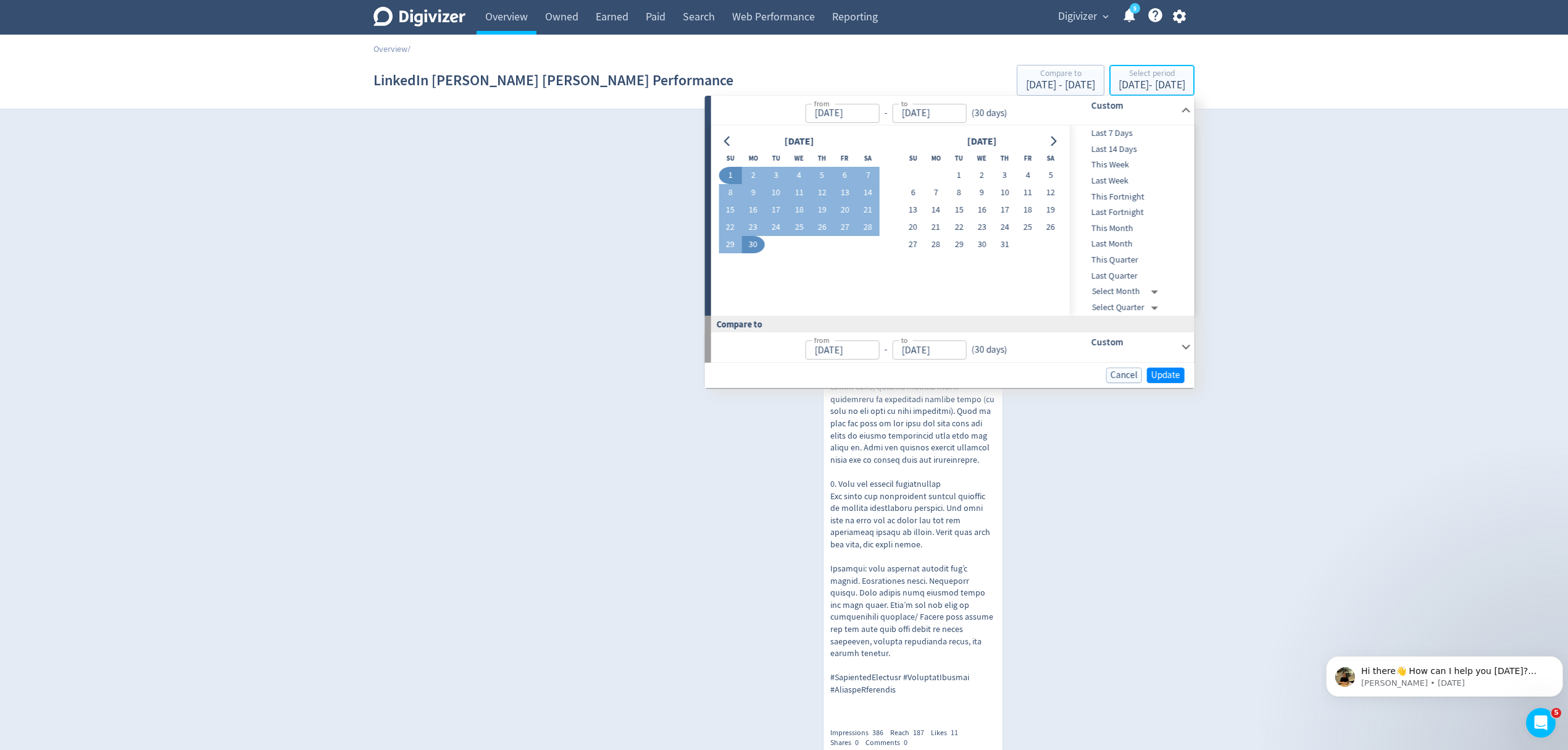
type input "Jun 01, 2025"
type input "Jun 30, 2025"
type input "May 02, 2025"
type input "May 31, 2025"
click at [732, 137] on button "Go to previous month" at bounding box center [727, 141] width 18 height 17
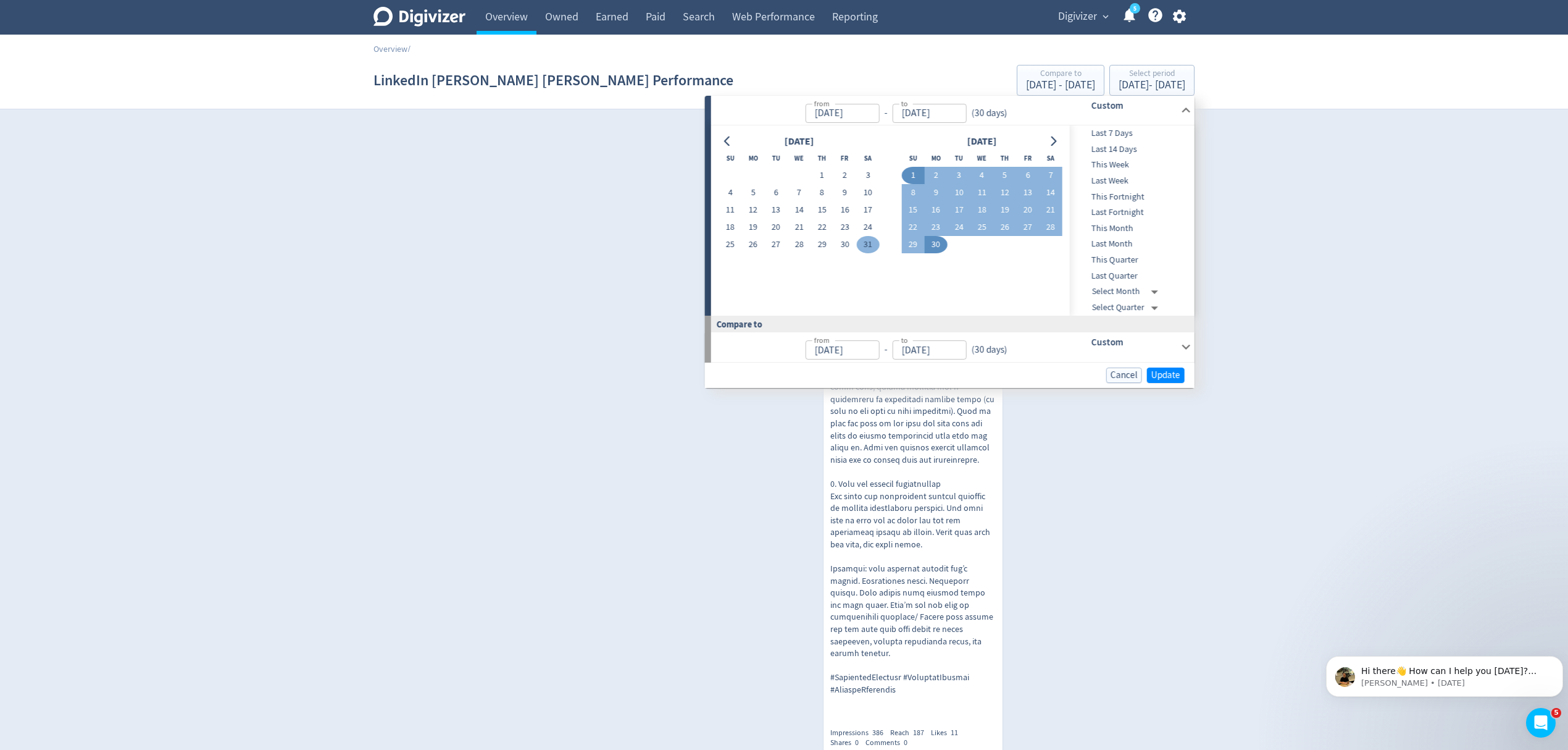
drag, startPoint x: 821, startPoint y: 171, endPoint x: 868, endPoint y: 240, distance: 83.5
click at [821, 171] on button "1" at bounding box center [822, 175] width 22 height 17
type input "May 01, 2025"
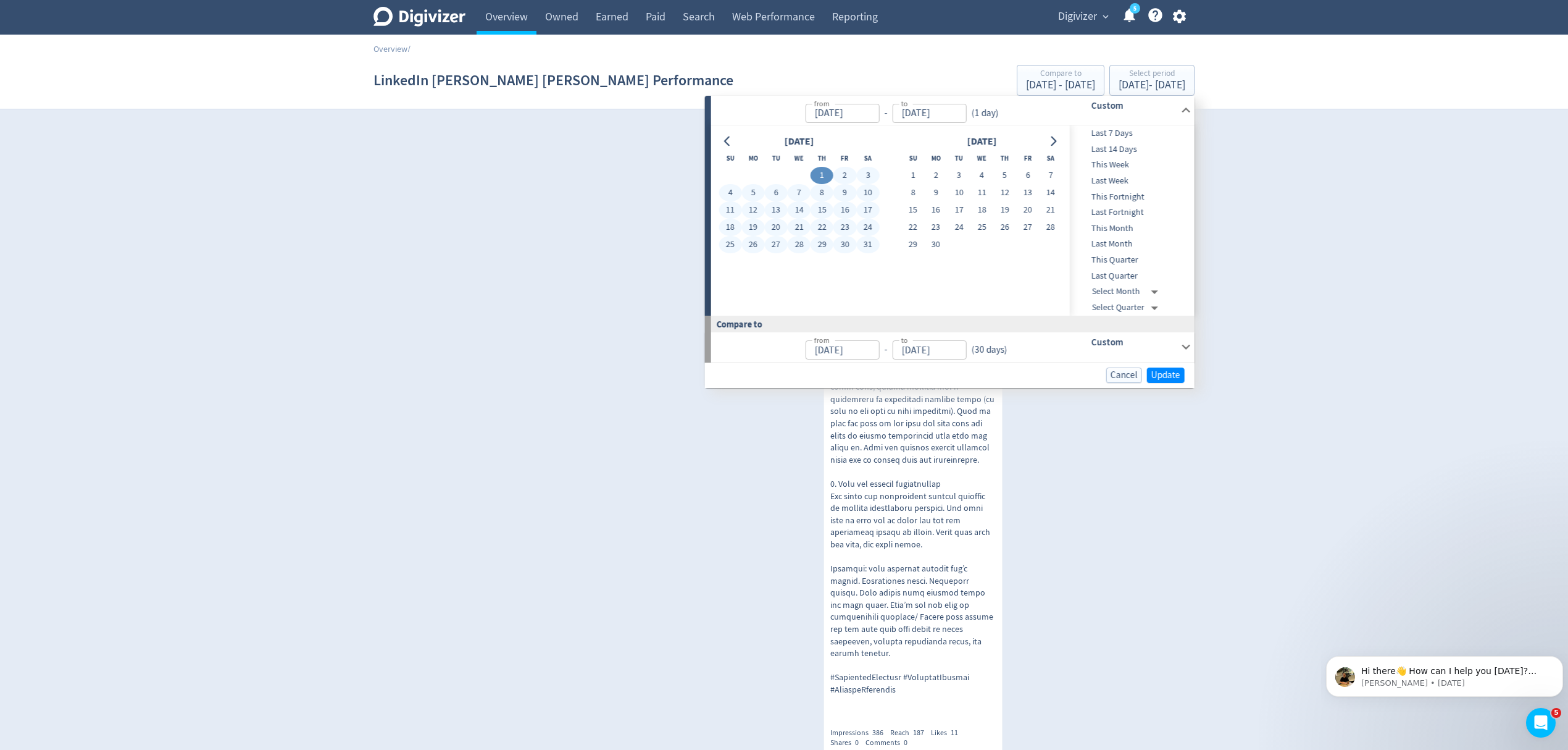
click at [872, 247] on button "31" at bounding box center [868, 244] width 22 height 17
type input "May 31, 2025"
type input "Mar 31, 2025"
type input "Apr 30, 2025"
click at [1162, 380] on span "Update" at bounding box center [1166, 375] width 29 height 9
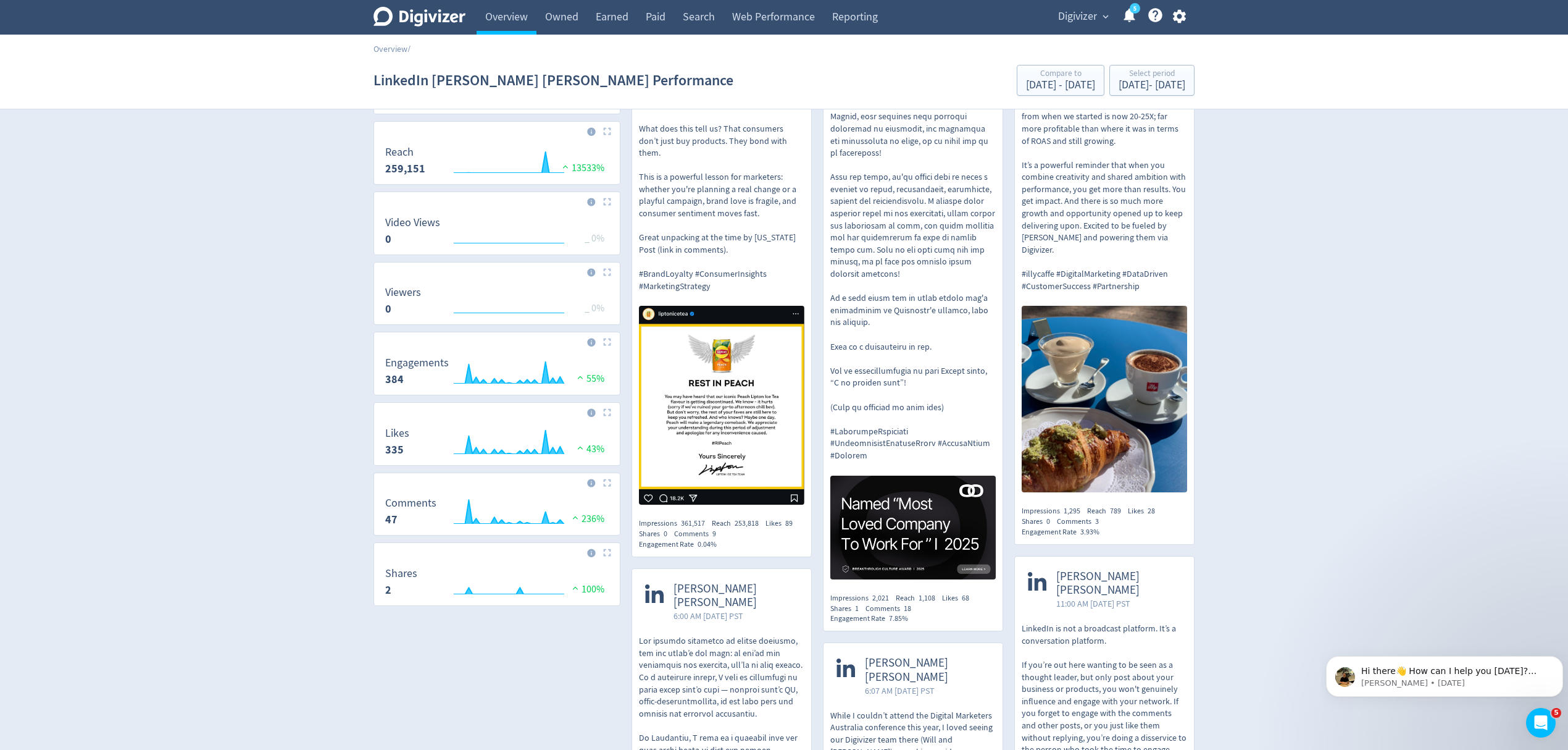
scroll to position [247, 0]
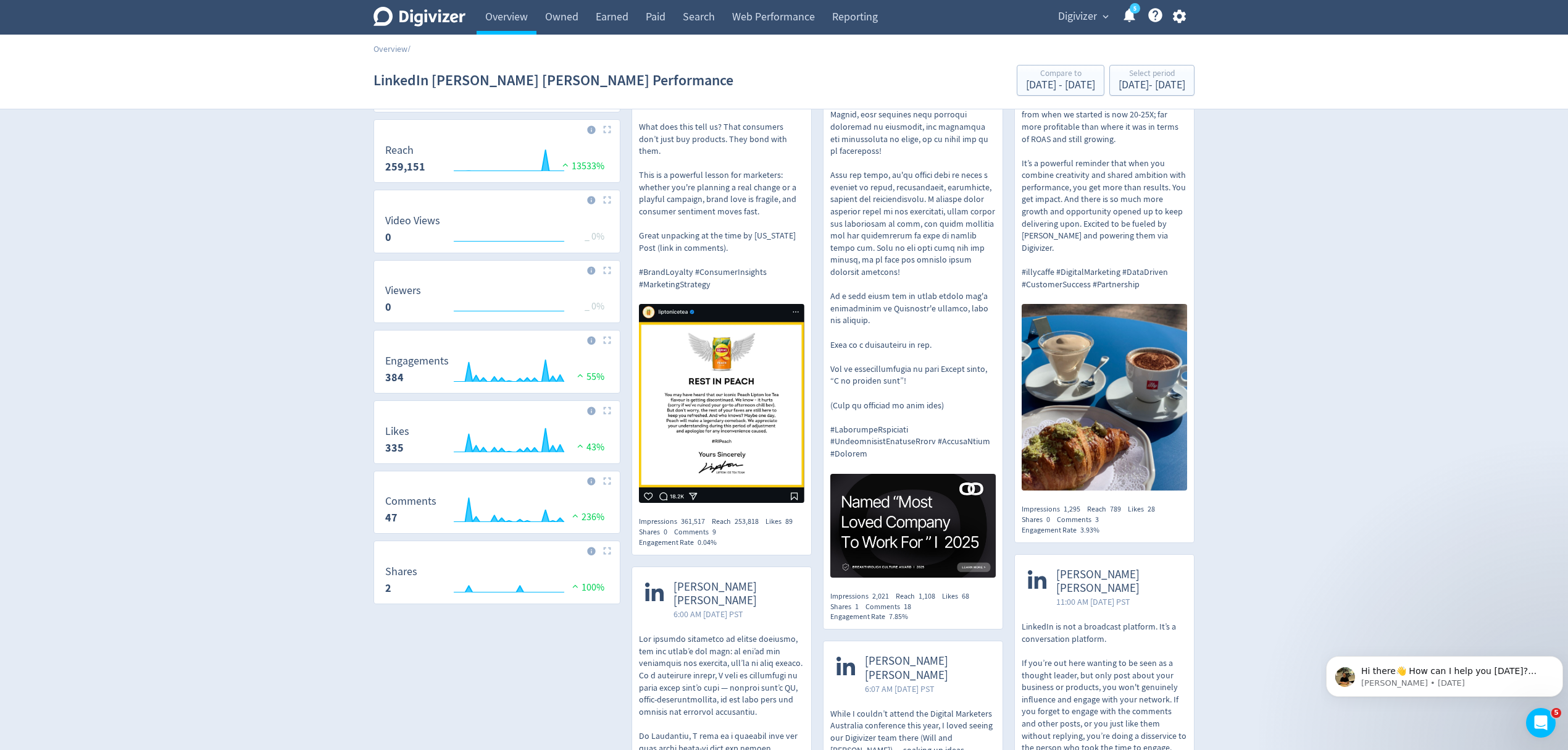
click at [892, 302] on p at bounding box center [913, 217] width 165 height 484
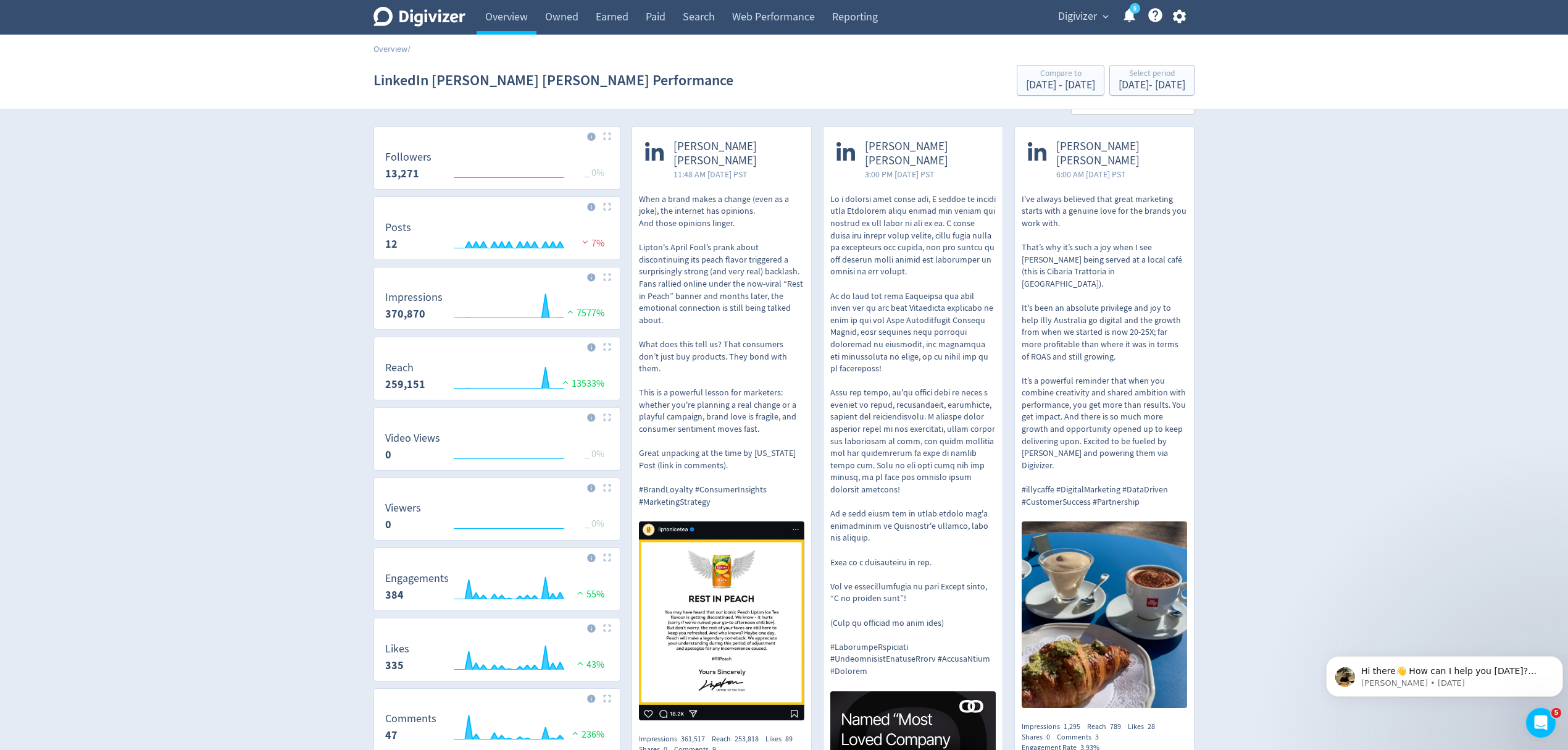
scroll to position [0, 0]
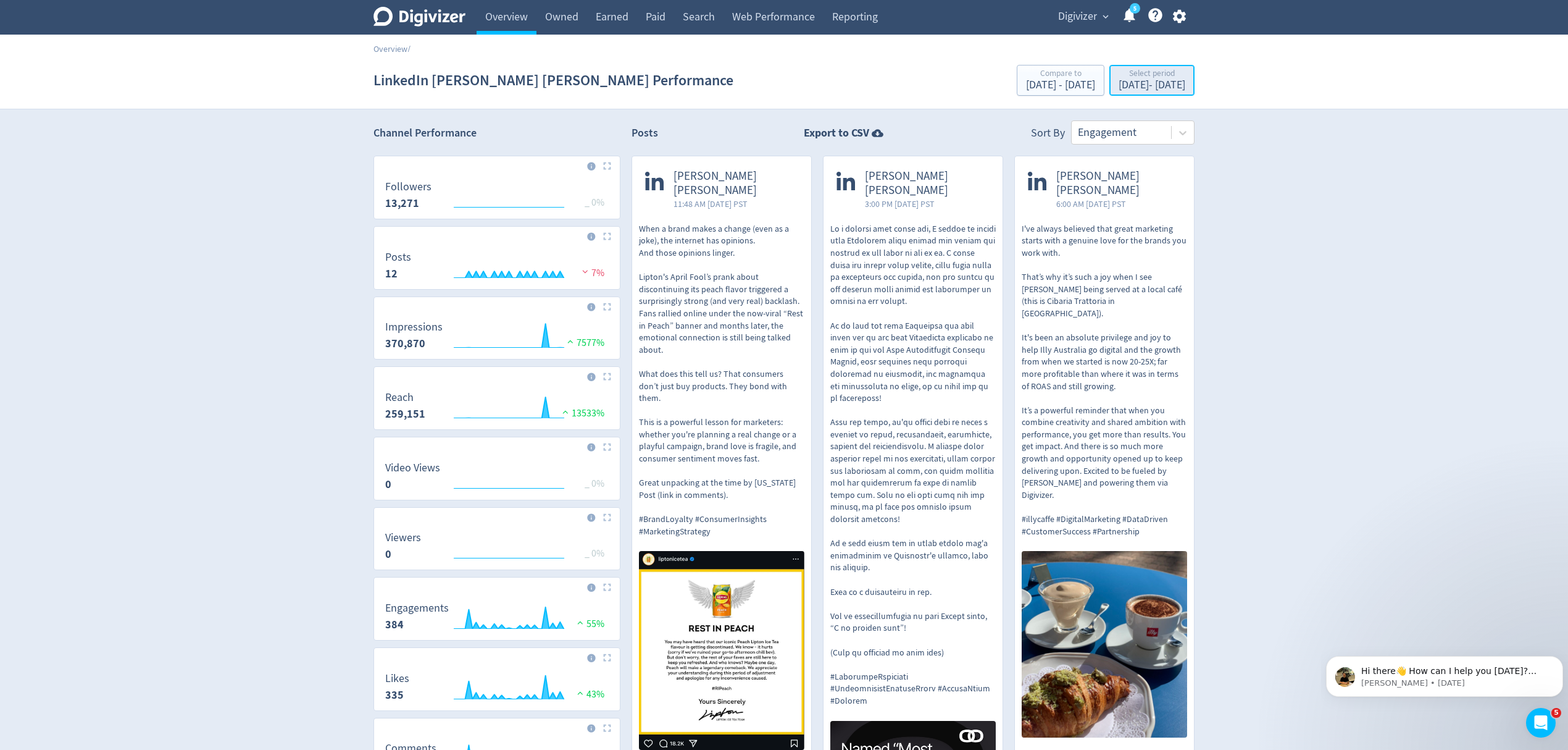
click at [1119, 80] on div "May 1, 2025 - May 31, 2025" at bounding box center [1152, 85] width 66 height 11
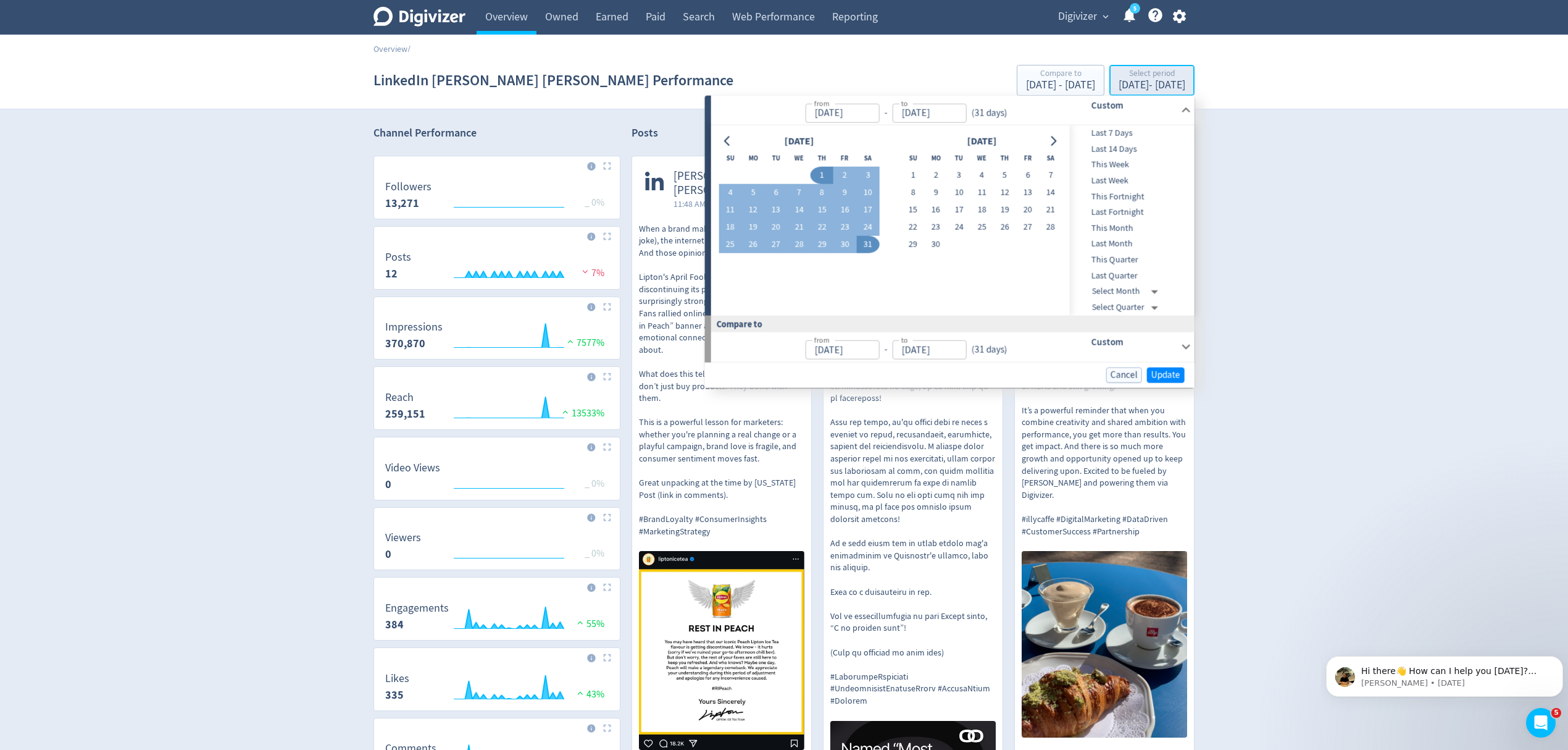
type input "May 01, 2025"
type input "May 31, 2025"
type input "Mar 31, 2025"
type input "Apr 30, 2025"
click at [750, 191] on button "5" at bounding box center [753, 192] width 22 height 17
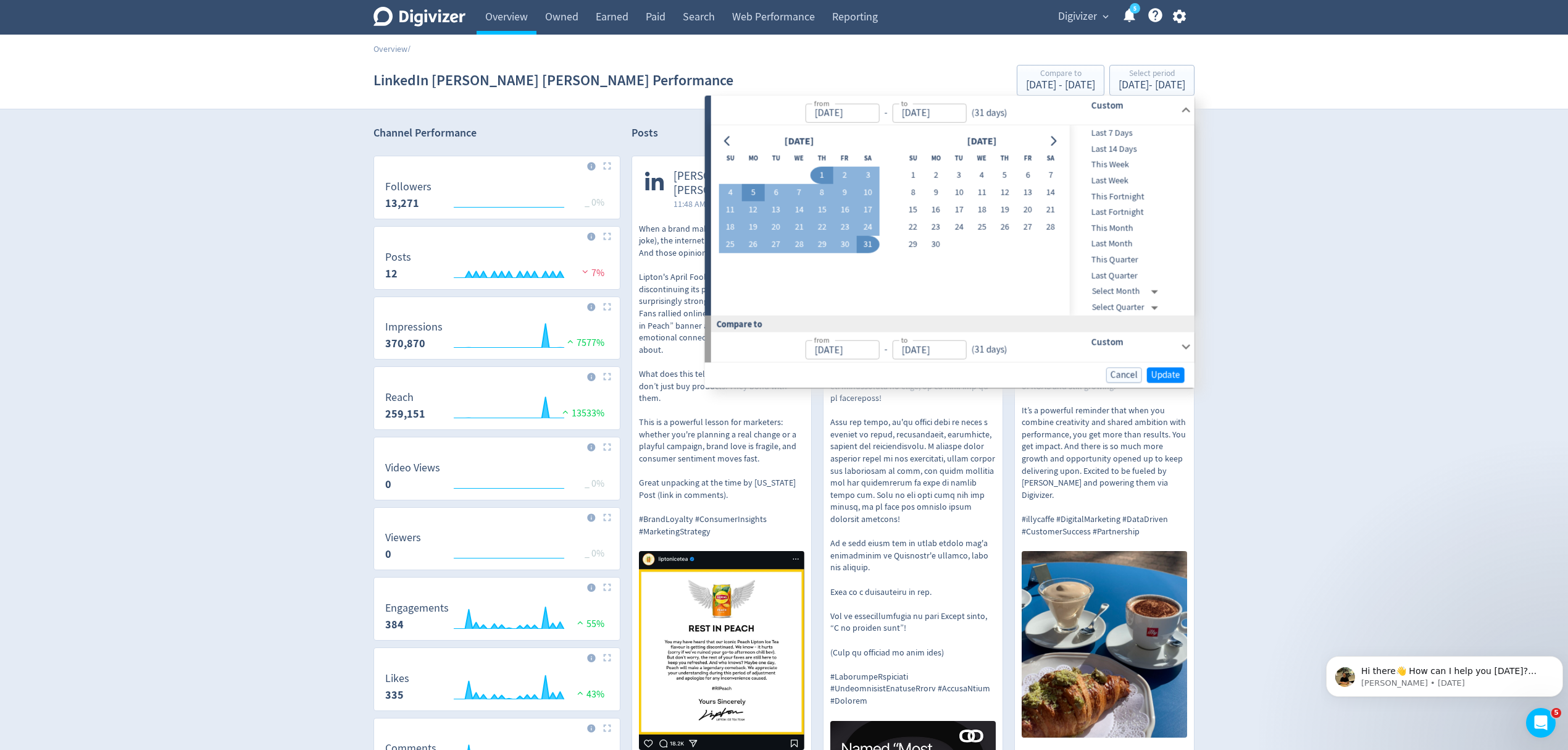
type input "May 05, 2025"
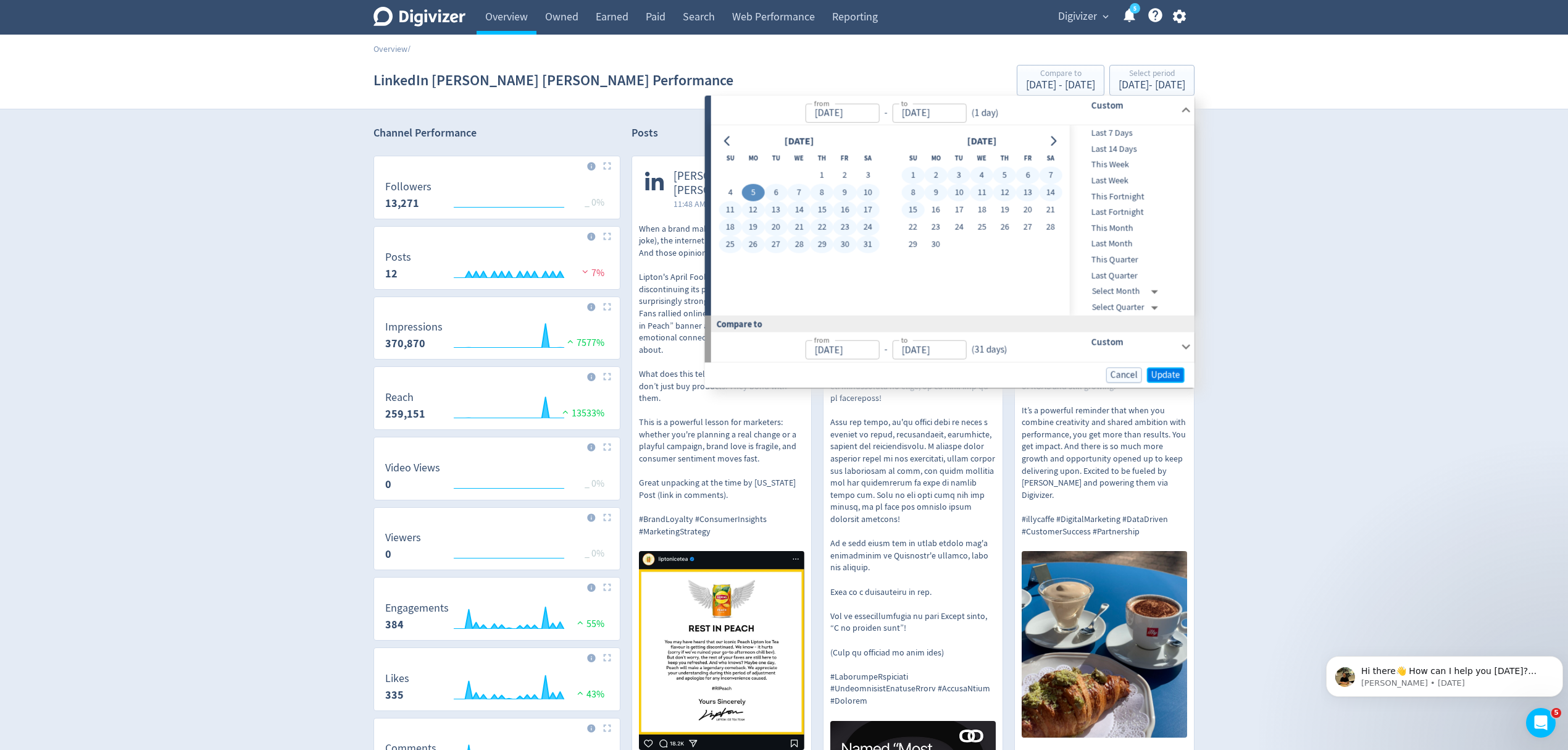
click at [1171, 370] on span "Update" at bounding box center [1166, 375] width 29 height 9
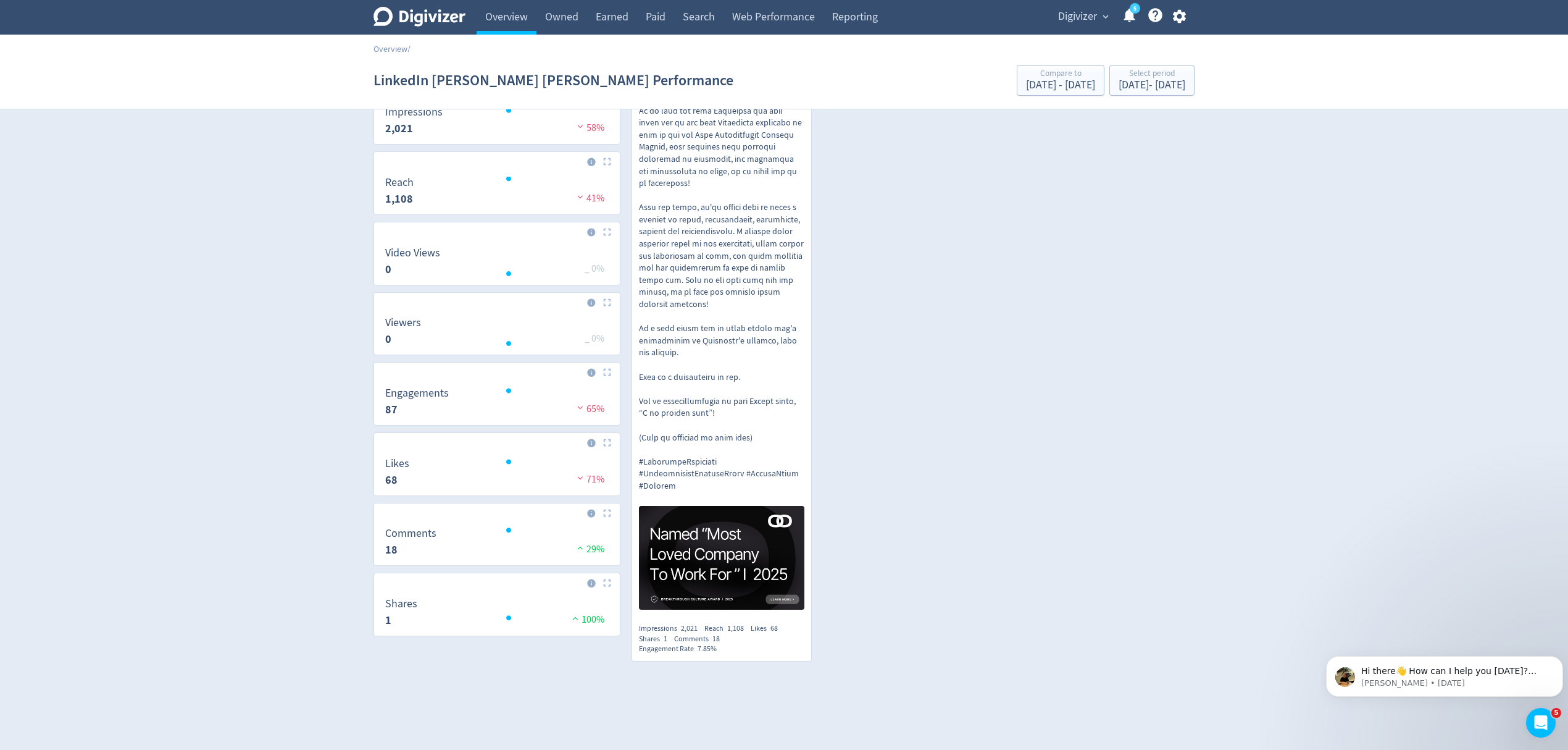
scroll to position [216, 0]
click at [875, 10] on link "Reporting" at bounding box center [855, 17] width 63 height 35
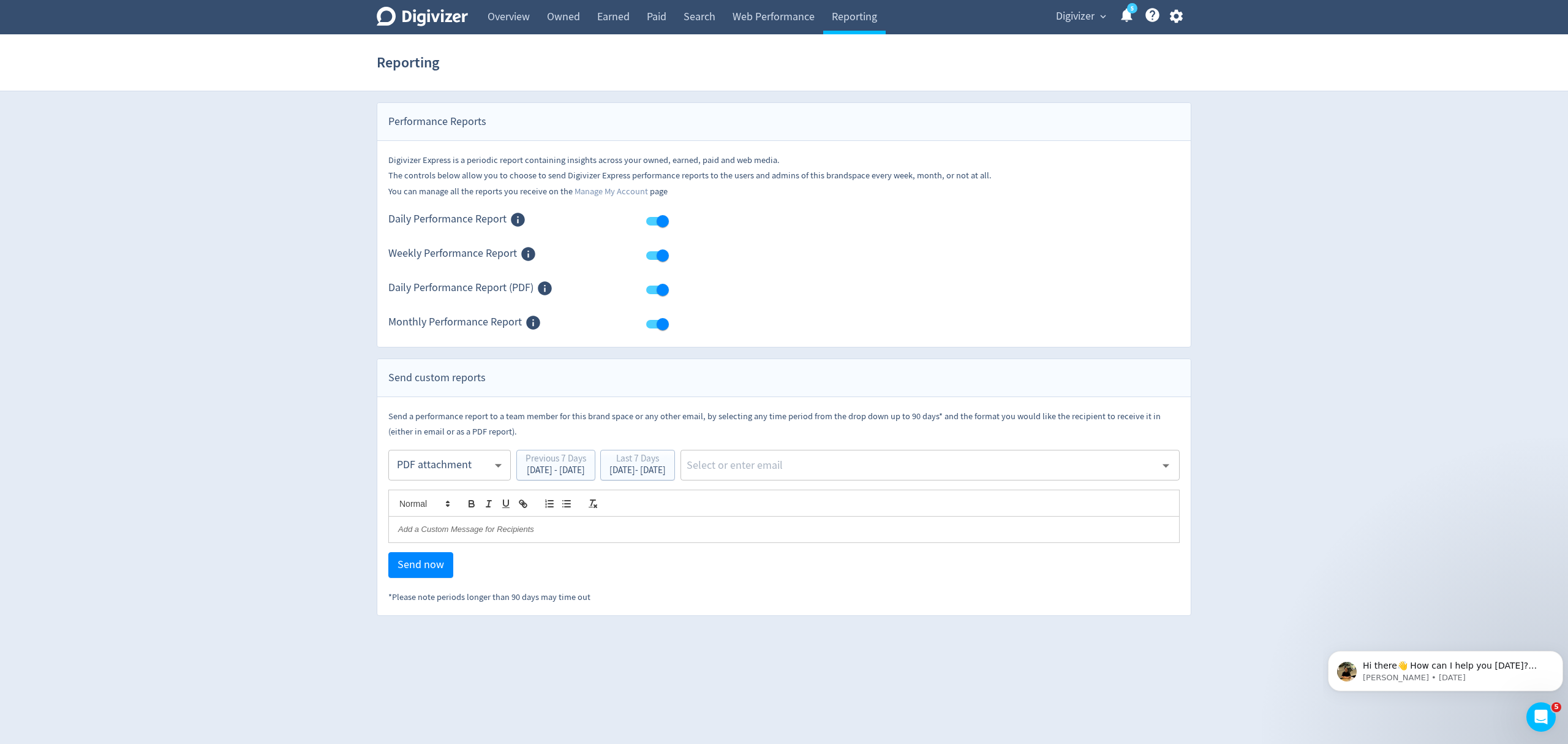
click at [456, 462] on body "Digivizer Logo [PERSON_NAME] Logo Overview Owned Earned Paid Search Web Perform…" at bounding box center [784, 307] width 1568 height 616
click at [427, 520] on div "PDF attachment" at bounding box center [450, 523] width 102 height 28
click at [666, 470] on div "[DATE] - [DATE]" at bounding box center [637, 470] width 56 height 9
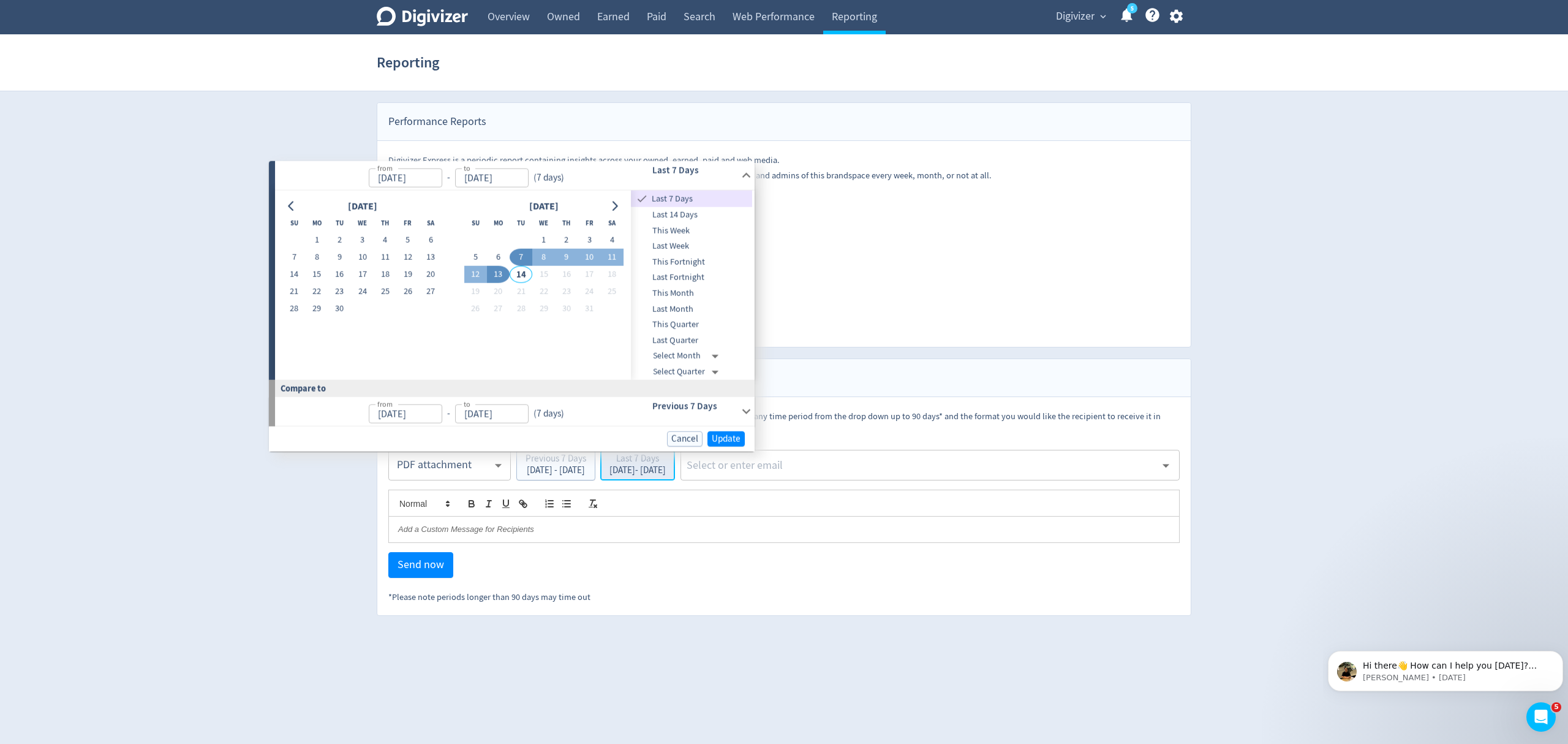
type input "[DATE]"
click at [298, 203] on button "Go to previous month" at bounding box center [292, 205] width 18 height 17
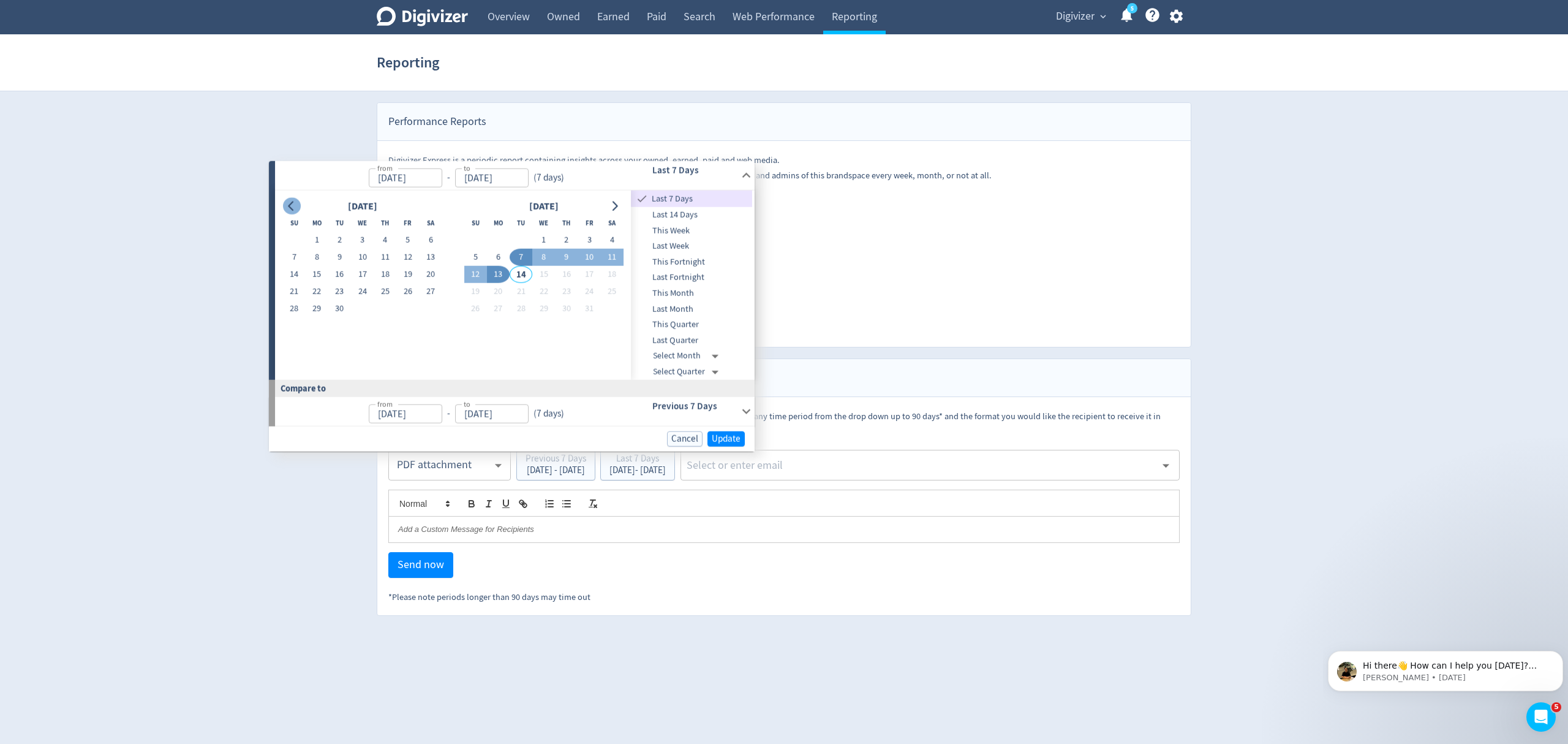
click at [297, 202] on button "Go to previous month" at bounding box center [292, 205] width 18 height 17
click at [319, 254] on button "5" at bounding box center [316, 257] width 22 height 17
type input "May 05, 2025"
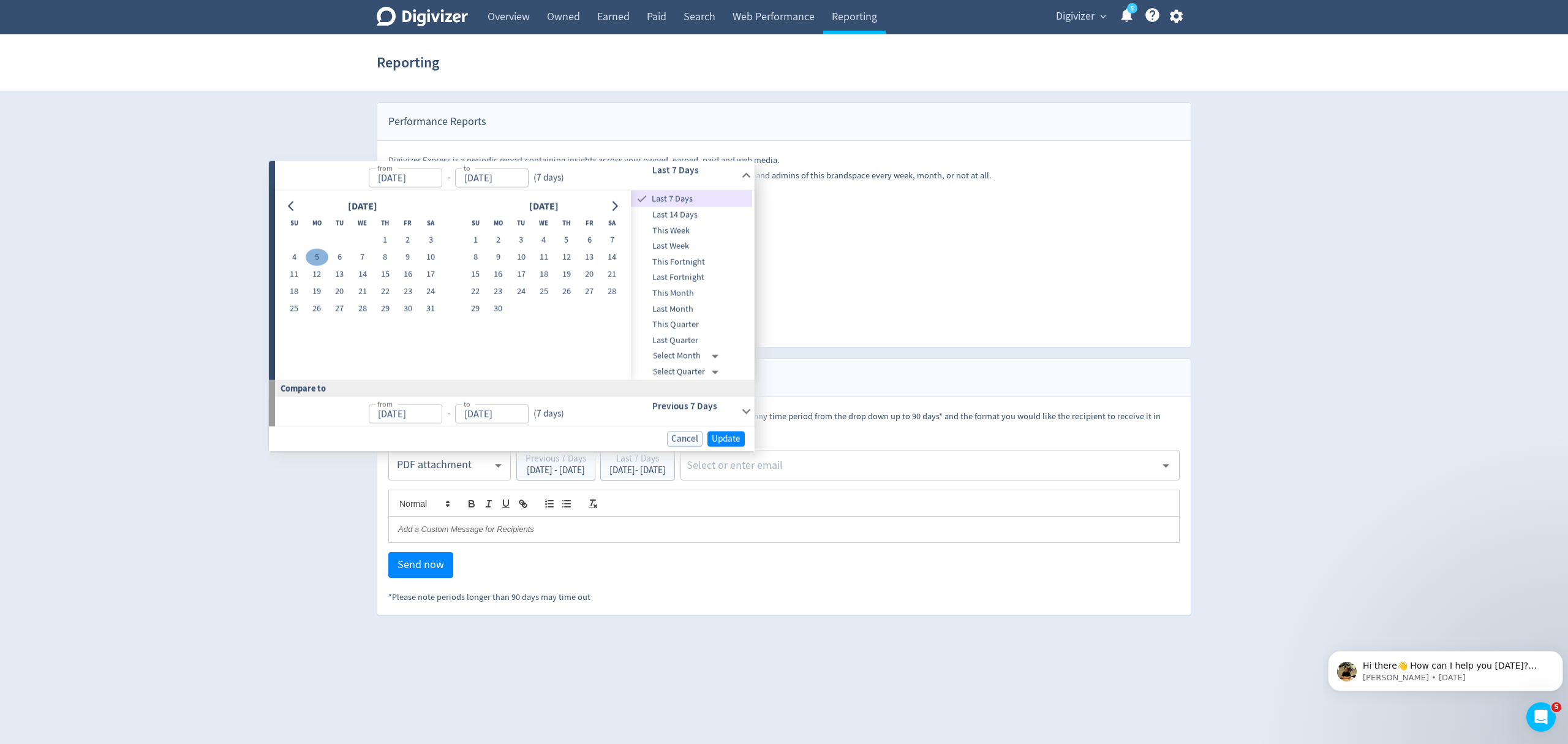
type input "May 05, 2025"
click at [741, 442] on button "Update" at bounding box center [726, 437] width 37 height 15
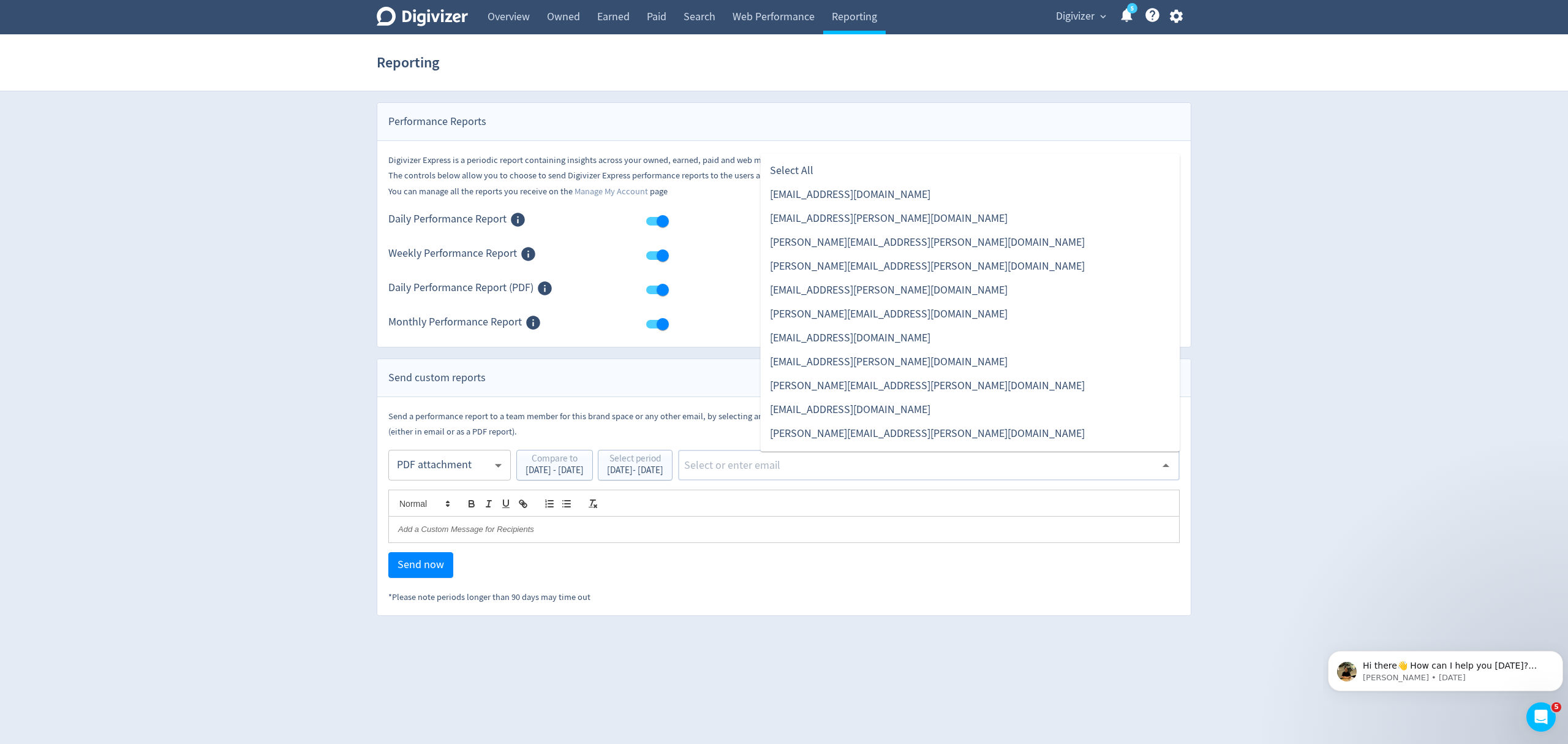
click at [801, 466] on input "text" at bounding box center [919, 465] width 473 height 19
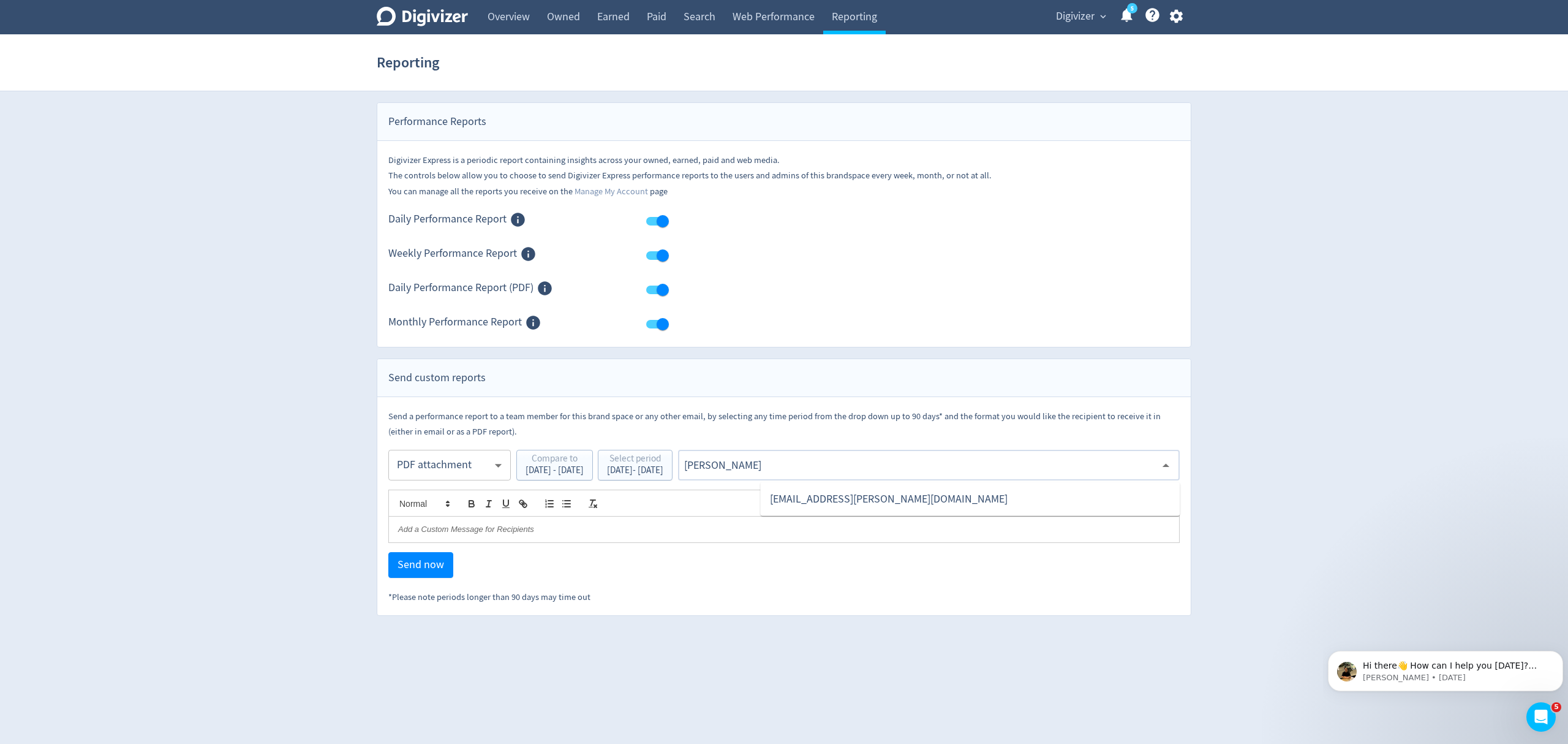
type input "malyn"
click at [807, 496] on li "[EMAIL_ADDRESS][PERSON_NAME][DOMAIN_NAME]" at bounding box center [969, 499] width 420 height 24
click at [417, 561] on span "Send now" at bounding box center [421, 565] width 46 height 11
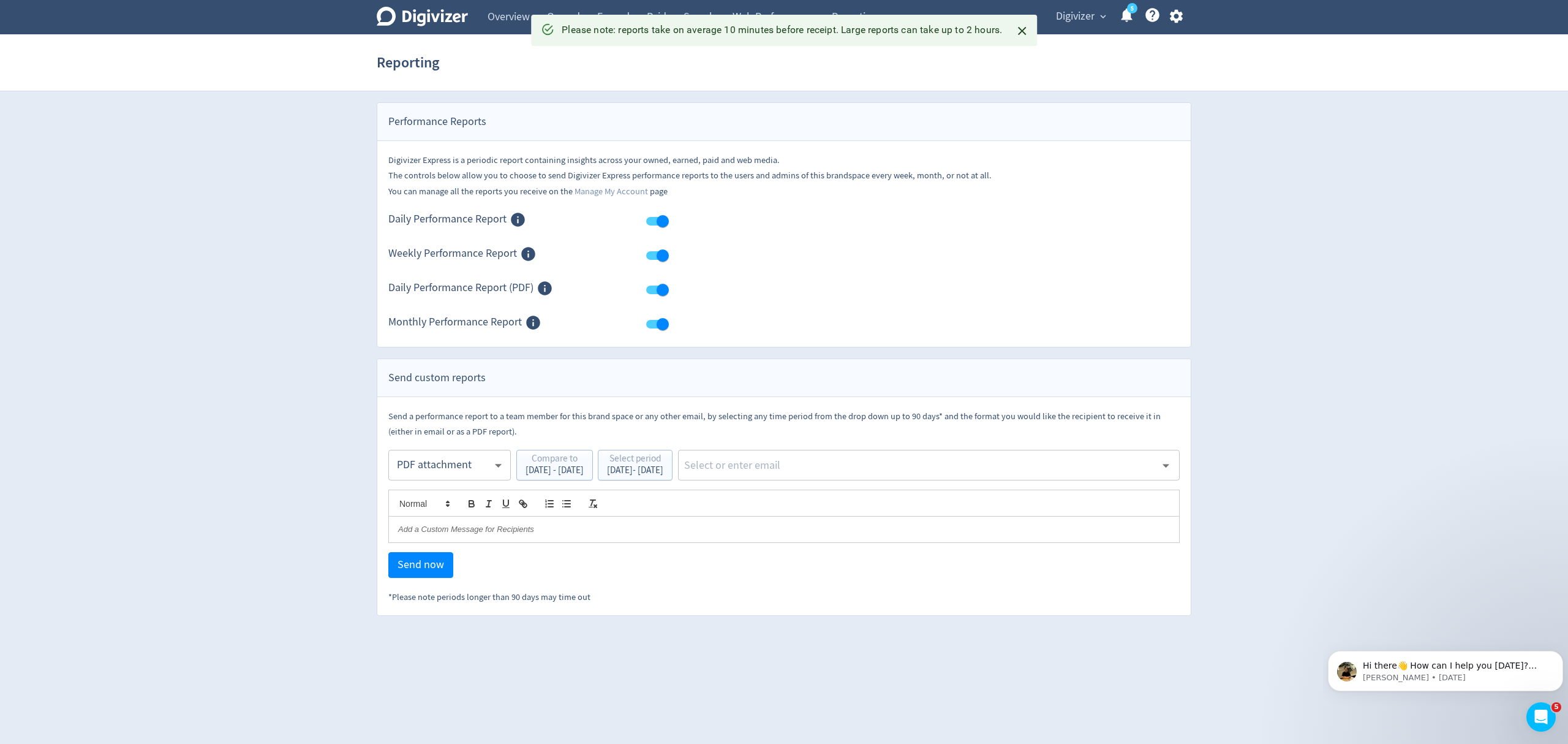
click at [464, 471] on body "Digivizer Logo Mark Digivizer Logo Overview Owned Earned Paid Search Web Perfor…" at bounding box center [784, 307] width 1568 height 616
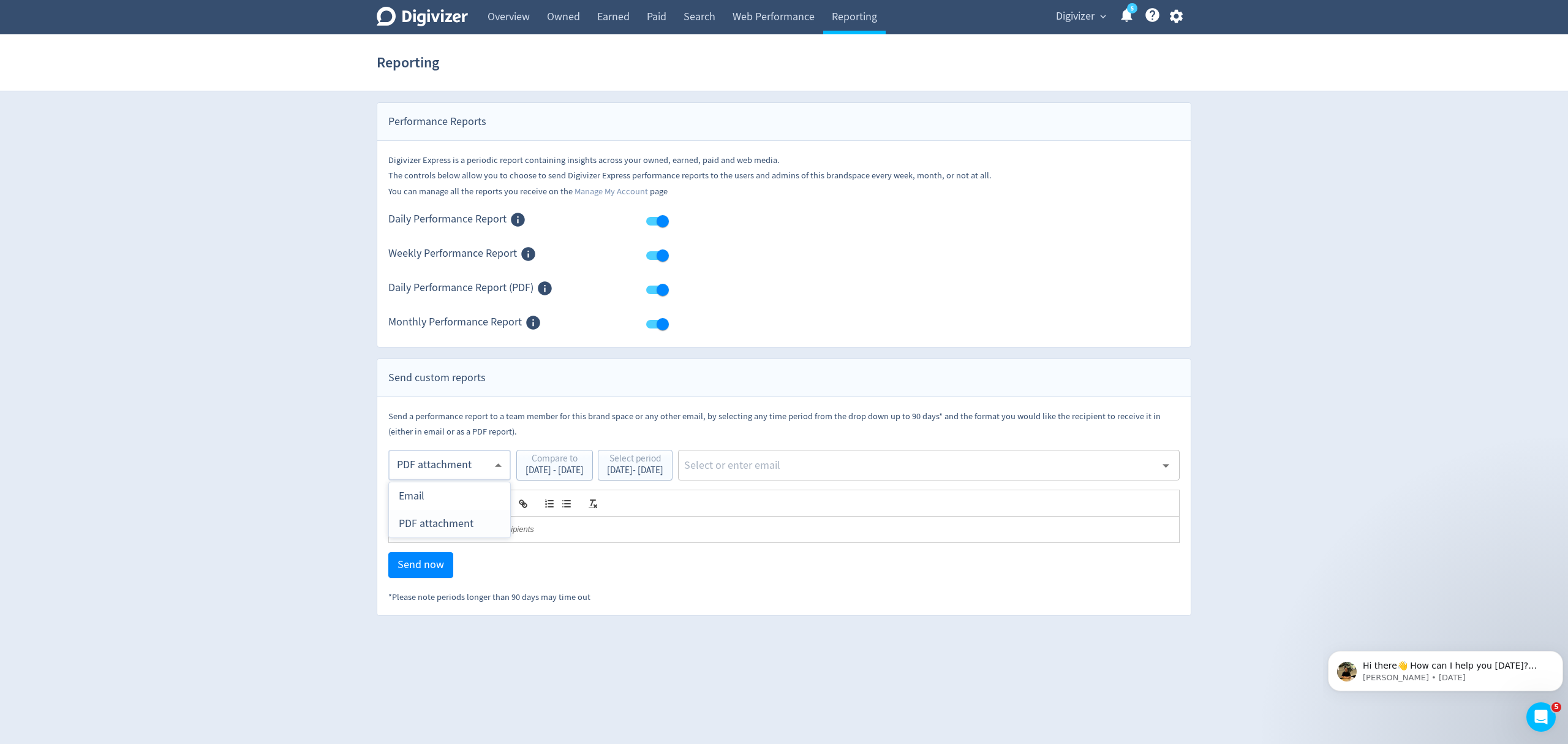
drag, startPoint x: 412, startPoint y: 523, endPoint x: 420, endPoint y: 516, distance: 10.6
click at [414, 523] on div "PDF attachment" at bounding box center [450, 523] width 102 height 28
click at [653, 473] on div "May 5, 2025 - May 5, 2025" at bounding box center [634, 470] width 56 height 9
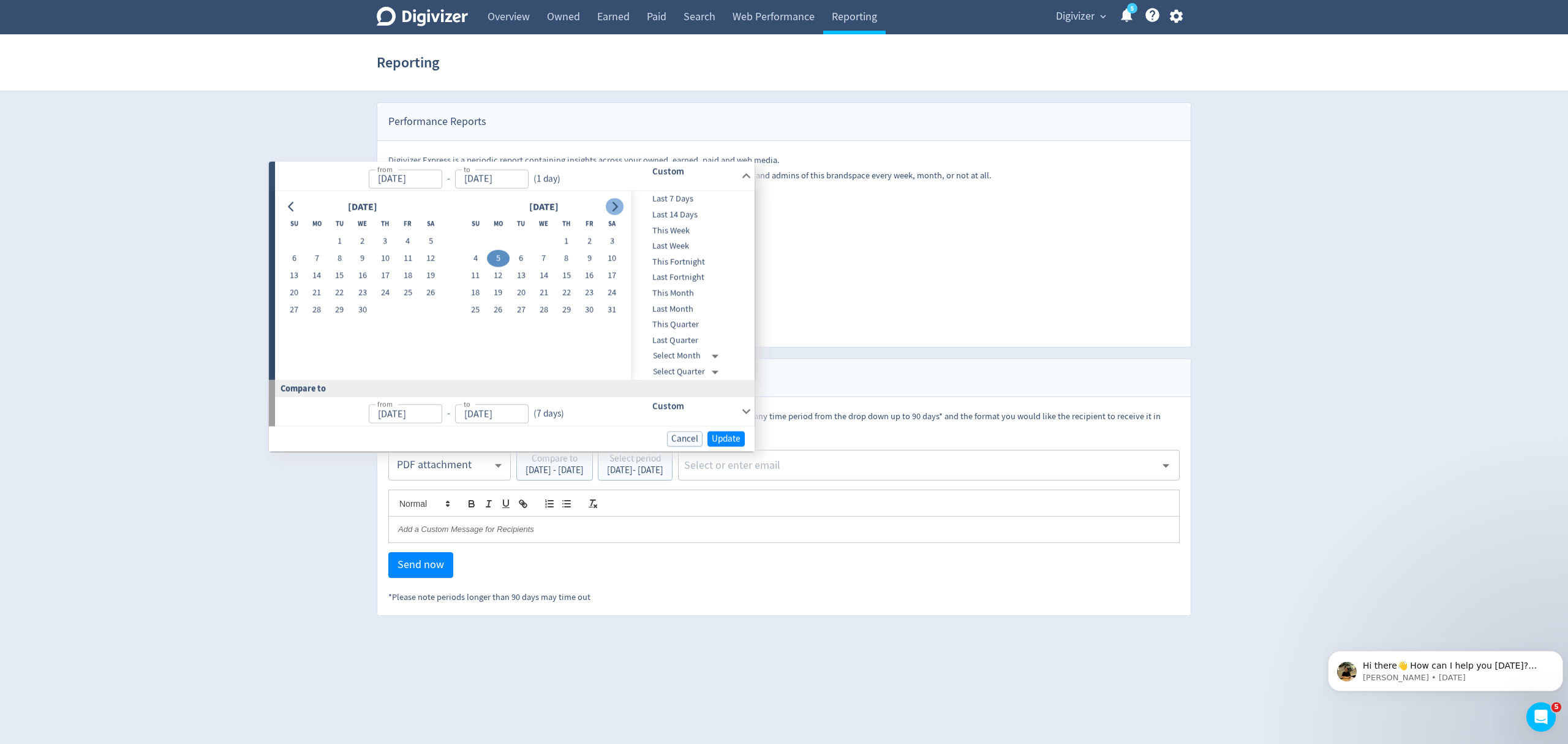
click at [618, 208] on icon "Go to next month" at bounding box center [614, 206] width 10 height 10
click at [617, 207] on icon "Go to next month" at bounding box center [616, 206] width 5 height 10
click at [589, 248] on button "1" at bounding box center [588, 241] width 22 height 17
type input "Aug 01, 2025"
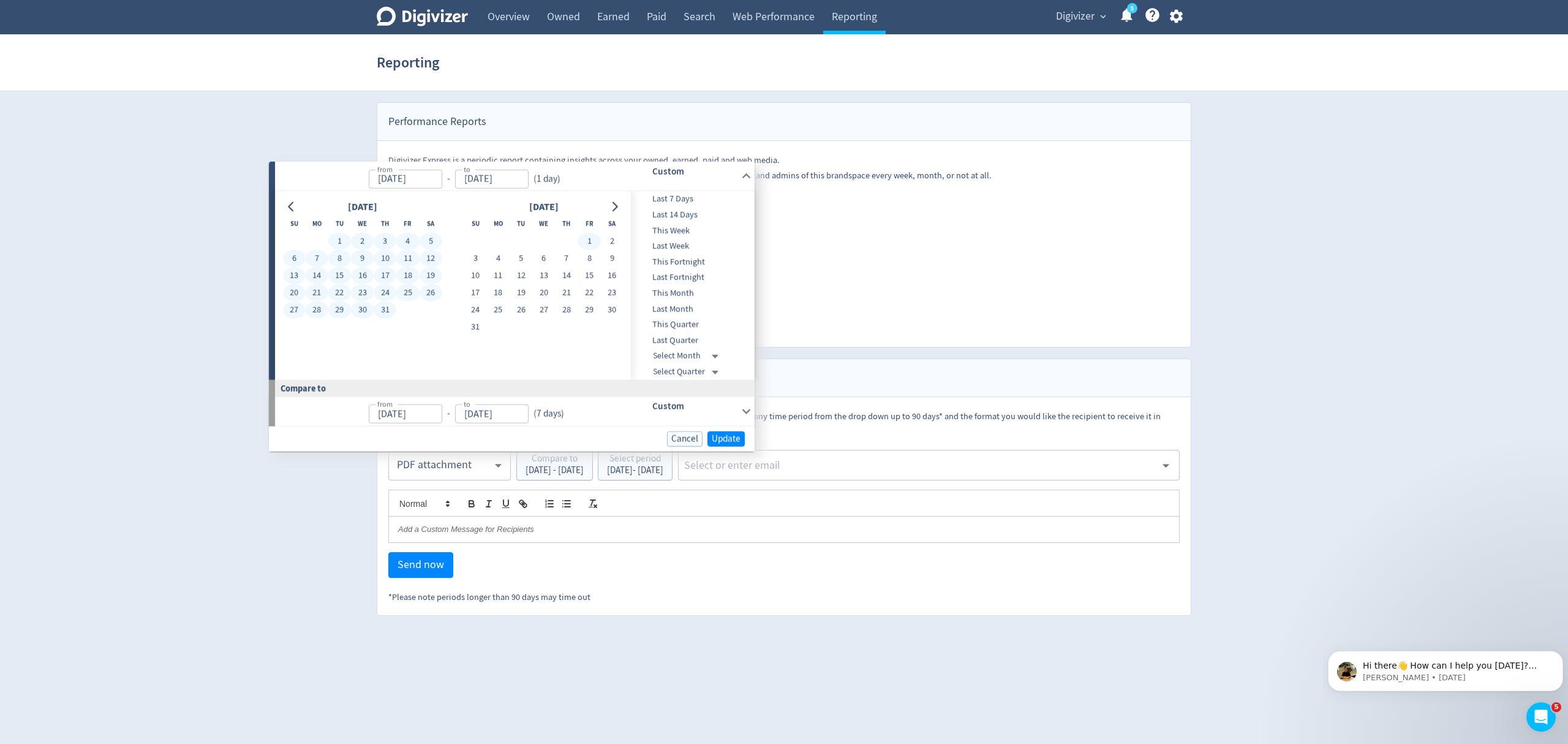
type input "Feb 05, 2025"
type input "May 04, 2025"
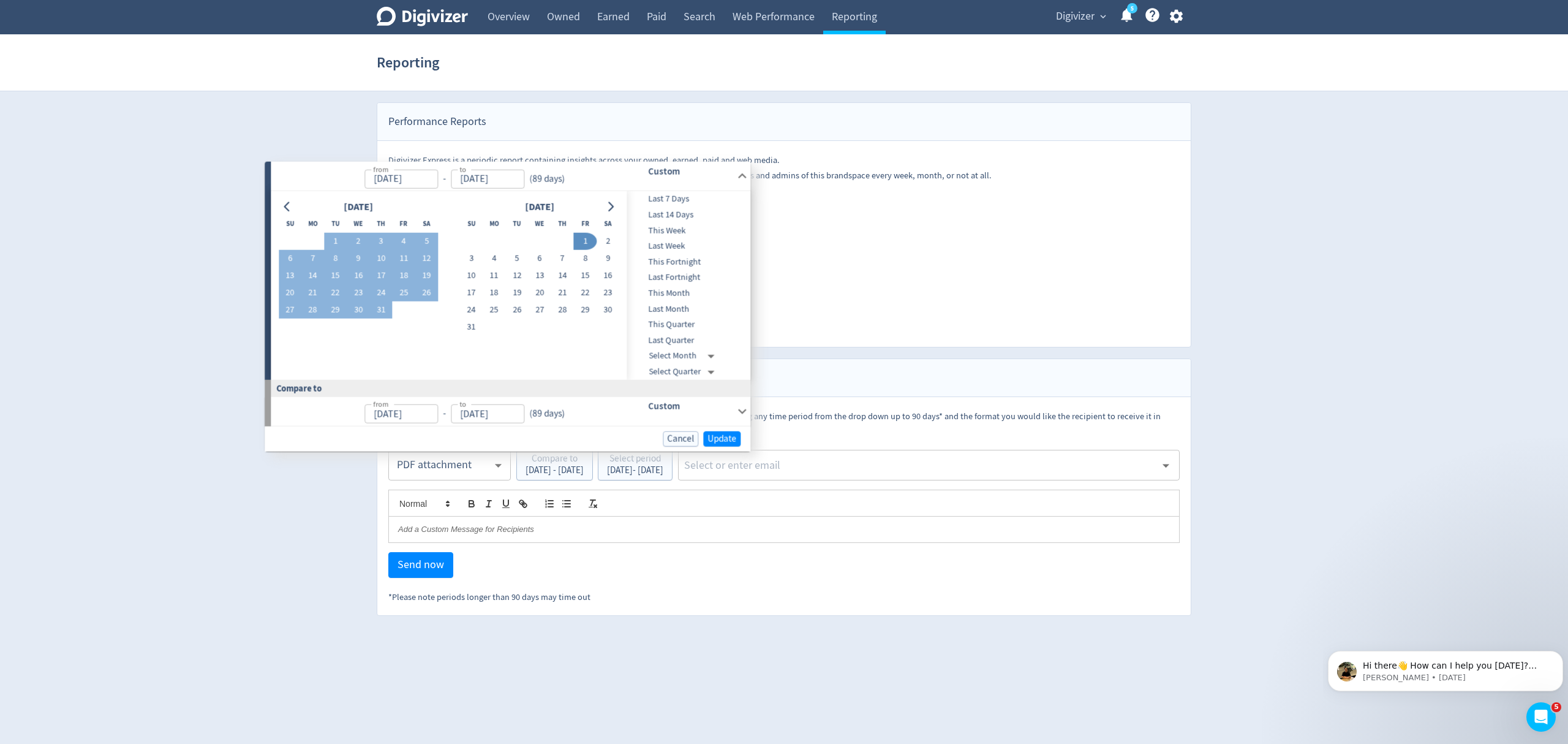
click at [585, 248] on button "1" at bounding box center [584, 241] width 22 height 17
type input "Aug 01, 2025"
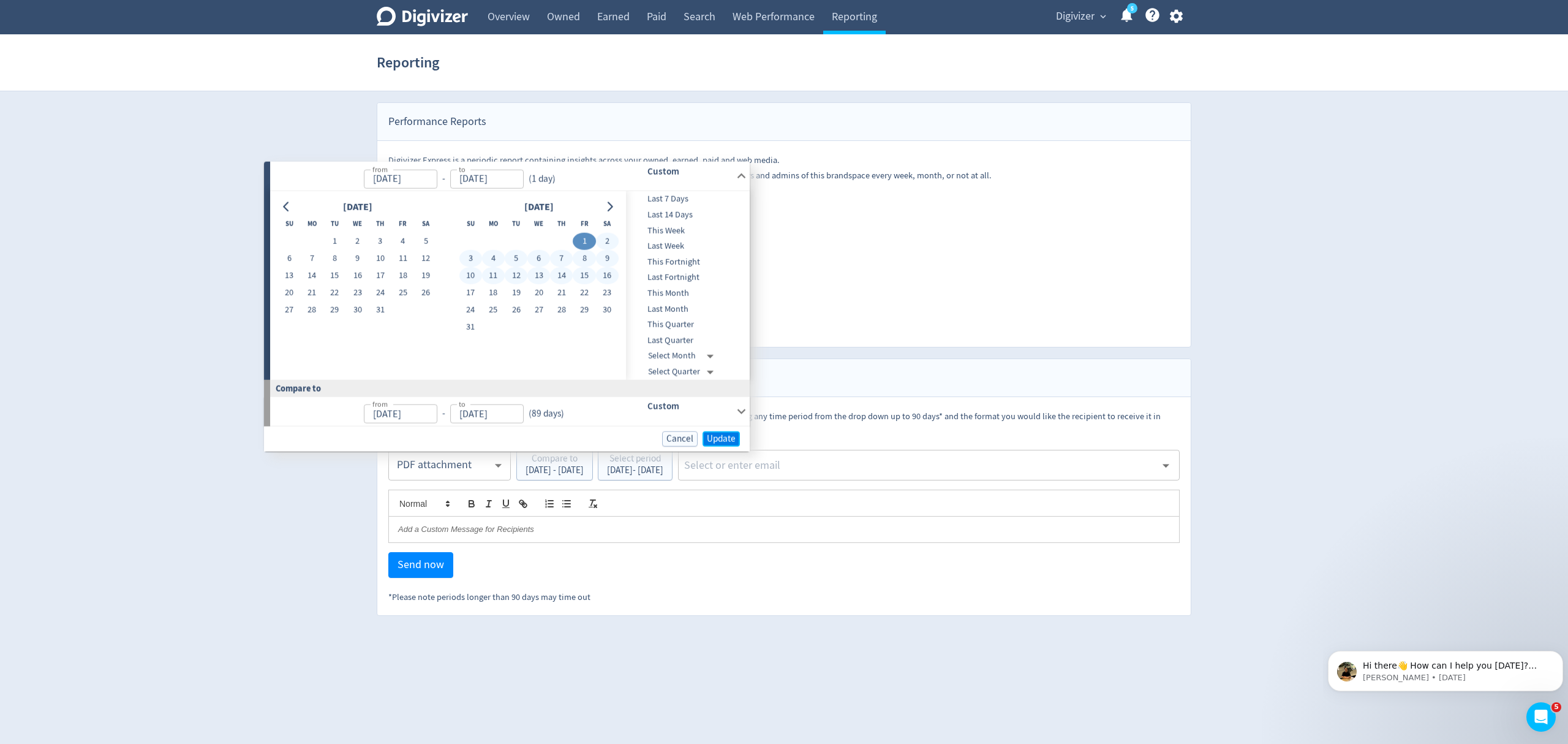
click at [719, 439] on span "Update" at bounding box center [721, 438] width 29 height 9
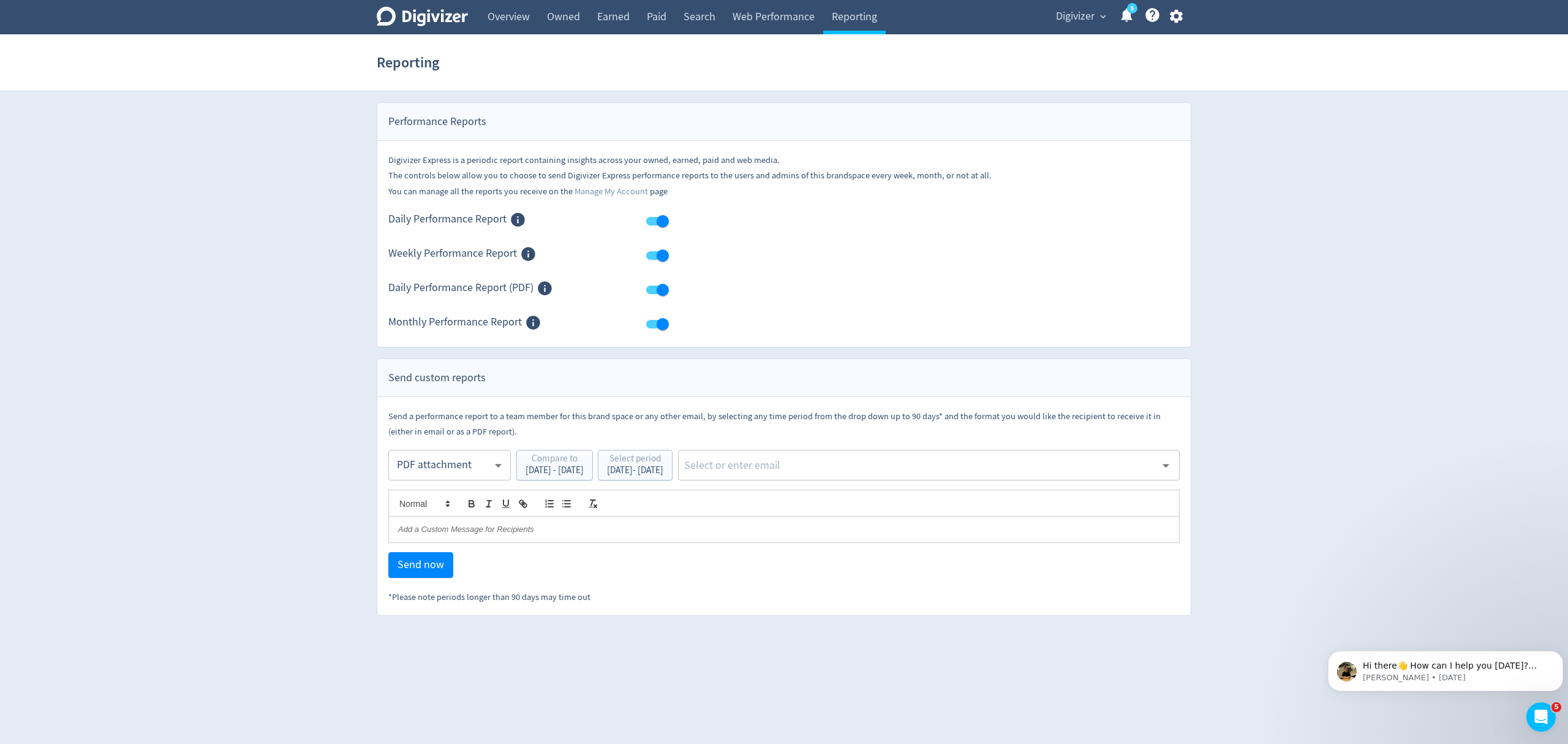
click at [796, 477] on div "​" at bounding box center [928, 465] width 502 height 30
type input "malyn"
drag, startPoint x: 806, startPoint y: 495, endPoint x: 806, endPoint y: 488, distance: 7.0
click at [806, 490] on li "[EMAIL_ADDRESS][PERSON_NAME][DOMAIN_NAME]" at bounding box center [968, 499] width 424 height 24
click at [404, 567] on span "Send now" at bounding box center [421, 565] width 46 height 11
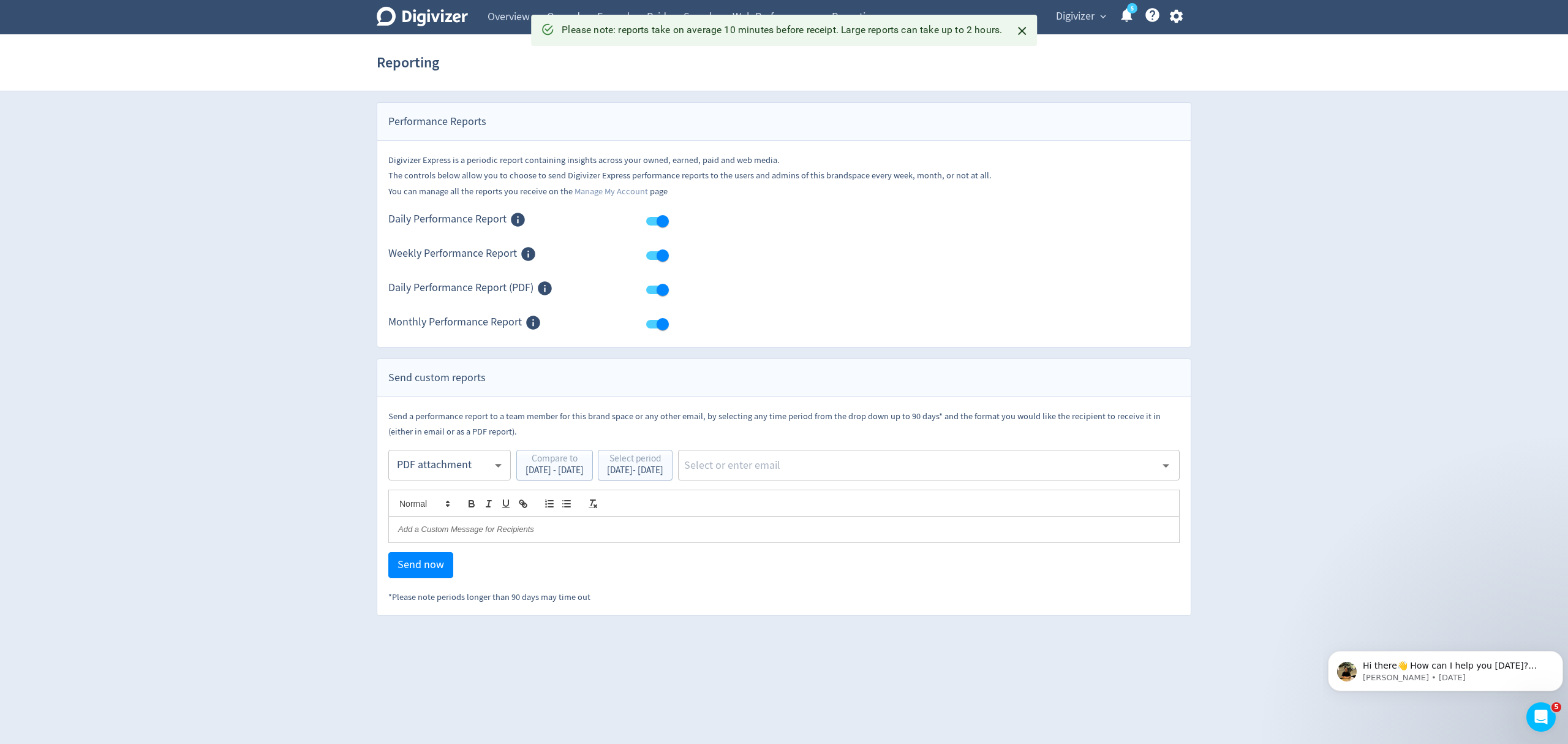
drag, startPoint x: 510, startPoint y: 15, endPoint x: 740, endPoint y: 176, distance: 280.8
click at [510, 15] on link "Overview" at bounding box center [509, 17] width 60 height 35
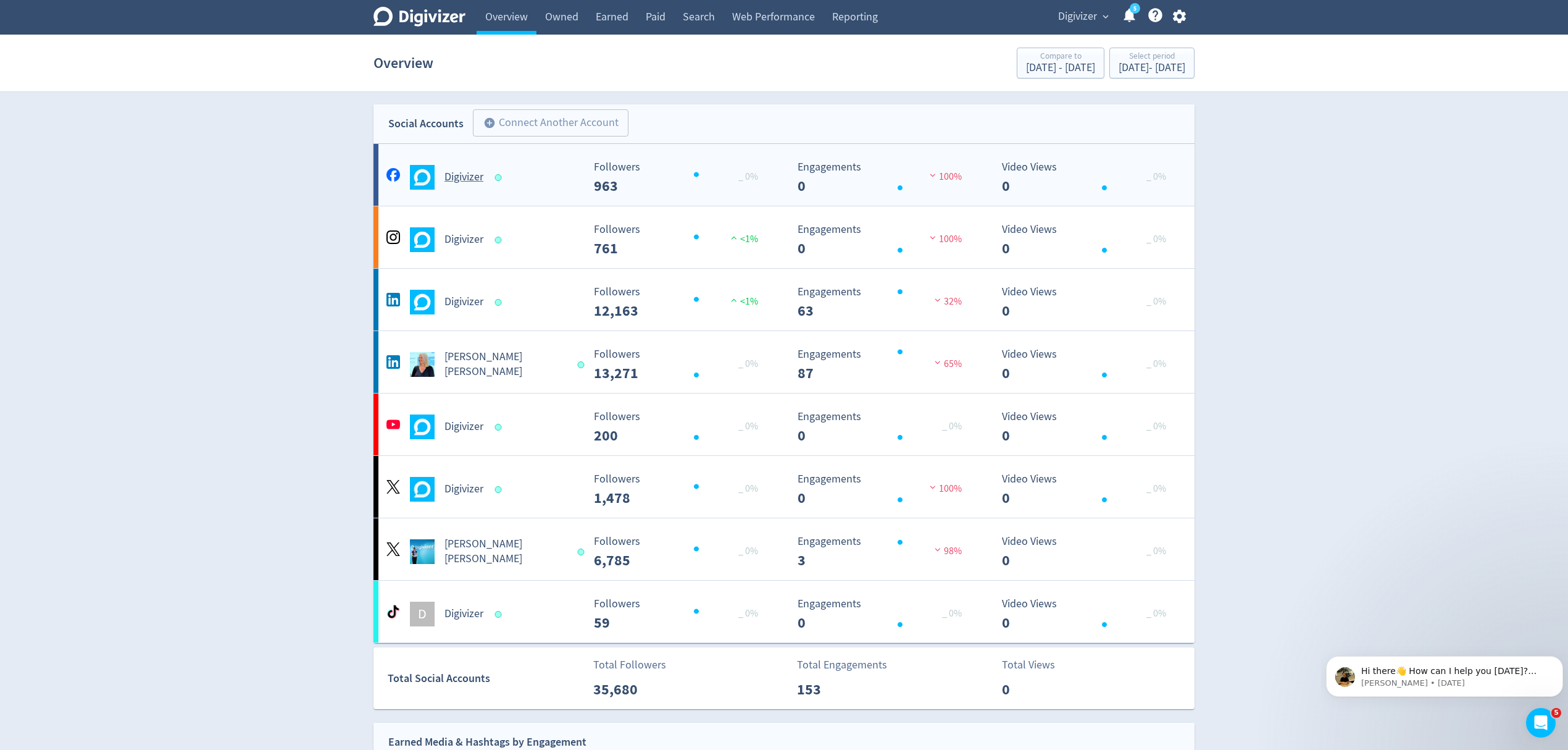
drag, startPoint x: 543, startPoint y: 373, endPoint x: 753, endPoint y: 151, distance: 305.6
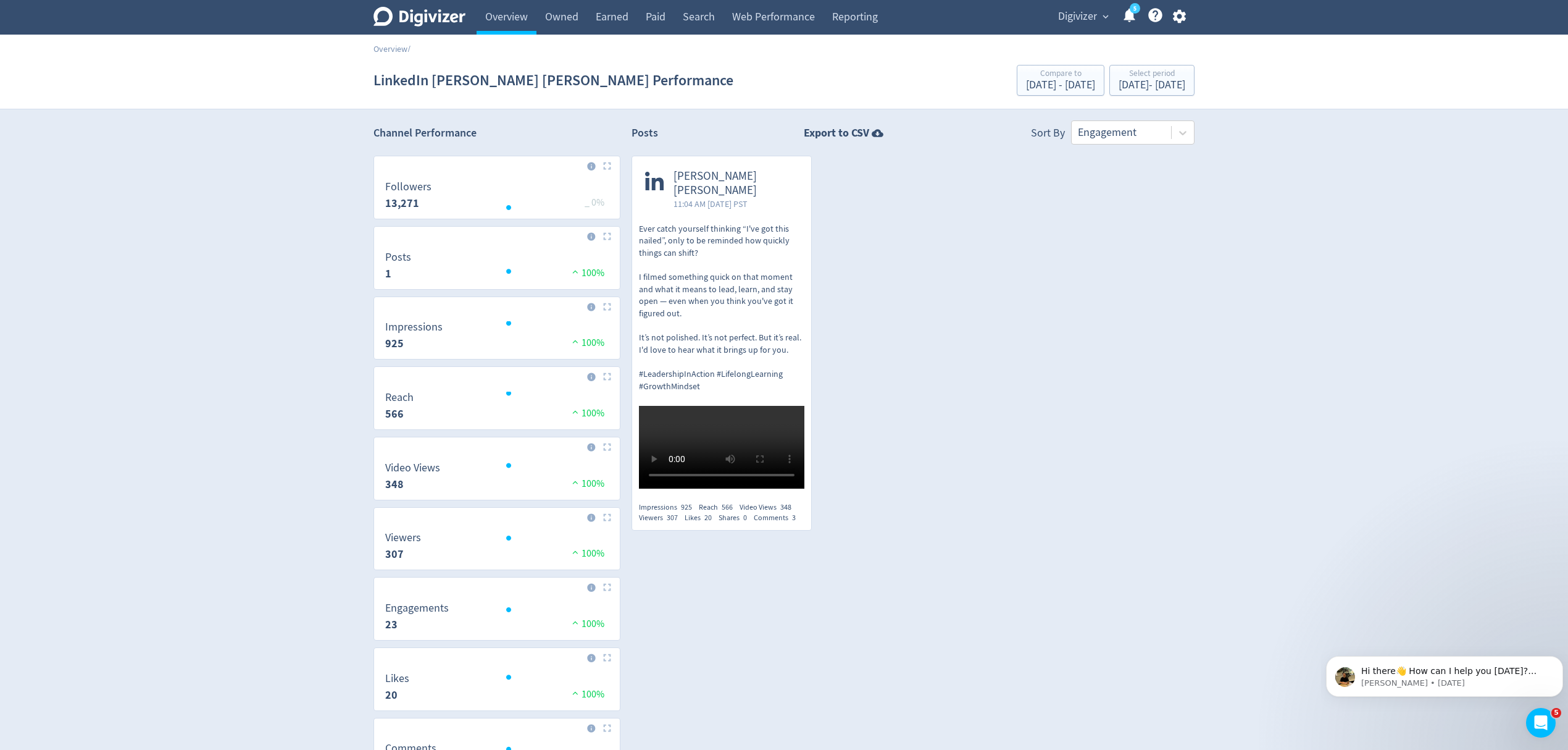
click at [715, 233] on p "Ever catch yourself thinking “I've got this nailed”, only to be reminded how qu…" at bounding box center [722, 307] width 165 height 169
click at [502, 15] on link "Overview" at bounding box center [507, 17] width 60 height 35
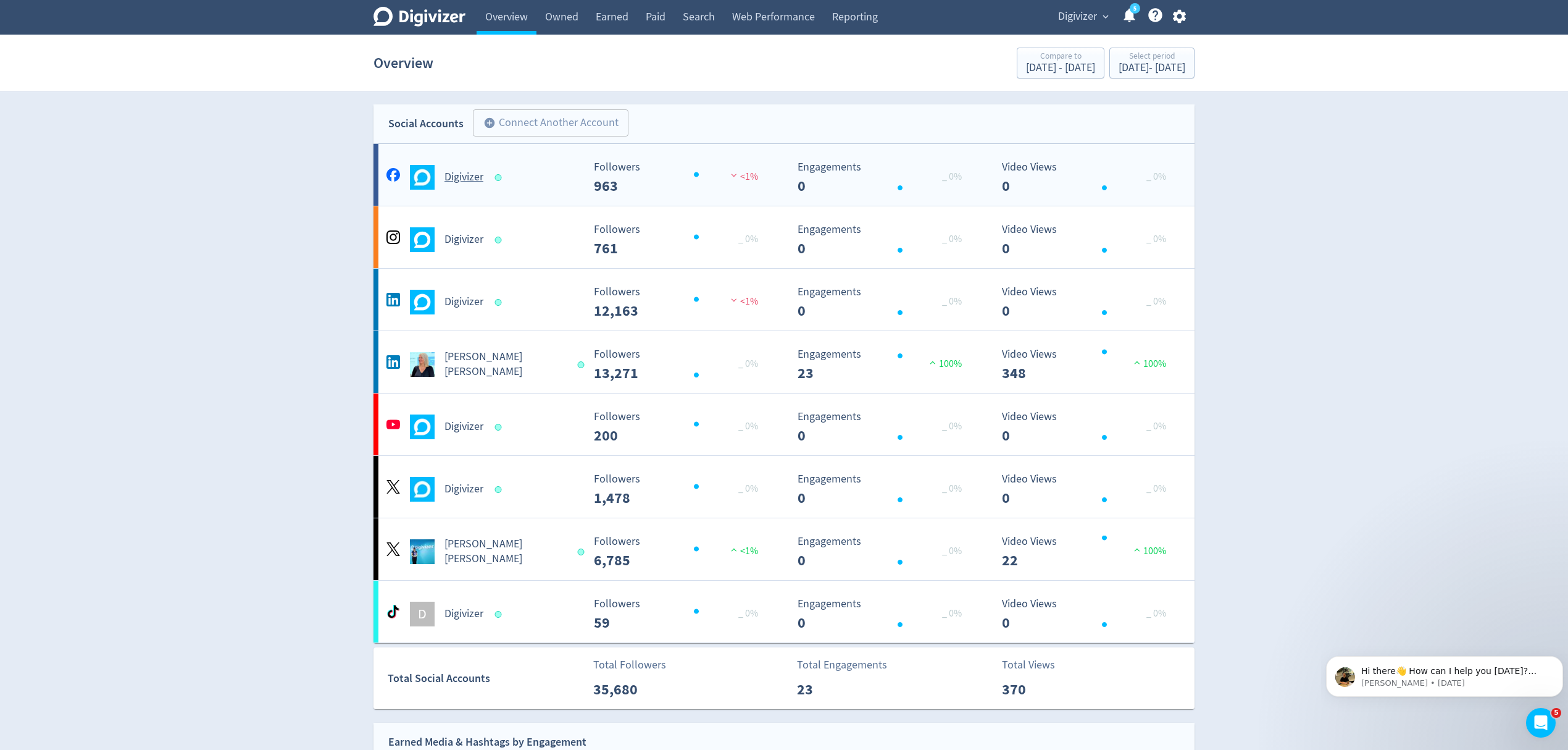
click at [546, 186] on div "Digivizer" at bounding box center [483, 178] width 199 height 25
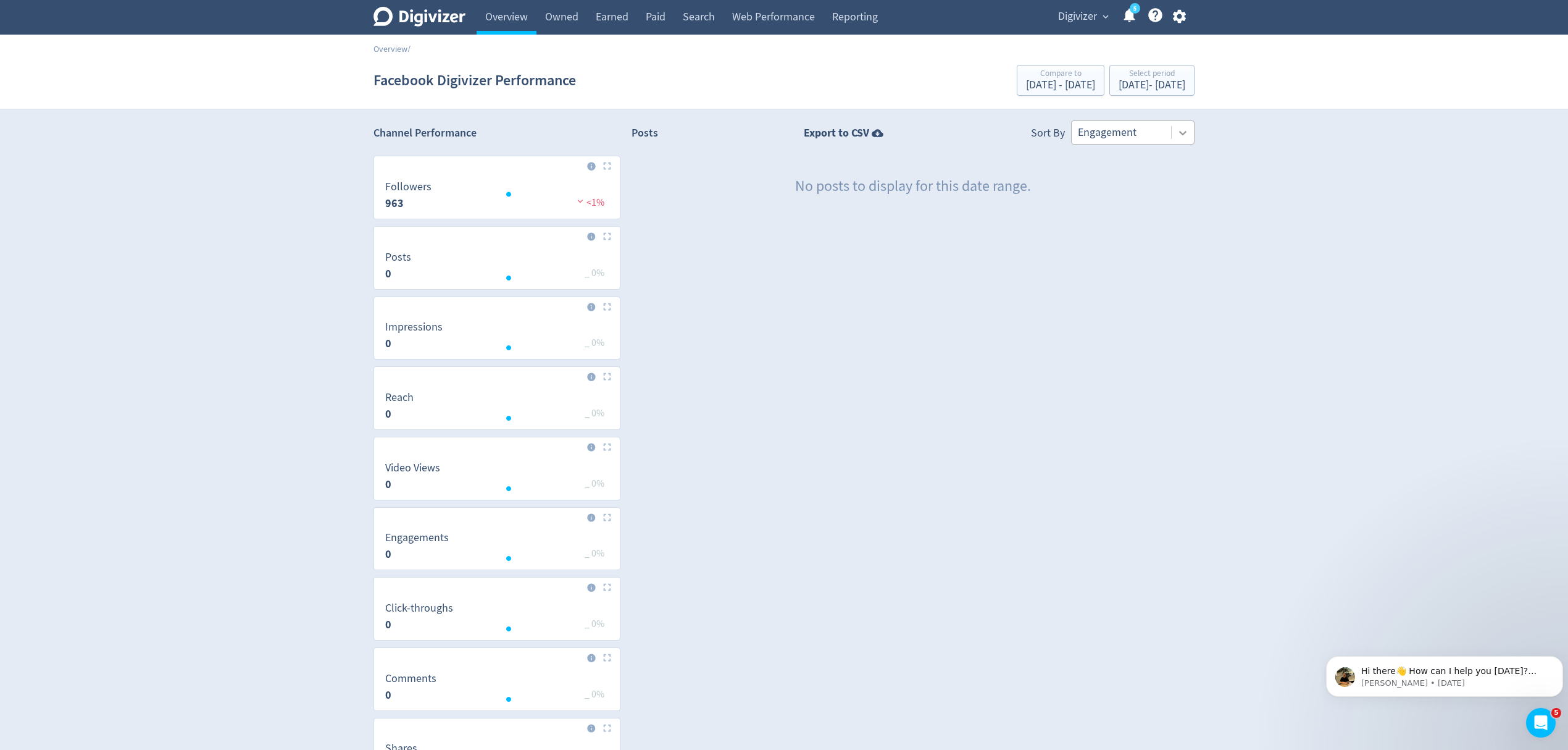
click at [1185, 134] on icon at bounding box center [1183, 133] width 13 height 13
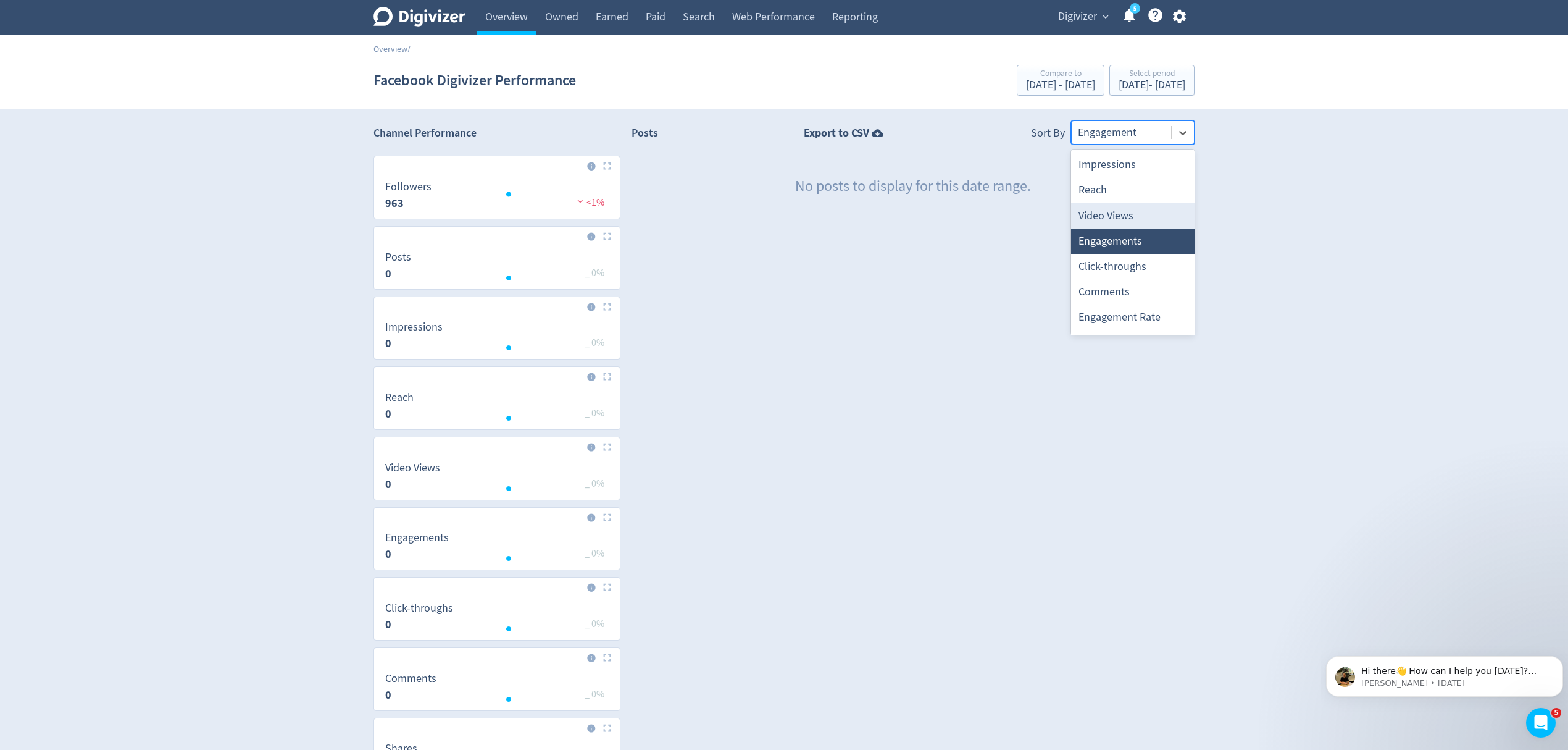
click at [938, 322] on div "Posts Export to CSV Sort By 8 results available. Use Up and Down to choose opti…" at bounding box center [912, 494] width 563 height 748
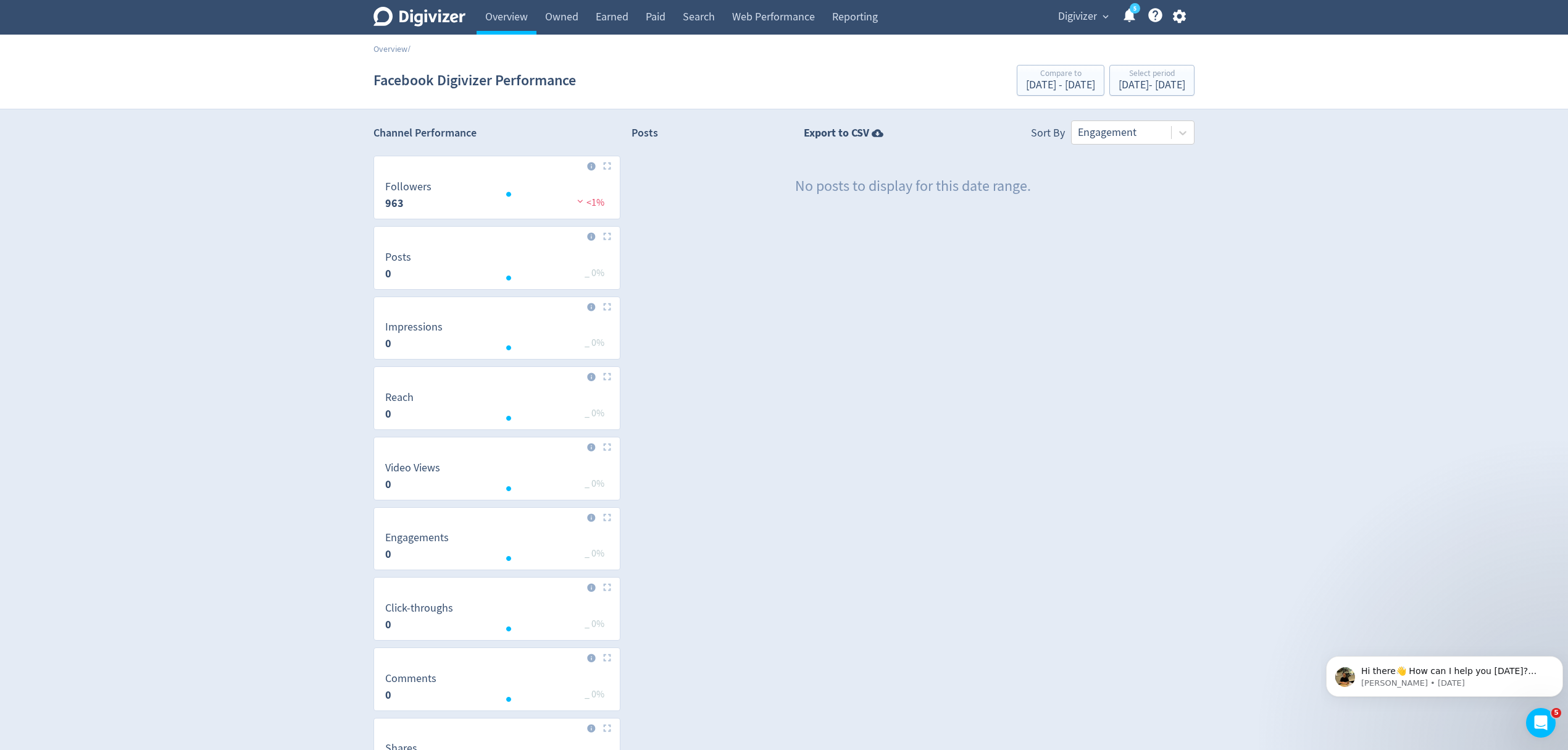
click at [1054, 11] on button "Digivizer expand_more" at bounding box center [1083, 17] width 58 height 20
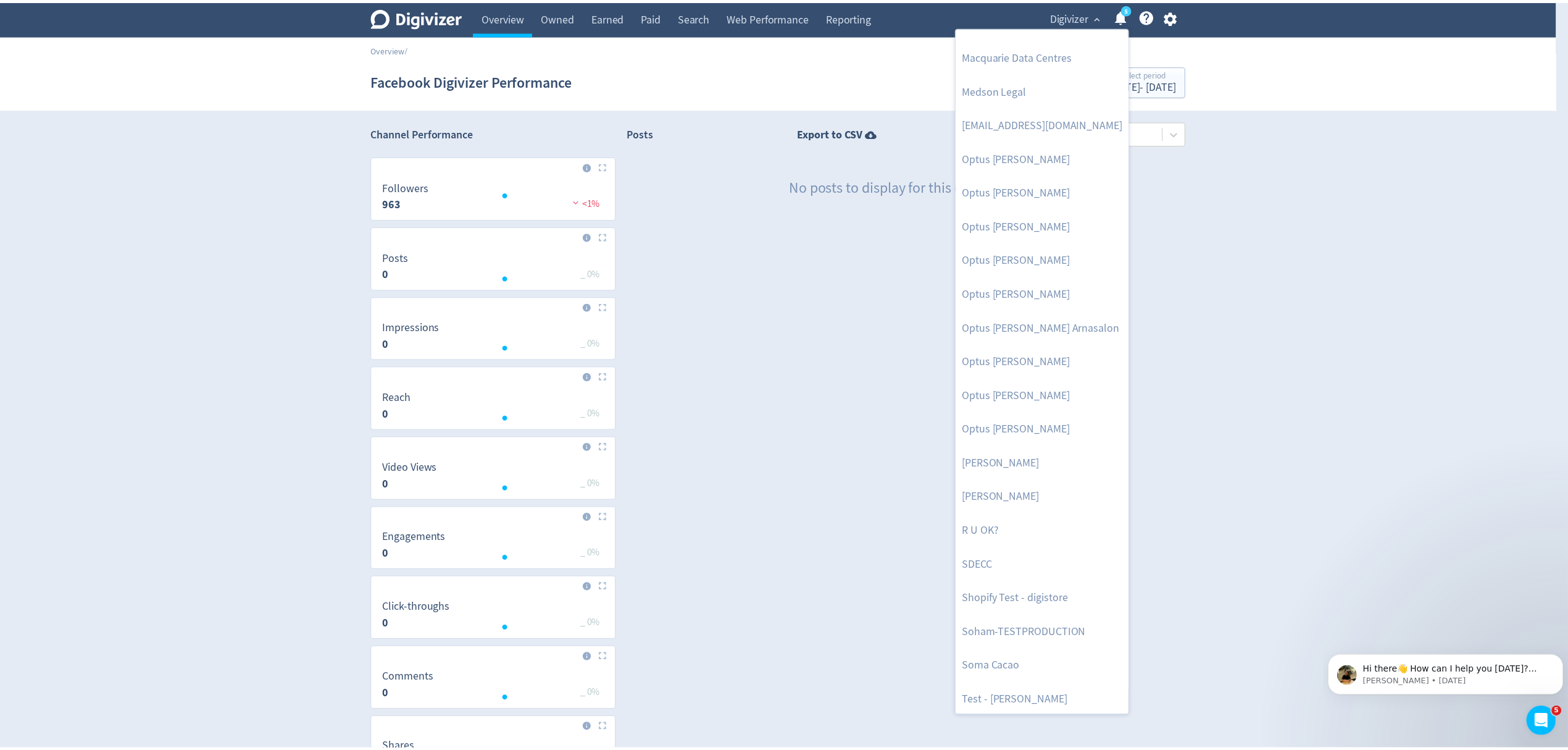
scroll to position [636, 0]
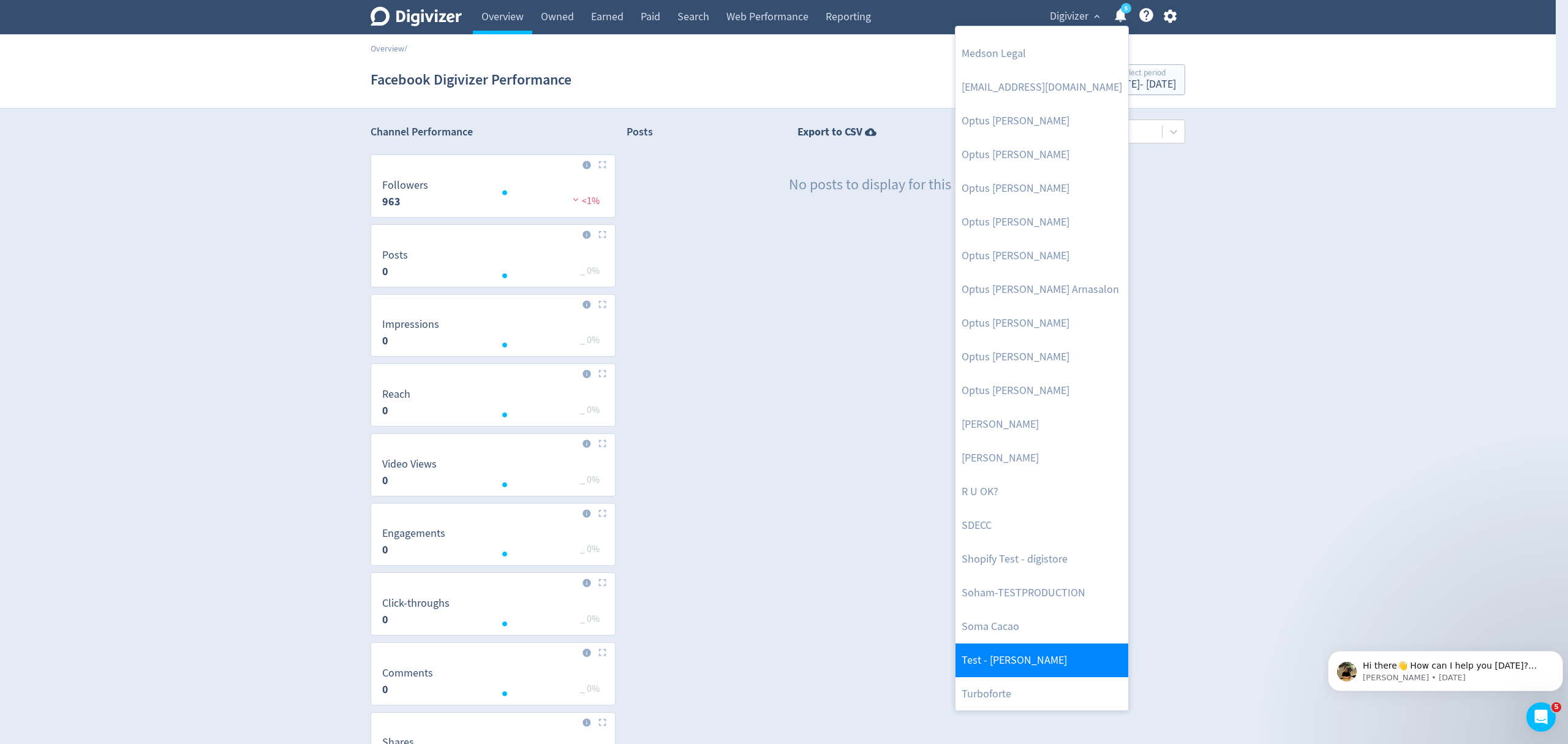
click at [1020, 659] on link "Test - [PERSON_NAME]" at bounding box center [1042, 660] width 173 height 34
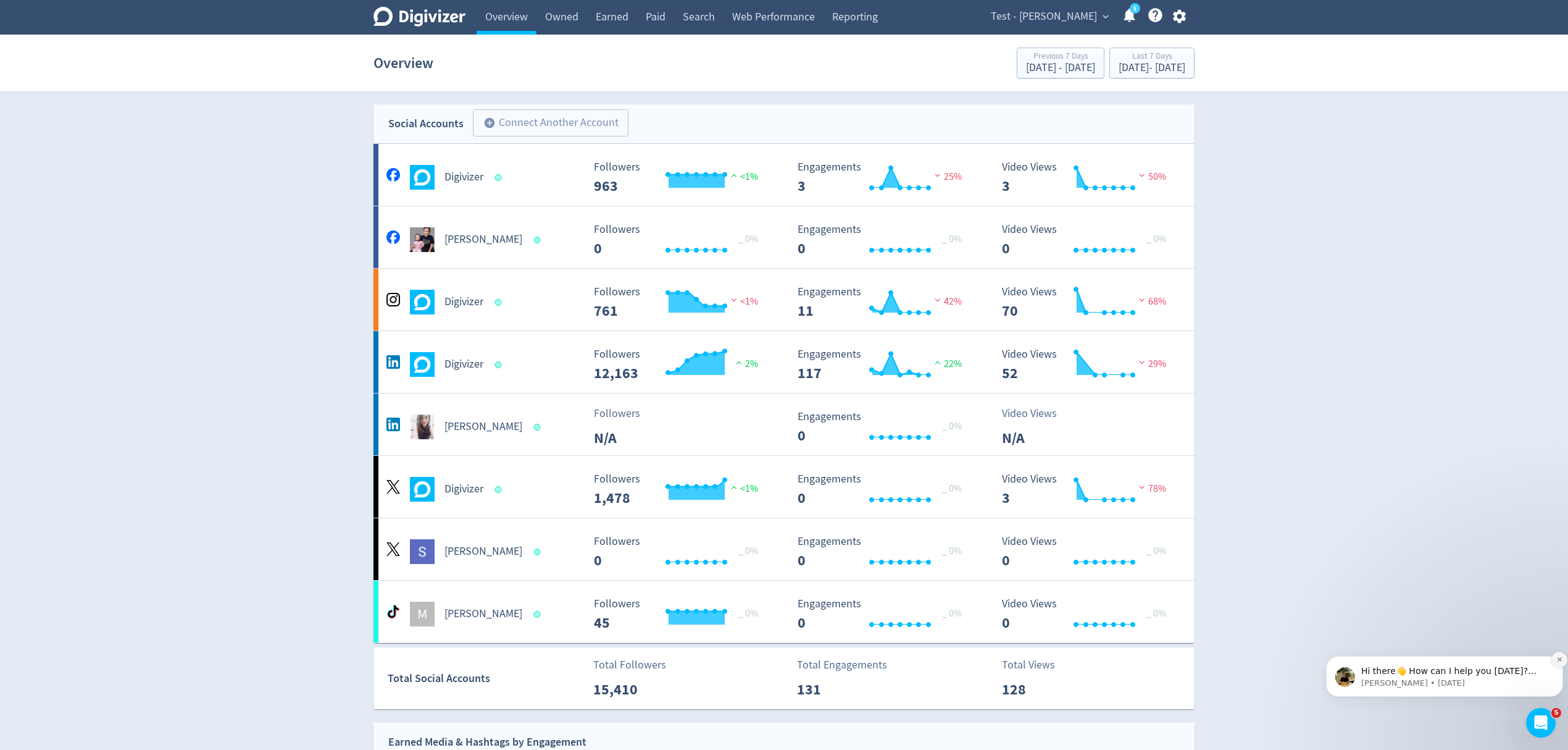
click at [1556, 662] on icon "Dismiss notification" at bounding box center [1560, 659] width 7 height 7
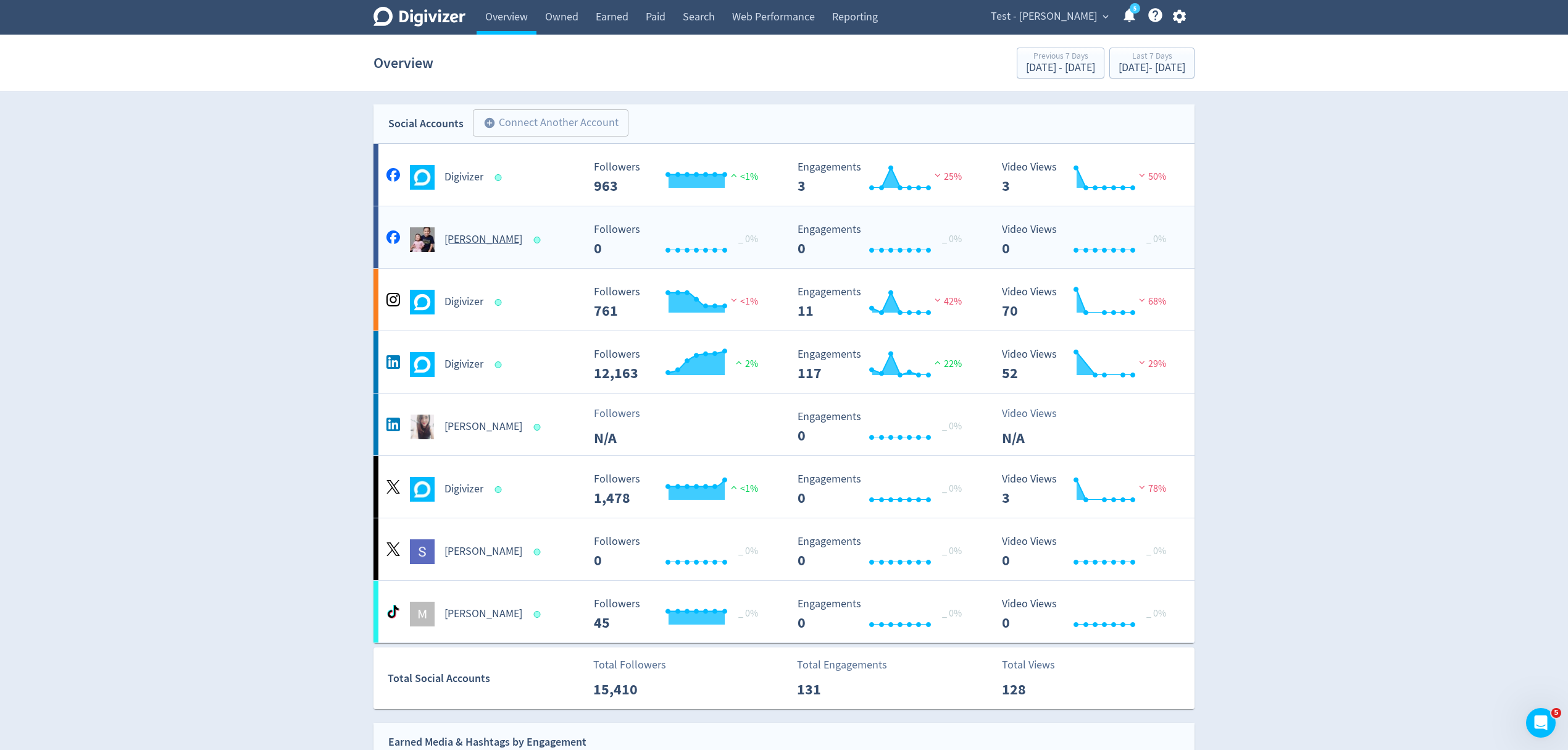
click at [524, 246] on div "Malyn Diaz" at bounding box center [483, 240] width 199 height 25
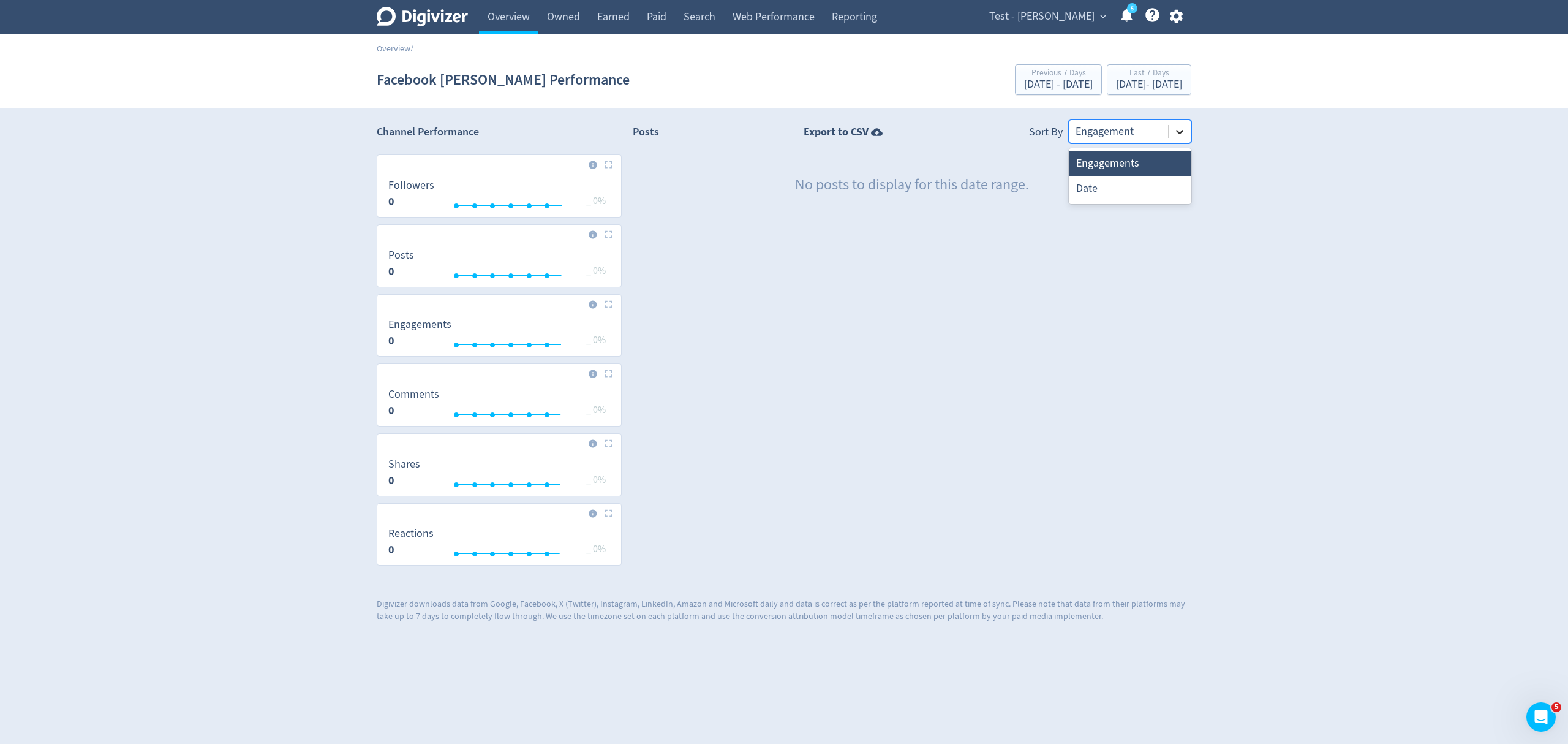
click at [1179, 134] on icon at bounding box center [1180, 132] width 12 height 12
click at [519, 15] on link "Overview" at bounding box center [509, 17] width 60 height 35
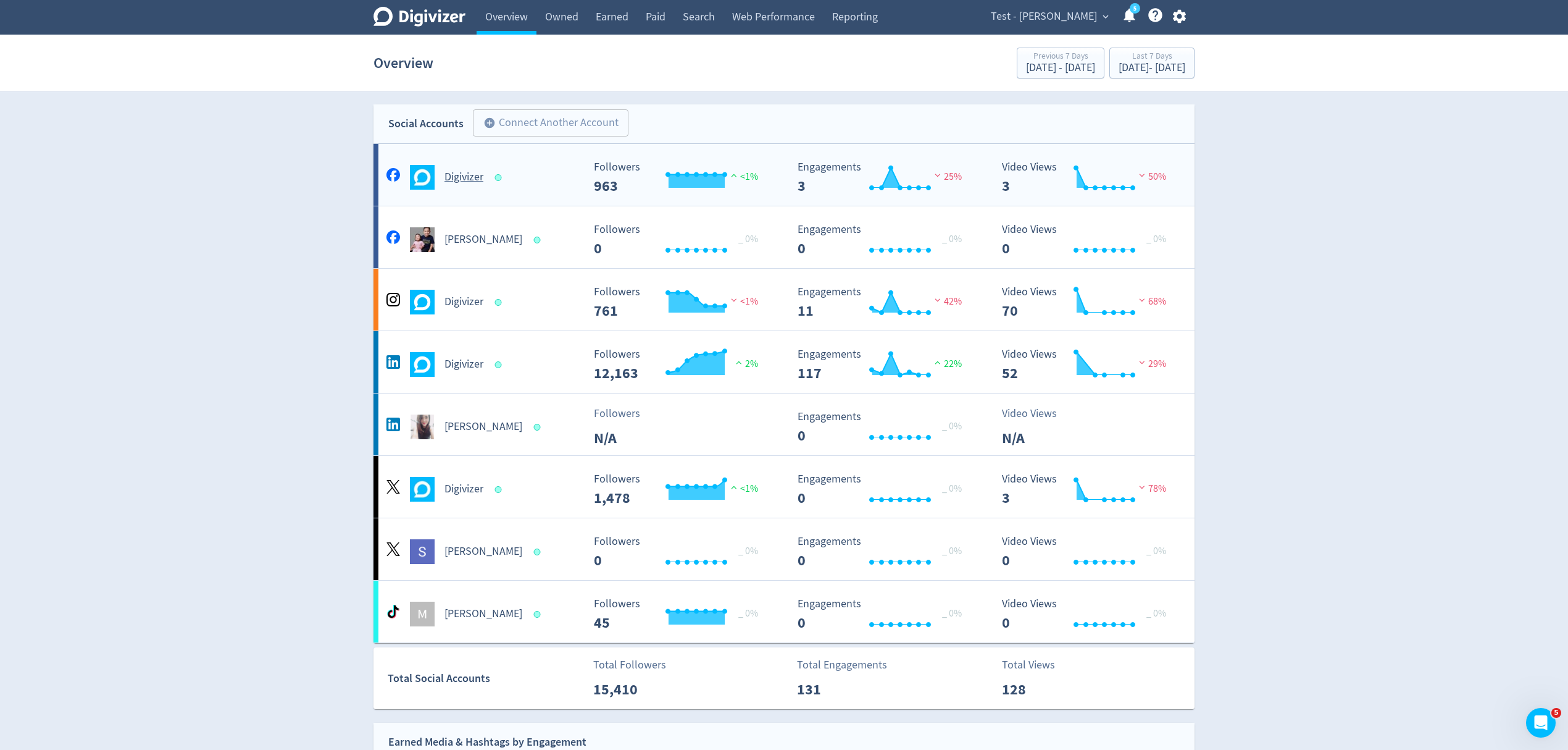
click at [544, 184] on div "Digivizer" at bounding box center [483, 178] width 199 height 25
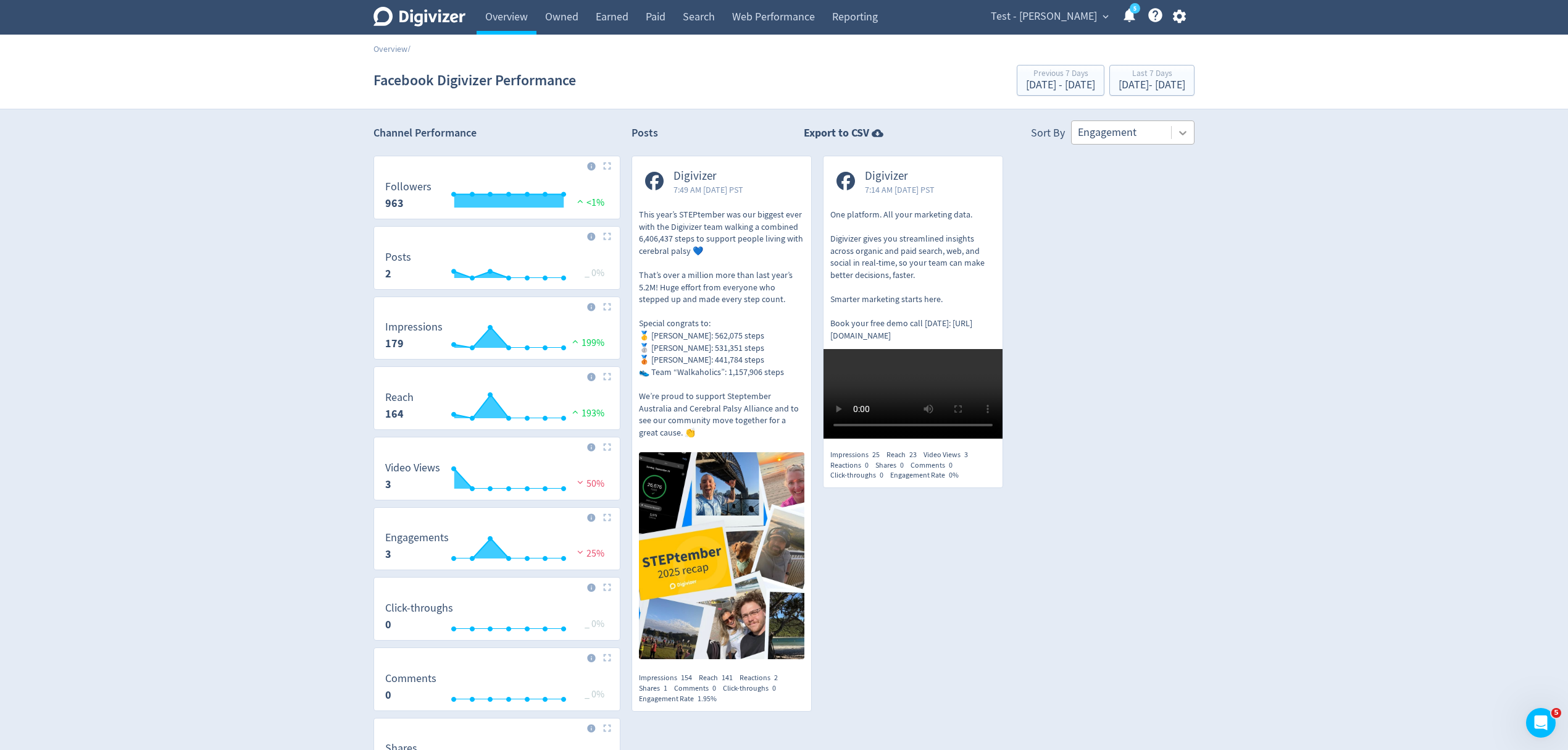
click at [1182, 135] on icon at bounding box center [1183, 133] width 7 height 4
click at [1109, 131] on div at bounding box center [1121, 133] width 87 height 18
click at [1140, 135] on div at bounding box center [1121, 133] width 87 height 18
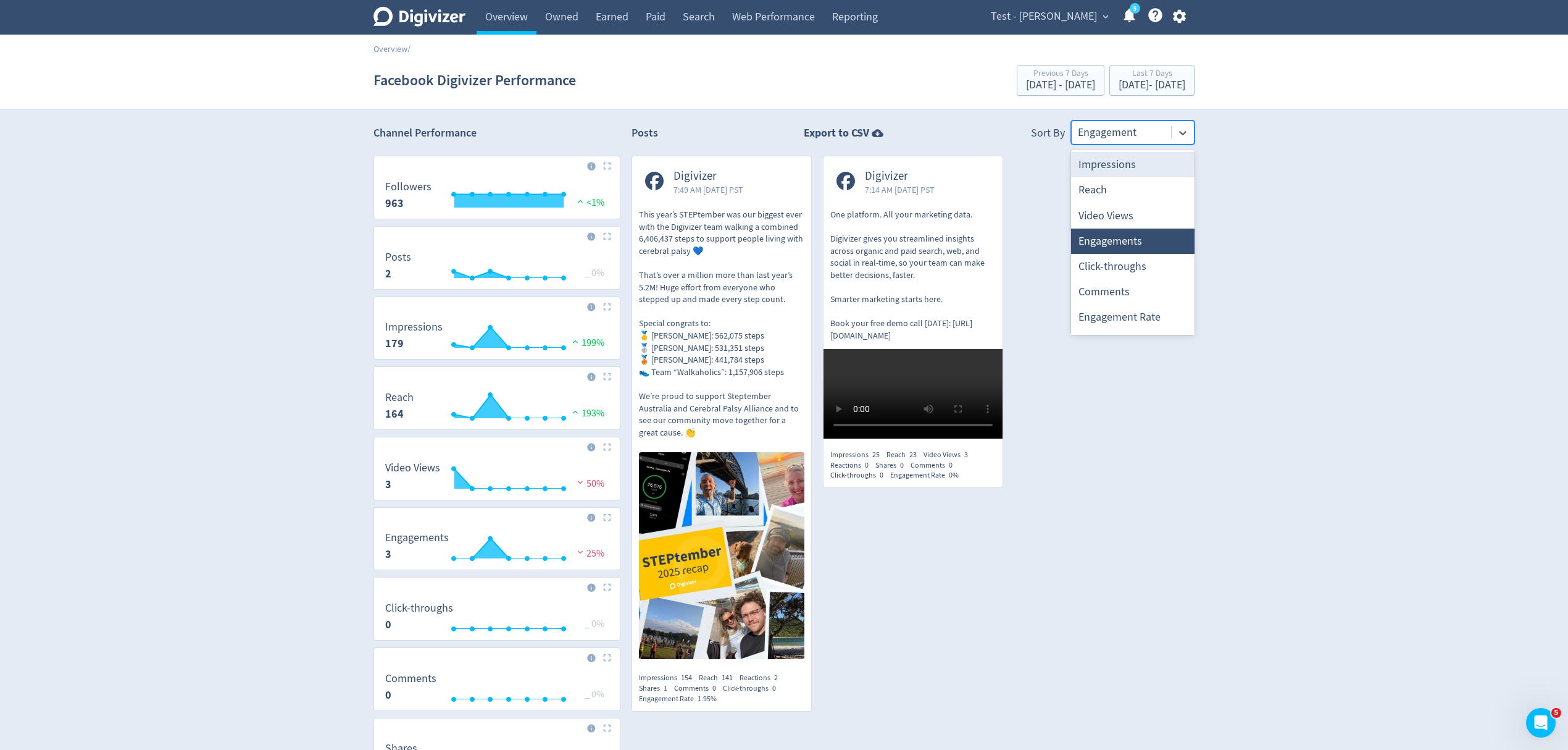
click at [1097, 137] on div at bounding box center [1121, 133] width 87 height 18
click at [1088, 136] on div at bounding box center [1121, 133] width 87 height 18
click at [1145, 128] on div at bounding box center [1121, 133] width 87 height 18
click at [524, 20] on link "Overview" at bounding box center [507, 17] width 60 height 35
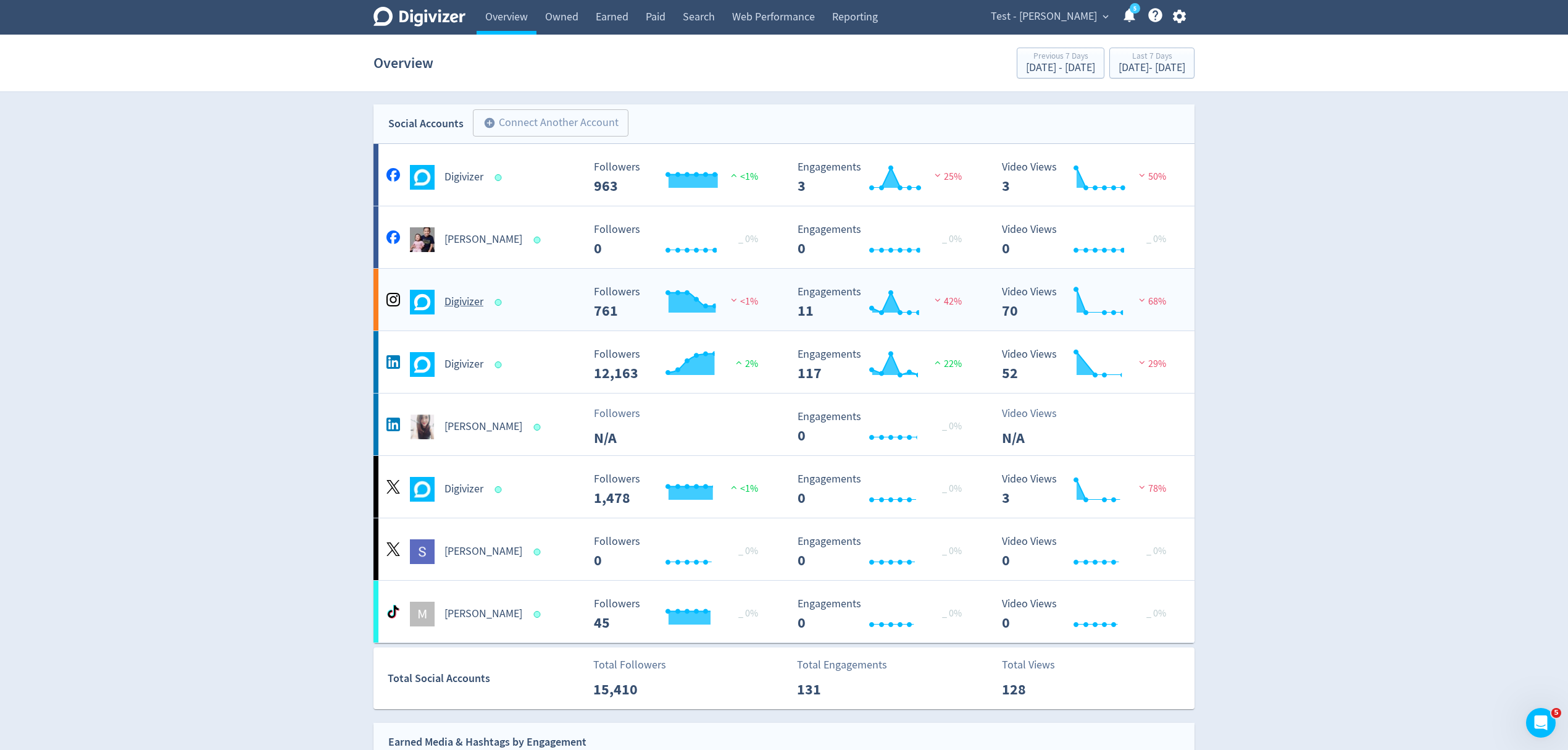
click at [556, 317] on div "Digivizer Created with Highcharts 10.3.3 Followers 761 <1% Created with Highcha…" at bounding box center [784, 299] width 821 height 62
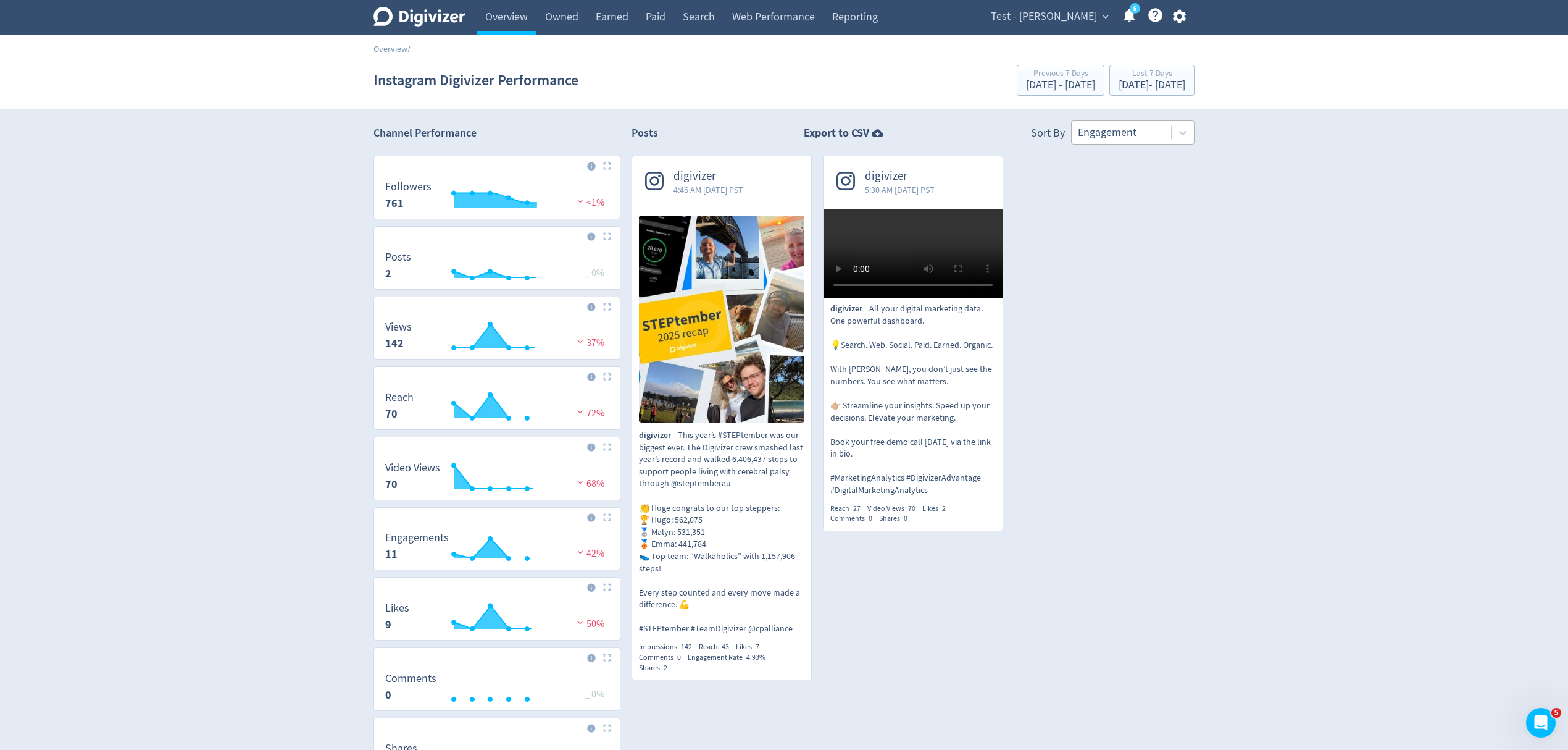
click at [1147, 131] on div at bounding box center [1121, 133] width 87 height 18
click at [1185, 131] on icon at bounding box center [1183, 133] width 13 height 13
click at [1167, 132] on div "Engagement" at bounding box center [1122, 132] width 100 height 22
click at [1082, 15] on span "Test - [PERSON_NAME]" at bounding box center [1044, 17] width 106 height 20
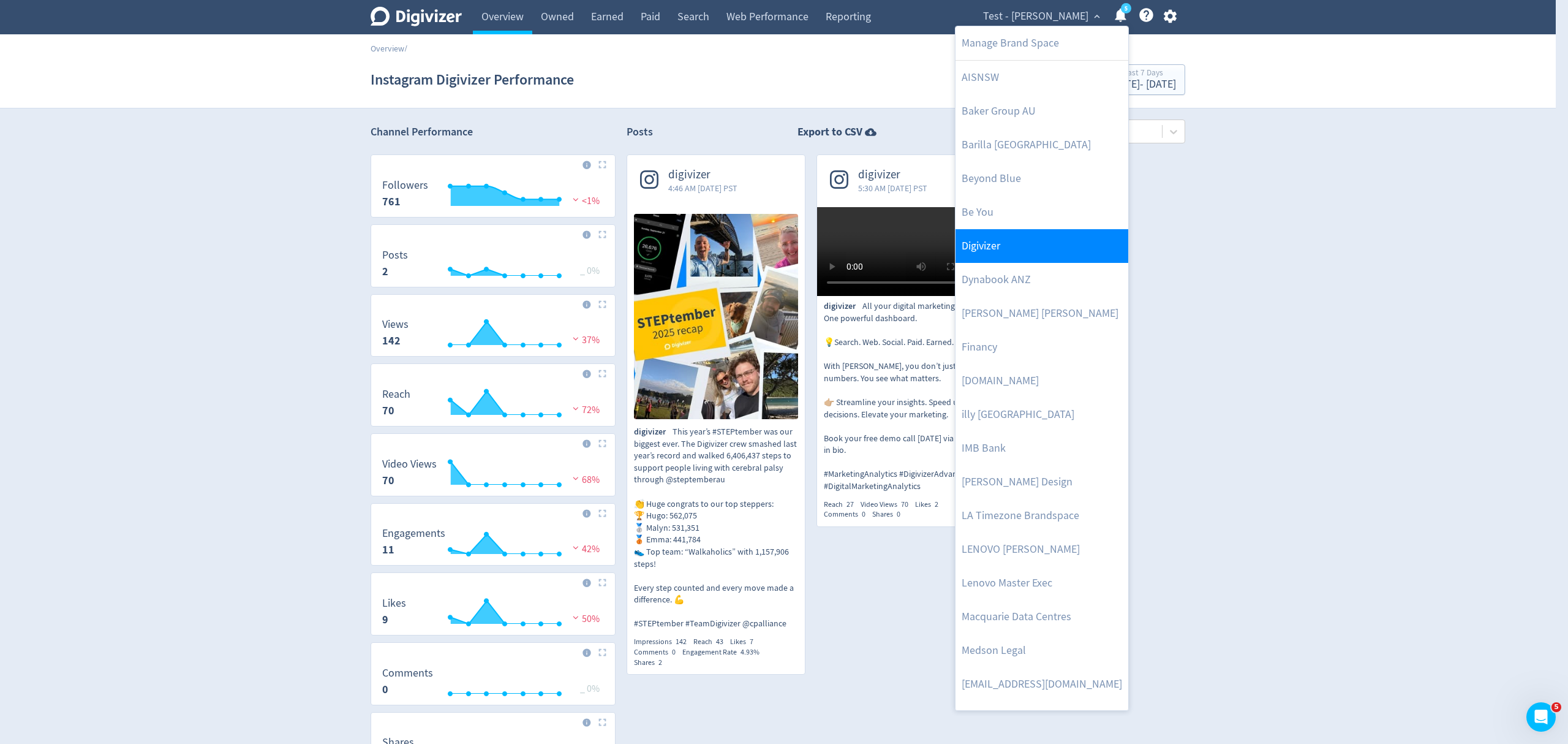
click at [999, 246] on link "Digivizer" at bounding box center [1042, 246] width 173 height 34
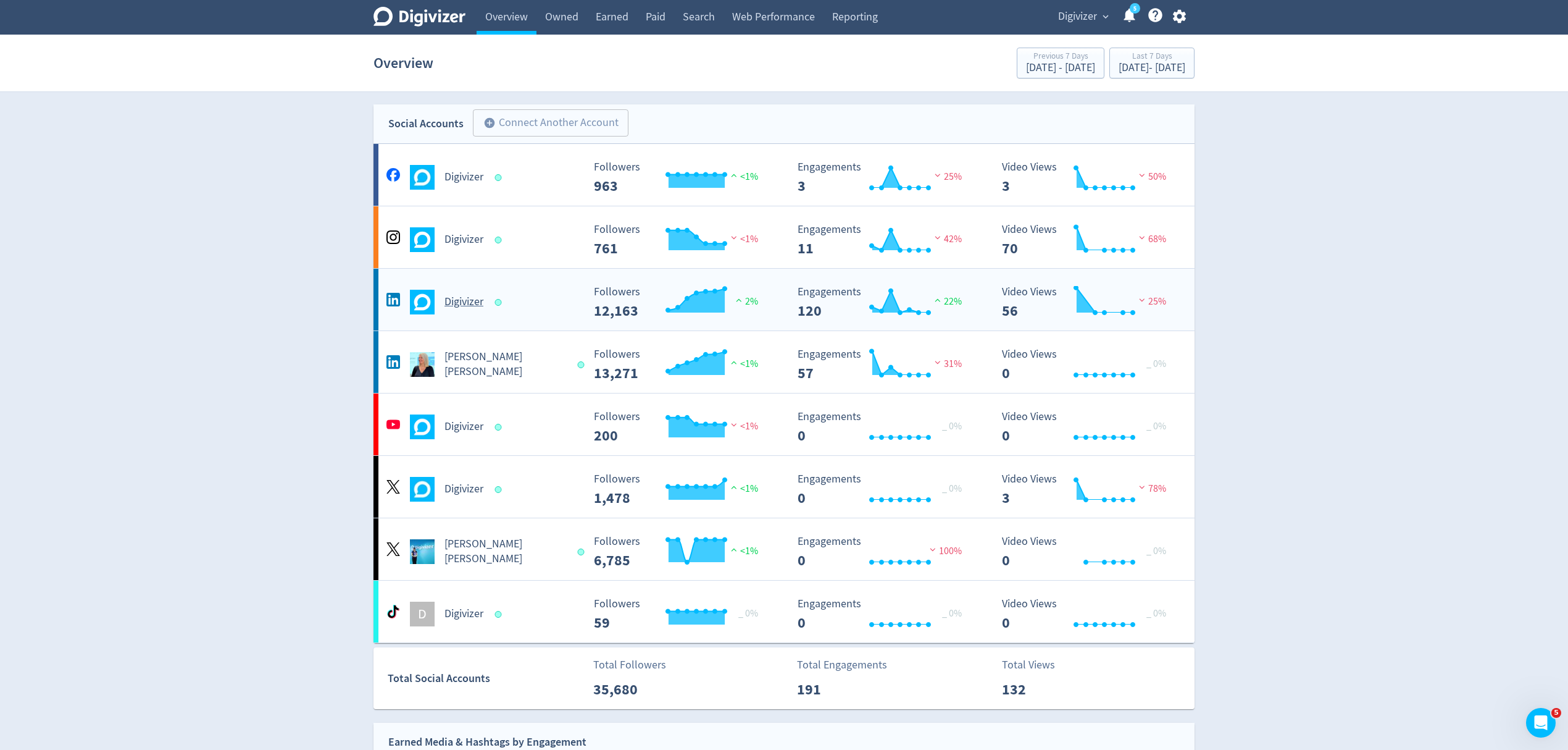
click at [536, 304] on div "Digivizer" at bounding box center [483, 302] width 199 height 25
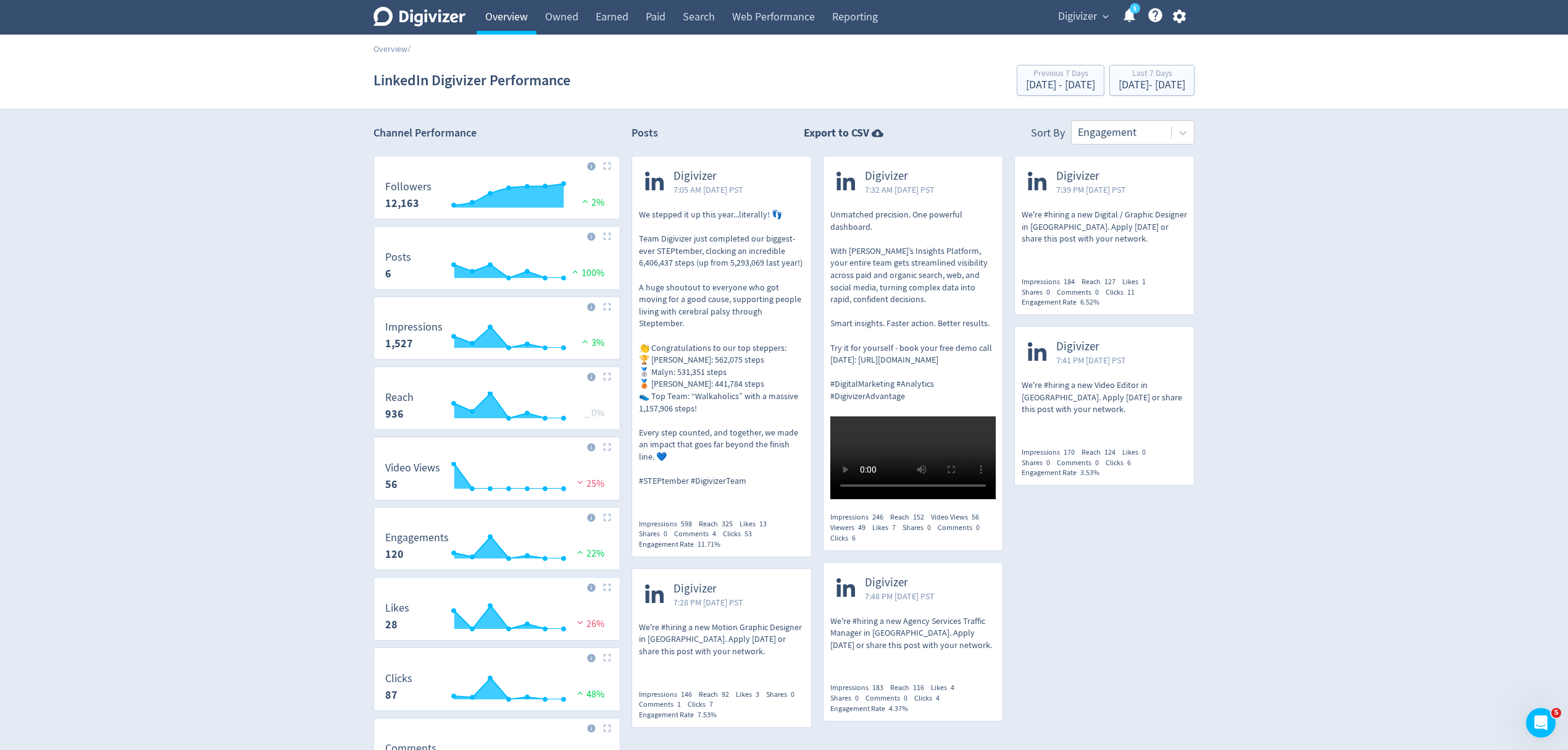
click at [502, 21] on link "Overview" at bounding box center [507, 17] width 60 height 35
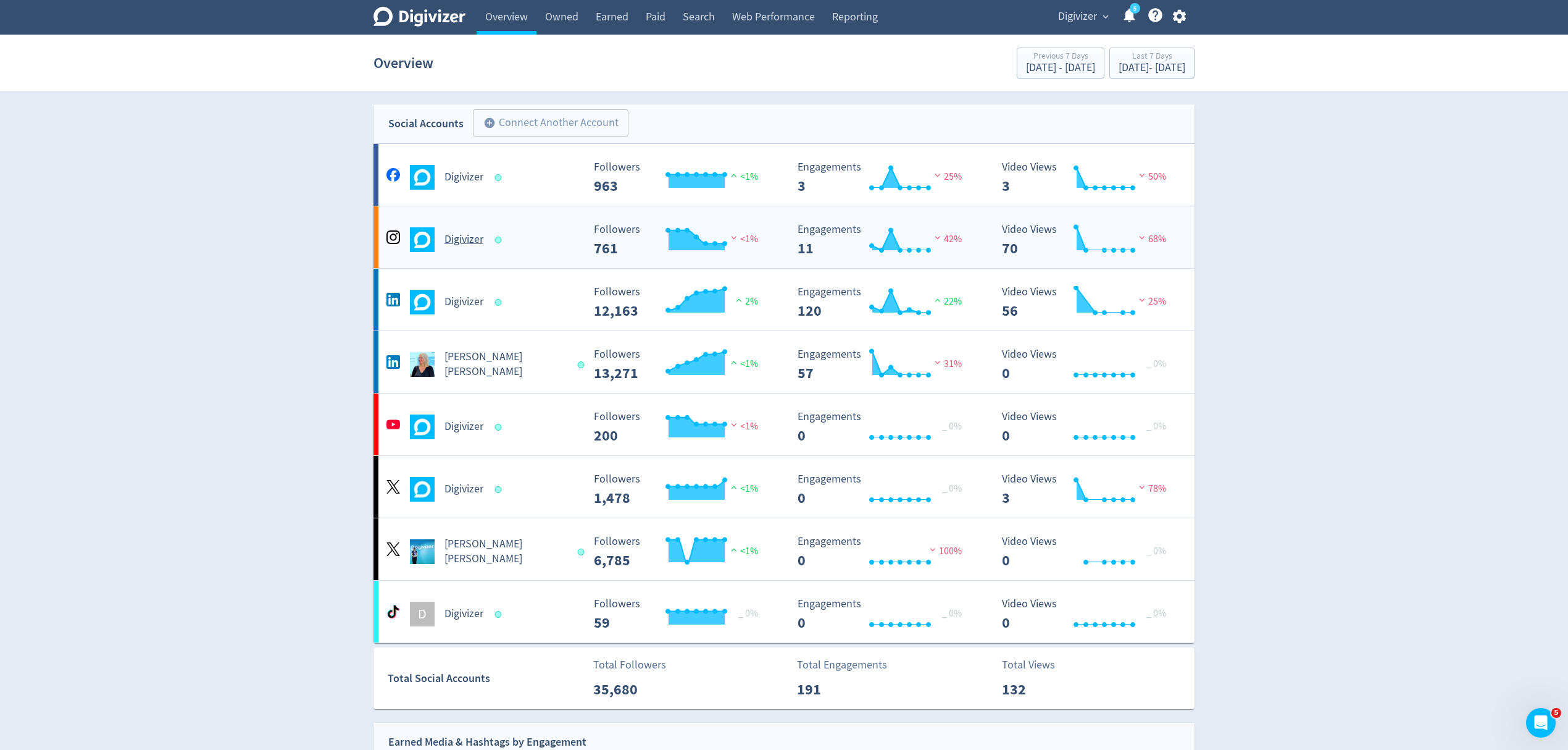
click at [533, 240] on div "Digivizer" at bounding box center [483, 240] width 199 height 25
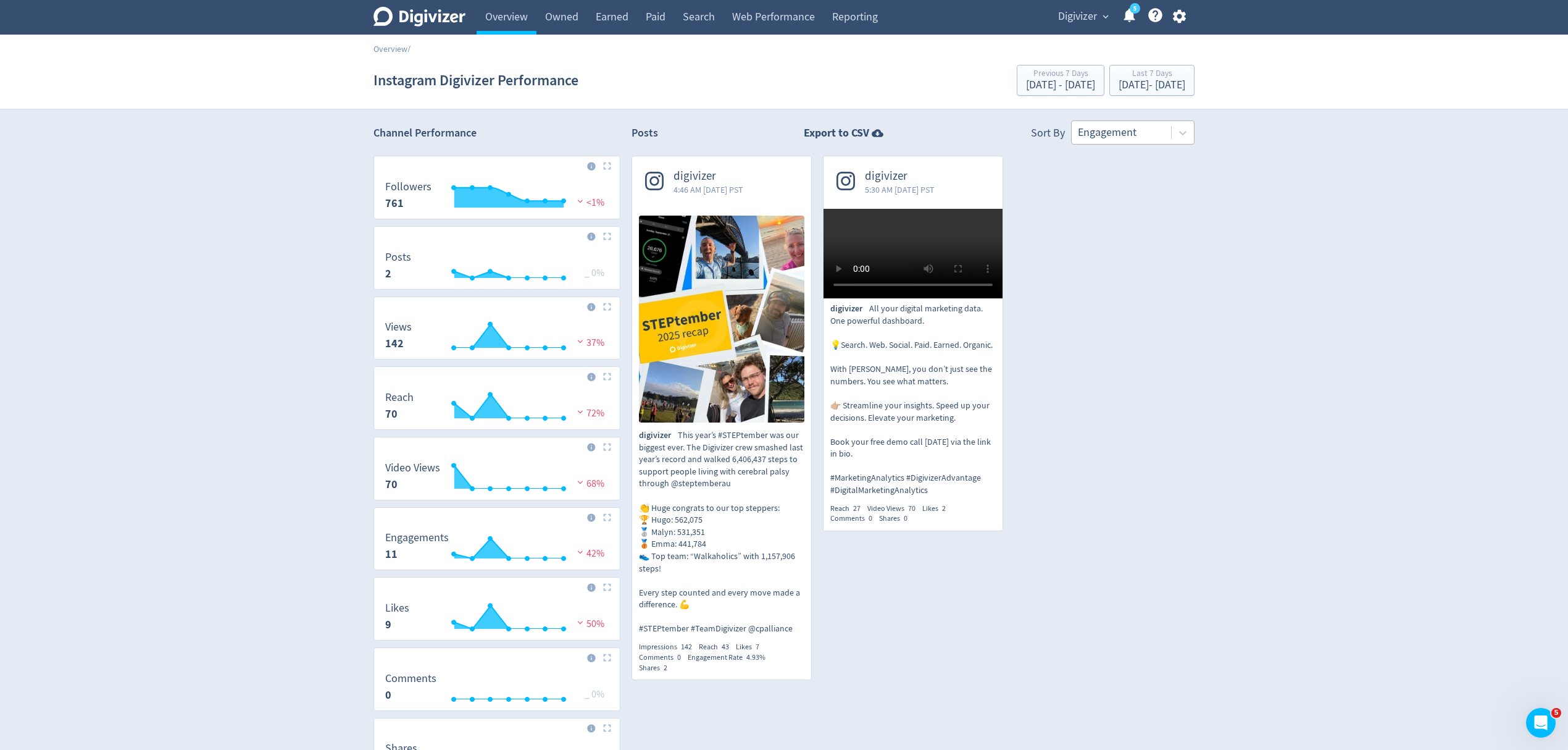
click at [1104, 134] on div at bounding box center [1121, 133] width 87 height 18
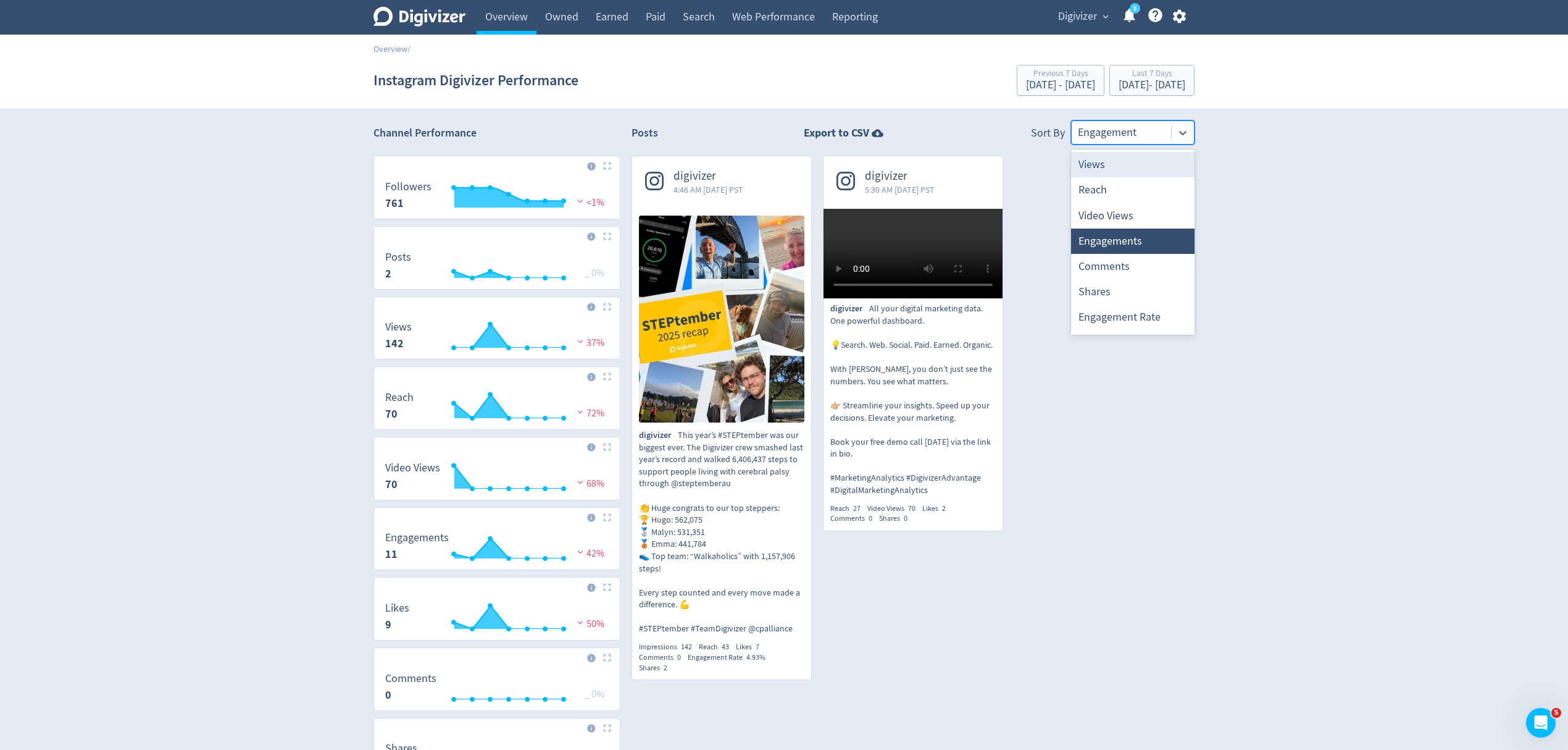
click at [1119, 129] on div at bounding box center [1121, 133] width 87 height 18
click at [1119, 137] on div at bounding box center [1121, 133] width 87 height 18
click at [1139, 137] on div at bounding box center [1121, 133] width 87 height 18
click at [1120, 86] on div "[DATE] - [DATE]" at bounding box center [1152, 85] width 66 height 11
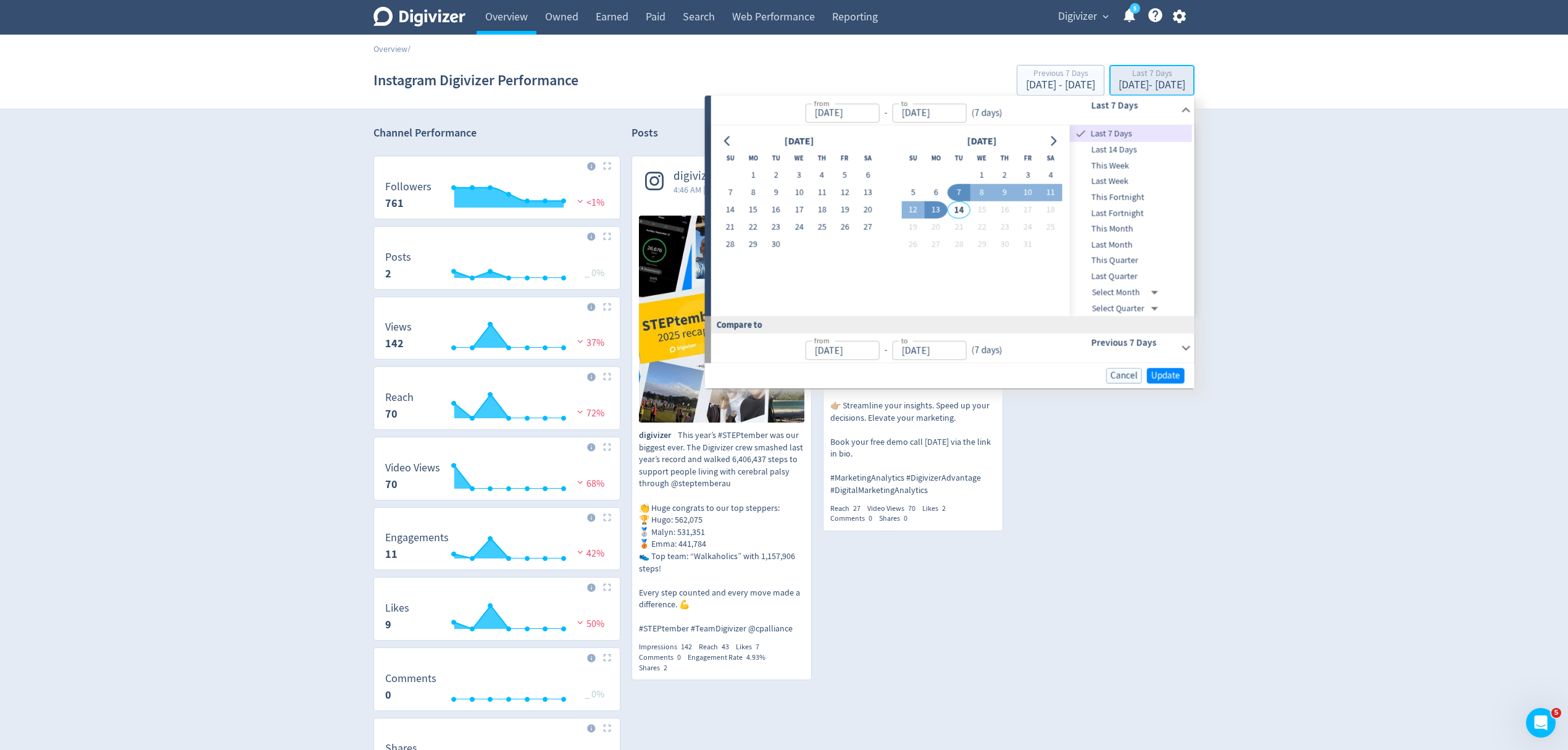
type input "[DATE]"
click at [971, 176] on button "1" at bounding box center [982, 175] width 22 height 17
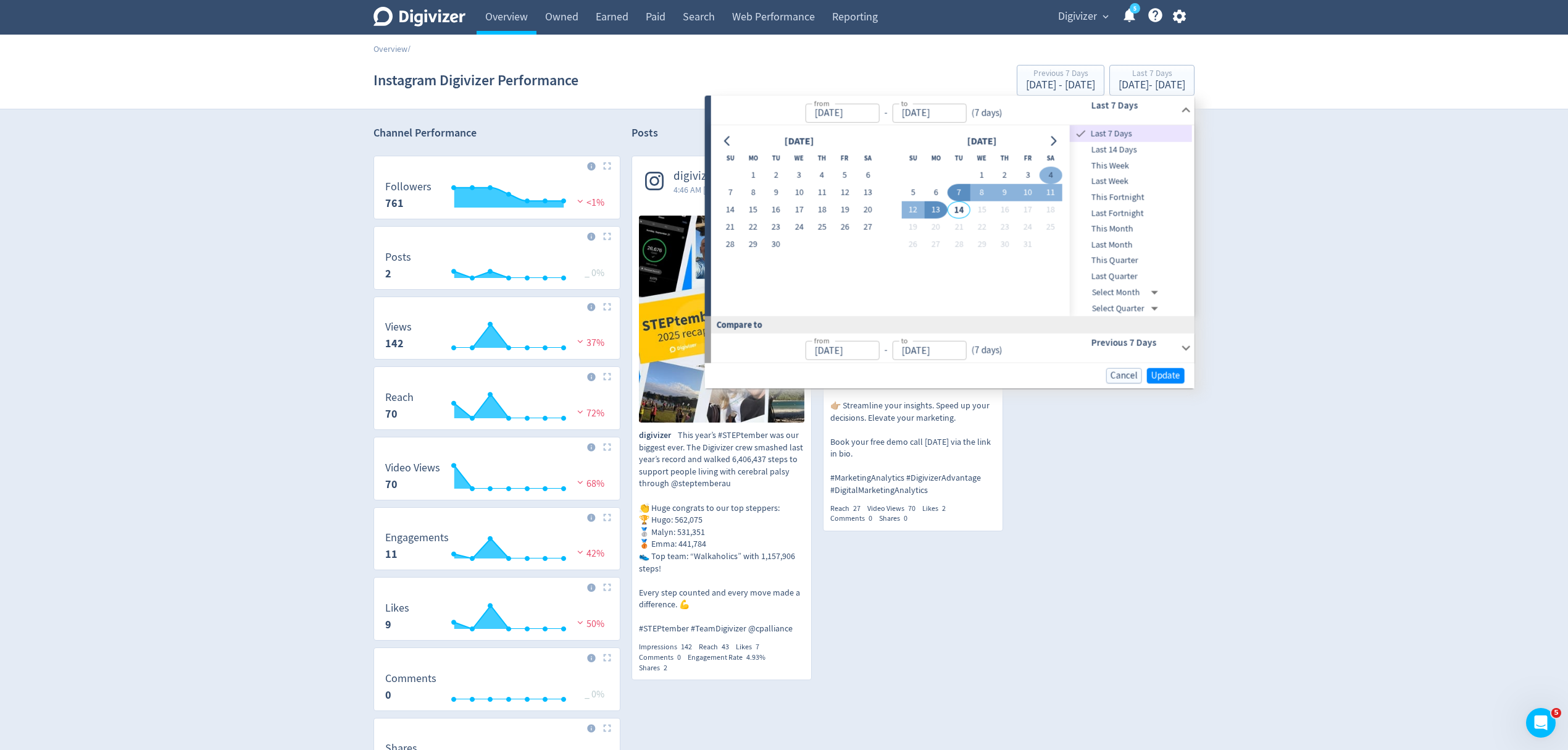
type input "Oct 01, 2025"
click at [1030, 179] on button "3" at bounding box center [1027, 175] width 22 height 17
type input "Oct 03, 2025"
type input "Sep 28, 2025"
type input "[DATE]"
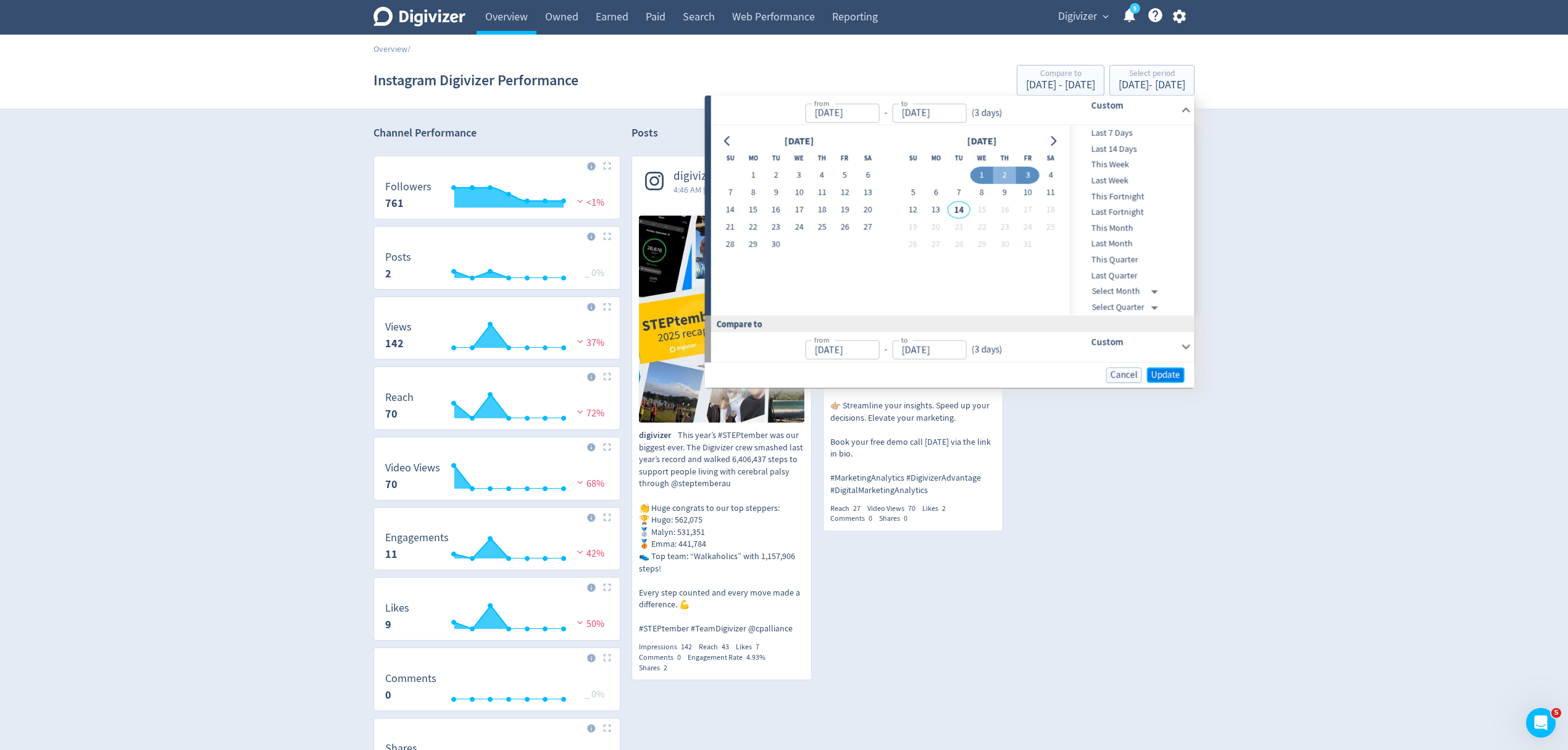
click at [1163, 375] on span "Update" at bounding box center [1166, 375] width 29 height 9
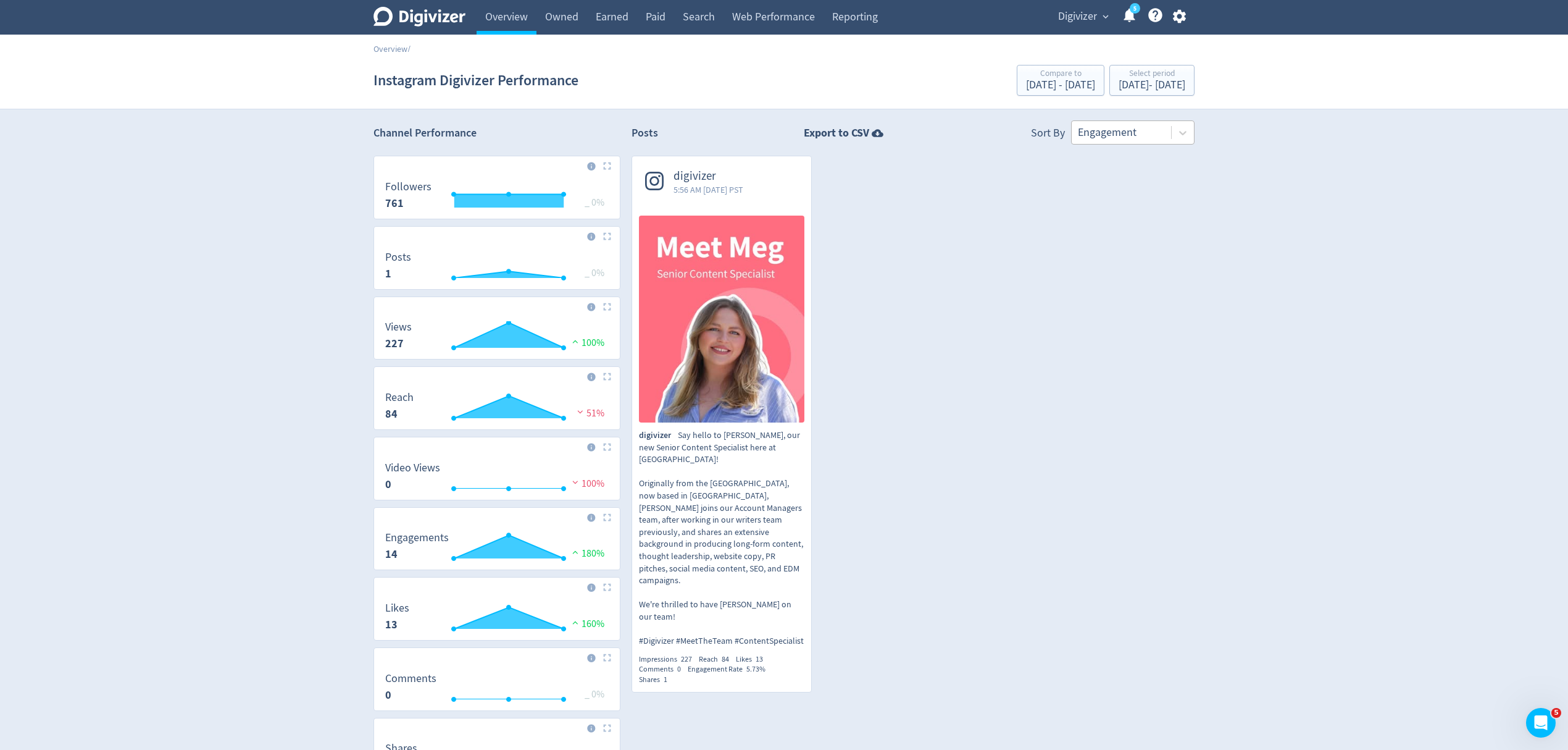
click at [1132, 134] on div at bounding box center [1121, 133] width 87 height 18
click at [1161, 414] on div "digivizer 5:56 AM Thu 2-Oct-25 PST digivizer Say hello to Meg, our new Senior C…" at bounding box center [907, 429] width 574 height 548
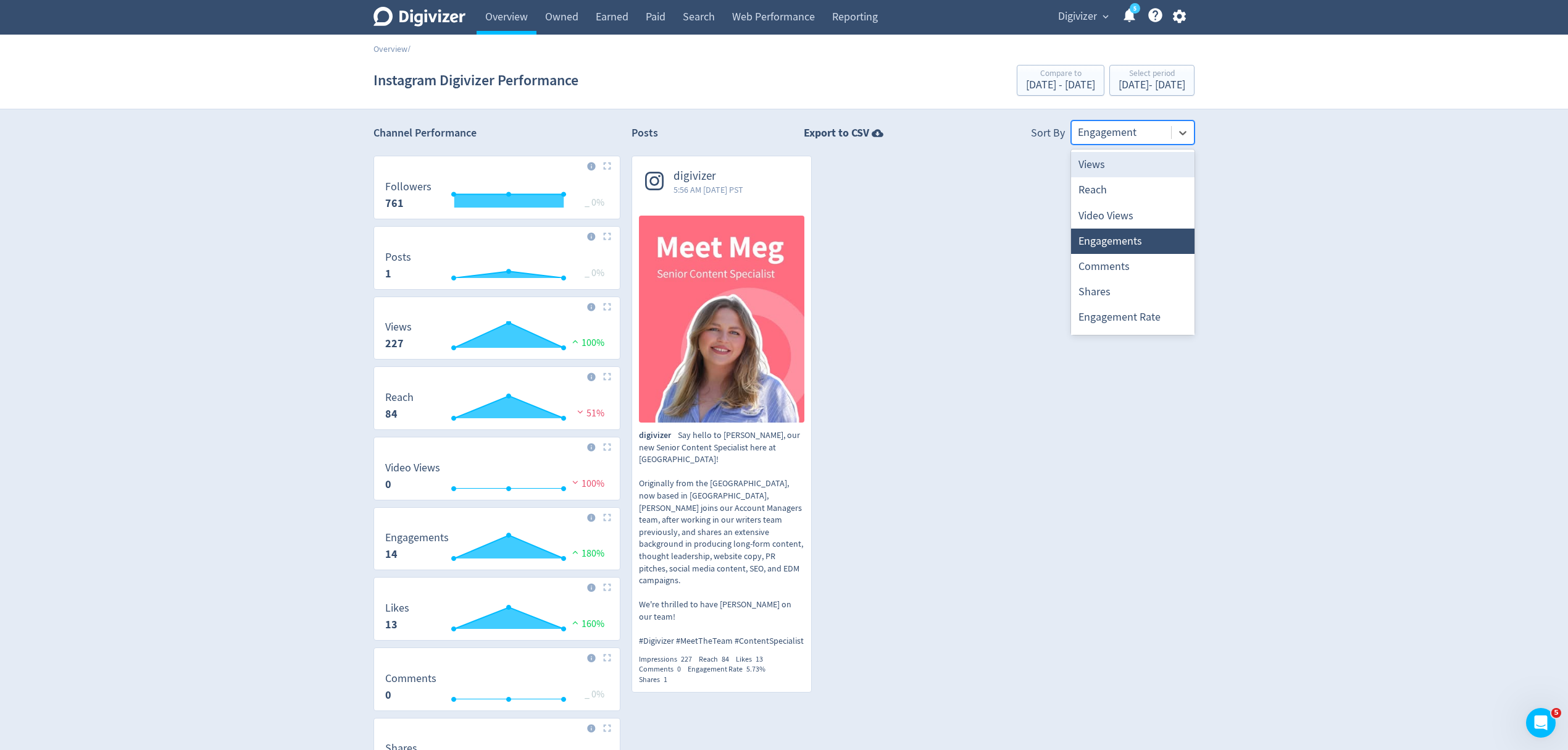
click at [1114, 128] on div at bounding box center [1121, 133] width 87 height 18
click at [1283, 220] on div "Digivizer Logo Mark Digivizer Logo Overview Owned Earned Paid Search Web Perfor…" at bounding box center [784, 419] width 1568 height 838
click at [1182, 131] on icon at bounding box center [1183, 133] width 13 height 13
click at [1347, 245] on div "Digivizer Logo Mark Digivizer Logo Overview Owned Earned Paid Search Web Perfor…" at bounding box center [784, 419] width 1568 height 838
click at [1109, 131] on div at bounding box center [1121, 133] width 87 height 18
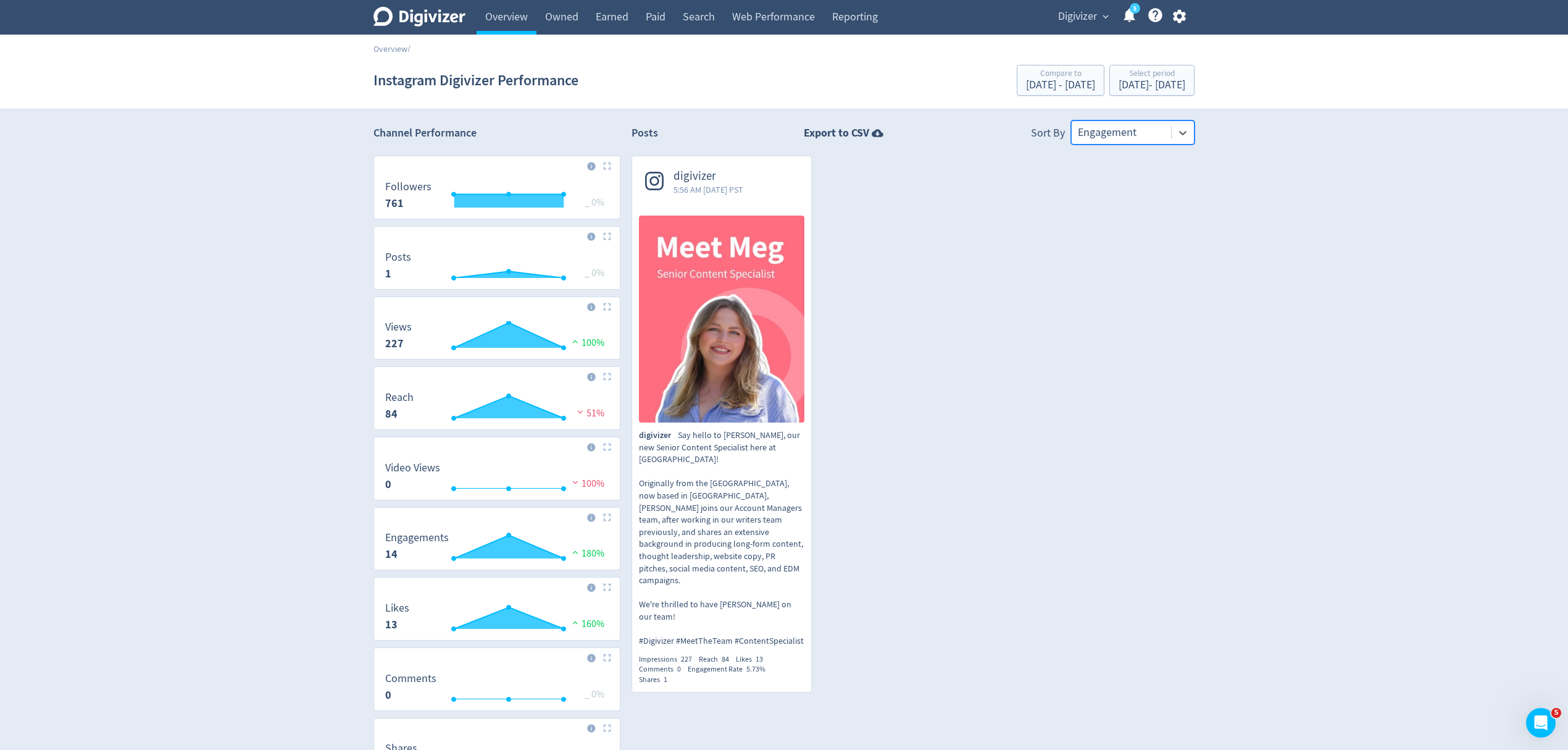
click at [1119, 135] on div at bounding box center [1121, 133] width 87 height 18
click at [1110, 139] on div at bounding box center [1121, 133] width 87 height 18
click at [491, 13] on link "Overview" at bounding box center [507, 17] width 60 height 35
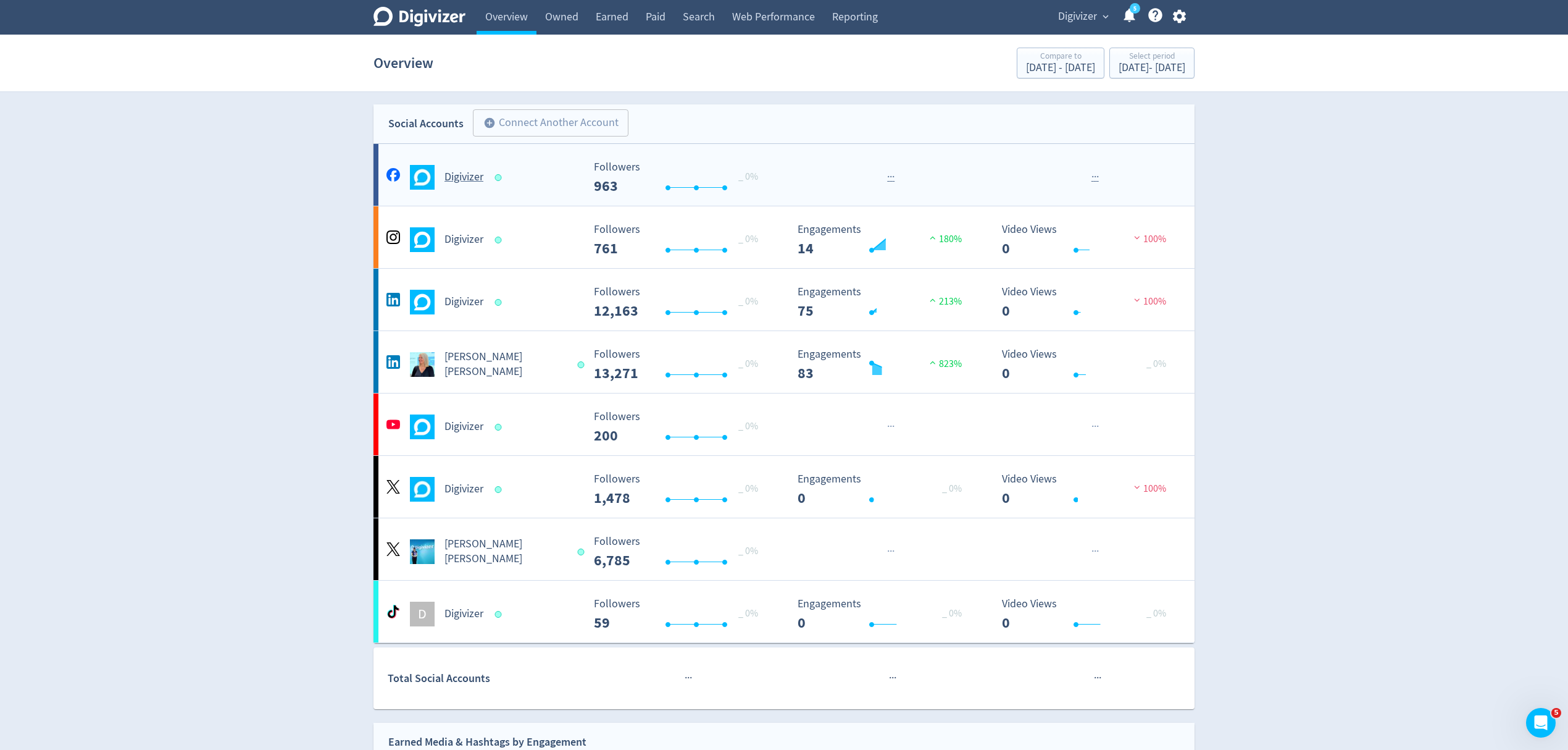
click at [559, 171] on div "Digivizer" at bounding box center [483, 178] width 199 height 25
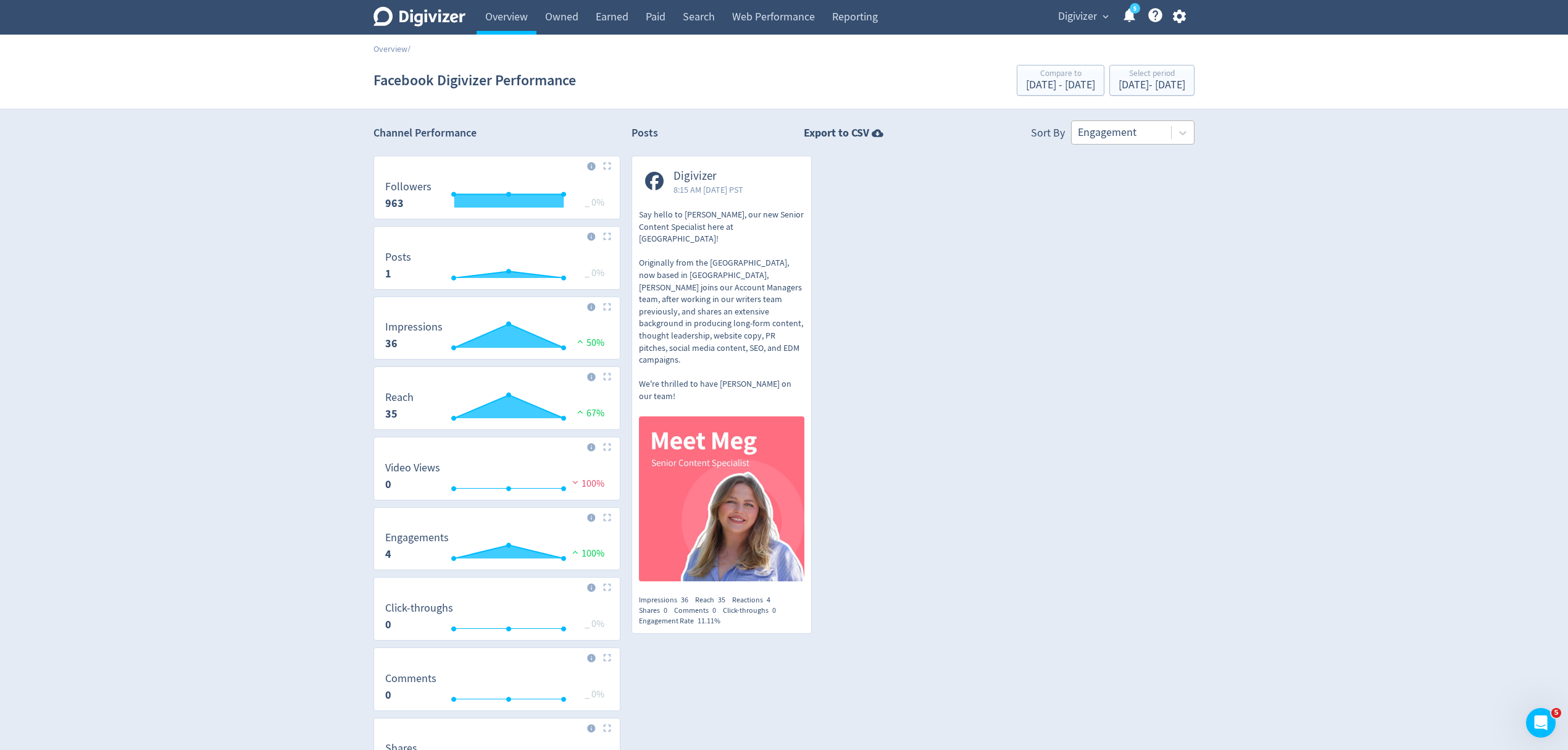
click at [1147, 121] on div "Engagement" at bounding box center [1122, 132] width 100 height 22
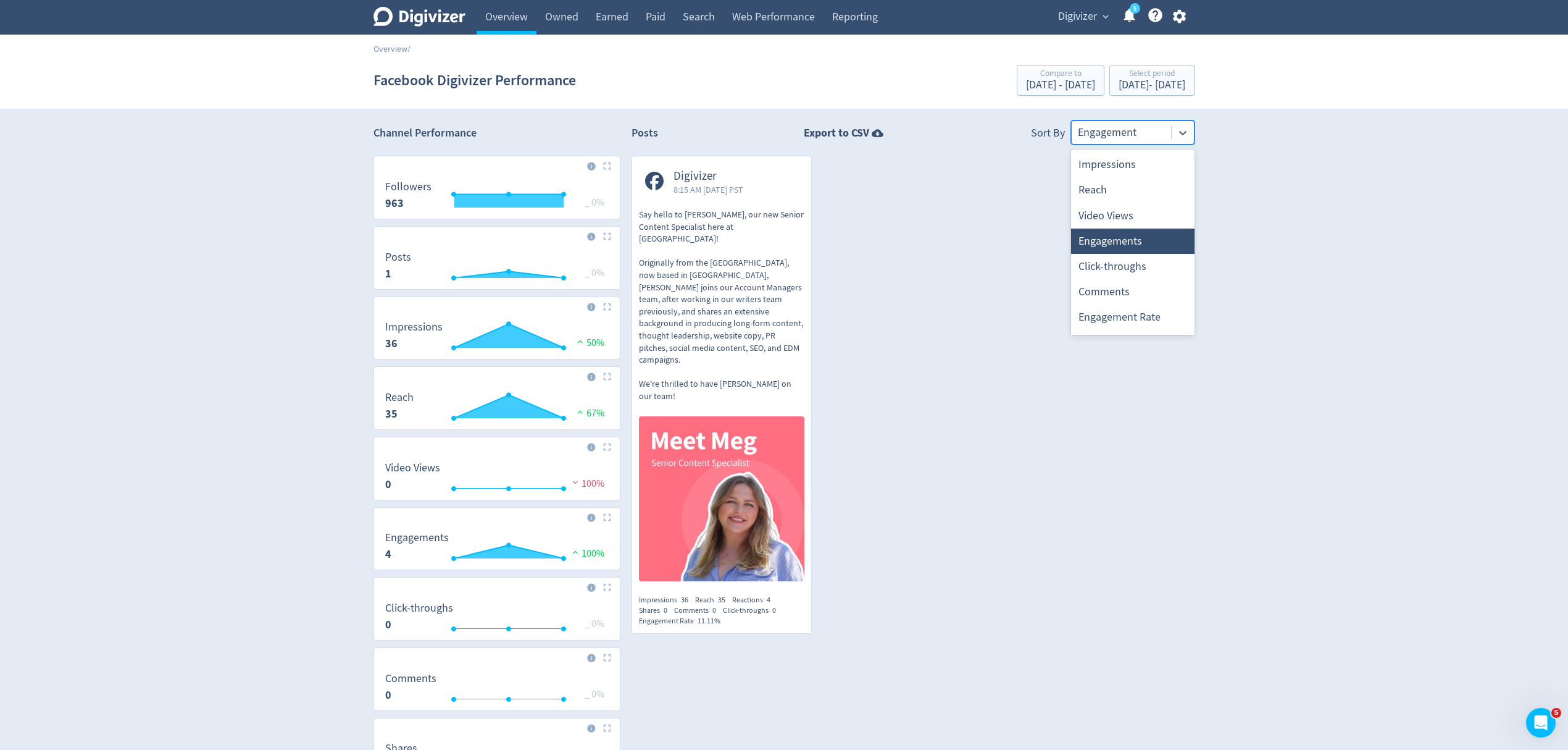
click at [935, 293] on div "Digivizer 8:15 AM Thu 2-Oct-25 PST Say hello to Meg, our new Senior Content Spe…" at bounding box center [907, 400] width 574 height 490
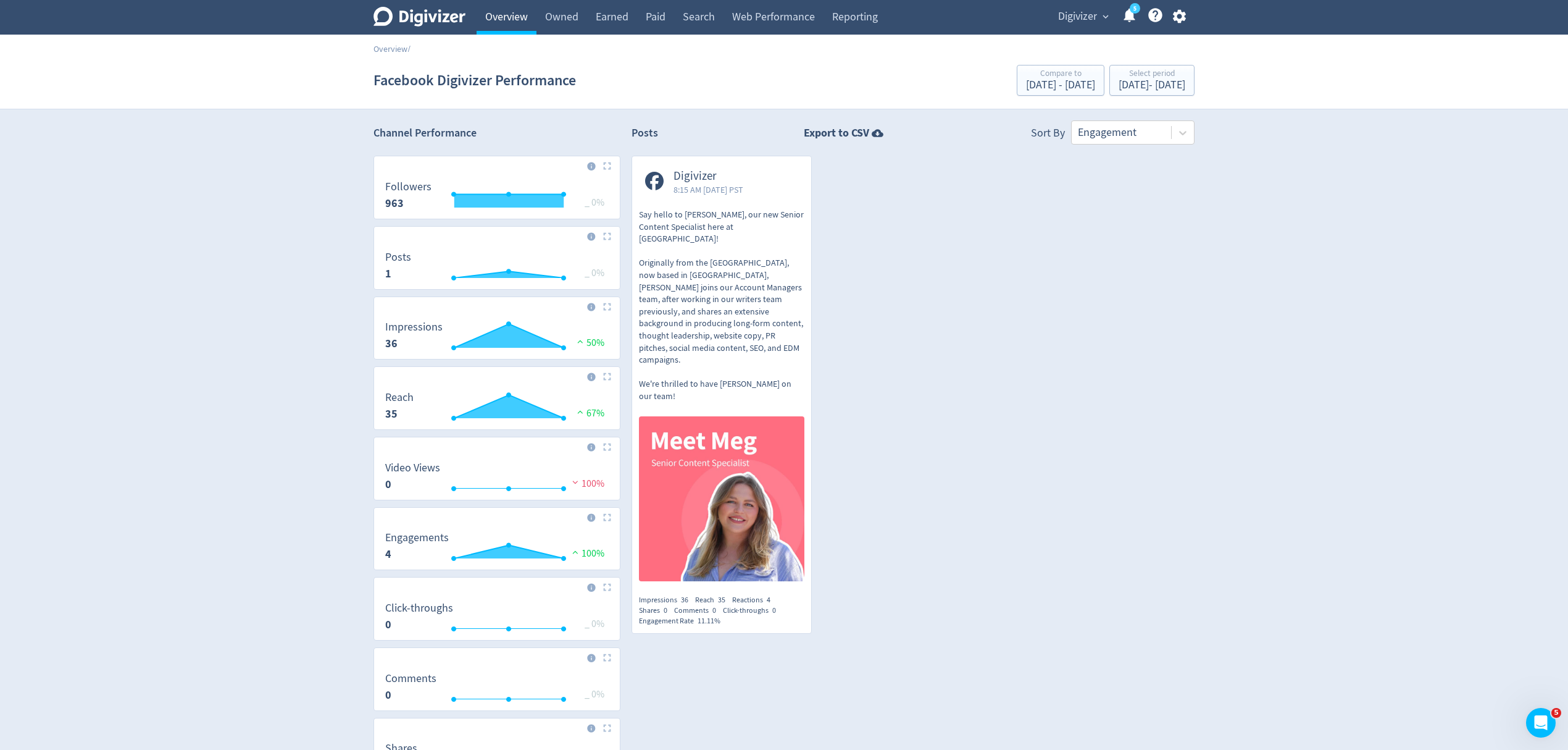
click at [504, 7] on link "Overview" at bounding box center [507, 17] width 60 height 35
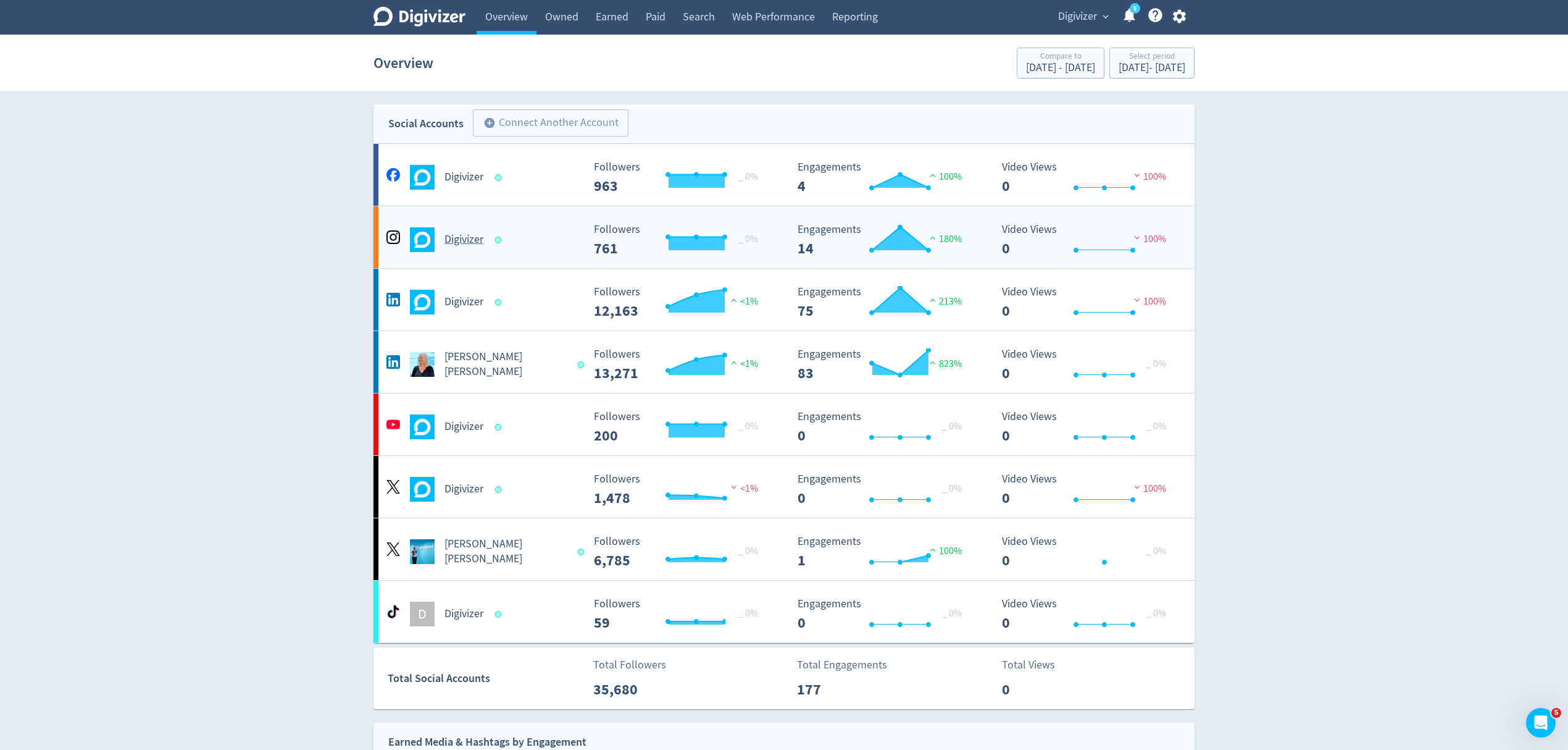
click at [533, 243] on div "Digivizer" at bounding box center [483, 240] width 199 height 25
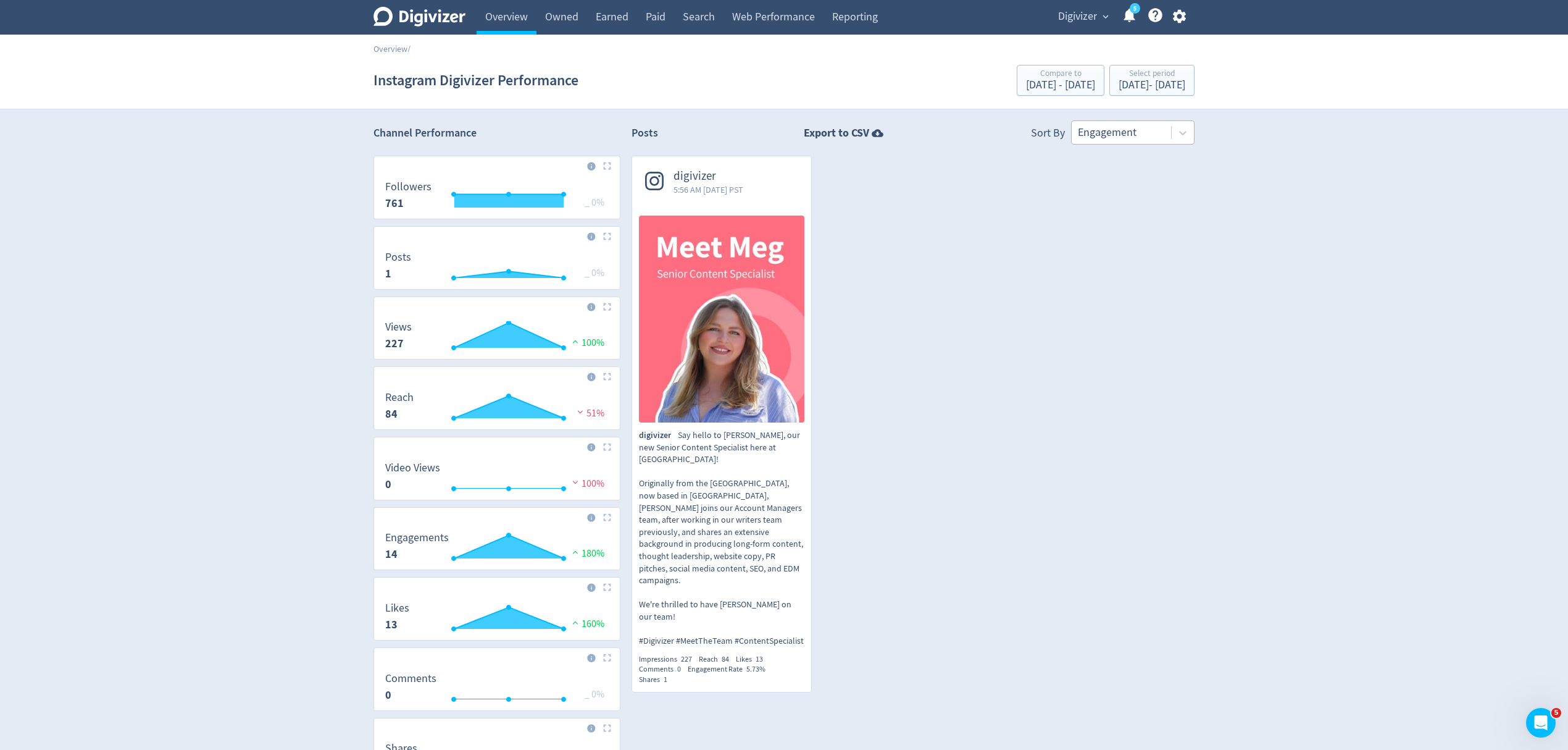
click at [1117, 137] on div at bounding box center [1121, 133] width 87 height 18
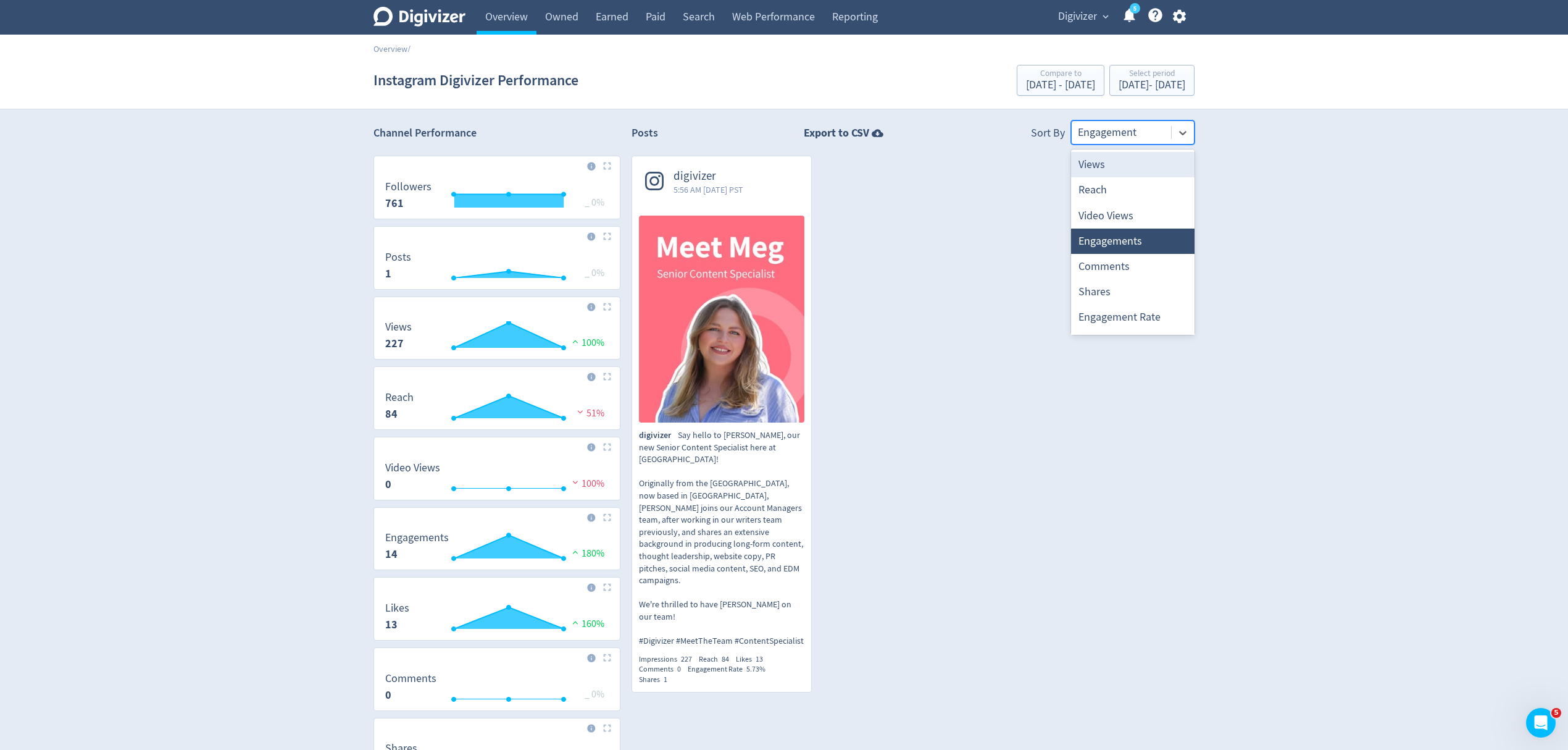
click at [1117, 137] on div at bounding box center [1121, 133] width 87 height 18
click at [1132, 134] on div at bounding box center [1121, 133] width 87 height 18
click at [499, 15] on link "Overview" at bounding box center [507, 17] width 60 height 35
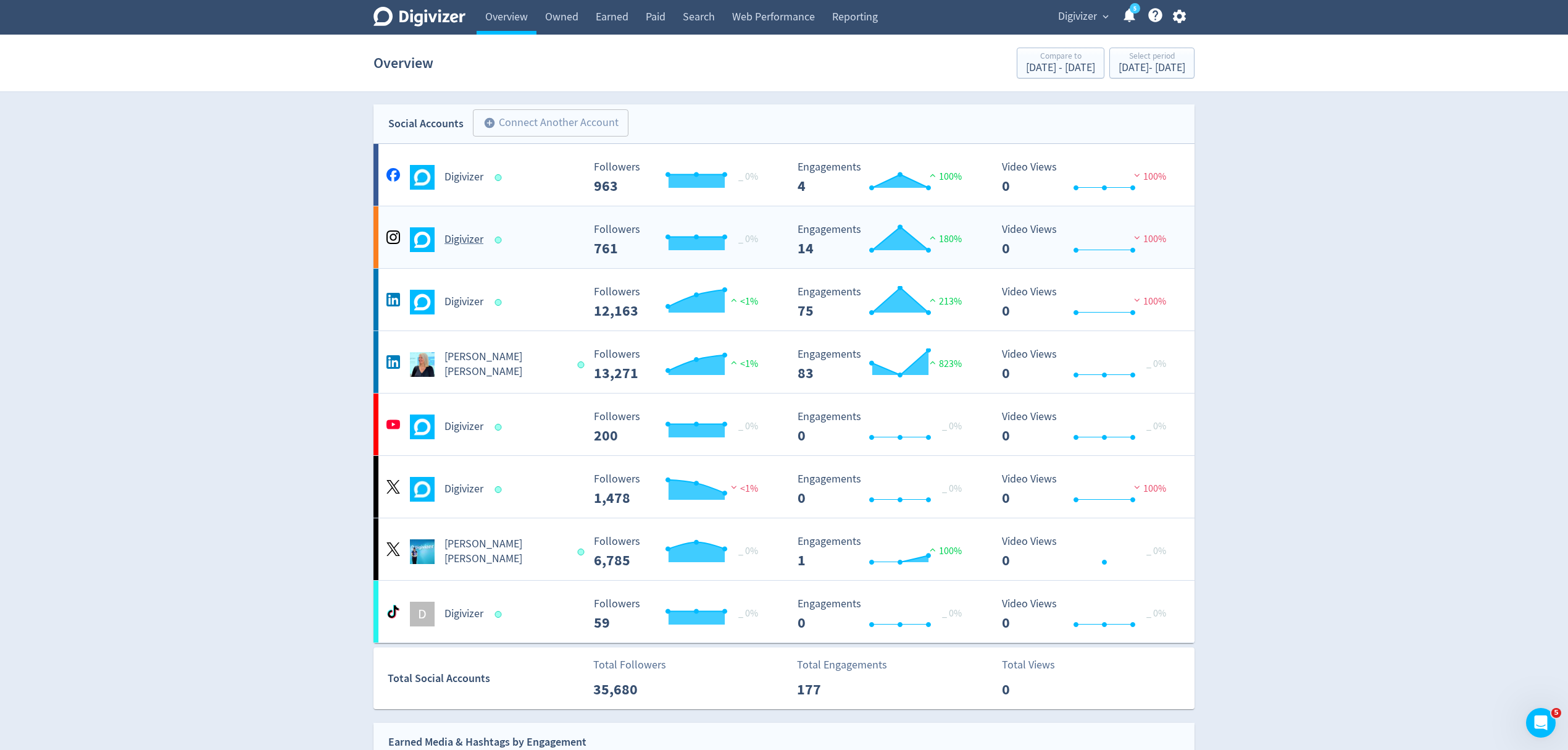
click at [534, 251] on div "Digivizer" at bounding box center [483, 240] width 199 height 25
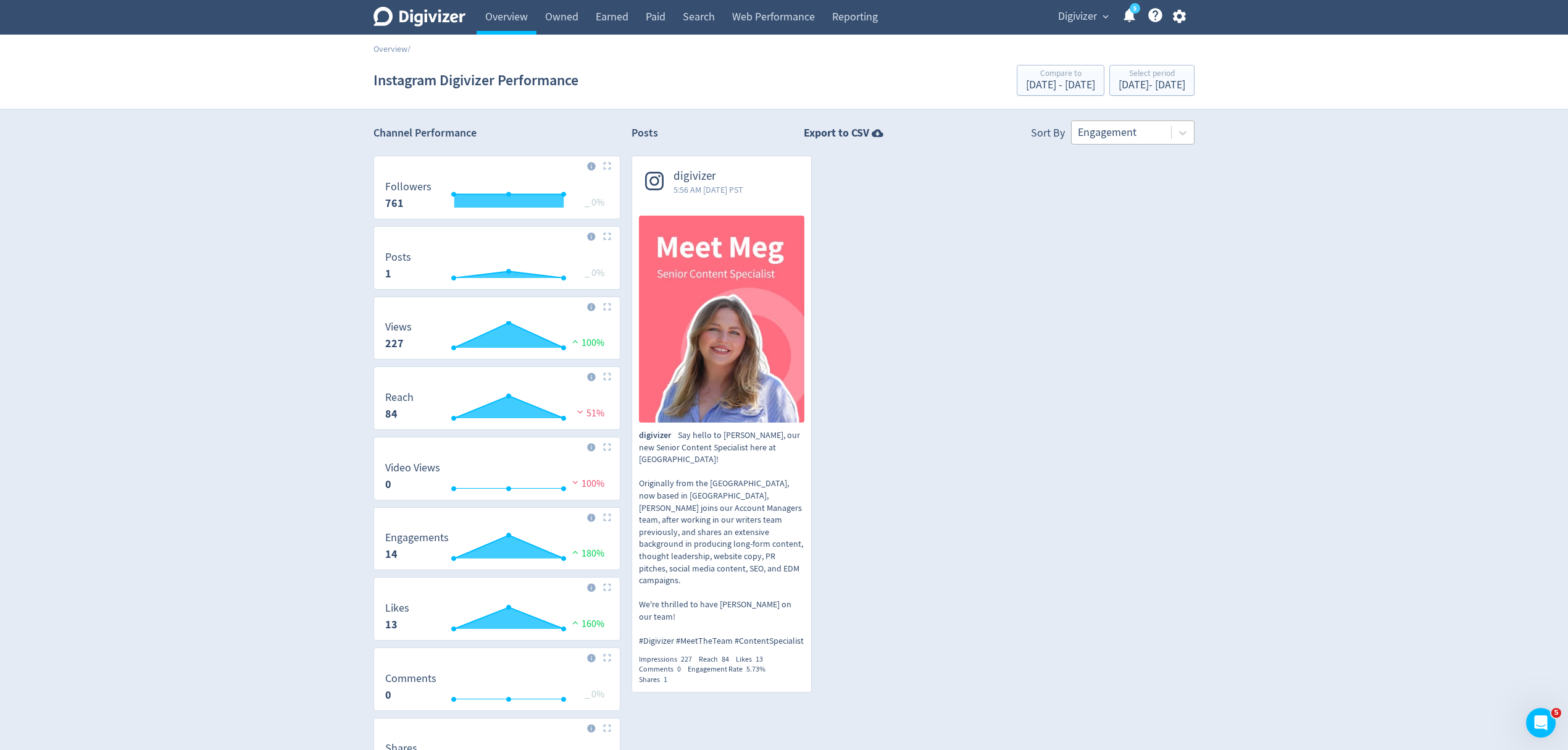
click at [1112, 131] on div at bounding box center [1121, 133] width 87 height 18
drag, startPoint x: 509, startPoint y: 19, endPoint x: 524, endPoint y: 93, distance: 75.5
click at [509, 19] on link "Overview" at bounding box center [507, 17] width 60 height 35
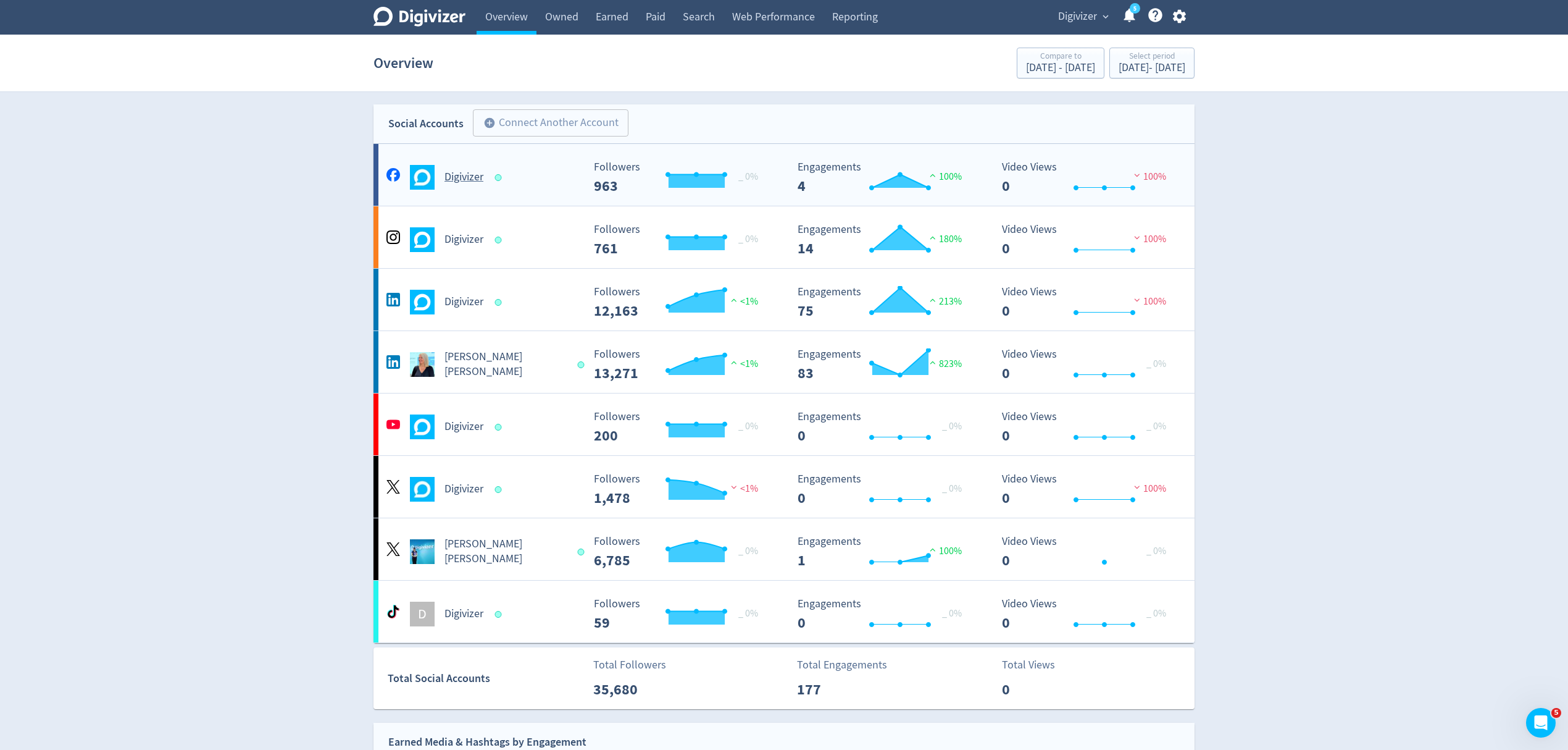
click at [559, 194] on div "Digivizer Created with Highcharts 10.3.3 Followers 963 _ 0% Created with Highch…" at bounding box center [784, 174] width 821 height 62
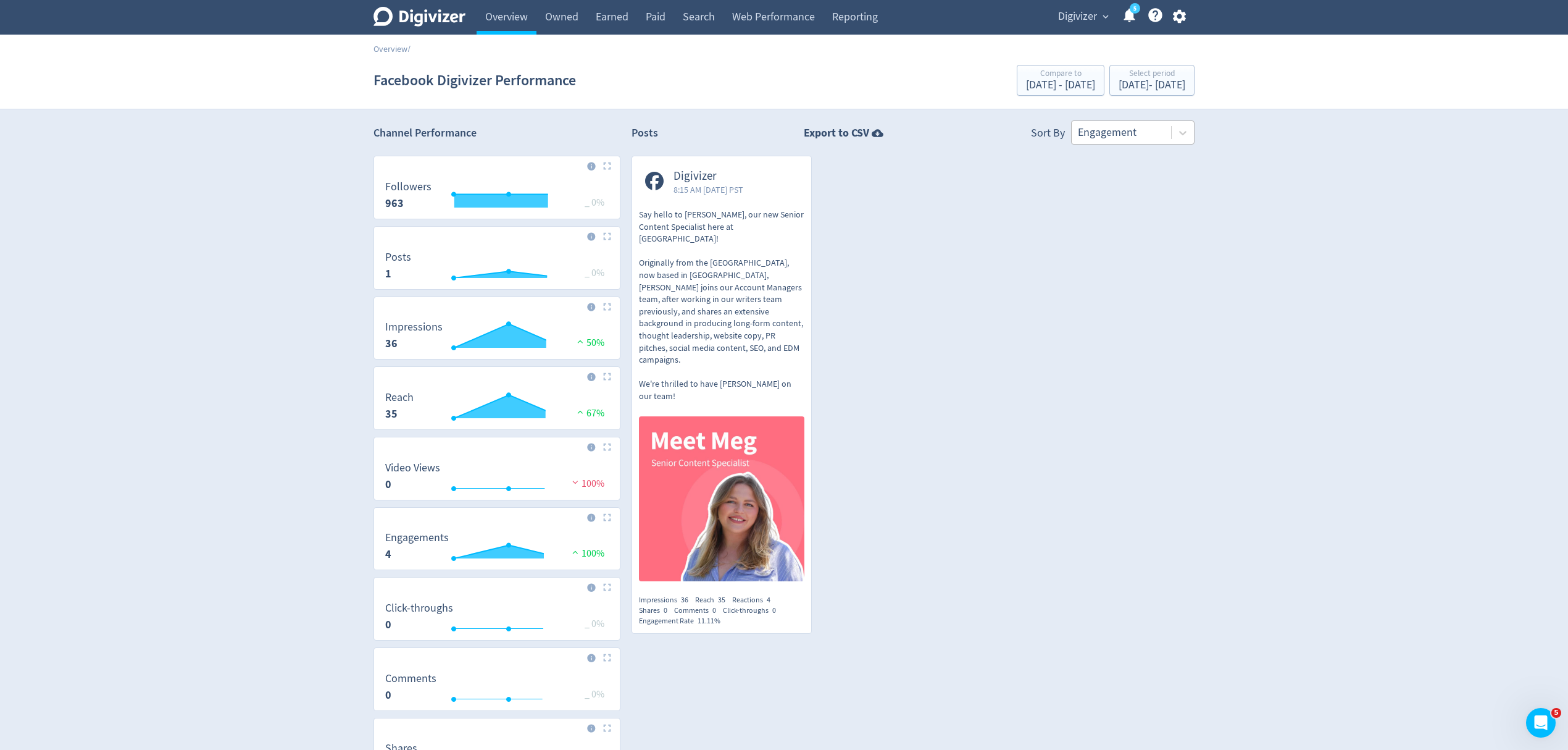
click at [1113, 134] on div at bounding box center [1121, 133] width 87 height 18
click at [505, 19] on link "Overview" at bounding box center [507, 17] width 60 height 35
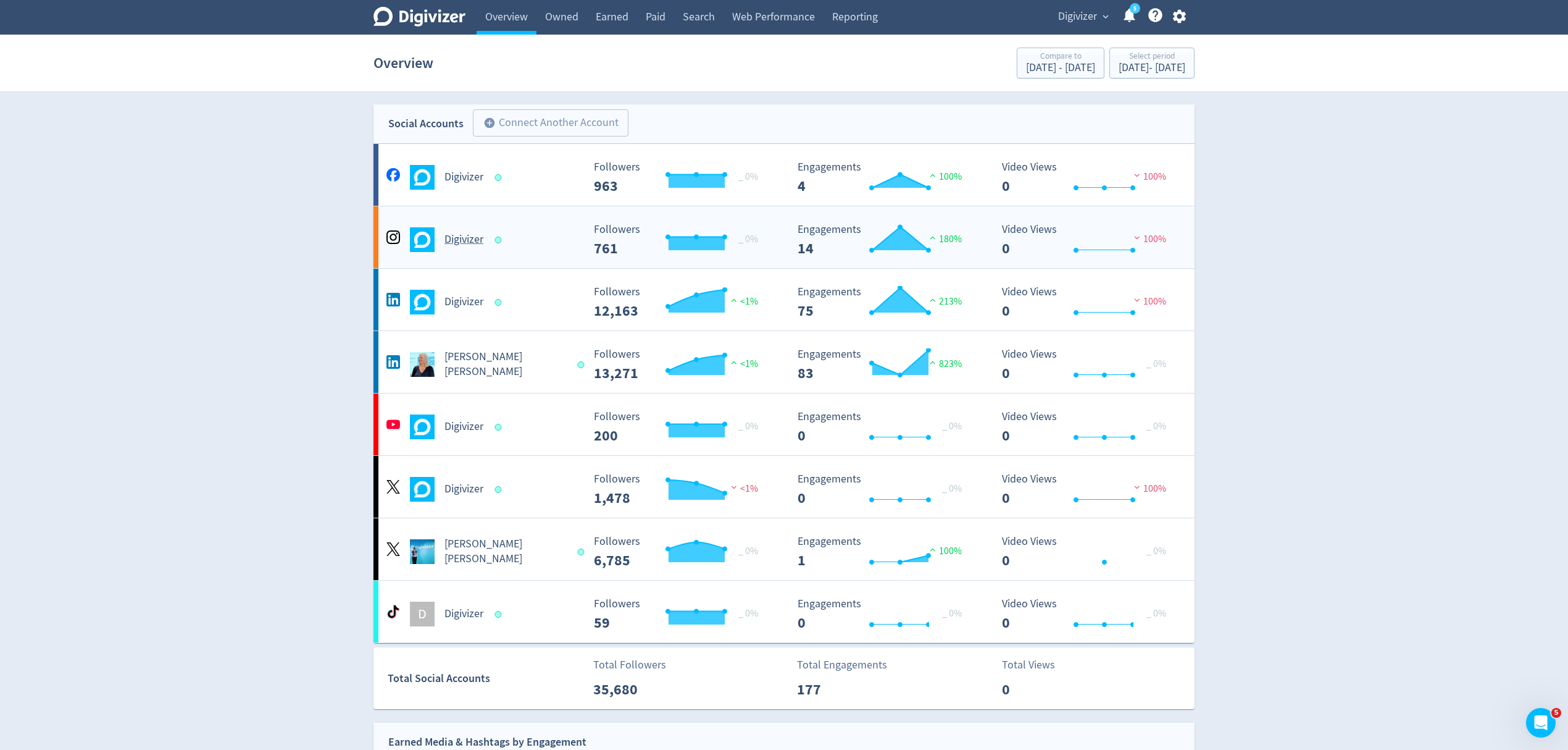
click at [537, 253] on div "Digivizer Created with Highcharts 10.3.3 Followers 761 _ 0% Created with Highch…" at bounding box center [784, 237] width 821 height 62
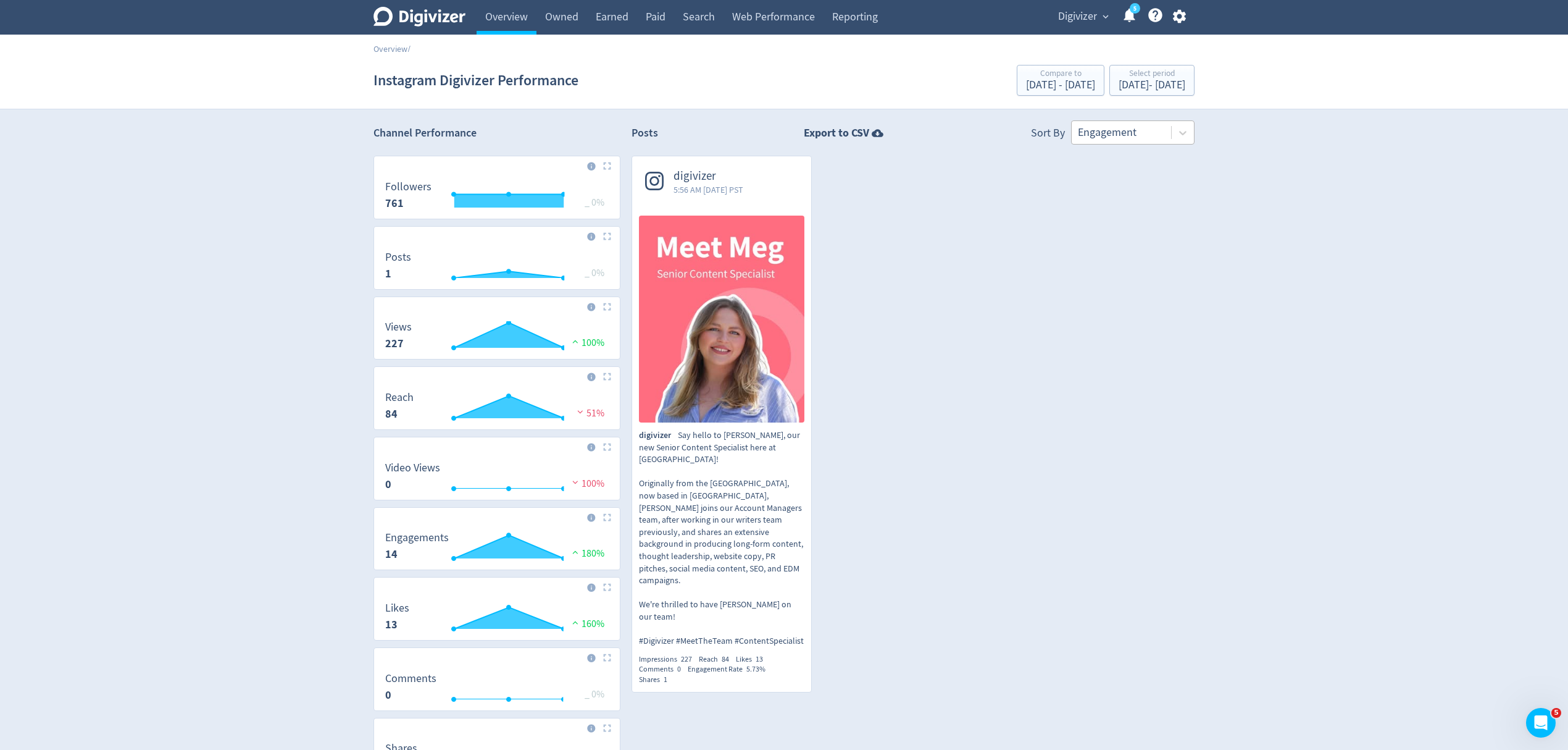
click at [1109, 136] on div at bounding box center [1121, 133] width 87 height 18
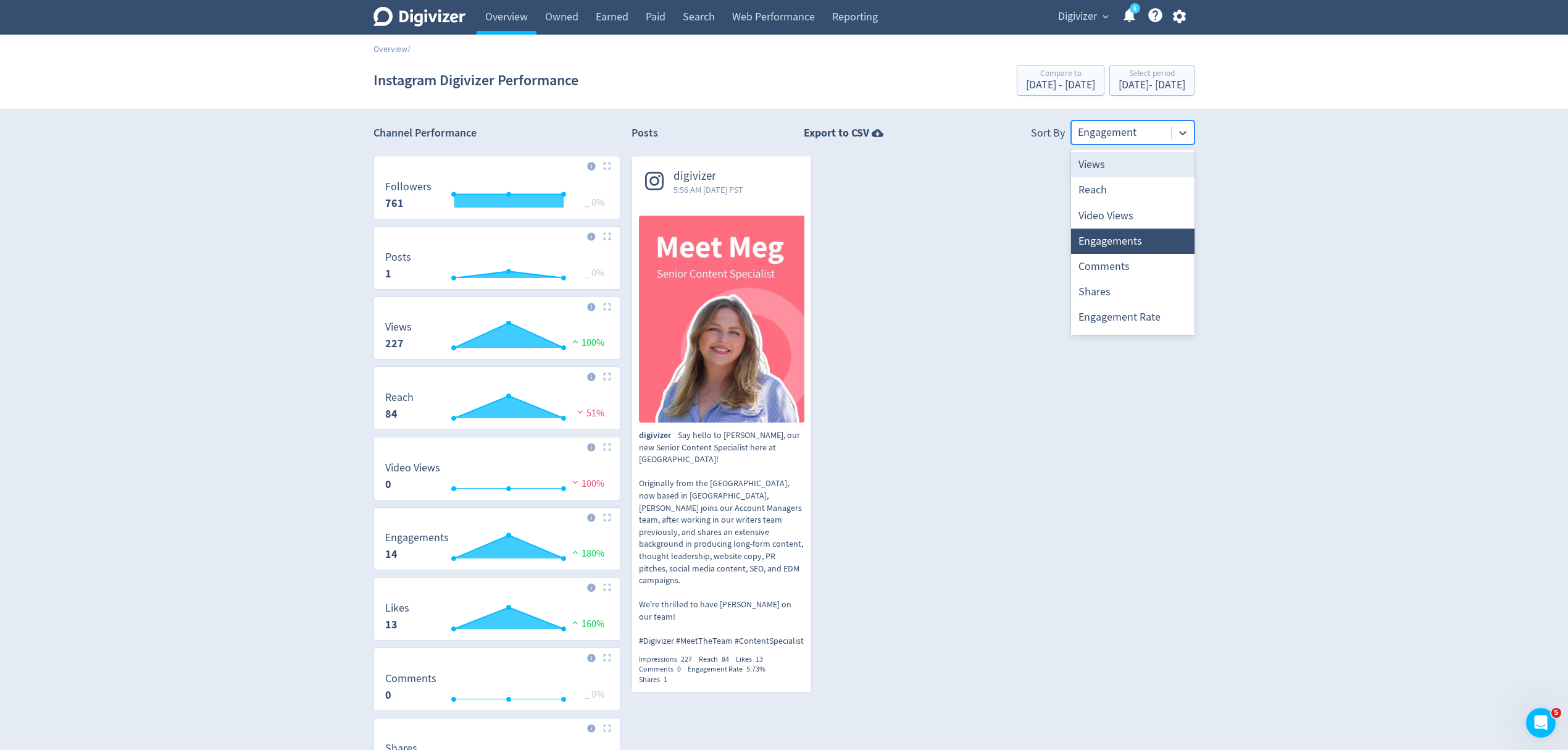
click at [1141, 129] on div at bounding box center [1121, 133] width 87 height 18
click at [1127, 141] on div at bounding box center [1121, 133] width 87 height 18
click at [1125, 129] on div at bounding box center [1121, 133] width 87 height 18
click at [1115, 135] on div at bounding box center [1121, 133] width 87 height 18
click at [1110, 129] on div at bounding box center [1121, 133] width 87 height 18
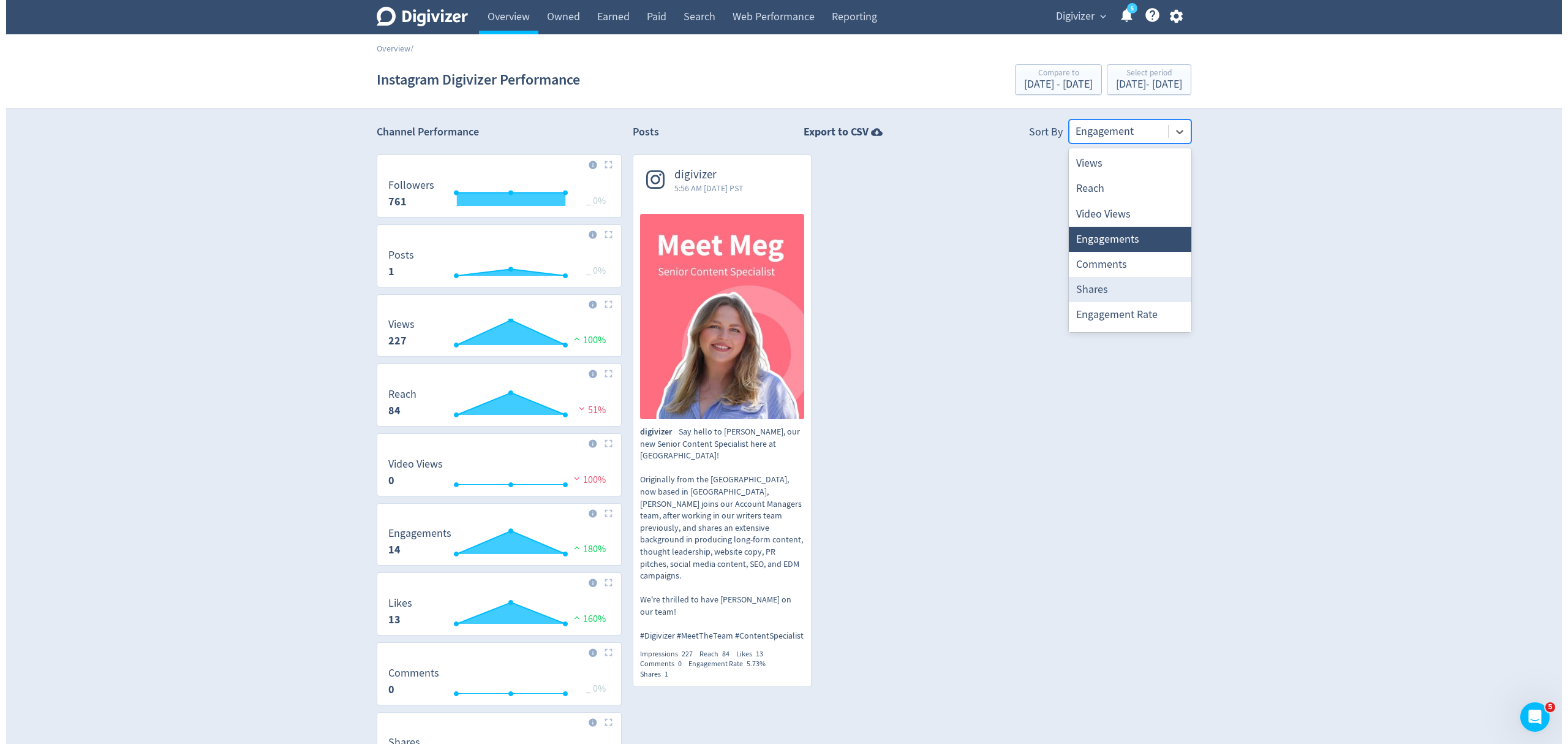
scroll to position [22, 0]
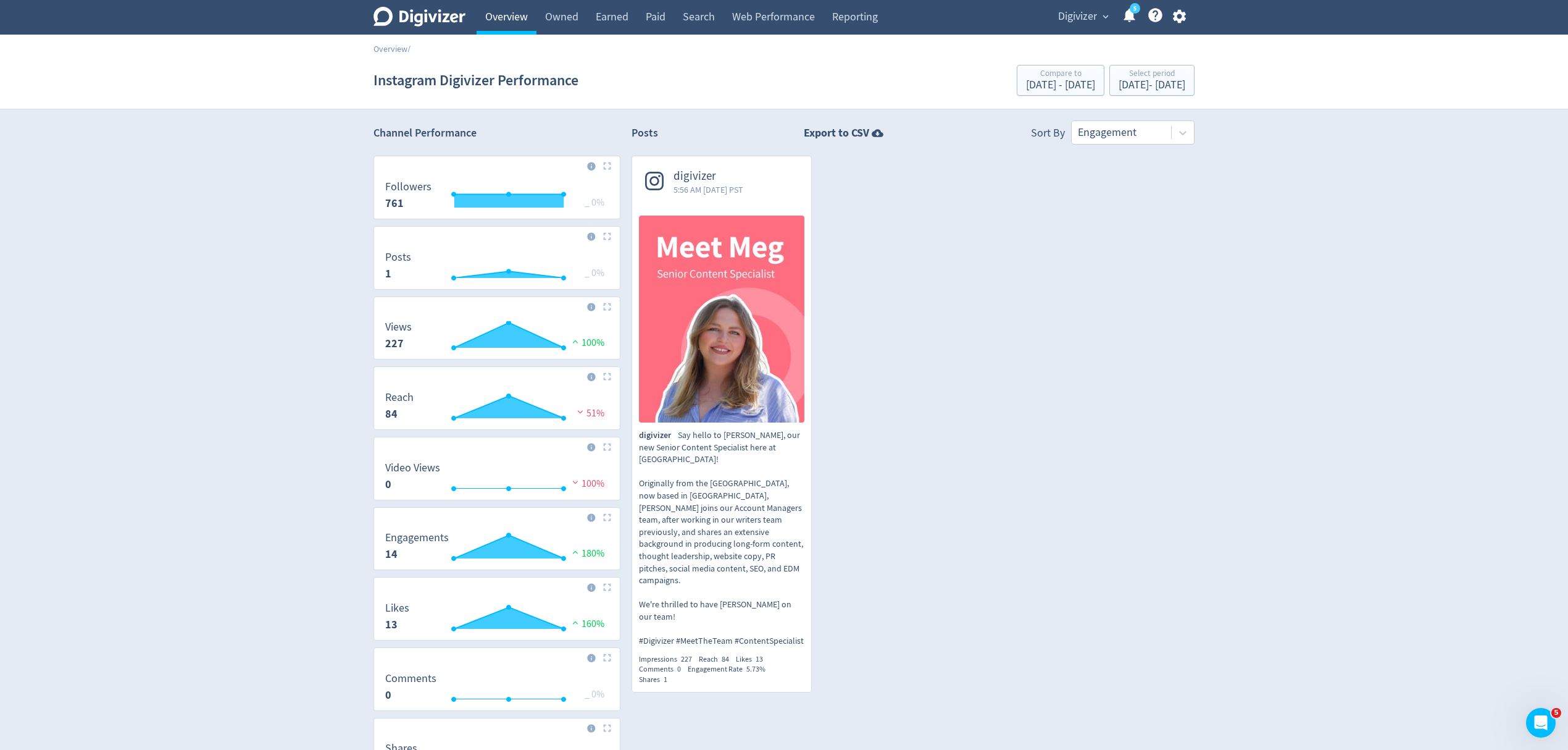
click at [503, 13] on link "Overview" at bounding box center [507, 17] width 60 height 35
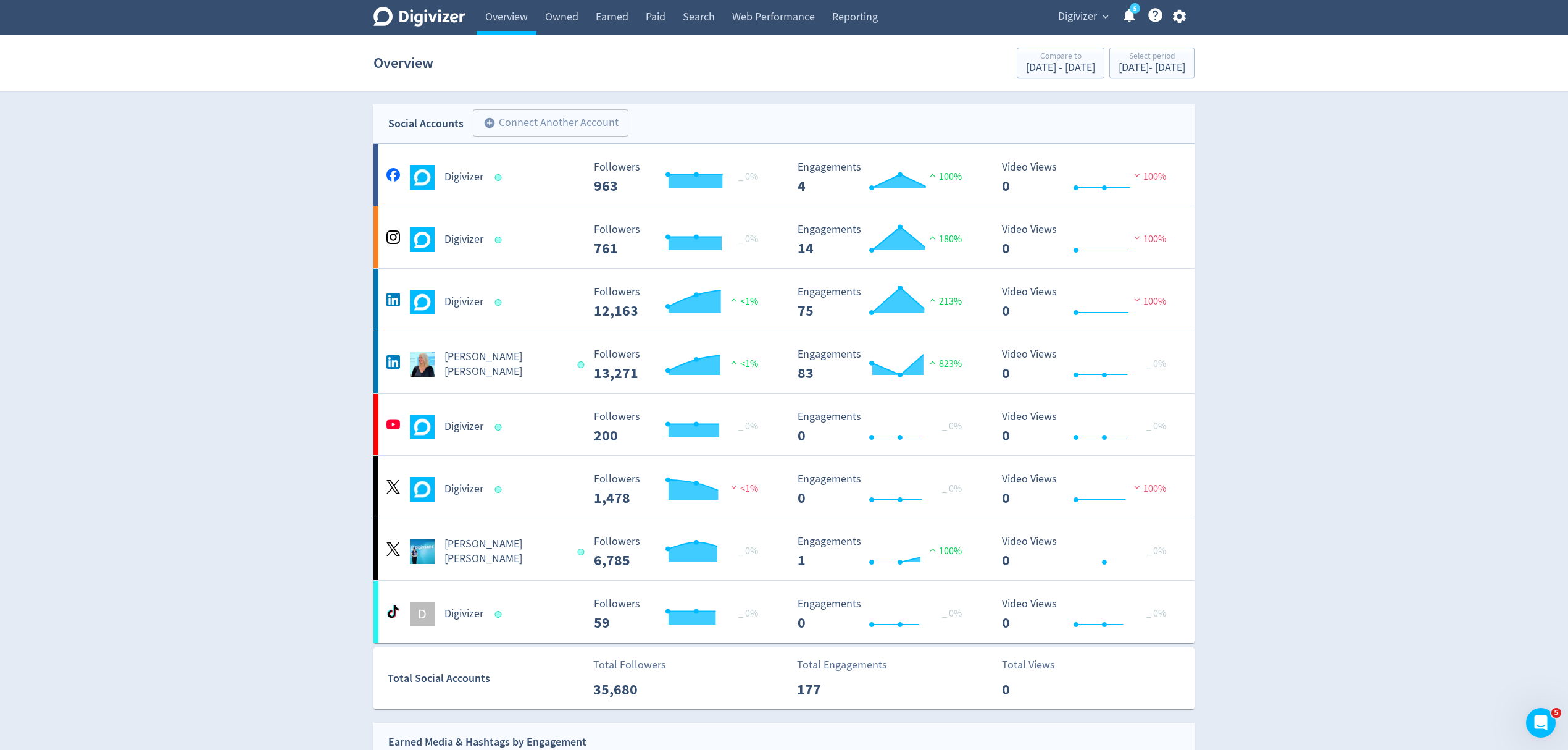
click at [1074, 11] on span "Digivizer" at bounding box center [1077, 17] width 39 height 20
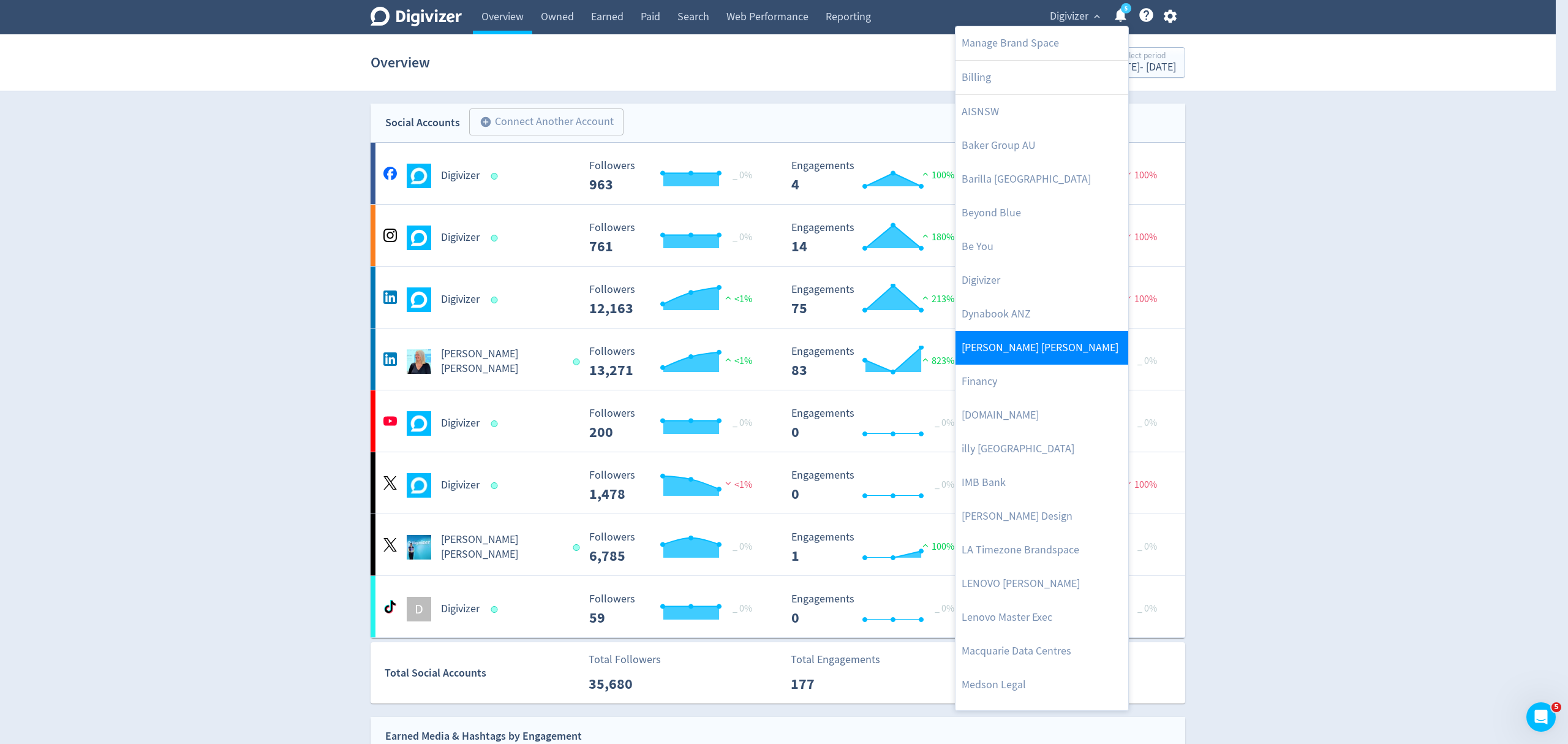
click at [1002, 344] on link "[PERSON_NAME] [PERSON_NAME]" at bounding box center [1042, 347] width 173 height 34
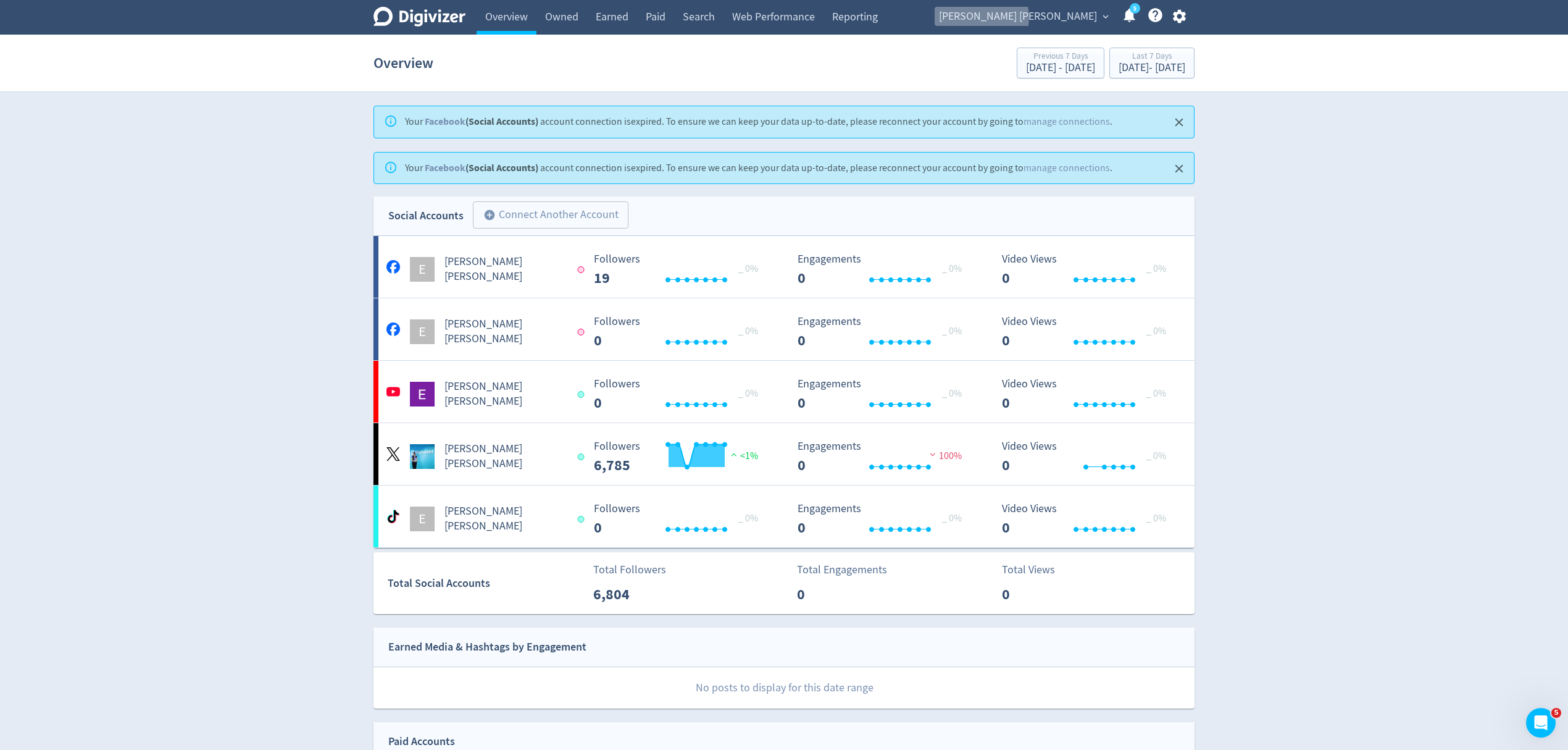
click at [1060, 17] on span "[PERSON_NAME] [PERSON_NAME]" at bounding box center [1018, 17] width 158 height 20
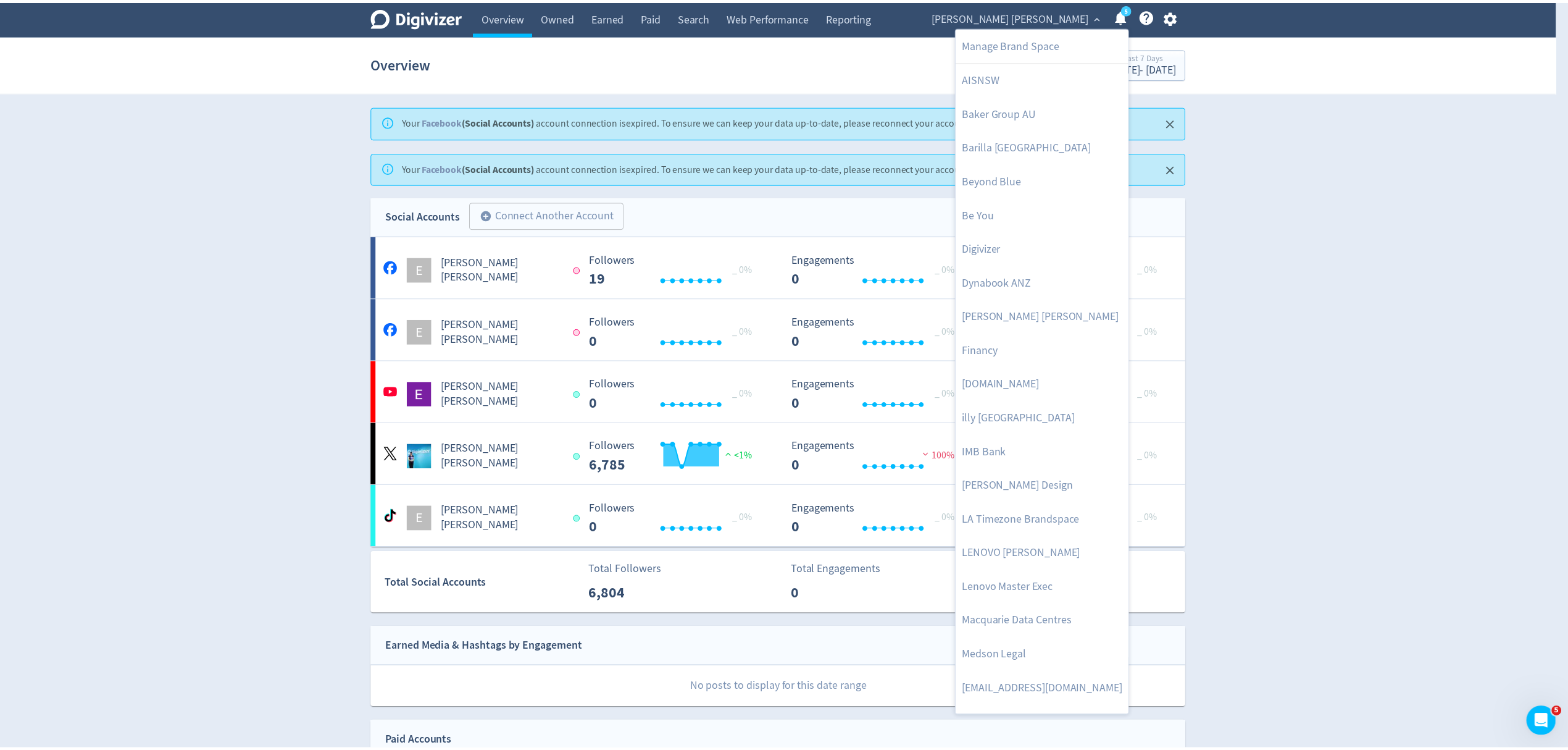
scroll to position [602, 0]
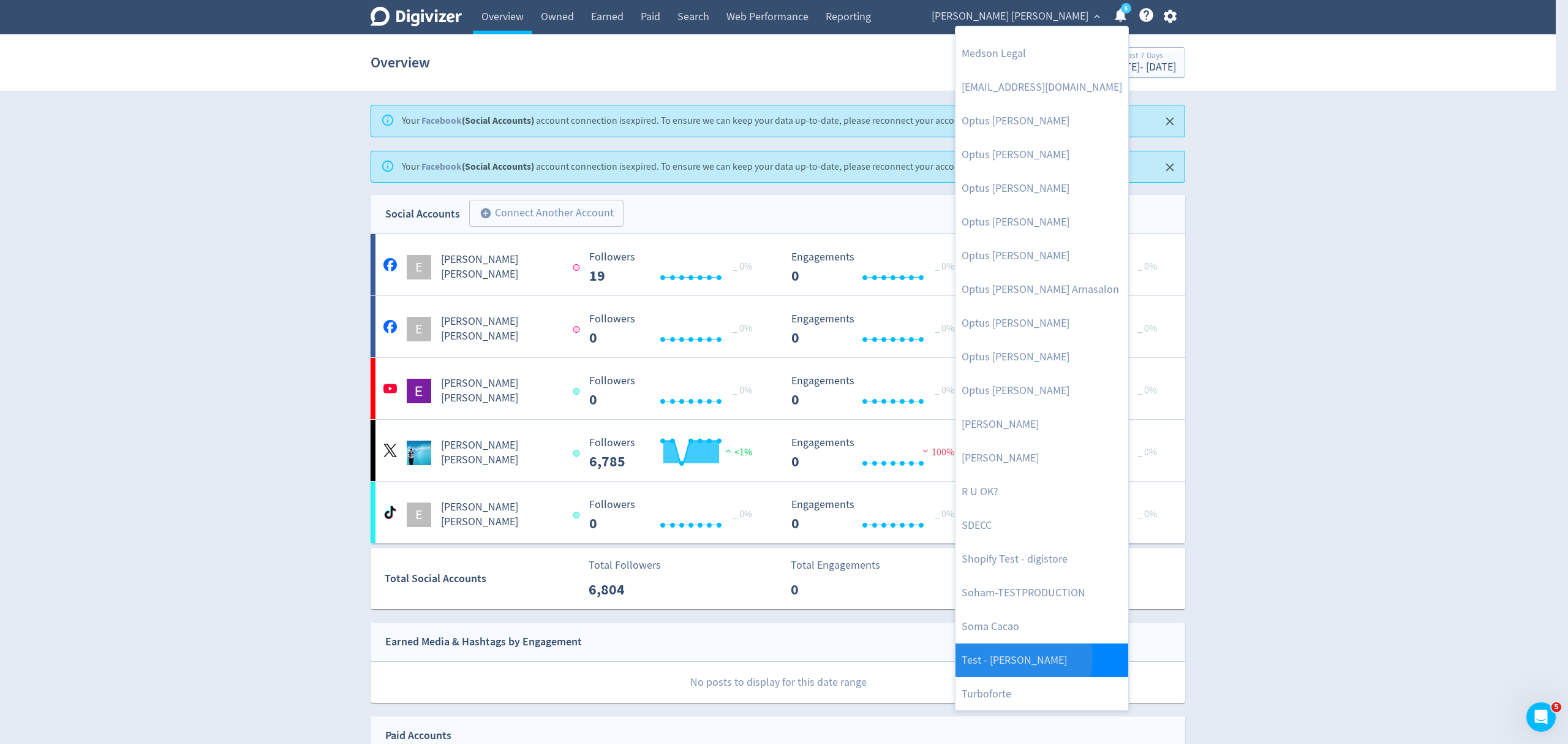
click at [1009, 658] on link "Test - [PERSON_NAME]" at bounding box center [1042, 660] width 173 height 34
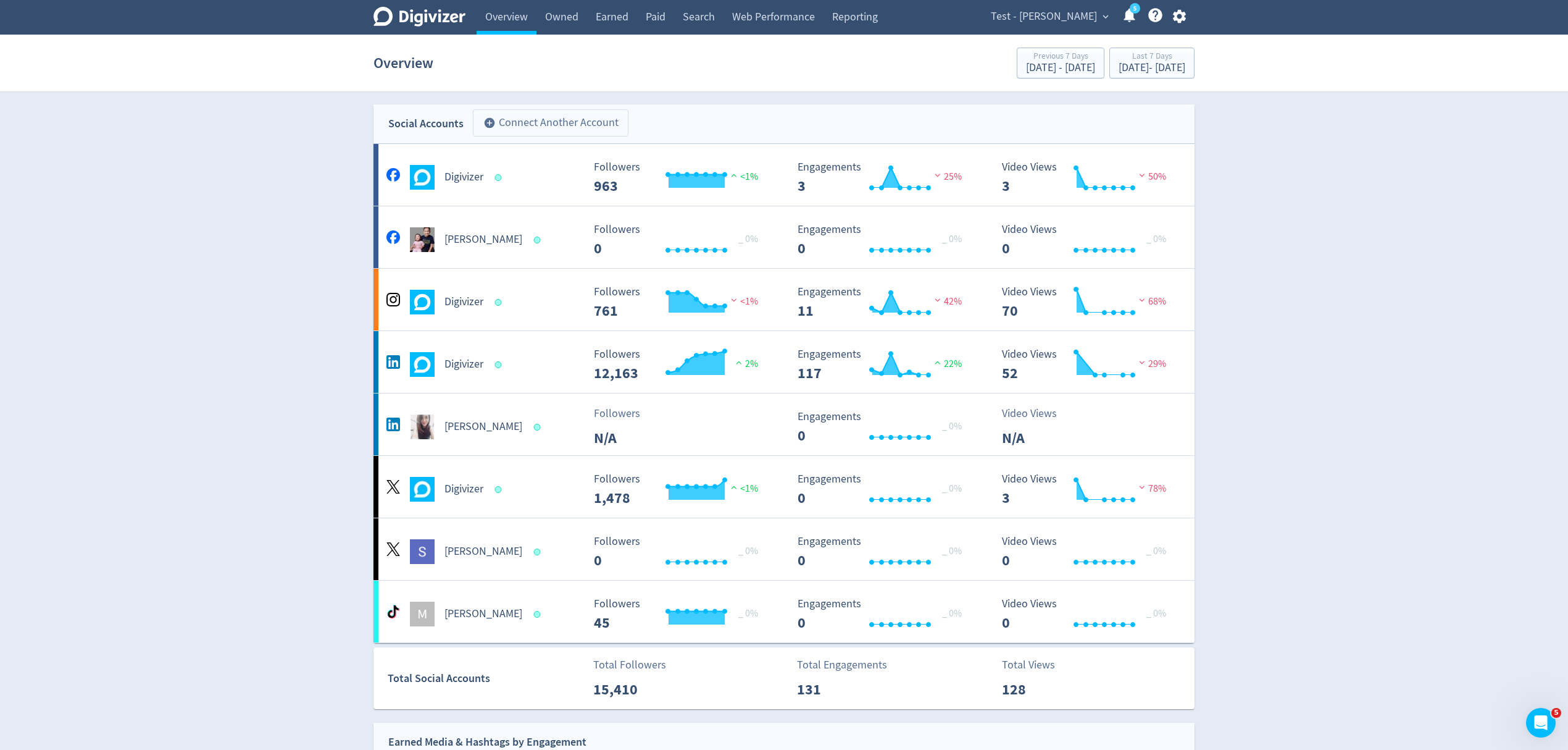
click at [547, 116] on button "add_circle Connect Another Account" at bounding box center [551, 123] width 155 height 27
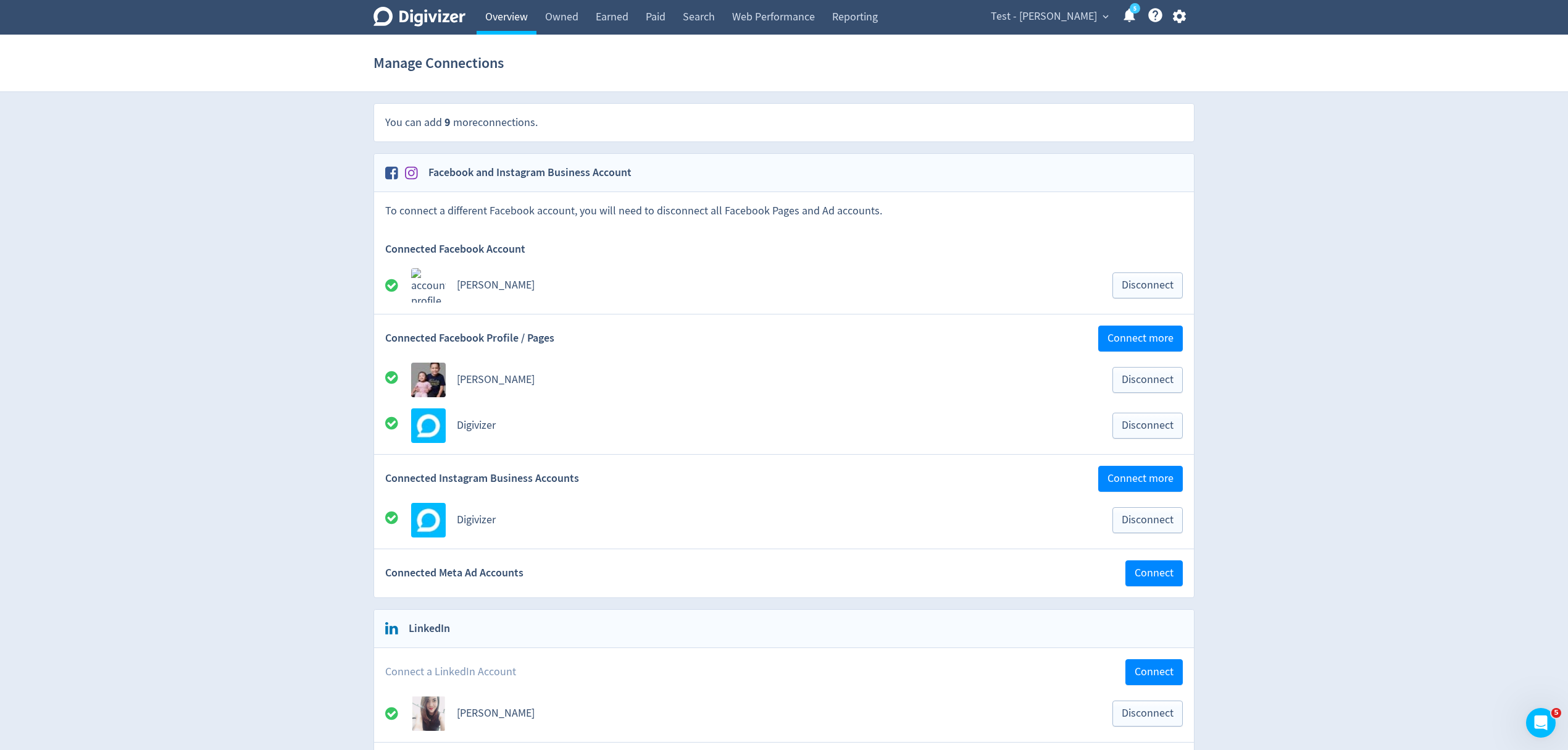
click at [507, 18] on link "Overview" at bounding box center [507, 17] width 60 height 35
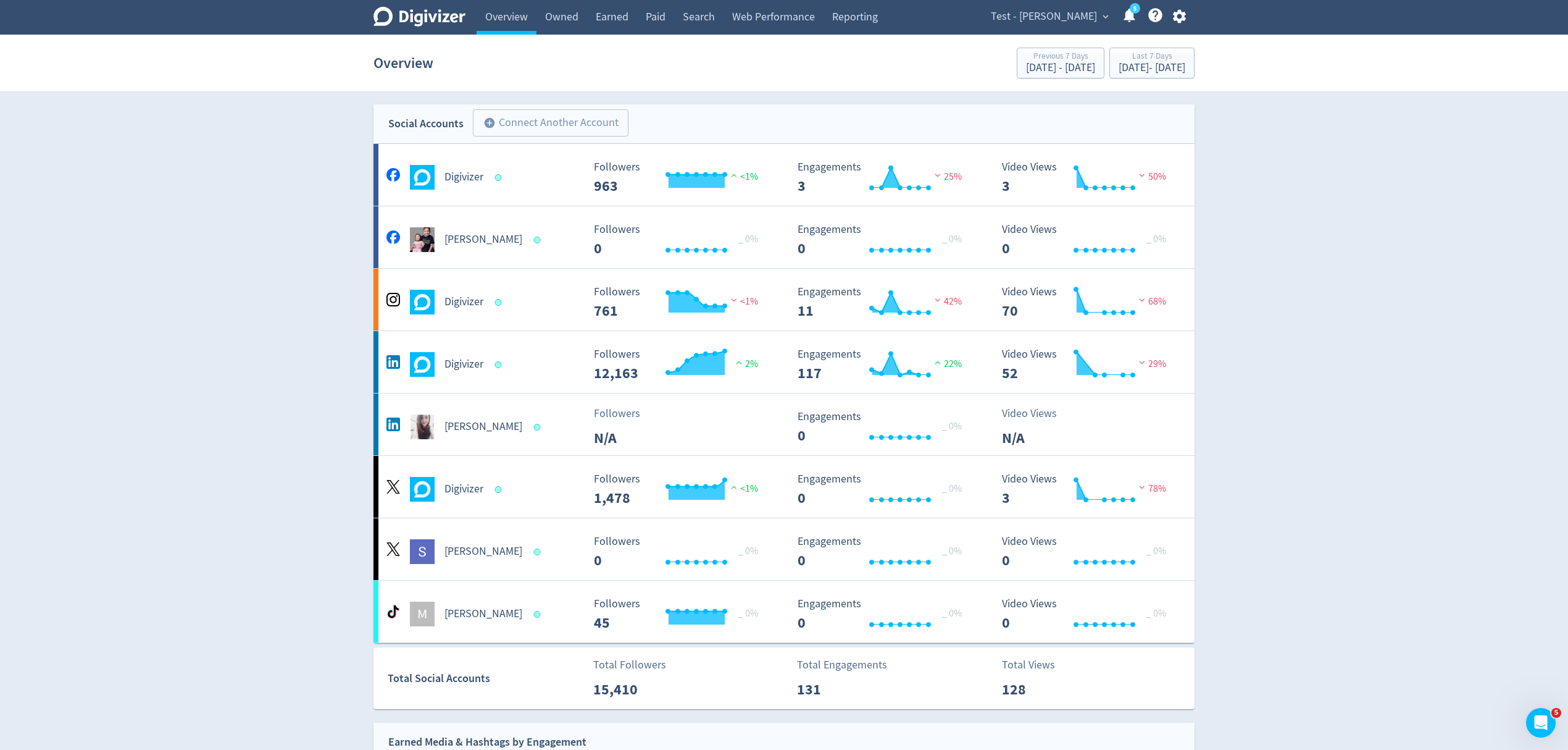
click at [1041, 11] on span "Test - [PERSON_NAME]" at bounding box center [1044, 17] width 106 height 20
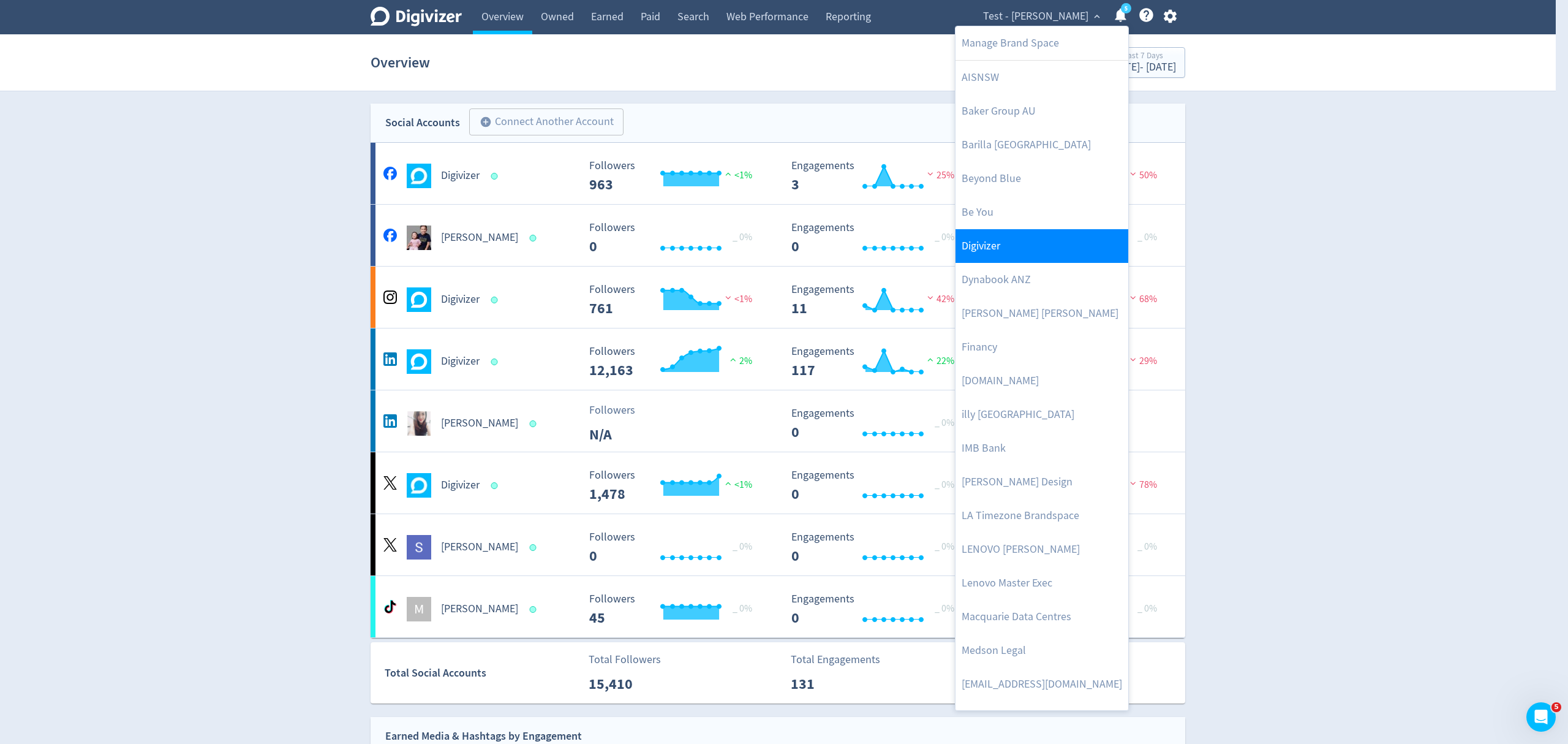
click at [1008, 238] on link "Digivizer" at bounding box center [1042, 246] width 173 height 34
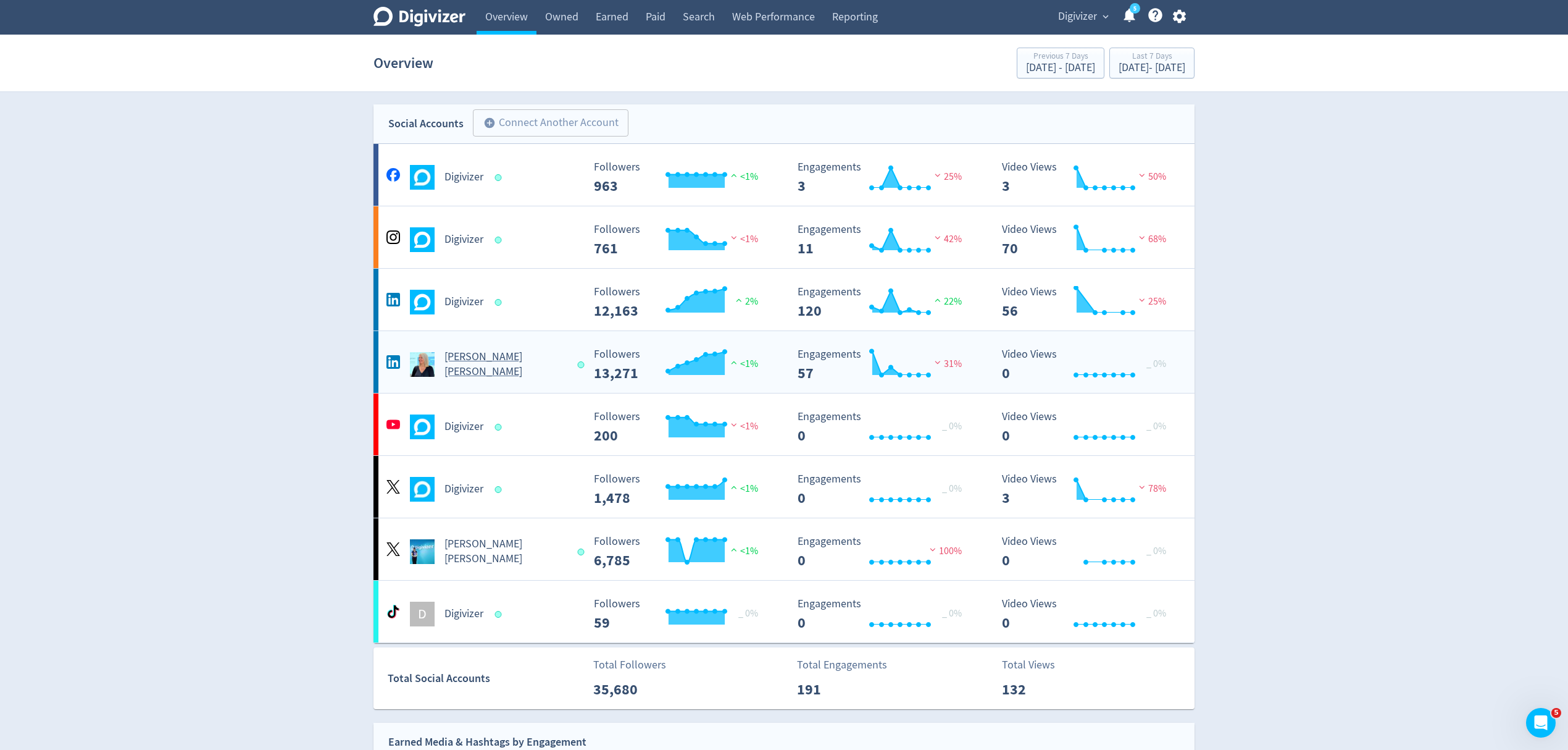
click at [566, 374] on div "[PERSON_NAME] [PERSON_NAME]" at bounding box center [483, 364] width 199 height 30
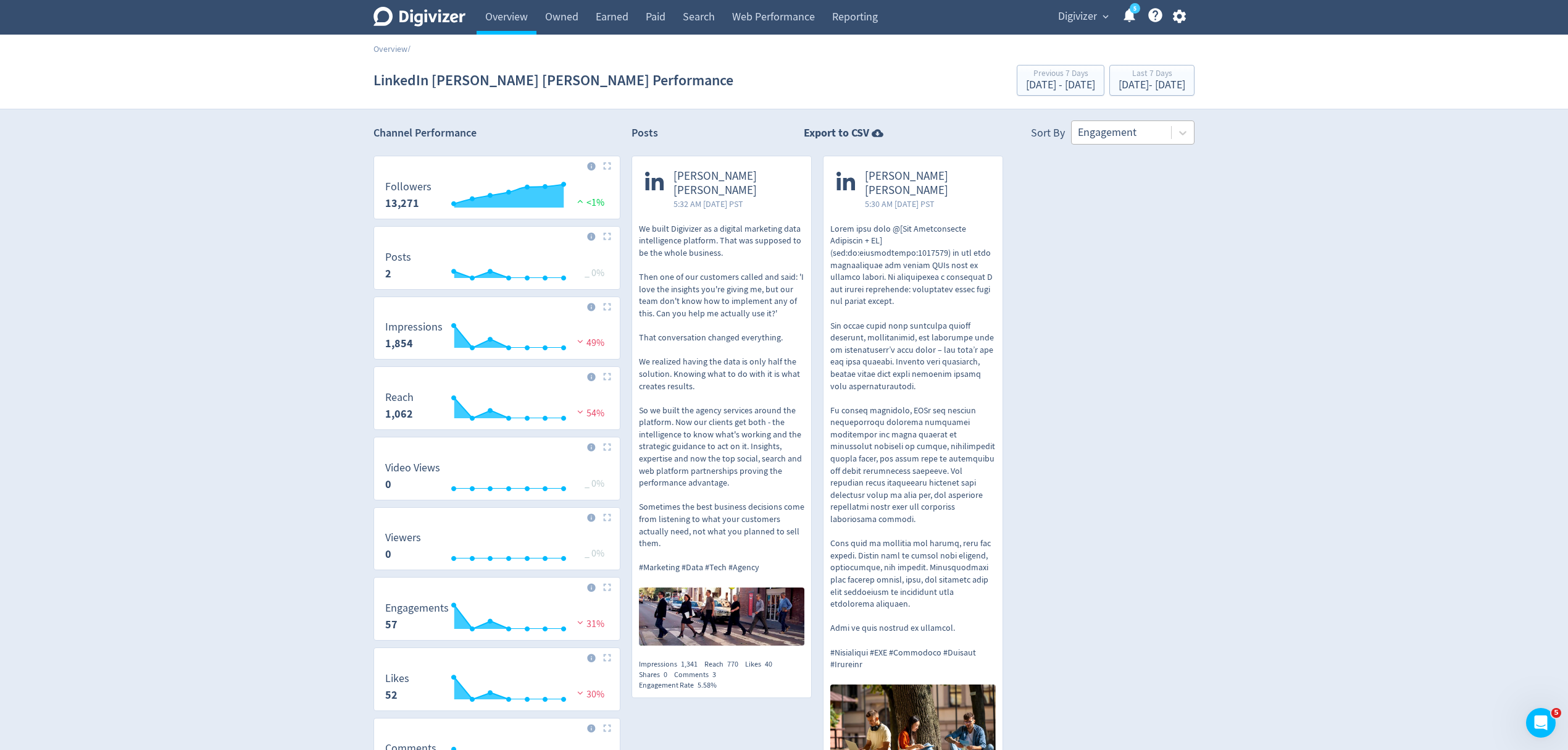
click at [1141, 126] on div at bounding box center [1121, 133] width 87 height 18
click at [1133, 137] on div at bounding box center [1121, 133] width 87 height 18
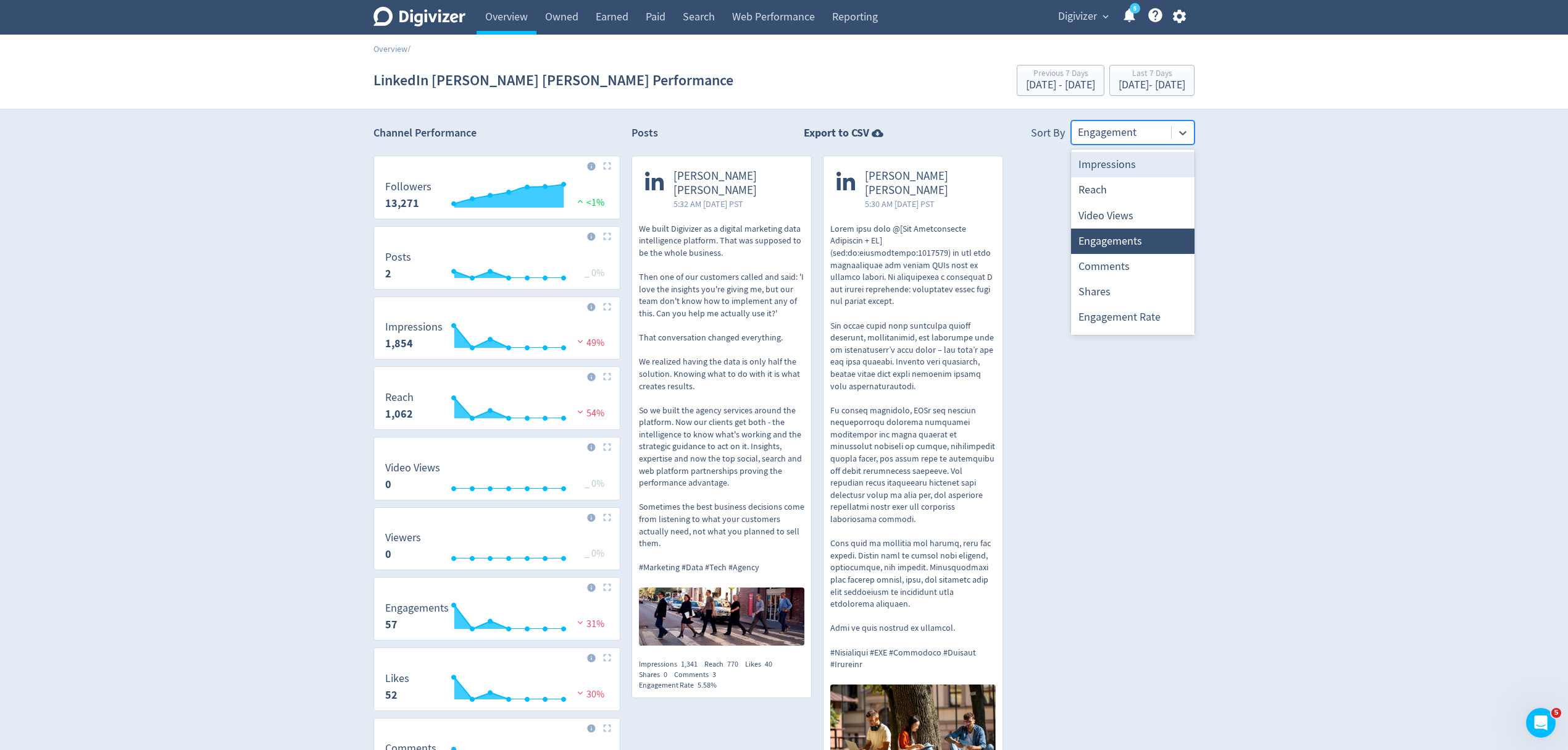
click at [1116, 139] on div at bounding box center [1121, 133] width 87 height 18
click at [1112, 136] on div at bounding box center [1121, 133] width 87 height 18
click at [1106, 136] on div at bounding box center [1121, 133] width 87 height 18
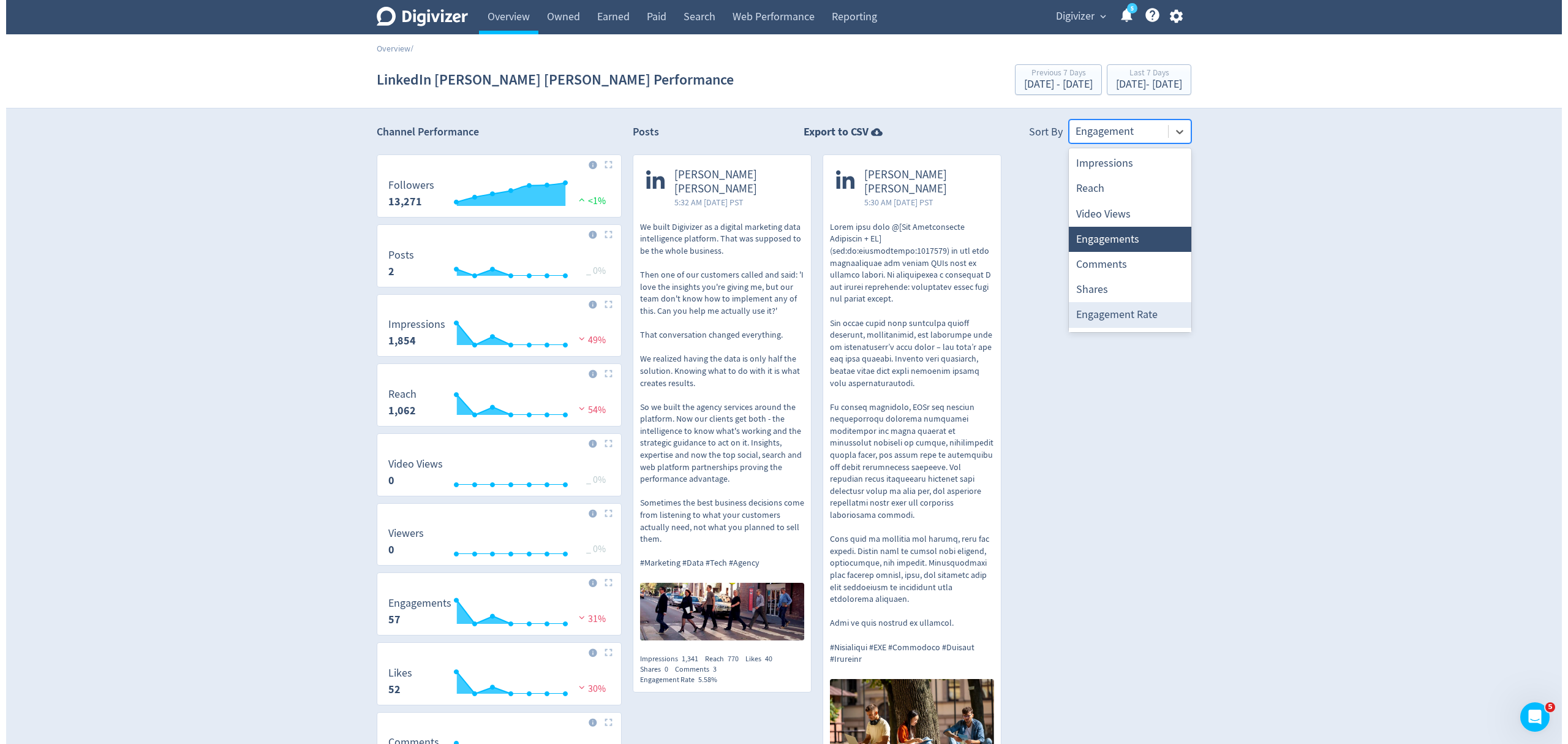
scroll to position [22, 0]
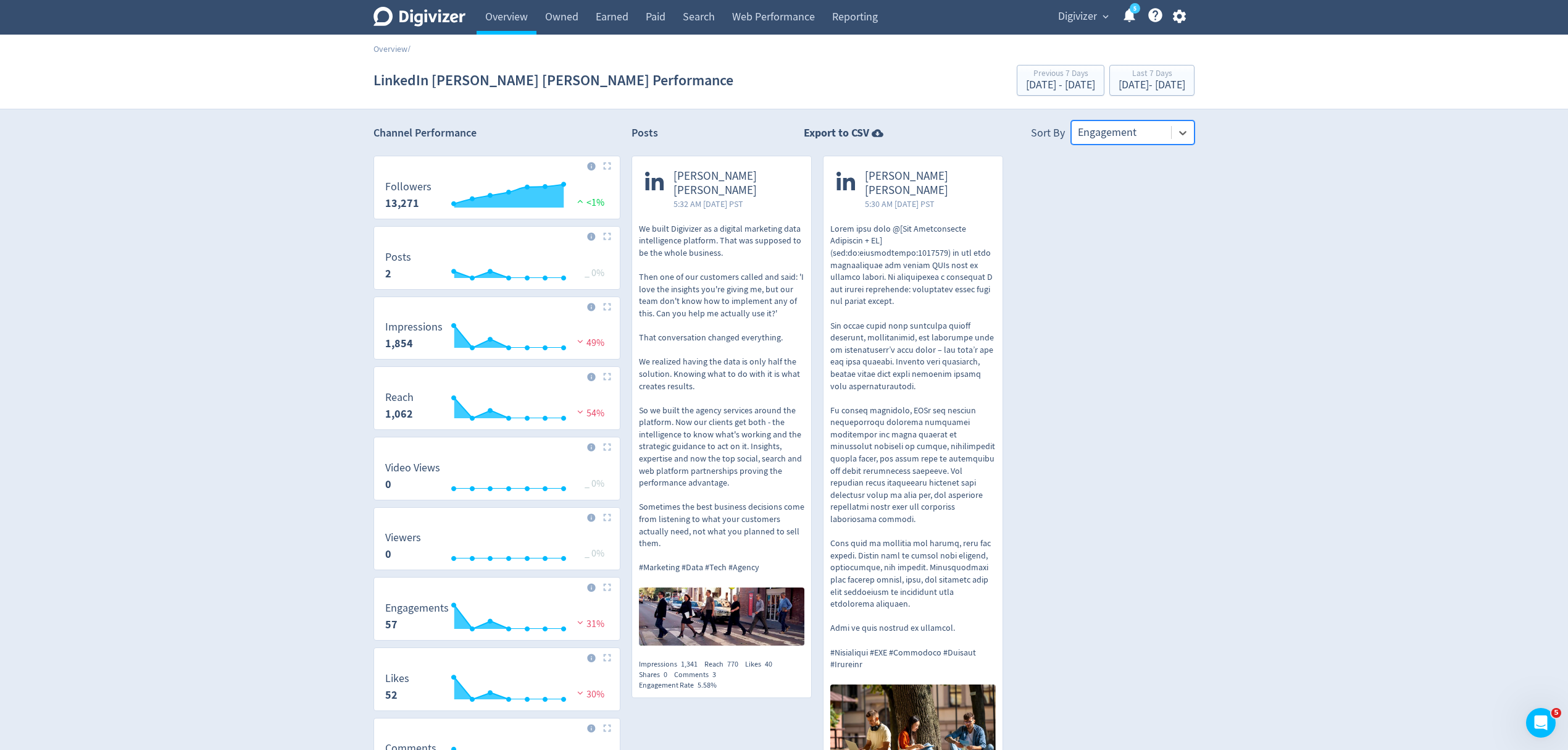
click at [1086, 13] on span "Digivizer" at bounding box center [1077, 17] width 39 height 20
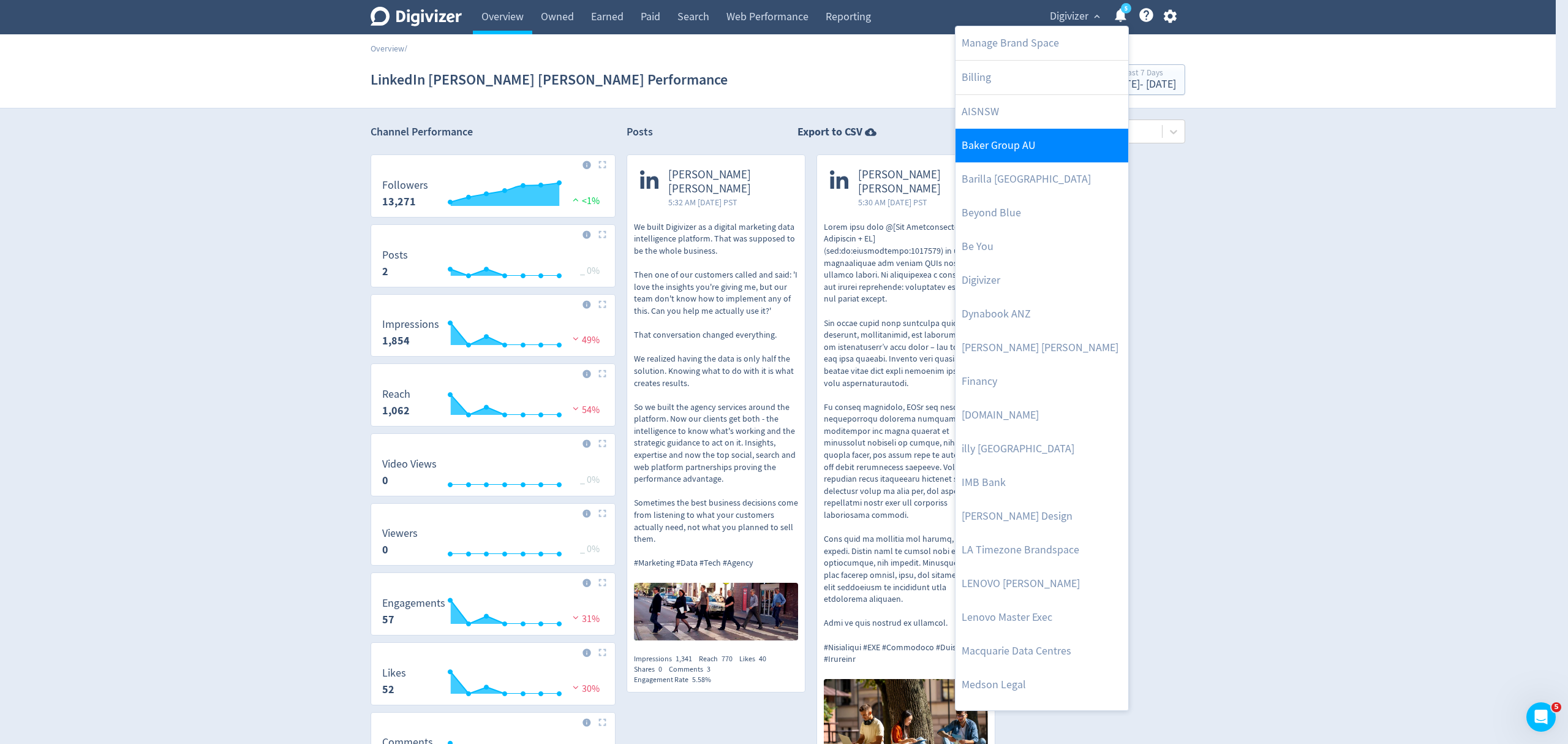
click at [1020, 140] on link "Baker Group AU" at bounding box center [1042, 145] width 173 height 34
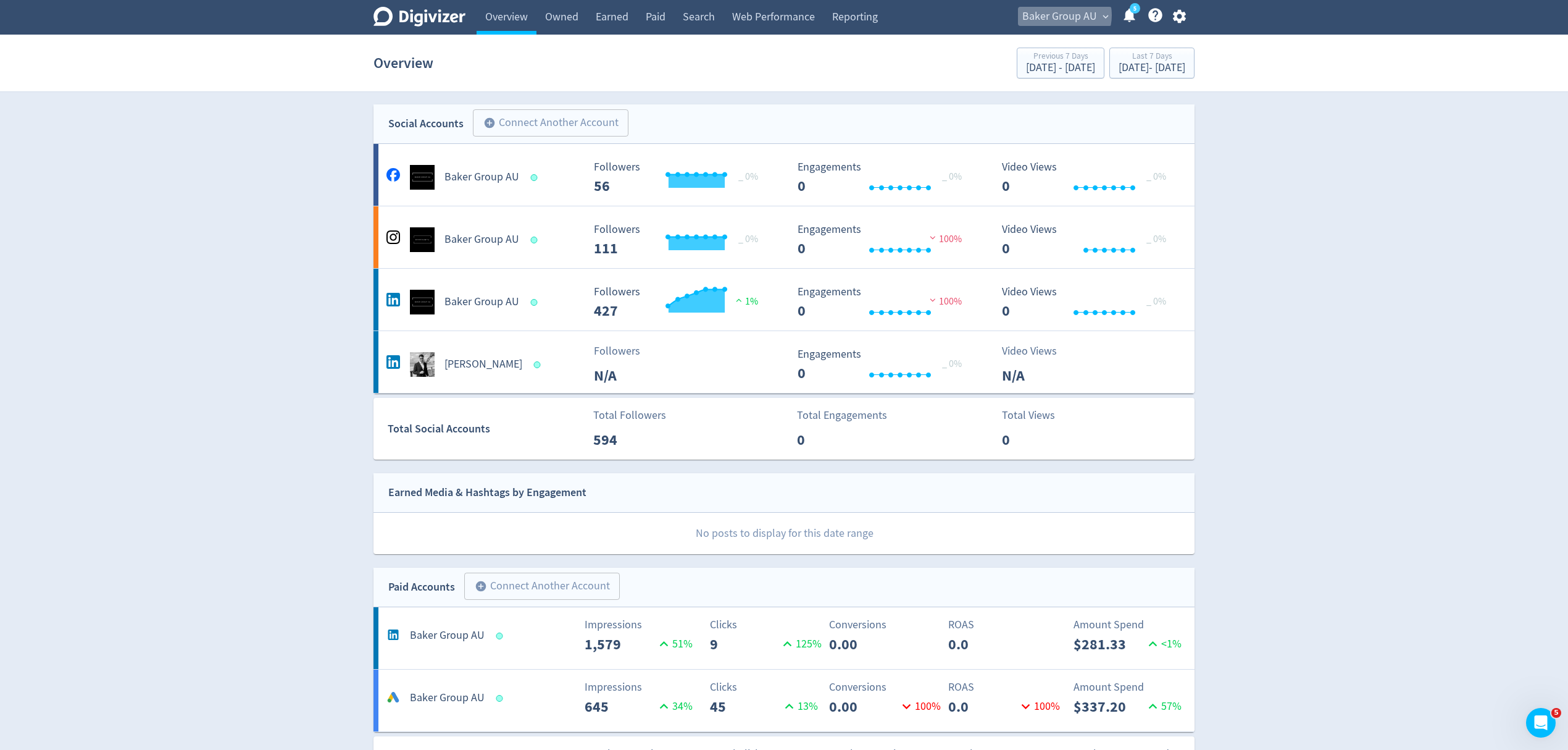
click at [1065, 15] on span "Baker Group AU" at bounding box center [1060, 17] width 75 height 20
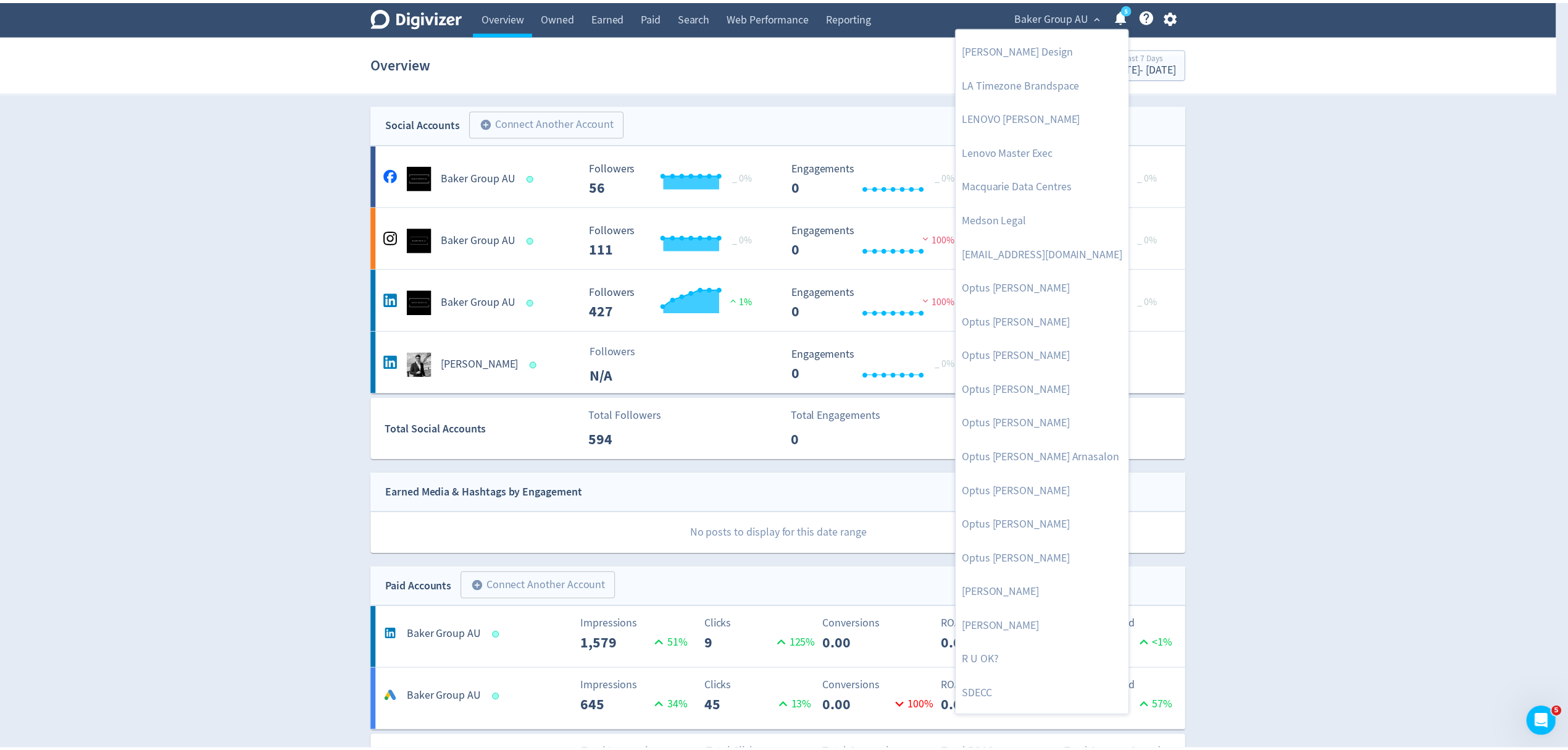
scroll to position [602, 0]
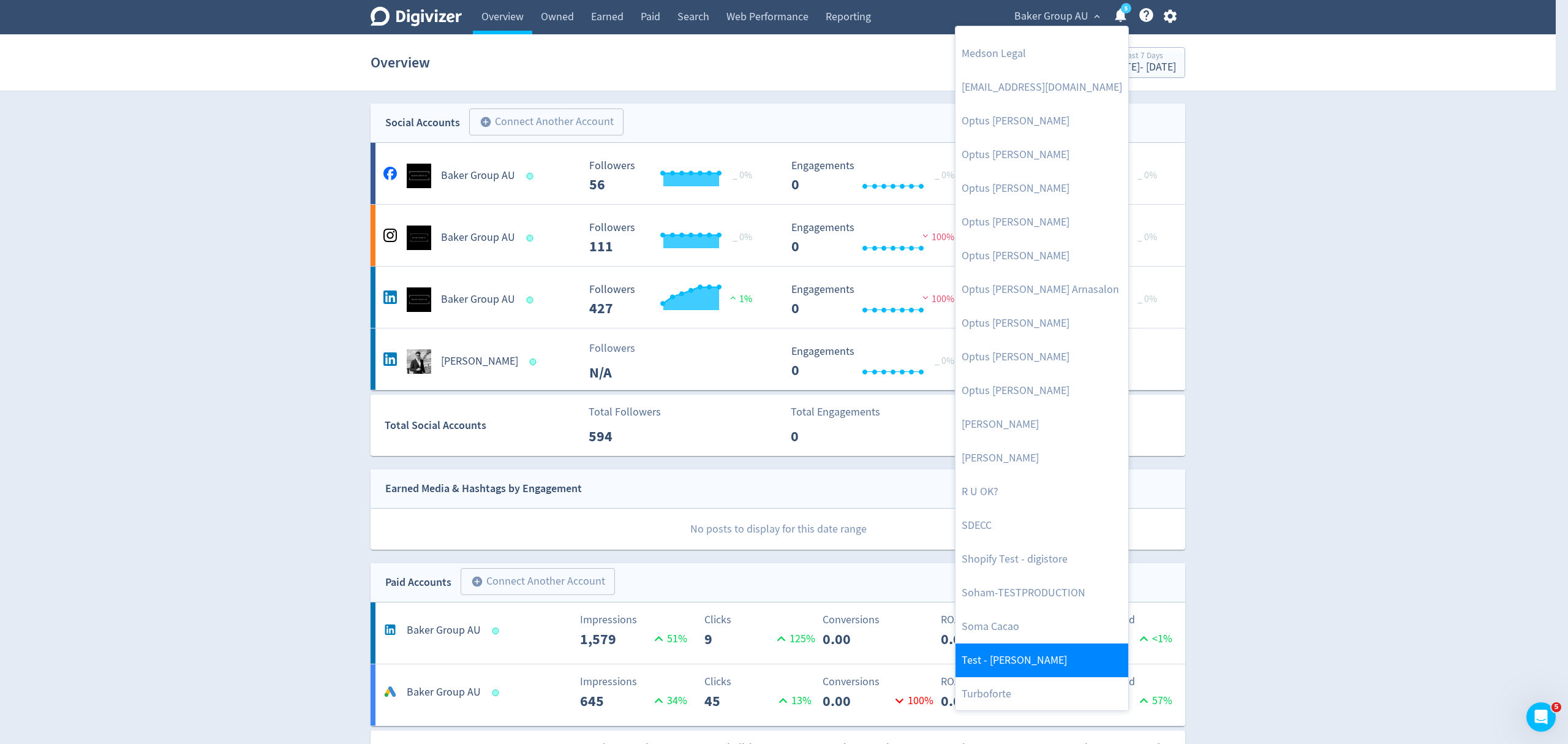
click at [1012, 662] on link "Test - [PERSON_NAME]" at bounding box center [1042, 660] width 173 height 34
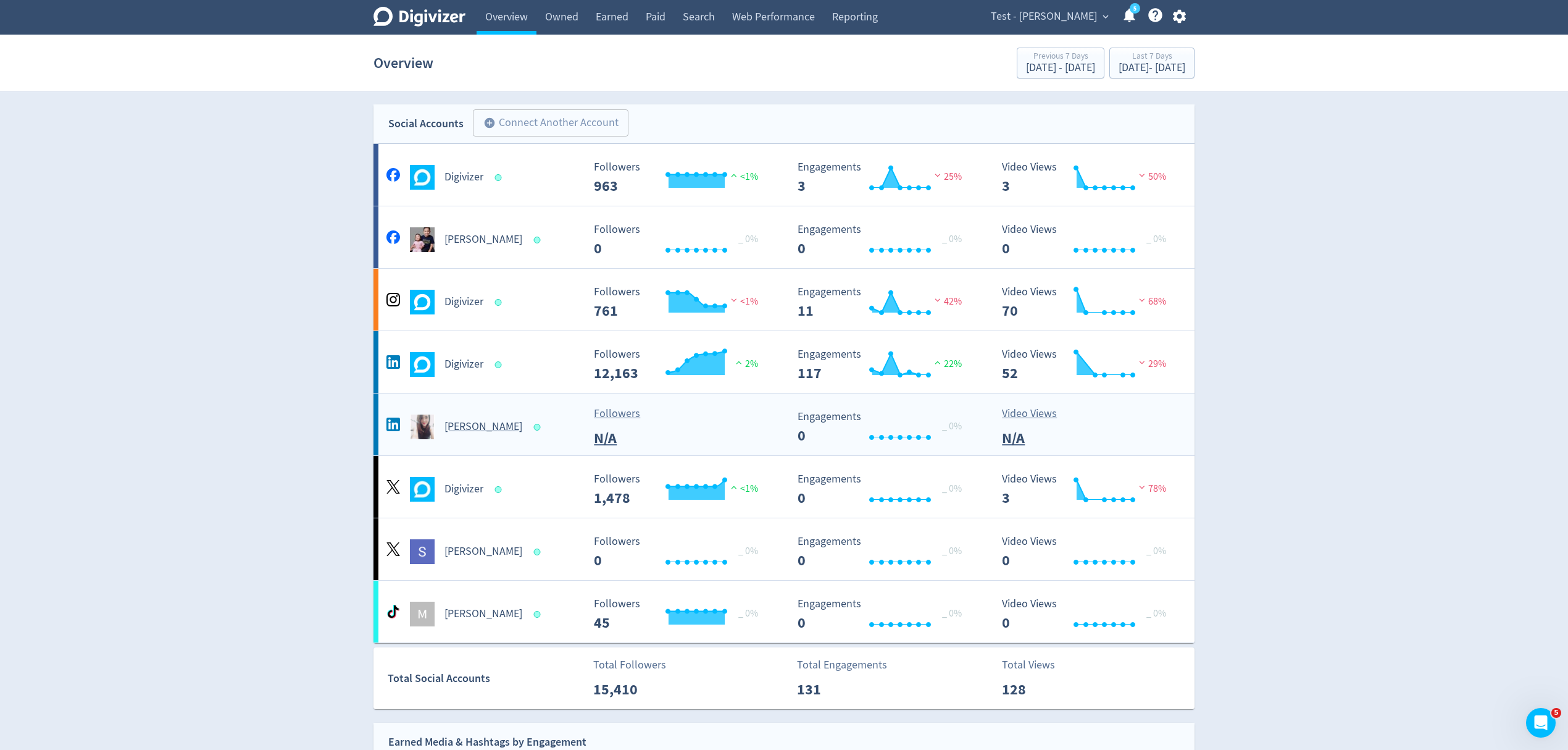
click at [544, 437] on div "Malyn Diaz" at bounding box center [483, 427] width 199 height 25
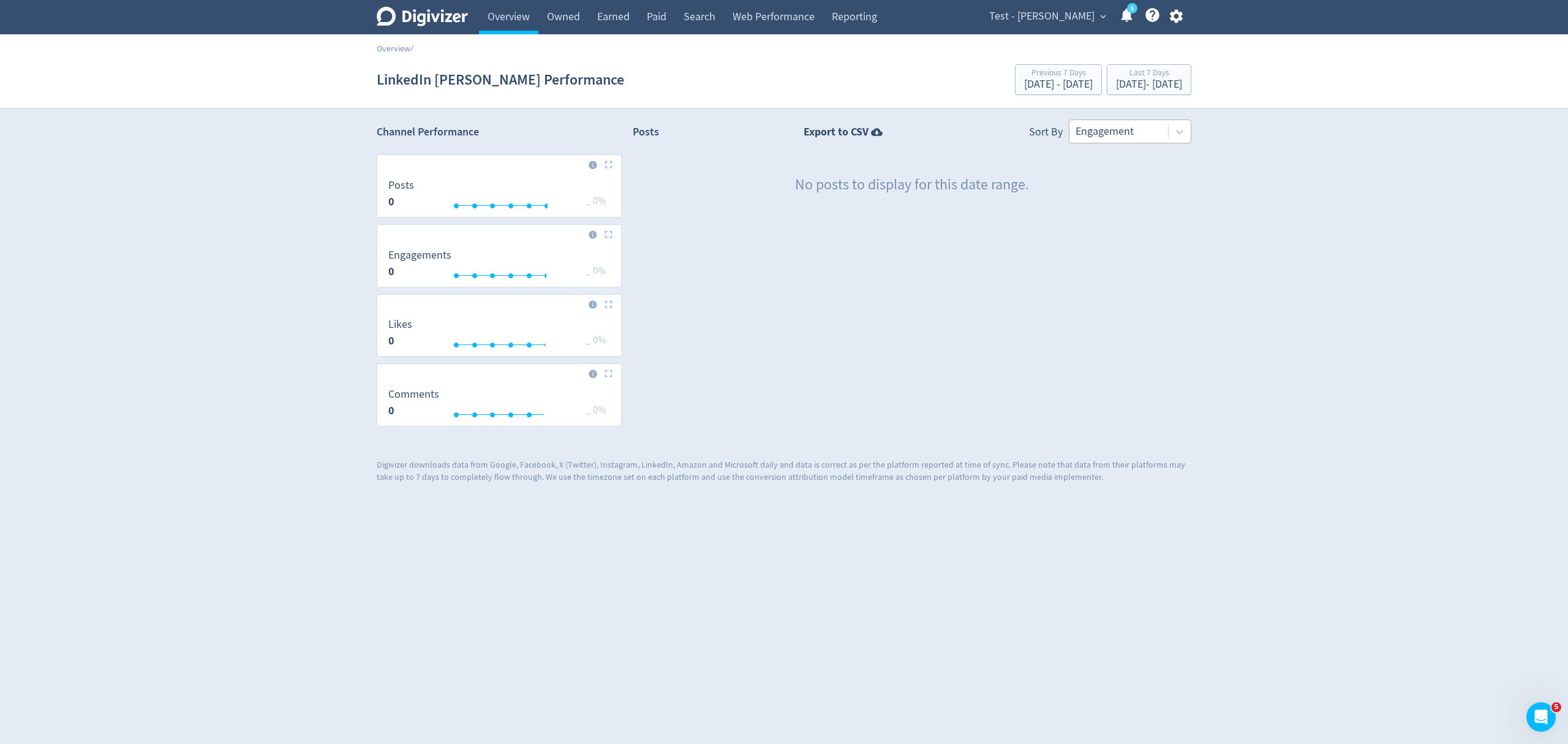
click at [1104, 137] on div at bounding box center [1118, 132] width 86 height 18
click at [1101, 124] on div at bounding box center [1118, 132] width 86 height 18
click at [508, 16] on link "Overview" at bounding box center [509, 17] width 60 height 35
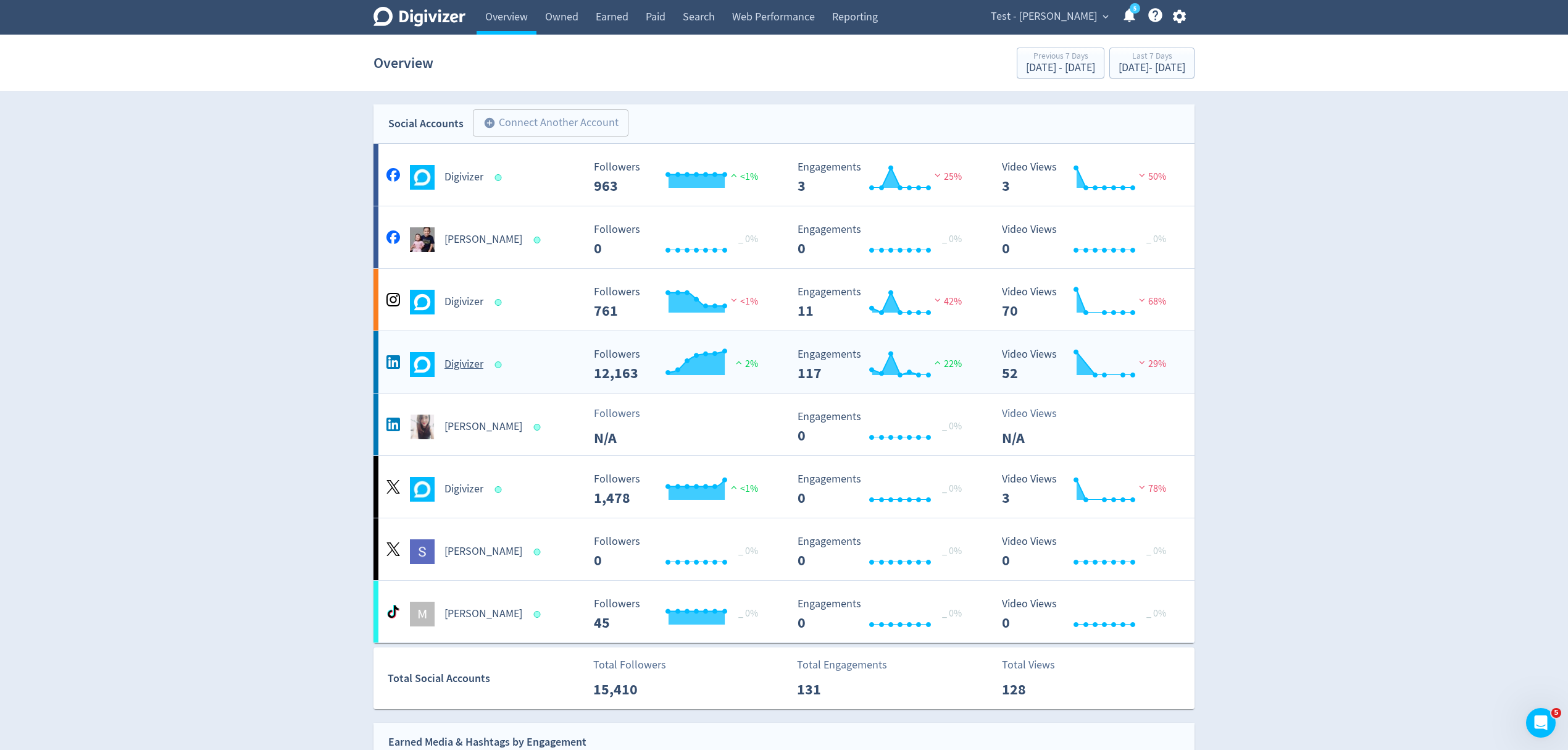
click at [539, 372] on div "Digivizer" at bounding box center [483, 365] width 199 height 25
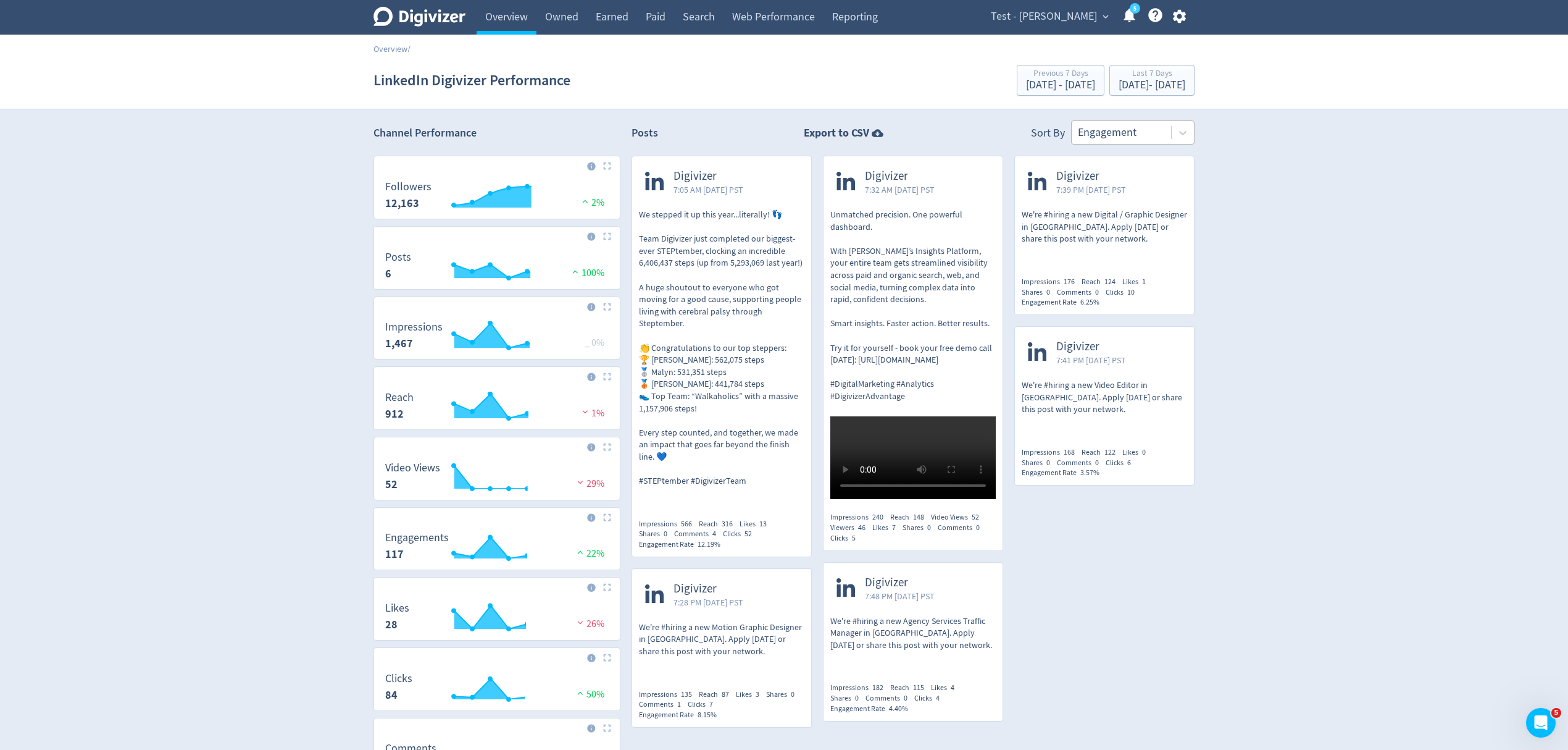
click at [1136, 142] on div "Engagement" at bounding box center [1122, 132] width 100 height 22
click at [1132, 139] on div at bounding box center [1121, 133] width 87 height 18
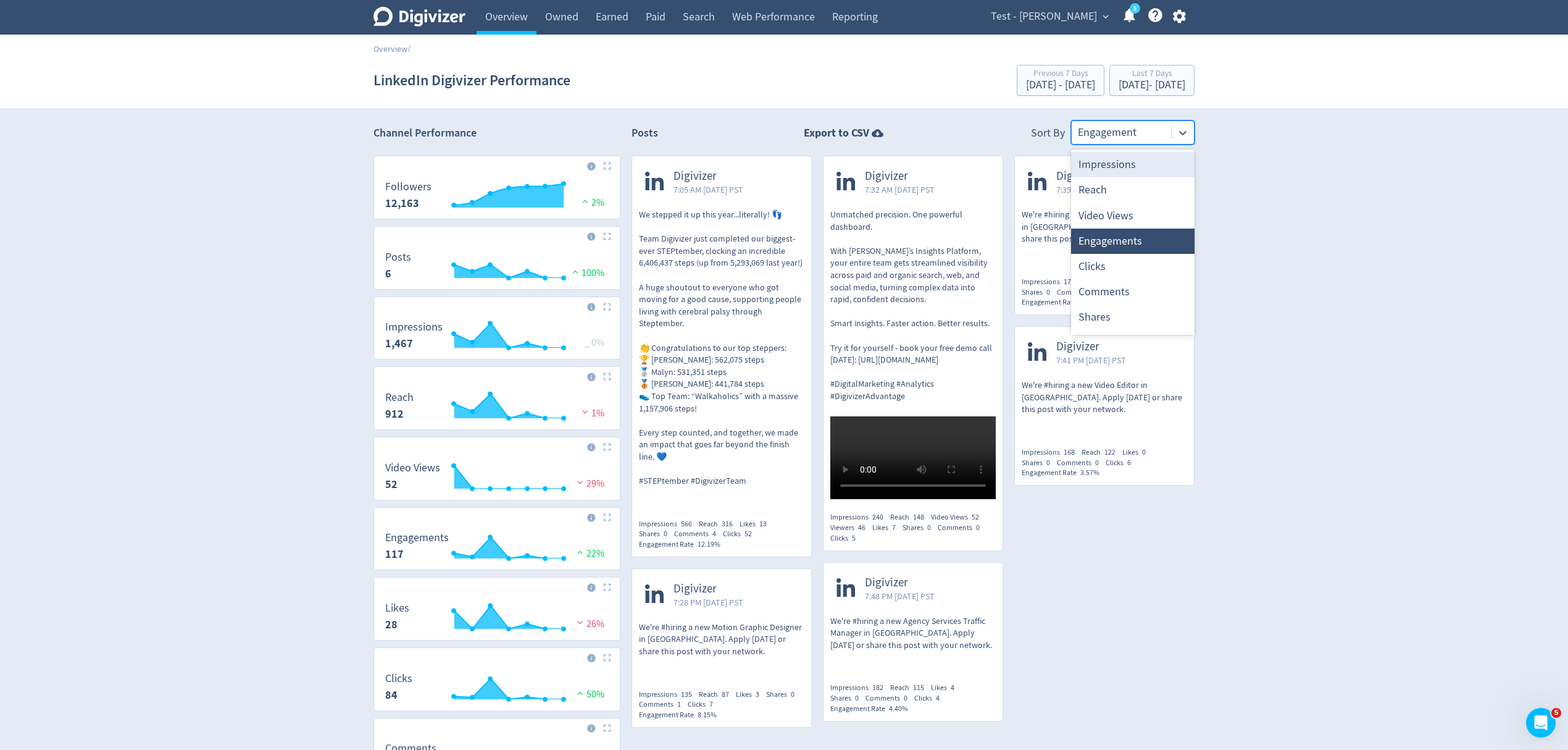
click at [1144, 145] on div "Engagement" at bounding box center [1133, 132] width 124 height 24
click at [1096, 131] on div at bounding box center [1121, 133] width 87 height 18
click at [1105, 134] on div at bounding box center [1121, 133] width 87 height 18
click at [1120, 128] on div at bounding box center [1121, 133] width 87 height 18
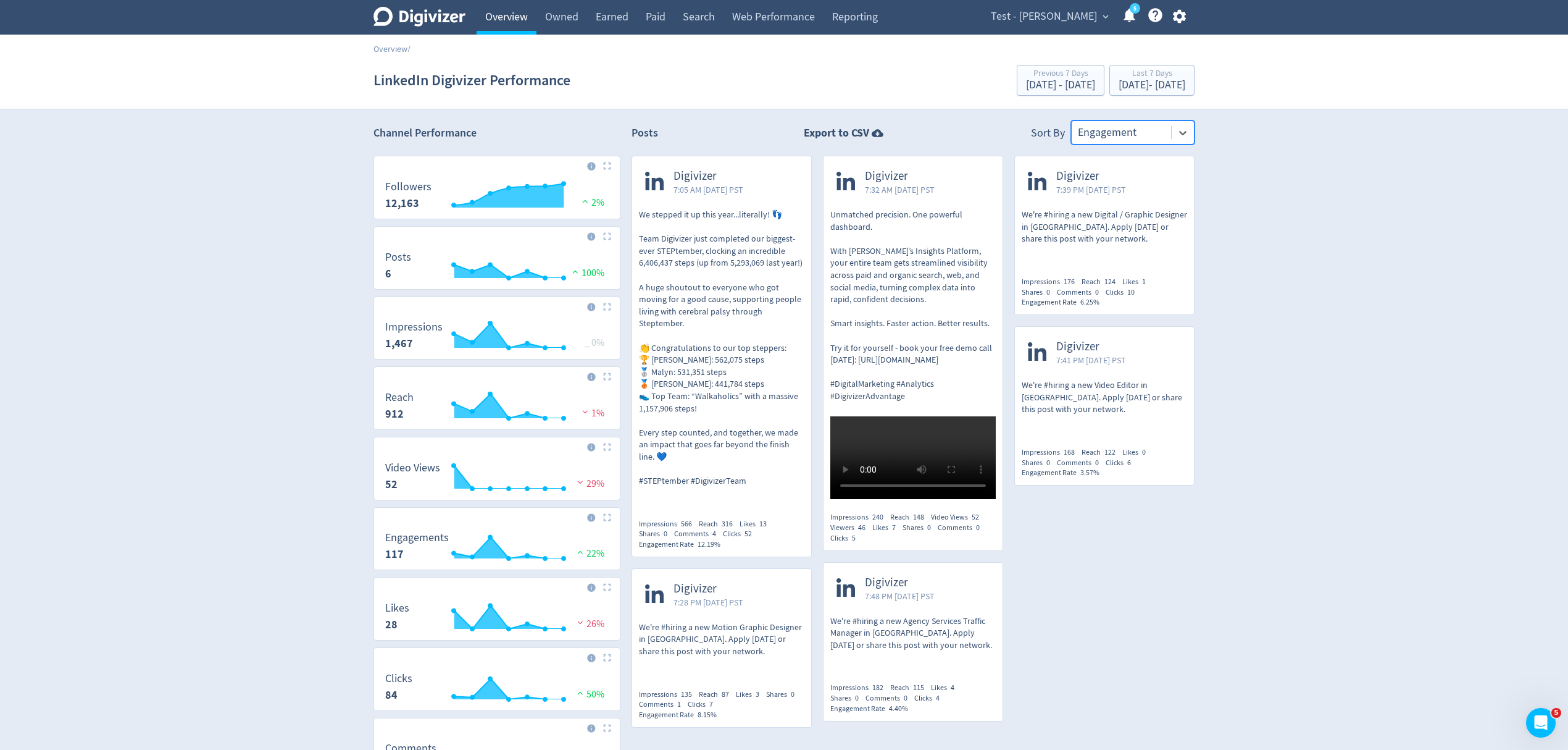
click at [503, 16] on link "Overview" at bounding box center [507, 17] width 60 height 35
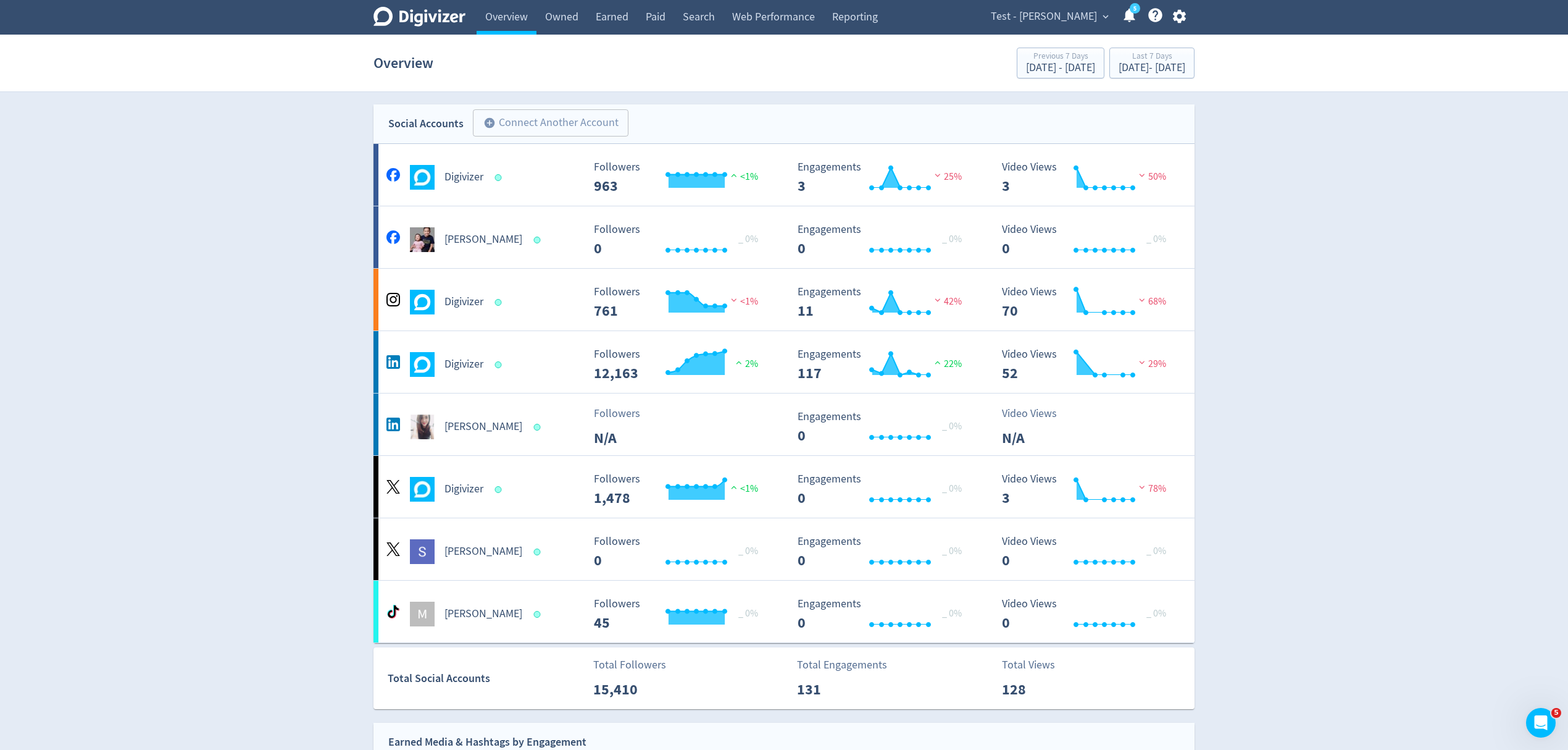
click at [1044, 13] on span "Test - [PERSON_NAME]" at bounding box center [1044, 17] width 106 height 20
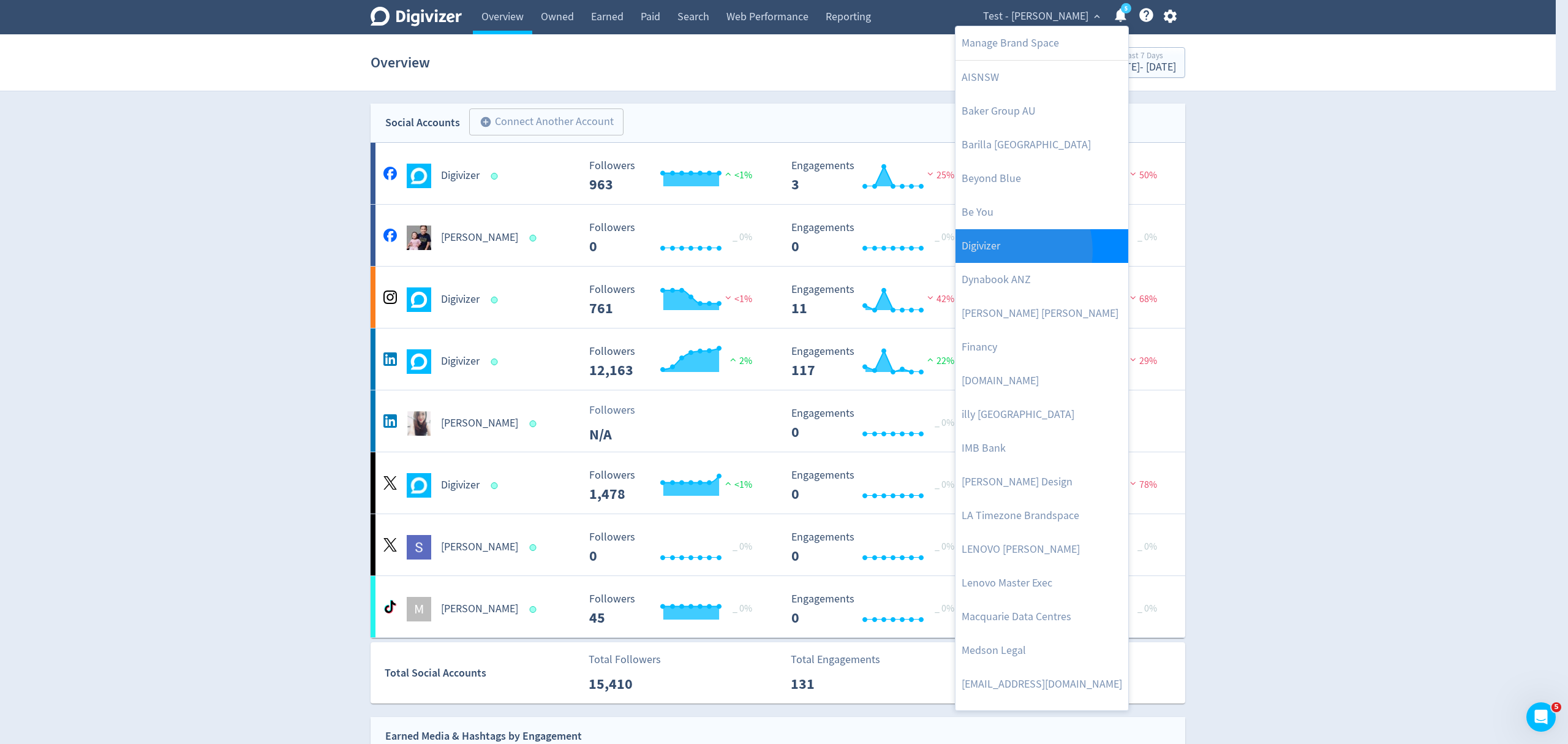
click at [997, 251] on link "Digivizer" at bounding box center [1042, 246] width 173 height 34
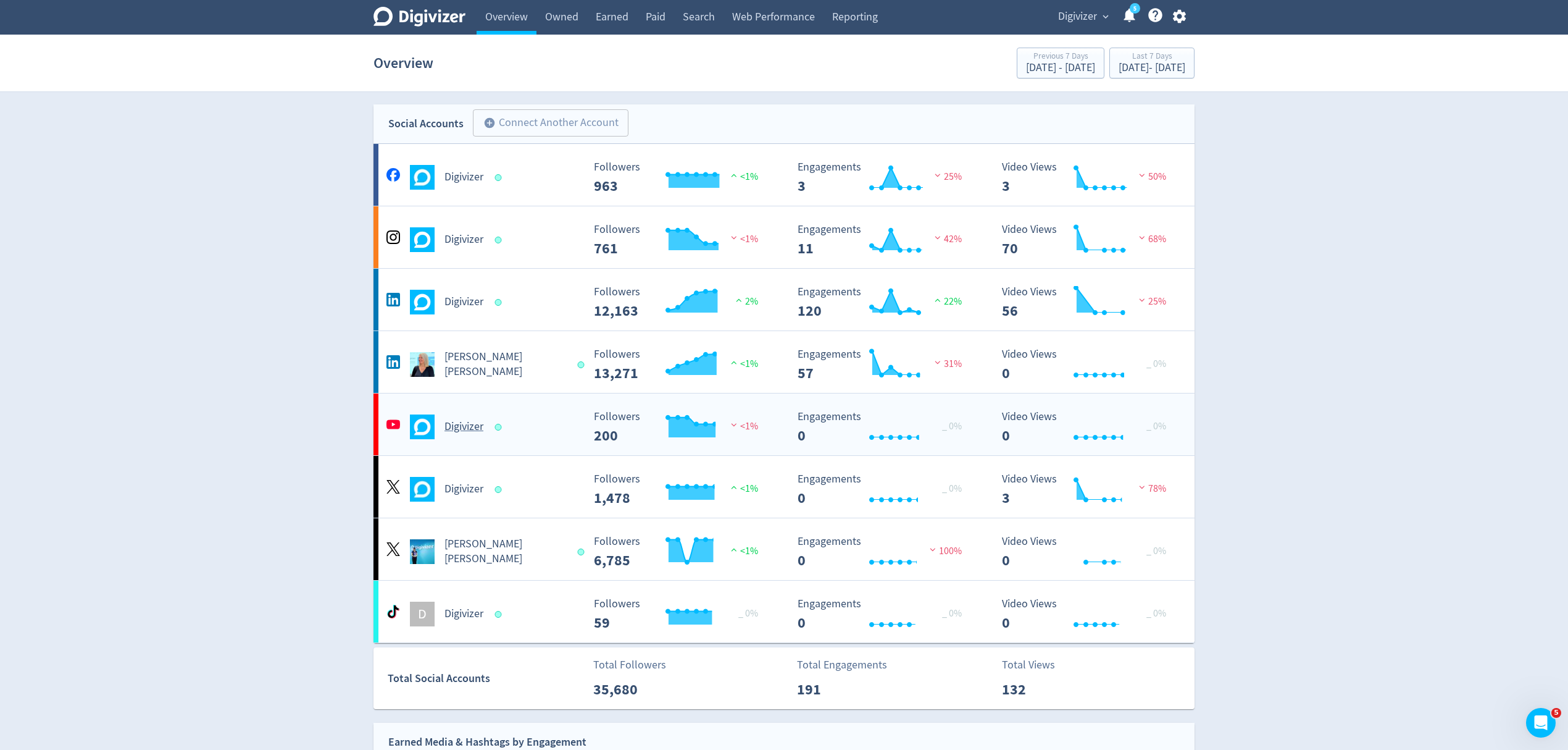
click at [549, 440] on div "Digivizer Created with Highcharts 10.3.3 Followers 200 <1% Created with Highcha…" at bounding box center [784, 424] width 821 height 62
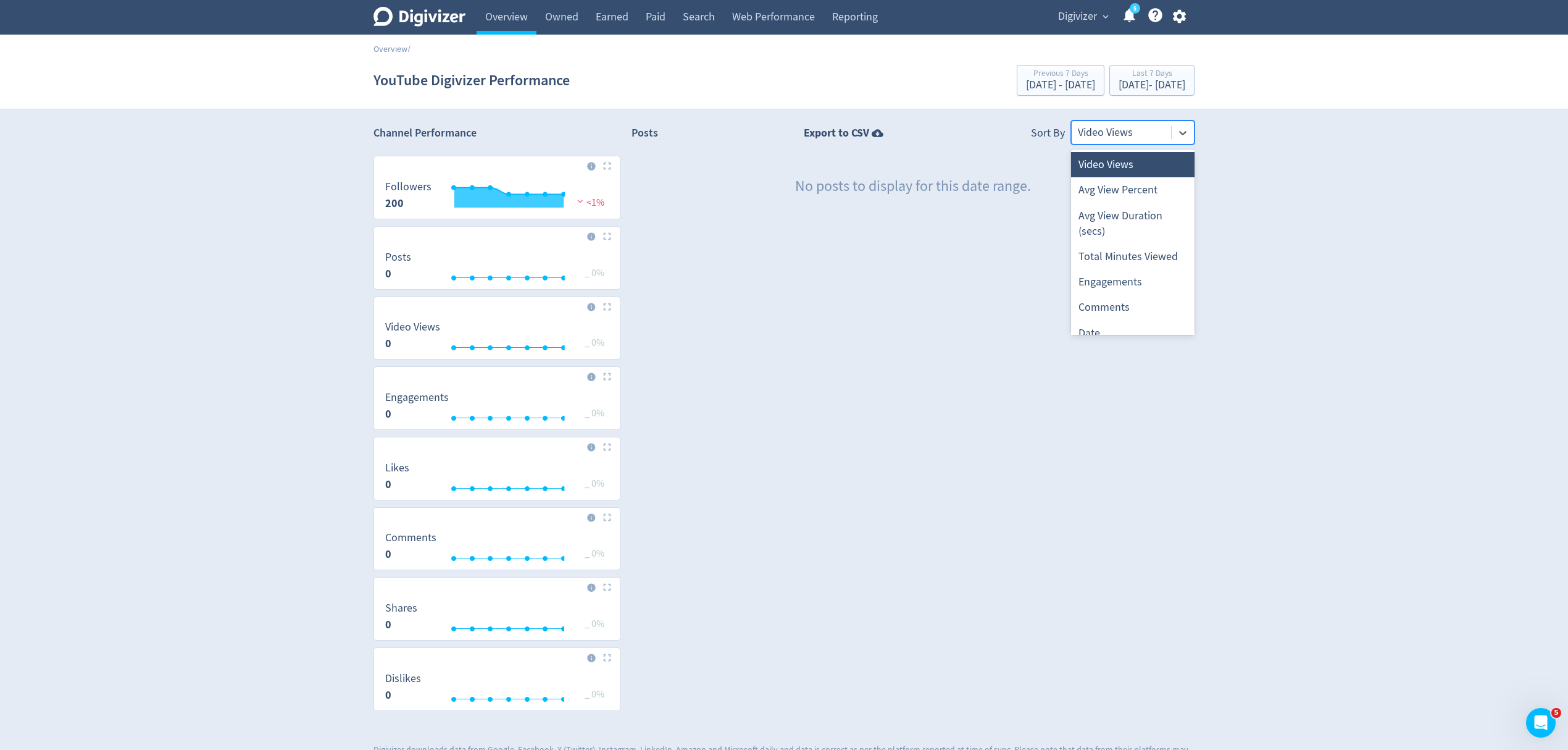
click at [1116, 131] on div at bounding box center [1121, 133] width 87 height 18
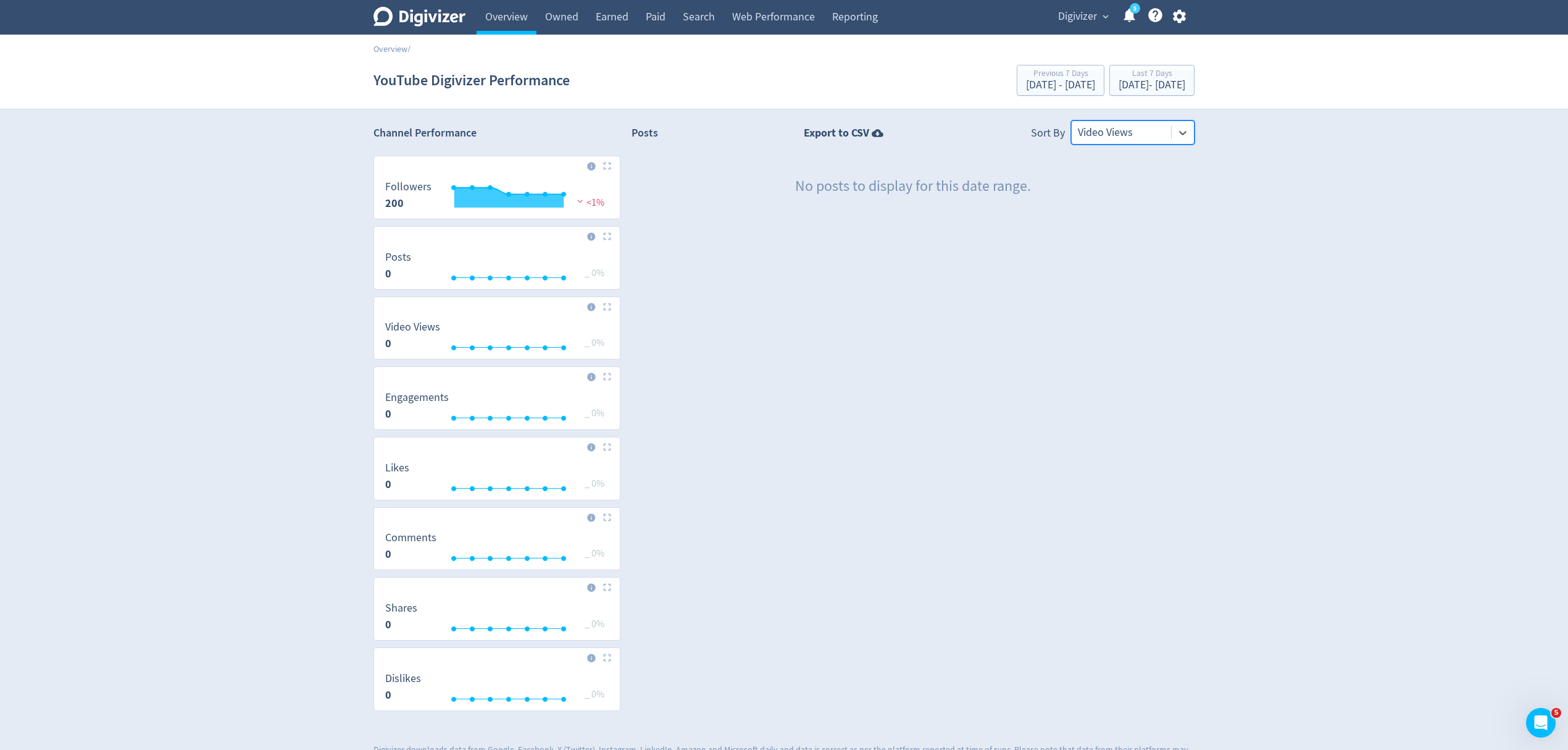
click at [1103, 134] on div at bounding box center [1121, 133] width 87 height 18
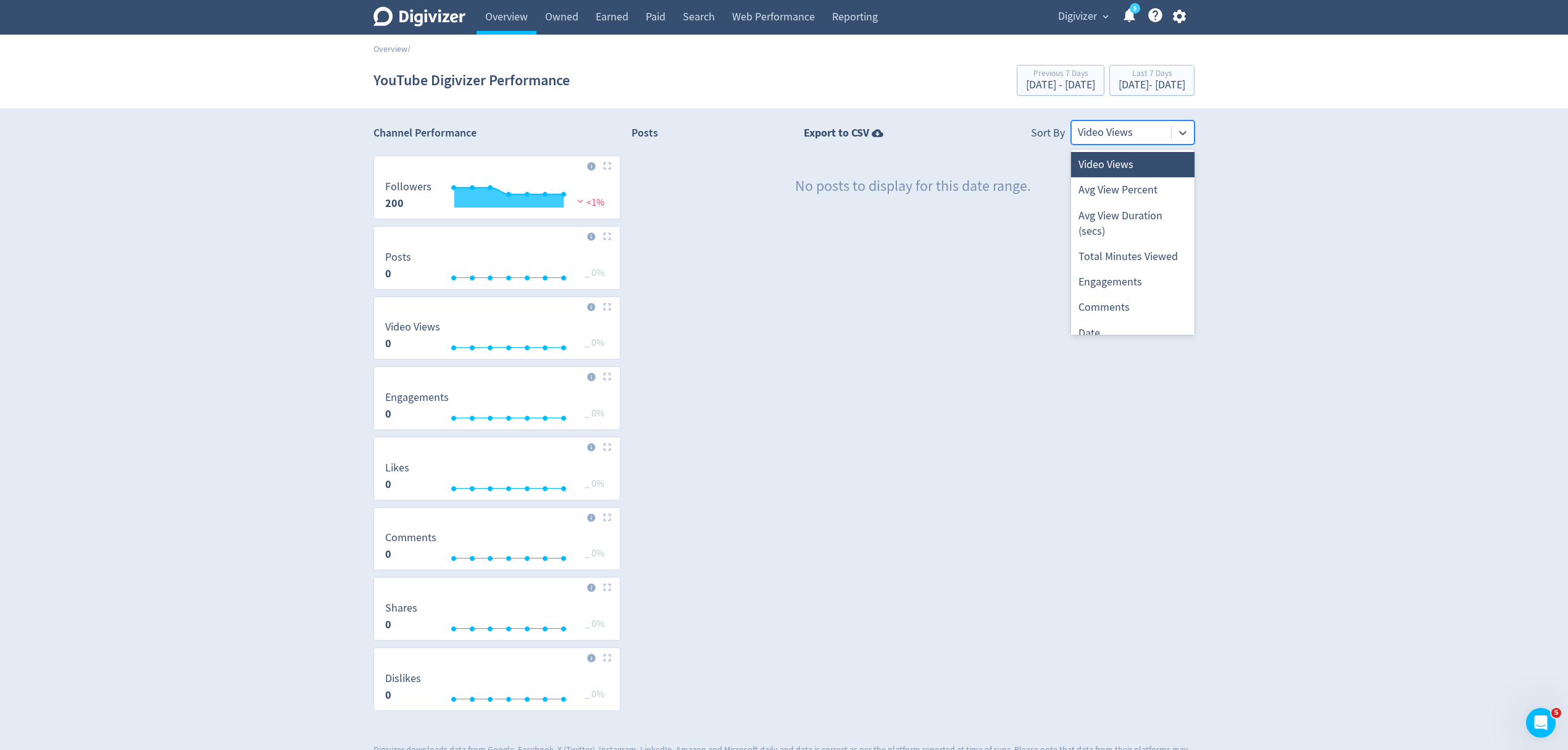
click at [1126, 124] on div at bounding box center [1121, 133] width 87 height 18
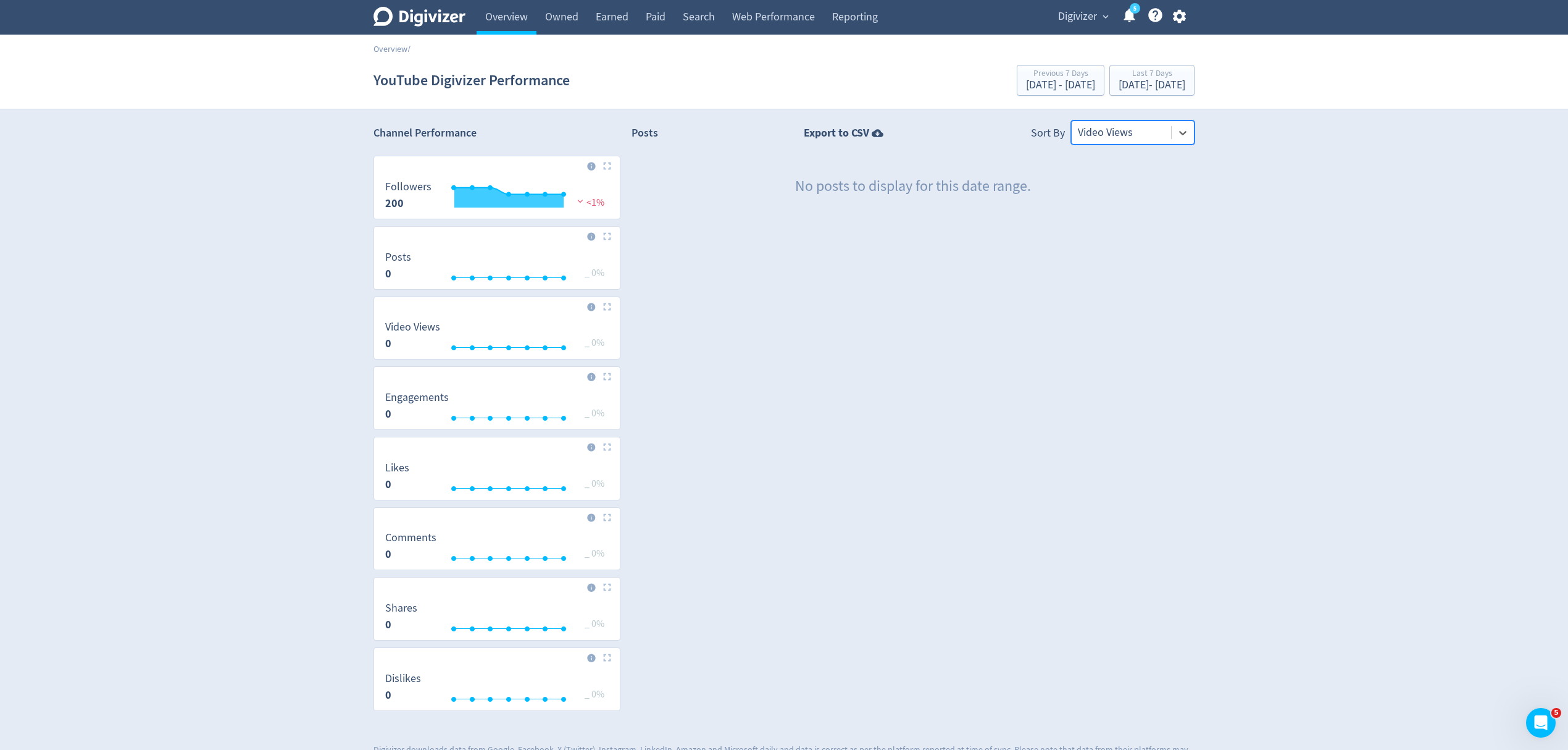
click at [1109, 127] on div at bounding box center [1121, 133] width 87 height 18
click at [1107, 138] on div at bounding box center [1121, 133] width 87 height 18
click at [1154, 128] on div at bounding box center [1121, 133] width 87 height 18
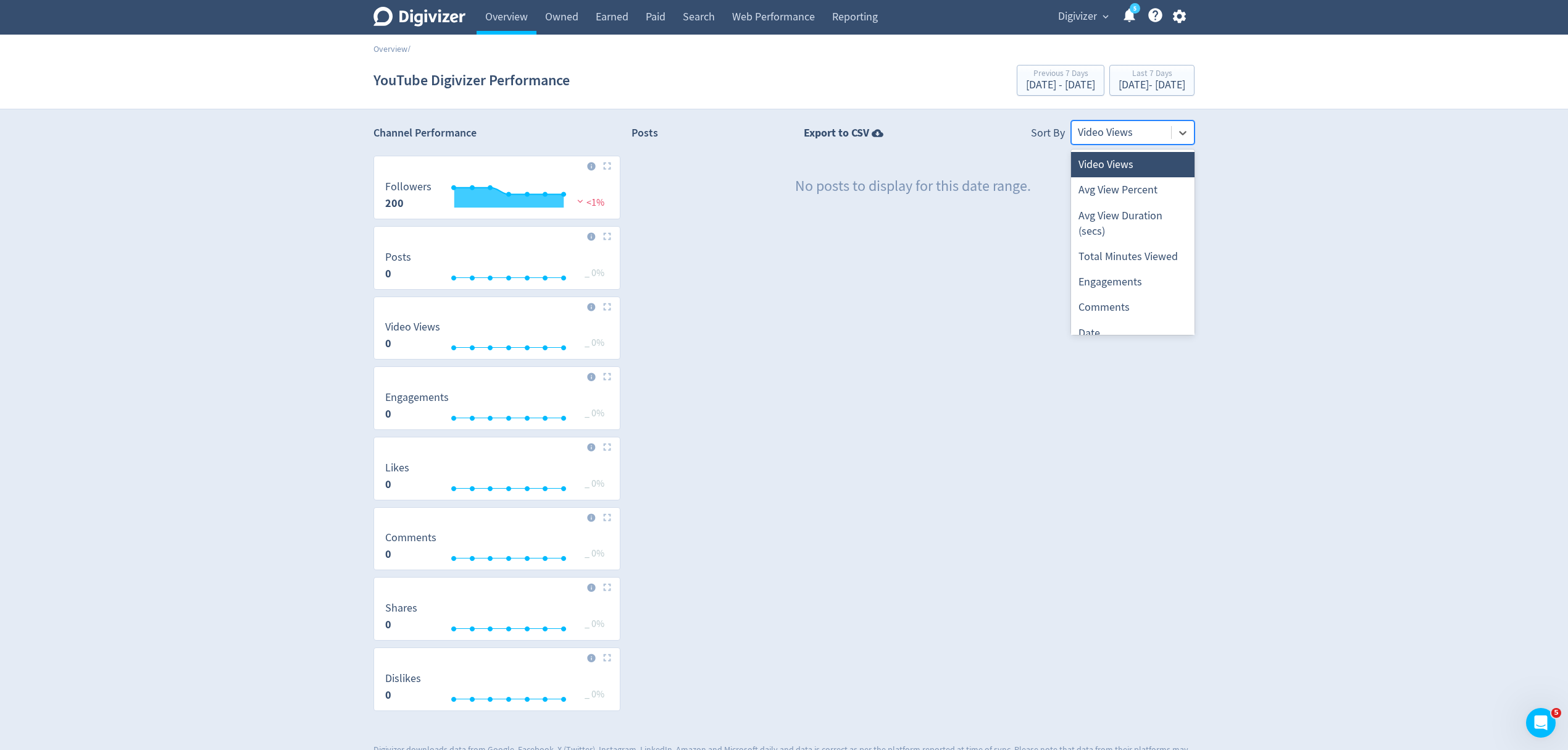
click at [1151, 137] on div at bounding box center [1121, 133] width 87 height 18
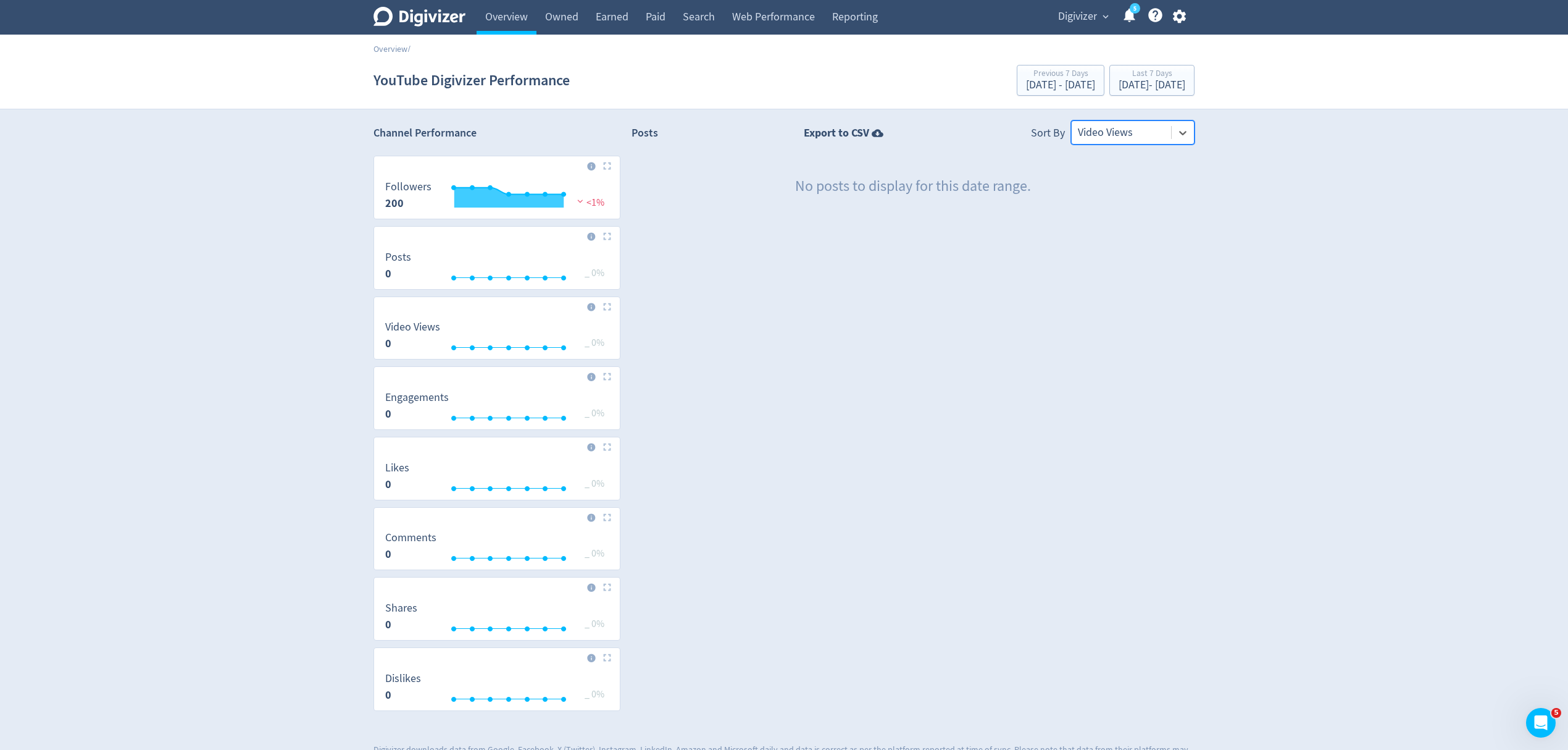
click at [1117, 139] on div at bounding box center [1121, 133] width 87 height 18
drag, startPoint x: 1120, startPoint y: 128, endPoint x: 1117, endPoint y: 138, distance: 10.4
click at [1119, 128] on div at bounding box center [1121, 133] width 87 height 18
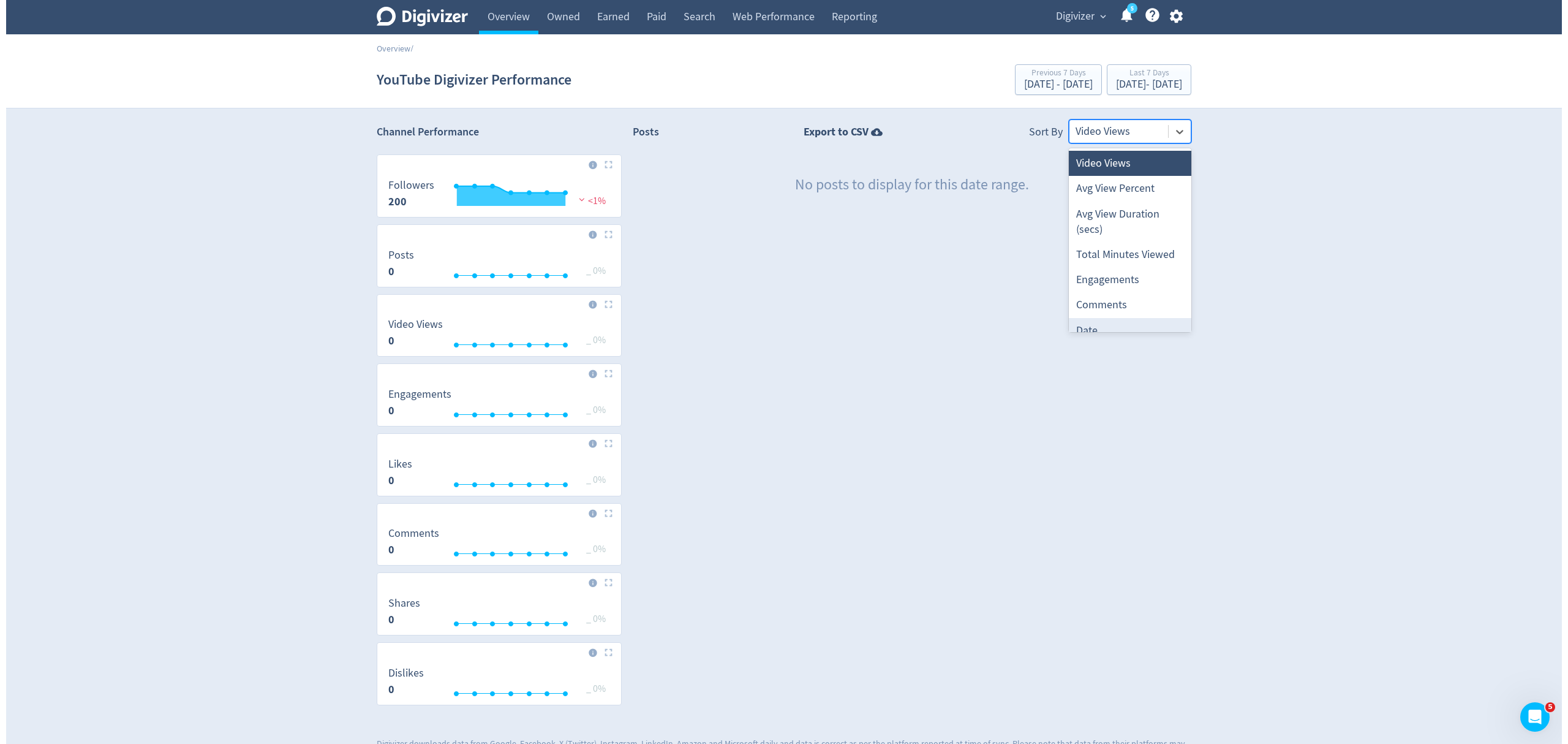
scroll to position [29, 0]
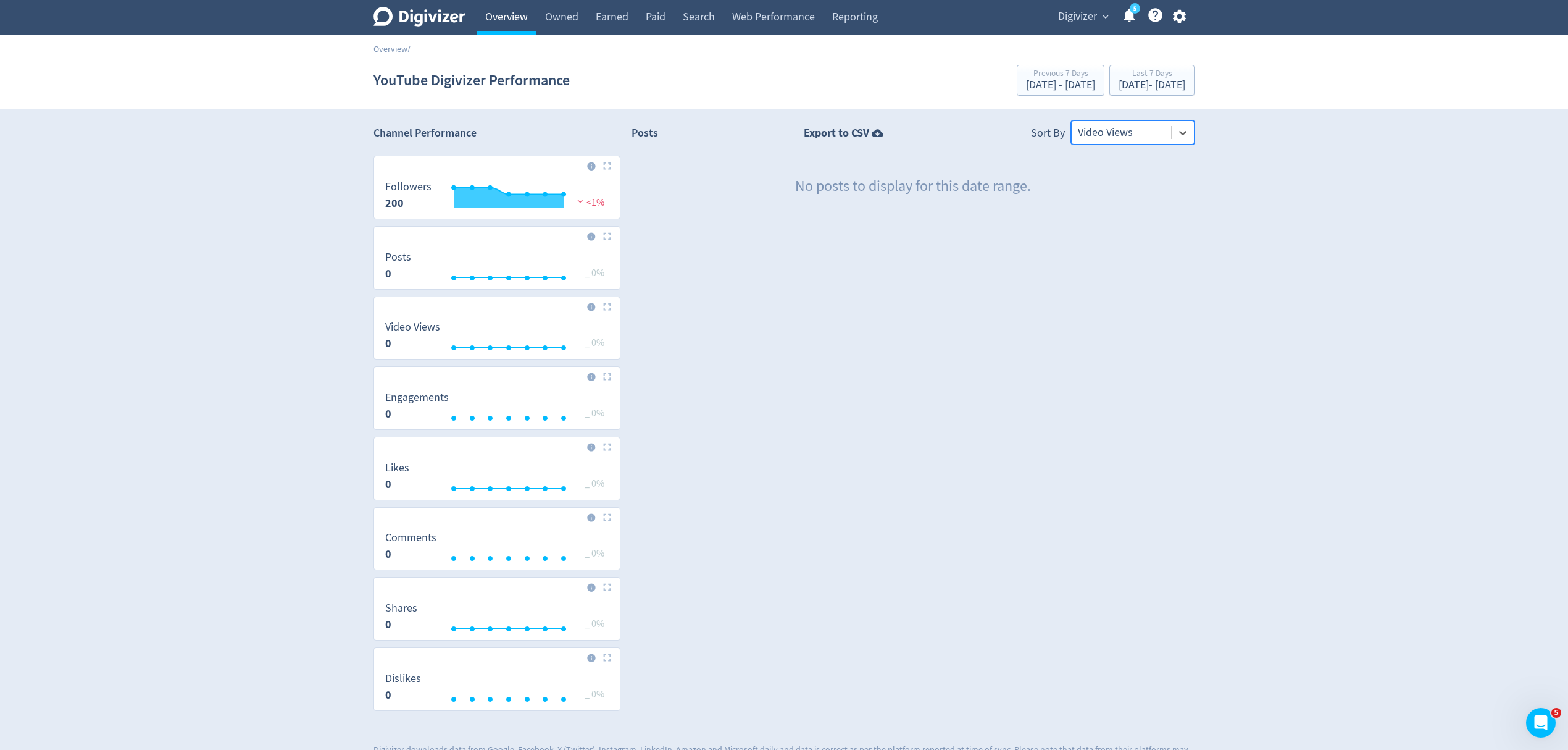
click at [499, 15] on link "Overview" at bounding box center [507, 17] width 60 height 35
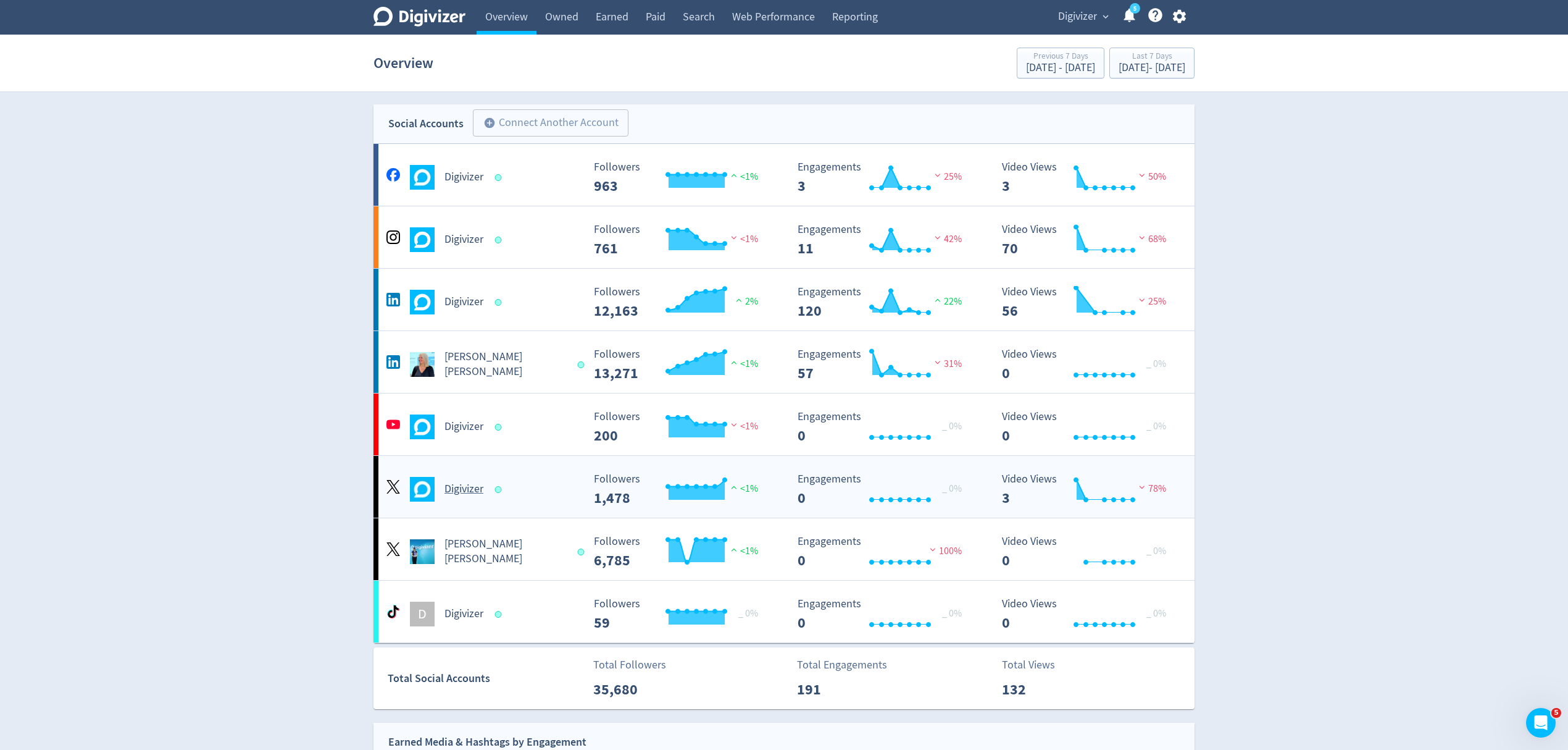
click at [540, 504] on div "Digivizer Created with Highcharts 10.3.3 Followers 1,478 <1% Created with Highc…" at bounding box center [784, 486] width 821 height 62
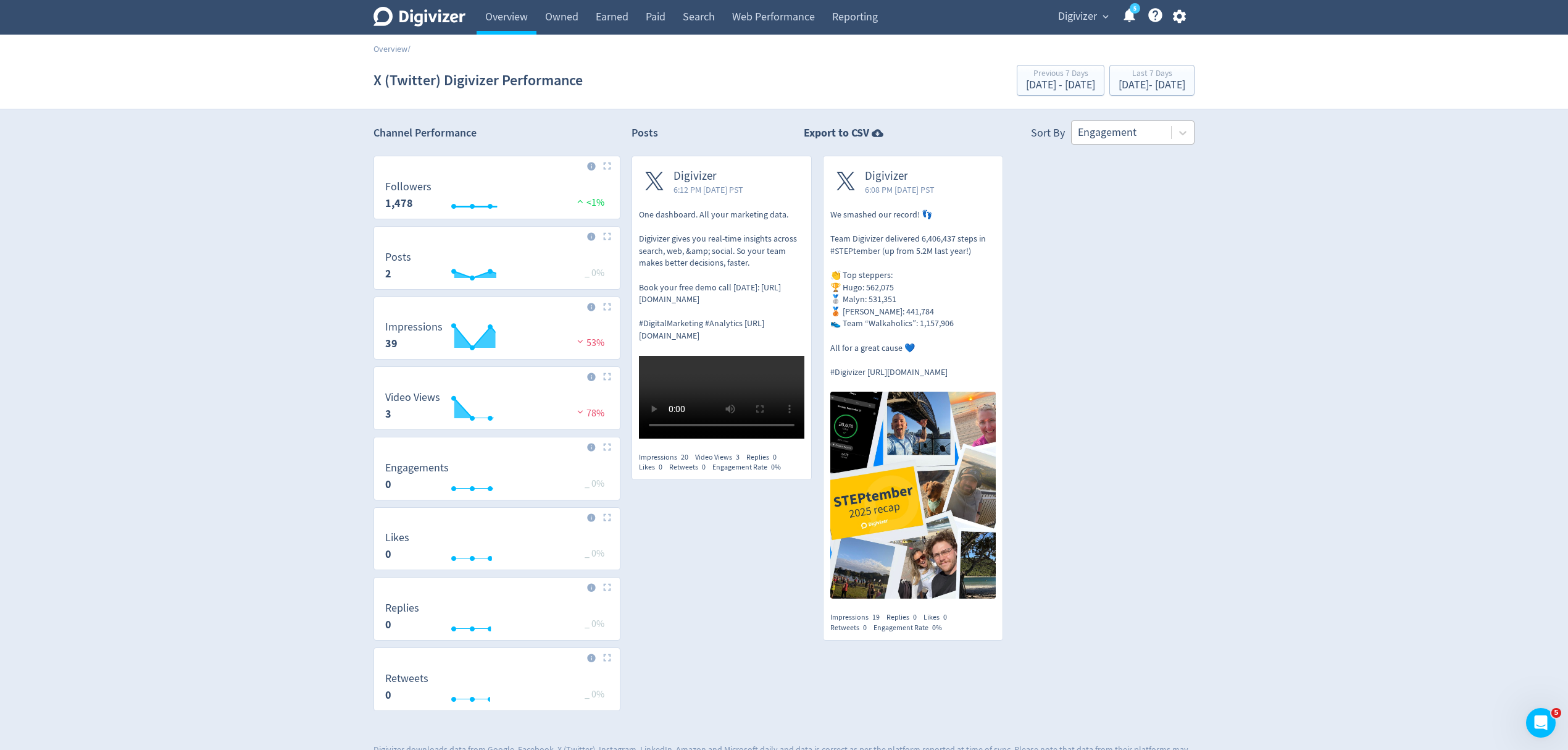
click at [1129, 131] on div at bounding box center [1121, 133] width 87 height 18
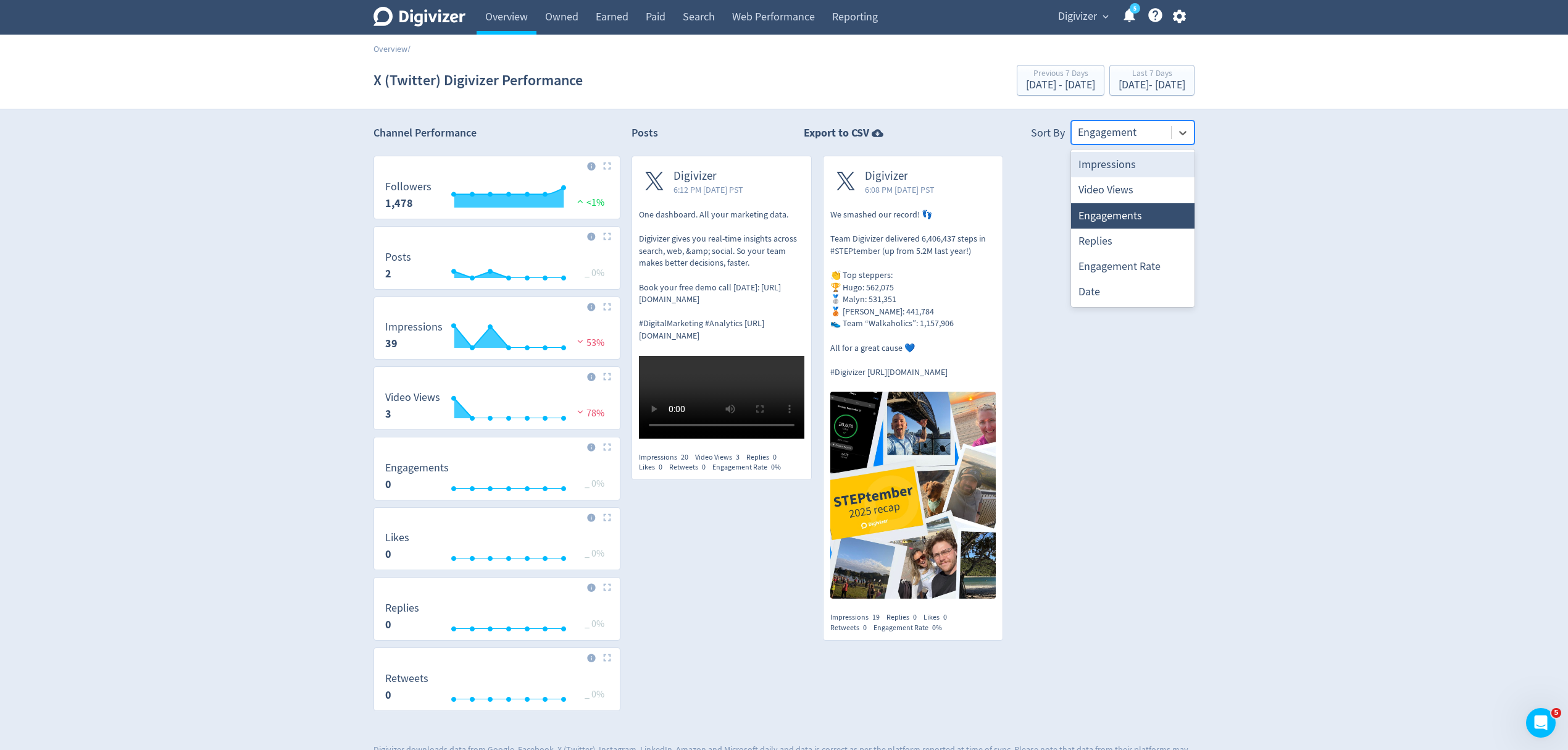
click at [1097, 135] on div at bounding box center [1121, 133] width 87 height 18
click at [1107, 129] on div at bounding box center [1121, 133] width 87 height 18
click at [1122, 126] on div at bounding box center [1121, 133] width 87 height 18
click at [510, 15] on link "Overview" at bounding box center [507, 17] width 60 height 35
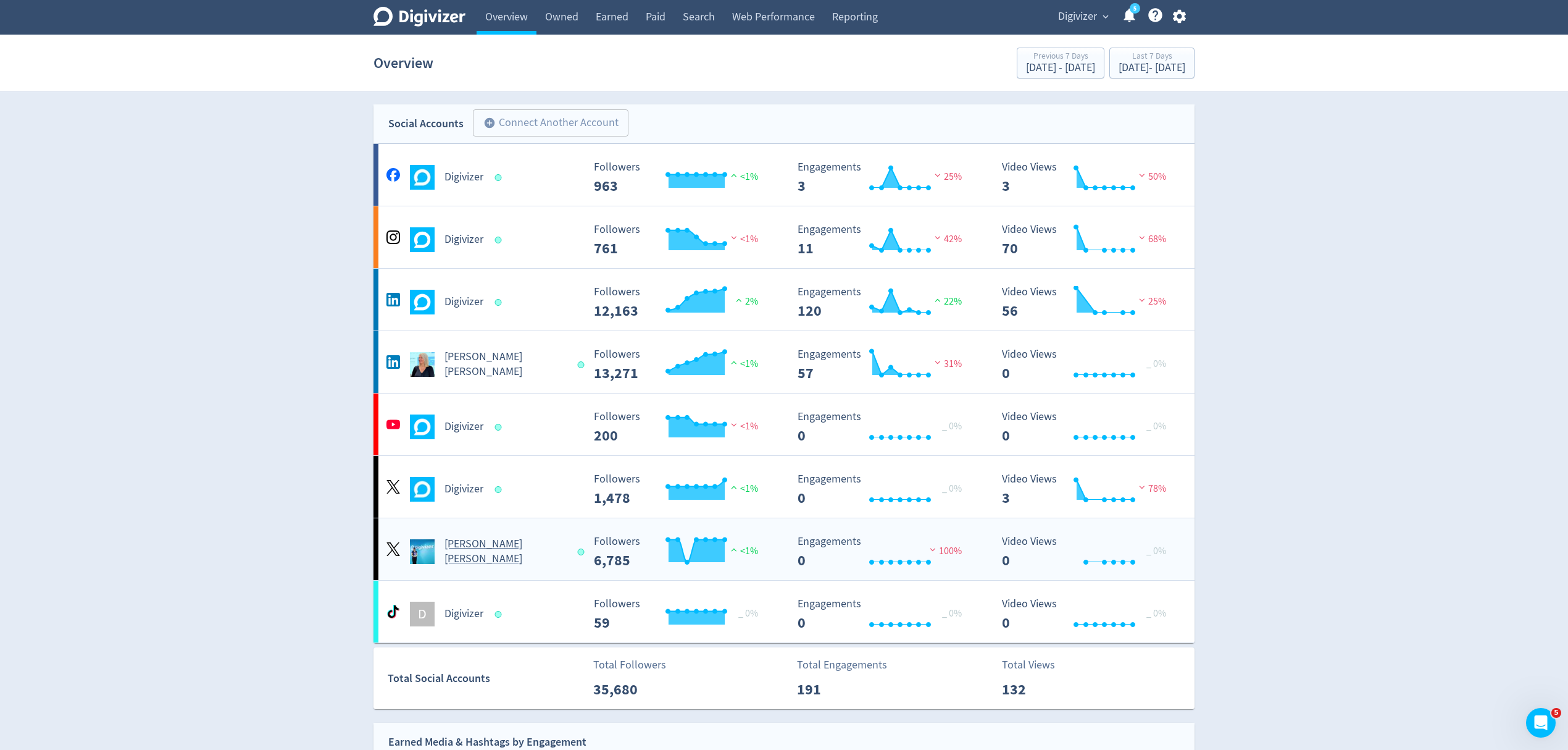
click at [574, 549] on span at bounding box center [583, 551] width 18 height 13
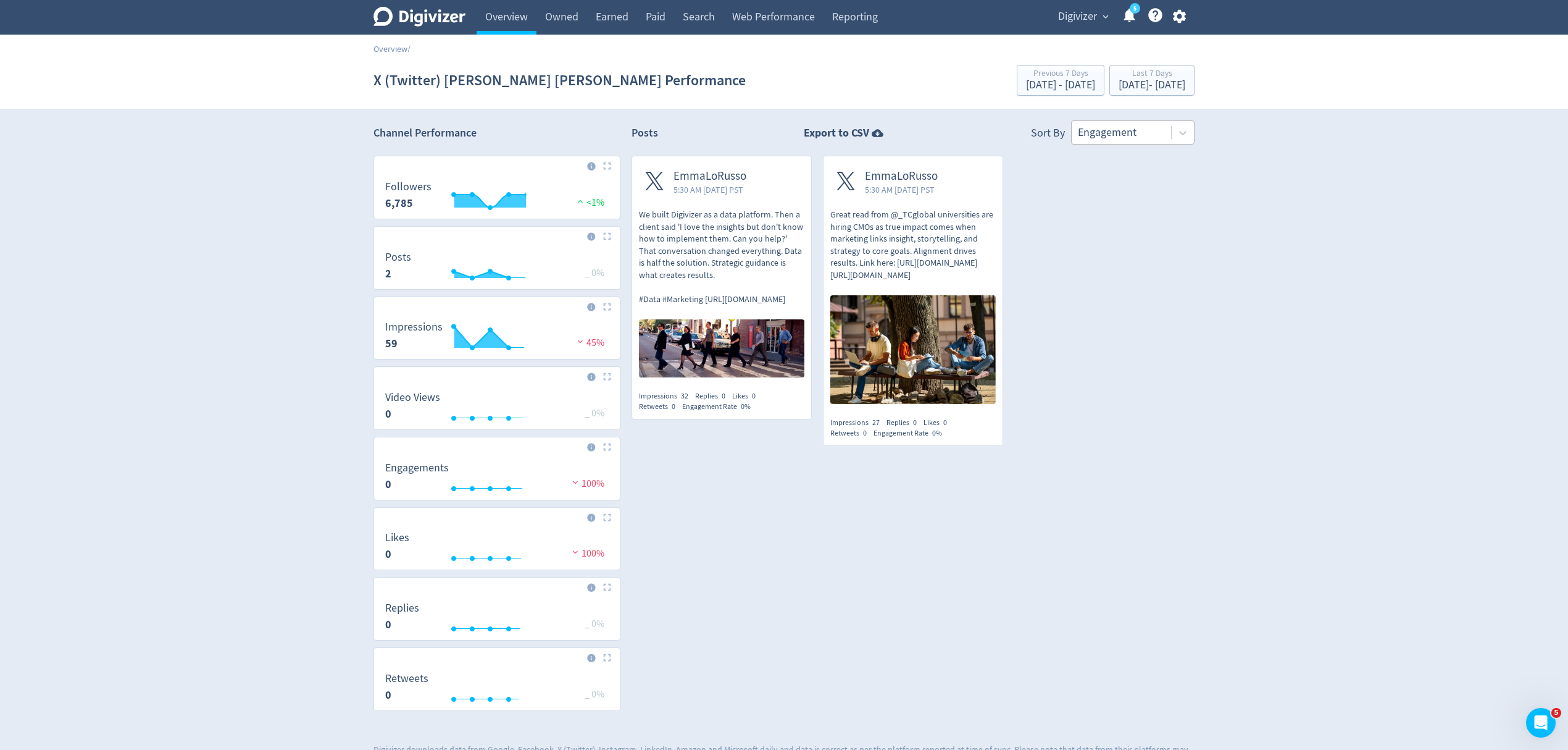
click at [1113, 126] on div at bounding box center [1121, 133] width 87 height 18
click at [1100, 145] on div "Engagement" at bounding box center [1133, 132] width 124 height 24
click at [1117, 135] on div at bounding box center [1121, 133] width 87 height 18
click at [1113, 134] on div at bounding box center [1121, 133] width 87 height 18
click at [513, 11] on link "Overview" at bounding box center [507, 17] width 60 height 35
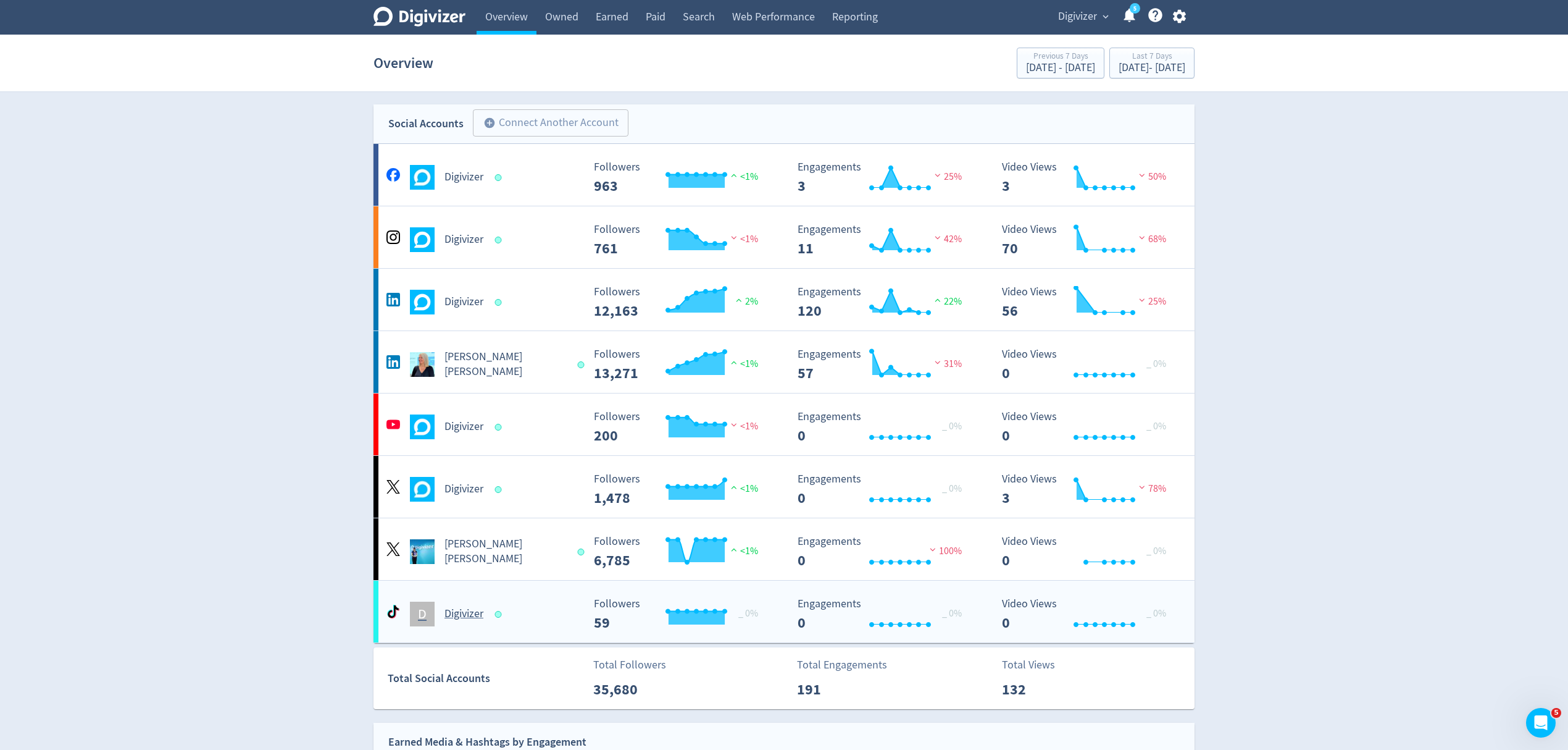
click at [552, 608] on div "D Digivizer" at bounding box center [483, 614] width 199 height 25
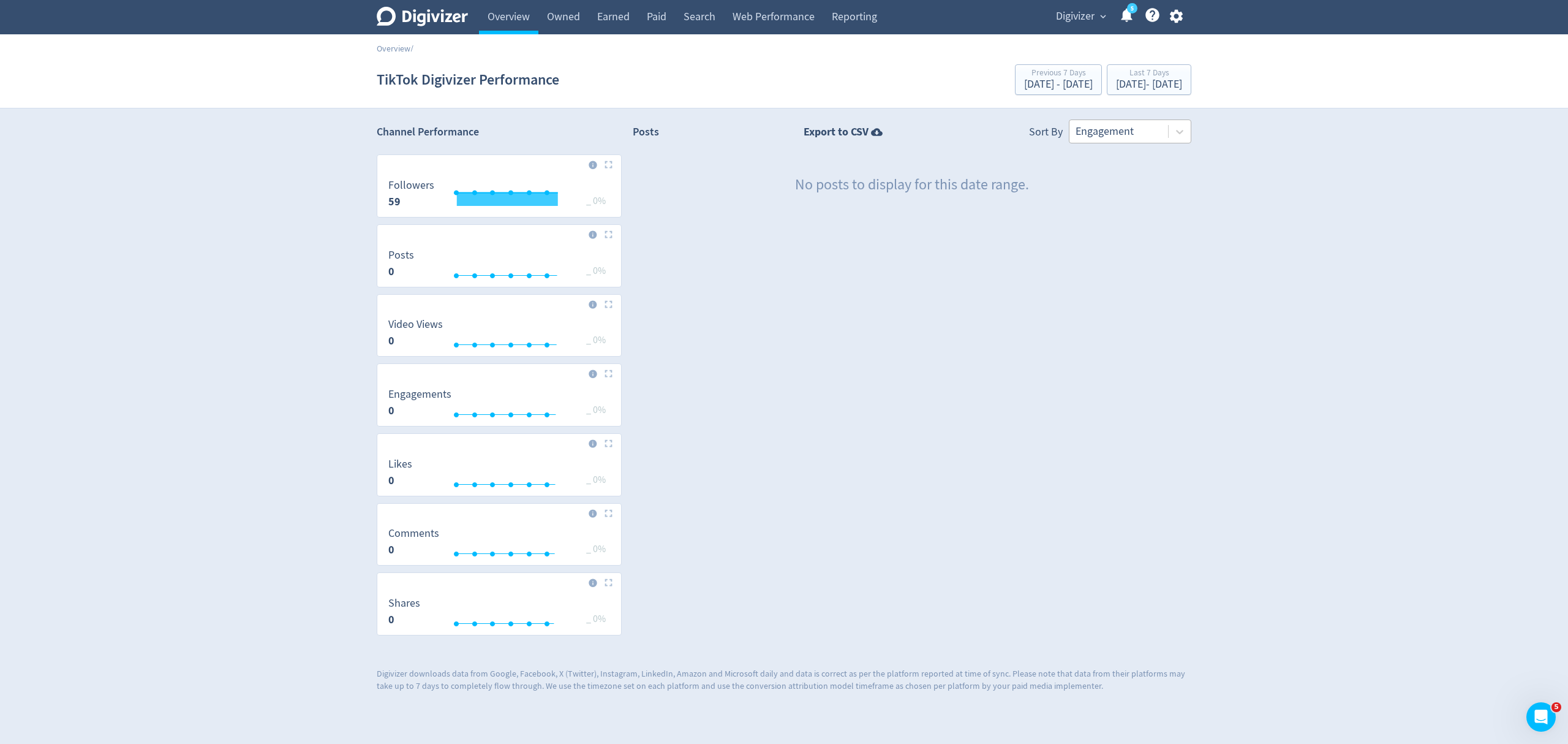
click at [1113, 123] on div at bounding box center [1118, 132] width 86 height 18
click at [1126, 135] on div at bounding box center [1118, 132] width 86 height 18
click at [1131, 126] on div at bounding box center [1118, 132] width 86 height 18
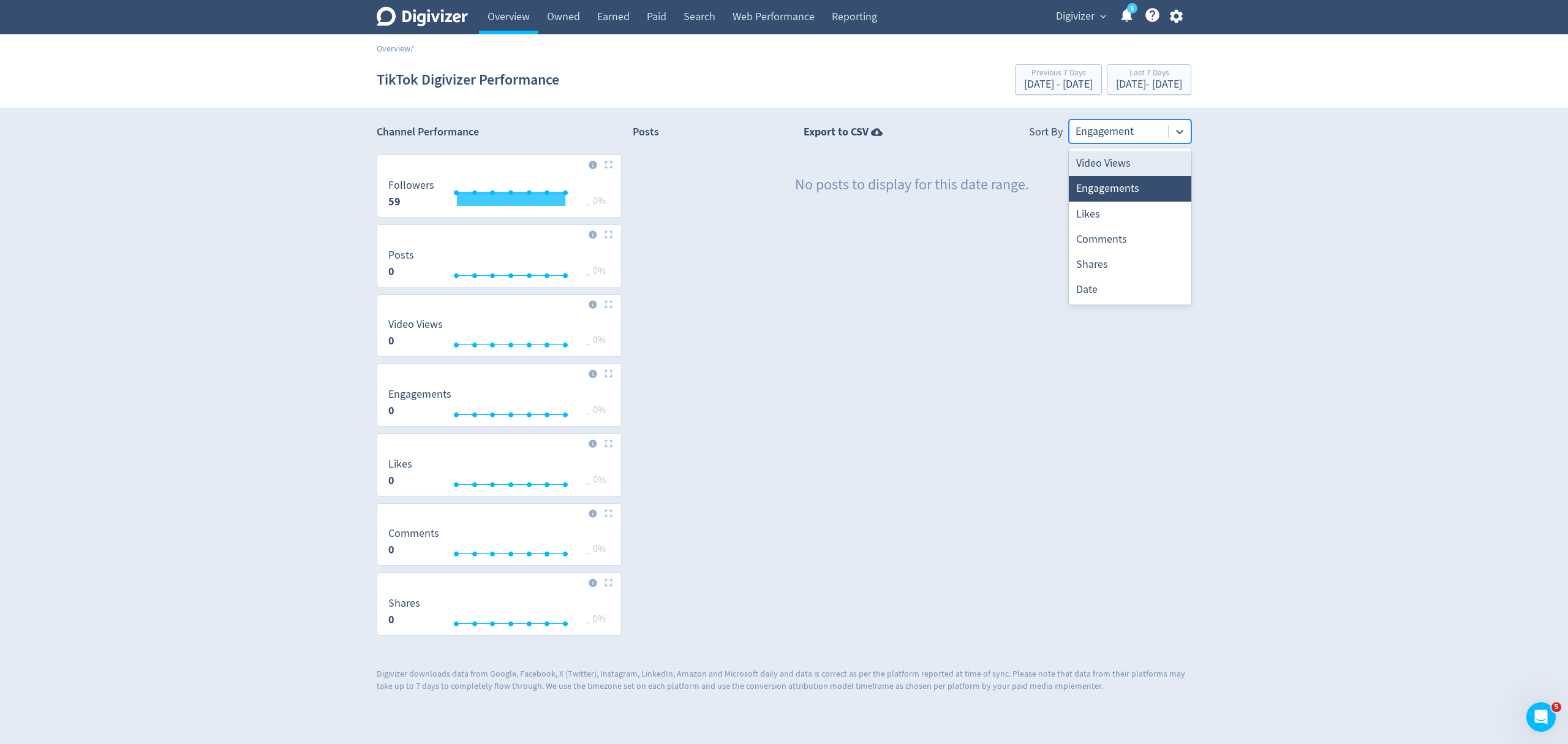
click at [1133, 135] on div at bounding box center [1118, 132] width 86 height 18
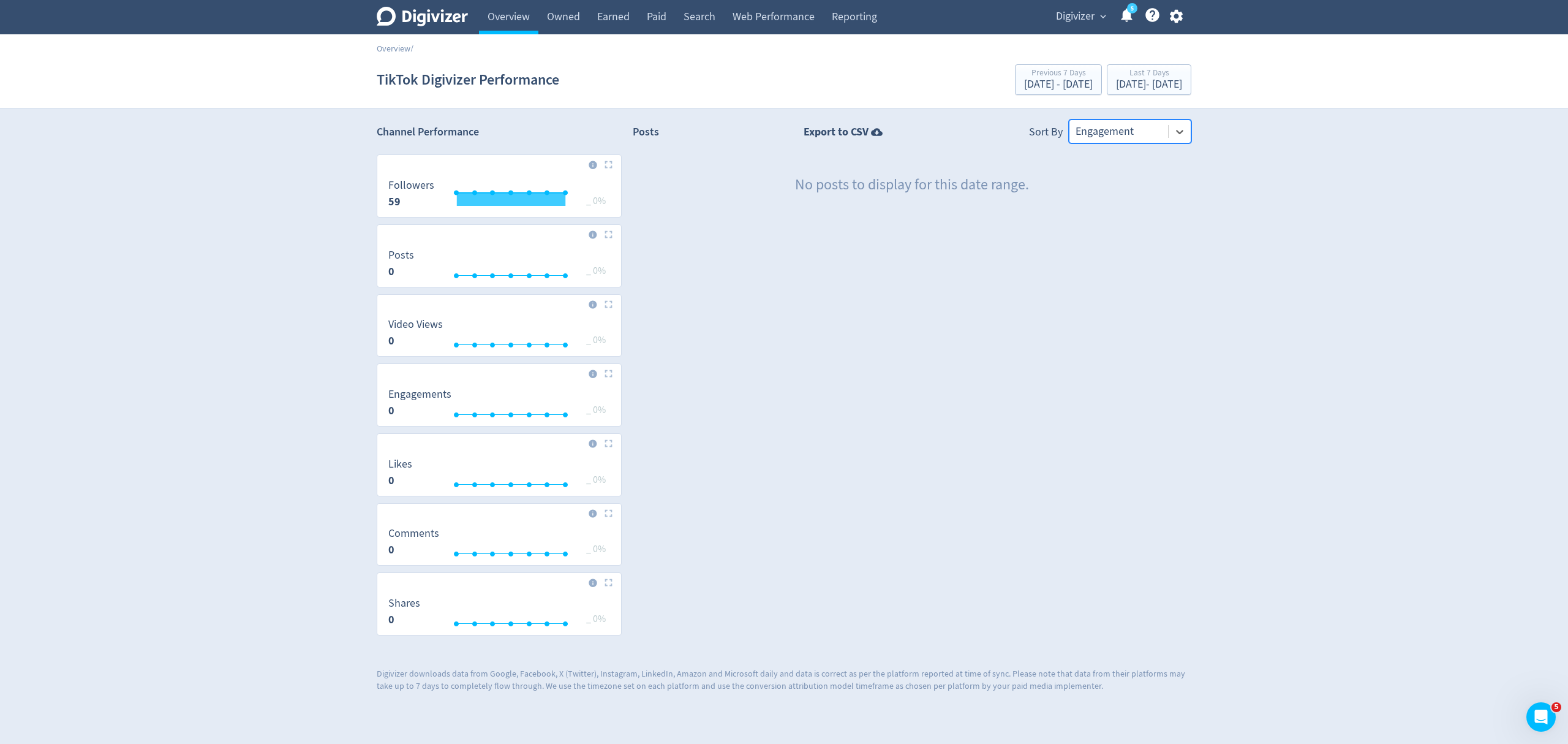
click at [1132, 130] on div at bounding box center [1118, 132] width 86 height 18
click at [508, 22] on link "Overview" at bounding box center [509, 17] width 60 height 35
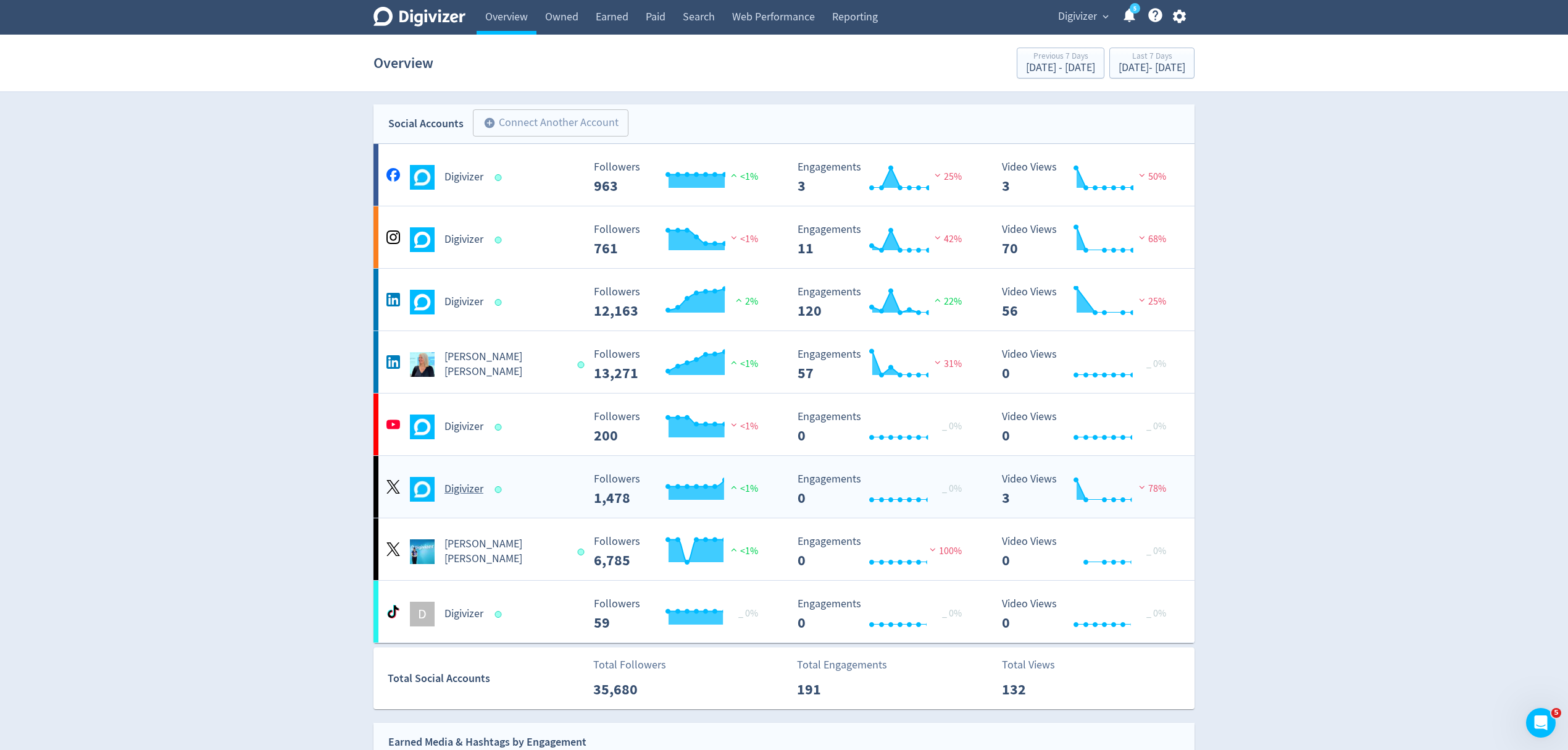
click at [561, 501] on div "Digivizer" at bounding box center [483, 490] width 199 height 25
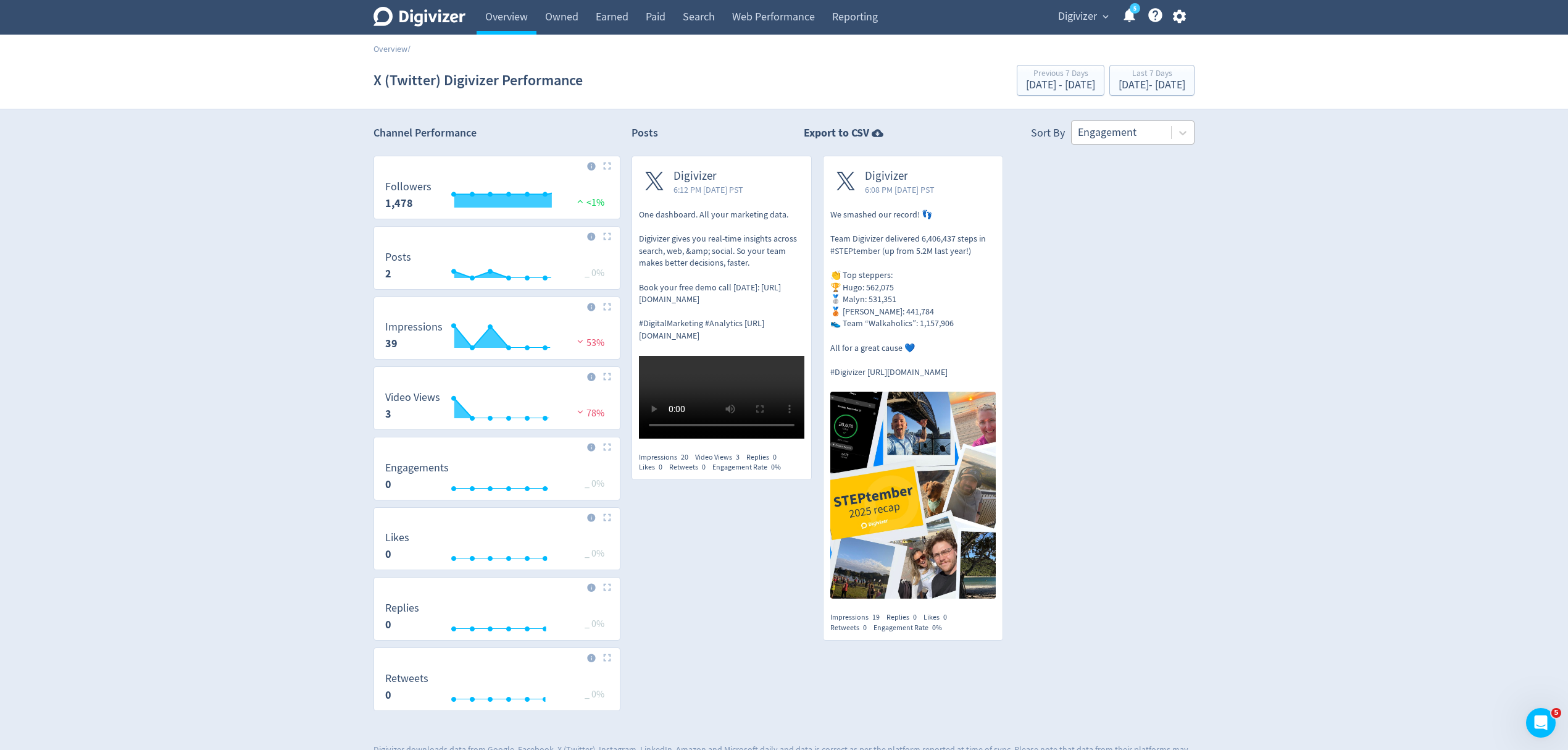
click at [1140, 138] on div at bounding box center [1121, 133] width 87 height 18
click at [1073, 17] on span "Digivizer" at bounding box center [1077, 17] width 39 height 20
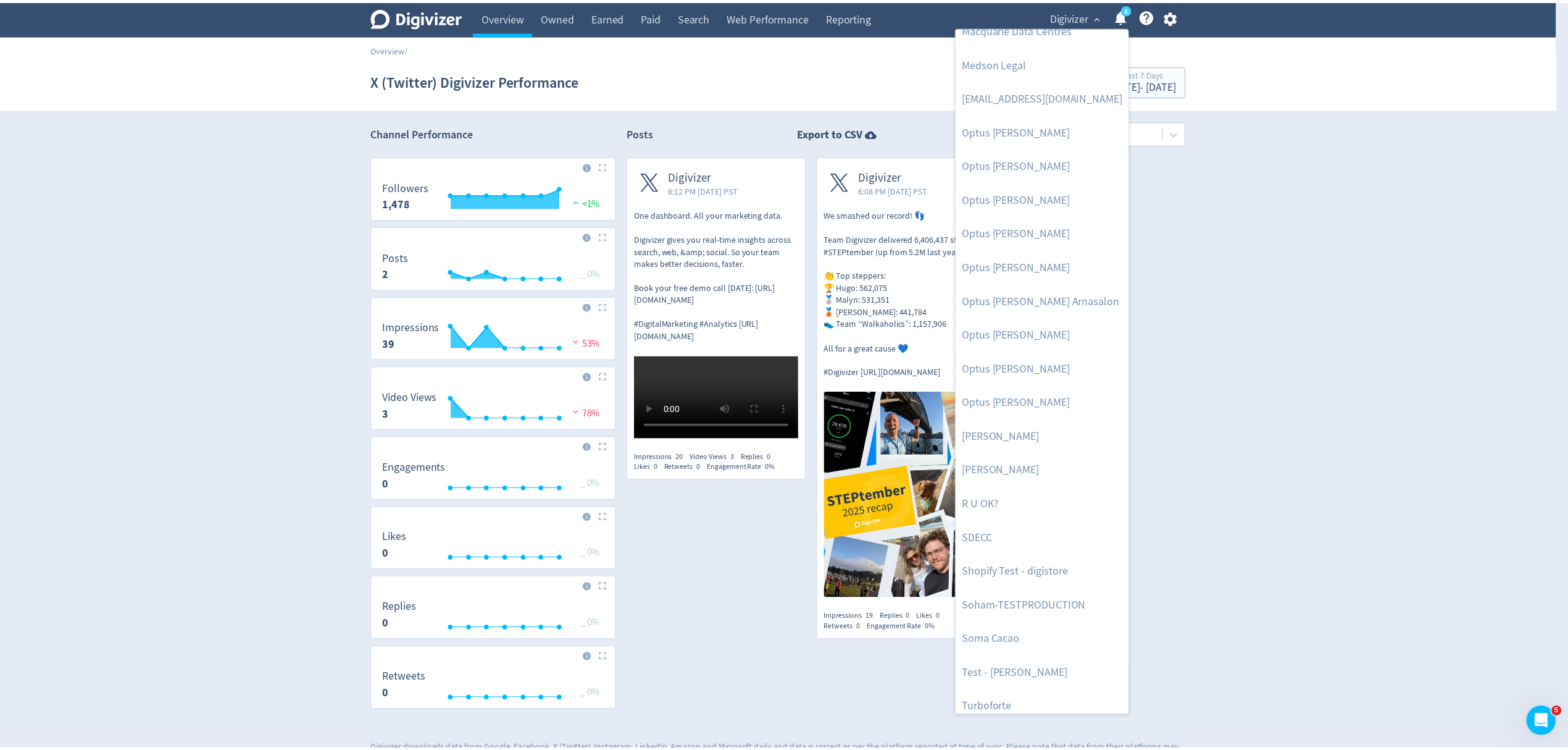
scroll to position [636, 0]
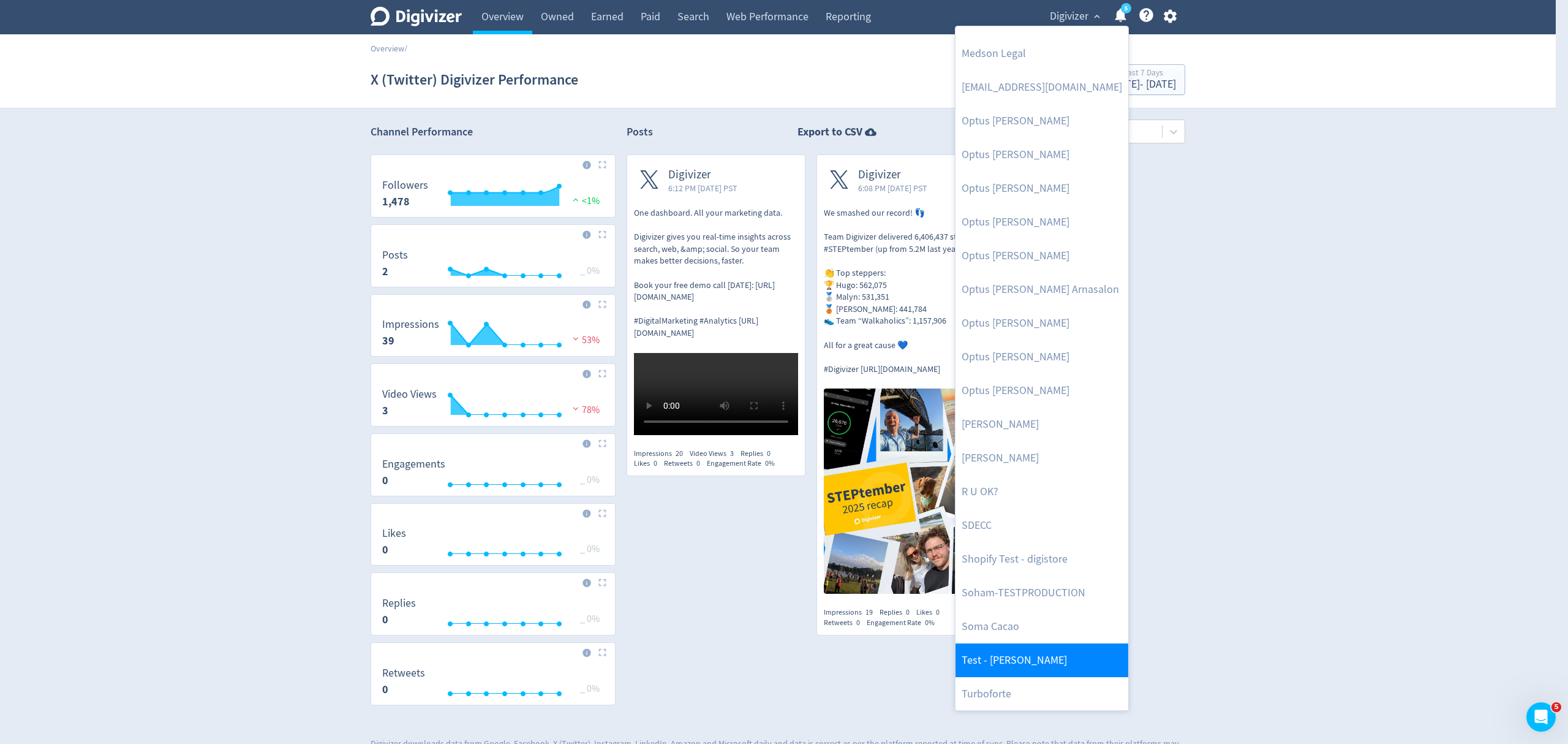
click at [1018, 659] on link "Test - [PERSON_NAME]" at bounding box center [1042, 660] width 173 height 34
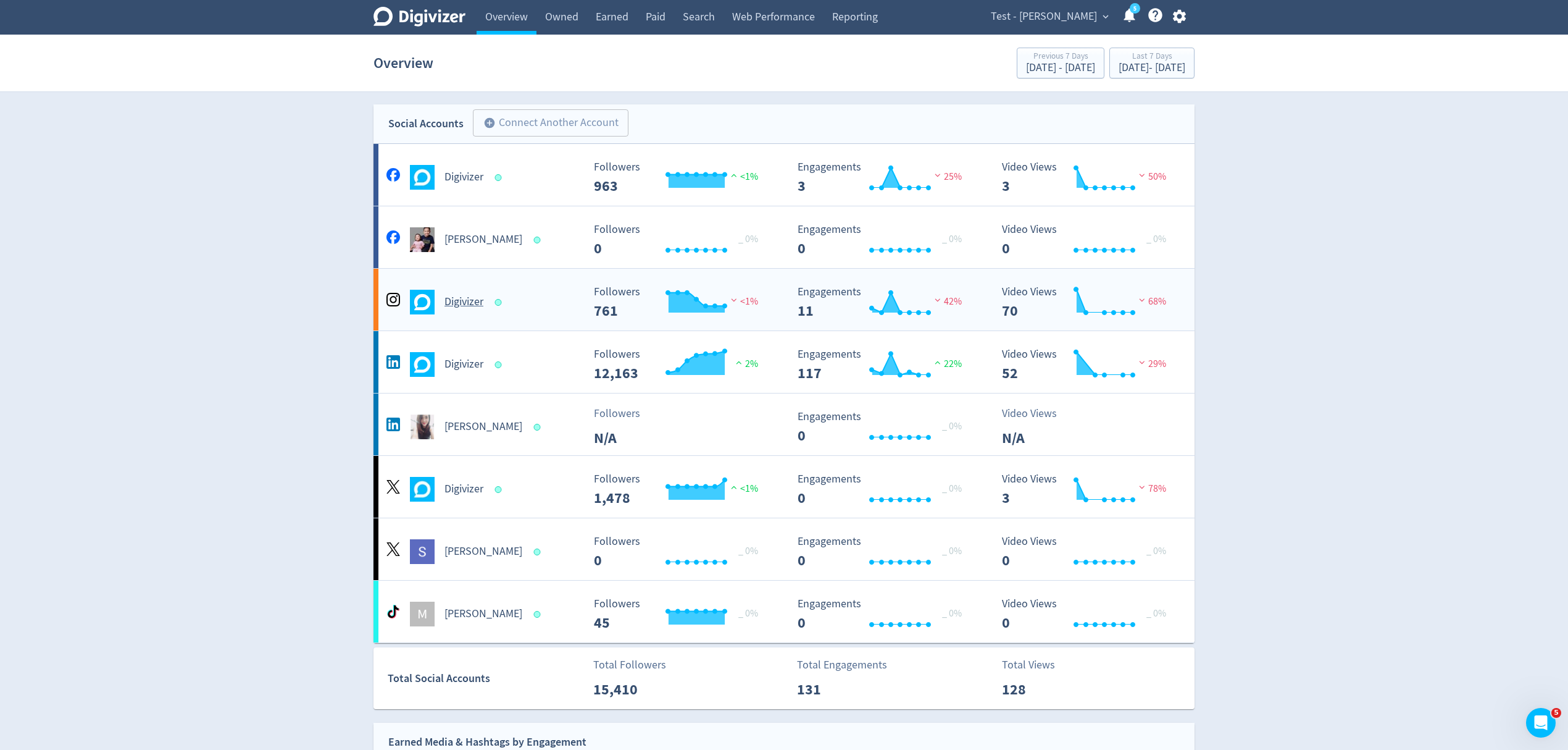
click at [551, 312] on div "Digivizer" at bounding box center [483, 302] width 199 height 25
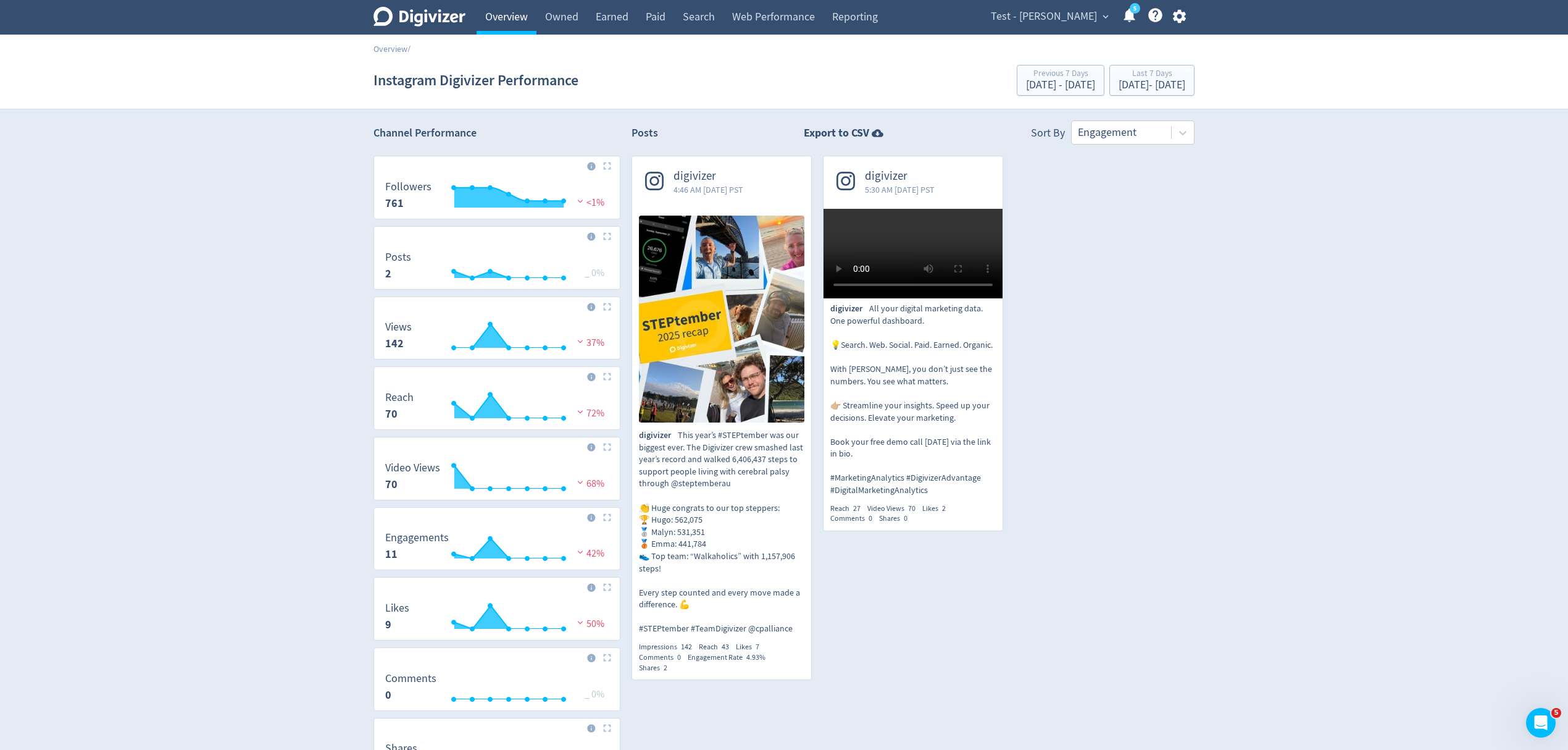
click at [505, 15] on link "Overview" at bounding box center [507, 17] width 60 height 35
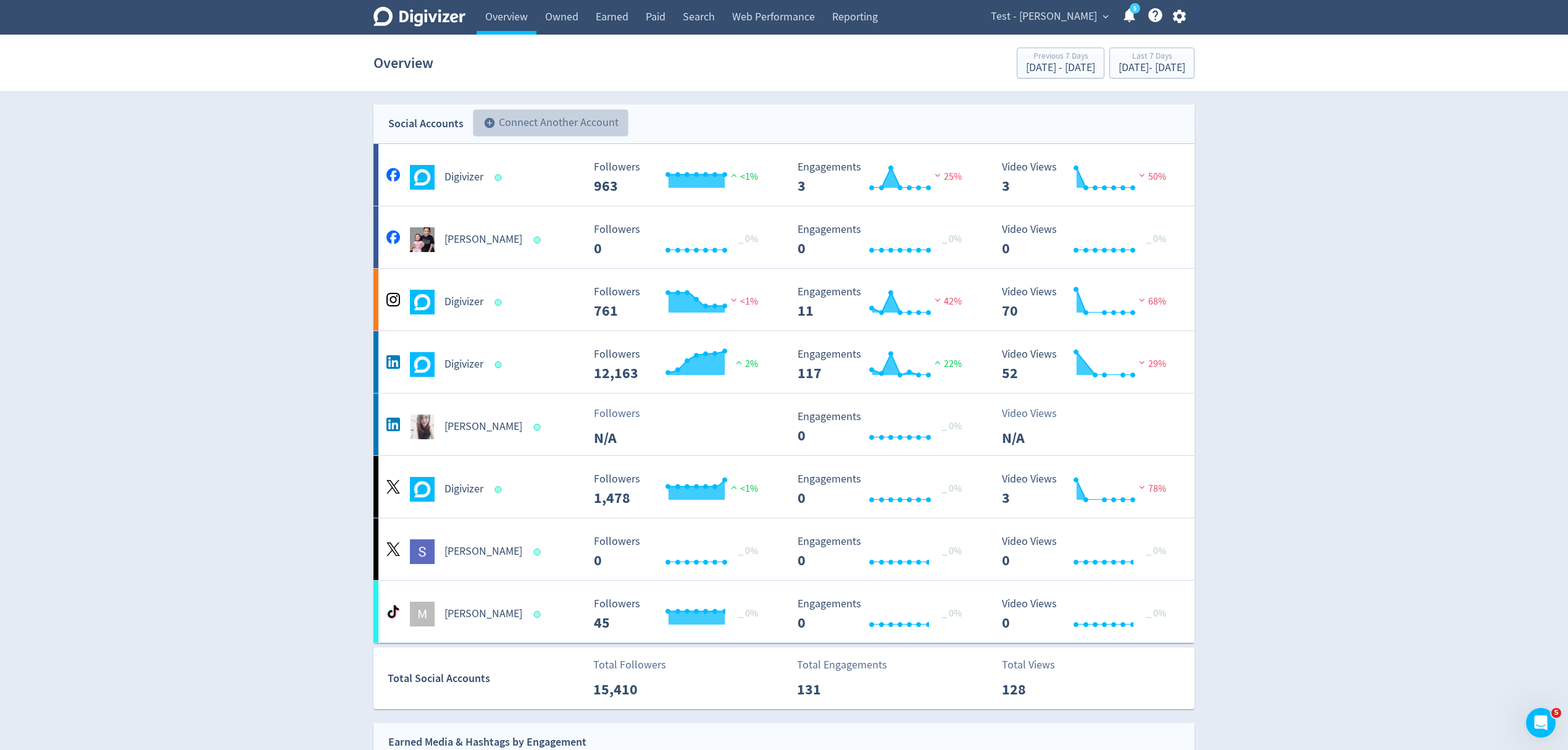
click at [537, 125] on button "add_circle Connect Another Account" at bounding box center [551, 123] width 155 height 27
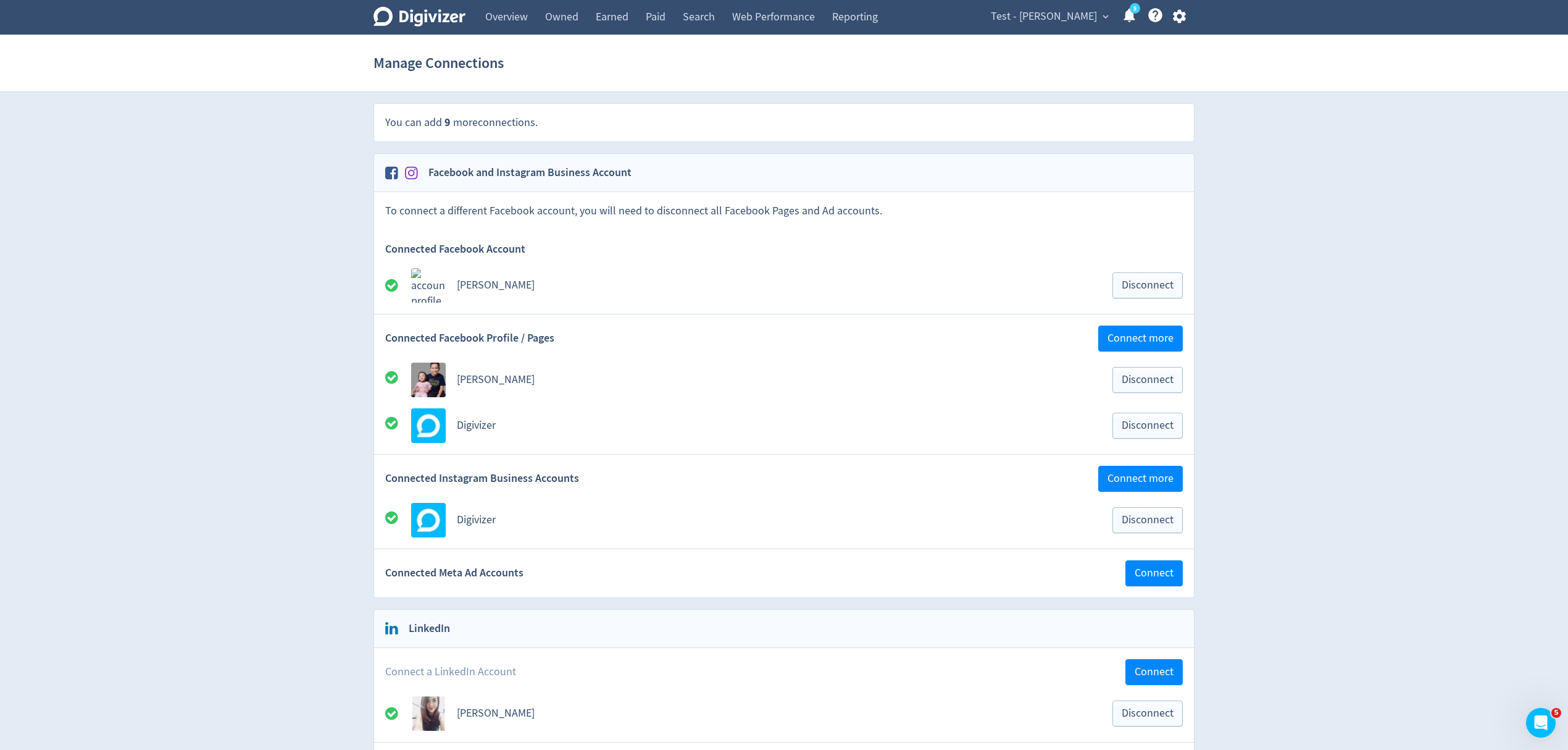
click at [1158, 17] on icon at bounding box center [1156, 15] width 14 height 14
click at [501, 25] on link "Overview" at bounding box center [507, 17] width 60 height 35
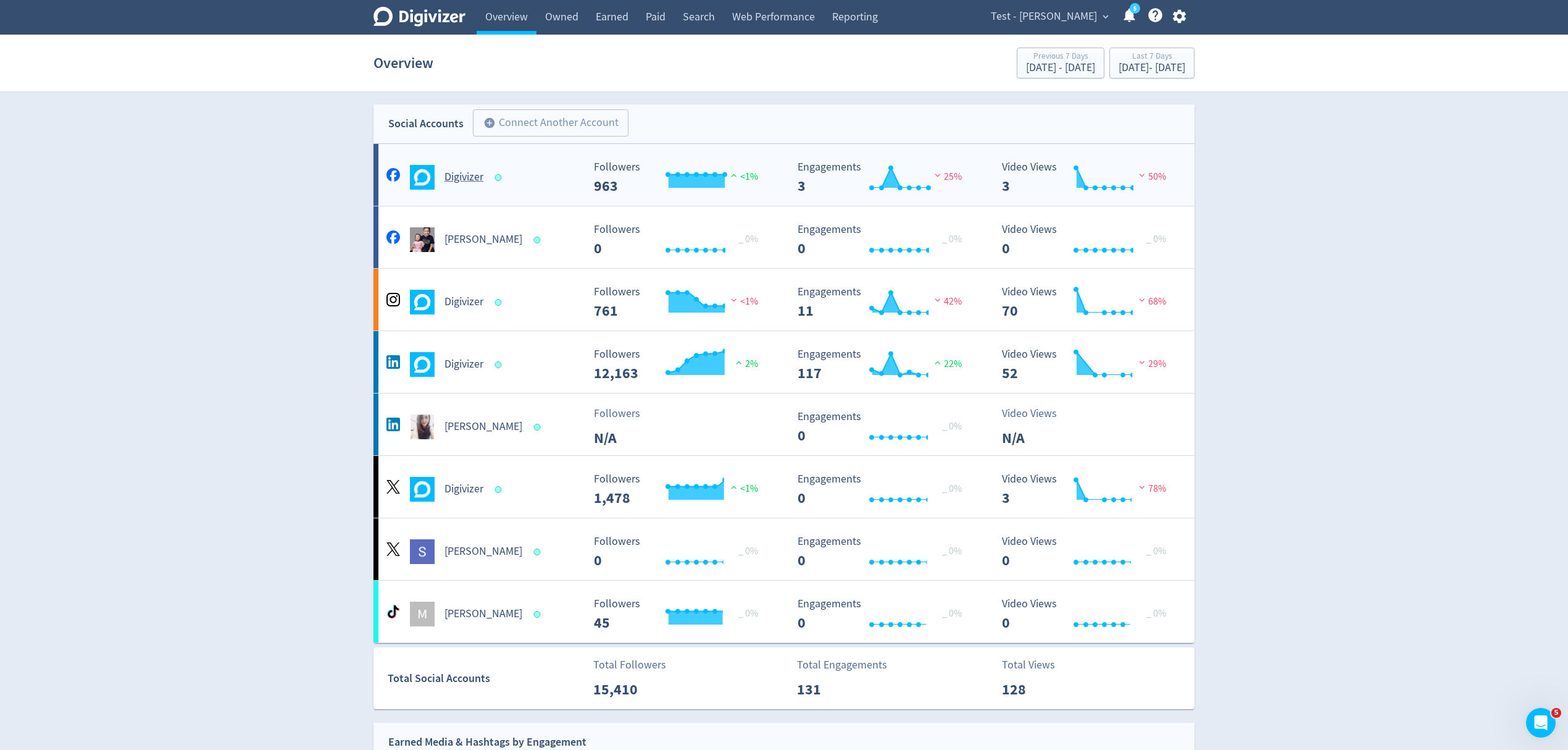
click at [539, 187] on div "Digivizer" at bounding box center [483, 178] width 199 height 25
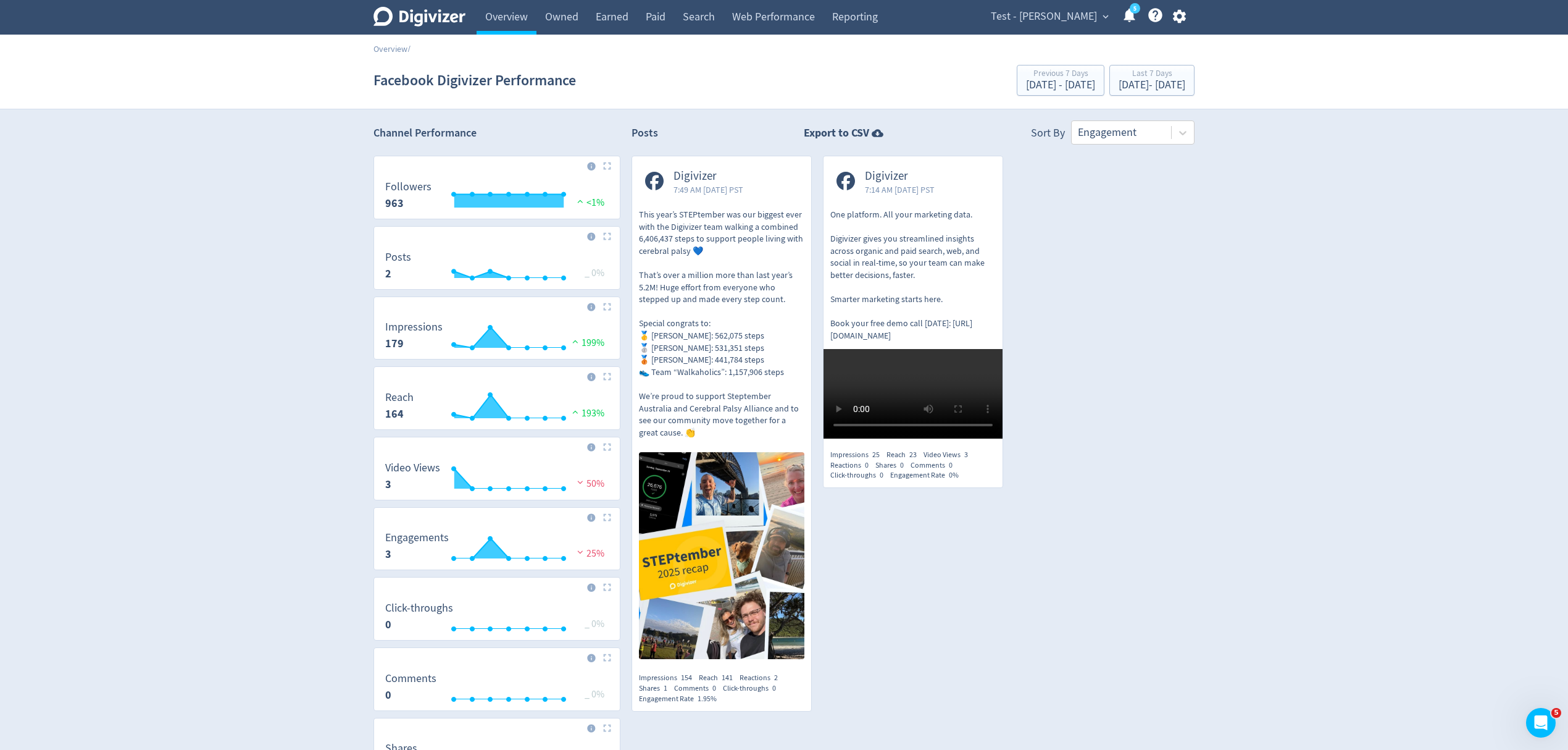
click at [1063, 10] on span "Test - [PERSON_NAME]" at bounding box center [1044, 17] width 106 height 20
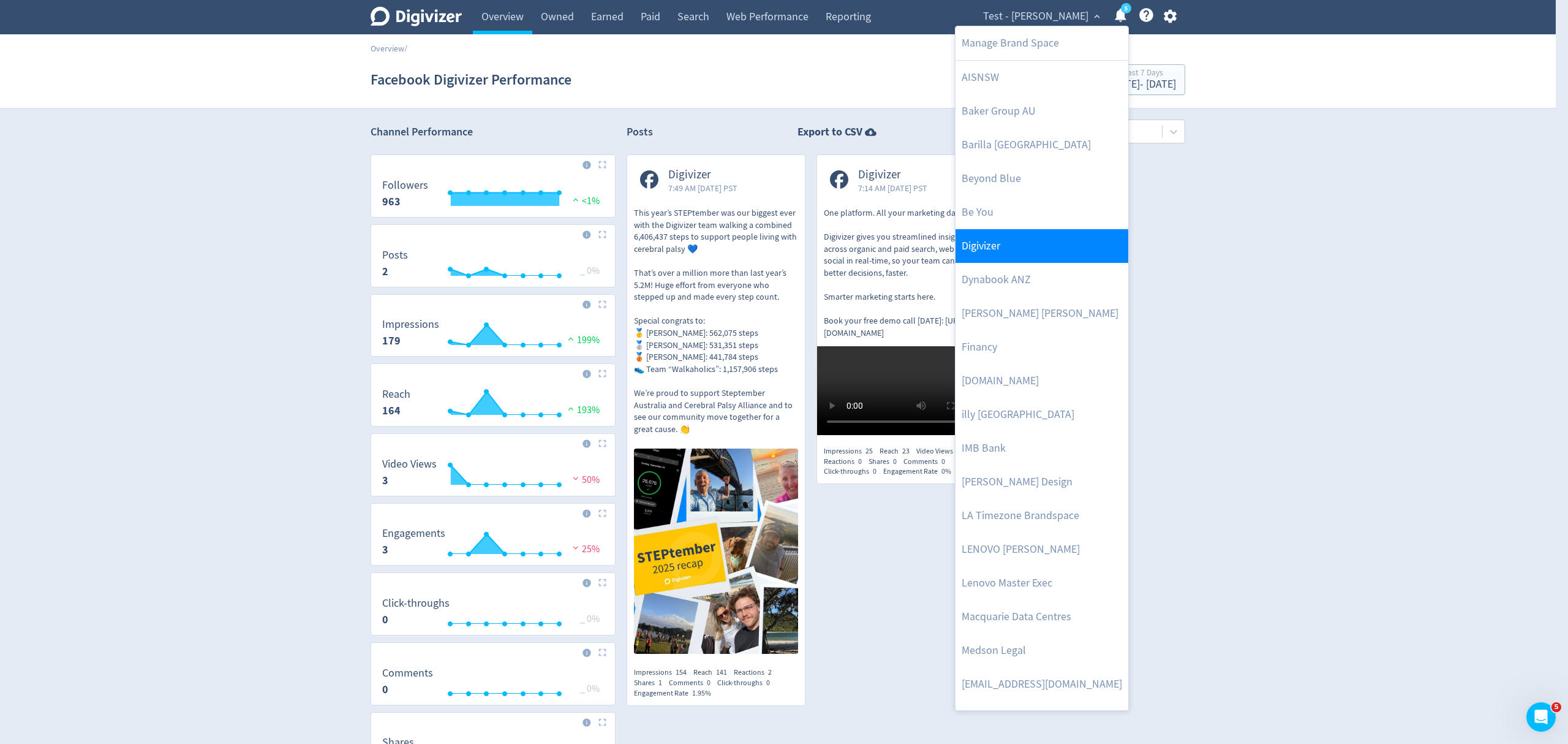
click at [1009, 234] on link "Digivizer" at bounding box center [1042, 246] width 173 height 34
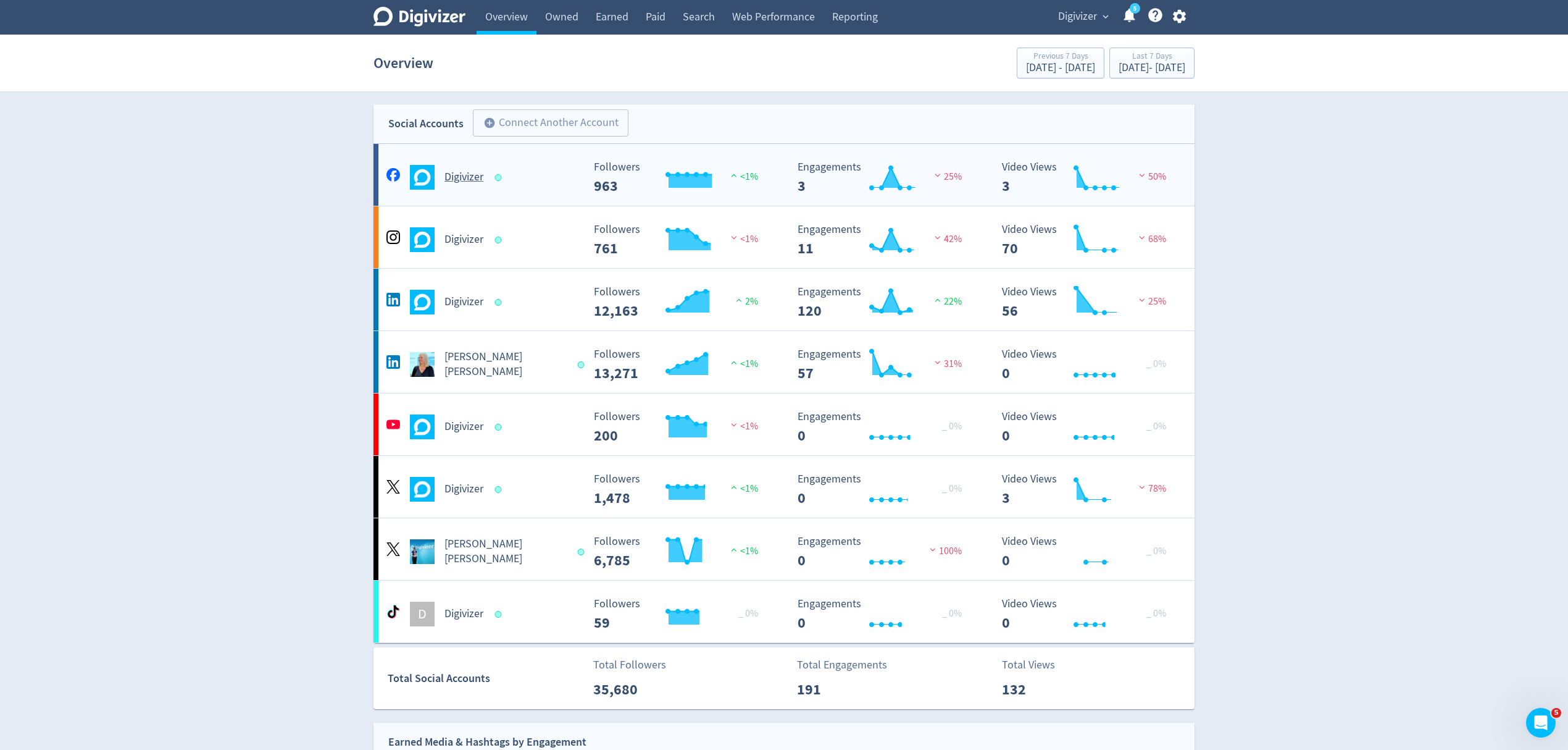
click at [516, 199] on div "Digivizer Created with Highcharts 10.3.3 Followers 963 <1% Created with Highcha…" at bounding box center [784, 174] width 821 height 62
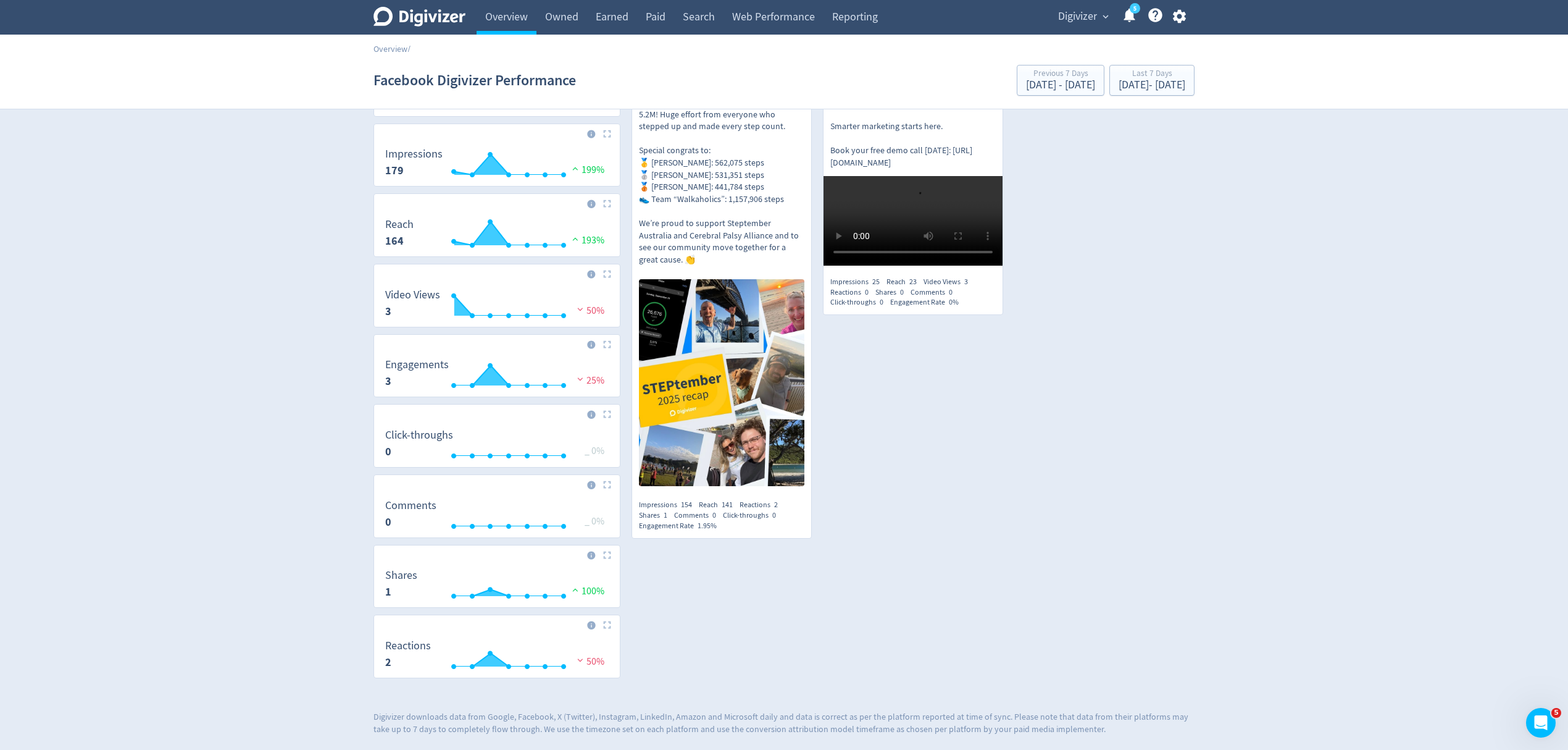
scroll to position [181, 0]
click at [517, 13] on link "Overview" at bounding box center [507, 17] width 60 height 35
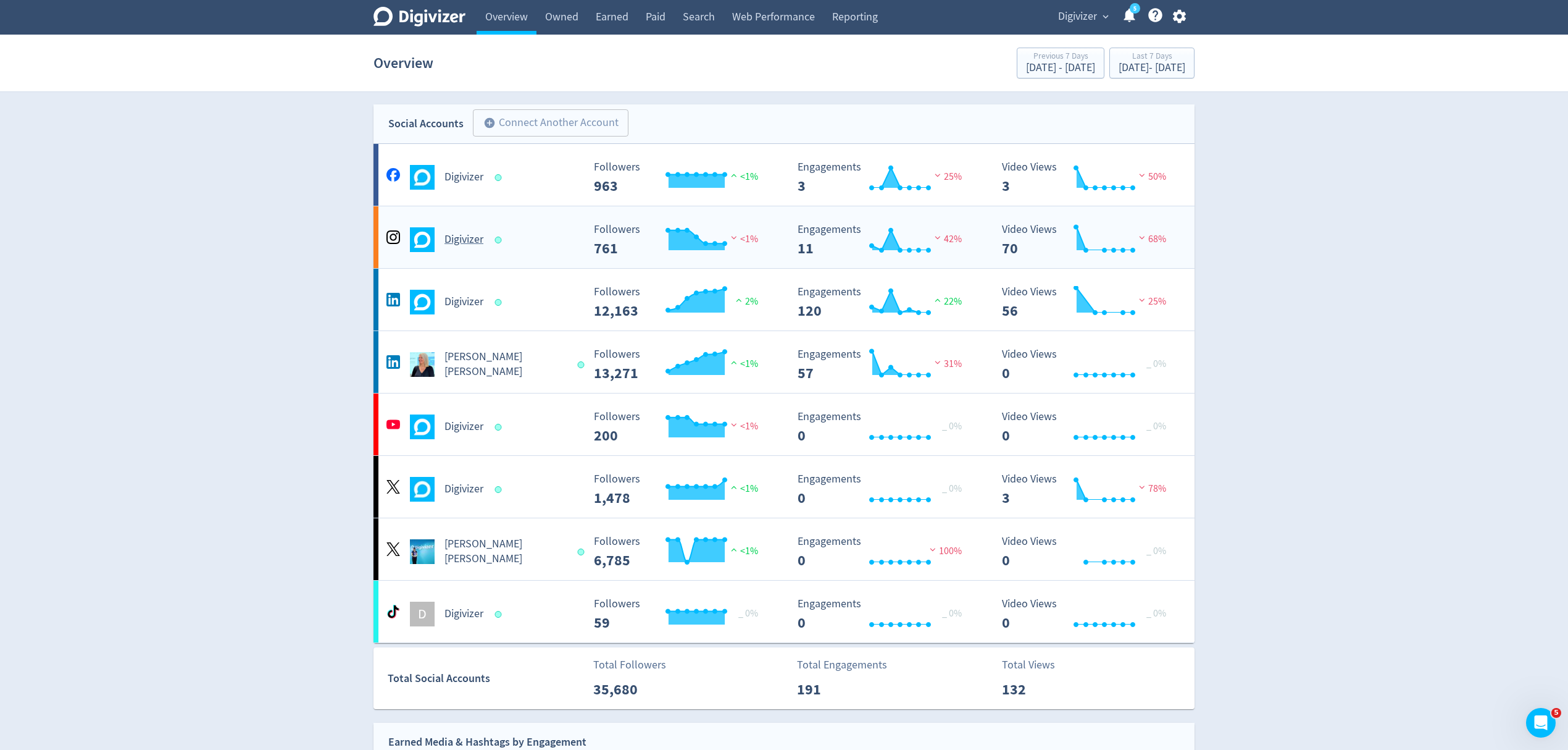
click at [526, 260] on div "Digivizer Created with Highcharts 10.3.3 Followers 761 <1% Created with Highcha…" at bounding box center [784, 237] width 821 height 62
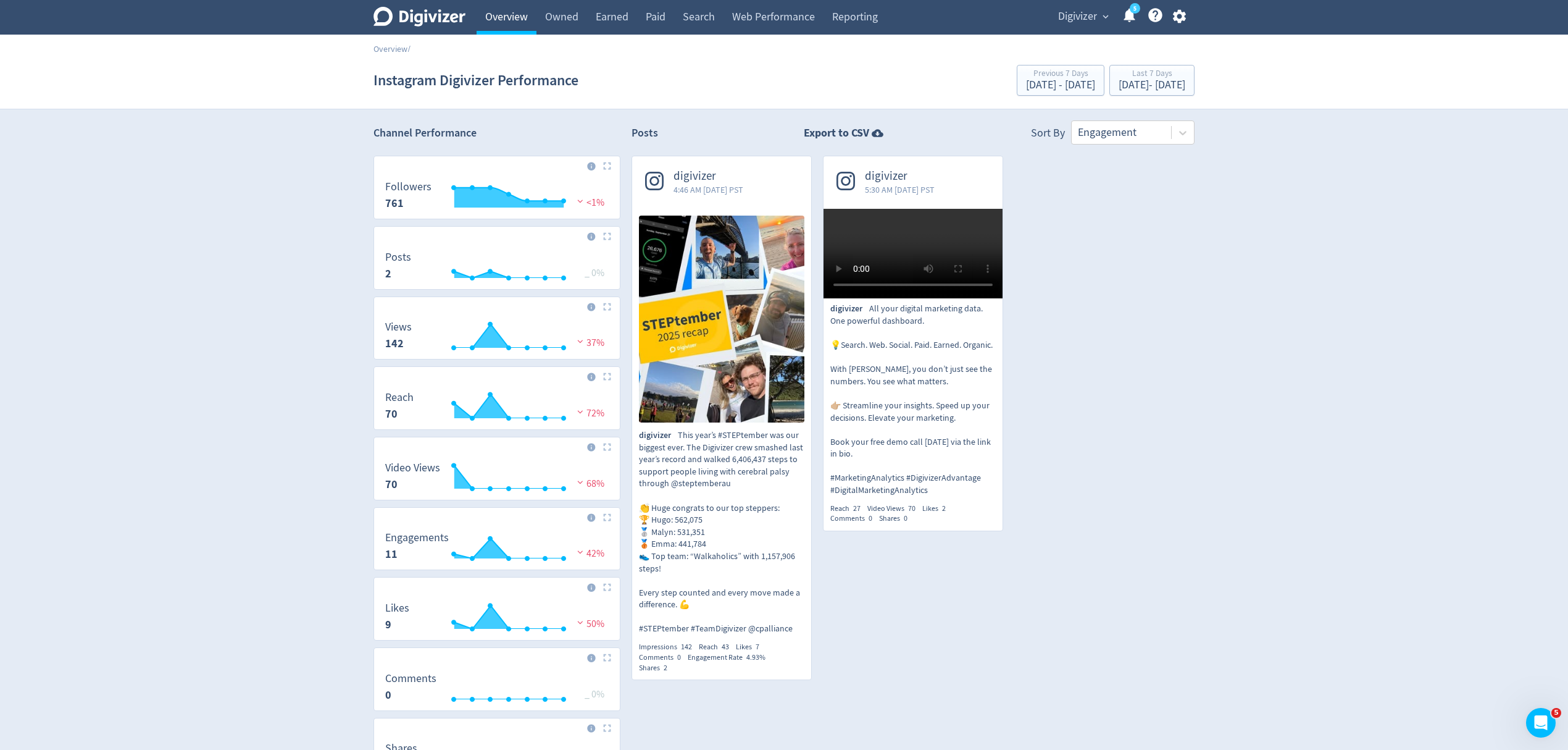
click at [509, 19] on link "Overview" at bounding box center [507, 17] width 60 height 35
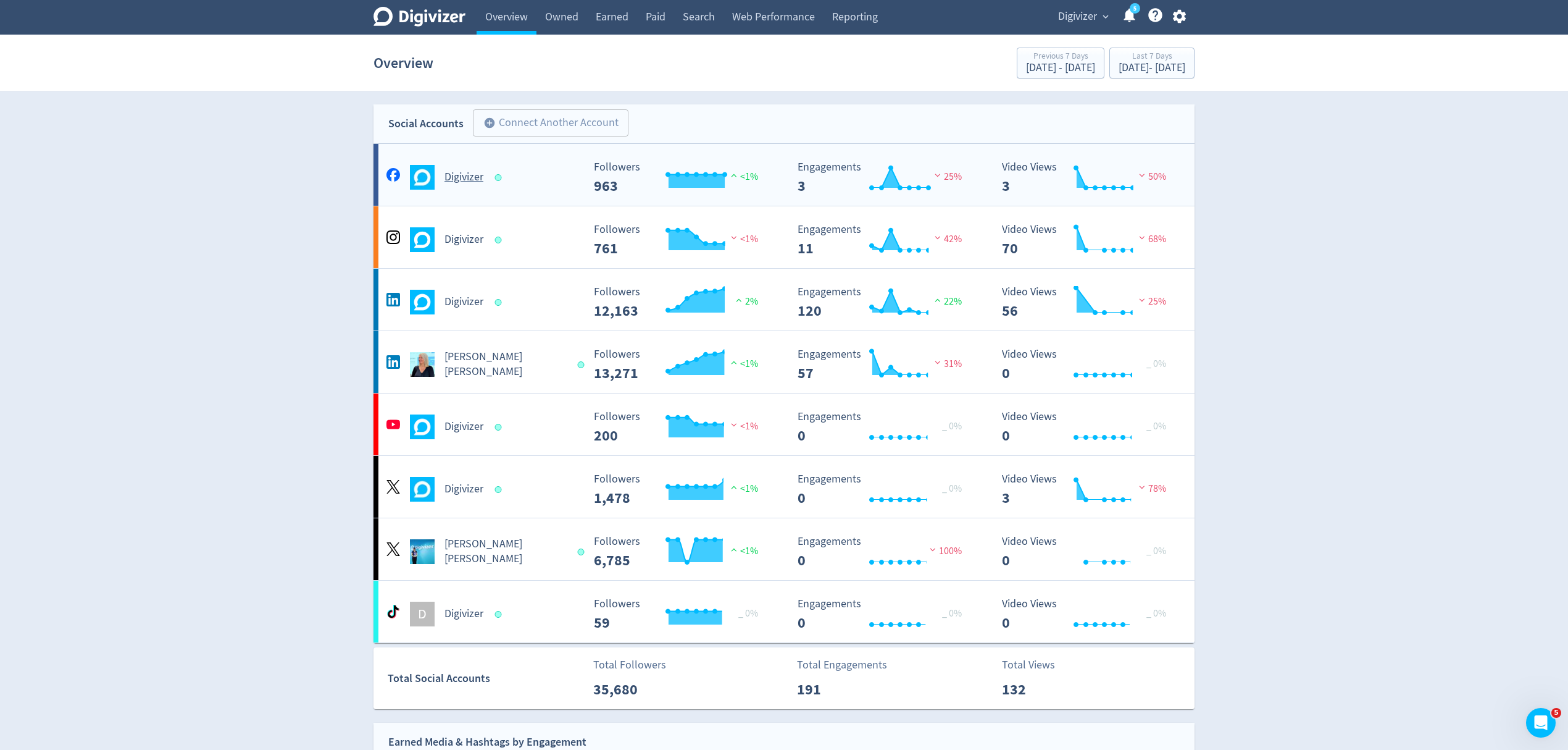
click at [521, 184] on div "Digivizer" at bounding box center [483, 178] width 199 height 25
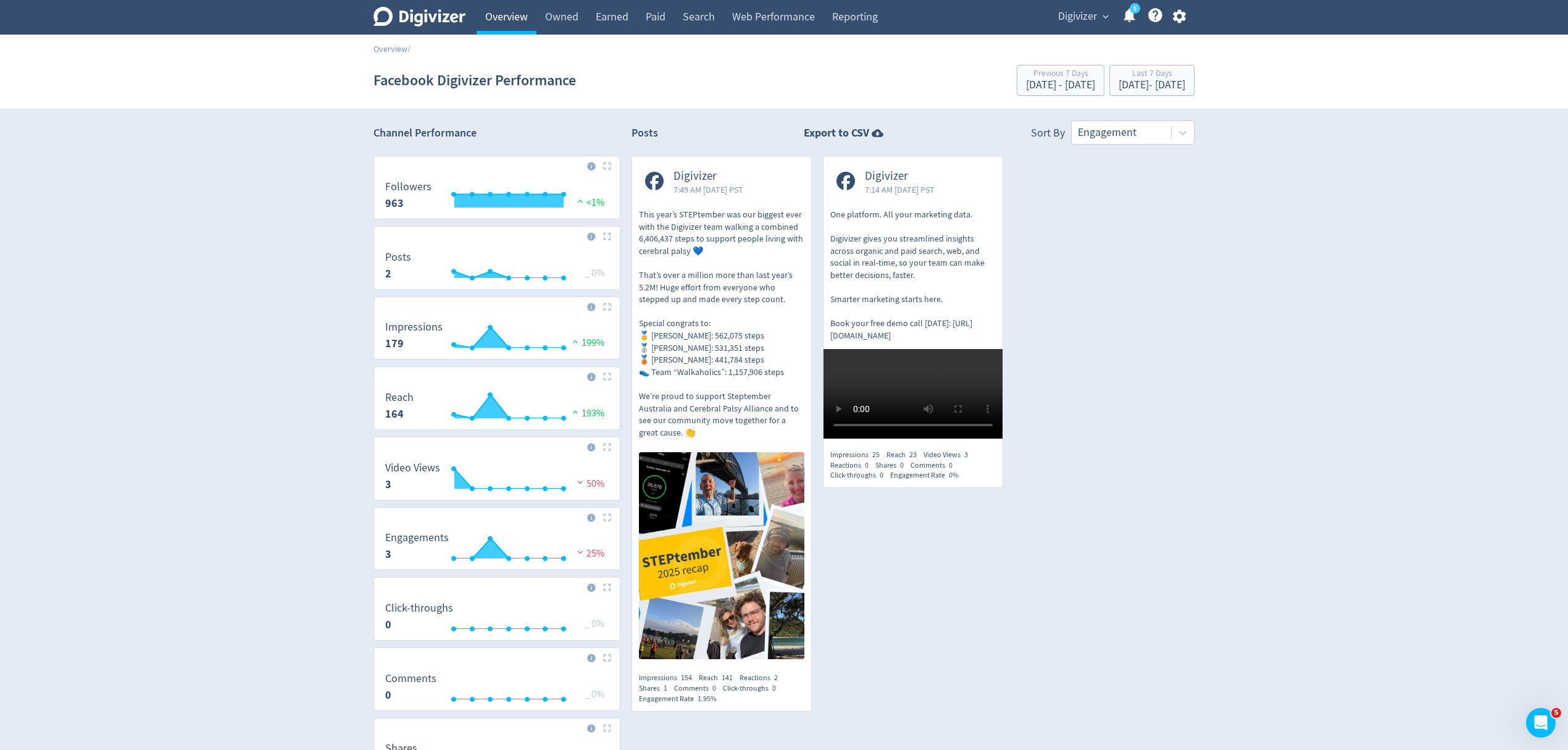
click at [507, 15] on link "Overview" at bounding box center [507, 17] width 60 height 35
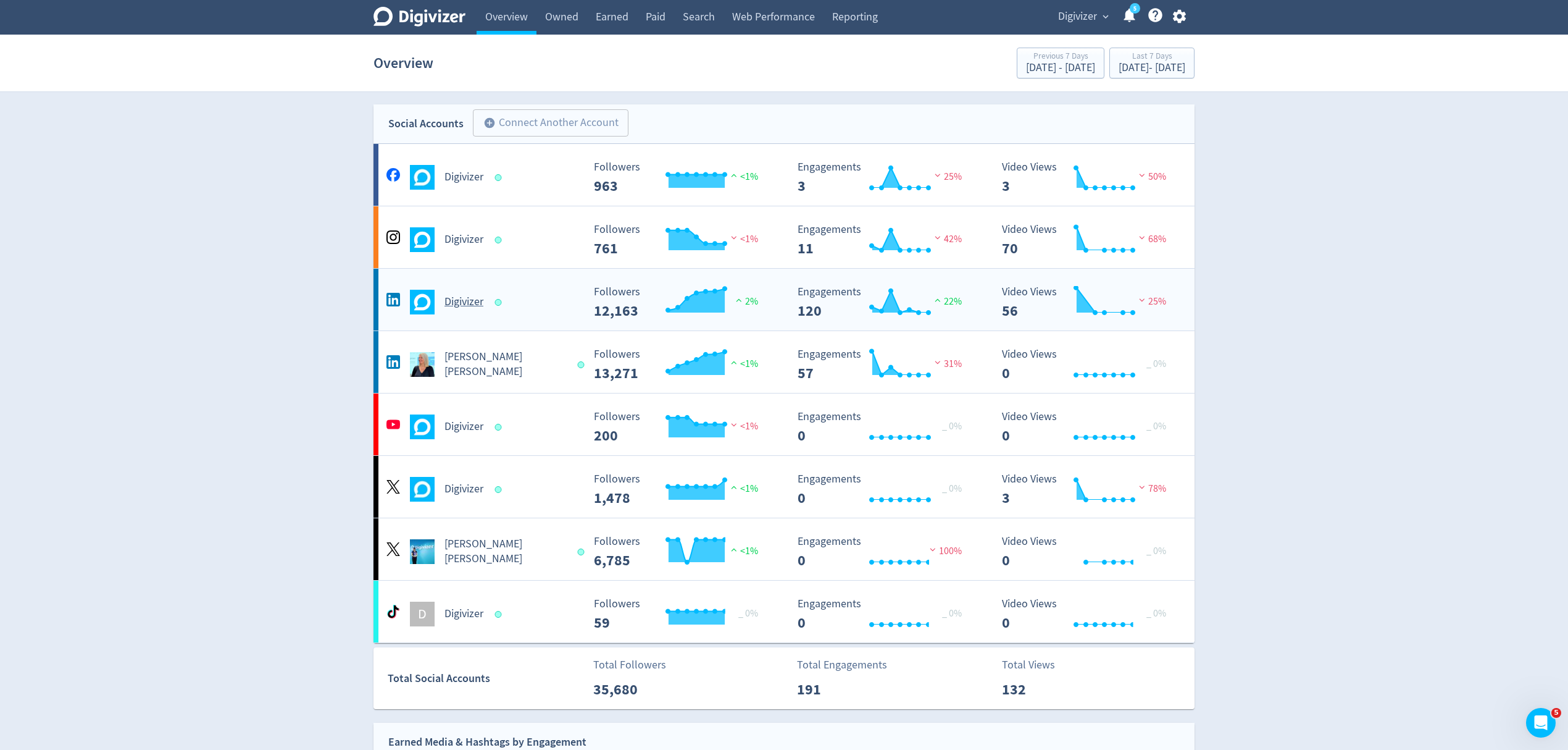
click at [552, 312] on div "Digivizer" at bounding box center [483, 302] width 199 height 25
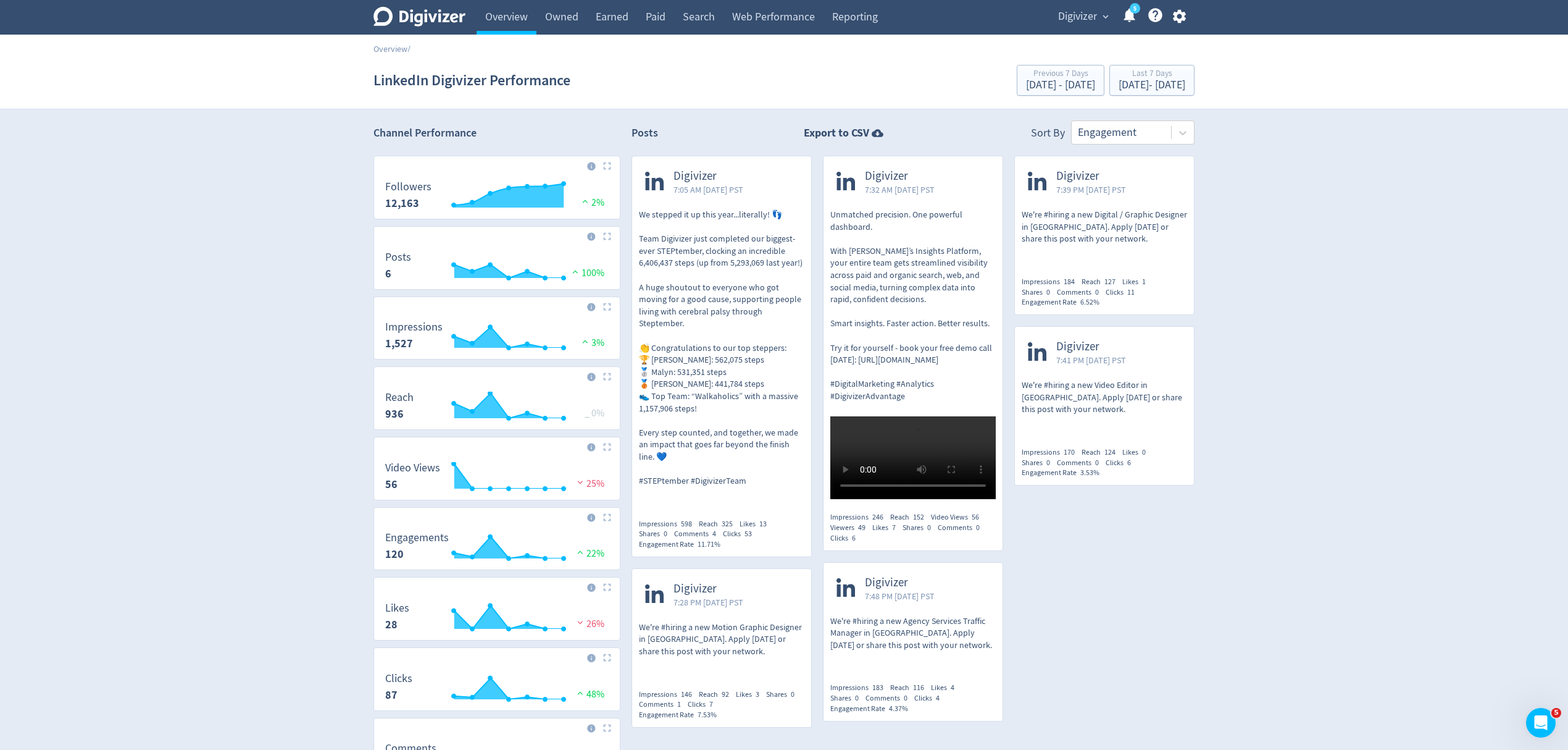
scroll to position [181, 0]
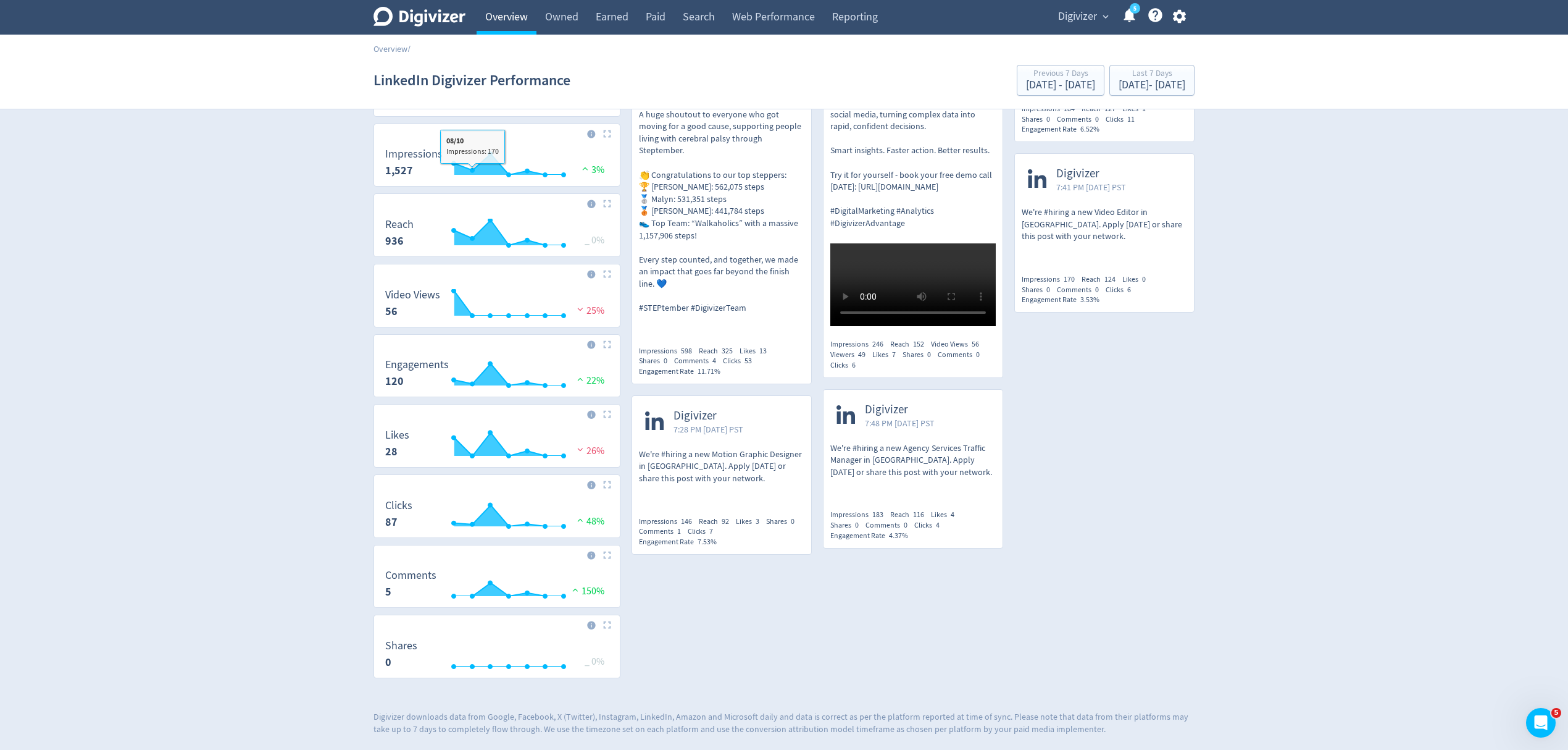
click at [505, 17] on link "Overview" at bounding box center [507, 17] width 60 height 35
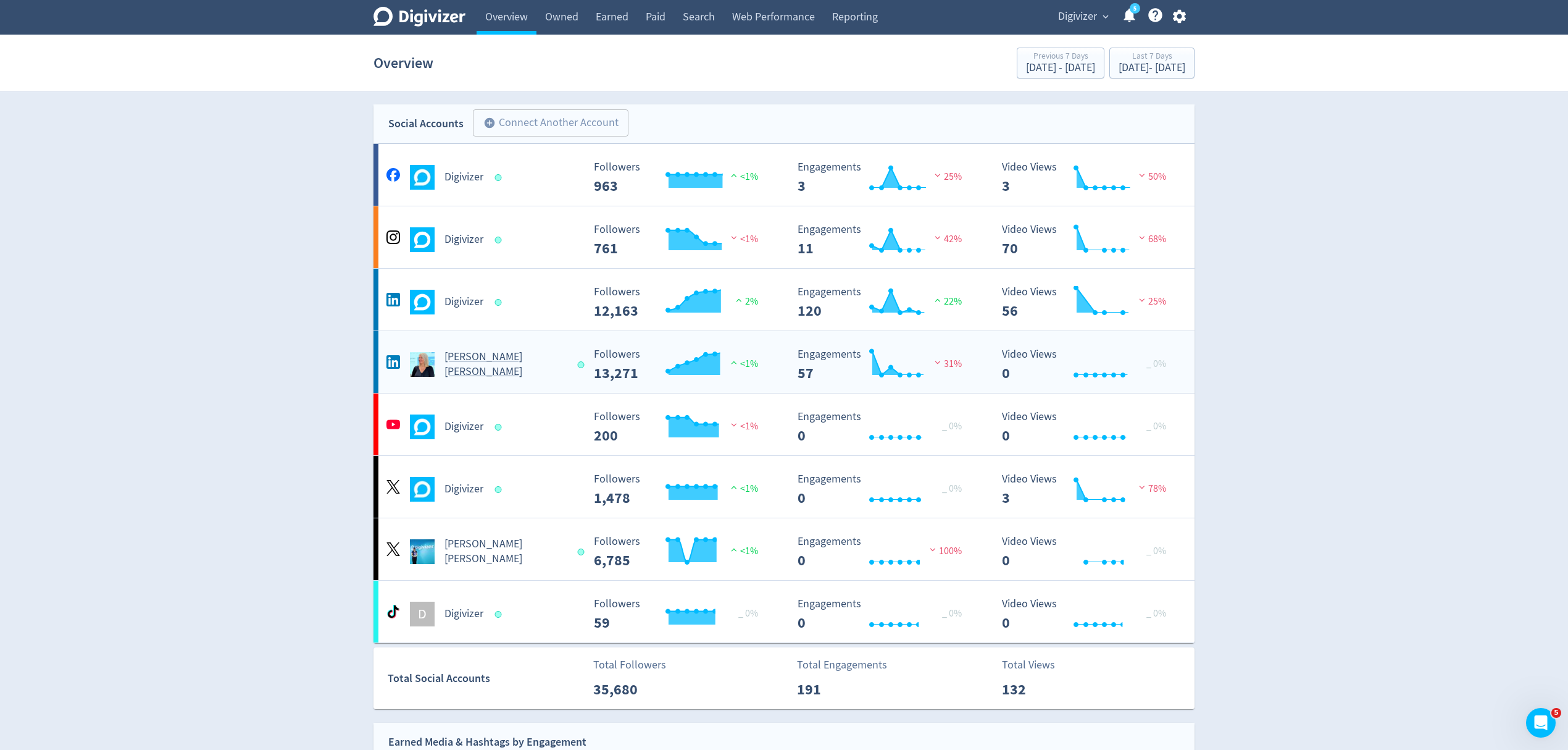
click at [547, 396] on div "Digivizer Created with Highcharts 10.3.3 Followers 200 <1% Created with Highcha…" at bounding box center [784, 424] width 821 height 62
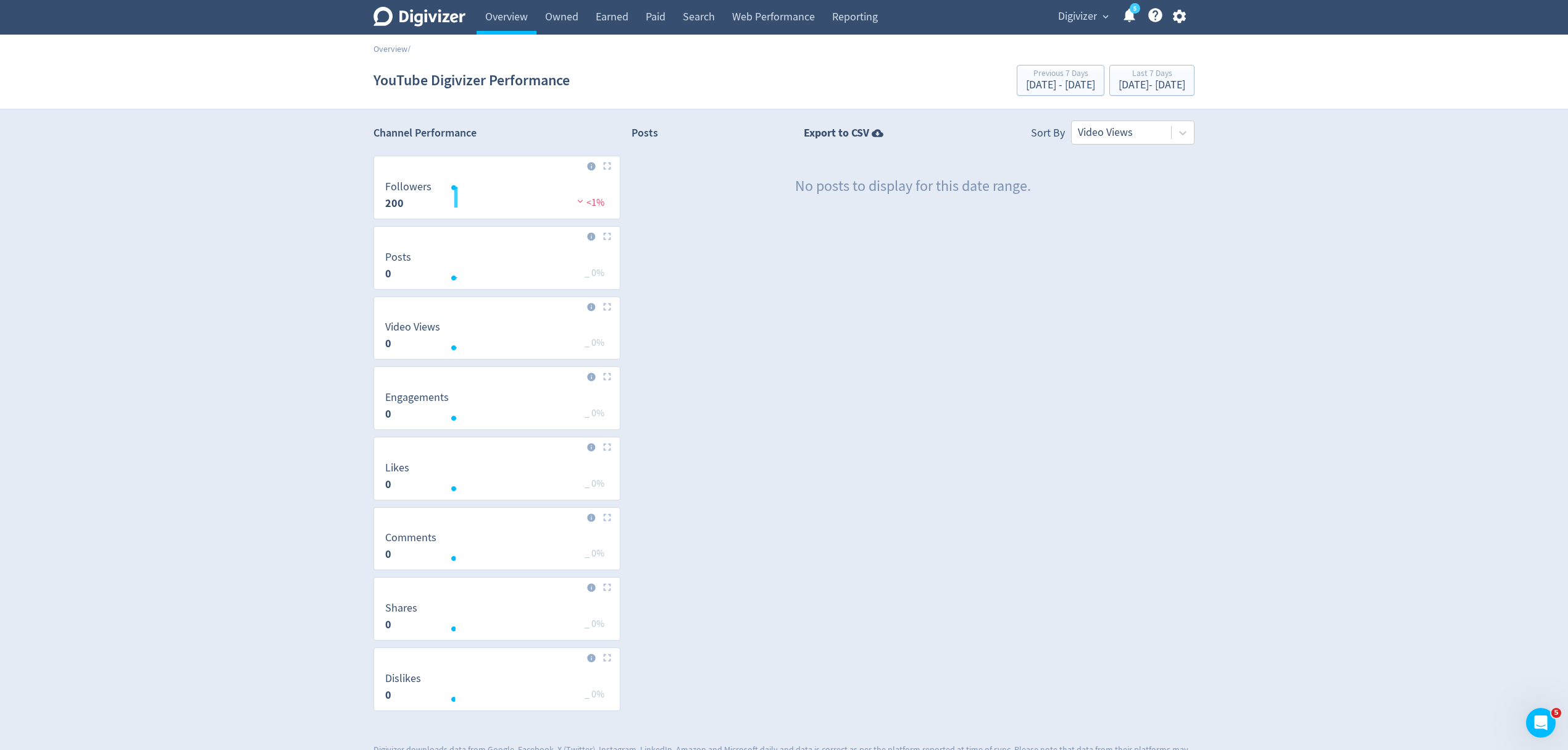
click at [552, 349] on rect "\a Video Views\a 0\a" at bounding box center [497, 338] width 235 height 32
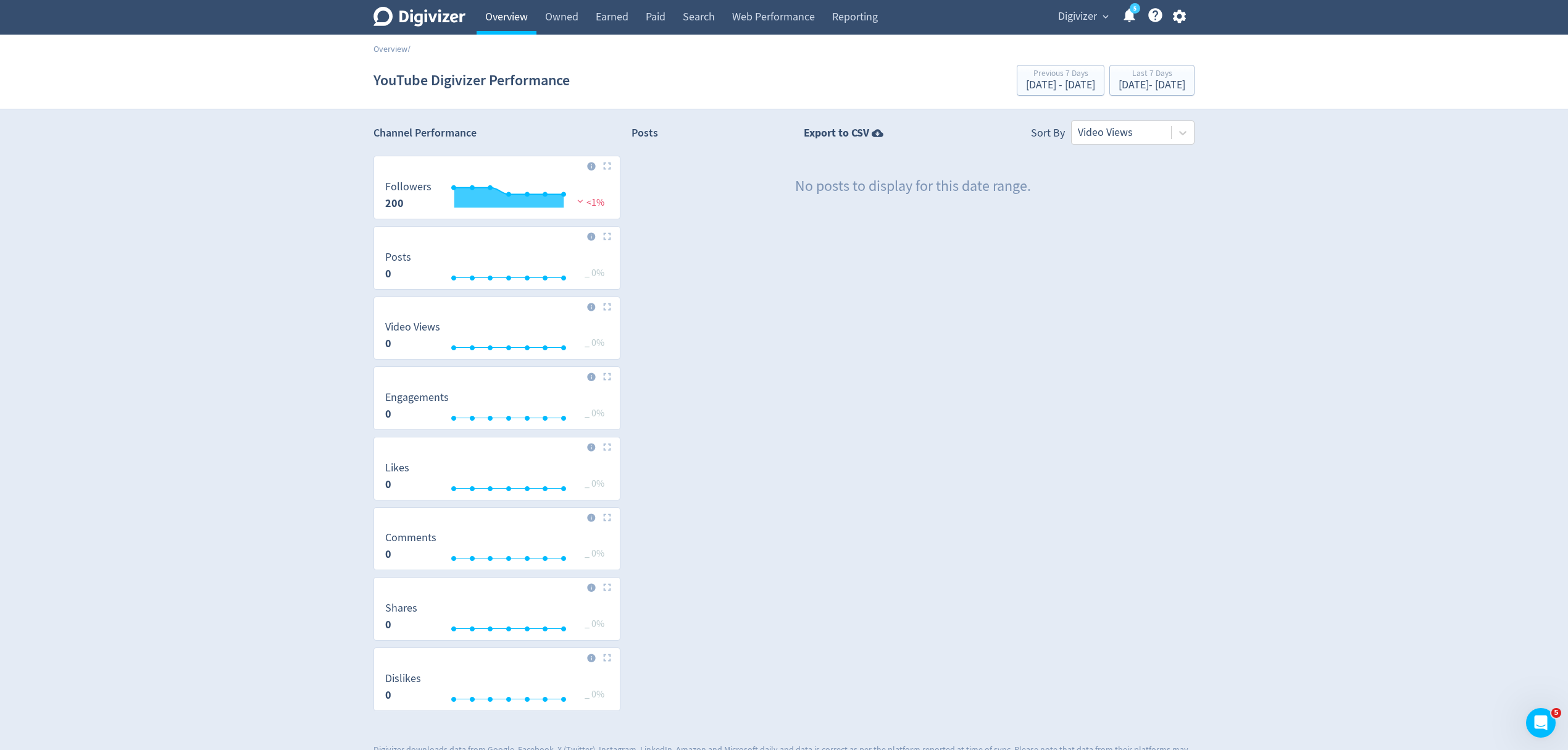
click at [502, 21] on link "Overview" at bounding box center [507, 17] width 60 height 35
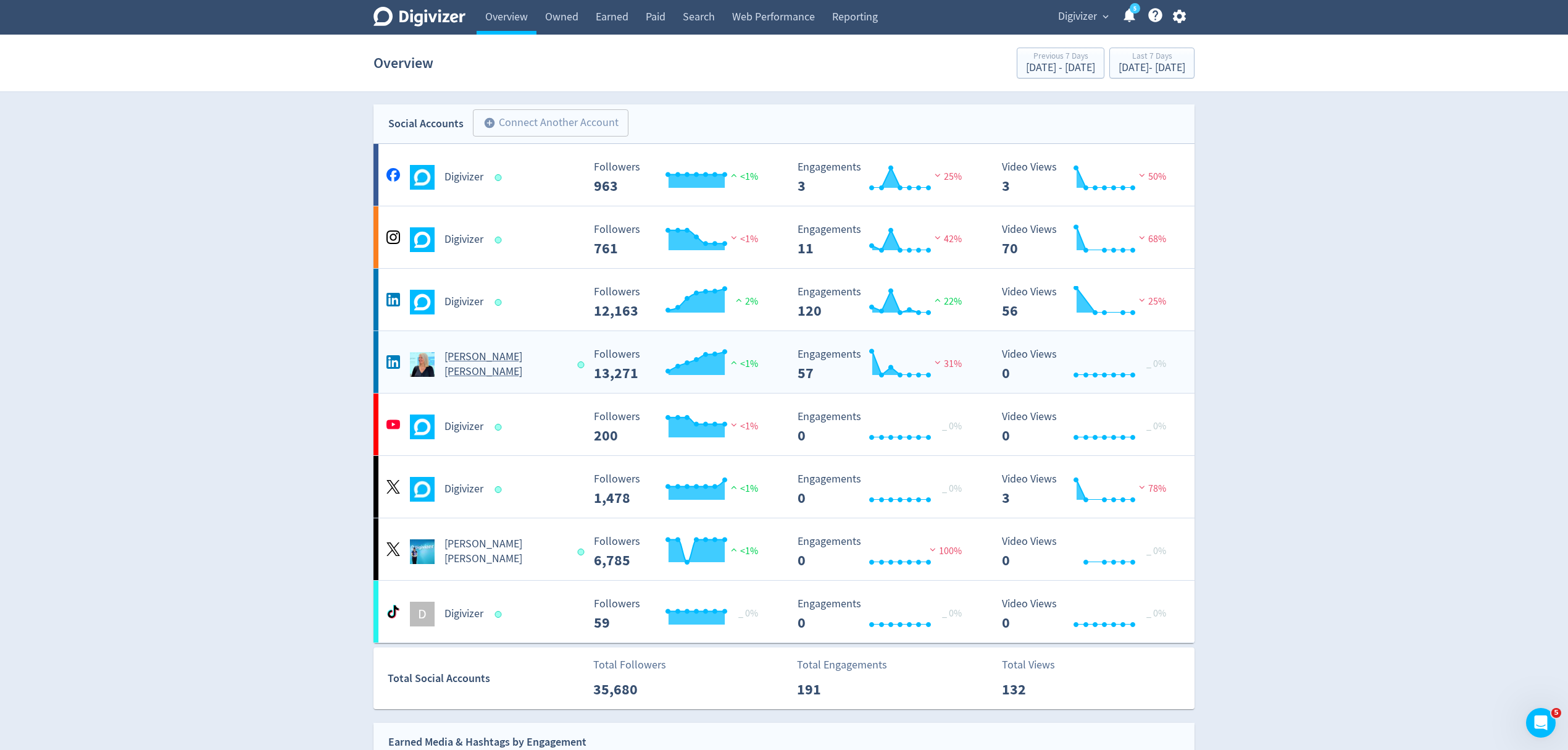
click at [544, 357] on div "[PERSON_NAME] [PERSON_NAME]" at bounding box center [483, 364] width 199 height 30
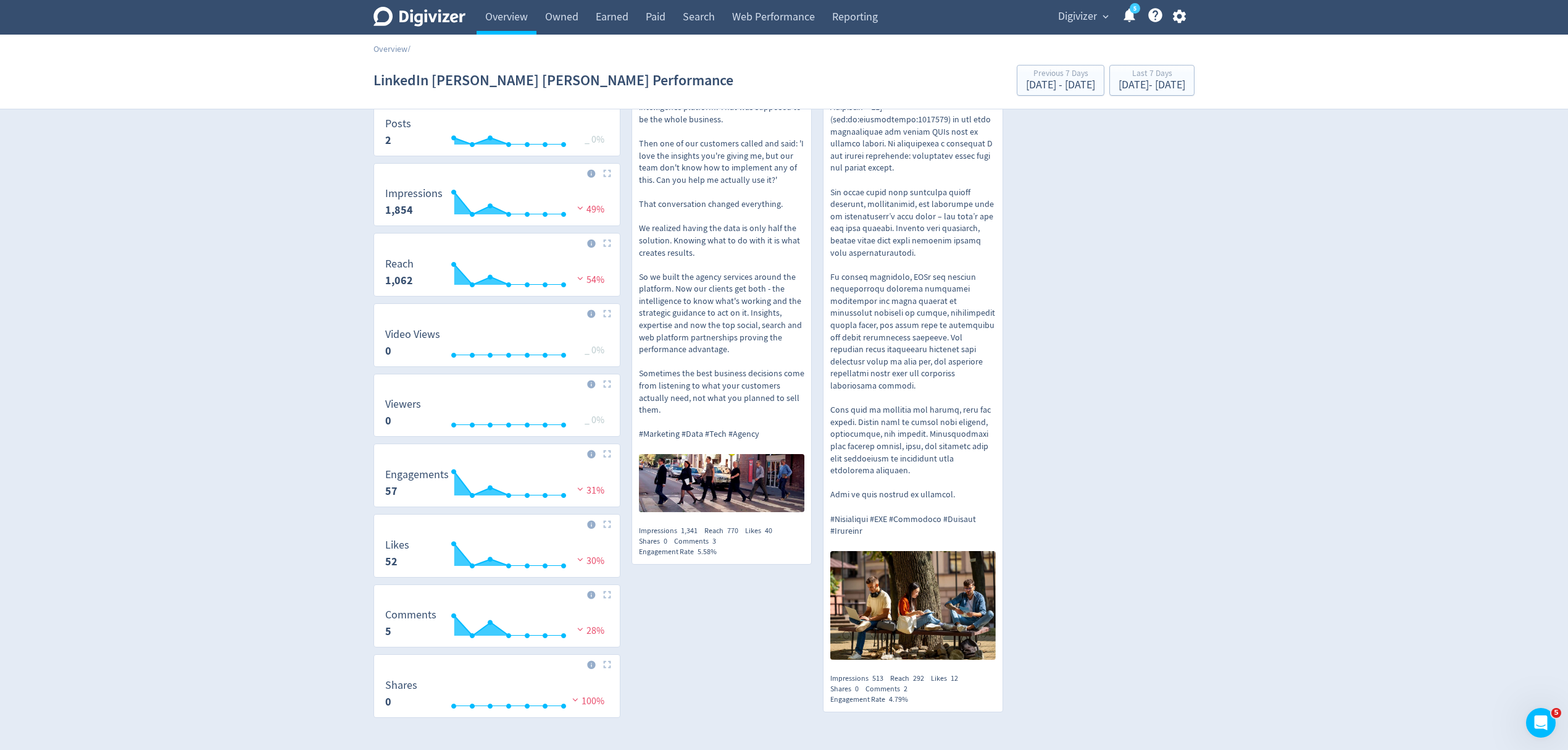
scroll to position [184, 0]
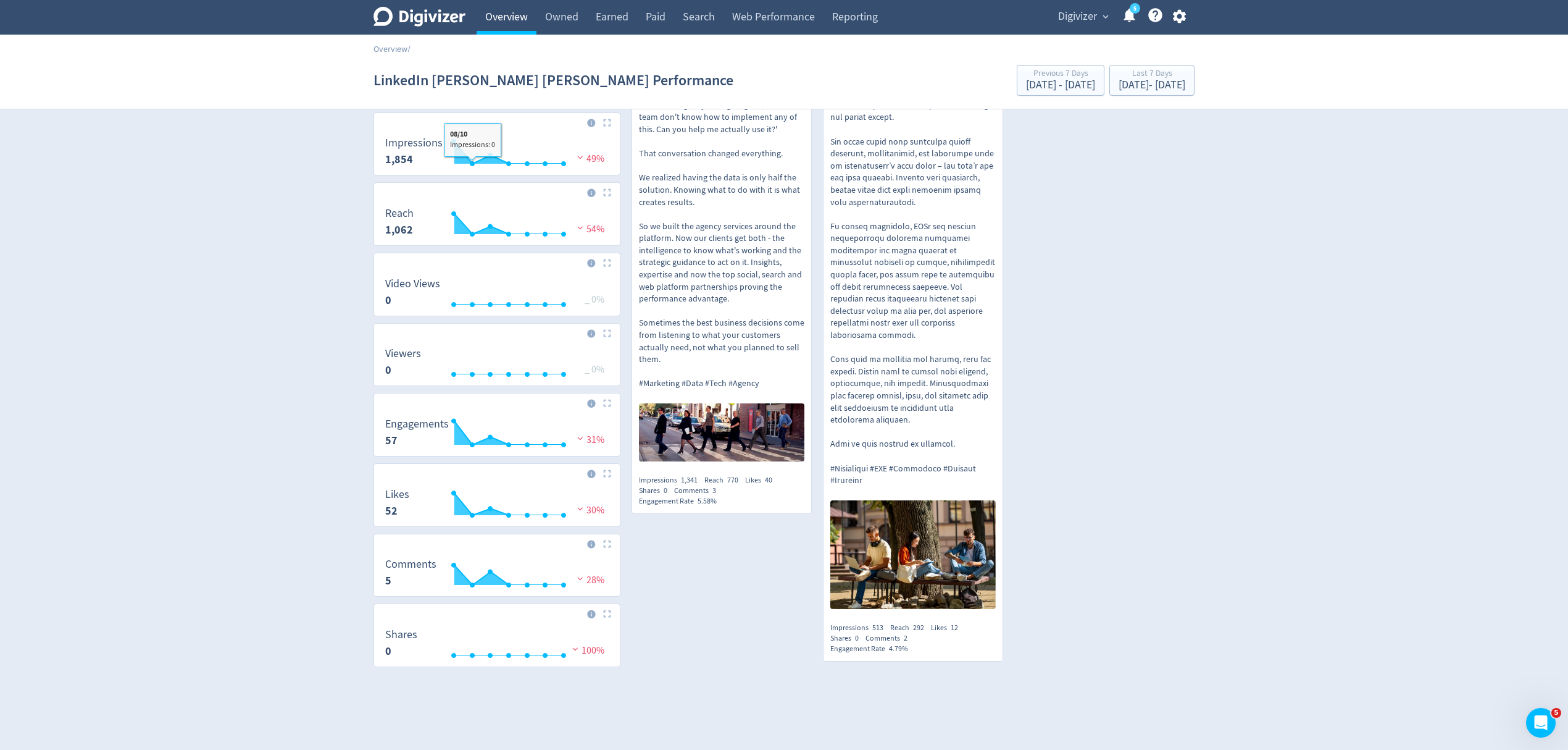
click at [501, 15] on link "Overview" at bounding box center [507, 17] width 60 height 35
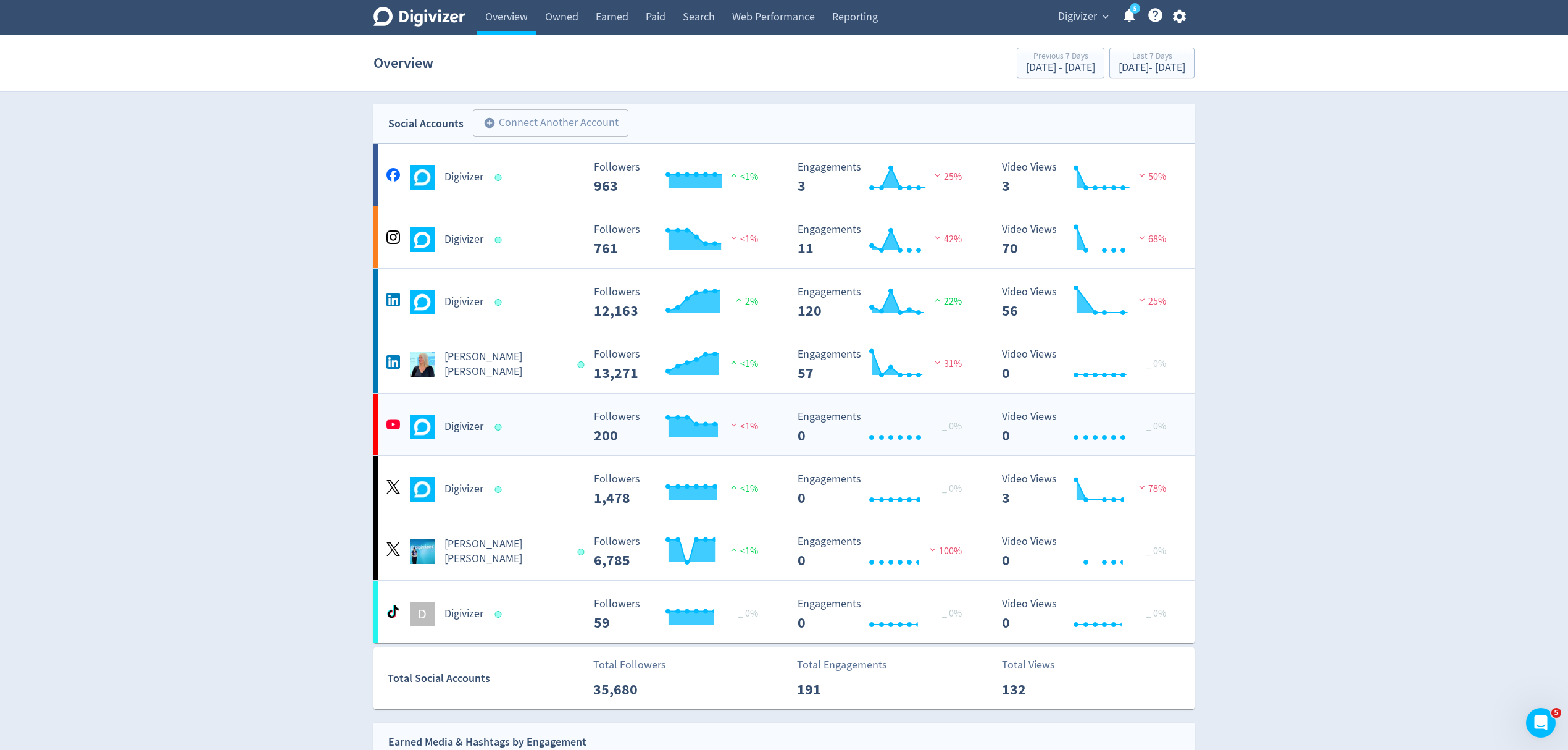
click at [540, 447] on div "Digivizer Created with Highcharts 10.3.3 Followers 200 <1% Created with Highcha…" at bounding box center [784, 424] width 821 height 62
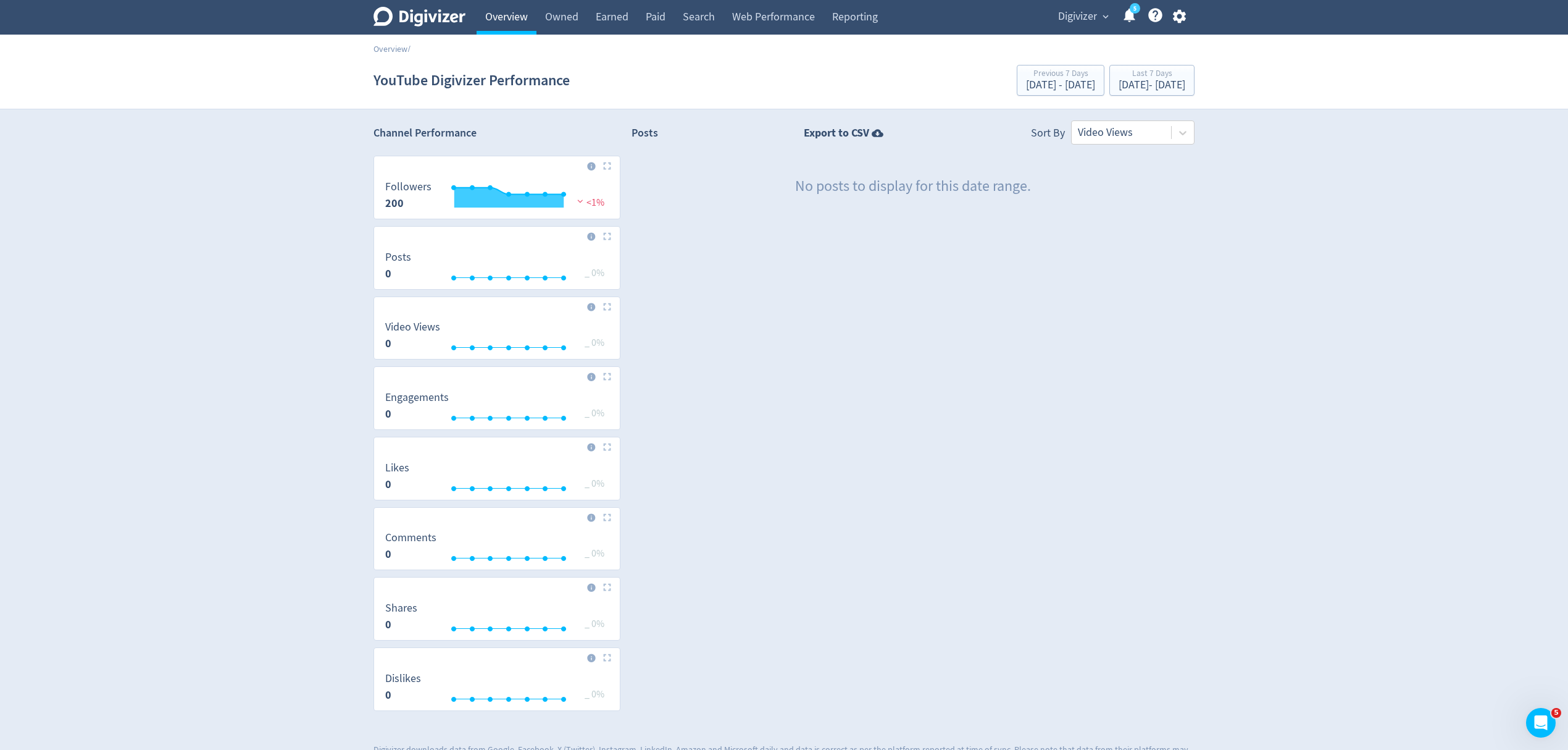
click at [505, 15] on link "Overview" at bounding box center [507, 17] width 60 height 35
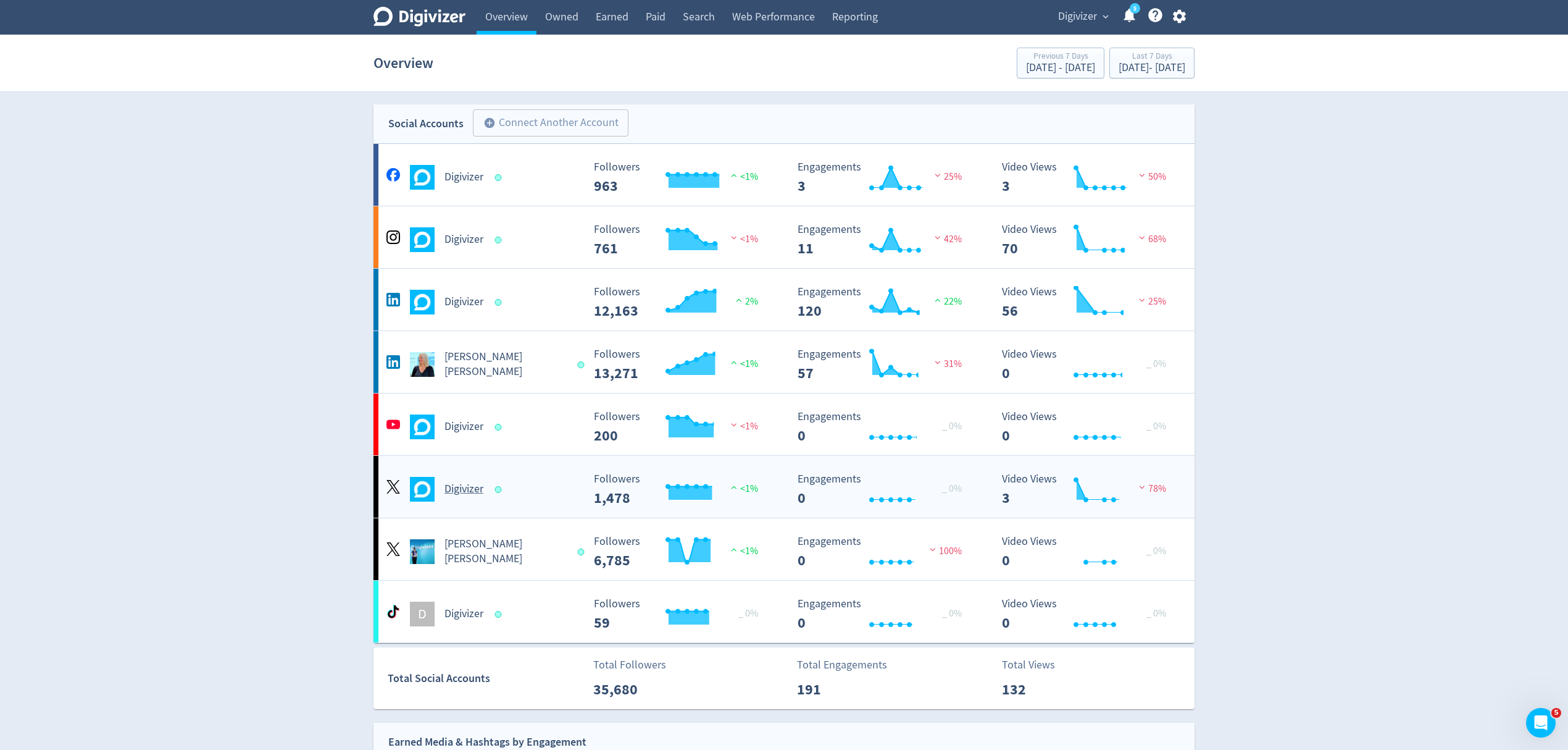
click at [564, 497] on div "Digivizer" at bounding box center [483, 490] width 199 height 25
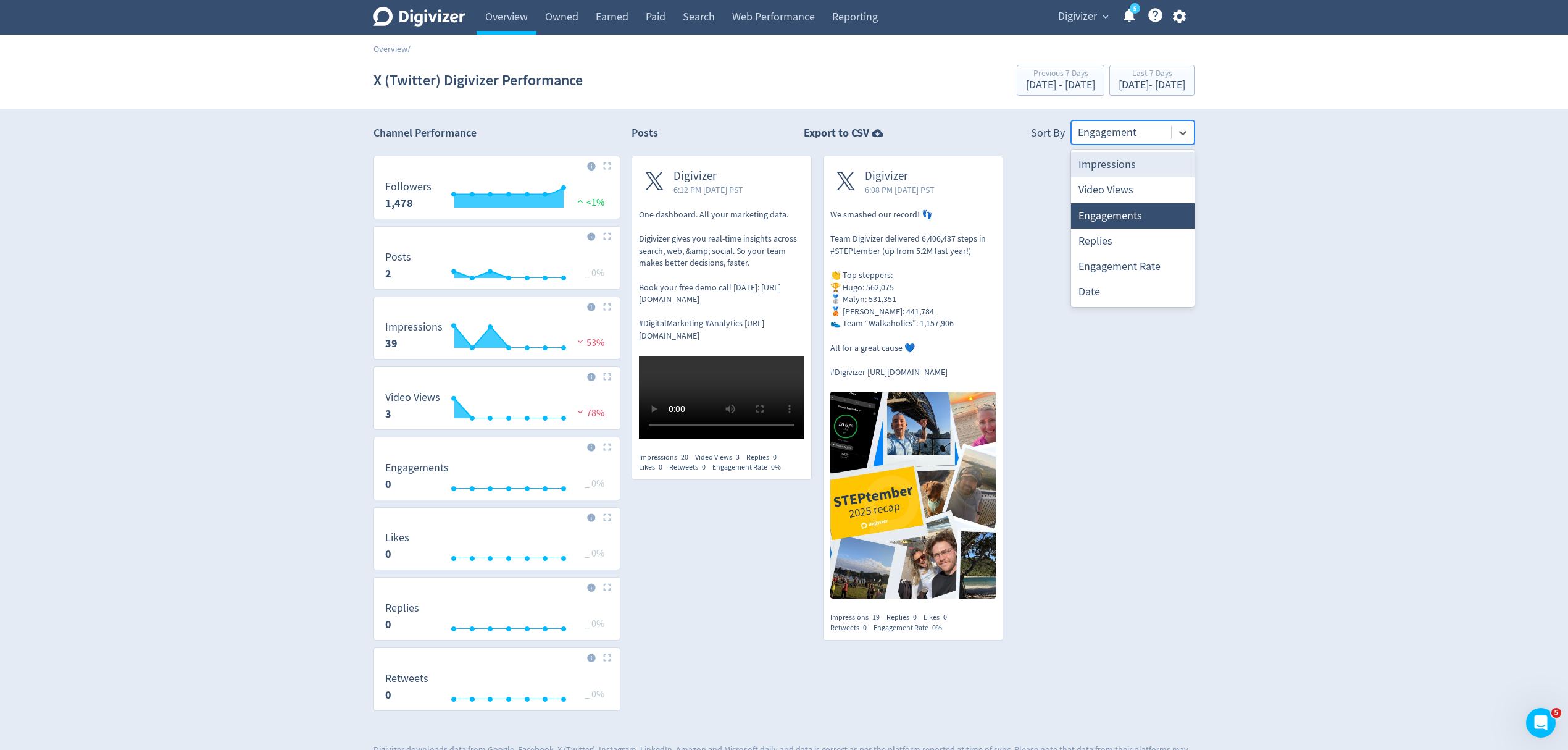
click at [1129, 131] on div at bounding box center [1121, 133] width 87 height 18
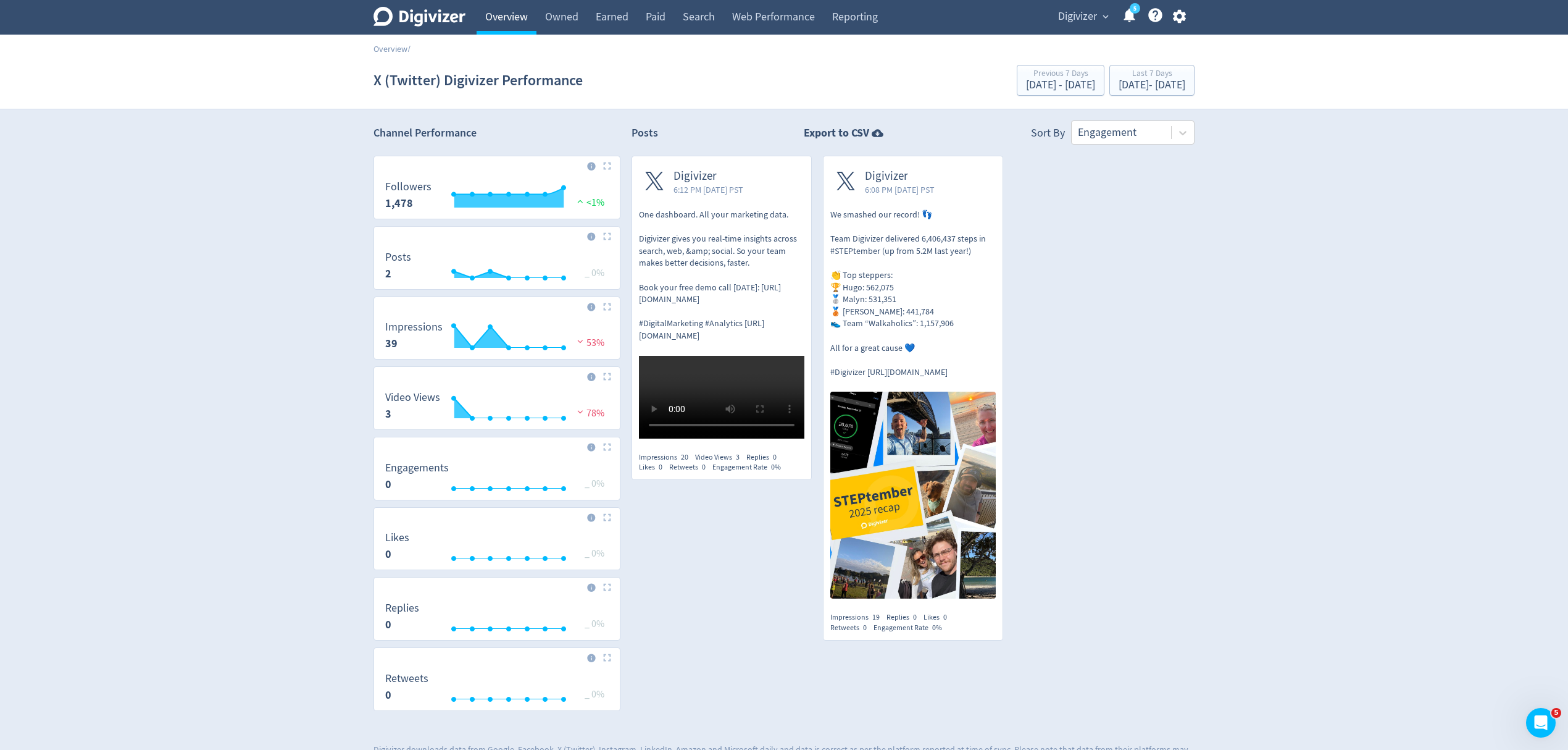
click at [503, 18] on link "Overview" at bounding box center [507, 17] width 60 height 35
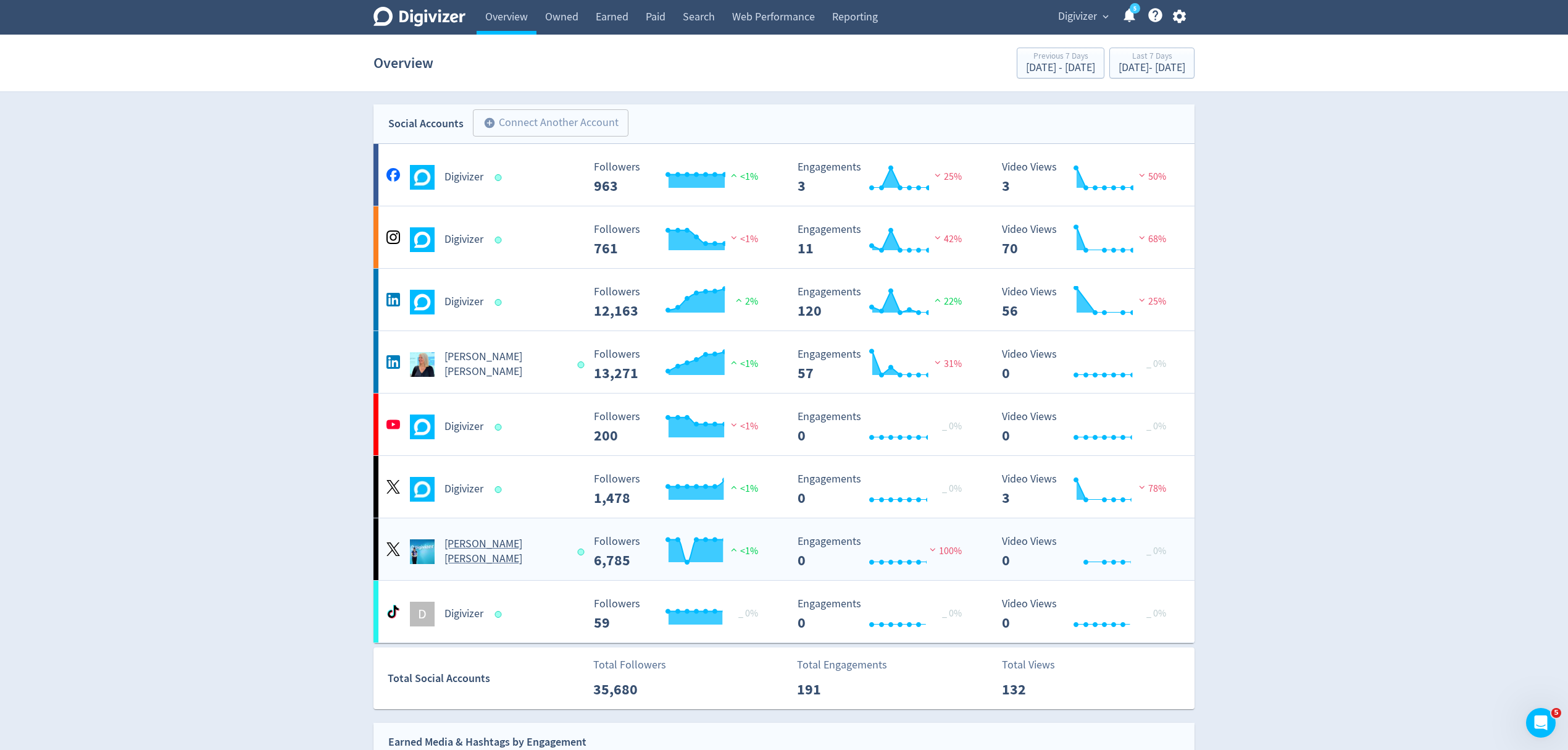
click at [534, 546] on div "[PERSON_NAME] [PERSON_NAME]" at bounding box center [483, 551] width 199 height 30
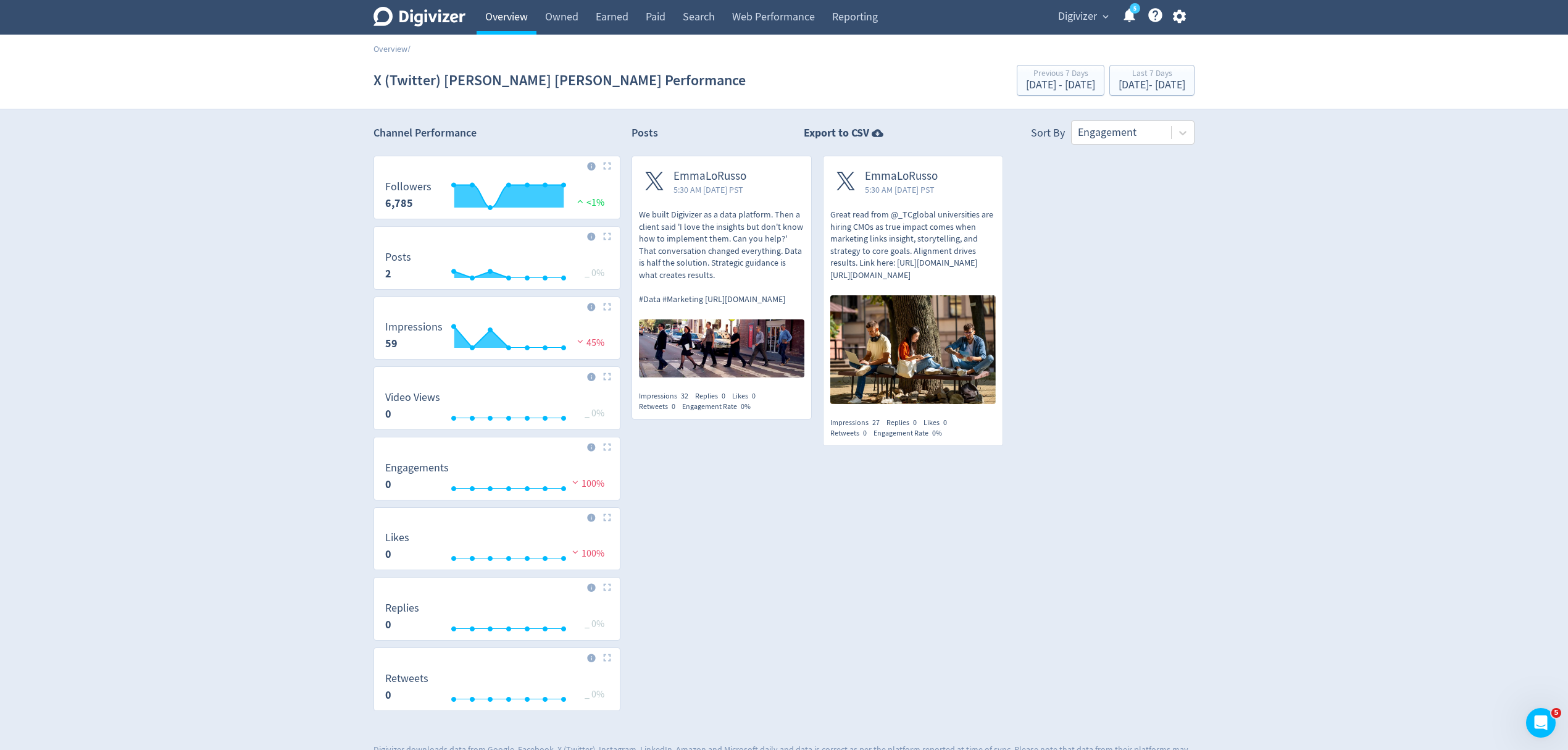
click at [499, 11] on link "Overview" at bounding box center [507, 17] width 60 height 35
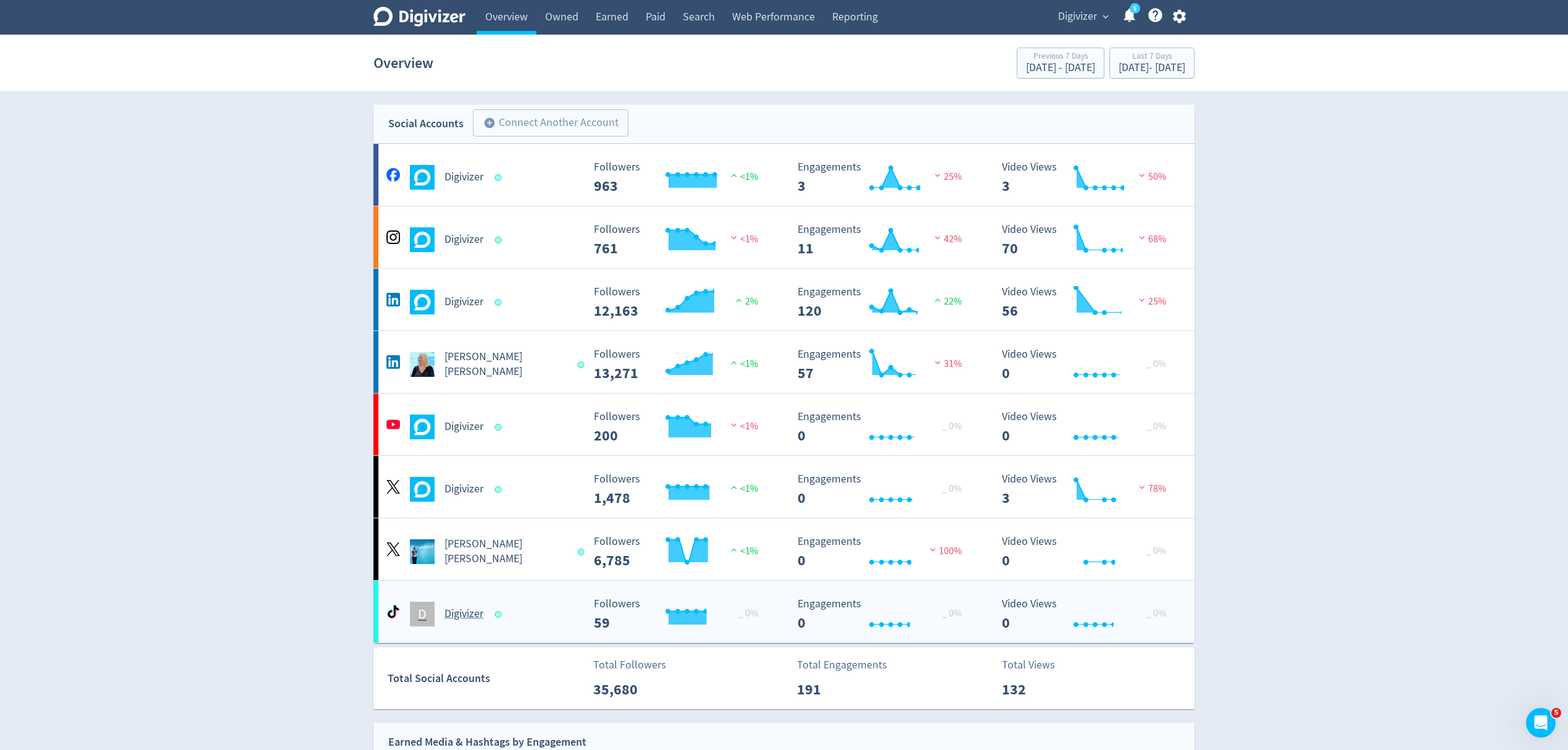
click at [546, 633] on div "D Digivizer Created with Highcharts 10.3.3 Followers 59 _ 0% Created with Highc…" at bounding box center [784, 611] width 821 height 62
